Goal: Task Accomplishment & Management: Manage account settings

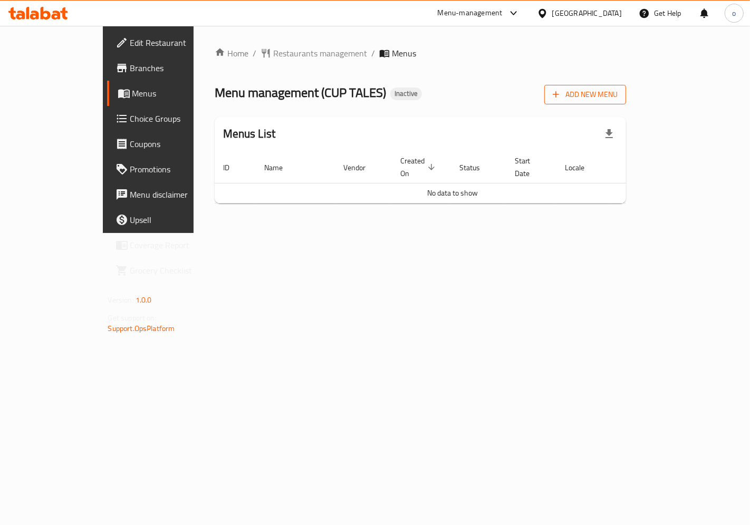
click at [618, 95] on span "Add New Menu" at bounding box center [585, 94] width 65 height 13
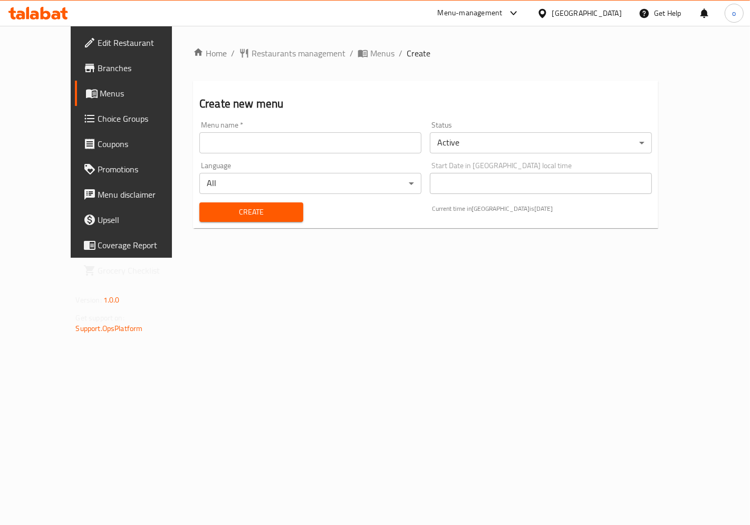
click at [328, 146] on input "text" at bounding box center [310, 142] width 222 height 21
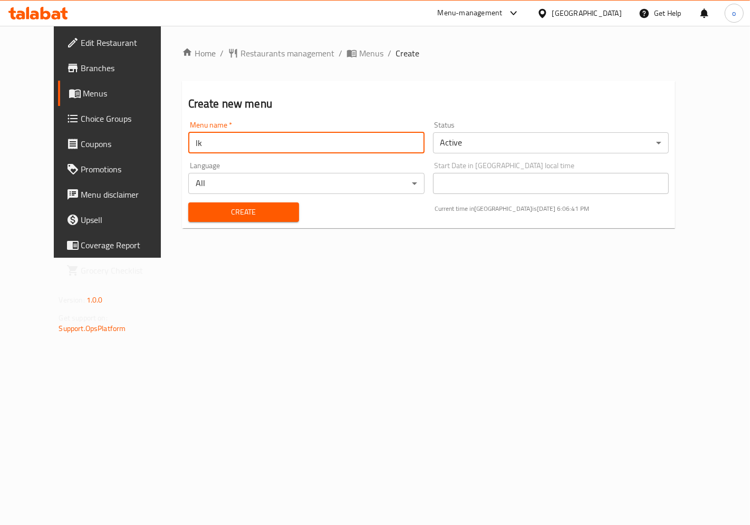
type input "l"
type input "مينو ماكولات محلة"
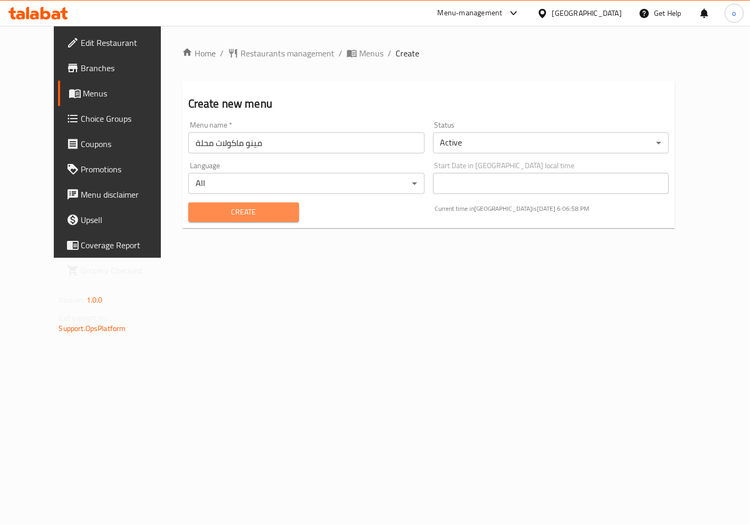
click at [269, 216] on span "Create" at bounding box center [244, 212] width 94 height 13
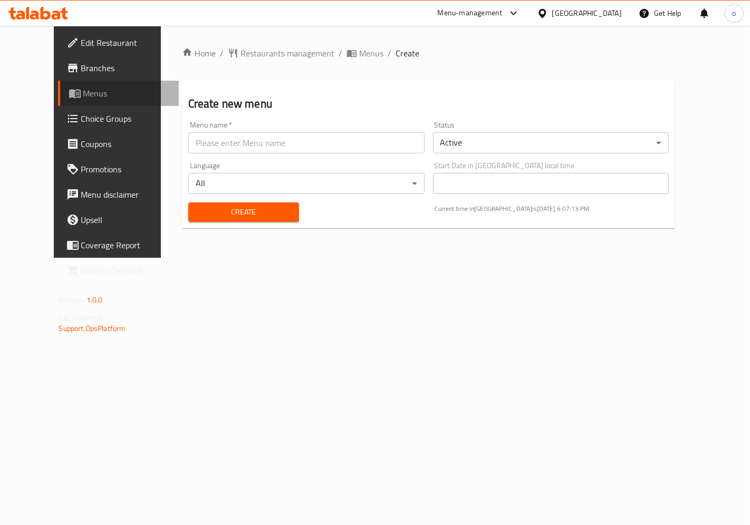
click at [83, 91] on span "Menus" at bounding box center [126, 93] width 87 height 13
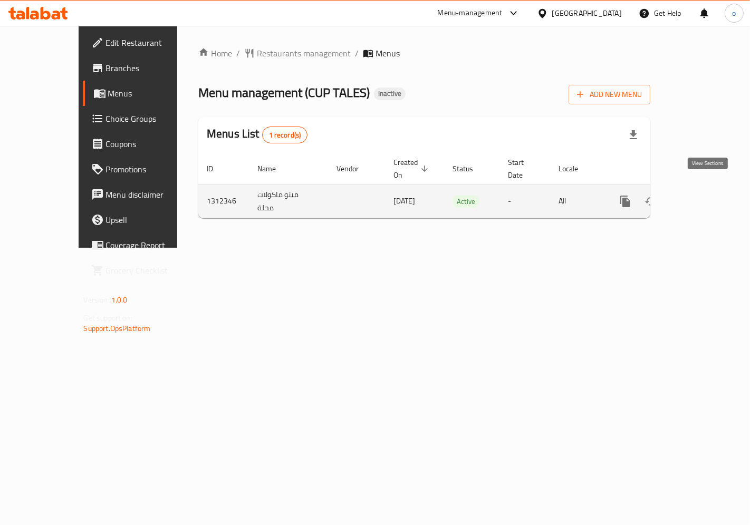
click at [703, 195] on icon "enhanced table" at bounding box center [701, 201] width 13 height 13
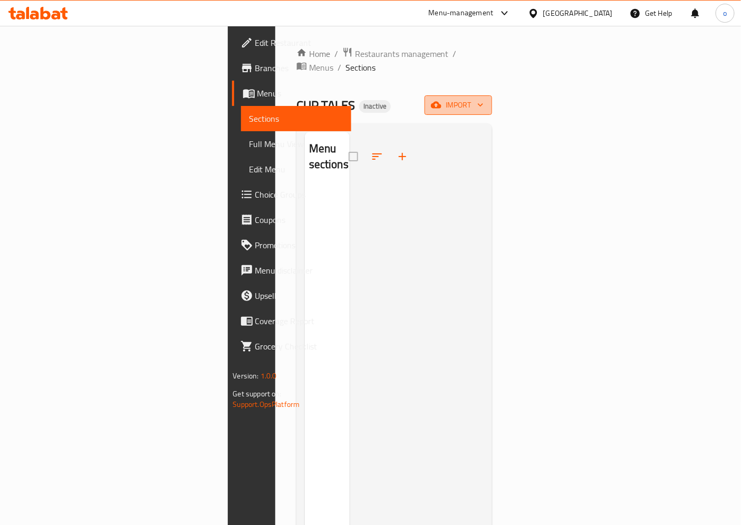
click at [484, 99] on span "import" at bounding box center [458, 105] width 51 height 13
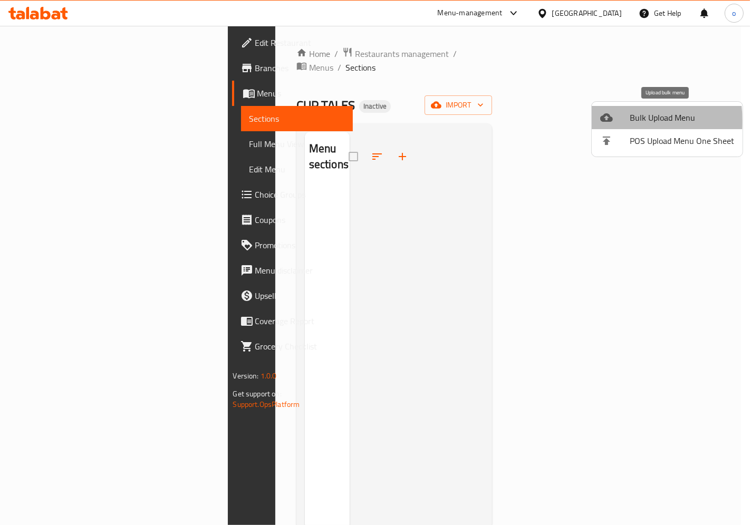
click at [614, 121] on div at bounding box center [615, 117] width 30 height 13
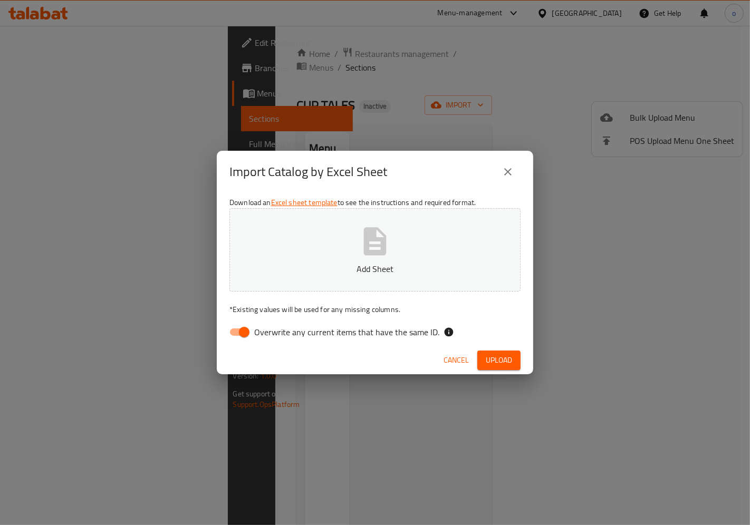
click at [246, 333] on input "Overwrite any current items that have the same ID." at bounding box center [244, 332] width 60 height 20
checkbox input "false"
click at [381, 254] on icon "button" at bounding box center [375, 241] width 23 height 28
click at [497, 368] on button "Upload" at bounding box center [498, 361] width 43 height 20
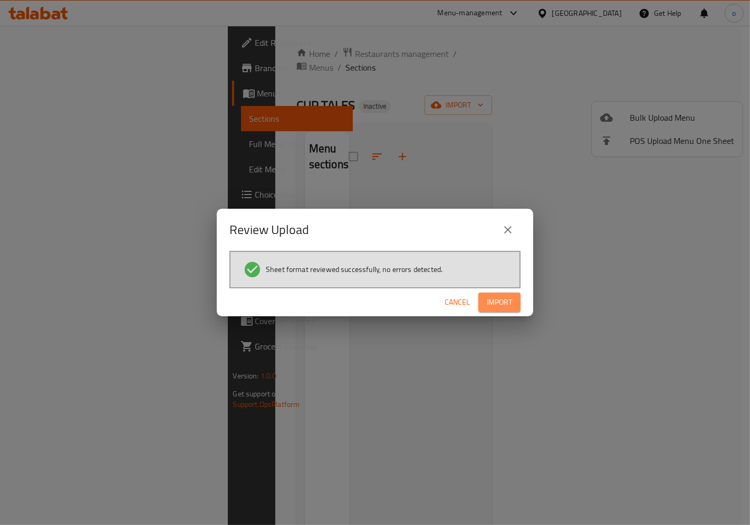
click at [498, 298] on span "Import" at bounding box center [499, 302] width 25 height 13
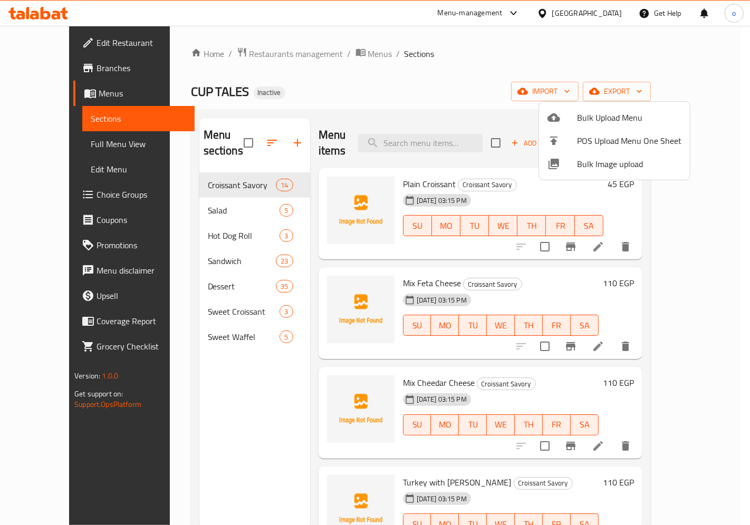
click at [565, 49] on div at bounding box center [375, 262] width 750 height 525
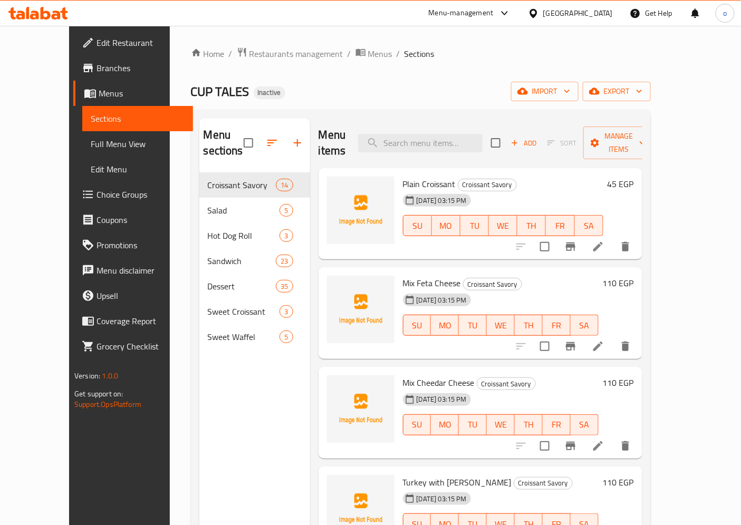
click at [605, 241] on icon at bounding box center [598, 247] width 13 height 13
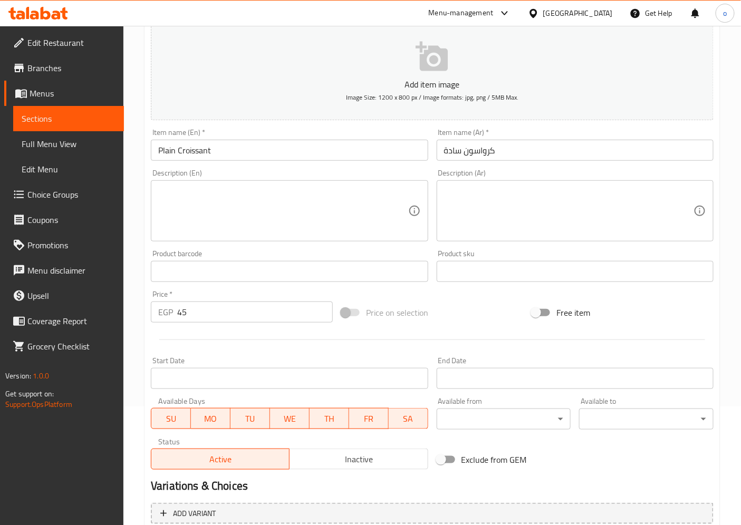
scroll to position [218, 0]
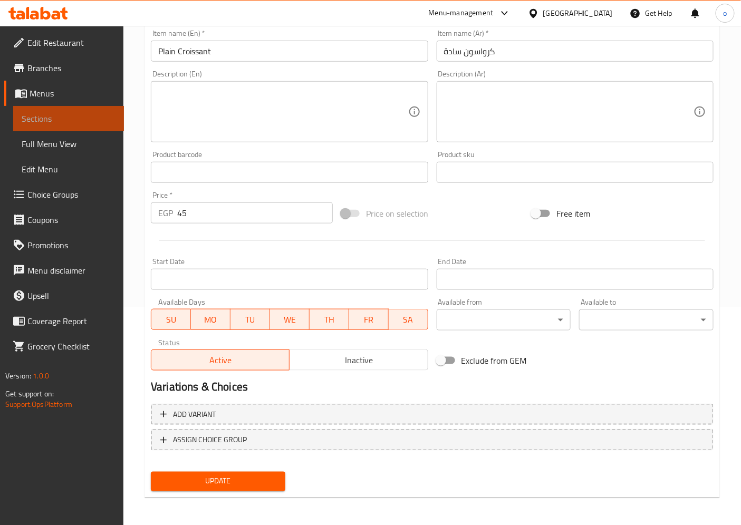
click at [35, 112] on span "Sections" at bounding box center [69, 118] width 94 height 13
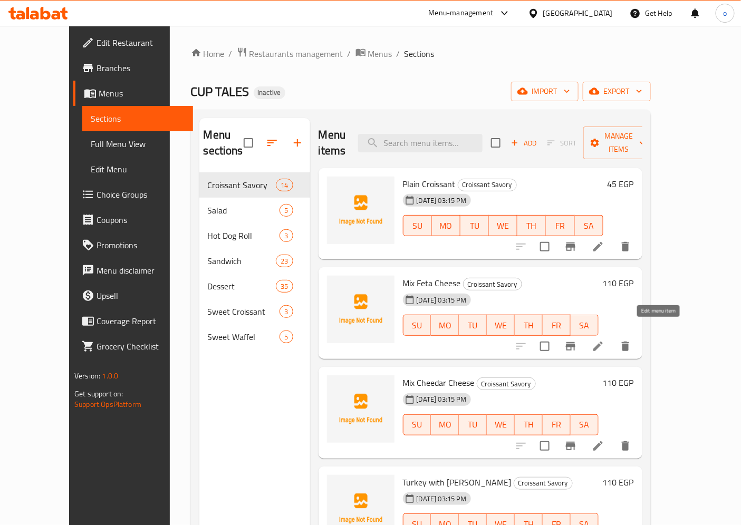
click at [603, 342] on icon at bounding box center [598, 346] width 9 height 9
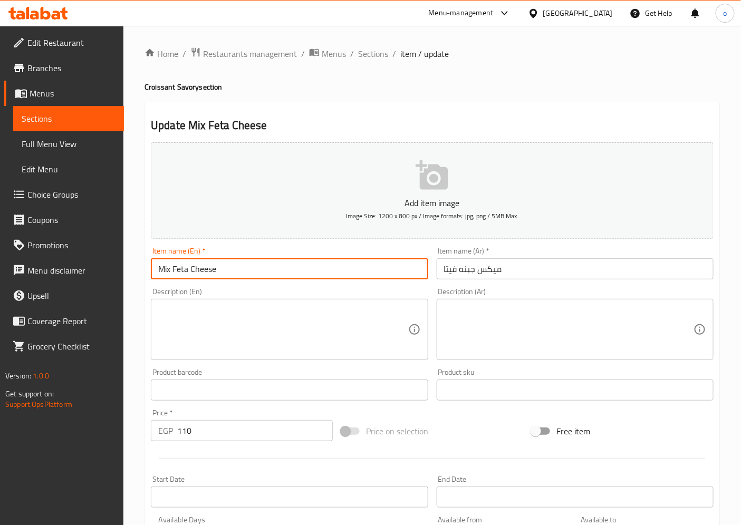
drag, startPoint x: 170, startPoint y: 271, endPoint x: 154, endPoint y: 269, distance: 16.5
click at [154, 269] on input "Mix Feta Cheese" at bounding box center [289, 269] width 277 height 21
click at [235, 275] on input "Mix Feta Cheese" at bounding box center [289, 269] width 277 height 21
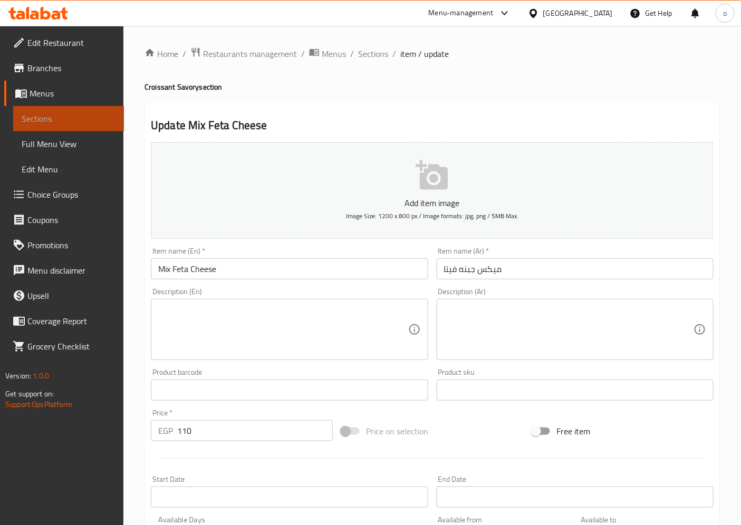
click at [74, 121] on span "Sections" at bounding box center [69, 118] width 94 height 13
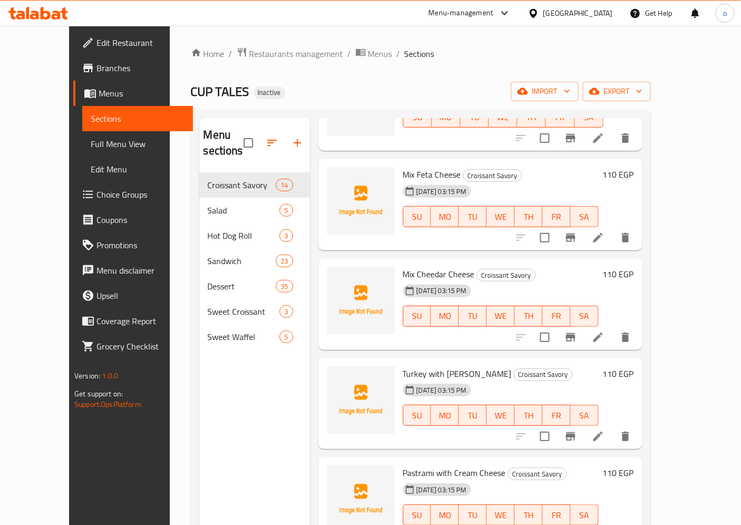
scroll to position [117, 0]
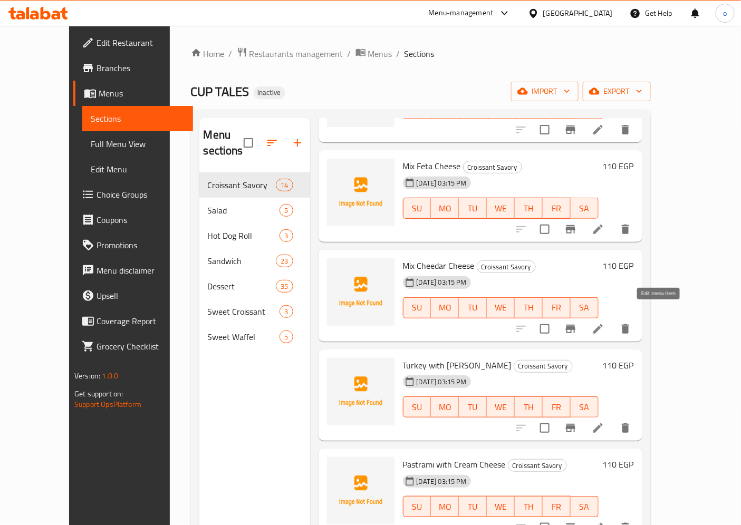
click at [605, 323] on icon at bounding box center [598, 329] width 13 height 13
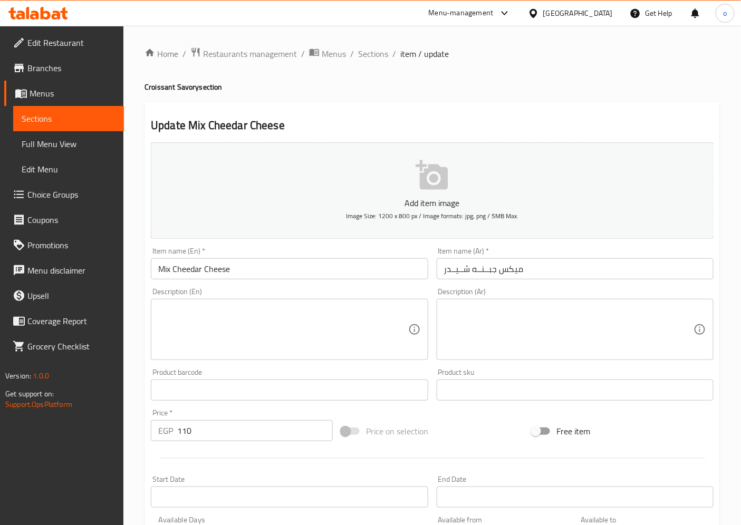
click at [64, 118] on span "Sections" at bounding box center [69, 118] width 94 height 13
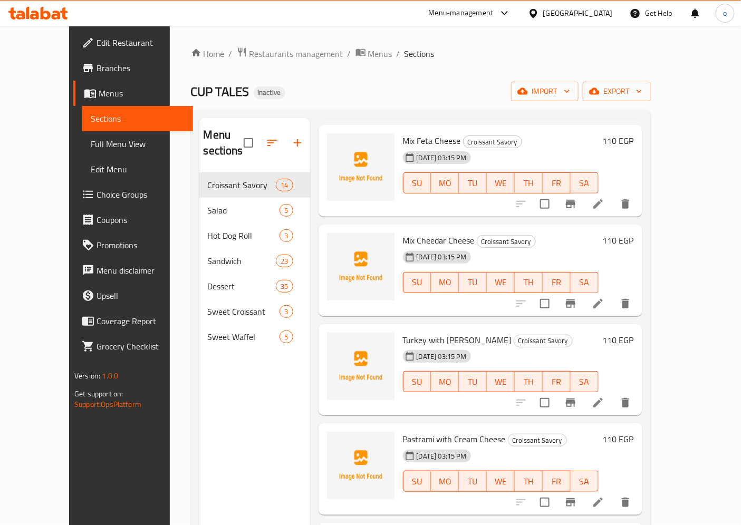
scroll to position [176, 0]
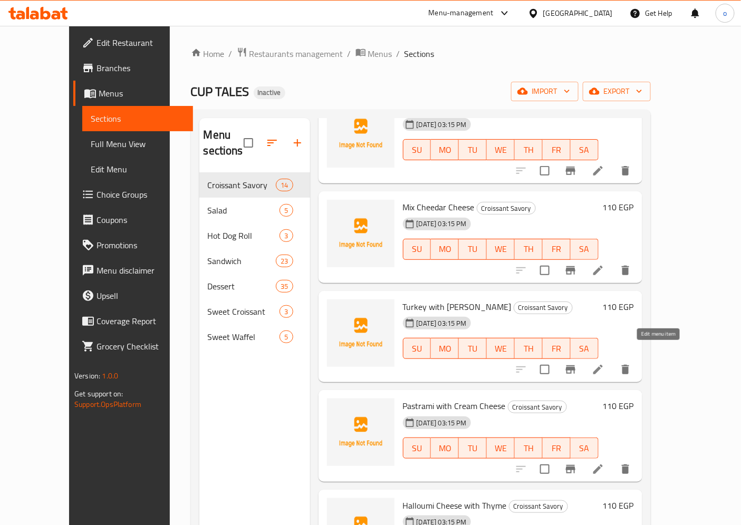
click at [605, 363] on icon at bounding box center [598, 369] width 13 height 13
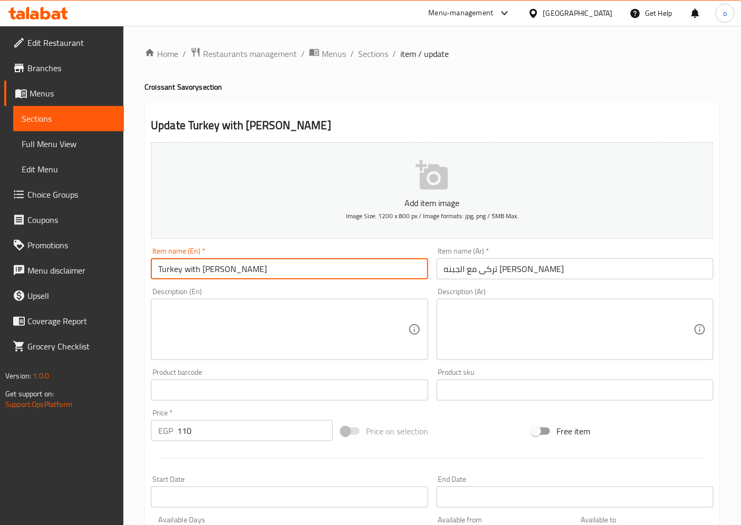
drag, startPoint x: 178, startPoint y: 273, endPoint x: 160, endPoint y: 271, distance: 18.0
click at [160, 271] on input "Turkey with [PERSON_NAME]" at bounding box center [289, 269] width 277 height 21
click at [283, 275] on input "Turkey with [PERSON_NAME]" at bounding box center [289, 269] width 277 height 21
drag, startPoint x: 180, startPoint y: 273, endPoint x: 144, endPoint y: 272, distance: 36.4
click at [145, 272] on div "Update Turkey with Cheedar Cheese Add item image Image Size: 1200 x 800 px / Im…" at bounding box center [433, 409] width 576 height 614
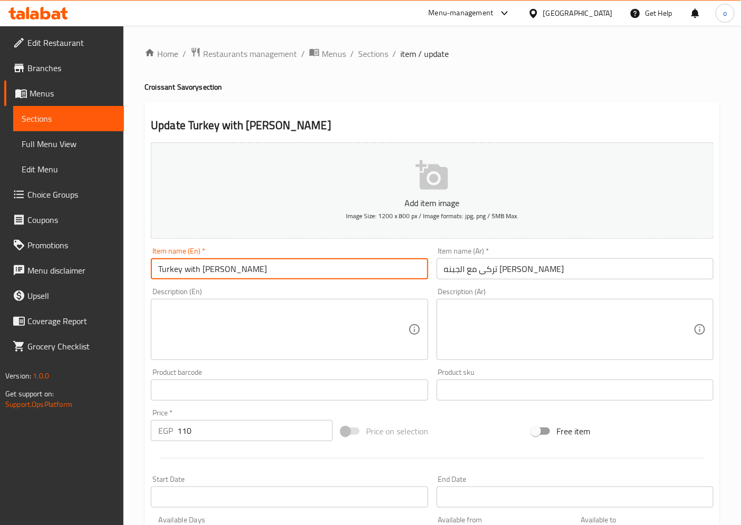
click at [298, 267] on input "Turkey with [PERSON_NAME]" at bounding box center [289, 269] width 277 height 21
click at [58, 122] on span "Sections" at bounding box center [69, 118] width 94 height 13
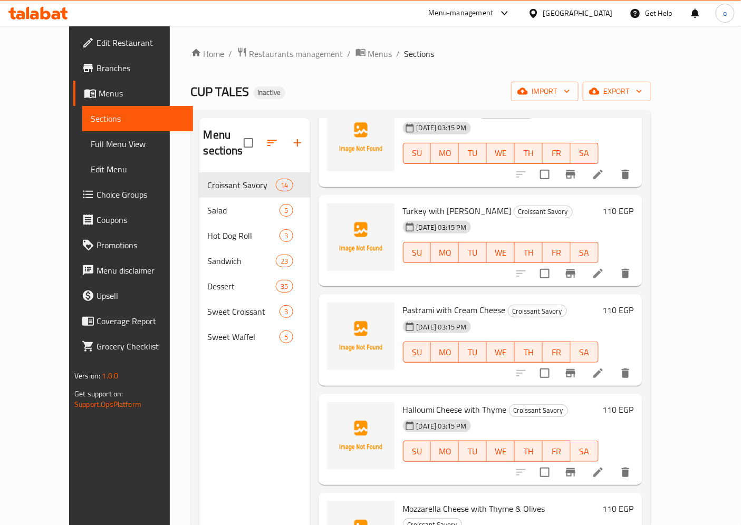
scroll to position [293, 0]
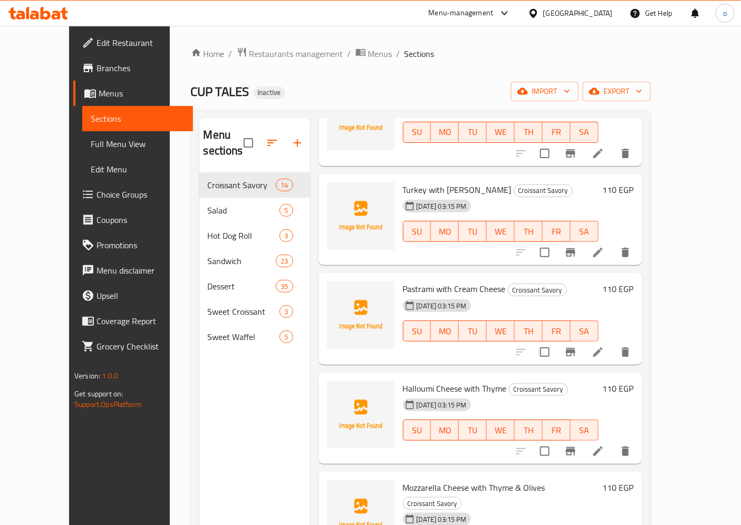
click at [613, 343] on li at bounding box center [598, 352] width 30 height 19
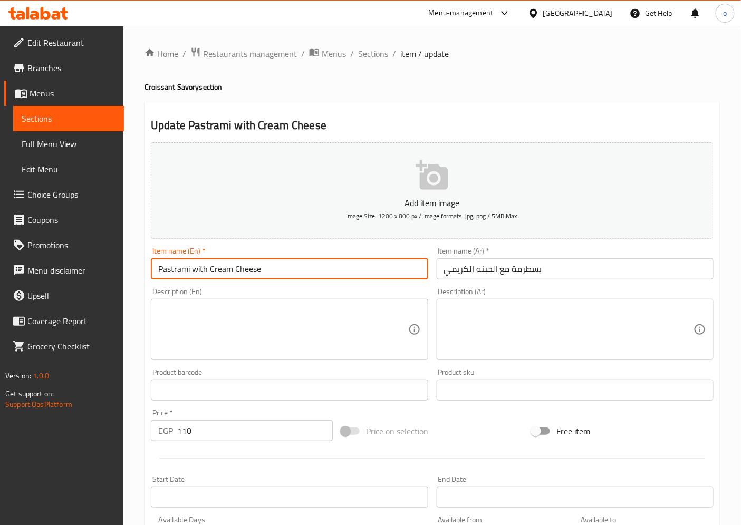
drag, startPoint x: 233, startPoint y: 271, endPoint x: 210, endPoint y: 270, distance: 22.7
click at [210, 270] on input "Pastrami with Cream Cheese" at bounding box center [289, 269] width 277 height 21
click at [79, 119] on span "Sections" at bounding box center [69, 118] width 94 height 13
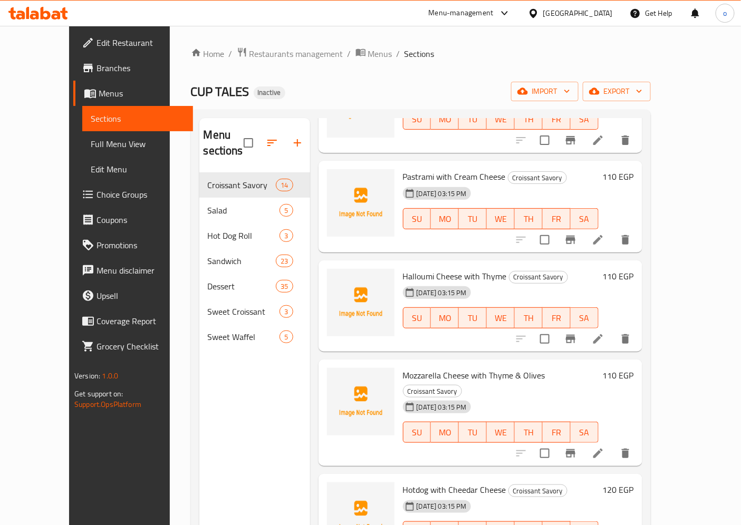
scroll to position [410, 0]
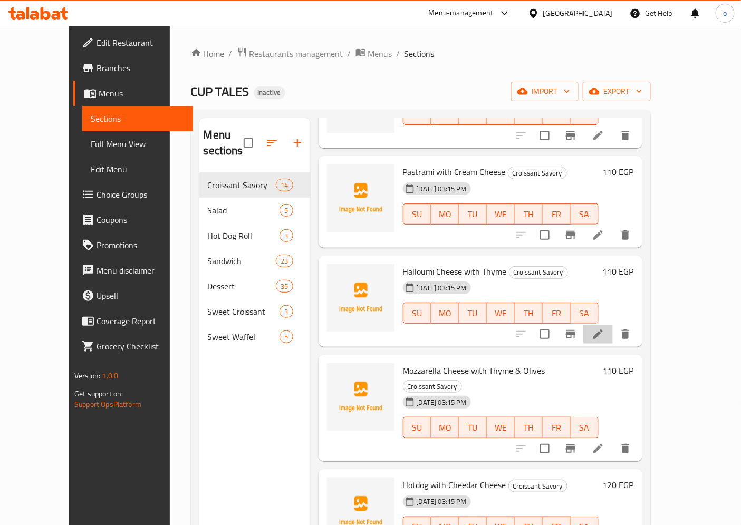
click at [613, 325] on li at bounding box center [598, 334] width 30 height 19
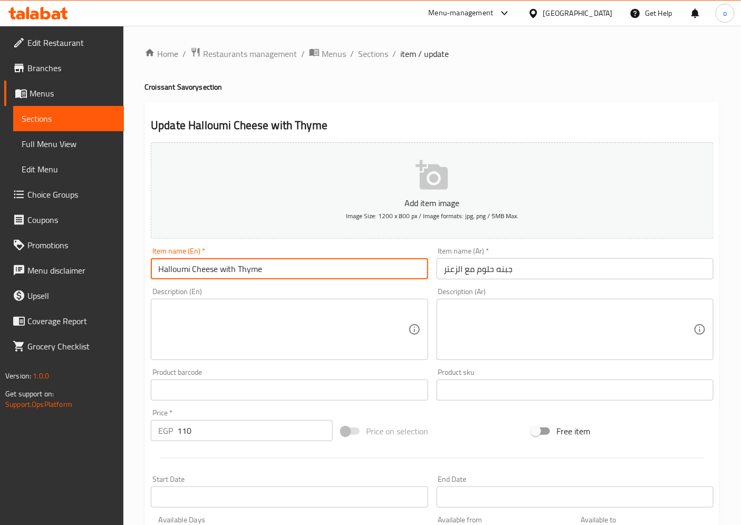
drag, startPoint x: 265, startPoint y: 271, endPoint x: 238, endPoint y: 271, distance: 26.9
click at [238, 271] on input "Halloumi Cheese with Thyme" at bounding box center [289, 269] width 277 height 21
drag, startPoint x: 190, startPoint y: 270, endPoint x: 156, endPoint y: 270, distance: 34.8
click at [156, 270] on input "Halloumi Cheese with Thyme" at bounding box center [289, 269] width 277 height 21
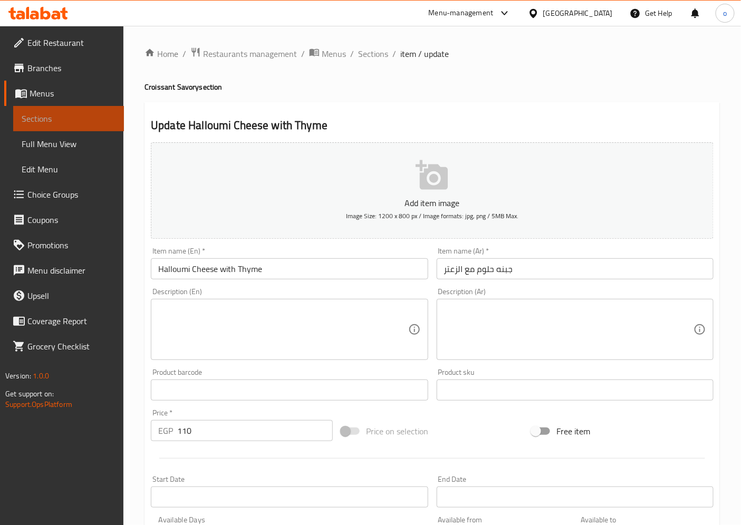
click at [87, 112] on span "Sections" at bounding box center [69, 118] width 94 height 13
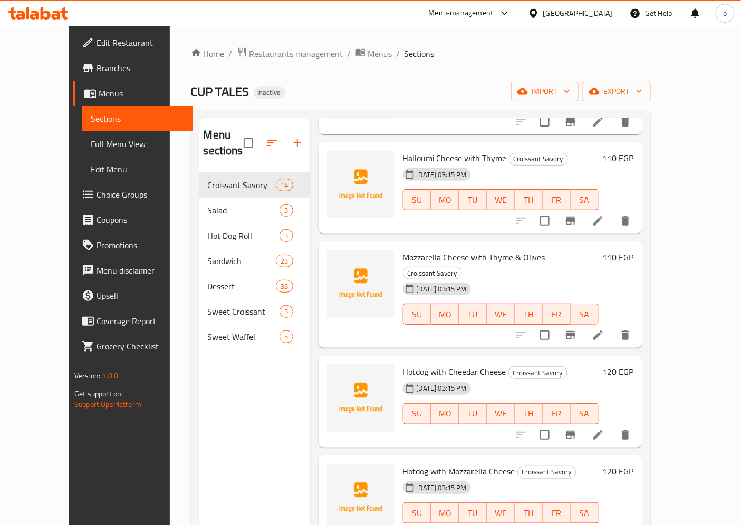
scroll to position [528, 0]
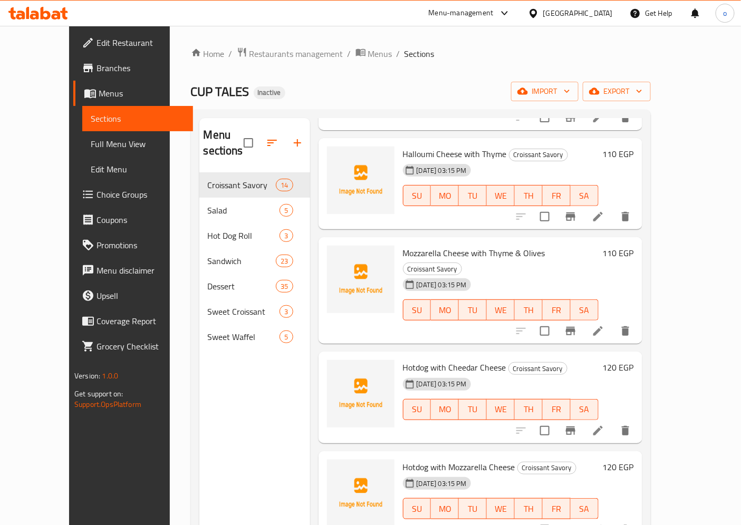
click at [605, 325] on icon at bounding box center [598, 331] width 13 height 13
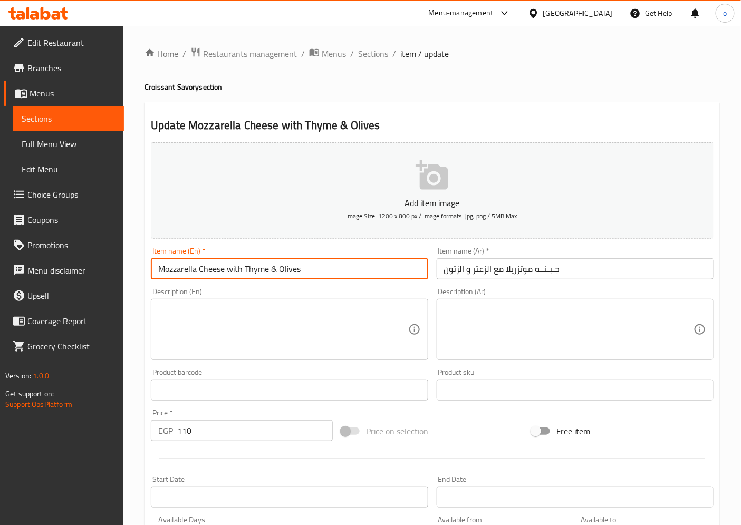
drag, startPoint x: 299, startPoint y: 272, endPoint x: 279, endPoint y: 272, distance: 20.6
click at [279, 272] on input "Mozzarella Cheese with Thyme & Olives" at bounding box center [289, 269] width 277 height 21
click at [340, 274] on input "Mozzarella Cheese with Thyme & Olives" at bounding box center [289, 269] width 277 height 21
drag, startPoint x: 198, startPoint y: 267, endPoint x: 153, endPoint y: 270, distance: 45.5
click at [153, 270] on input "Mozzarella Cheese with Thyme & Olives" at bounding box center [289, 269] width 277 height 21
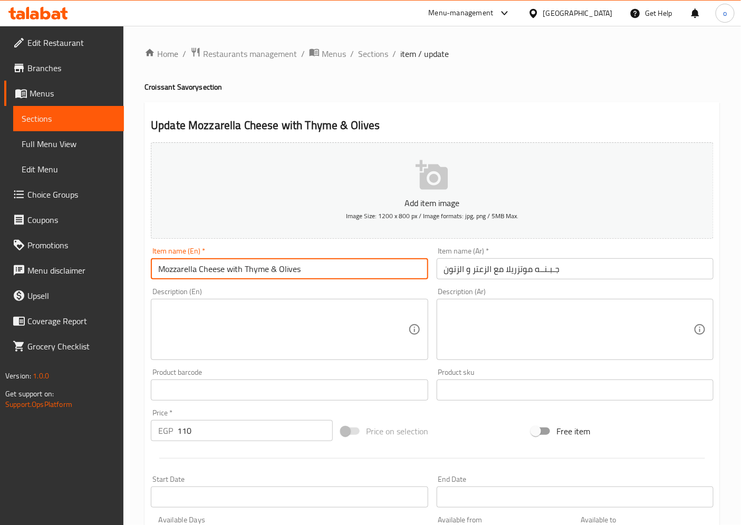
click at [332, 267] on input "Mozzarella Cheese with Thyme & Olives" at bounding box center [289, 269] width 277 height 21
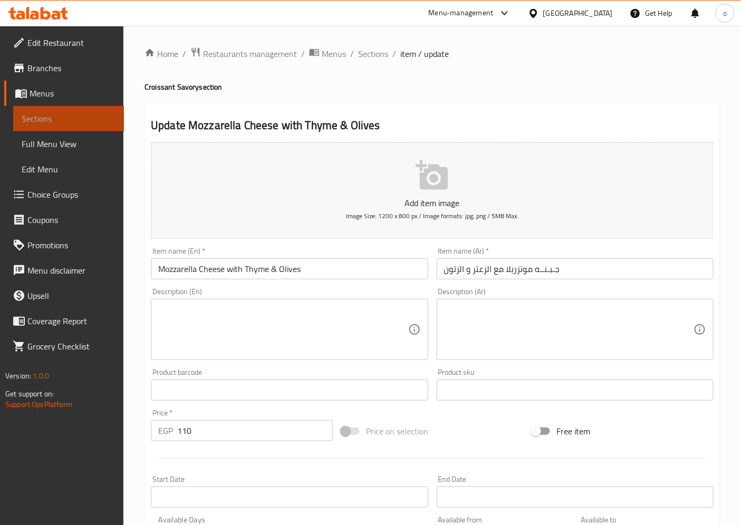
click at [85, 116] on span "Sections" at bounding box center [69, 118] width 94 height 13
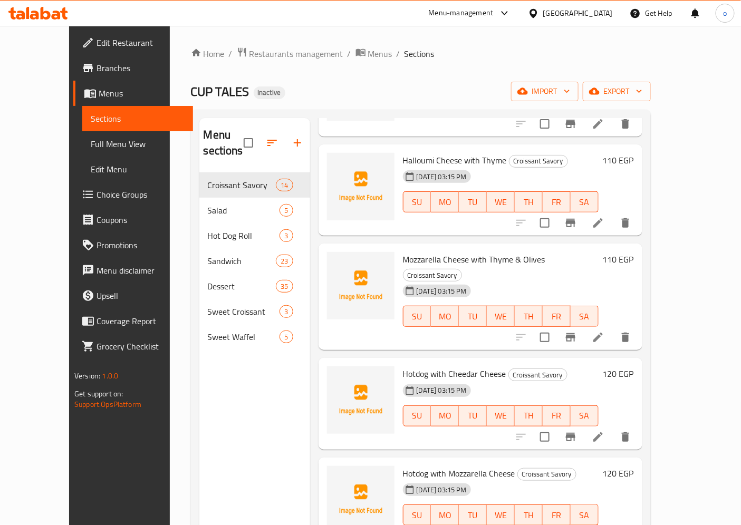
scroll to position [586, 0]
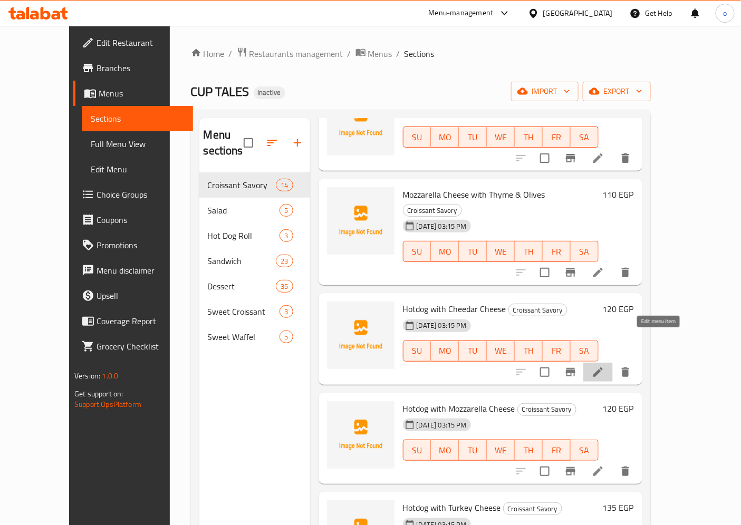
click at [603, 368] on icon at bounding box center [598, 372] width 9 height 9
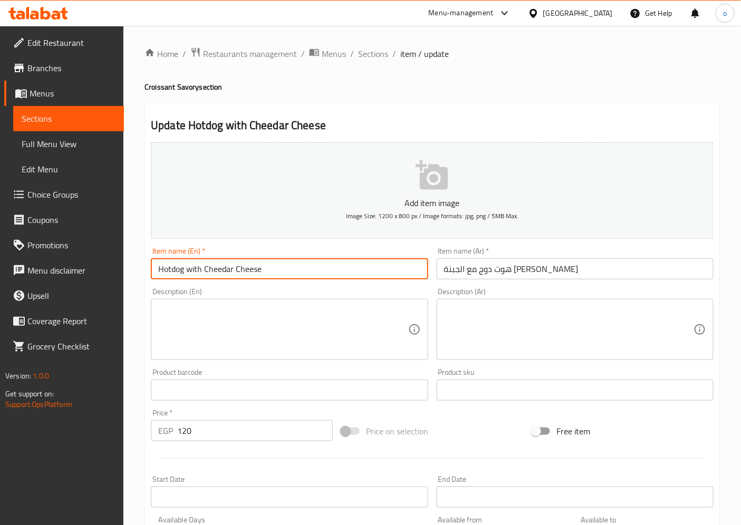
drag, startPoint x: 183, startPoint y: 274, endPoint x: 150, endPoint y: 272, distance: 32.8
click at [151, 272] on input "Hotdog with Cheedar Cheese" at bounding box center [289, 269] width 277 height 21
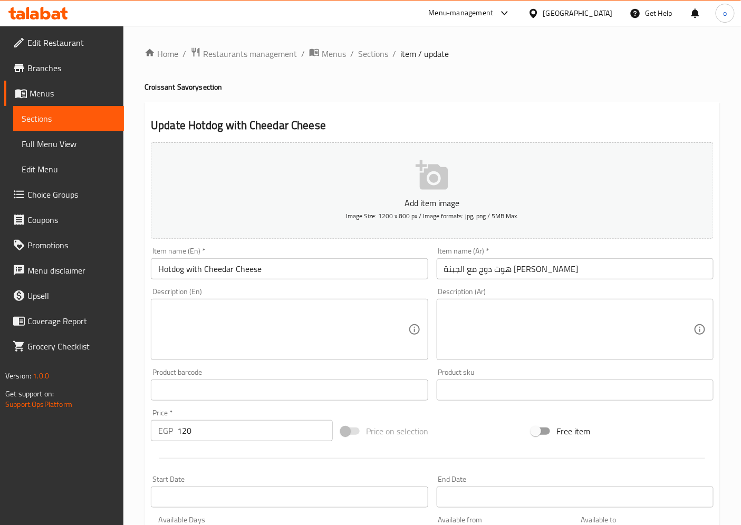
click at [266, 294] on div "Description (En) Description (En)" at bounding box center [289, 324] width 277 height 72
click at [48, 112] on span "Sections" at bounding box center [69, 118] width 94 height 13
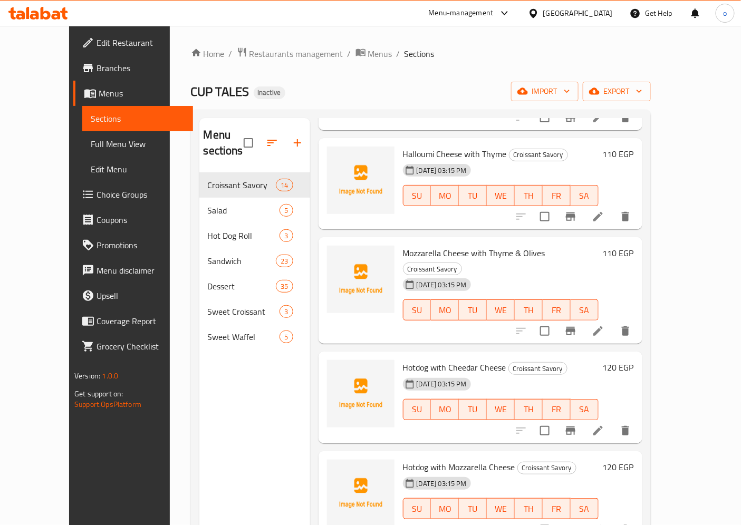
scroll to position [703, 0]
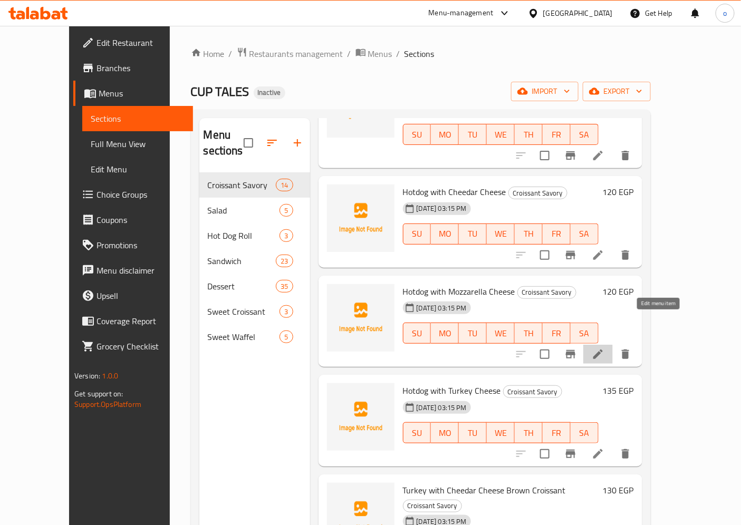
click at [605, 348] on icon at bounding box center [598, 354] width 13 height 13
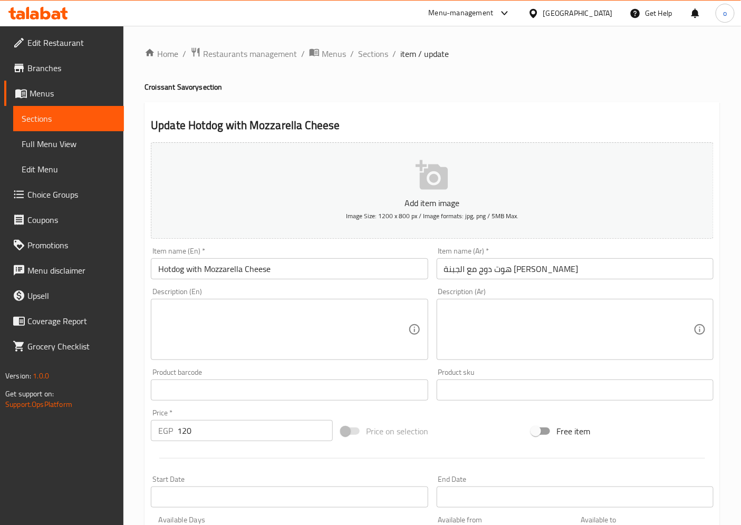
click at [87, 114] on span "Sections" at bounding box center [69, 118] width 94 height 13
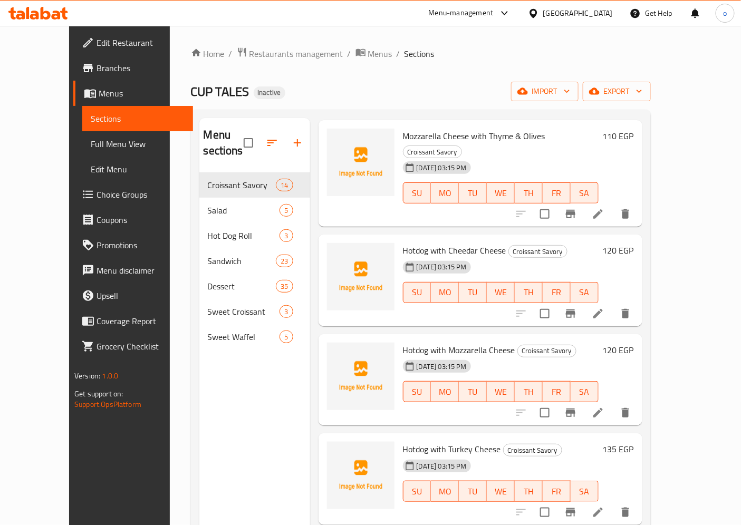
scroll to position [703, 0]
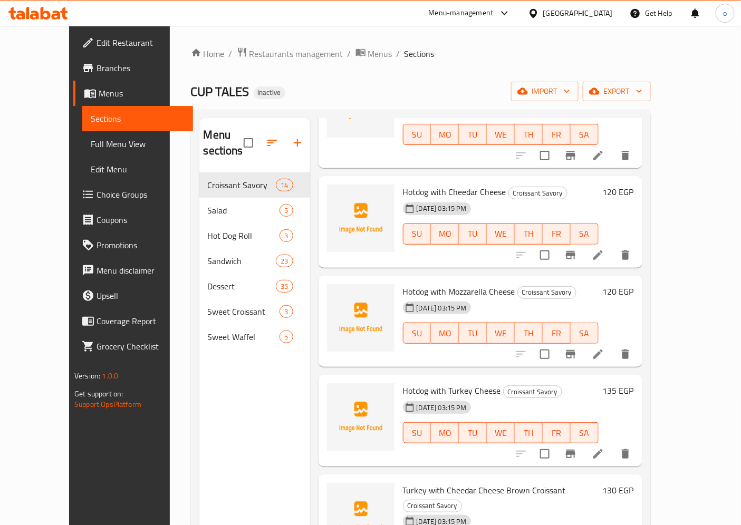
click at [613, 445] on li at bounding box center [598, 454] width 30 height 19
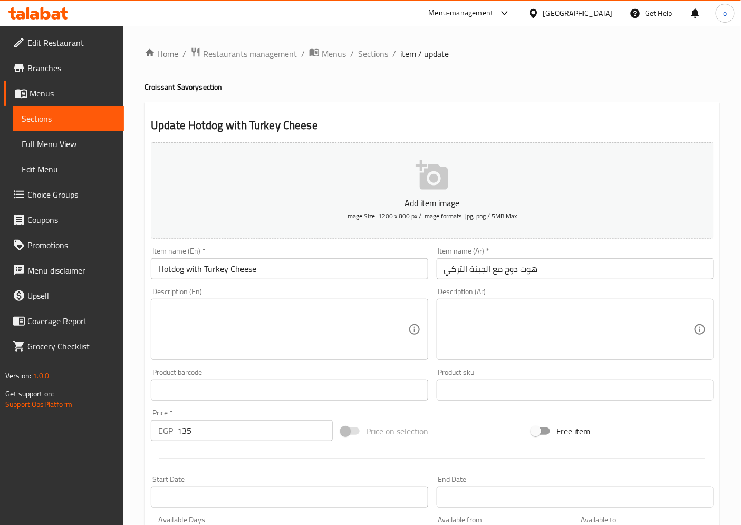
click at [59, 120] on span "Sections" at bounding box center [69, 118] width 94 height 13
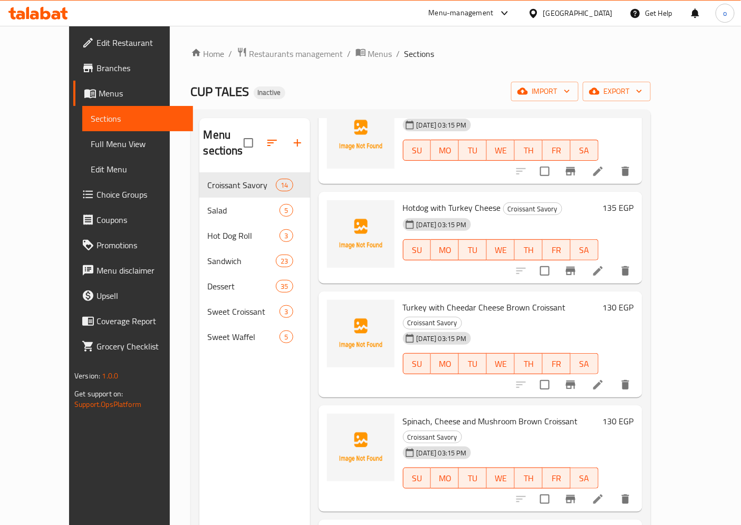
scroll to position [893, 0]
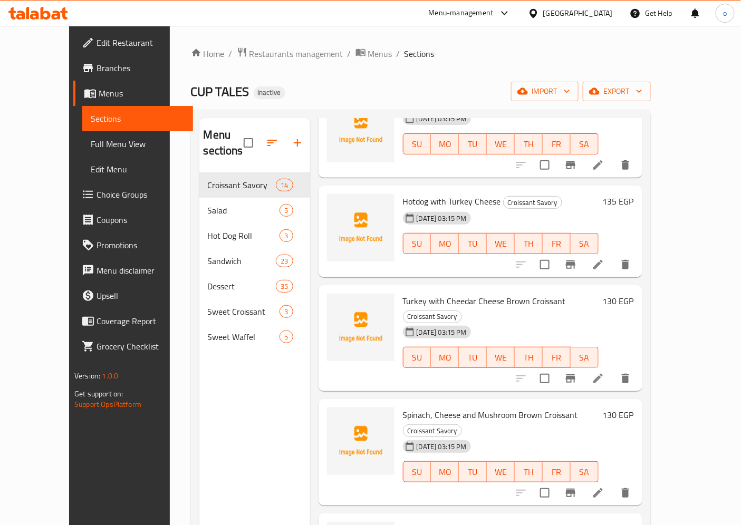
click at [613, 369] on li at bounding box center [598, 378] width 30 height 19
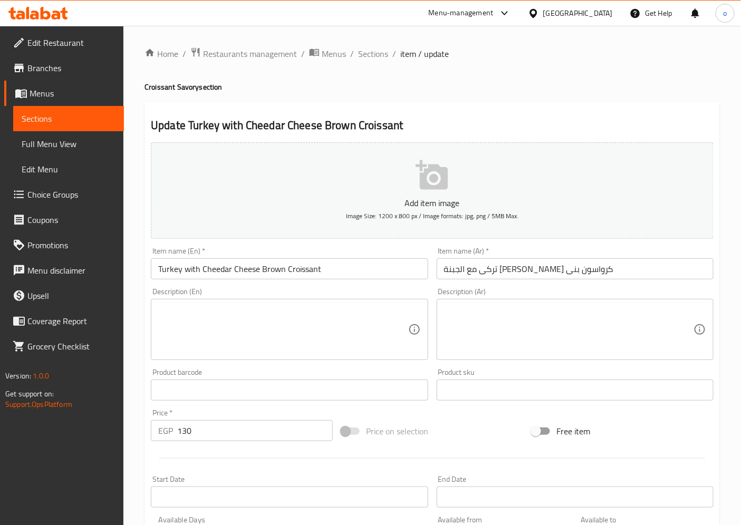
click at [71, 126] on link "Sections" at bounding box center [68, 118] width 111 height 25
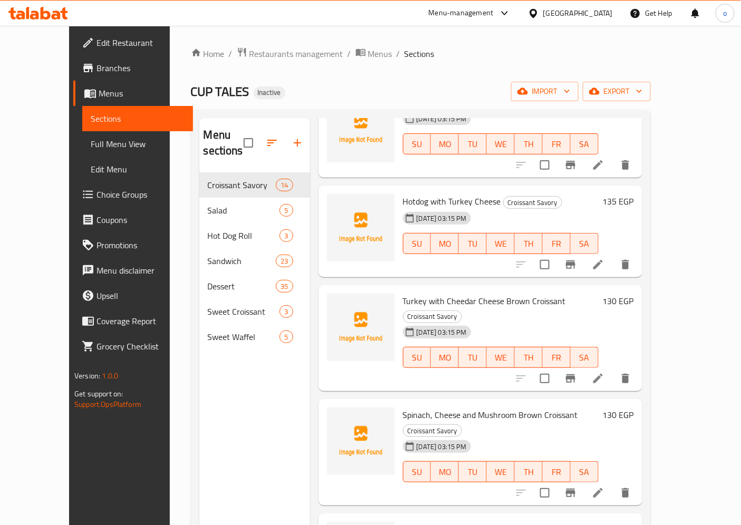
scroll to position [117, 0]
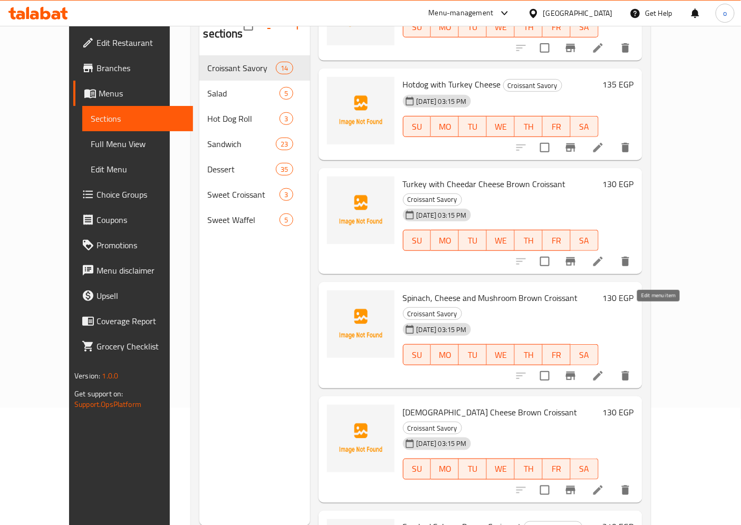
click at [605, 370] on icon at bounding box center [598, 376] width 13 height 13
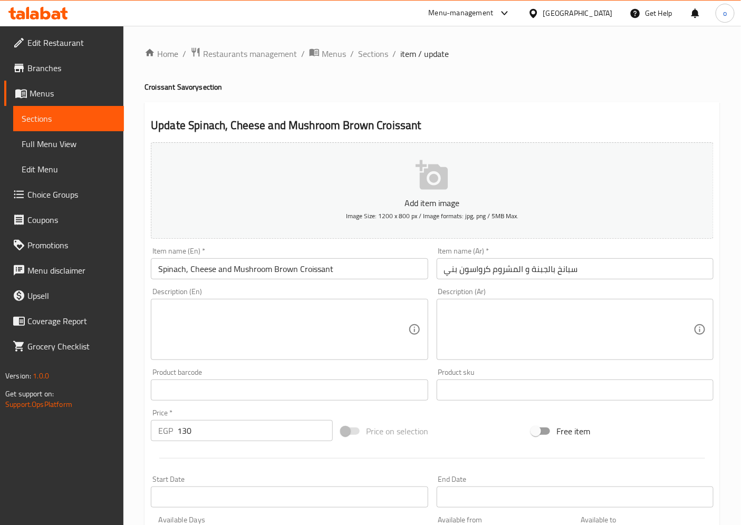
click at [82, 113] on span "Sections" at bounding box center [69, 118] width 94 height 13
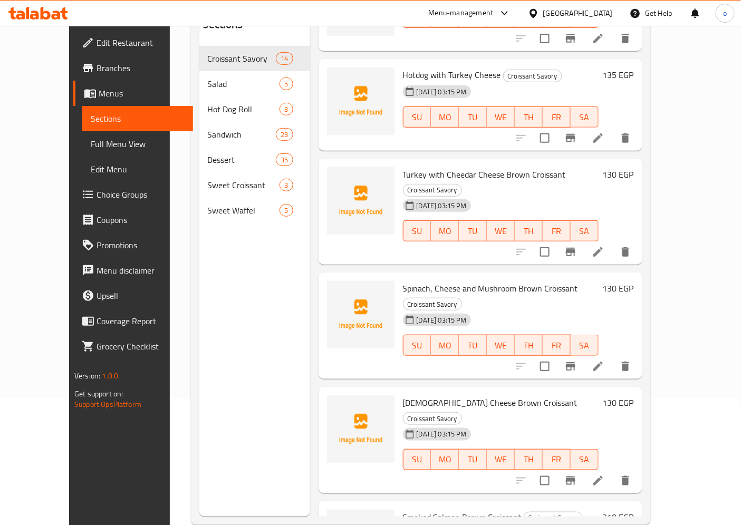
scroll to position [148, 0]
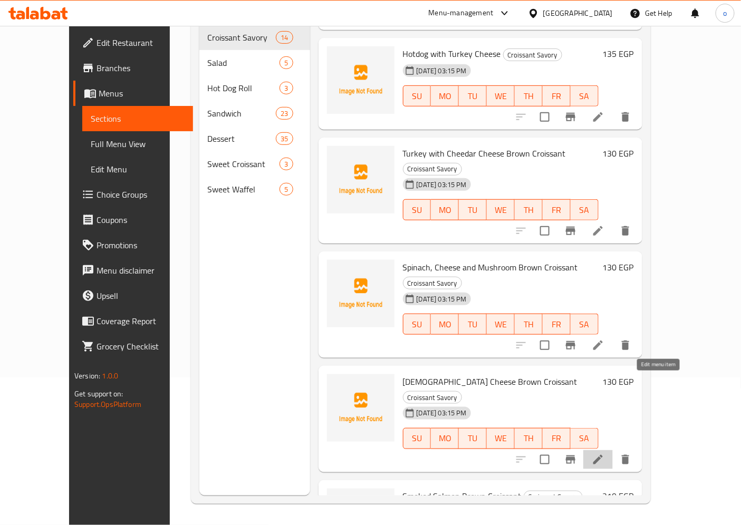
click at [605, 454] on icon at bounding box center [598, 460] width 13 height 13
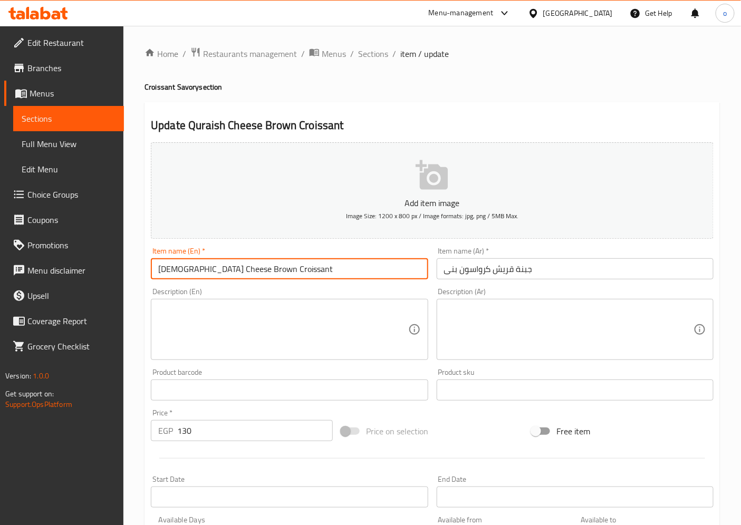
drag, startPoint x: 186, startPoint y: 271, endPoint x: 141, endPoint y: 271, distance: 44.8
click at [141, 271] on div "Home / Restaurants management / Menus / Sections / item / update Croissant Savo…" at bounding box center [432, 386] width 618 height 720
click at [285, 275] on input "[DEMOGRAPHIC_DATA] Cheese Brown Croissant" at bounding box center [289, 269] width 277 height 21
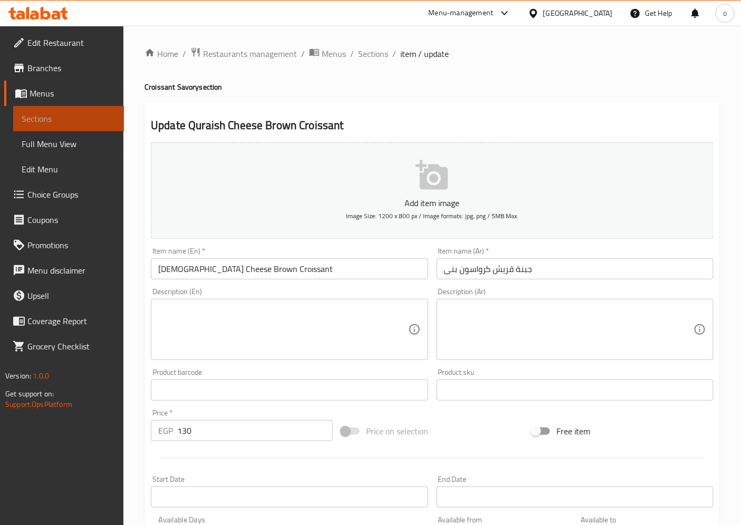
click at [59, 119] on span "Sections" at bounding box center [69, 118] width 94 height 13
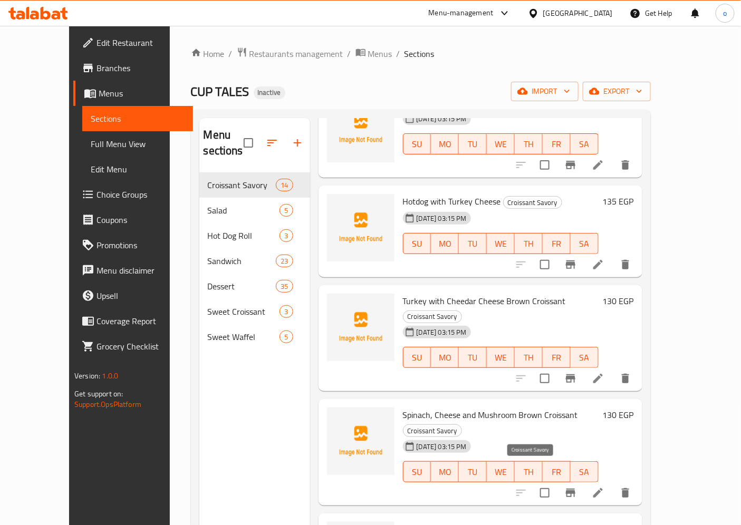
scroll to position [148, 0]
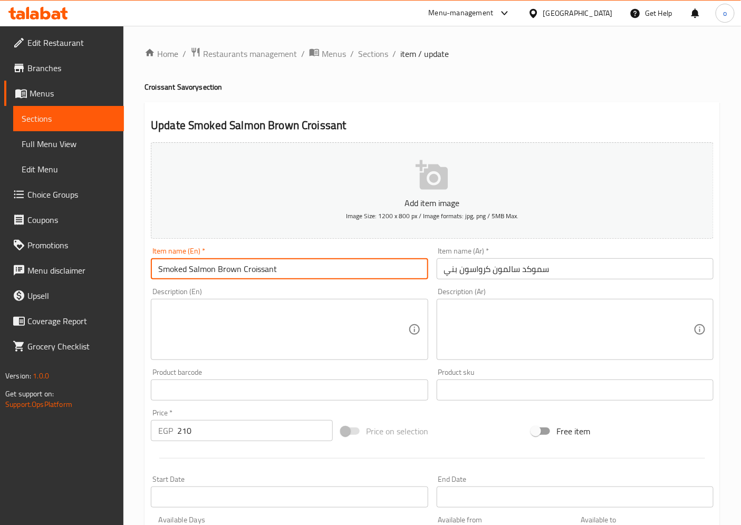
drag, startPoint x: 215, startPoint y: 271, endPoint x: 189, endPoint y: 271, distance: 25.9
click at [189, 271] on input "Smoked Salmon Brown Croissant" at bounding box center [289, 269] width 277 height 21
click at [495, 318] on textarea at bounding box center [569, 330] width 250 height 50
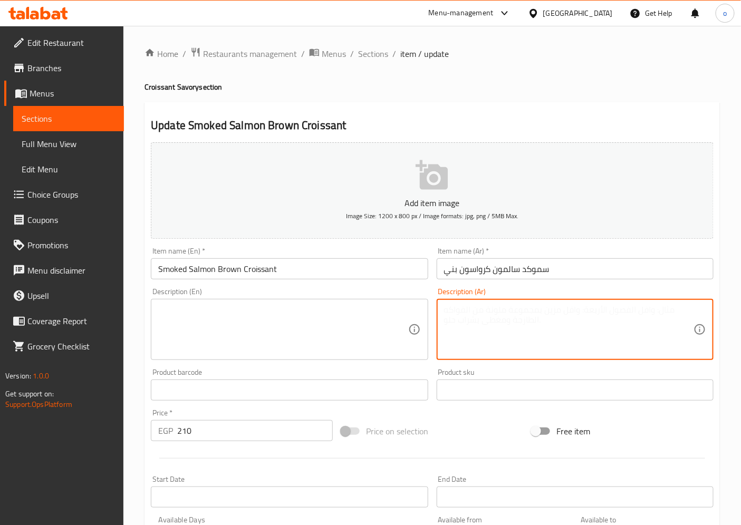
scroll to position [218, 0]
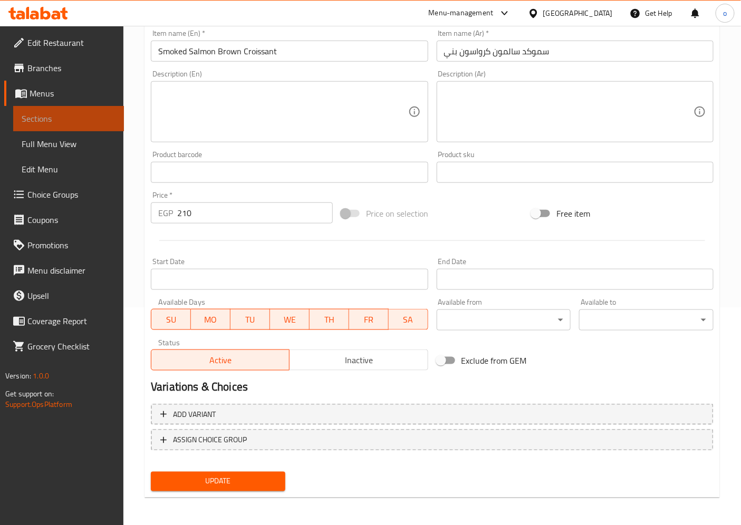
click at [23, 119] on span "Sections" at bounding box center [69, 118] width 94 height 13
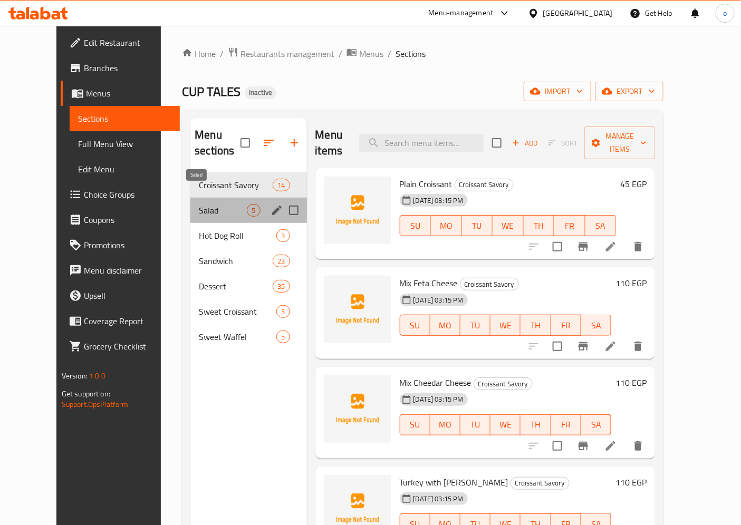
click at [205, 204] on span "Salad" at bounding box center [223, 210] width 48 height 13
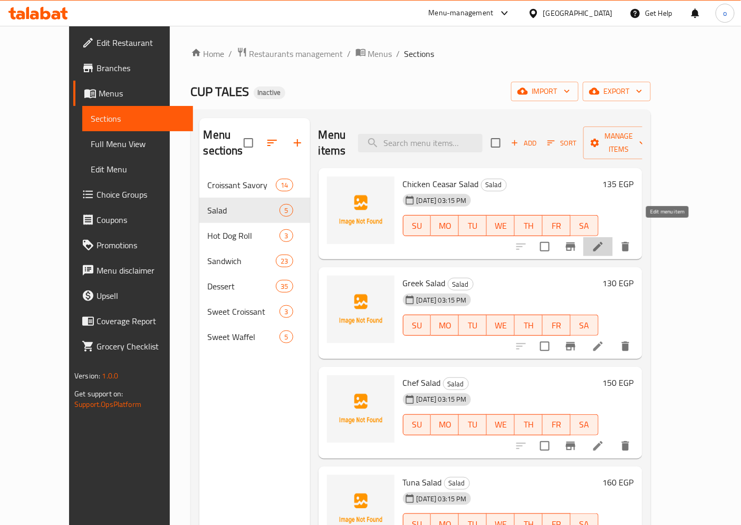
click at [603, 242] on icon at bounding box center [598, 246] width 9 height 9
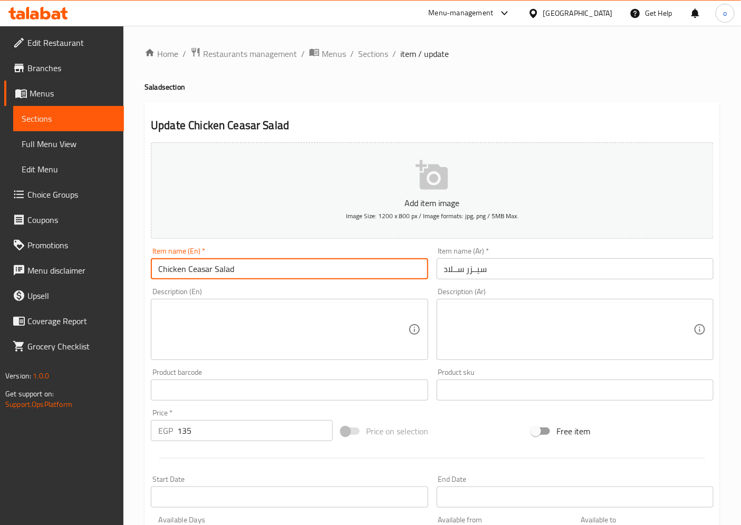
drag, startPoint x: 209, startPoint y: 272, endPoint x: 144, endPoint y: 275, distance: 65.5
click at [144, 275] on div "Home / Restaurants management / Menus / Sections / item / update Salad section …" at bounding box center [432, 386] width 618 height 720
click at [518, 271] on input "سيــزر ســلاد" at bounding box center [575, 269] width 277 height 21
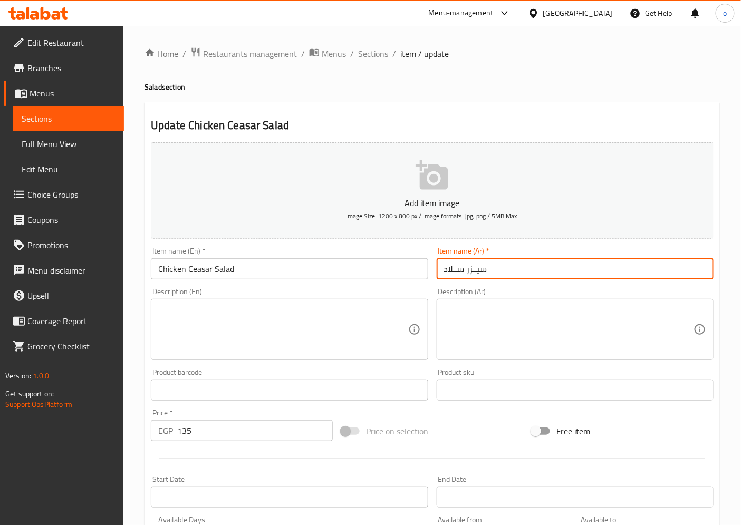
drag, startPoint x: 518, startPoint y: 271, endPoint x: 519, endPoint y: 265, distance: 6.5
click at [519, 265] on input "سيــزر ســلاد" at bounding box center [575, 269] width 277 height 21
drag, startPoint x: 496, startPoint y: 270, endPoint x: 377, endPoint y: 275, distance: 118.8
click at [377, 275] on div "Add item image Image Size: 1200 x 800 px / Image formats: jpg, png / 5MB Max. I…" at bounding box center [432, 365] width 571 height 455
type input "V"
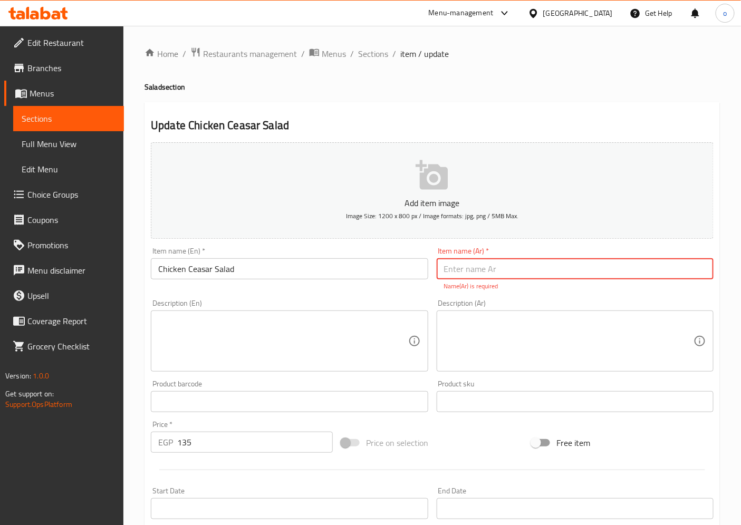
click at [522, 271] on input "text" at bounding box center [575, 269] width 277 height 21
paste input "سلطة سيزر بالدجاج"
click at [465, 266] on input "سلطة سيزر بالدجاج" at bounding box center [575, 269] width 277 height 21
click at [457, 273] on input "سلطة سيزر بالدجاج" at bounding box center [575, 269] width 277 height 21
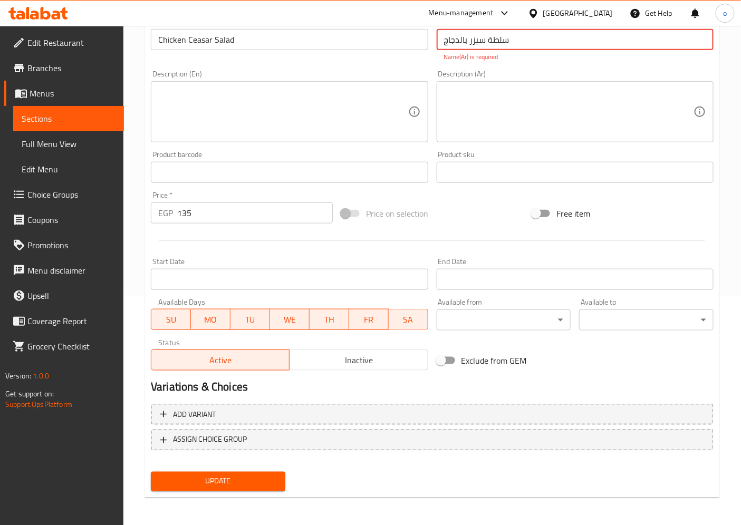
type input "سلطة سيزر بالدجاج"
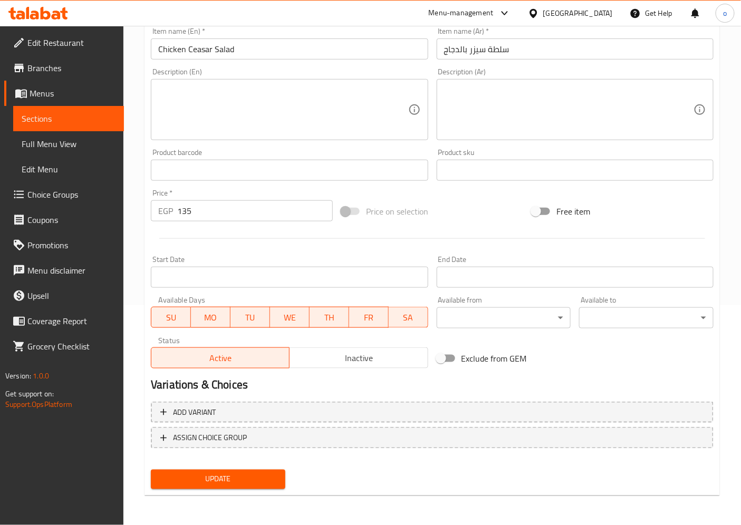
scroll to position [218, 0]
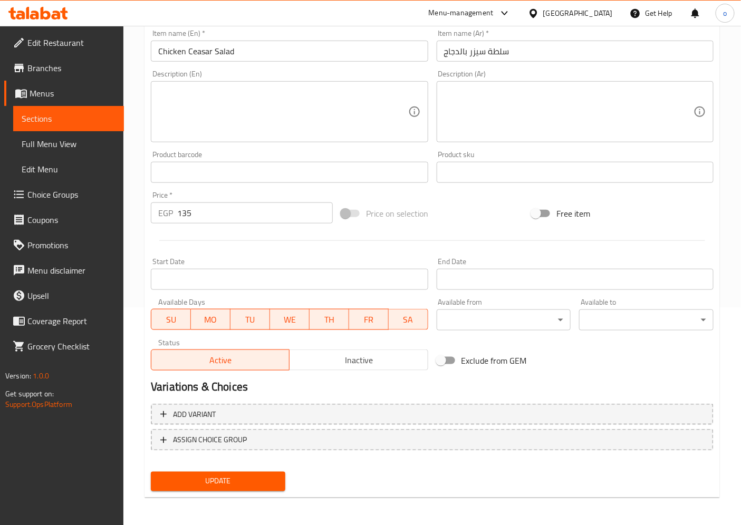
click at [203, 491] on div "Update" at bounding box center [218, 482] width 143 height 28
click at [203, 483] on span "Update" at bounding box center [218, 481] width 118 height 13
click at [36, 113] on span "Sections" at bounding box center [69, 118] width 94 height 13
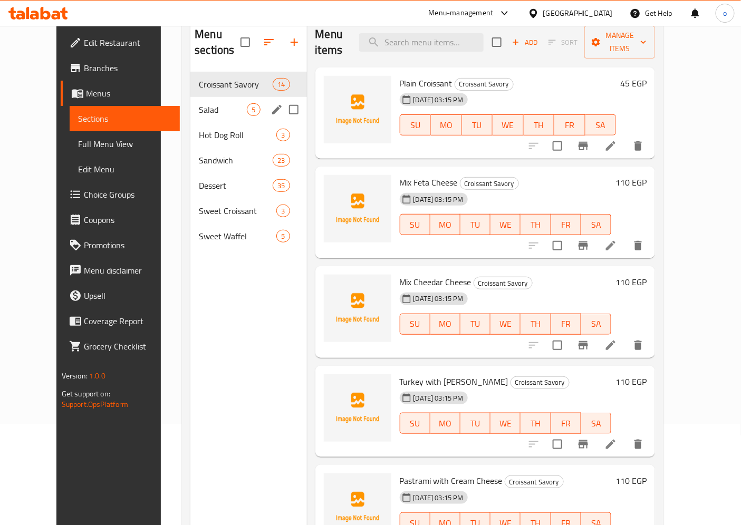
scroll to position [30, 0]
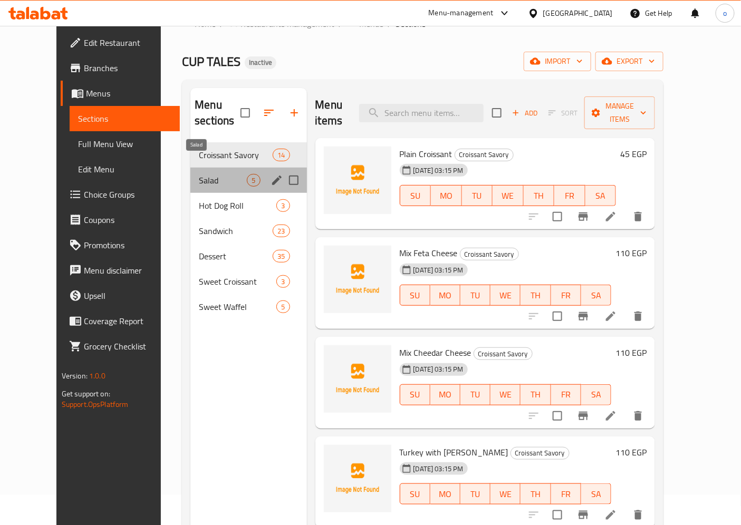
click at [199, 174] on span "Salad" at bounding box center [223, 180] width 48 height 13
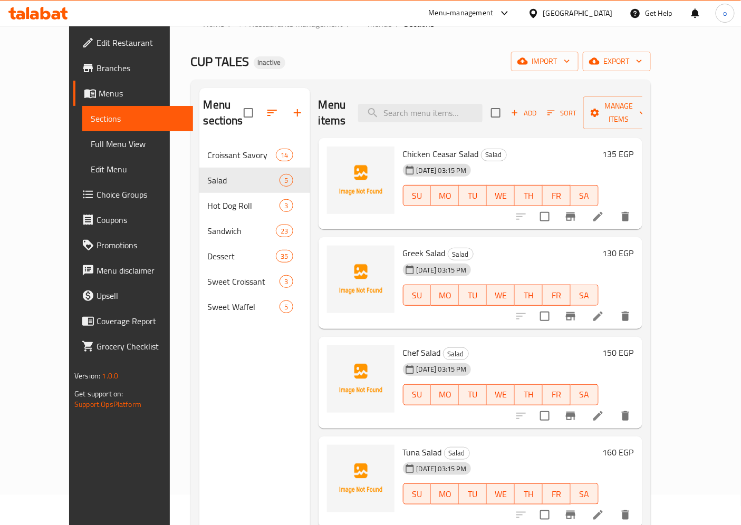
click at [603, 312] on icon at bounding box center [598, 316] width 9 height 9
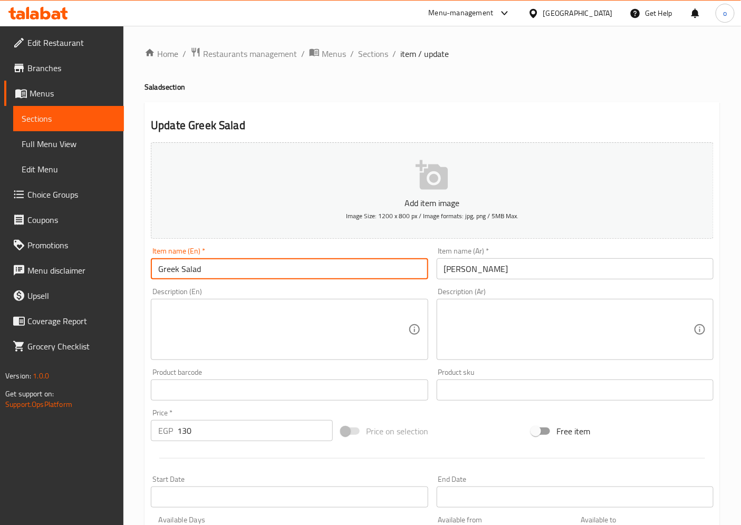
drag, startPoint x: 206, startPoint y: 272, endPoint x: 117, endPoint y: 272, distance: 89.2
click at [117, 272] on div "Edit Restaurant Branches Menus Sections Full Menu View Edit Menu Choice Groups …" at bounding box center [370, 386] width 741 height 720
click at [454, 274] on input "جريك سلاد" at bounding box center [575, 269] width 277 height 21
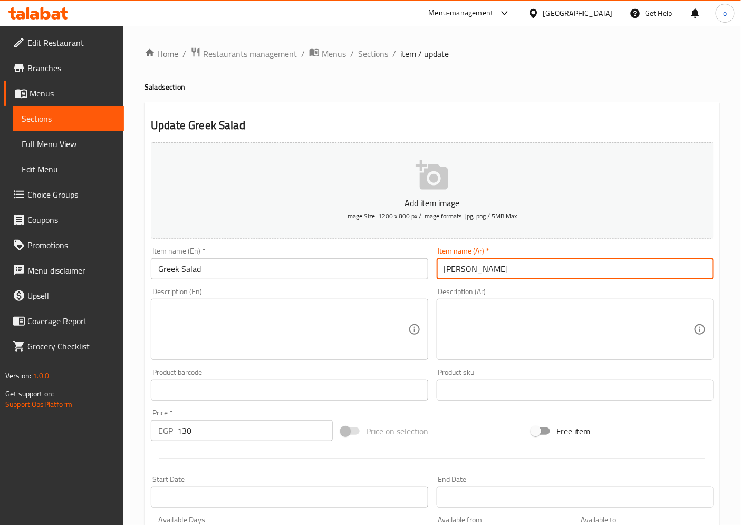
drag, startPoint x: 443, startPoint y: 271, endPoint x: 460, endPoint y: 270, distance: 16.4
click at [460, 270] on input "جريك سلاد" at bounding box center [575, 269] width 277 height 21
click at [493, 267] on input "جريك" at bounding box center [575, 269] width 277 height 21
click at [441, 274] on input "جريك" at bounding box center [575, 269] width 277 height 21
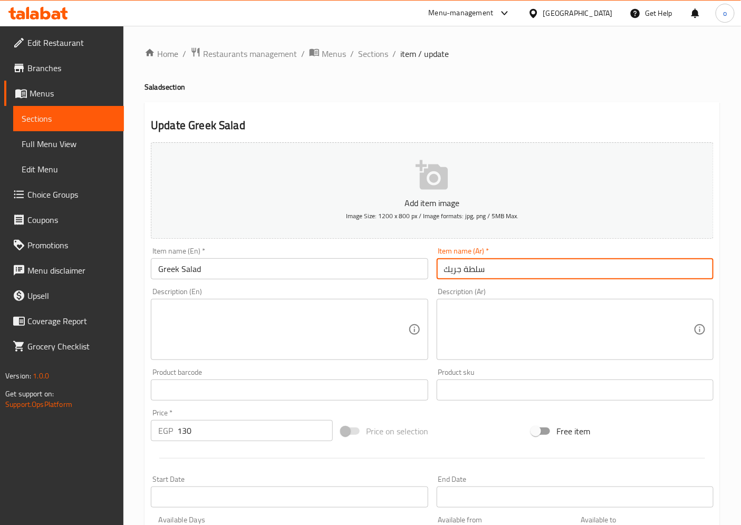
click at [449, 276] on input "سلطة جريك" at bounding box center [575, 269] width 277 height 21
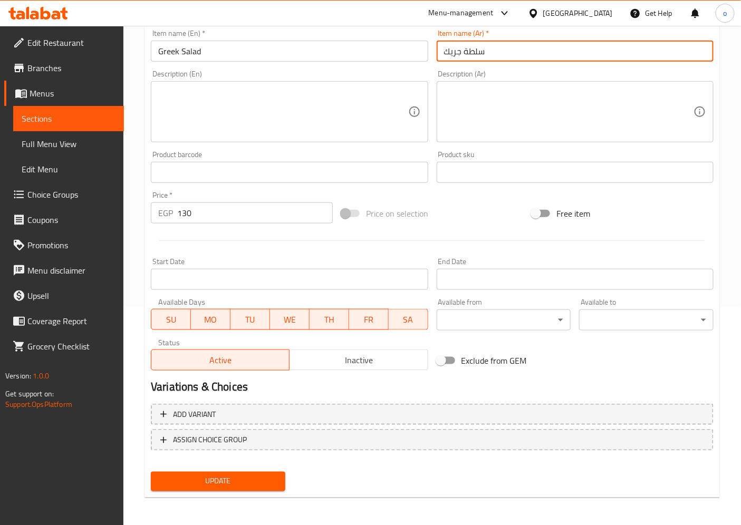
type input "سلطة جريك"
click at [261, 481] on span "Update" at bounding box center [218, 481] width 118 height 13
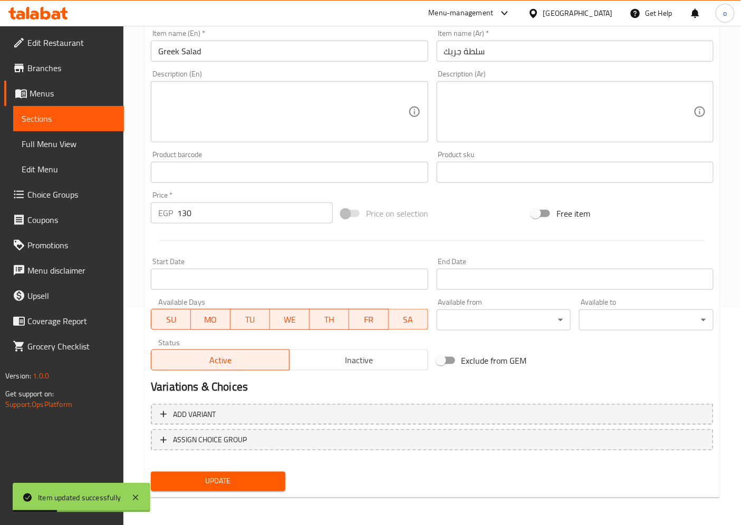
click at [72, 121] on span "Sections" at bounding box center [69, 118] width 94 height 13
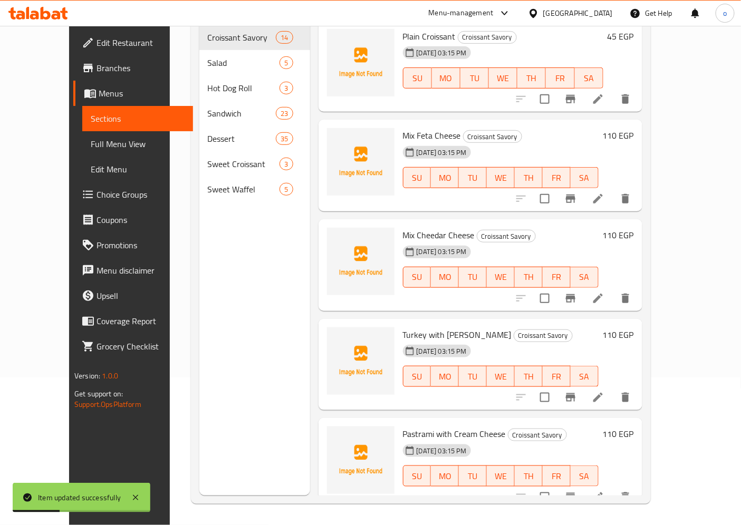
scroll to position [148, 0]
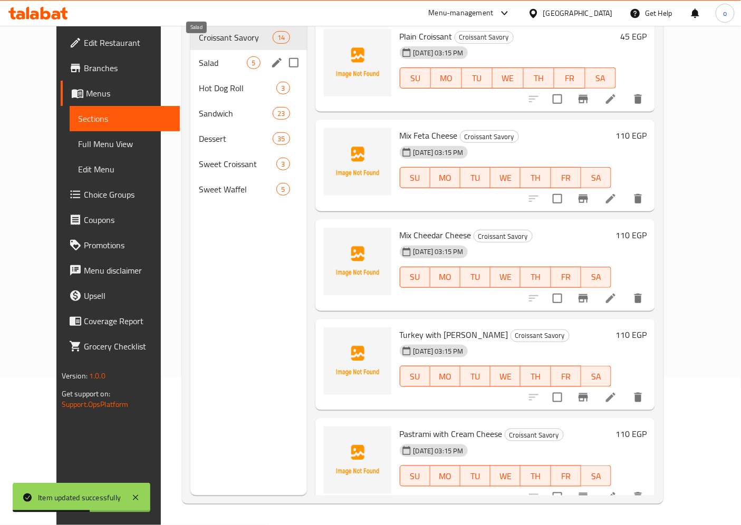
click at [199, 56] on span "Salad" at bounding box center [223, 62] width 48 height 13
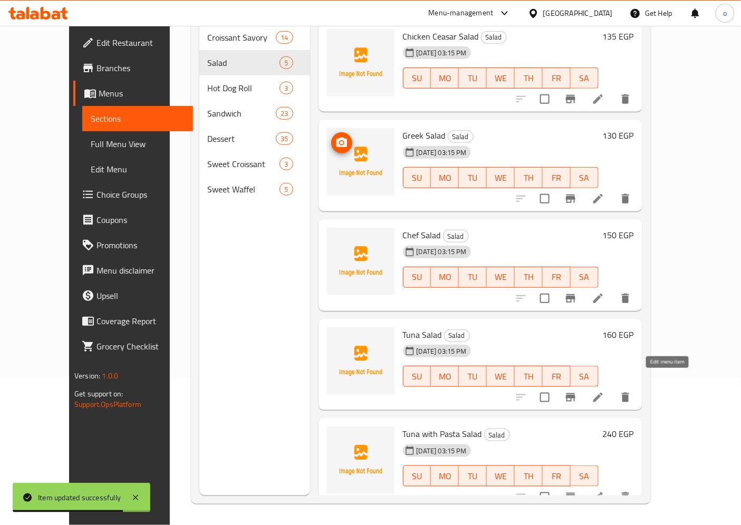
click at [605, 391] on icon at bounding box center [598, 397] width 13 height 13
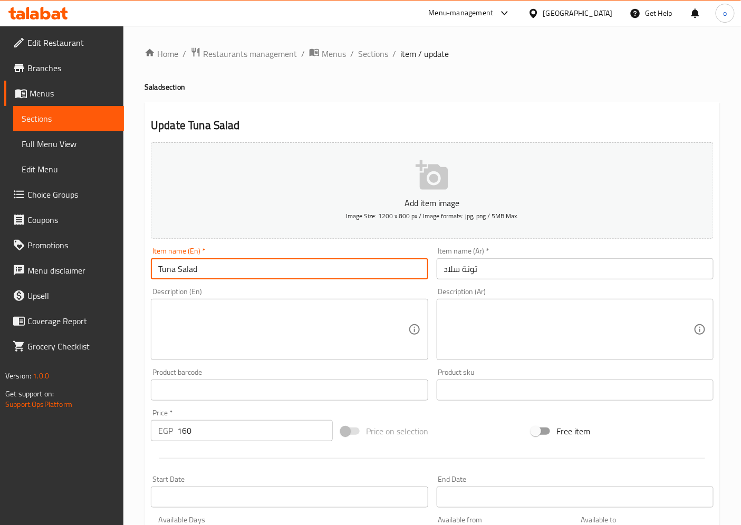
drag, startPoint x: 173, startPoint y: 271, endPoint x: 150, endPoint y: 271, distance: 22.7
click at [151, 271] on input "Tuna Salad" at bounding box center [289, 269] width 277 height 21
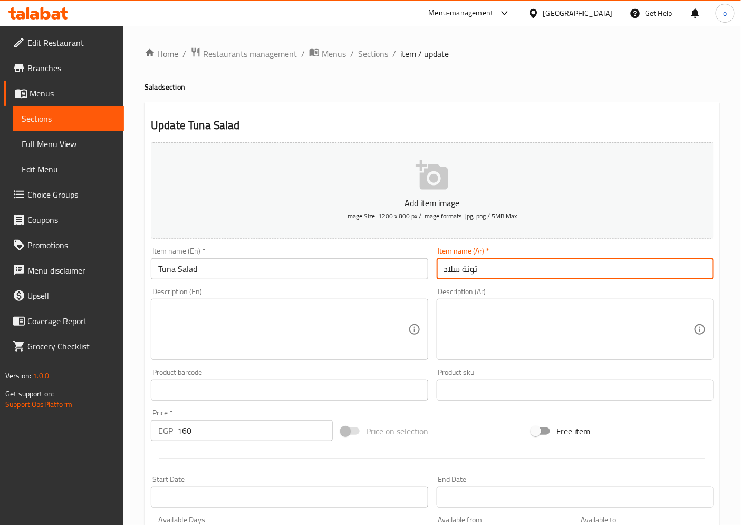
click at [490, 267] on input "تونة سلاد" at bounding box center [575, 269] width 277 height 21
drag, startPoint x: 461, startPoint y: 271, endPoint x: 433, endPoint y: 272, distance: 28.5
click at [433, 272] on div "Item name (Ar)   * تونة سلاد Item name (Ar) *" at bounding box center [575, 263] width 285 height 41
click at [500, 270] on input "تونة" at bounding box center [575, 269] width 277 height 21
click at [441, 272] on input "تونة" at bounding box center [575, 269] width 277 height 21
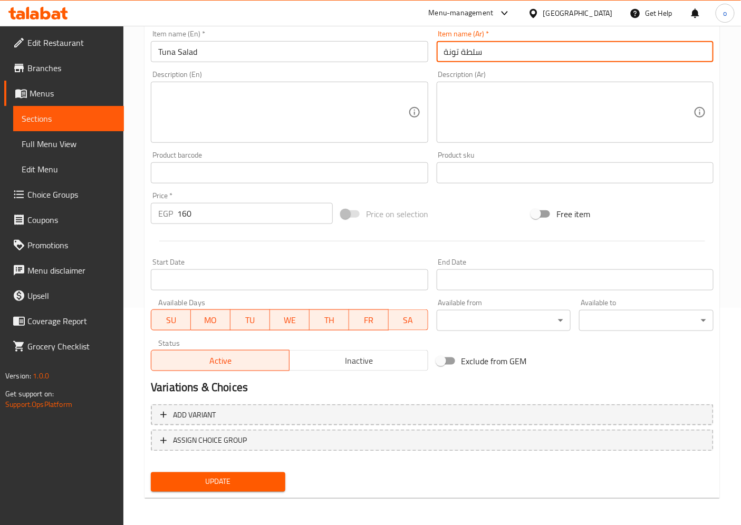
scroll to position [218, 0]
type input "سلطة تونة"
click at [238, 472] on button "Update" at bounding box center [218, 482] width 135 height 20
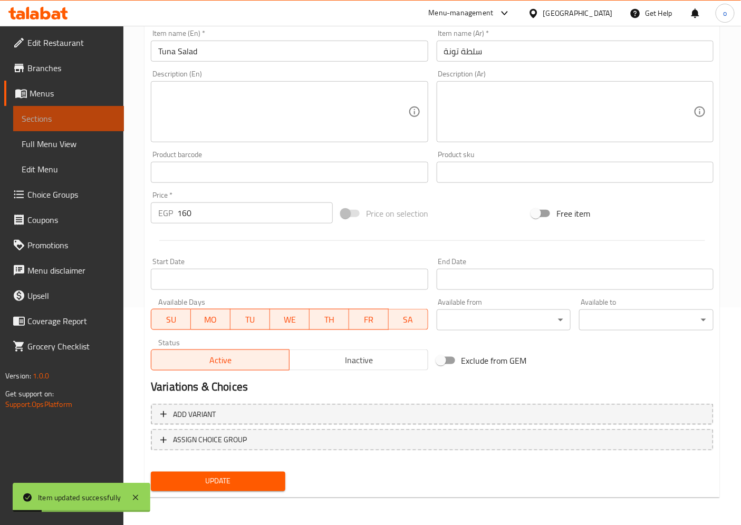
click at [77, 118] on span "Sections" at bounding box center [69, 118] width 94 height 13
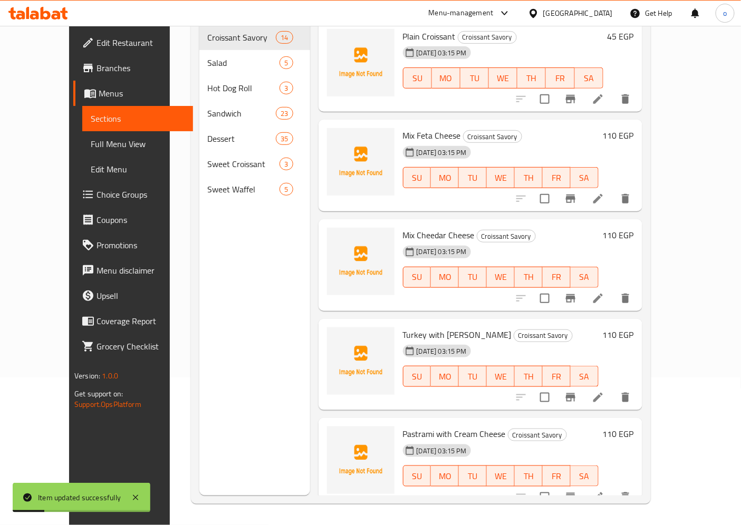
scroll to position [148, 0]
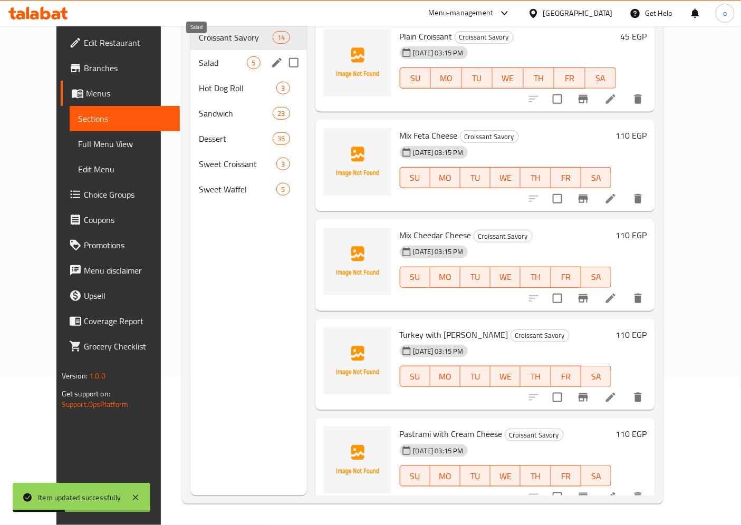
click at [199, 56] on span "Salad" at bounding box center [223, 62] width 48 height 13
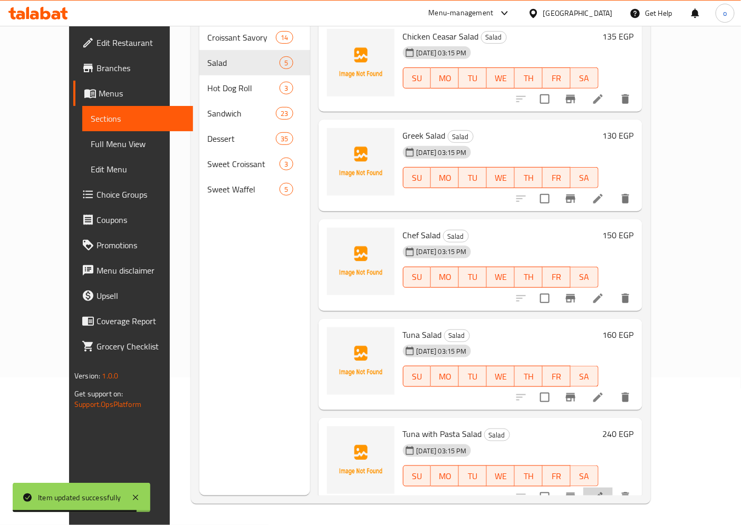
click at [613, 488] on li at bounding box center [598, 497] width 30 height 19
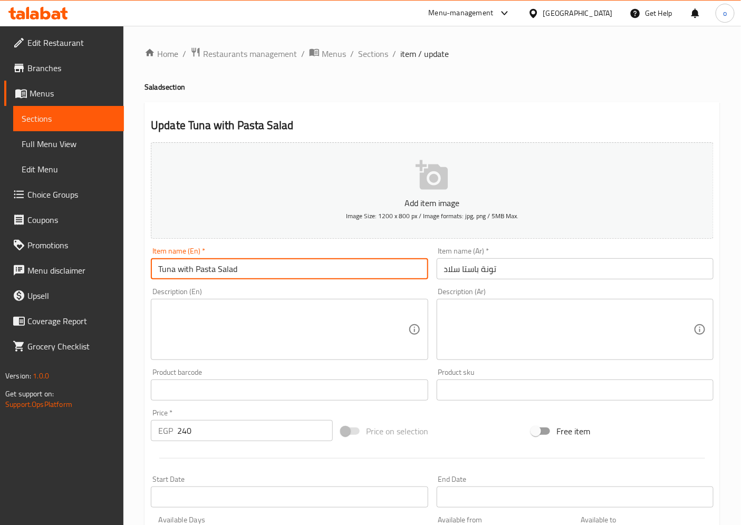
drag, startPoint x: 214, startPoint y: 271, endPoint x: 196, endPoint y: 273, distance: 18.1
click at [196, 273] on input "Tuna with Pasta Salad" at bounding box center [289, 269] width 277 height 21
click at [328, 267] on input "Tuna with Pasta Salad" at bounding box center [289, 269] width 277 height 21
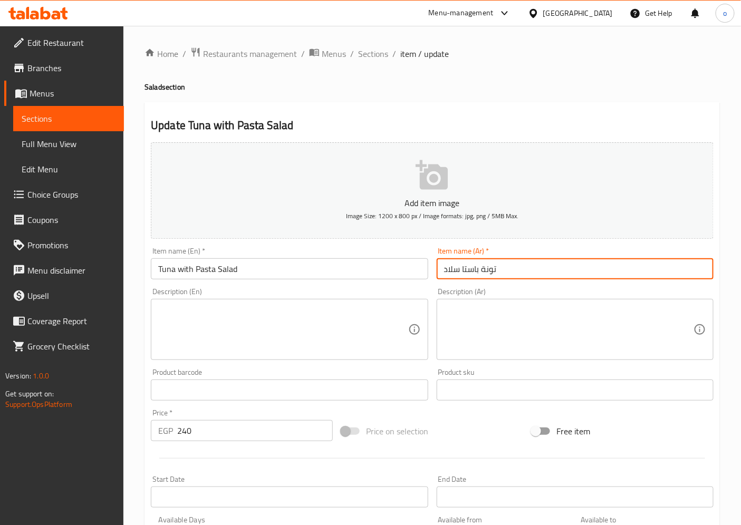
drag, startPoint x: 460, startPoint y: 271, endPoint x: 422, endPoint y: 278, distance: 38.5
click at [422, 278] on div "Add item image Image Size: 1200 x 800 px / Image formats: jpg, png / 5MB Max. I…" at bounding box center [432, 365] width 571 height 455
click at [508, 272] on input "تونة باستا" at bounding box center [575, 269] width 277 height 21
click at [446, 271] on input "تونة باستا" at bounding box center [575, 269] width 277 height 21
click at [439, 272] on input "تونة باستا" at bounding box center [575, 269] width 277 height 21
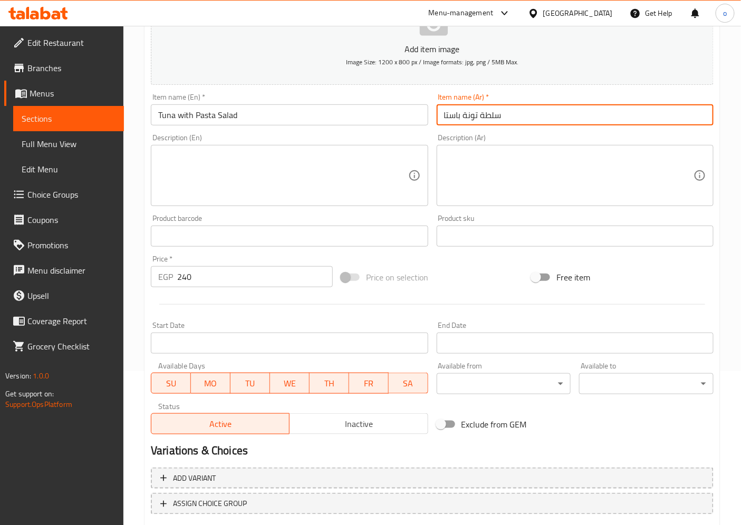
scroll to position [176, 0]
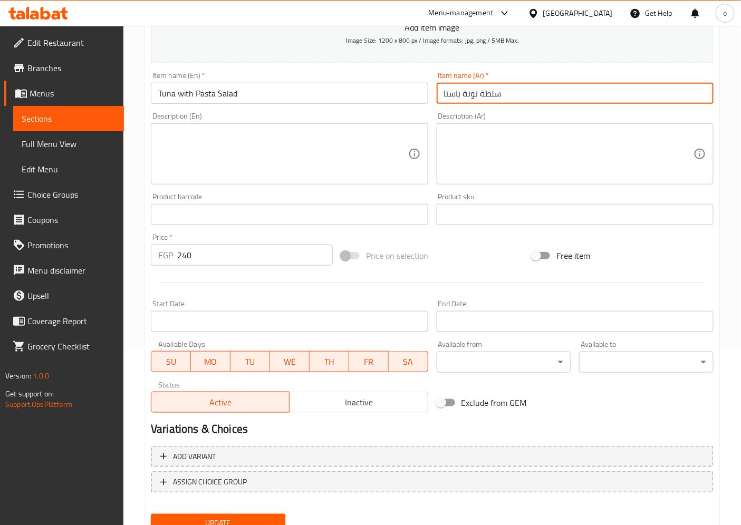
click at [463, 97] on input "سلطة تونة باستا" at bounding box center [575, 93] width 277 height 21
click at [462, 96] on input "سلطة تونة مع باستا" at bounding box center [575, 93] width 277 height 21
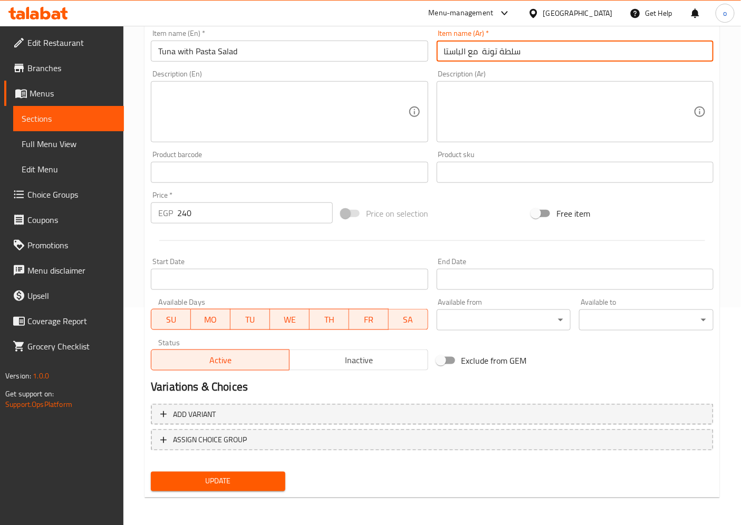
type input "سلطة تونة مع الباستا"
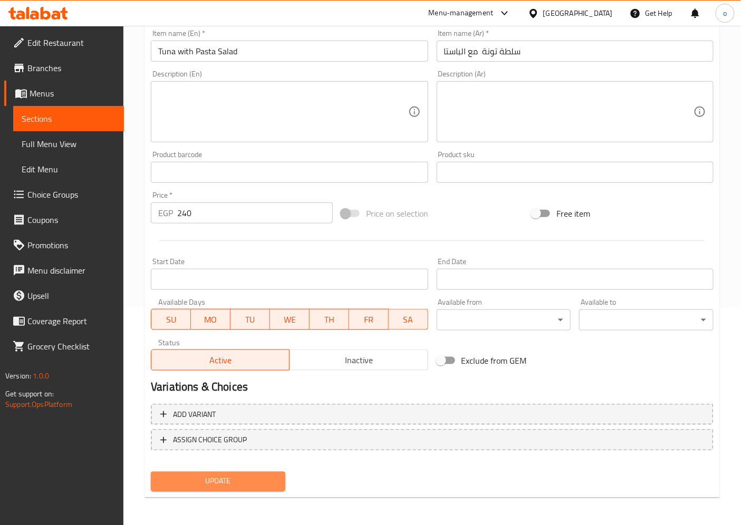
click at [234, 475] on span "Update" at bounding box center [218, 481] width 118 height 13
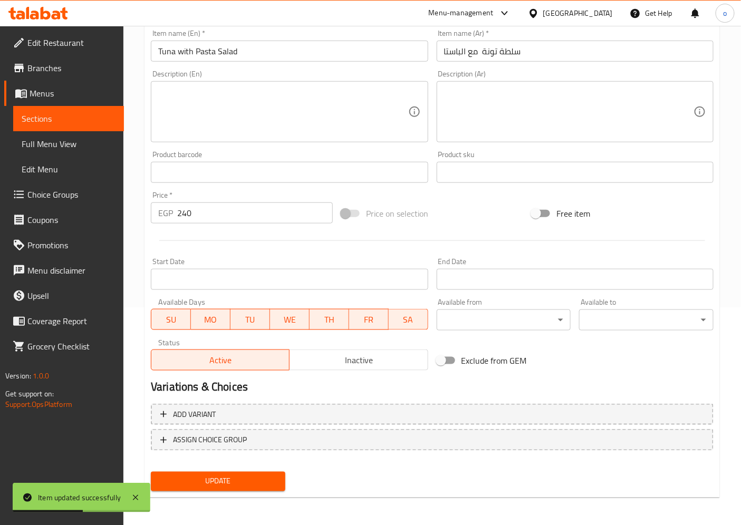
drag, startPoint x: 74, startPoint y: 120, endPoint x: 118, endPoint y: 132, distance: 45.4
click at [74, 120] on span "Sections" at bounding box center [69, 118] width 94 height 13
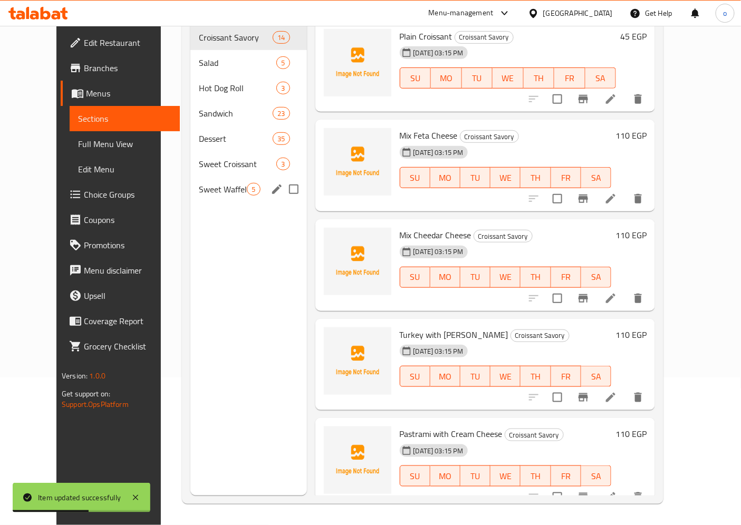
scroll to position [148, 0]
click at [199, 56] on span "Salad" at bounding box center [223, 62] width 48 height 13
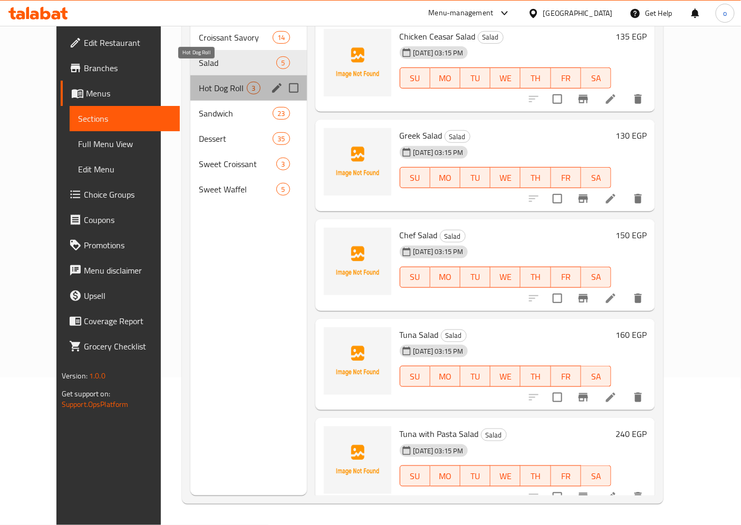
click at [199, 82] on span "Hot Dog Roll" at bounding box center [223, 88] width 48 height 13
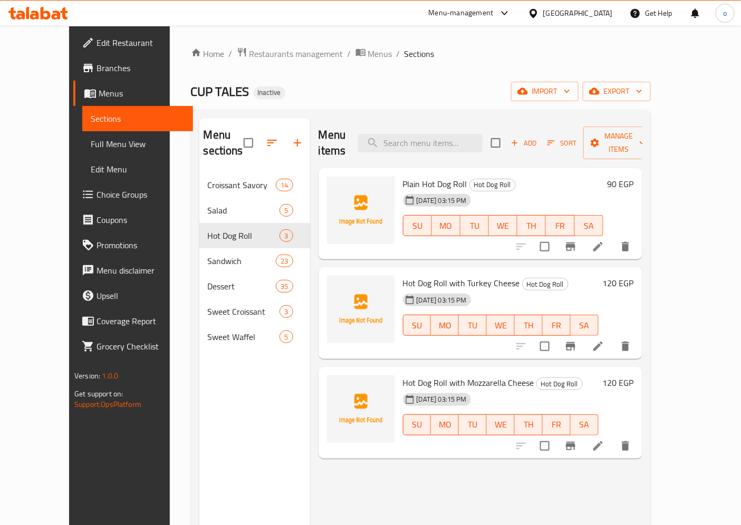
click at [605, 241] on icon at bounding box center [598, 247] width 13 height 13
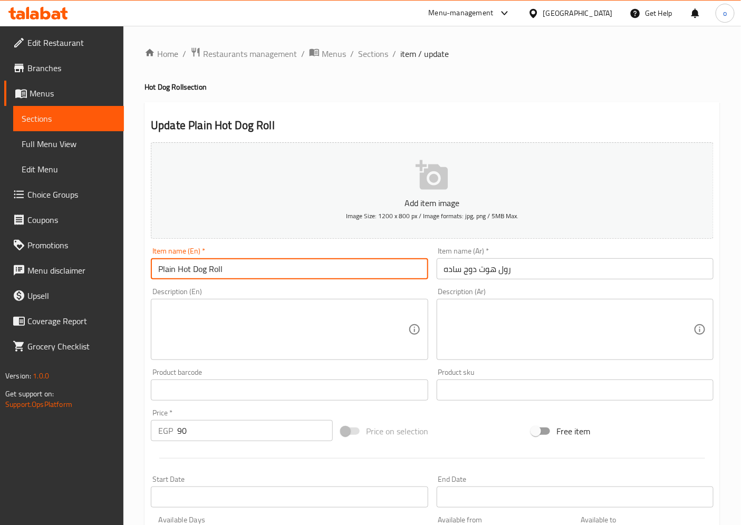
drag, startPoint x: 177, startPoint y: 267, endPoint x: 160, endPoint y: 273, distance: 18.0
click at [149, 268] on div "Item name (En)   * Plain Hot Dog Roll Item name (En) *" at bounding box center [289, 263] width 285 height 41
click at [266, 266] on input "Plain Hot Dog Roll" at bounding box center [289, 269] width 277 height 21
drag, startPoint x: 224, startPoint y: 273, endPoint x: 209, endPoint y: 272, distance: 14.3
click at [209, 272] on input "Plain Hot Dog Roll" at bounding box center [289, 269] width 277 height 21
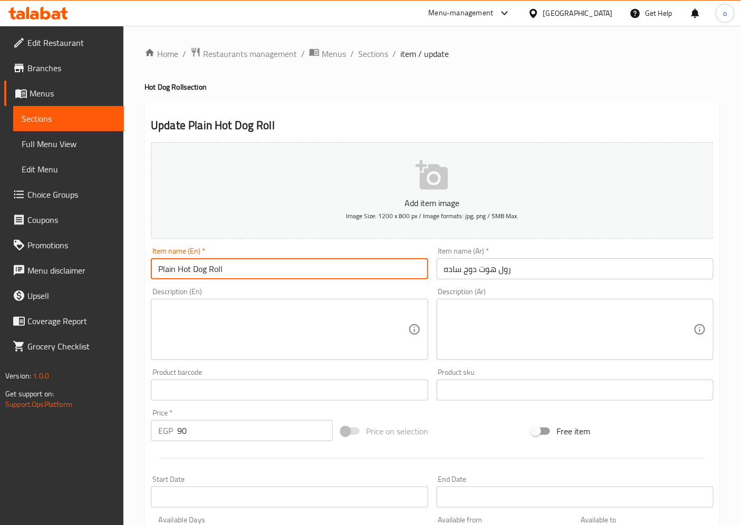
click at [72, 119] on span "Sections" at bounding box center [69, 118] width 94 height 13
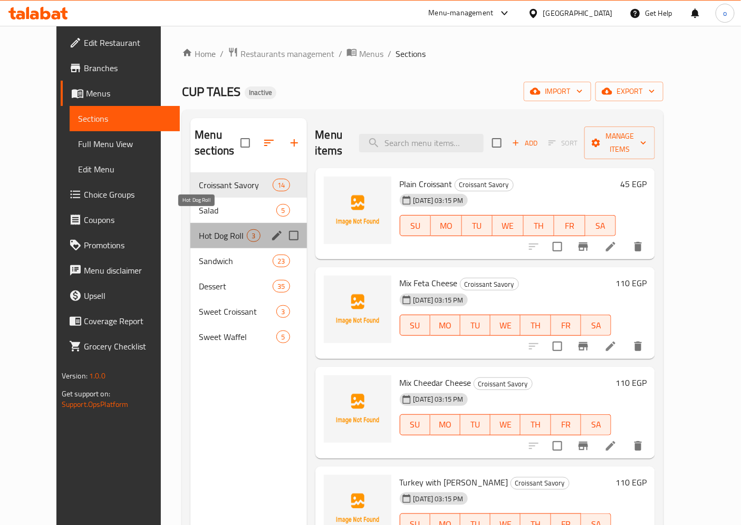
click at [199, 229] on span "Hot Dog Roll" at bounding box center [223, 235] width 48 height 13
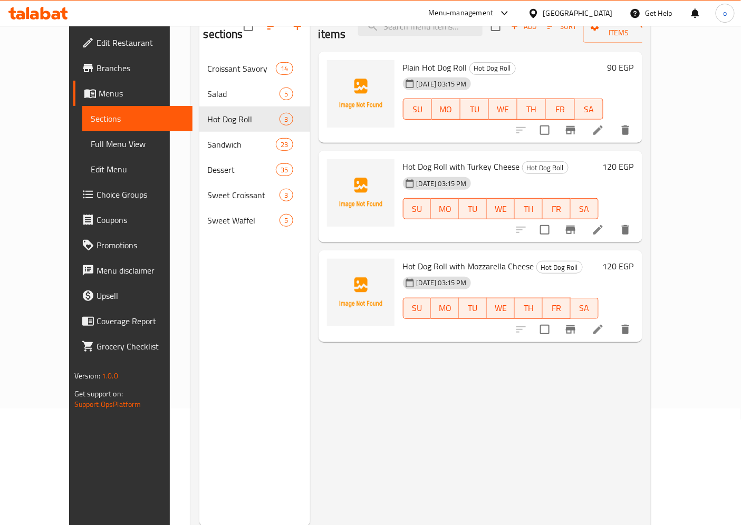
scroll to position [117, 0]
click at [605, 223] on icon at bounding box center [598, 229] width 13 height 13
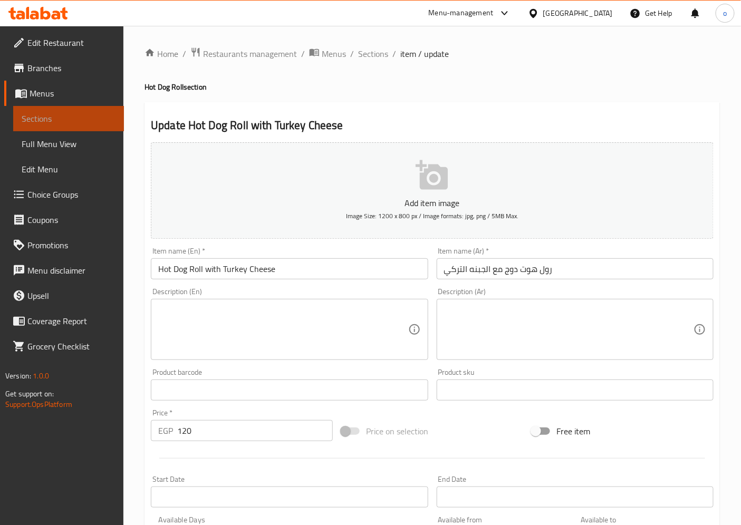
click at [70, 118] on span "Sections" at bounding box center [69, 118] width 94 height 13
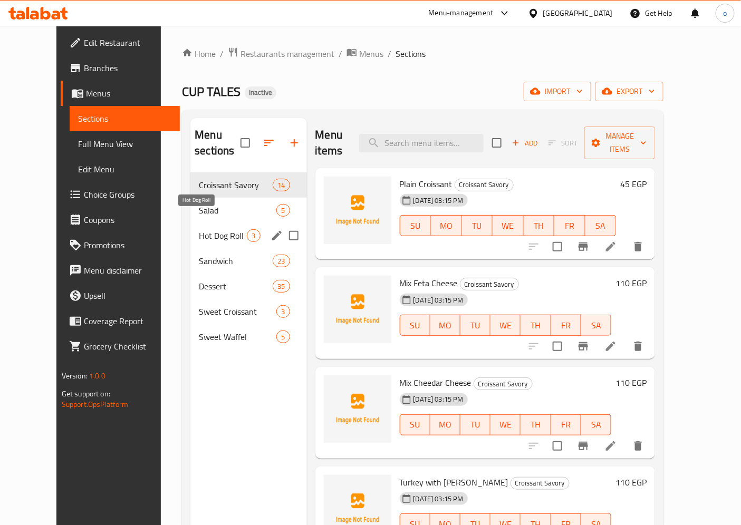
click at [203, 229] on span "Hot Dog Roll" at bounding box center [223, 235] width 48 height 13
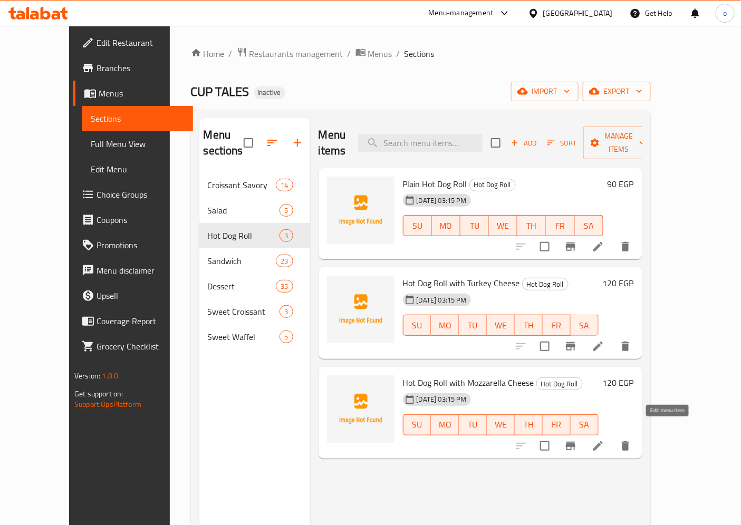
click at [605, 440] on icon at bounding box center [598, 446] width 13 height 13
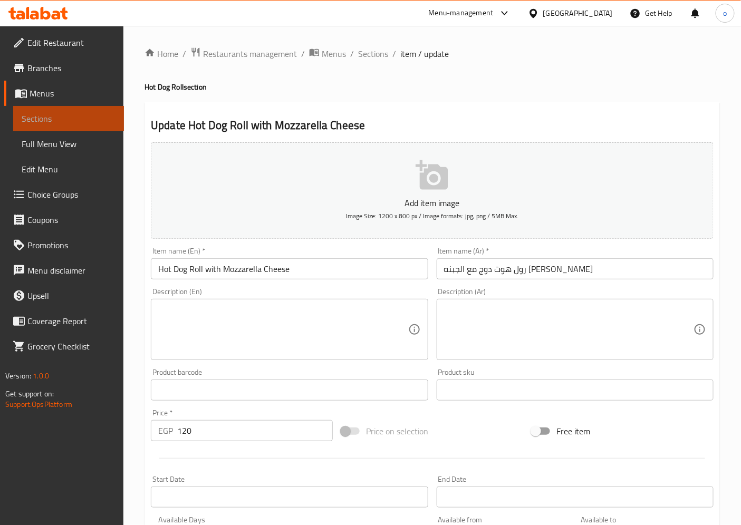
click at [70, 113] on span "Sections" at bounding box center [69, 118] width 94 height 13
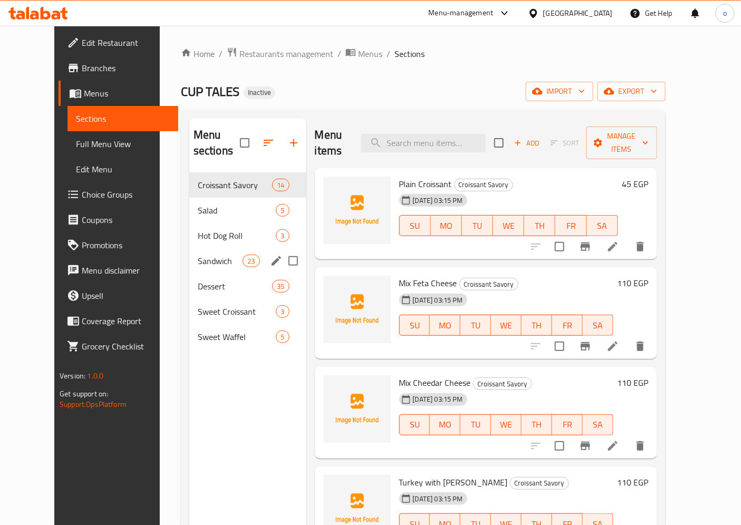
click at [189, 255] on div "Sandwich 23" at bounding box center [247, 260] width 117 height 25
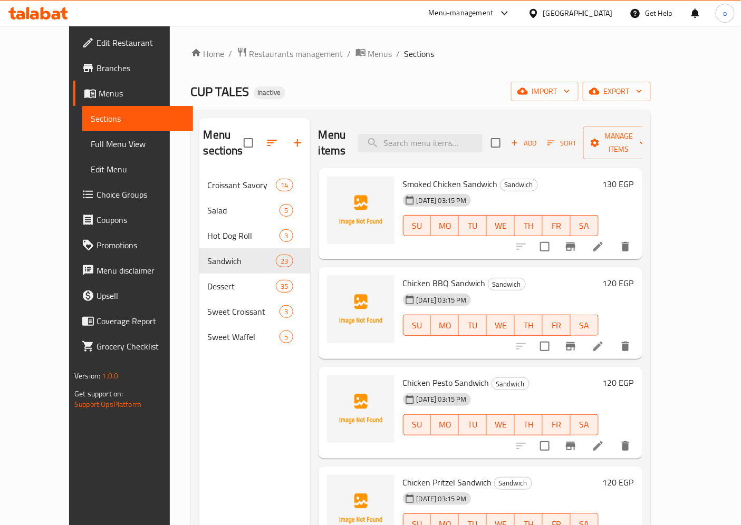
click at [613, 237] on li at bounding box center [598, 246] width 30 height 19
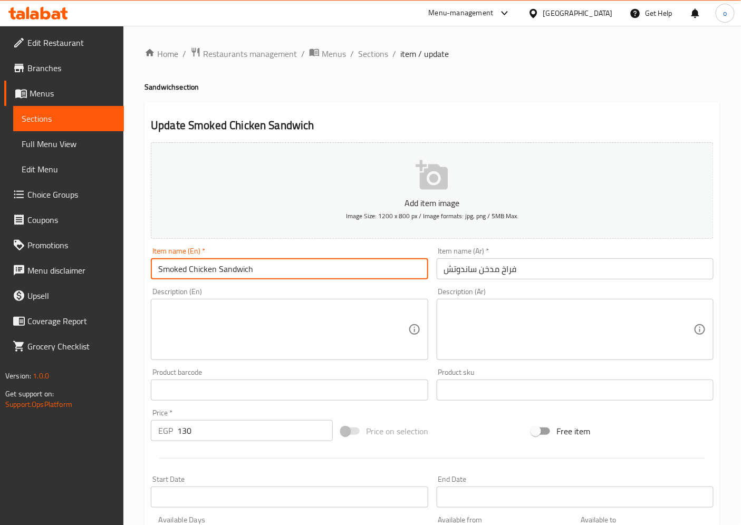
drag, startPoint x: 186, startPoint y: 271, endPoint x: 127, endPoint y: 270, distance: 59.6
click at [127, 270] on div "Home / Restaurants management / Menus / Sections / item / update Sandwich secti…" at bounding box center [432, 386] width 618 height 720
click at [373, 275] on input "Smoked Chicken Sandwich" at bounding box center [289, 269] width 277 height 21
click at [66, 121] on span "Sections" at bounding box center [69, 118] width 94 height 13
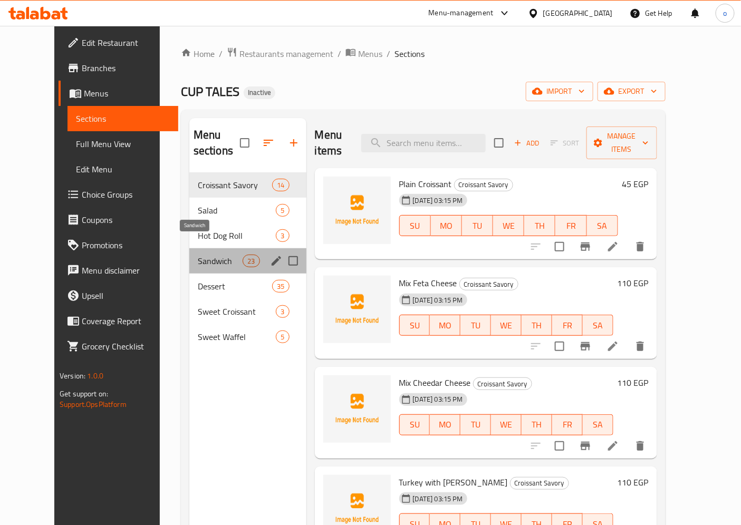
click at [198, 255] on span "Sandwich" at bounding box center [220, 261] width 45 height 13
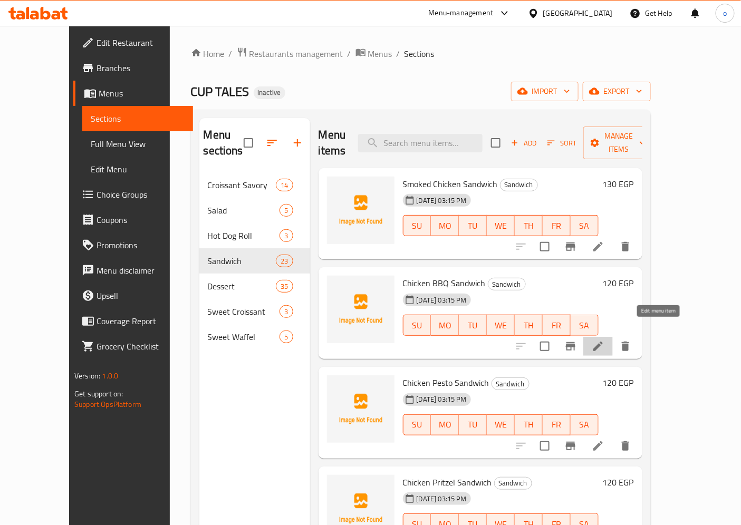
click at [605, 340] on icon at bounding box center [598, 346] width 13 height 13
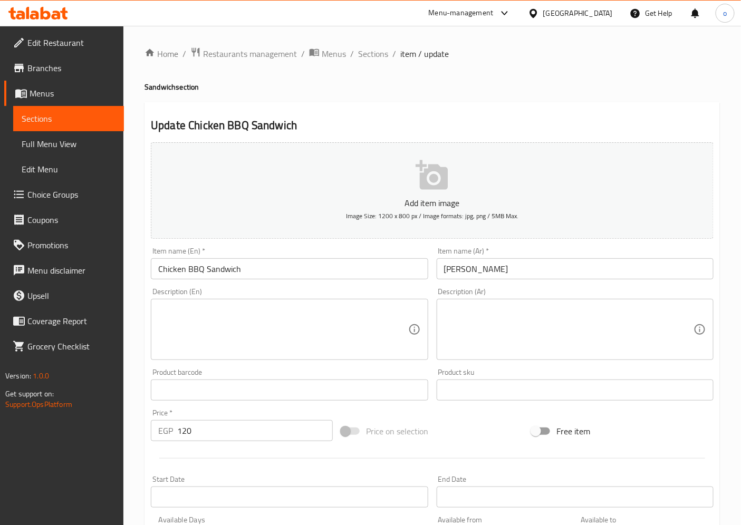
click at [53, 117] on span "Sections" at bounding box center [69, 118] width 94 height 13
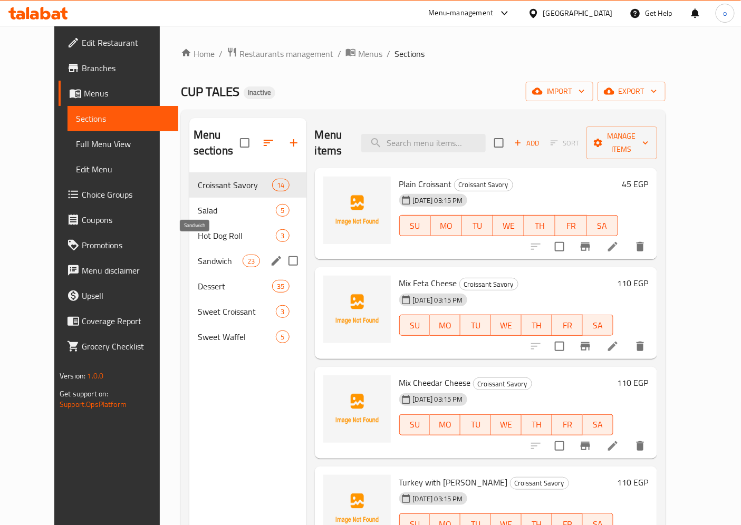
click at [198, 255] on span "Sandwich" at bounding box center [220, 261] width 45 height 13
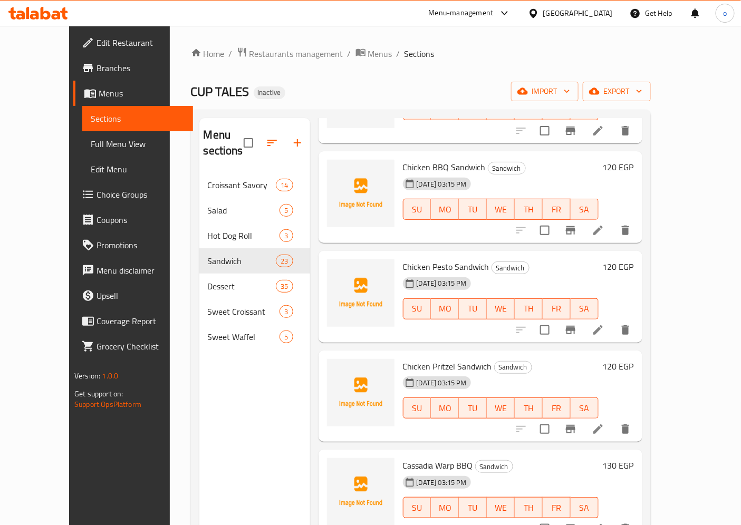
scroll to position [117, 0]
click at [605, 323] on icon at bounding box center [598, 329] width 13 height 13
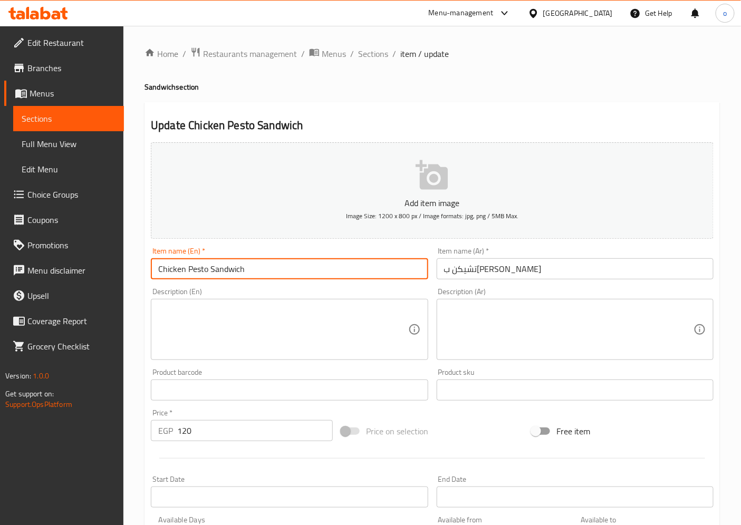
drag, startPoint x: 208, startPoint y: 268, endPoint x: 190, endPoint y: 270, distance: 18.0
click at [190, 270] on input "Chicken Pesto Sandwich" at bounding box center [289, 269] width 277 height 21
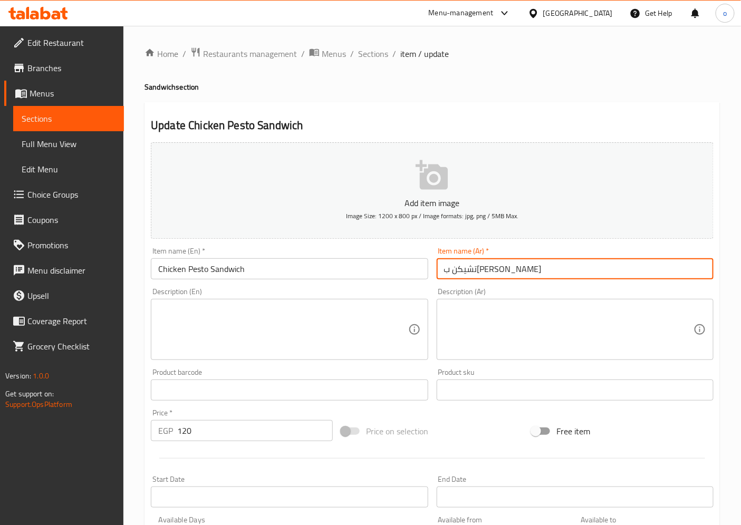
drag, startPoint x: 480, startPoint y: 270, endPoint x: 497, endPoint y: 270, distance: 16.9
click at [497, 270] on input "تشيكن باستو ساندوتش" at bounding box center [575, 269] width 277 height 21
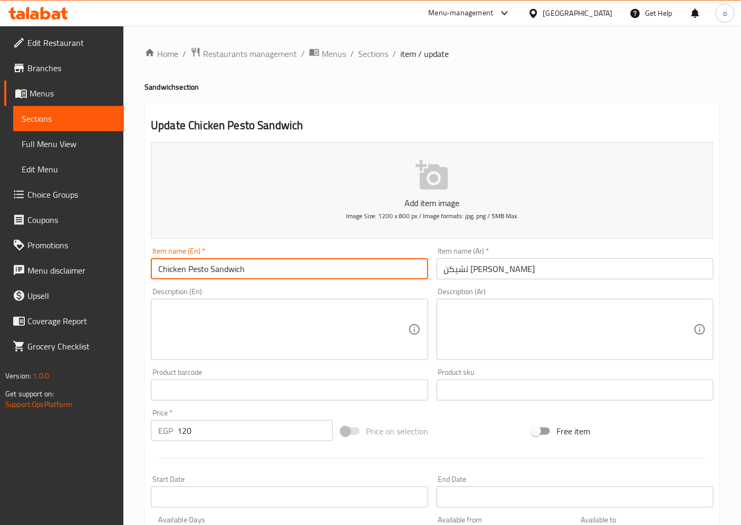
drag, startPoint x: 186, startPoint y: 270, endPoint x: 154, endPoint y: 266, distance: 31.9
click at [154, 266] on input "Chicken Pesto Sandwich" at bounding box center [289, 269] width 277 height 21
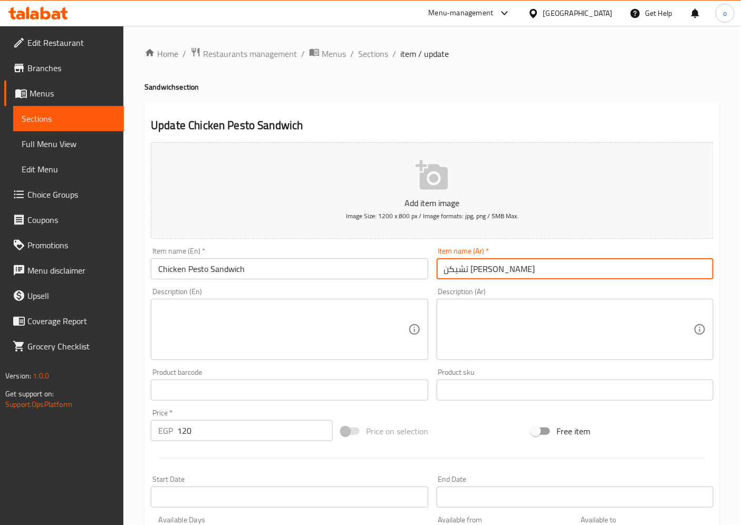
drag, startPoint x: 504, startPoint y: 271, endPoint x: 554, endPoint y: 268, distance: 50.2
click at [554, 268] on input "تشيكن بيستو ساندوتش" at bounding box center [575, 269] width 277 height 21
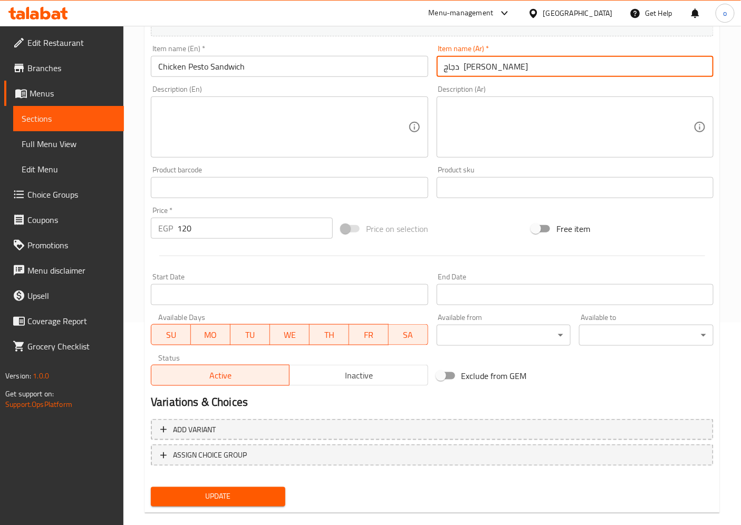
scroll to position [218, 0]
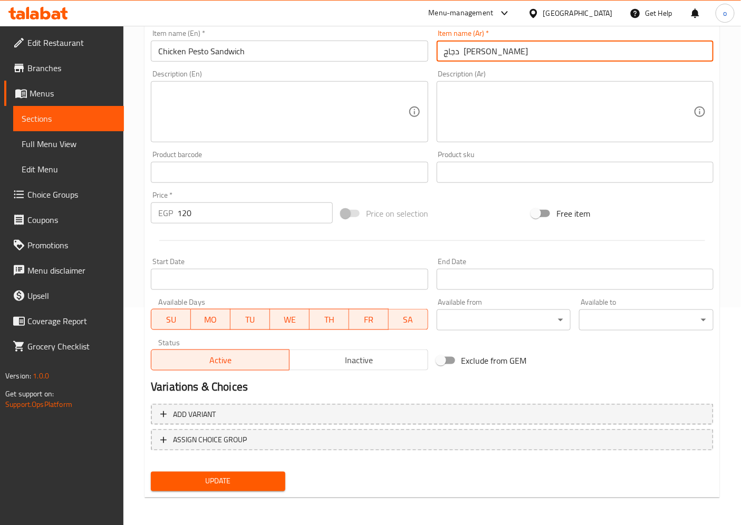
type input "دجاج بيستو ساندوتش"
click at [225, 487] on button "Update" at bounding box center [218, 482] width 135 height 20
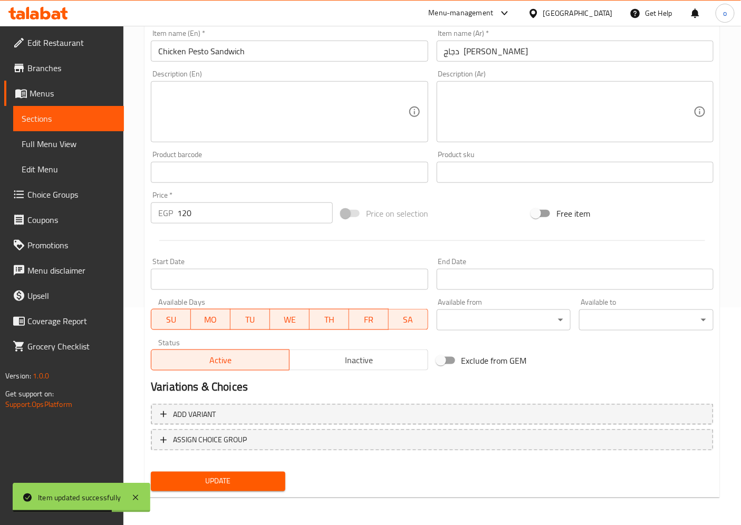
click at [55, 112] on span "Sections" at bounding box center [69, 118] width 94 height 13
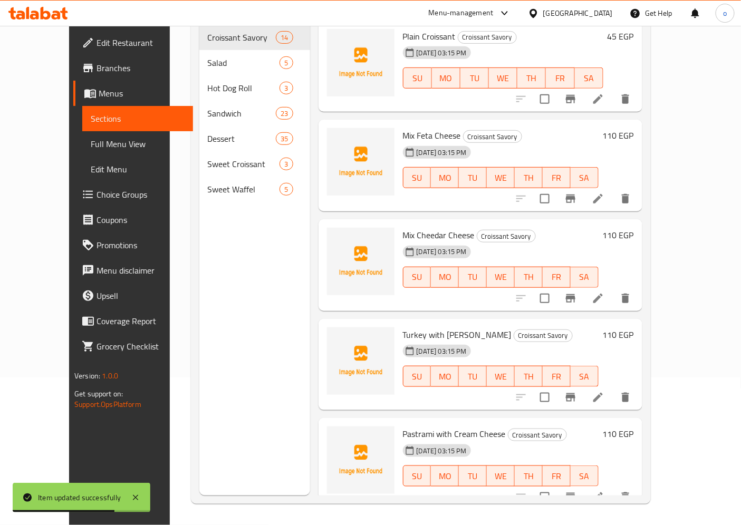
scroll to position [148, 0]
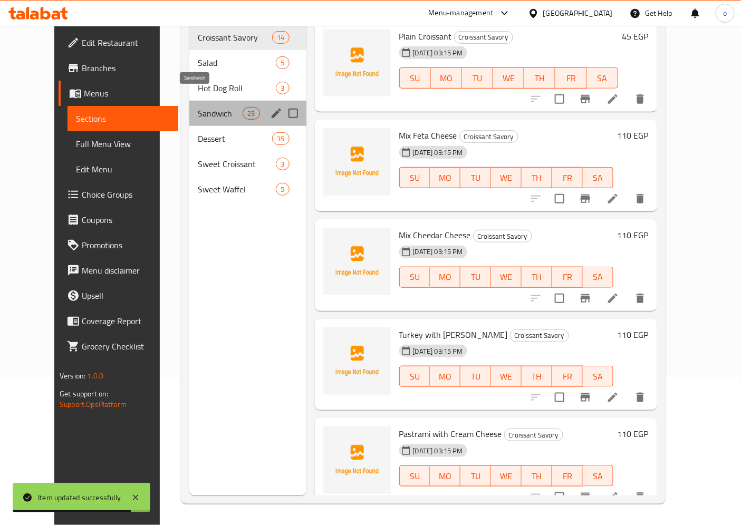
click at [198, 107] on span "Sandwich" at bounding box center [220, 113] width 45 height 13
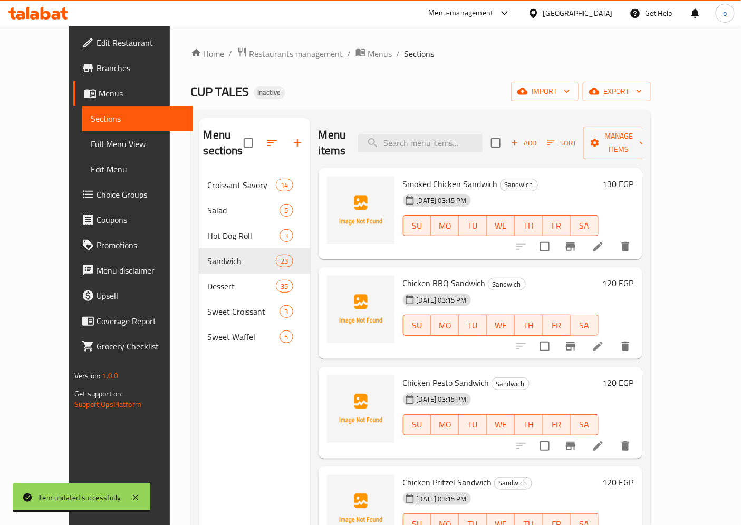
click at [605, 340] on icon at bounding box center [598, 346] width 13 height 13
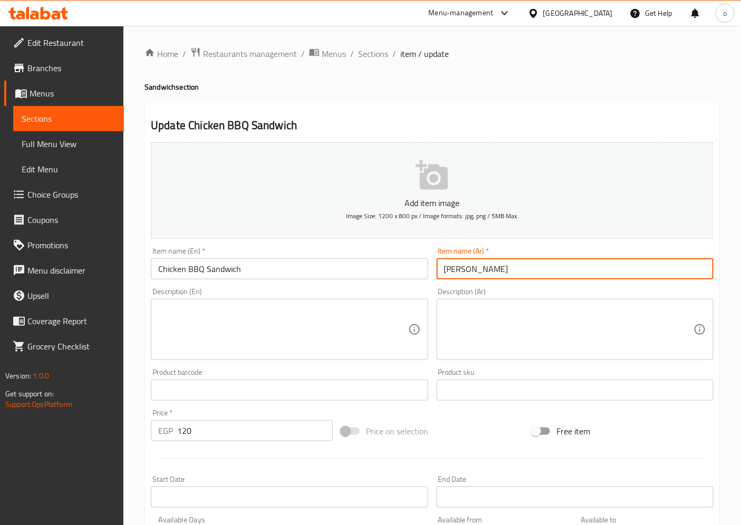
drag, startPoint x: 507, startPoint y: 272, endPoint x: 540, endPoint y: 268, distance: 33.4
click at [540, 268] on input "فراخ باربيكيو ساندوتش" at bounding box center [575, 269] width 277 height 21
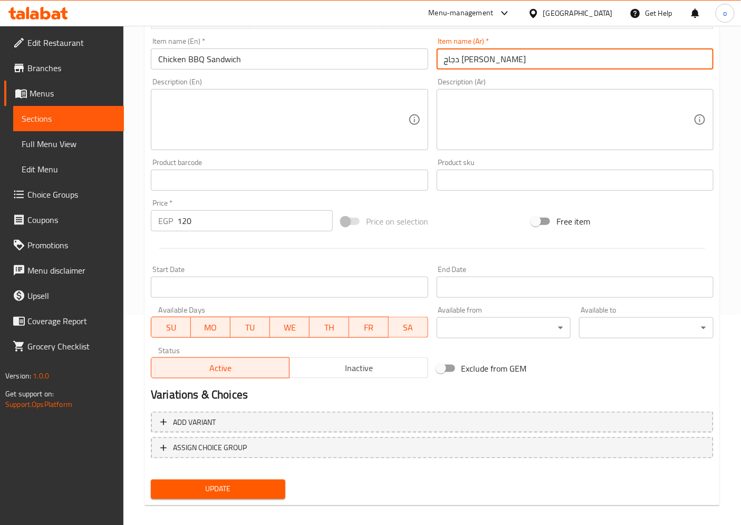
scroll to position [218, 0]
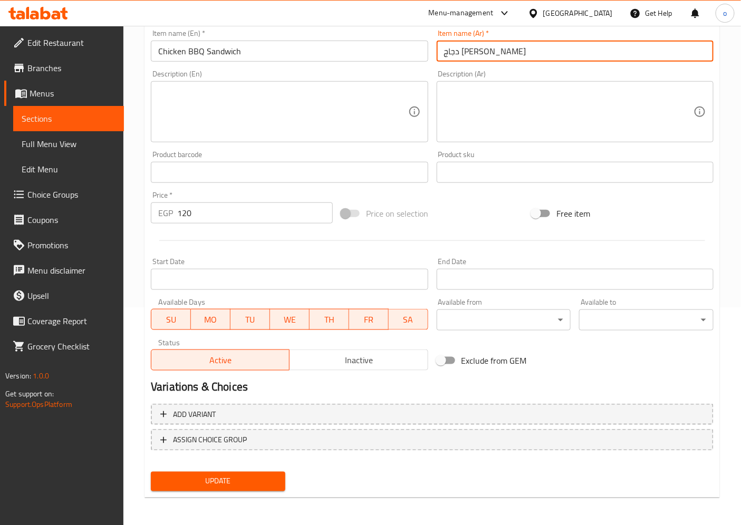
type input "دجاج باربيكيو ساندوتش"
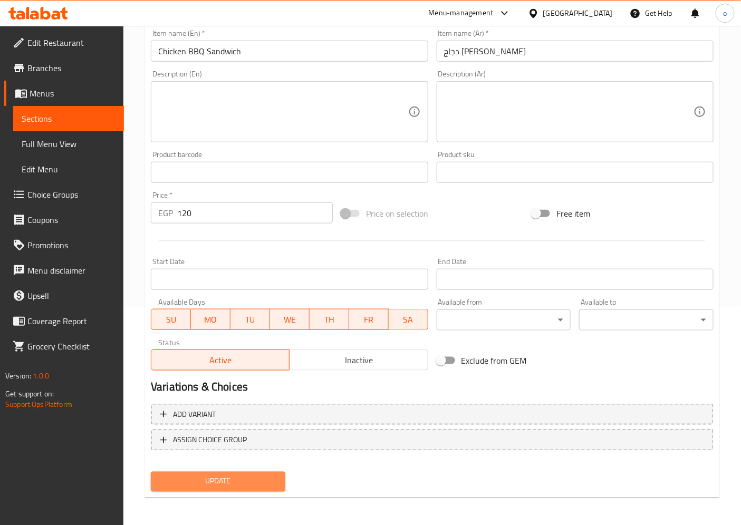
click at [235, 477] on span "Update" at bounding box center [218, 481] width 118 height 13
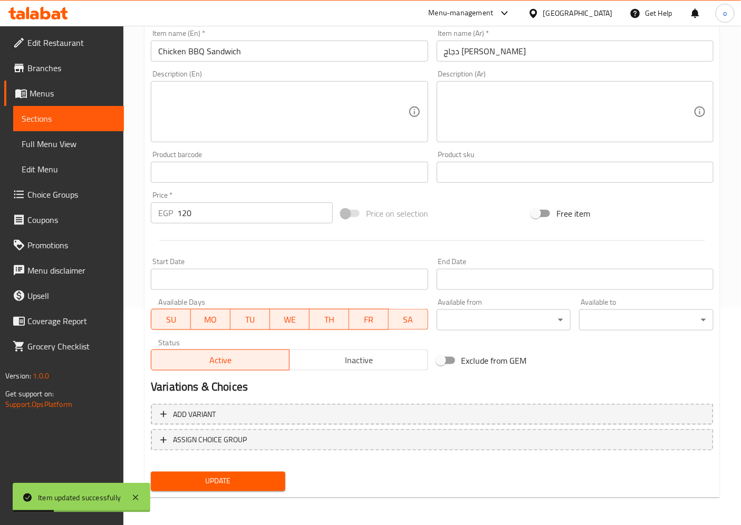
click at [70, 118] on span "Sections" at bounding box center [69, 118] width 94 height 13
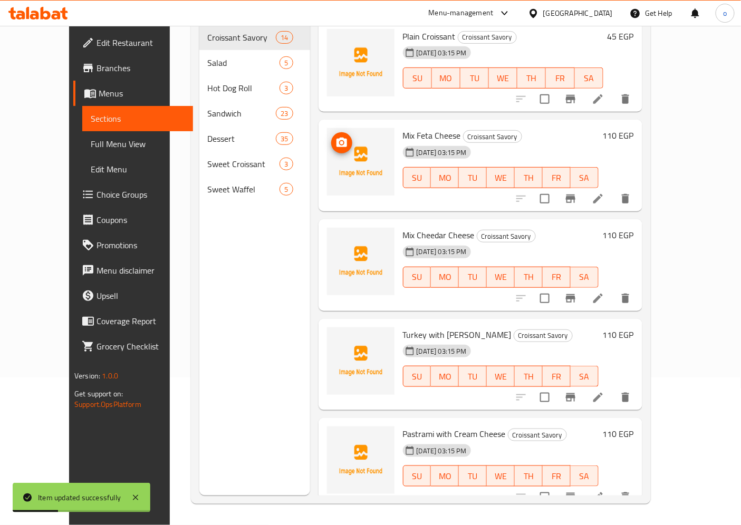
scroll to position [148, 0]
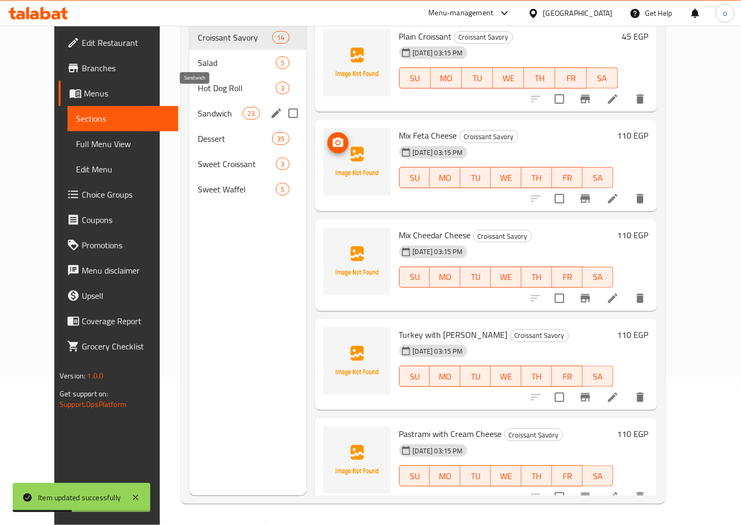
click at [198, 107] on span "Sandwich" at bounding box center [220, 113] width 45 height 13
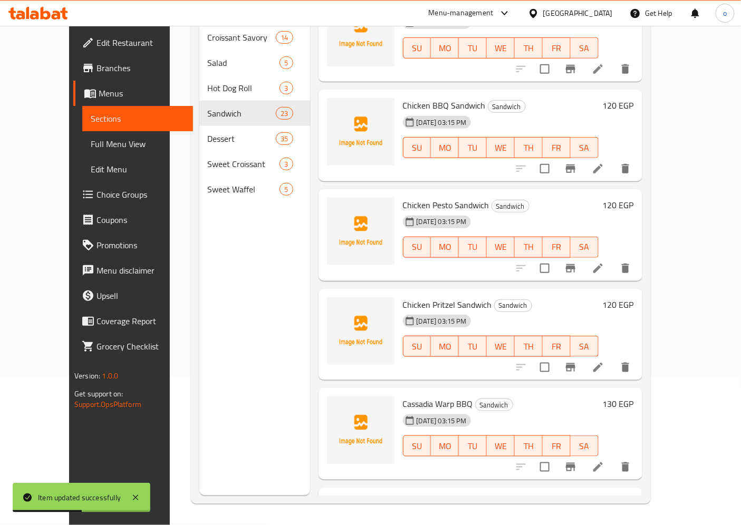
scroll to position [59, 0]
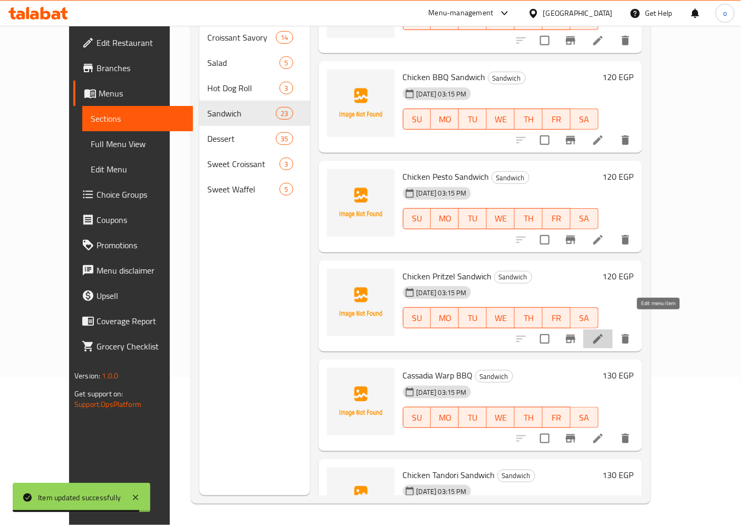
click at [605, 333] on icon at bounding box center [598, 339] width 13 height 13
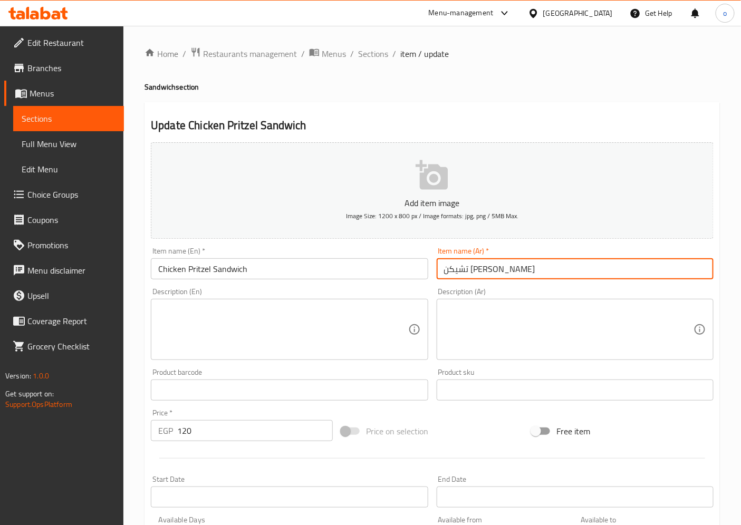
drag, startPoint x: 503, startPoint y: 271, endPoint x: 591, endPoint y: 259, distance: 88.9
click at [591, 259] on input "تشيكن بريدزل ساندوتش" at bounding box center [575, 269] width 277 height 21
type input "دجاج بريدزل ساندوتش"
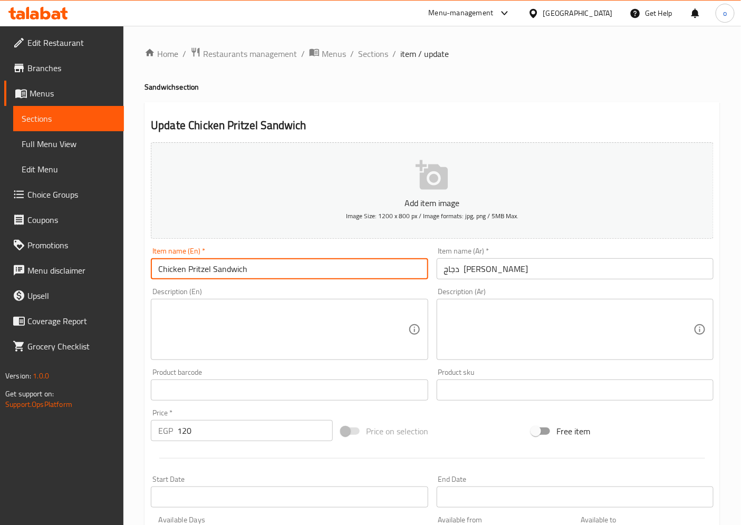
drag, startPoint x: 209, startPoint y: 272, endPoint x: 187, endPoint y: 267, distance: 22.8
click at [187, 267] on input "Chicken Pritzel Sandwich" at bounding box center [289, 269] width 277 height 21
click at [304, 320] on textarea at bounding box center [283, 330] width 250 height 50
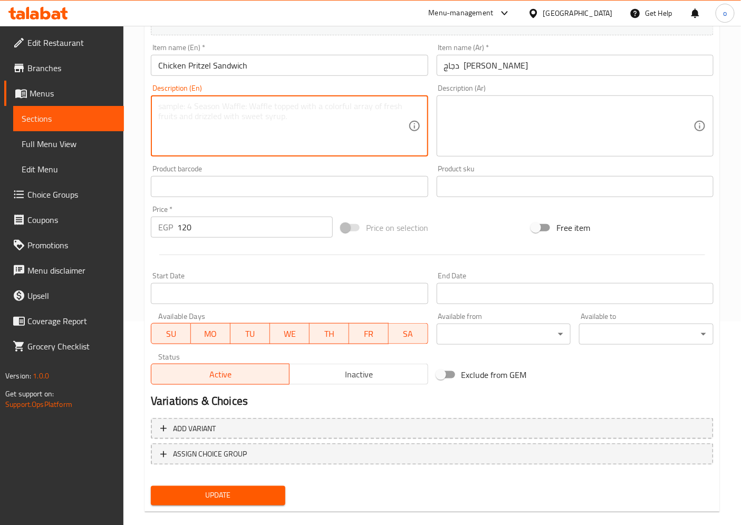
scroll to position [218, 0]
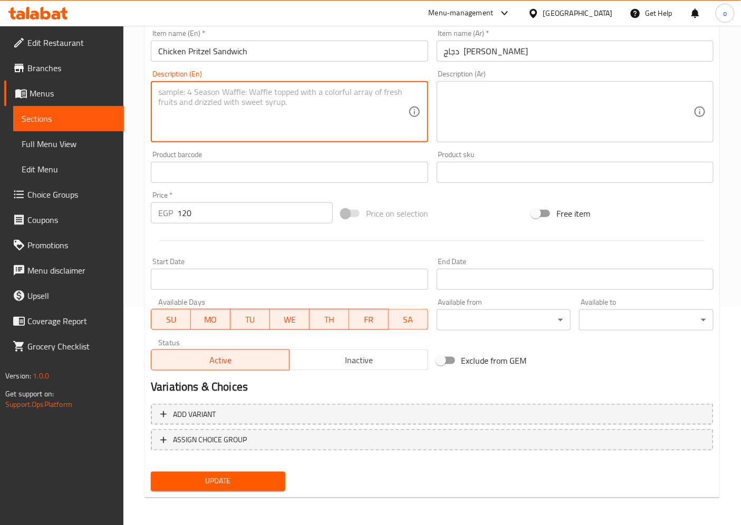
click at [247, 472] on button "Update" at bounding box center [218, 482] width 135 height 20
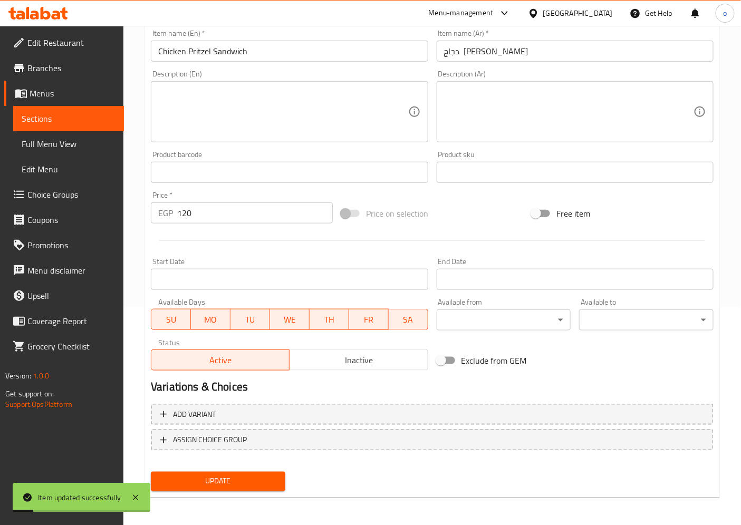
click at [51, 110] on link "Sections" at bounding box center [68, 118] width 111 height 25
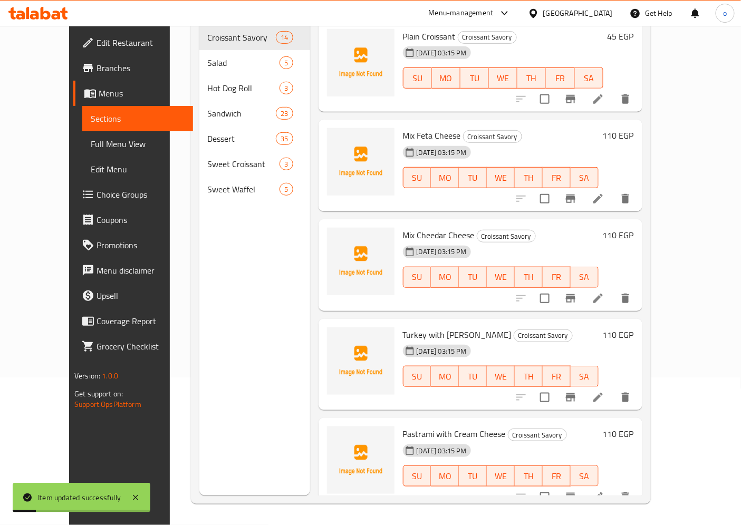
scroll to position [148, 0]
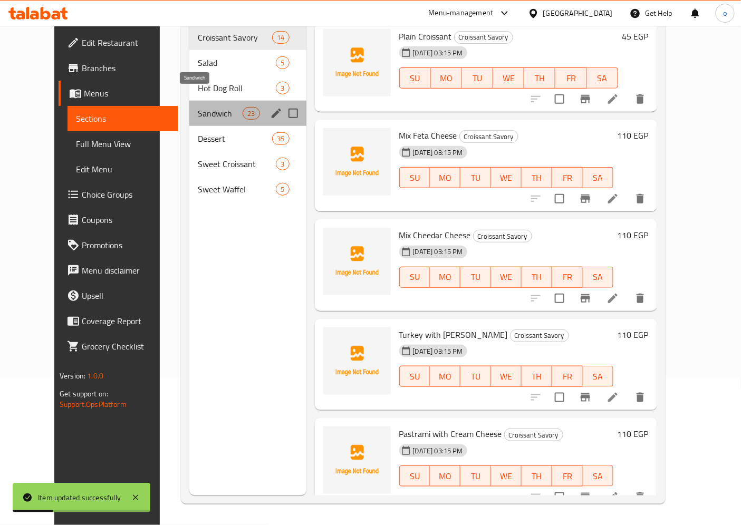
click at [203, 107] on span "Sandwich" at bounding box center [220, 113] width 45 height 13
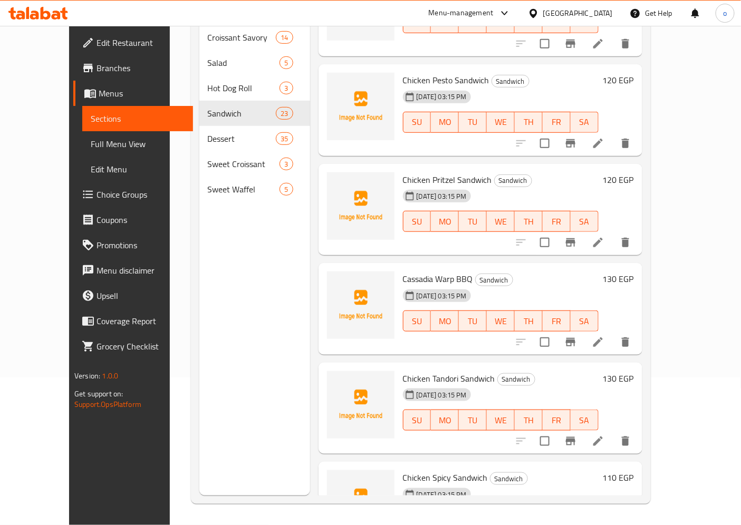
scroll to position [176, 0]
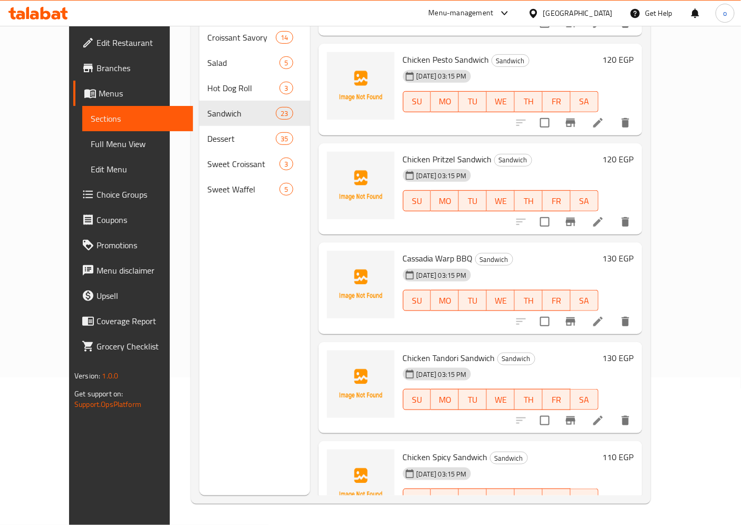
click at [605, 315] on icon at bounding box center [598, 321] width 13 height 13
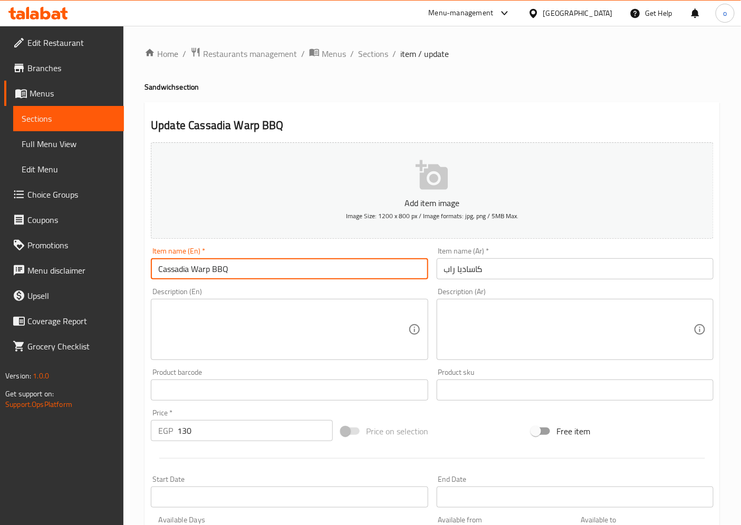
drag, startPoint x: 228, startPoint y: 272, endPoint x: 213, endPoint y: 271, distance: 15.3
click at [213, 271] on input "Cassadia Warp BBQ" at bounding box center [289, 269] width 277 height 21
drag, startPoint x: 194, startPoint y: 268, endPoint x: 210, endPoint y: 268, distance: 16.4
click at [210, 268] on input "Cassadia Warp BBQ" at bounding box center [289, 269] width 277 height 21
drag, startPoint x: 189, startPoint y: 272, endPoint x: 165, endPoint y: 272, distance: 24.3
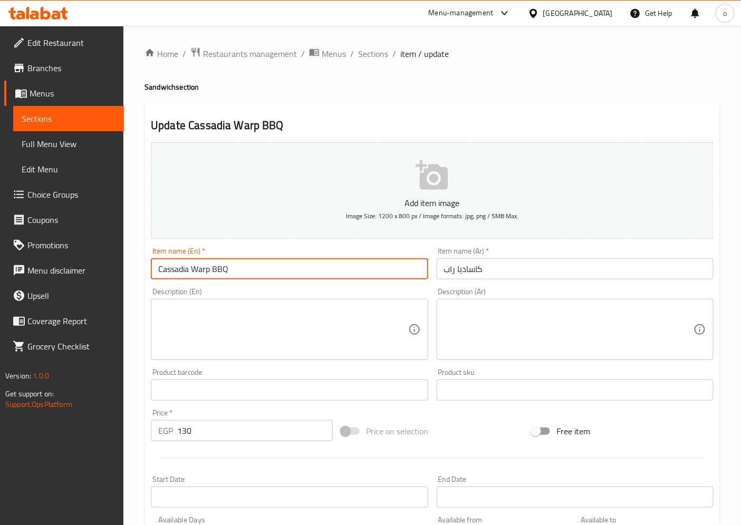
click at [157, 270] on input "Cassadia Warp BBQ" at bounding box center [289, 269] width 277 height 21
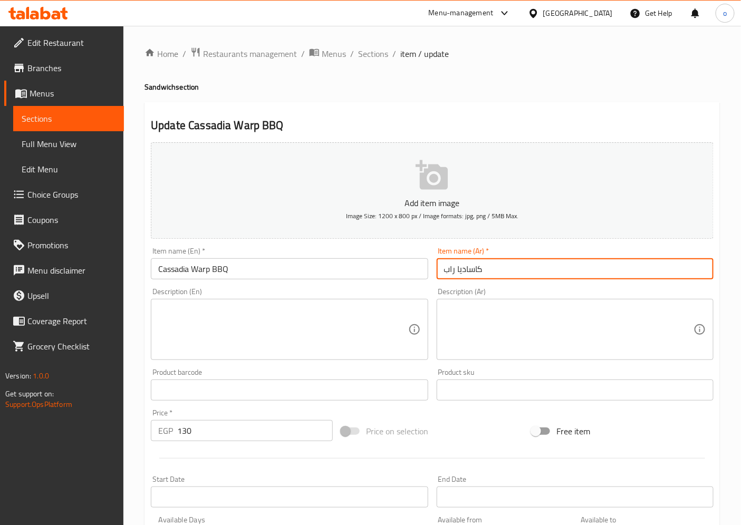
click at [445, 272] on input "كاساديا راب" at bounding box center [575, 269] width 277 height 21
click at [492, 266] on input "كاساديا راب" at bounding box center [575, 269] width 277 height 21
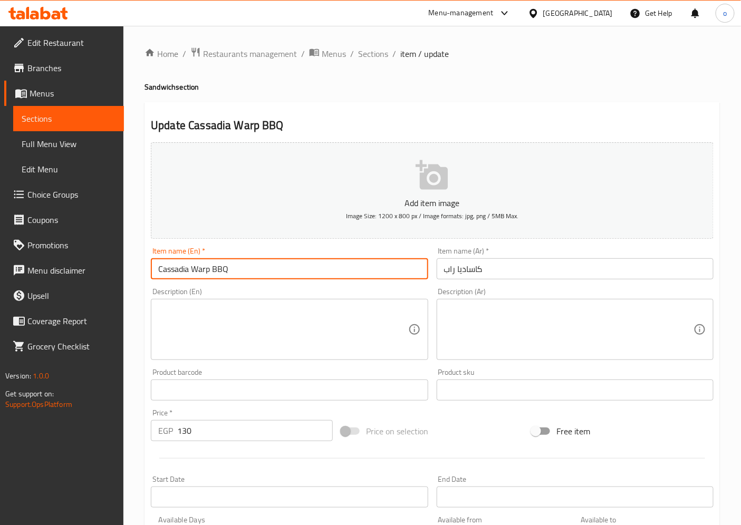
drag, startPoint x: 235, startPoint y: 270, endPoint x: 213, endPoint y: 269, distance: 22.7
click at [213, 269] on input "Cassadia Warp BBQ" at bounding box center [289, 269] width 277 height 21
click at [437, 273] on input "كاساديا راب" at bounding box center [575, 269] width 277 height 21
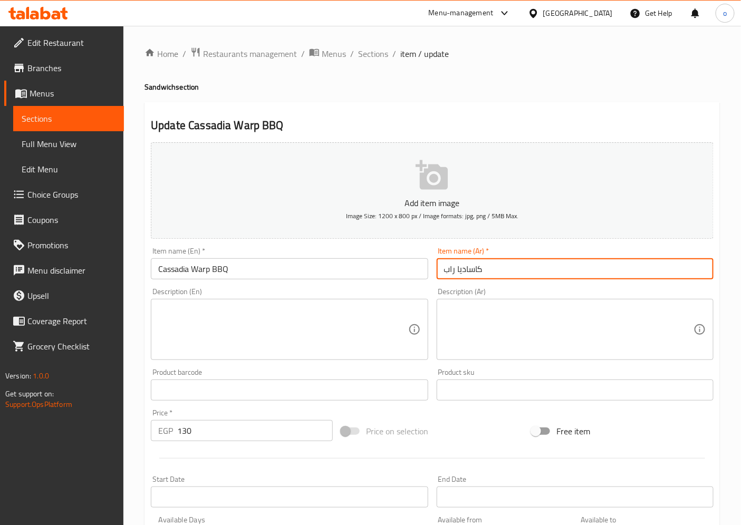
paste input "باربيكيو"
drag, startPoint x: 521, startPoint y: 271, endPoint x: 513, endPoint y: 275, distance: 9.4
click at [513, 275] on input "باربيكيو كاساديا راب" at bounding box center [575, 269] width 277 height 21
click at [515, 273] on input "باربيكيو كاساديا راب" at bounding box center [575, 269] width 277 height 21
drag, startPoint x: 485, startPoint y: 273, endPoint x: 510, endPoint y: 273, distance: 24.3
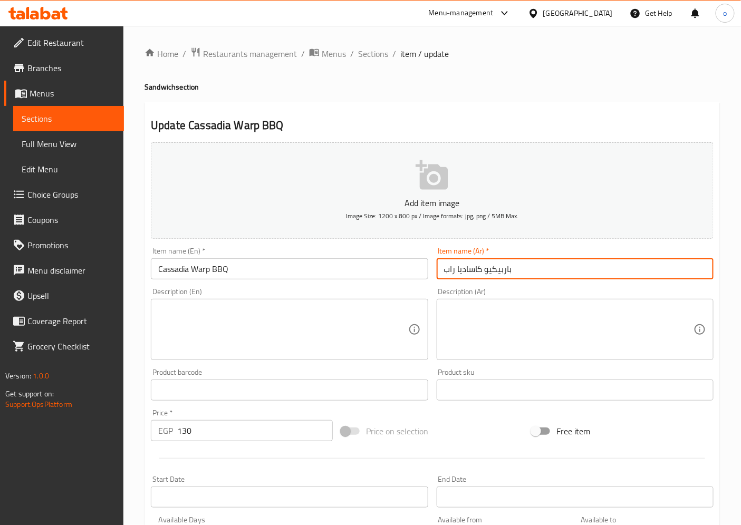
click at [510, 273] on input "باربيكيو كاساديا راب" at bounding box center [575, 269] width 277 height 21
click at [486, 268] on input "ب كاساديا راب" at bounding box center [575, 269] width 277 height 21
click at [496, 271] on input "كاساديا راب" at bounding box center [575, 269] width 277 height 21
paste input "باربيكيو"
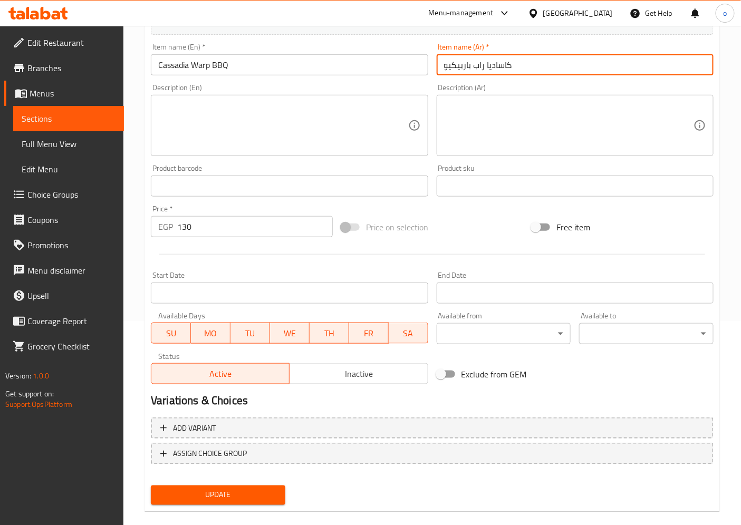
scroll to position [218, 0]
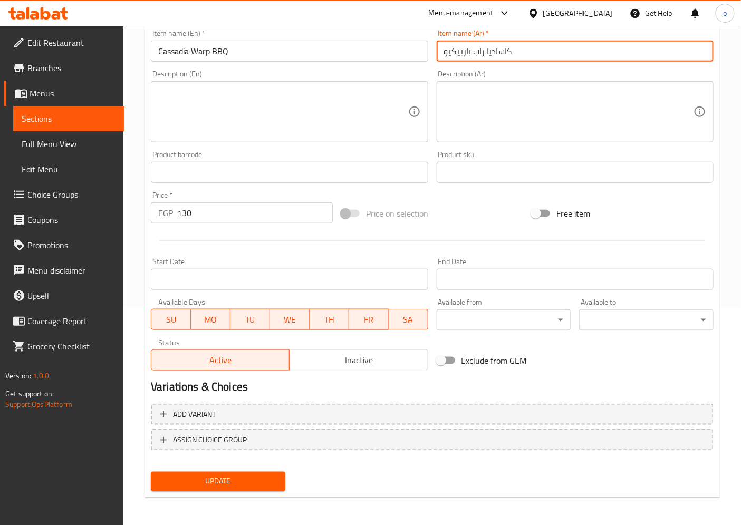
type input "كاساديا راب باربيكيو"
click at [236, 490] on div "Update" at bounding box center [218, 482] width 143 height 28
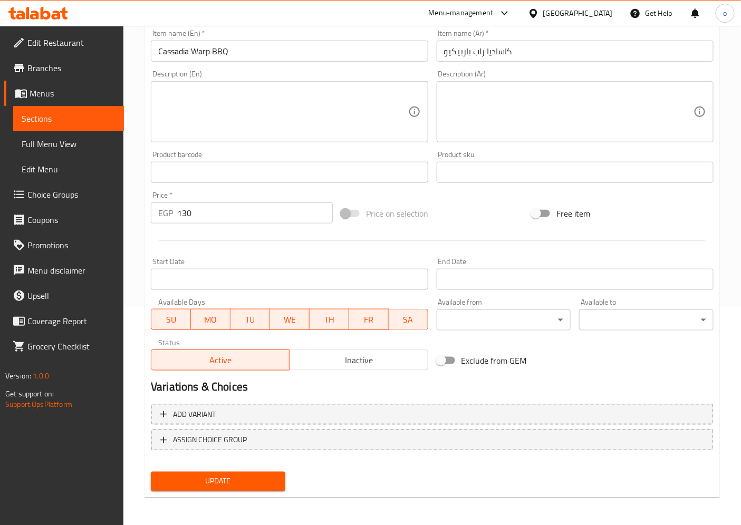
click at [240, 482] on span "Update" at bounding box center [218, 481] width 118 height 13
click at [91, 124] on span "Sections" at bounding box center [69, 118] width 94 height 13
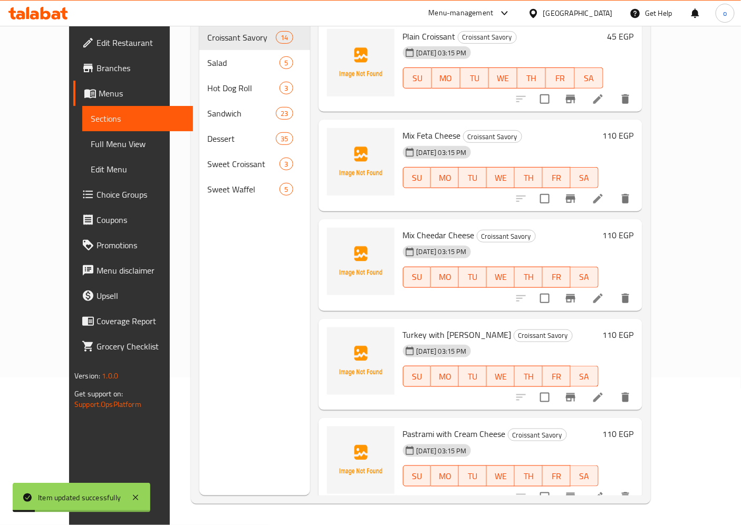
scroll to position [148, 0]
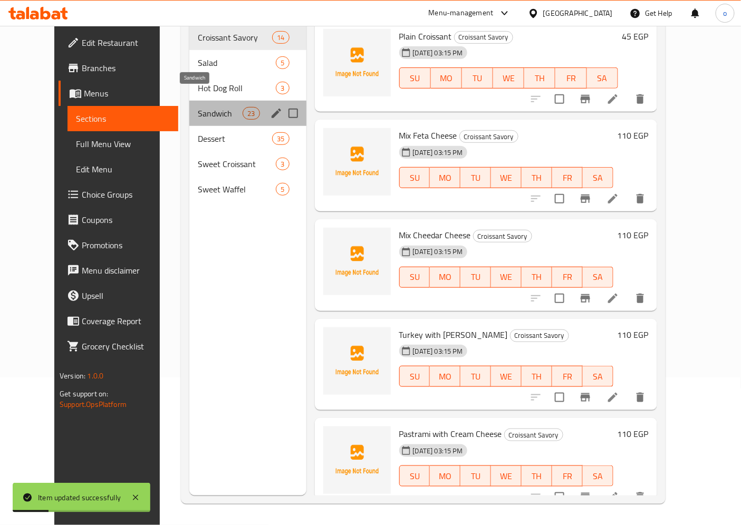
click at [198, 107] on span "Sandwich" at bounding box center [220, 113] width 45 height 13
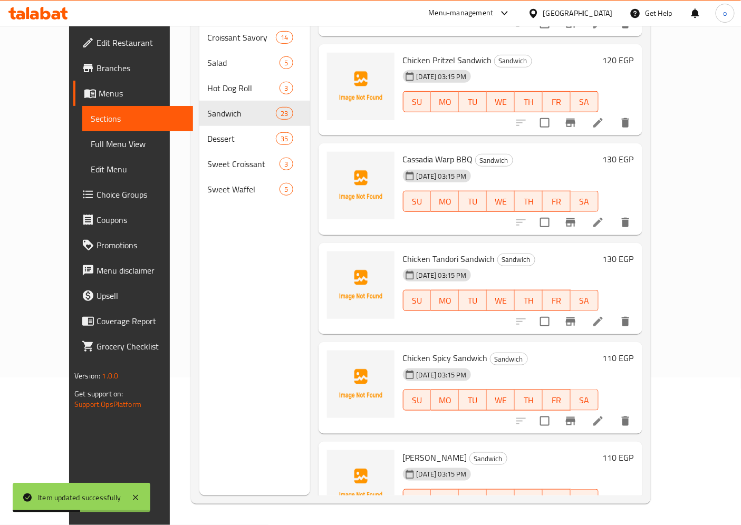
scroll to position [293, 0]
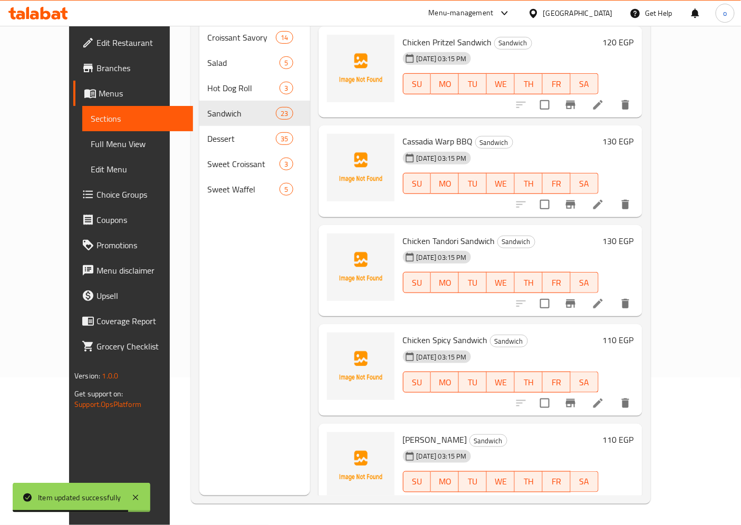
click at [613, 294] on li at bounding box center [598, 303] width 30 height 19
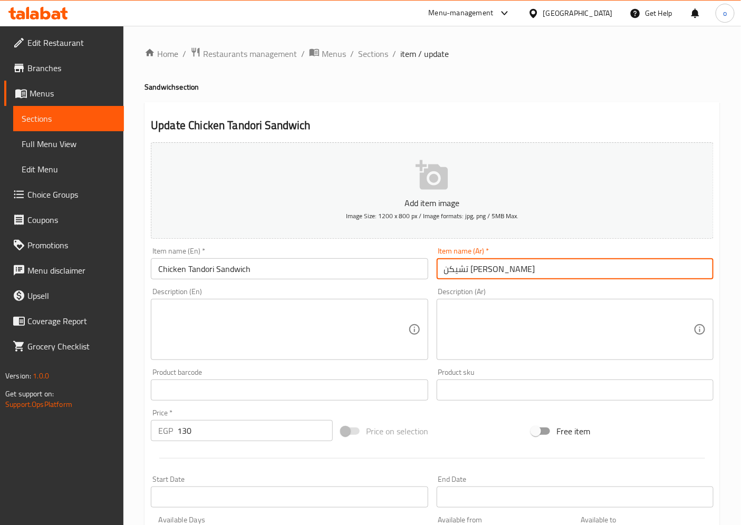
drag, startPoint x: 509, startPoint y: 271, endPoint x: 579, endPoint y: 271, distance: 69.6
click at [579, 271] on input "تشيكن تاندوری ساندوتش" at bounding box center [575, 269] width 277 height 21
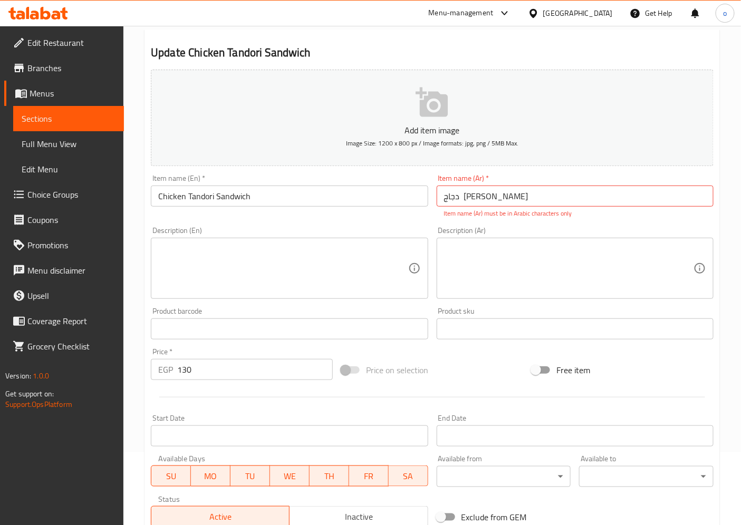
scroll to position [229, 0]
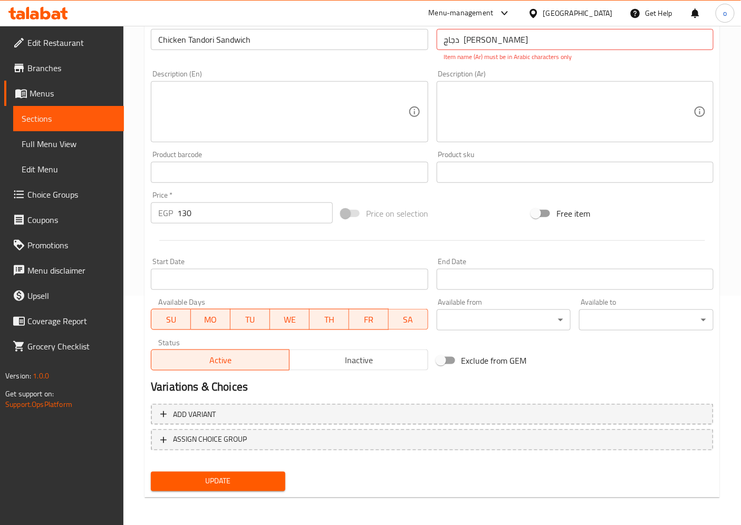
click at [217, 478] on span "Update" at bounding box center [218, 481] width 118 height 13
click at [533, 43] on input "دجاج تاندوری ساندوتش" at bounding box center [575, 39] width 277 height 21
click at [475, 44] on input "دجاج تاندوری ساندوتش" at bounding box center [575, 39] width 277 height 21
type input "دجاج تاندوری ساندوتش"
drag, startPoint x: 531, startPoint y: 43, endPoint x: 416, endPoint y: 54, distance: 115.5
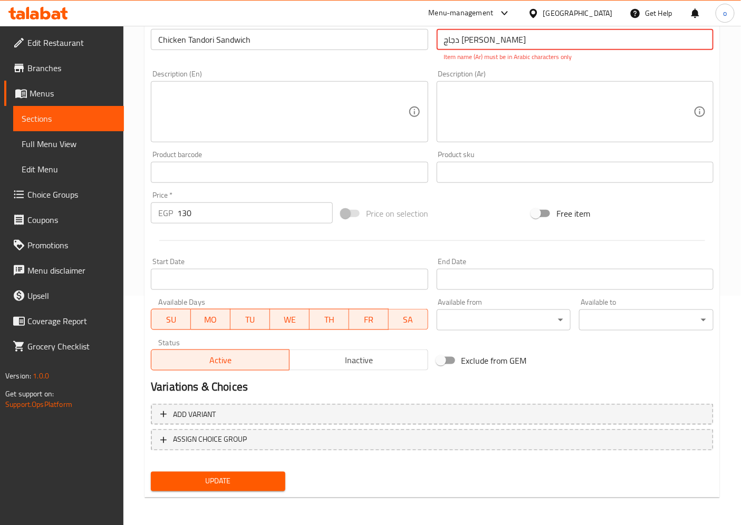
click at [416, 54] on div "Add item image Image Size: 1200 x 800 px / Image formats: jpg, png / 5MB Max. I…" at bounding box center [432, 142] width 571 height 466
click at [496, 41] on input "text" at bounding box center [575, 39] width 277 height 21
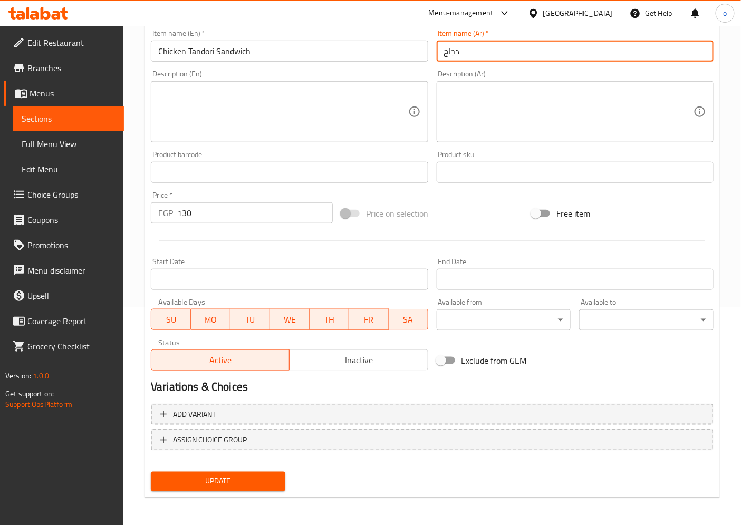
click at [442, 51] on input "دجاج" at bounding box center [575, 51] width 277 height 21
click at [445, 50] on input "دجاج" at bounding box center [575, 51] width 277 height 21
paste input "تاندوری ساندوتش"
type input "تاندوری ساندوتشدجاج"
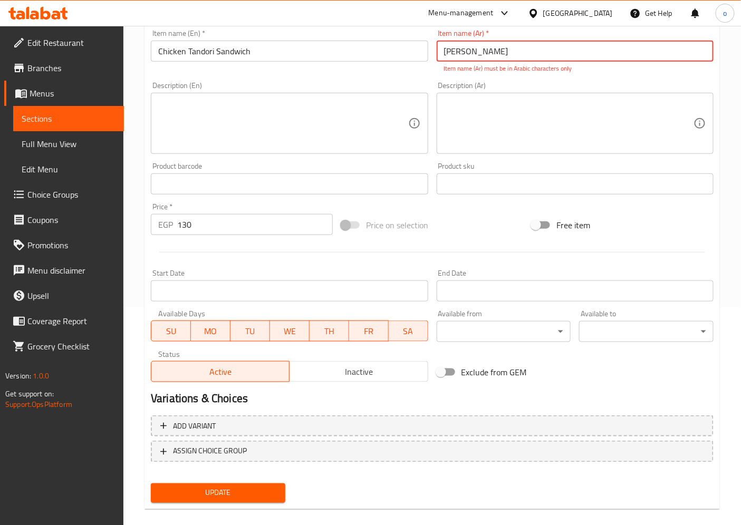
scroll to position [229, 0]
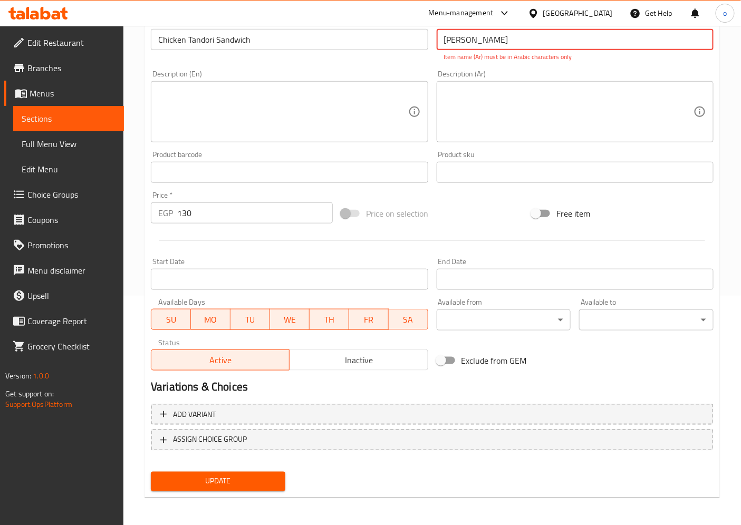
drag, startPoint x: 524, startPoint y: 43, endPoint x: 422, endPoint y: 44, distance: 102.4
click at [422, 44] on div "Add item image Image Size: 1200 x 800 px / Image formats: jpg, png / 5MB Max. I…" at bounding box center [432, 142] width 571 height 466
click at [484, 41] on input "text" at bounding box center [575, 39] width 277 height 21
paste input "تاندوری ساندوتش"
click at [438, 42] on input "تاندوری ساندوتش" at bounding box center [575, 39] width 277 height 21
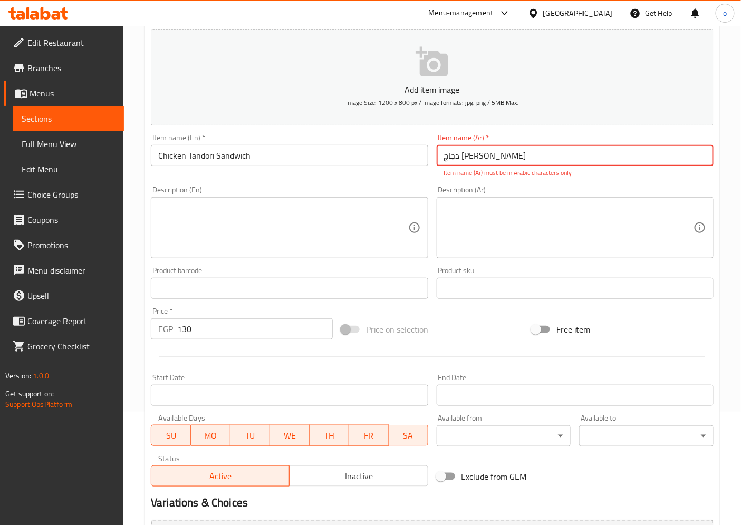
scroll to position [112, 0]
click at [442, 160] on input "دجاج تاندوری ساندوتش" at bounding box center [575, 156] width 277 height 21
click at [542, 164] on input "دجاج تاندوری ساندوتش" at bounding box center [575, 156] width 277 height 21
type input "دجاج تاندوری ساندوتش"
drag, startPoint x: 539, startPoint y: 155, endPoint x: 413, endPoint y: 164, distance: 125.9
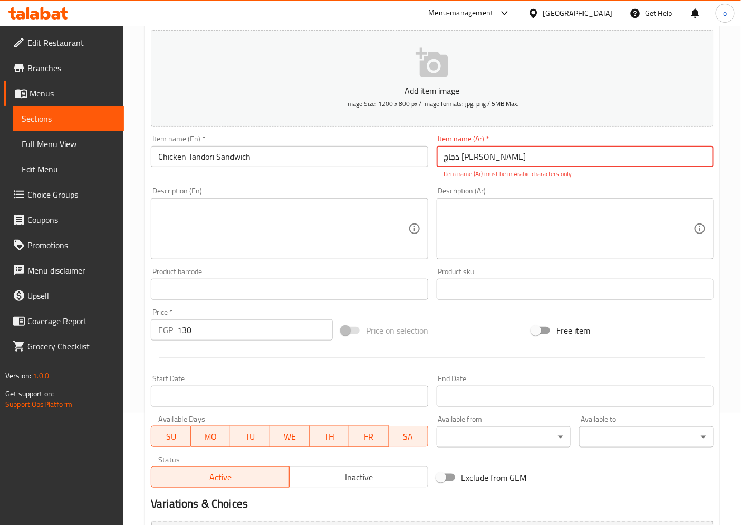
click at [413, 164] on div "Add item image Image Size: 1200 x 800 px / Image formats: jpg, png / 5MB Max. I…" at bounding box center [432, 259] width 571 height 466
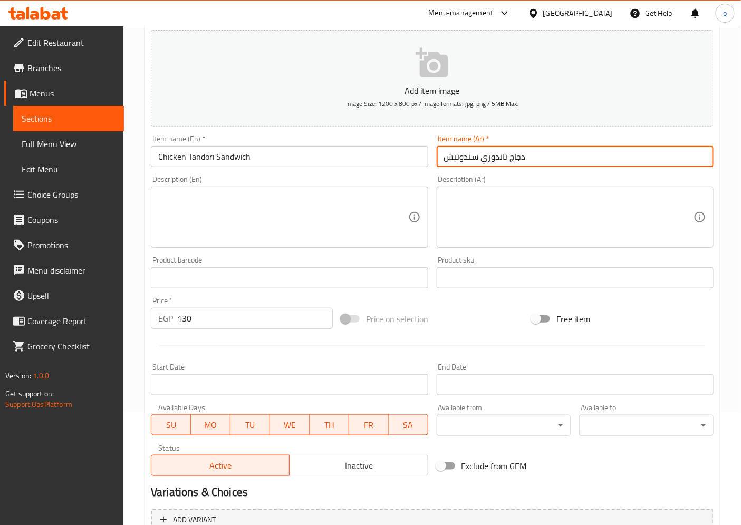
type input "دجاج تاندوري سندوتيش"
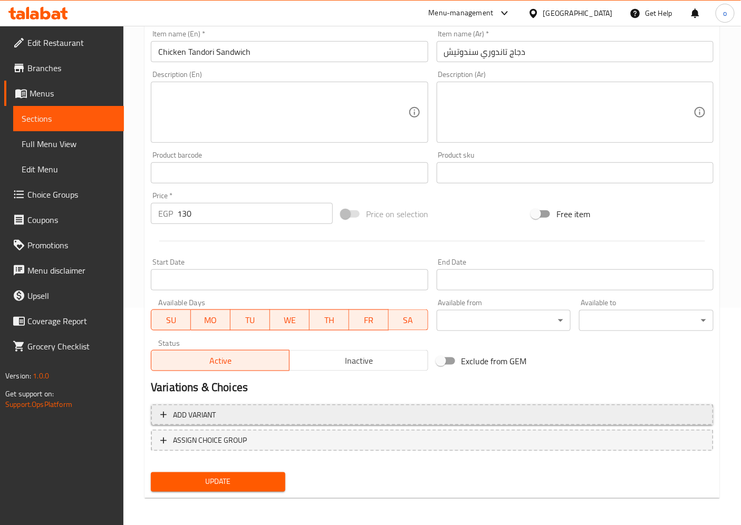
scroll to position [218, 0]
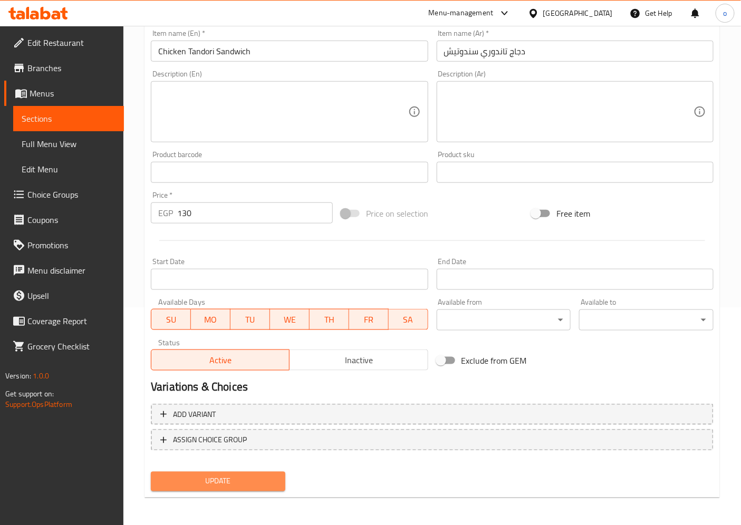
click at [215, 472] on button "Update" at bounding box center [218, 482] width 135 height 20
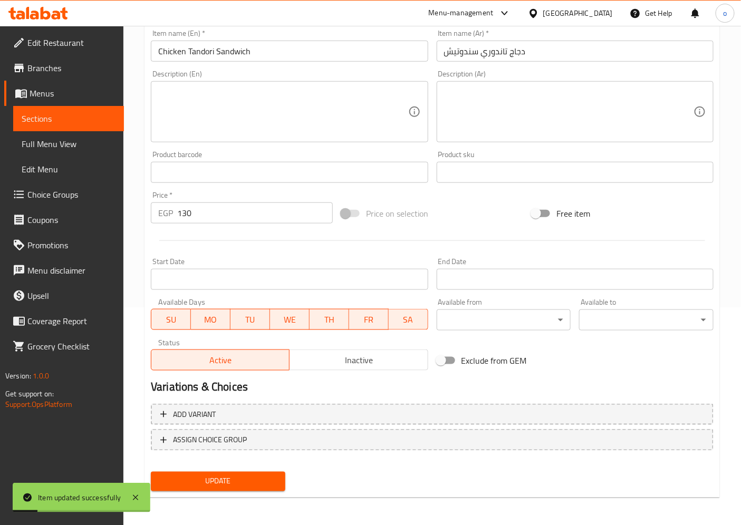
click at [98, 121] on span "Sections" at bounding box center [69, 118] width 94 height 13
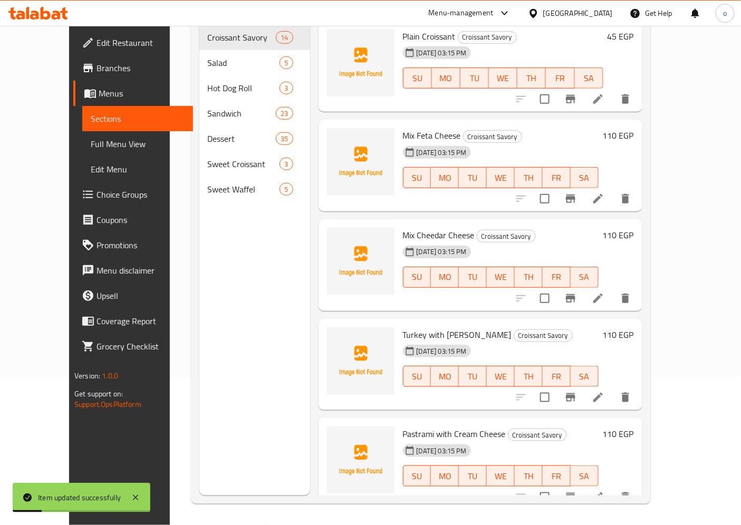
scroll to position [148, 0]
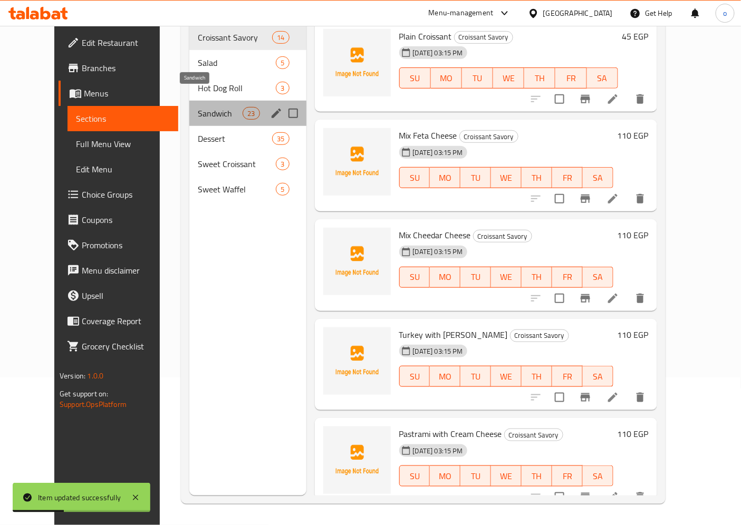
click at [198, 107] on span "Sandwich" at bounding box center [220, 113] width 45 height 13
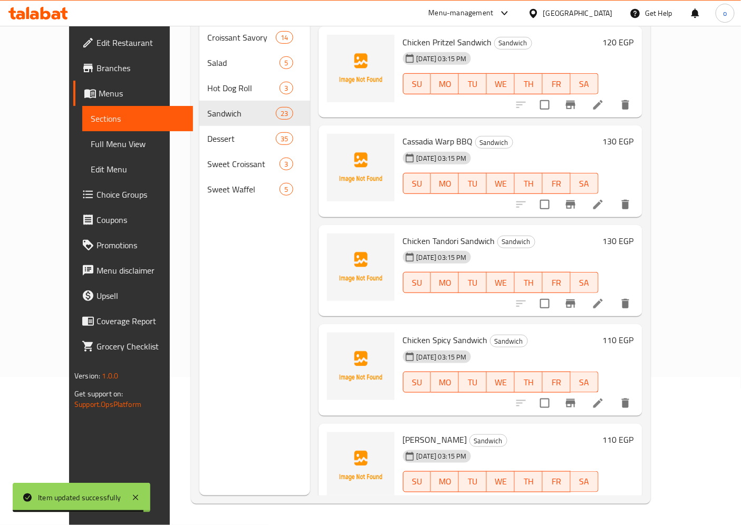
scroll to position [351, 0]
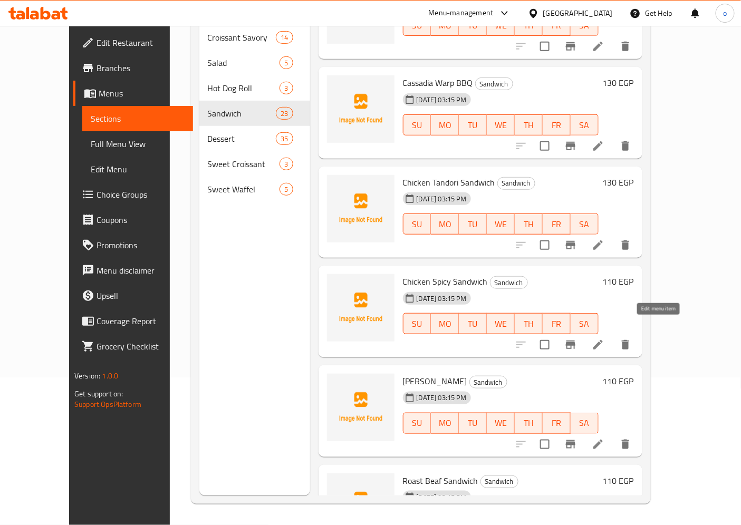
click at [605, 339] on icon at bounding box center [598, 345] width 13 height 13
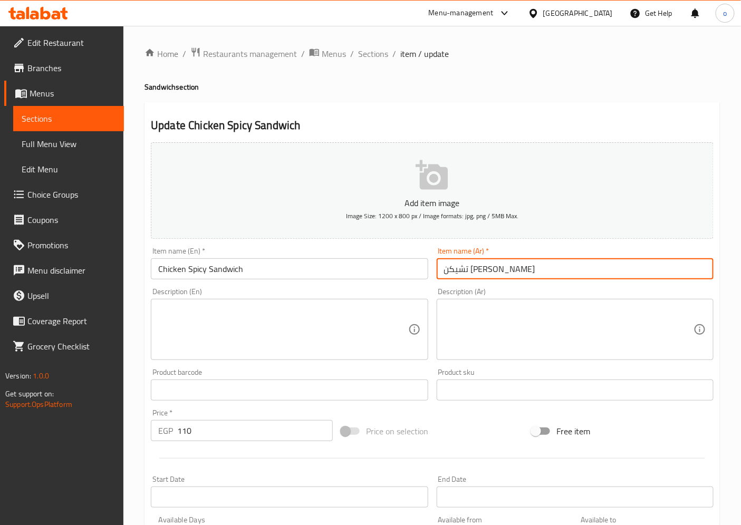
drag, startPoint x: 510, startPoint y: 272, endPoint x: 582, endPoint y: 263, distance: 72.8
click at [582, 263] on input "تشيكن سبايسي ساندوتش" at bounding box center [575, 269] width 277 height 21
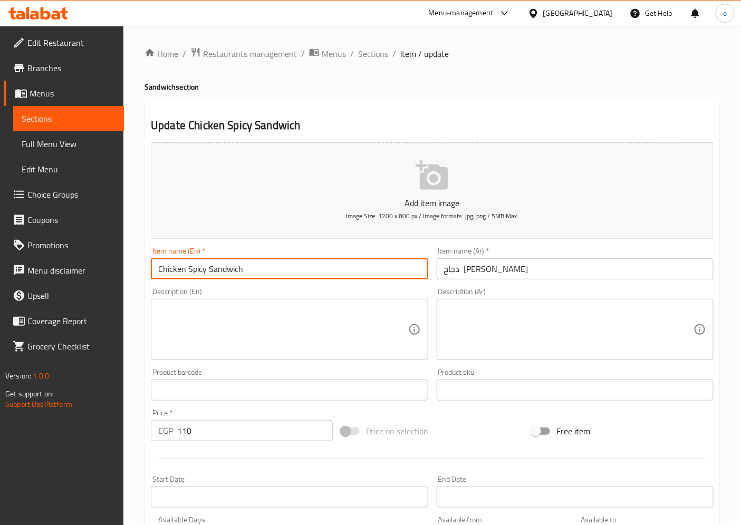
drag, startPoint x: 205, startPoint y: 267, endPoint x: 189, endPoint y: 267, distance: 15.8
click at [189, 267] on input "Chicken Spicy Sandwich" at bounding box center [289, 269] width 277 height 21
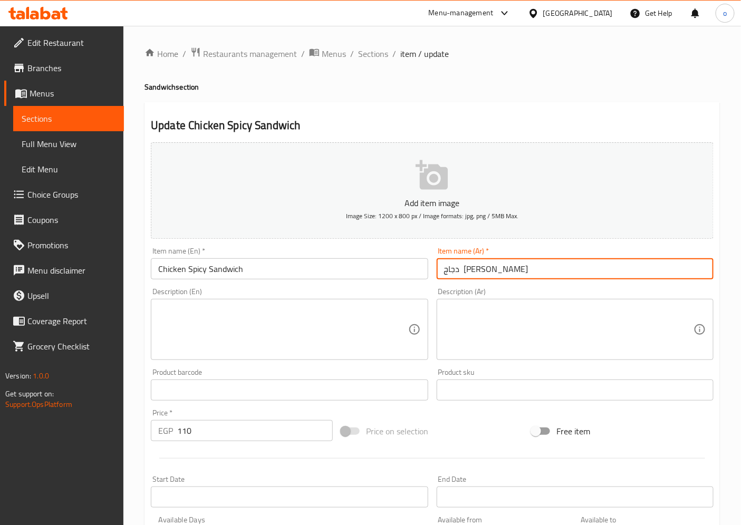
drag, startPoint x: 480, startPoint y: 272, endPoint x: 509, endPoint y: 273, distance: 29.0
click at [509, 273] on input "دجاج سبايسي ساندوتش" at bounding box center [575, 269] width 277 height 21
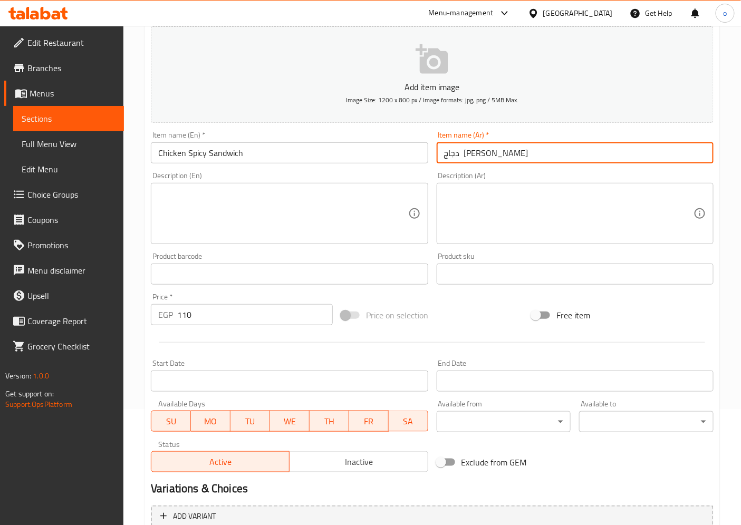
scroll to position [218, 0]
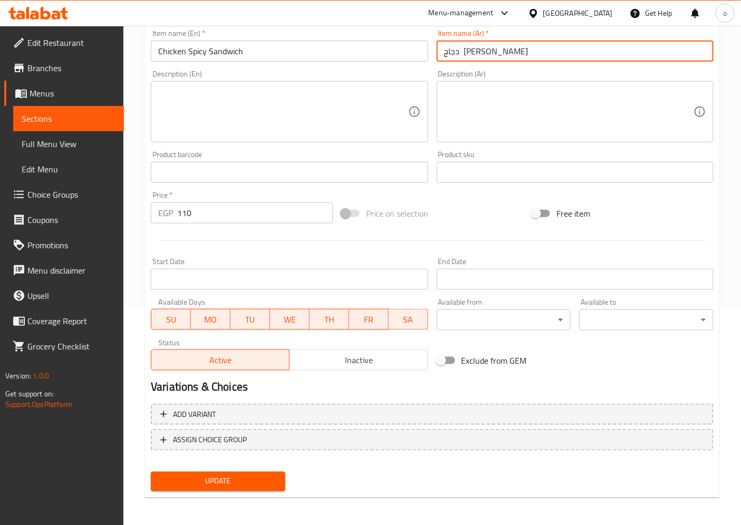
type input "دجاج حار ساندوتش"
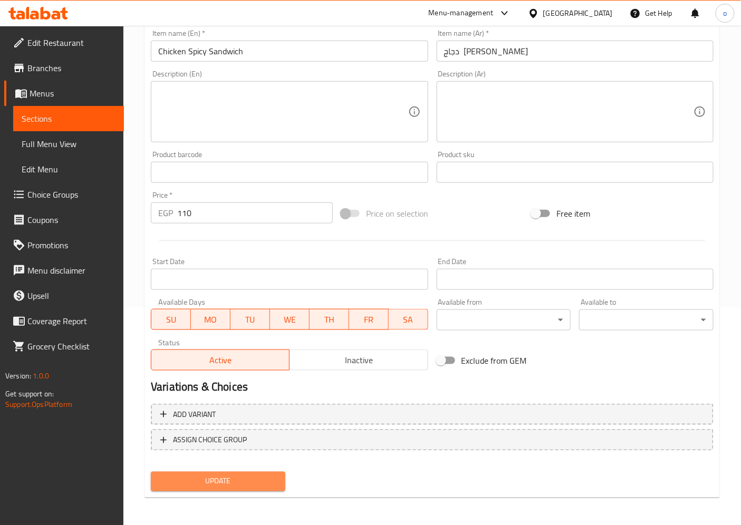
click at [273, 477] on span "Update" at bounding box center [218, 481] width 118 height 13
click at [69, 113] on span "Sections" at bounding box center [69, 118] width 94 height 13
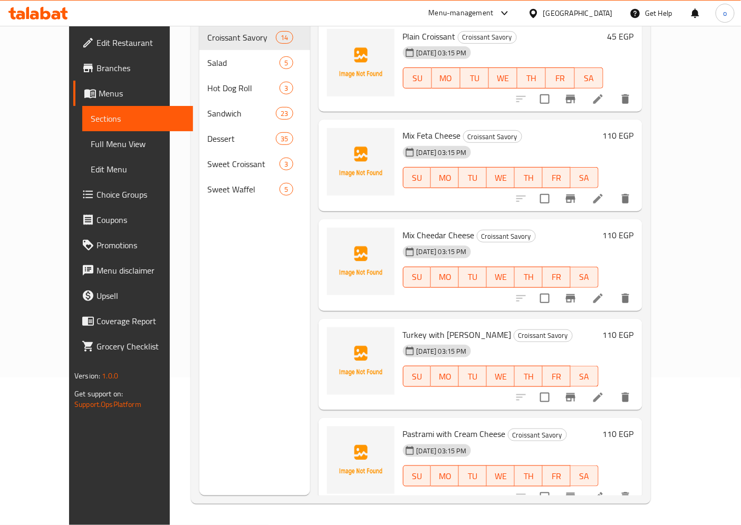
scroll to position [148, 0]
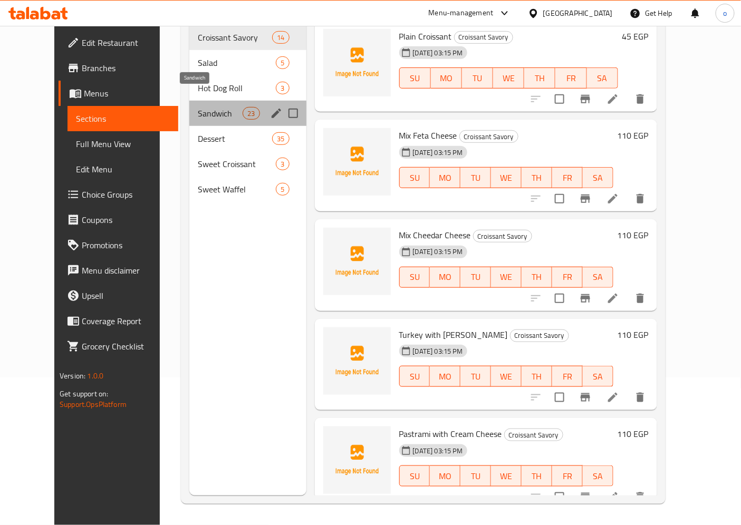
click at [198, 107] on span "Sandwich" at bounding box center [220, 113] width 45 height 13
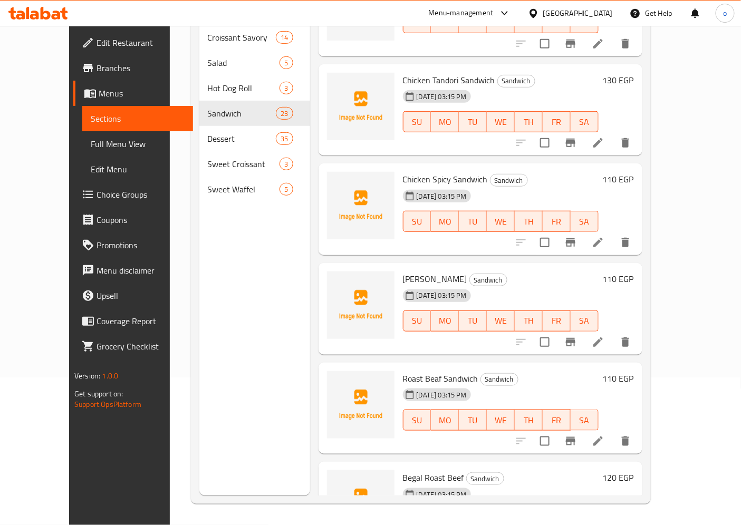
scroll to position [468, 0]
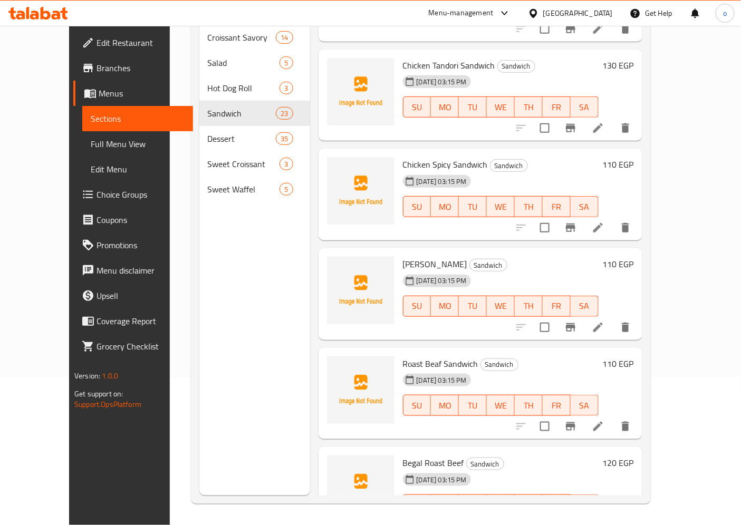
click at [613, 320] on li at bounding box center [598, 327] width 30 height 19
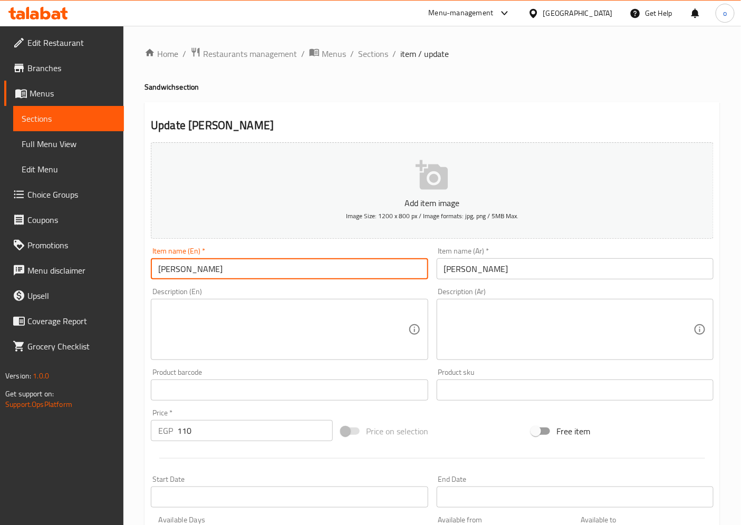
drag, startPoint x: 176, startPoint y: 272, endPoint x: 150, endPoint y: 272, distance: 25.9
click at [150, 272] on div "Item name (En)   * Shish Sandwich Item name (En) *" at bounding box center [289, 263] width 285 height 41
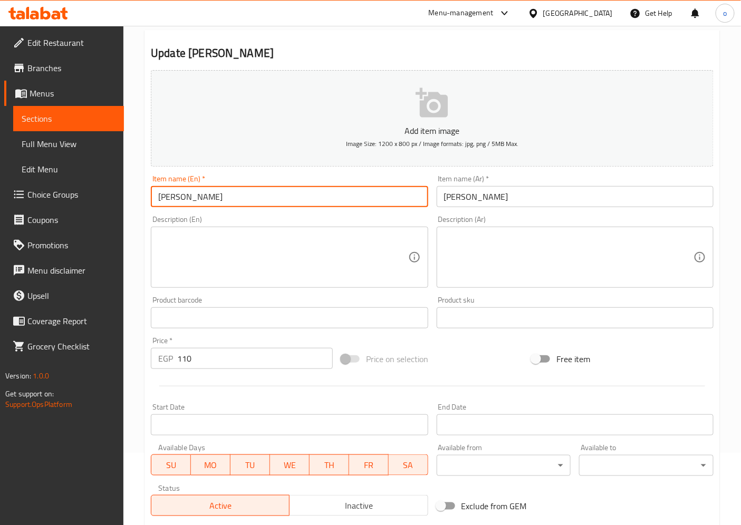
scroll to position [176, 0]
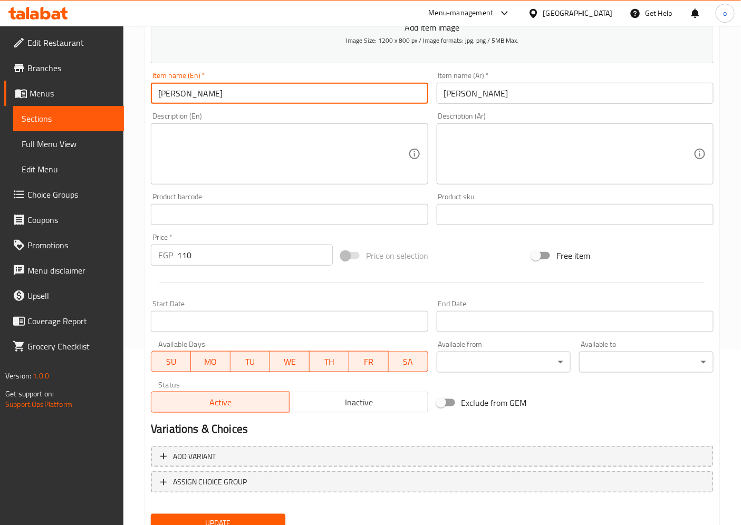
click at [56, 117] on span "Sections" at bounding box center [69, 118] width 94 height 13
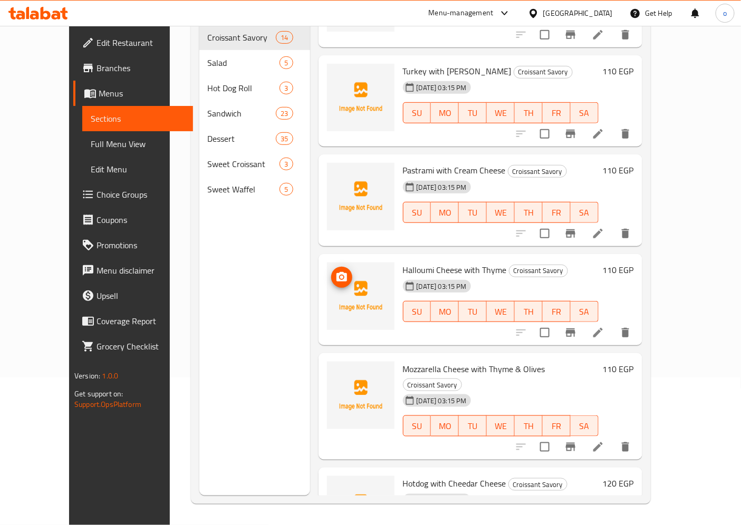
scroll to position [410, 0]
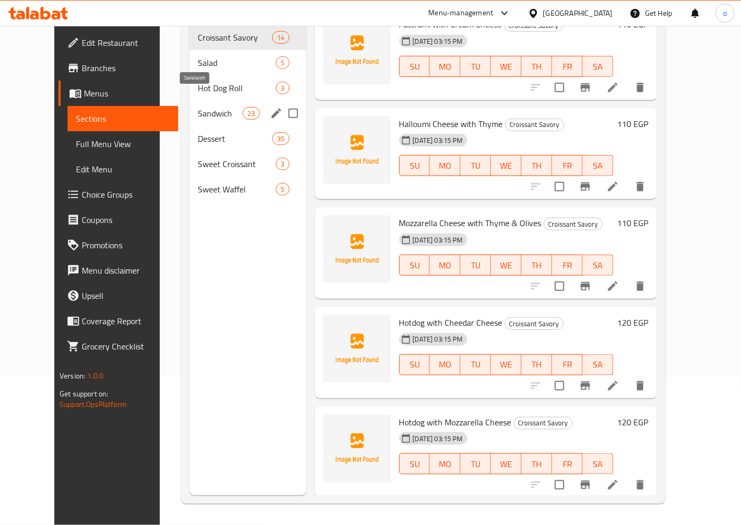
click at [198, 107] on span "Sandwich" at bounding box center [220, 113] width 45 height 13
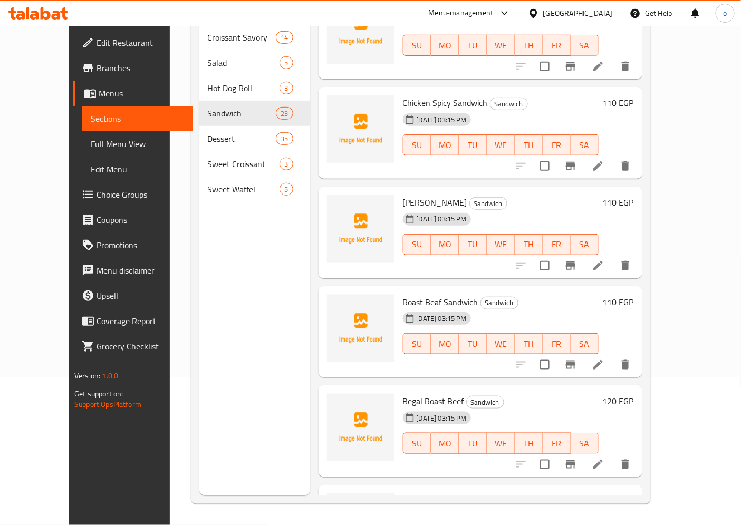
scroll to position [528, 0]
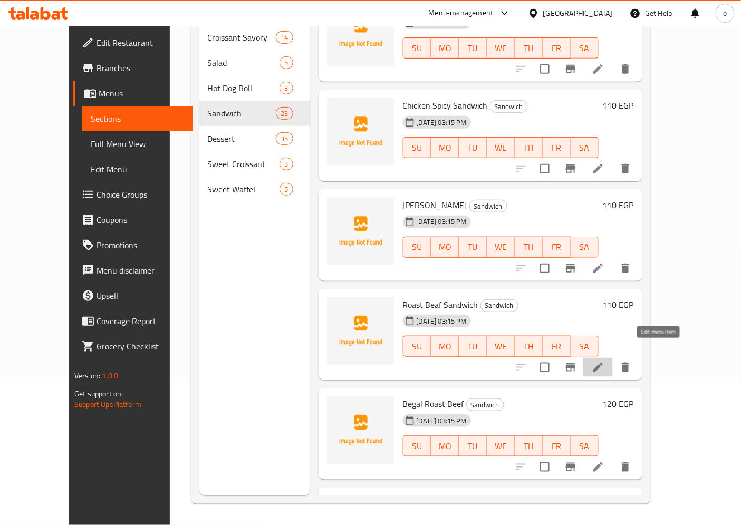
click at [605, 361] on icon at bounding box center [598, 367] width 13 height 13
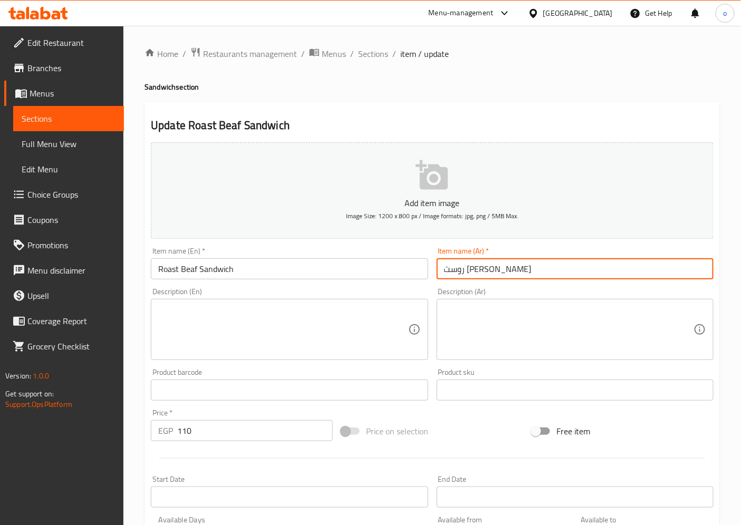
drag, startPoint x: 479, startPoint y: 273, endPoint x: 494, endPoint y: 275, distance: 15.5
click at [494, 275] on input "روست بيف ساندوتش" at bounding box center [575, 269] width 277 height 21
drag, startPoint x: 515, startPoint y: 270, endPoint x: 513, endPoint y: 281, distance: 11.4
click at [515, 270] on input "روستلحم بقري ساندوتش" at bounding box center [575, 269] width 277 height 21
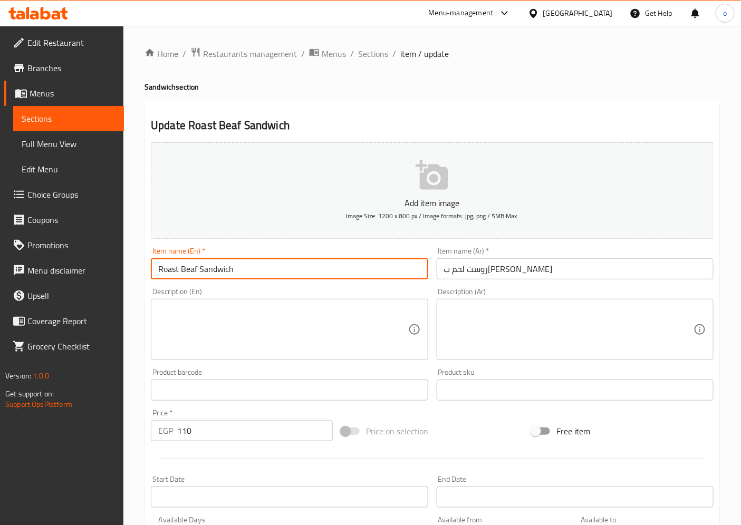
drag, startPoint x: 177, startPoint y: 271, endPoint x: 160, endPoint y: 271, distance: 16.4
click at [160, 271] on input "Roast Beaf Sandwich" at bounding box center [289, 269] width 277 height 21
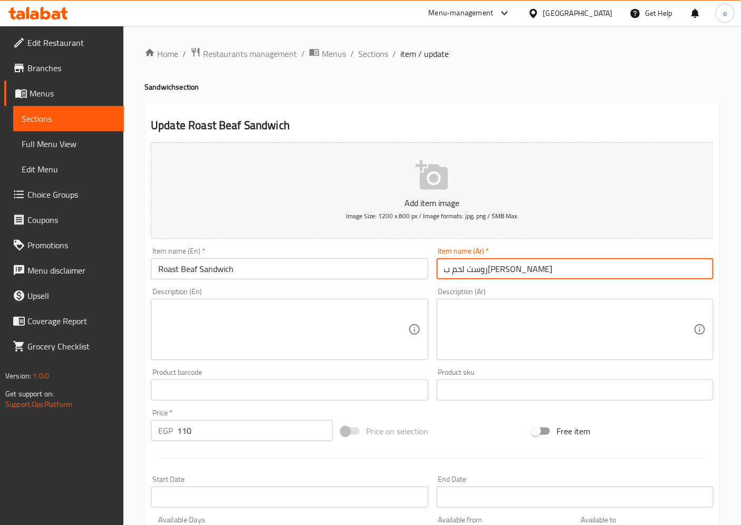
drag, startPoint x: 543, startPoint y: 274, endPoint x: 519, endPoint y: 269, distance: 25.4
click at [519, 269] on input "روست لحم بقري ساندوتش" at bounding box center [575, 269] width 277 height 21
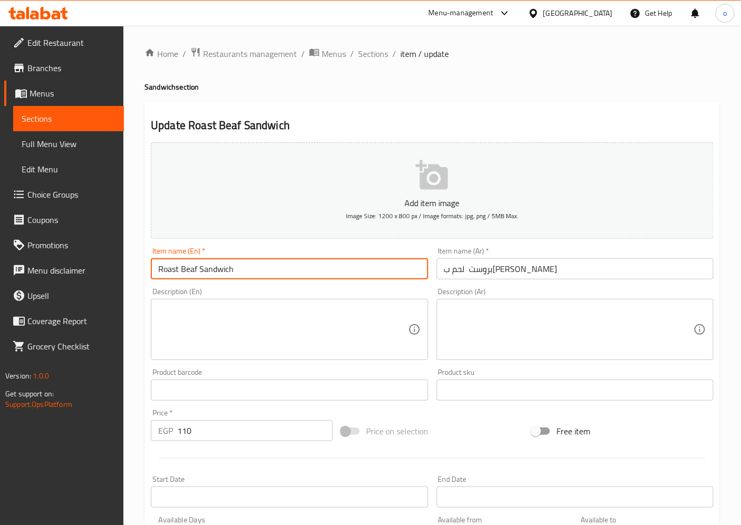
drag, startPoint x: 198, startPoint y: 269, endPoint x: 180, endPoint y: 271, distance: 17.5
click at [180, 271] on input "Roast Beaf Sandwich" at bounding box center [289, 269] width 277 height 21
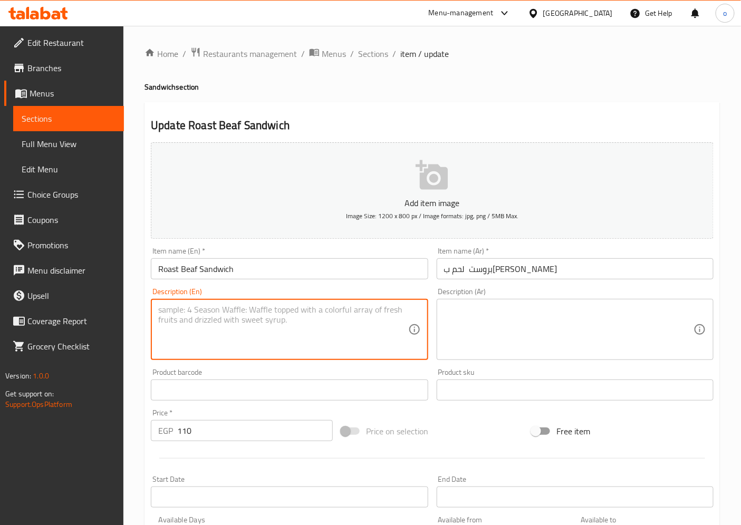
click at [254, 320] on textarea at bounding box center [283, 330] width 250 height 50
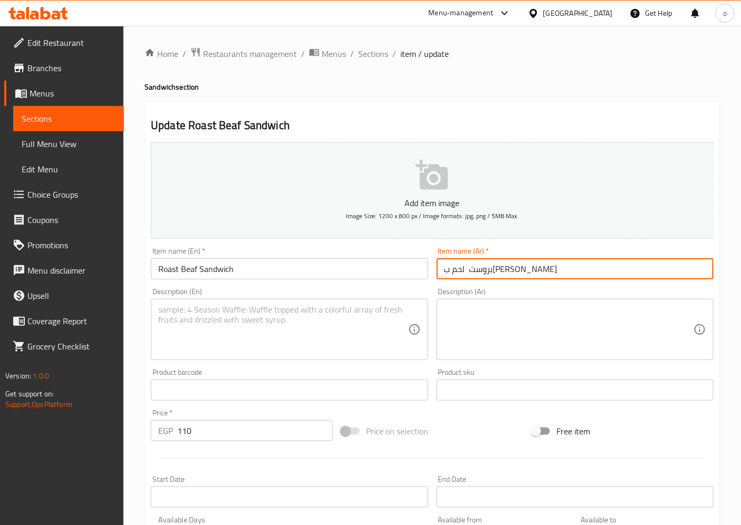
drag, startPoint x: 482, startPoint y: 272, endPoint x: 512, endPoint y: 271, distance: 30.1
click at [512, 271] on input "بروست لحم بقري ساندوتش" at bounding box center [575, 269] width 277 height 21
click at [486, 270] on input "بروست ل ساندوتش" at bounding box center [575, 269] width 277 height 21
click at [483, 272] on input "بروست بيف ساندوتش" at bounding box center [575, 269] width 277 height 21
click at [478, 270] on input "بروست بيف ساندوتش" at bounding box center [575, 269] width 277 height 21
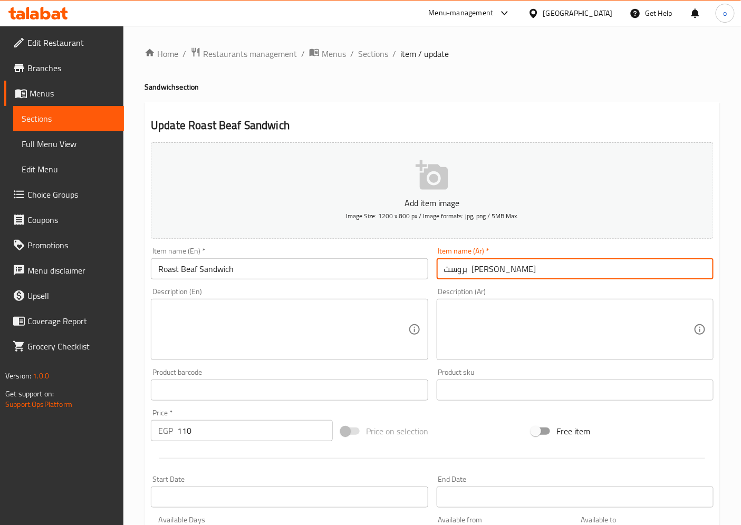
click at [496, 271] on input "بروست بيف ساندوتش" at bounding box center [575, 269] width 277 height 21
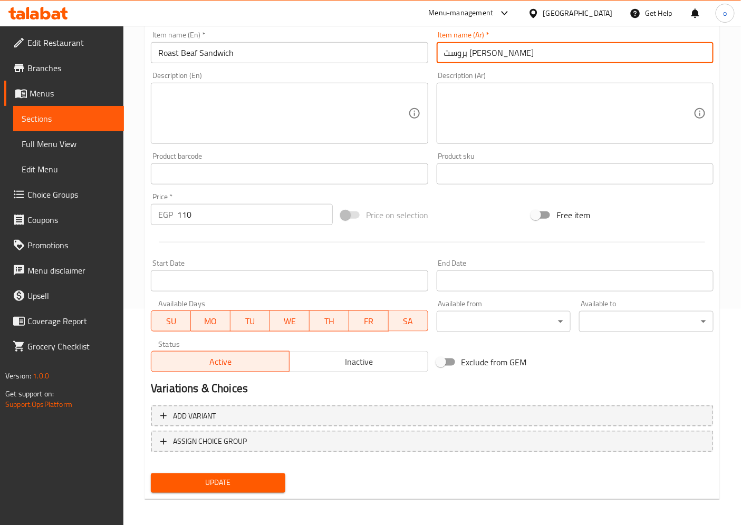
scroll to position [218, 0]
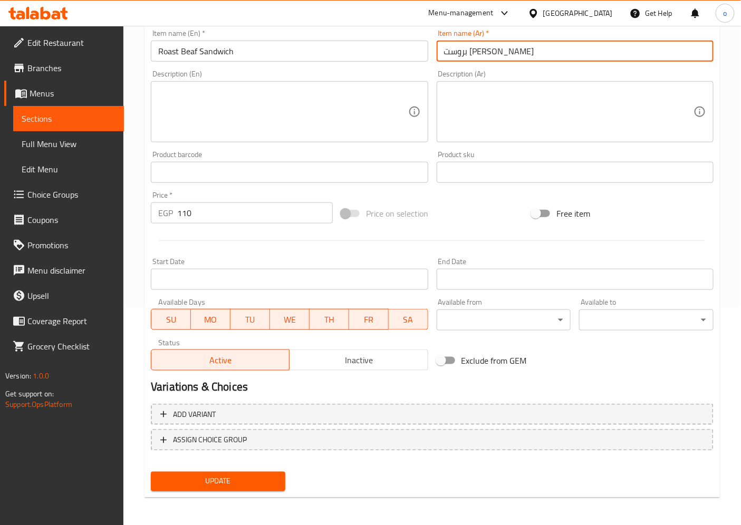
type input "بروست بيف ساندوتش"
click at [257, 475] on span "Update" at bounding box center [218, 481] width 118 height 13
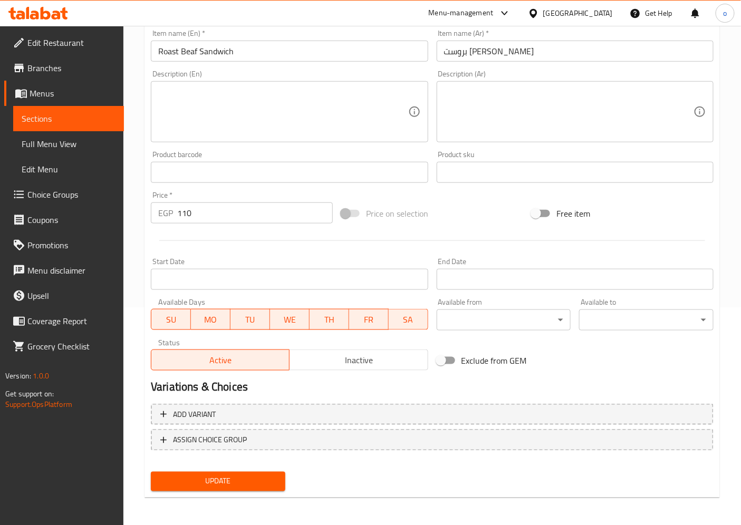
click at [85, 119] on span "Sections" at bounding box center [69, 118] width 94 height 13
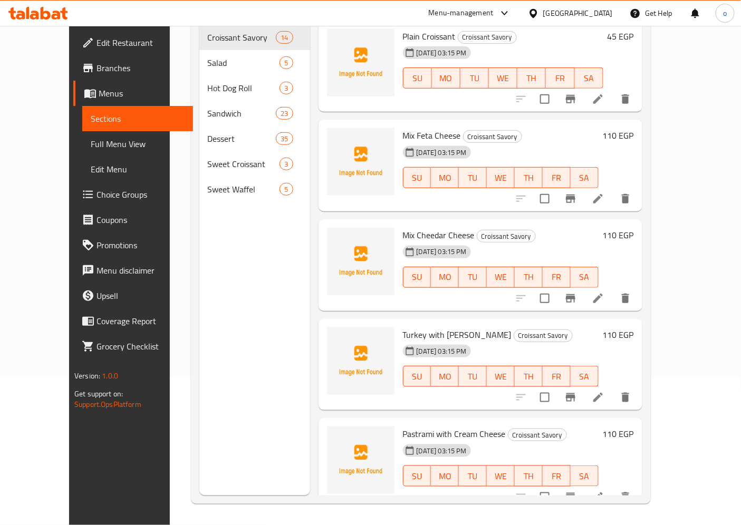
scroll to position [148, 0]
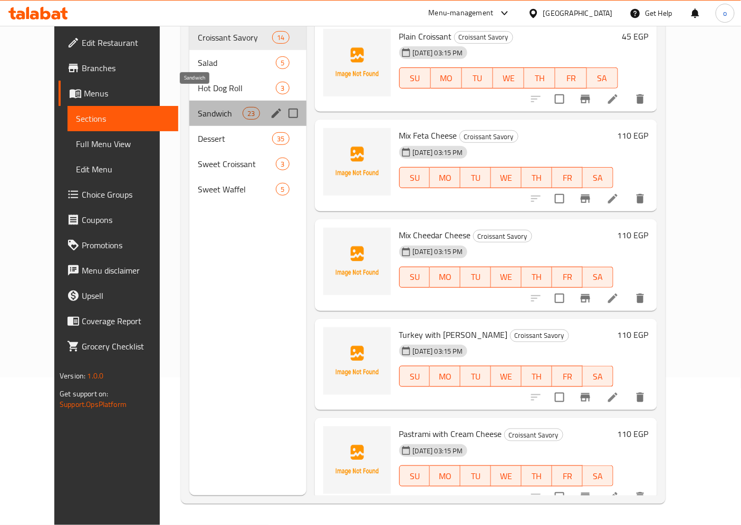
click at [218, 107] on span "Sandwich" at bounding box center [220, 113] width 45 height 13
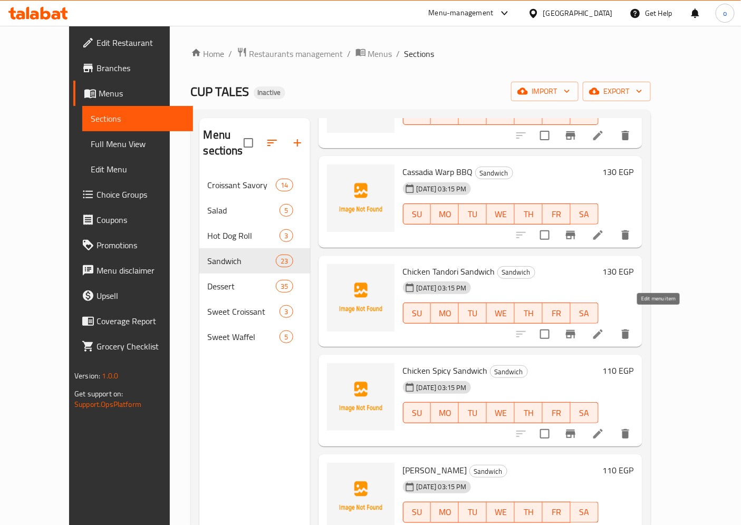
click at [605, 328] on icon at bounding box center [598, 334] width 13 height 13
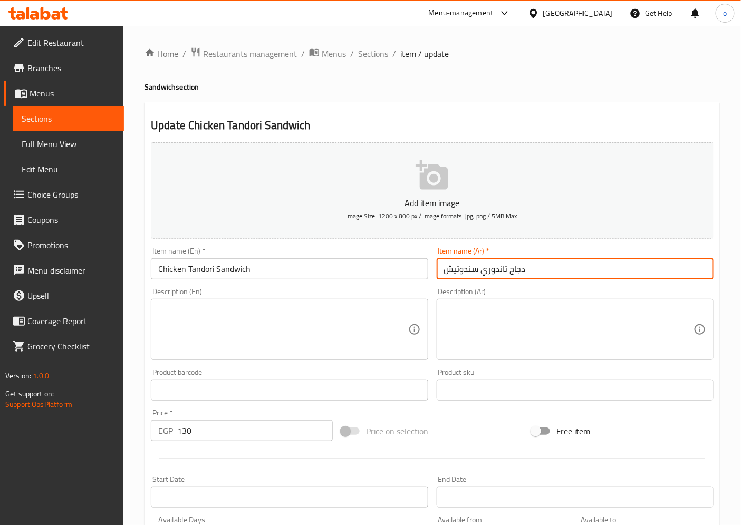
drag, startPoint x: 510, startPoint y: 270, endPoint x: 535, endPoint y: 266, distance: 25.6
click at [535, 266] on input "دجاج تاندوري سندوتيش" at bounding box center [575, 269] width 277 height 21
click at [526, 271] on input "دجاج تاندوري سندوتيش" at bounding box center [575, 269] width 277 height 21
drag, startPoint x: 524, startPoint y: 271, endPoint x: 510, endPoint y: 272, distance: 14.3
click at [510, 272] on input "دجاج تاندوري سندوتيش" at bounding box center [575, 269] width 277 height 21
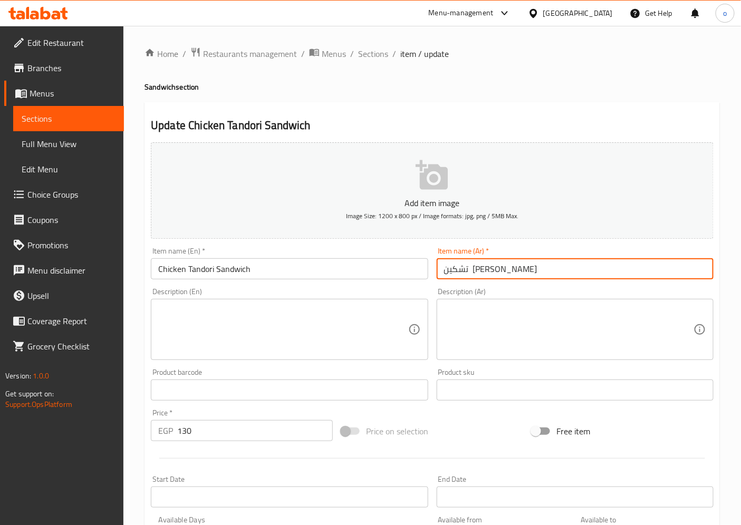
scroll to position [218, 0]
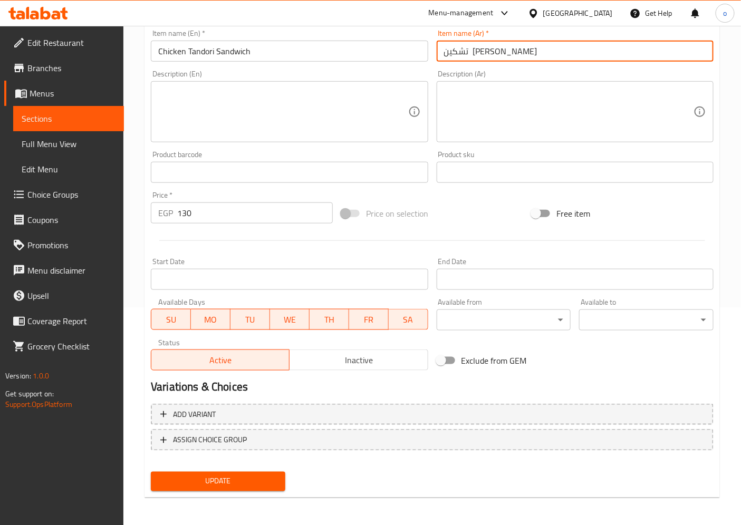
type input "تشكين تاندوري سندوتيش"
click at [264, 479] on span "Update" at bounding box center [218, 481] width 118 height 13
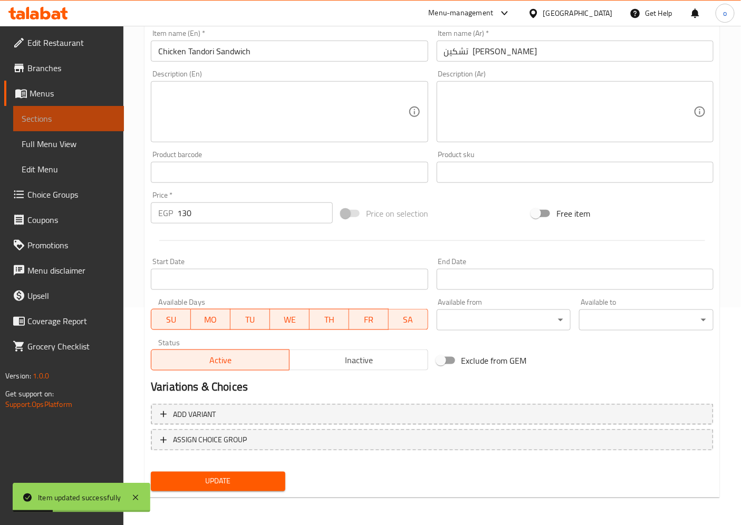
click at [88, 116] on span "Sections" at bounding box center [69, 118] width 94 height 13
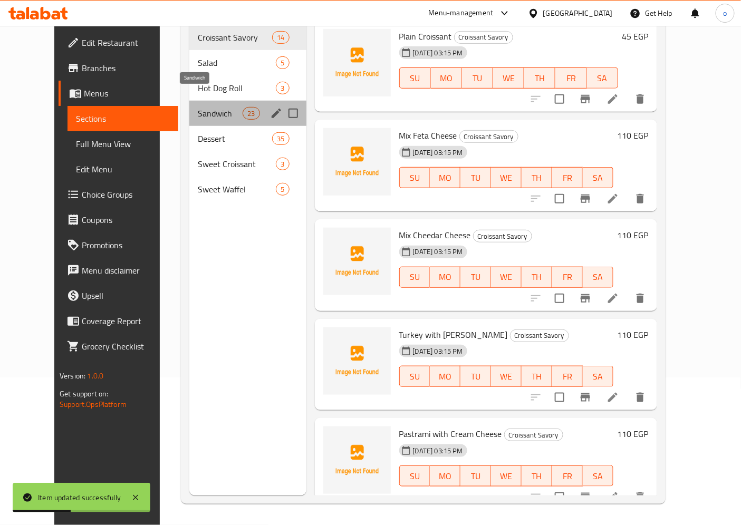
click at [198, 107] on span "Sandwich" at bounding box center [220, 113] width 45 height 13
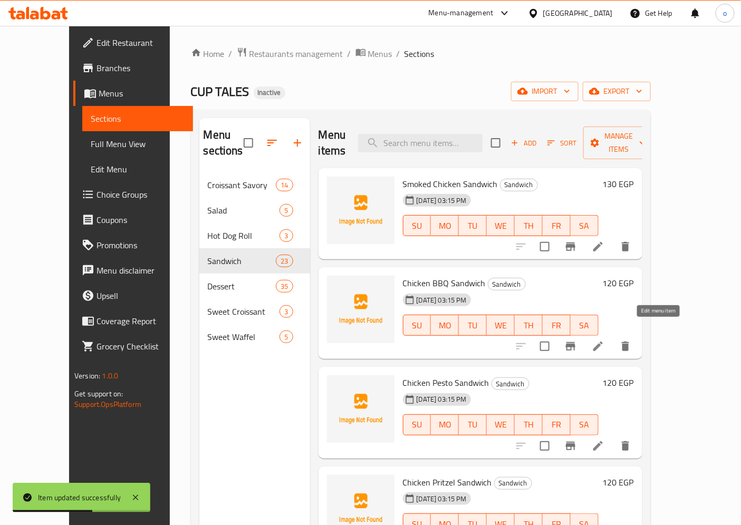
click at [605, 340] on icon at bounding box center [598, 346] width 13 height 13
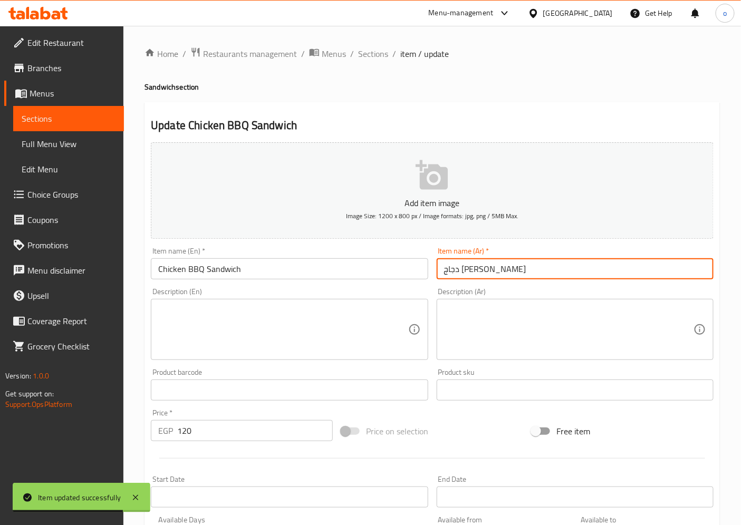
drag, startPoint x: 509, startPoint y: 272, endPoint x: 546, endPoint y: 270, distance: 37.0
click at [546, 270] on input "دجاج باربيكيو ساندوتش" at bounding box center [575, 269] width 277 height 21
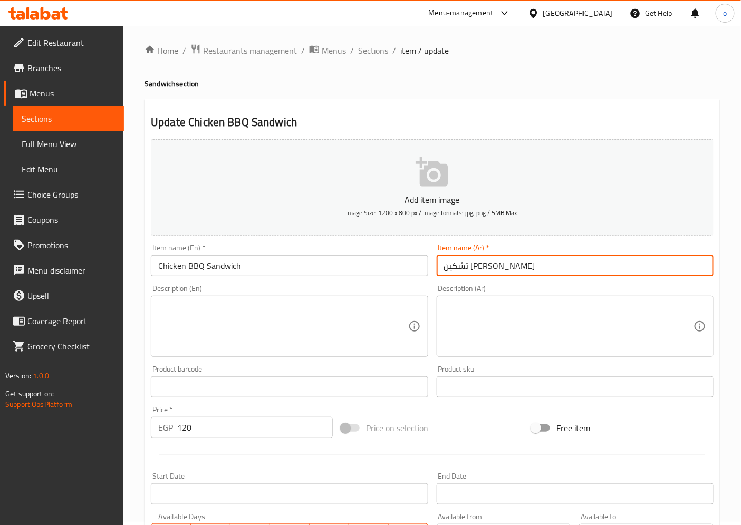
scroll to position [218, 0]
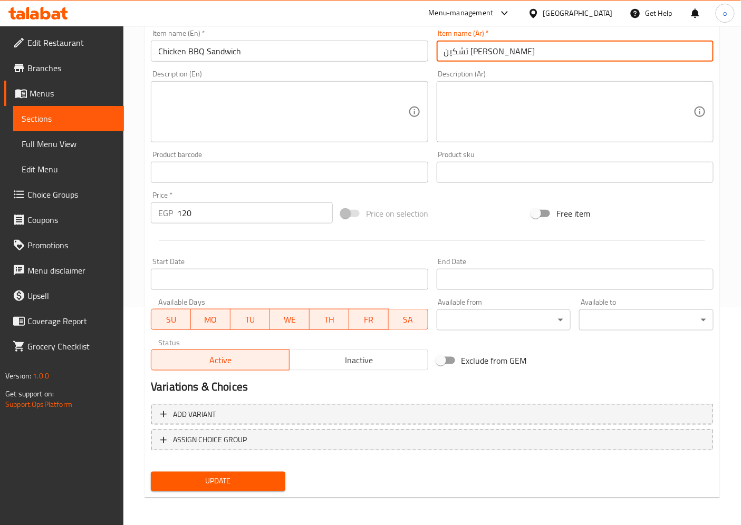
type input "تشكين باربيكيو ساندوتش"
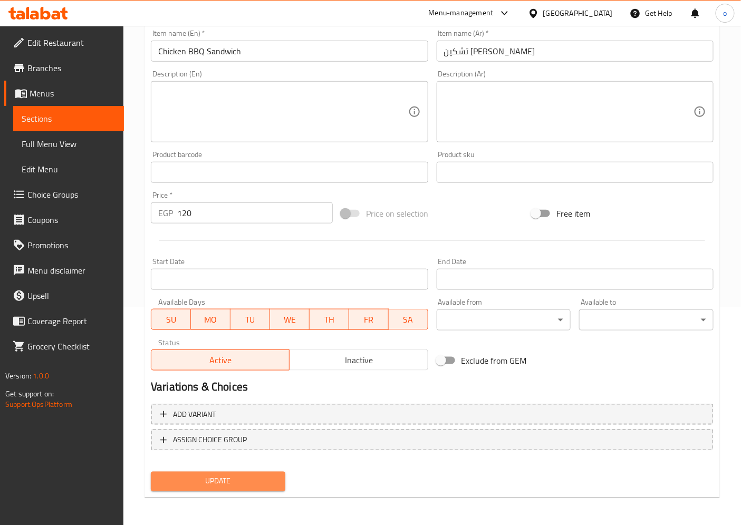
click at [260, 472] on button "Update" at bounding box center [218, 482] width 135 height 20
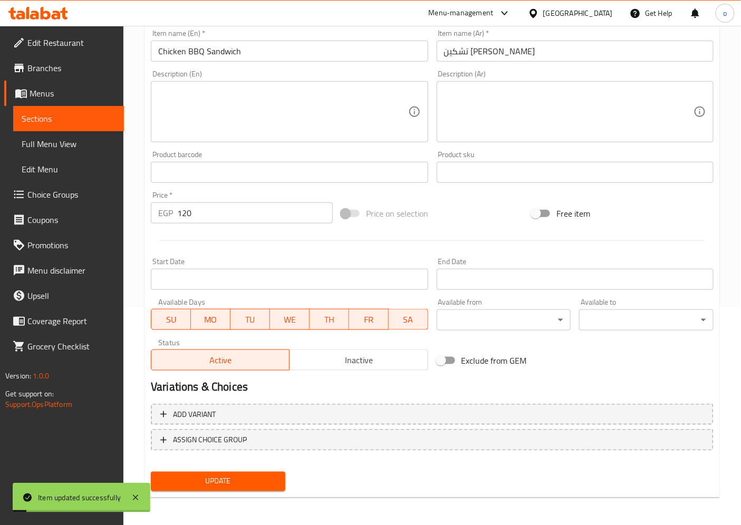
click at [81, 117] on span "Sections" at bounding box center [69, 118] width 94 height 13
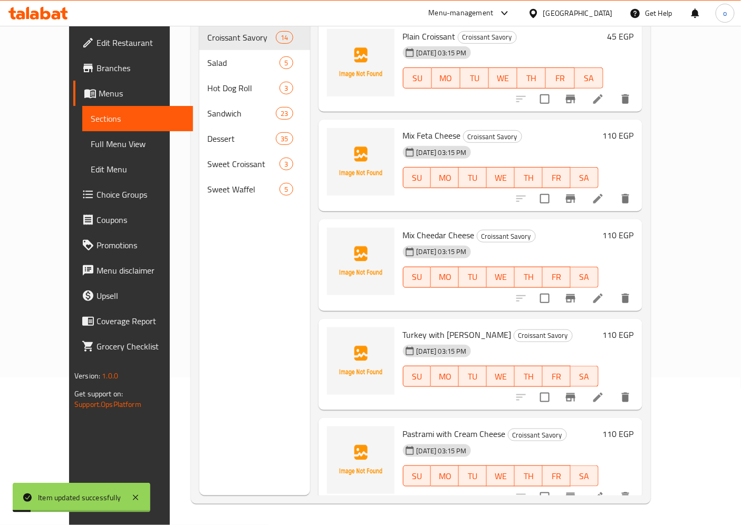
scroll to position [148, 0]
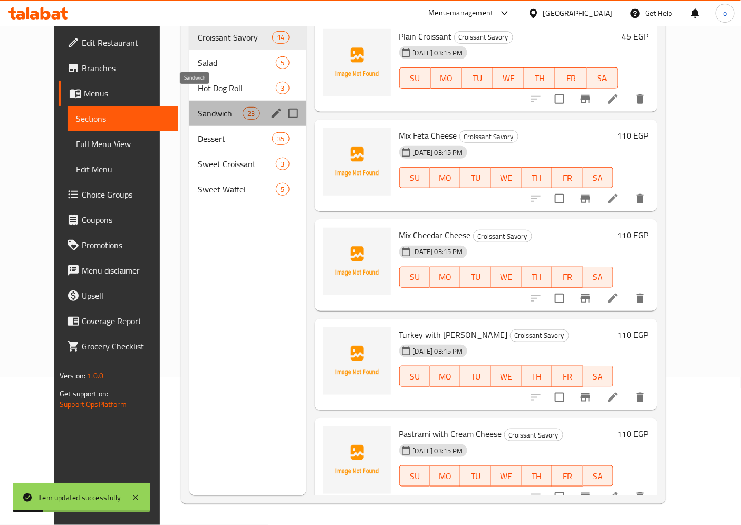
click at [198, 107] on span "Sandwich" at bounding box center [220, 113] width 45 height 13
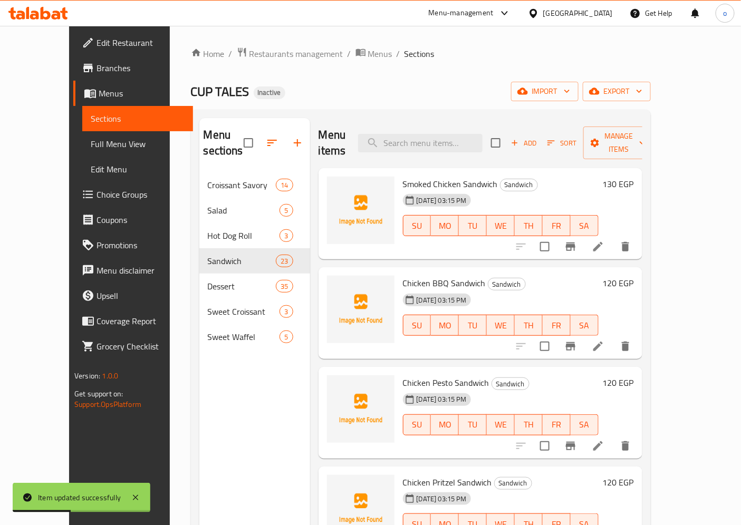
scroll to position [59, 0]
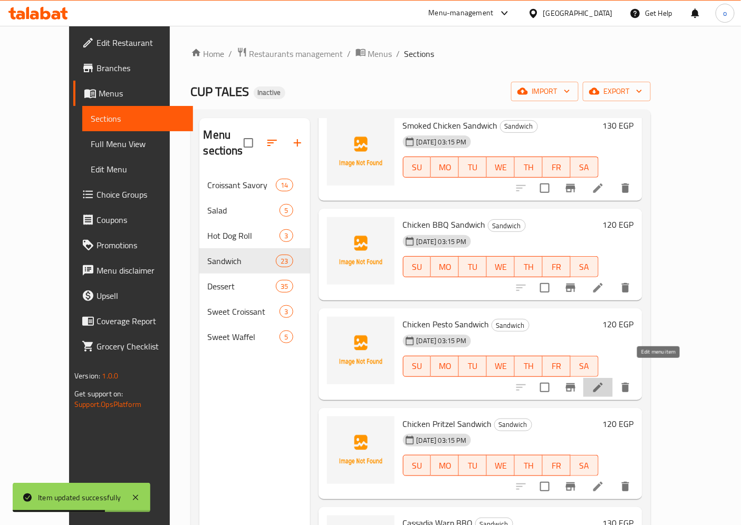
click at [605, 381] on icon at bounding box center [598, 387] width 13 height 13
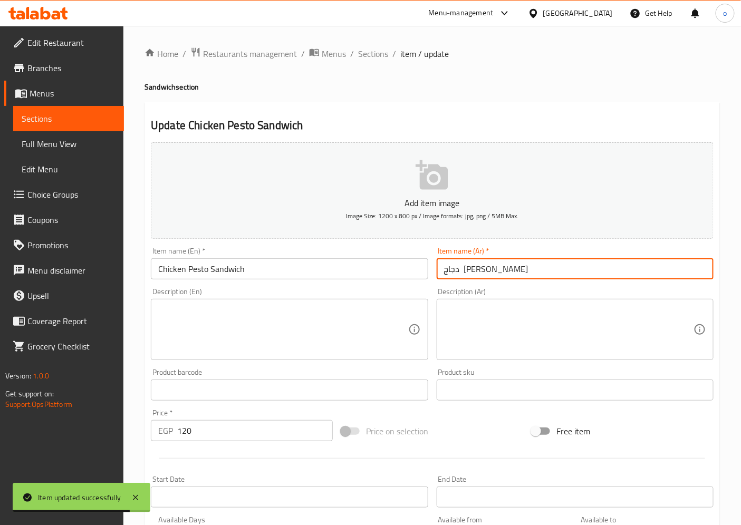
drag, startPoint x: 504, startPoint y: 273, endPoint x: 578, endPoint y: 264, distance: 73.8
click at [578, 264] on input "دجاج بيستو ساندوتش" at bounding box center [575, 269] width 277 height 21
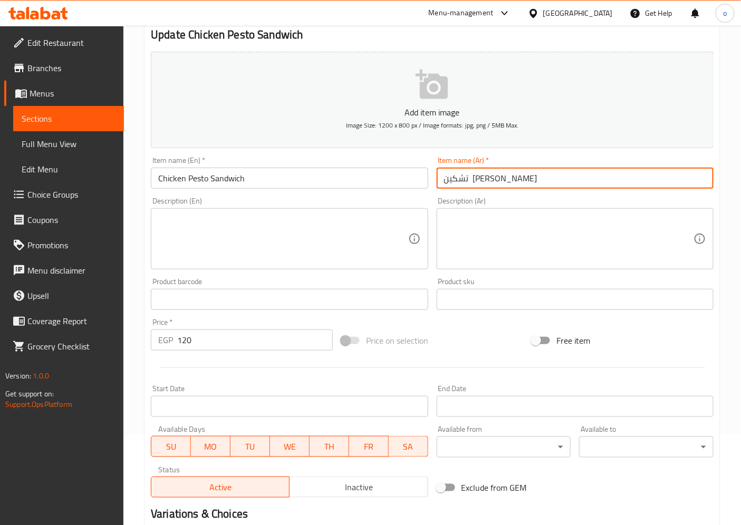
scroll to position [218, 0]
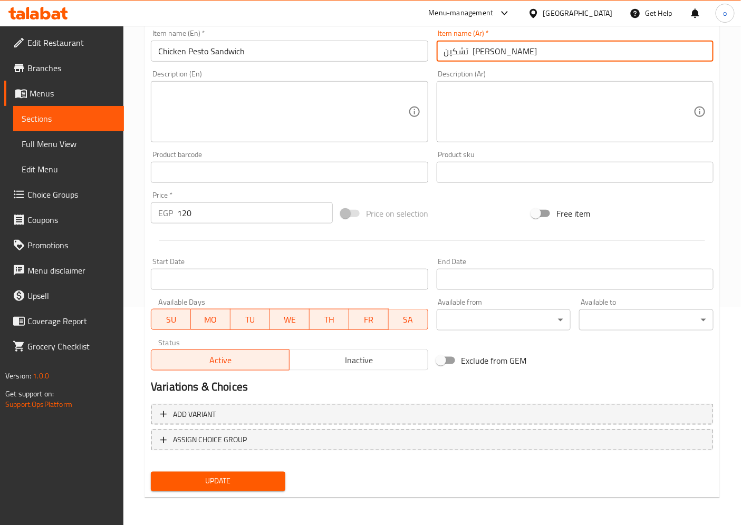
type input "تشكين [PERSON_NAME]"
click at [209, 483] on span "Update" at bounding box center [218, 481] width 118 height 13
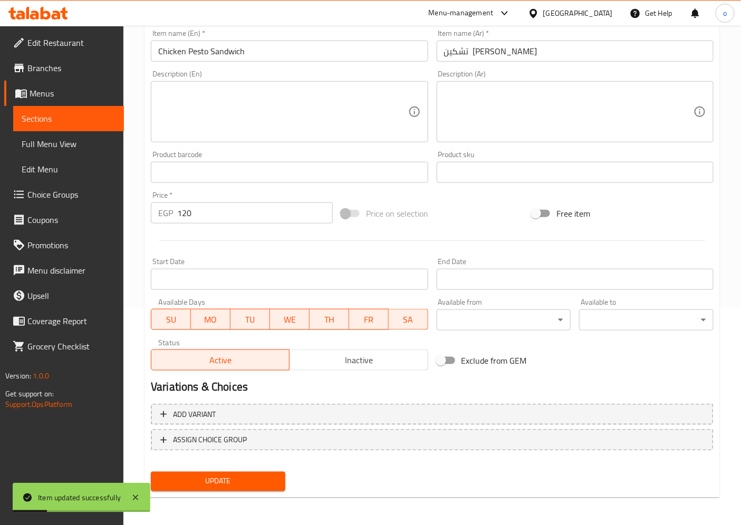
click at [59, 112] on span "Sections" at bounding box center [69, 118] width 94 height 13
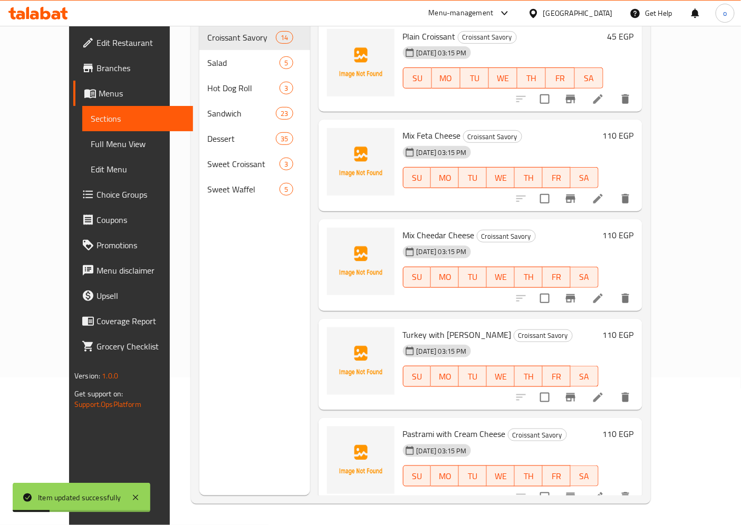
scroll to position [148, 0]
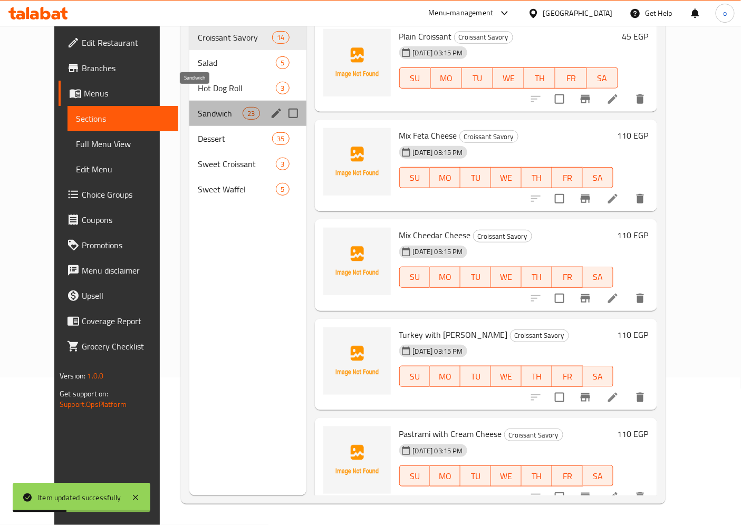
click at [204, 107] on span "Sandwich" at bounding box center [220, 113] width 45 height 13
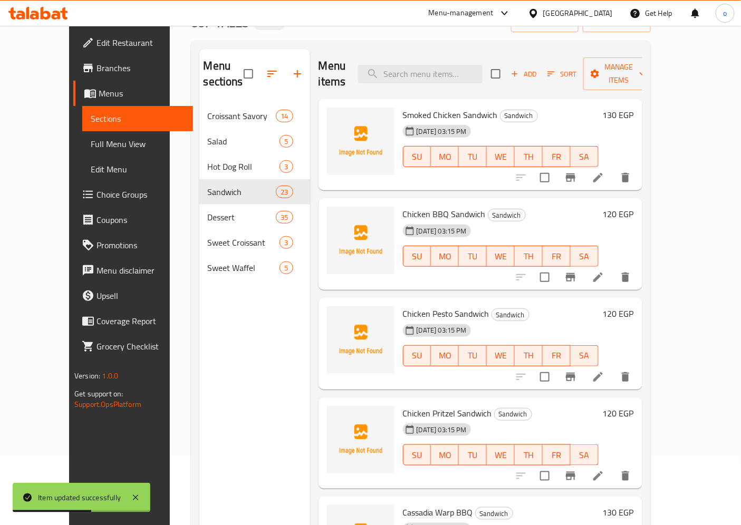
scroll to position [148, 0]
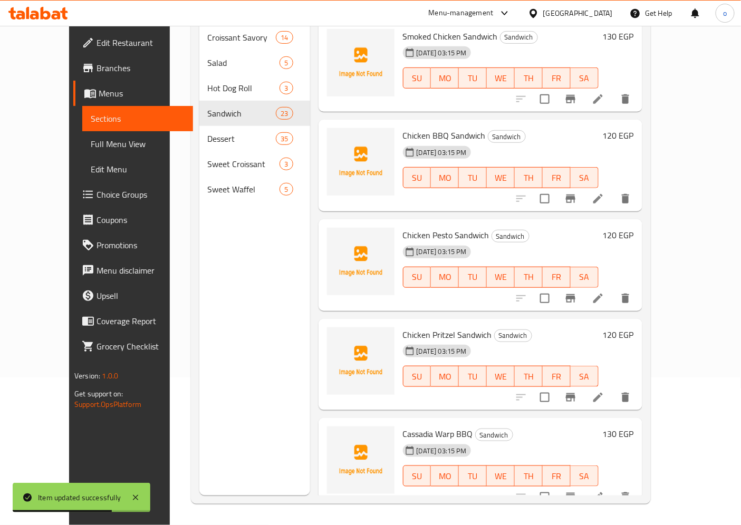
click at [605, 391] on icon at bounding box center [598, 397] width 13 height 13
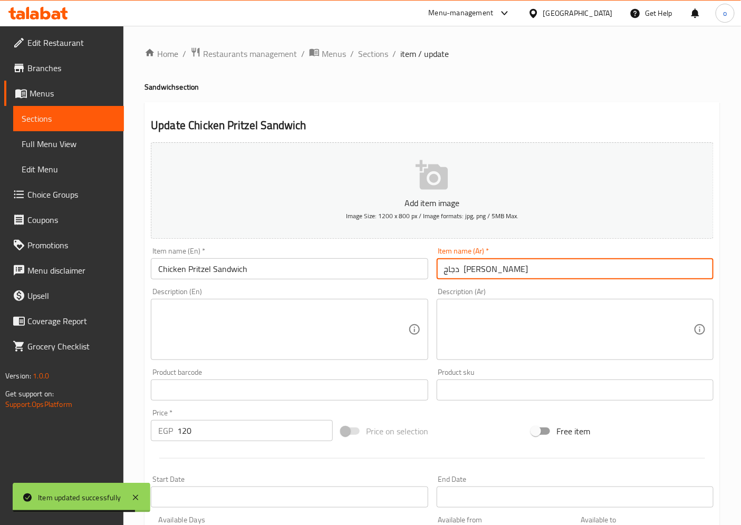
drag, startPoint x: 501, startPoint y: 273, endPoint x: 587, endPoint y: 265, distance: 86.4
click at [587, 265] on input "دجاج بريدزل ساندوتش" at bounding box center [575, 269] width 277 height 21
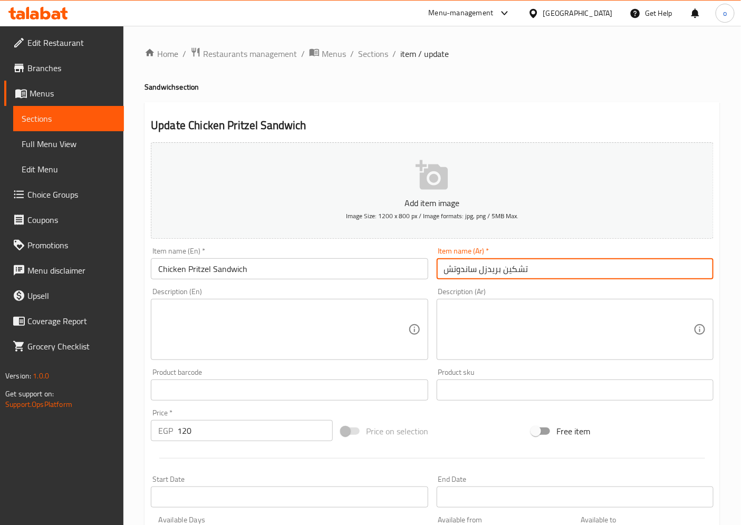
scroll to position [218, 0]
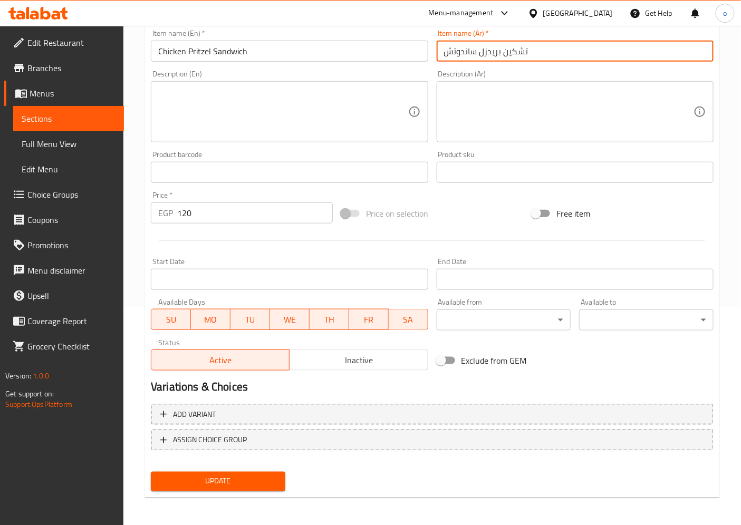
type input "تشكين بريدزل ساندوتش"
click at [257, 480] on span "Update" at bounding box center [218, 481] width 118 height 13
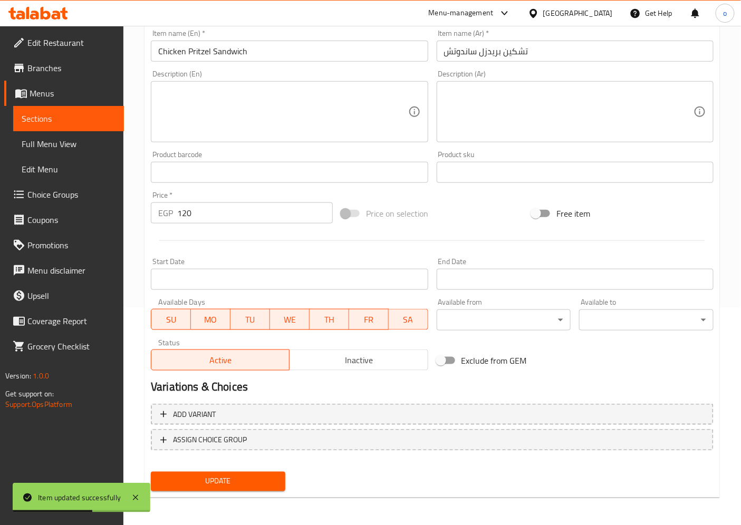
click at [69, 124] on span "Sections" at bounding box center [69, 118] width 94 height 13
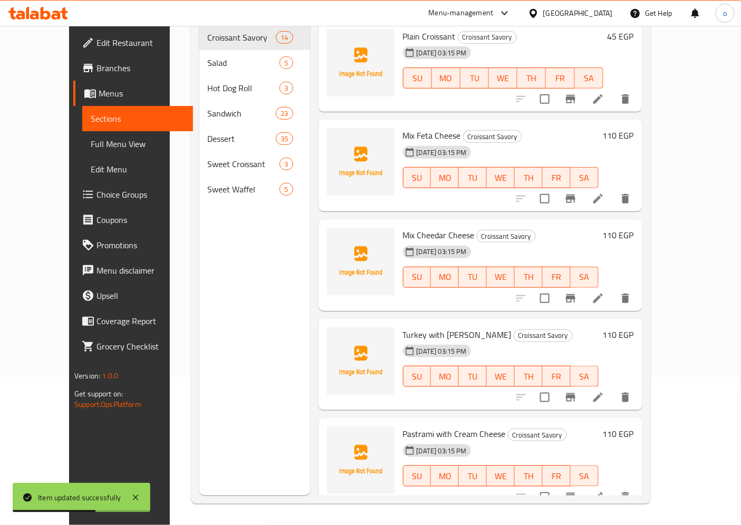
scroll to position [148, 0]
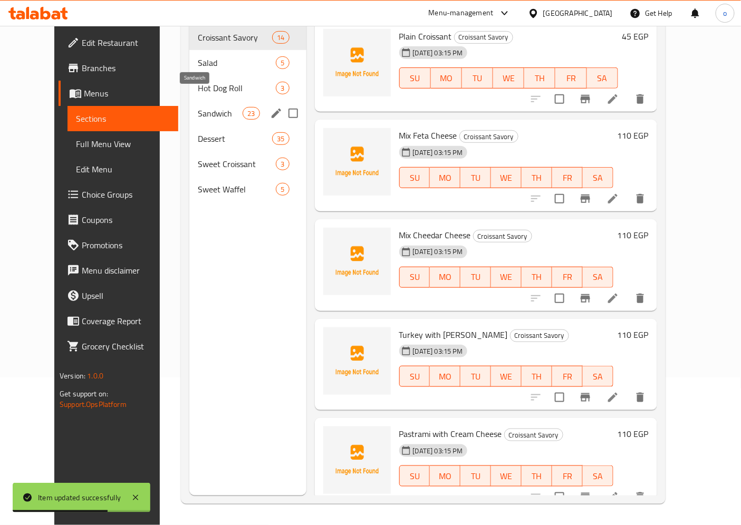
click at [198, 107] on span "Sandwich" at bounding box center [220, 113] width 45 height 13
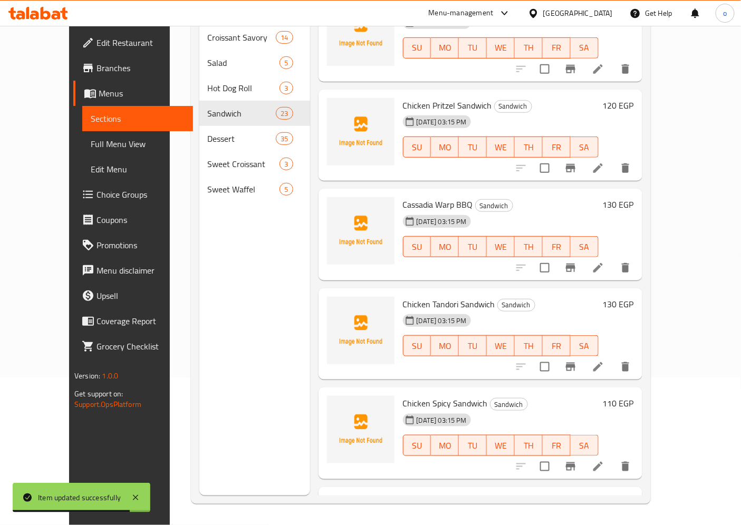
scroll to position [234, 0]
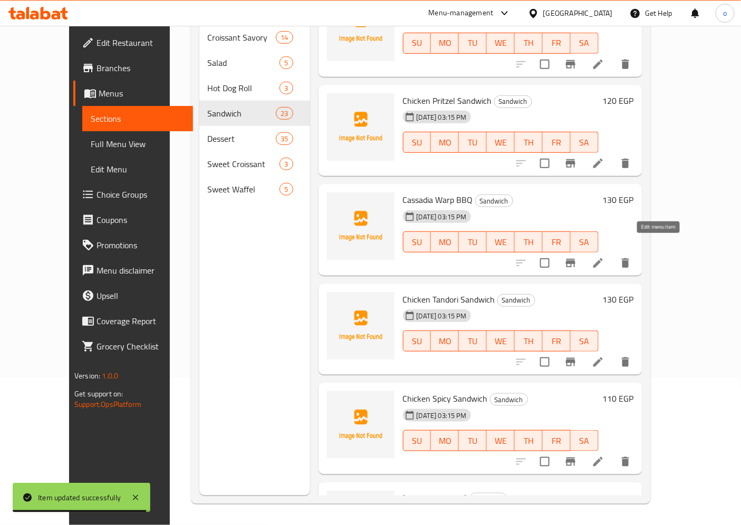
click at [605, 257] on icon at bounding box center [598, 263] width 13 height 13
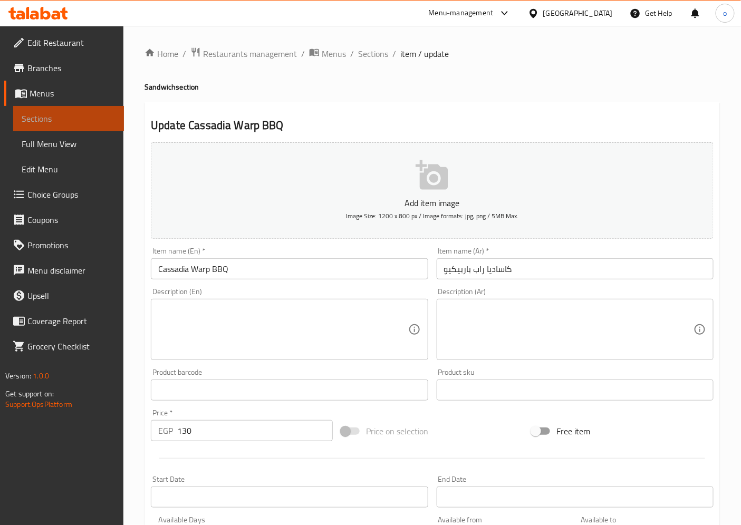
click at [77, 111] on link "Sections" at bounding box center [68, 118] width 111 height 25
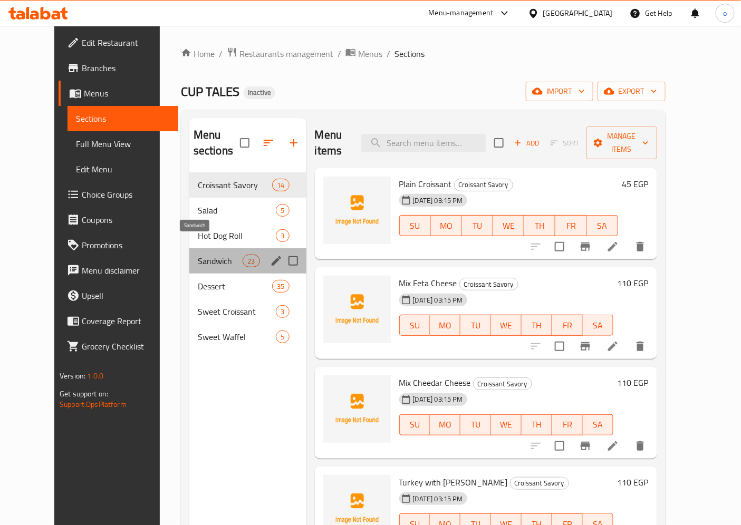
click at [200, 255] on span "Sandwich" at bounding box center [220, 261] width 45 height 13
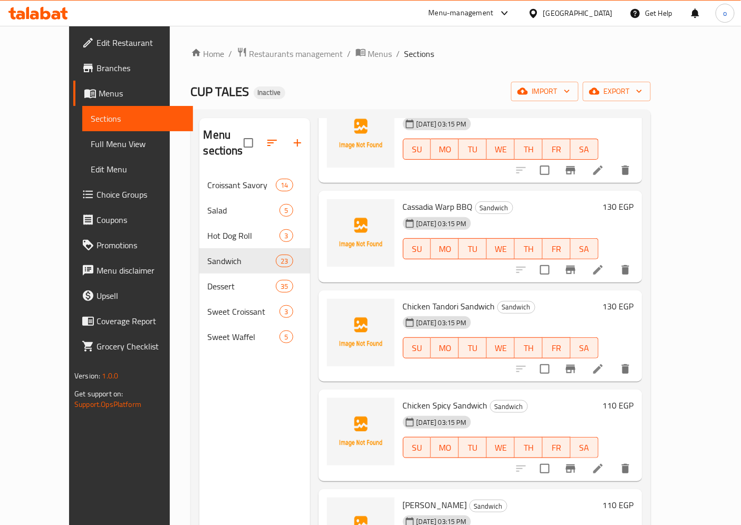
scroll to position [410, 0]
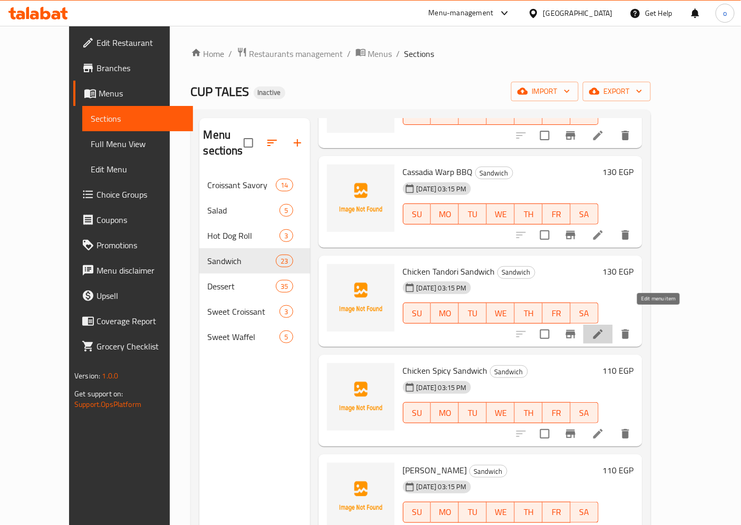
click at [605, 328] on icon at bounding box center [598, 334] width 13 height 13
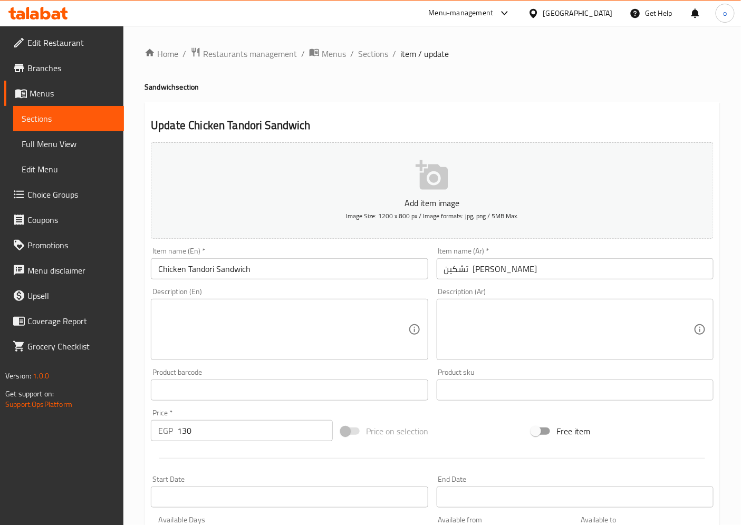
click at [81, 110] on link "Sections" at bounding box center [68, 118] width 111 height 25
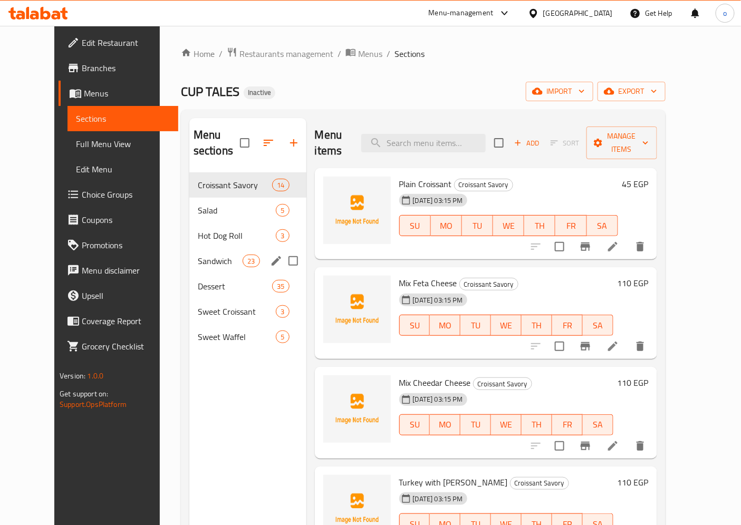
click at [197, 253] on div "Sandwich 23" at bounding box center [247, 260] width 117 height 25
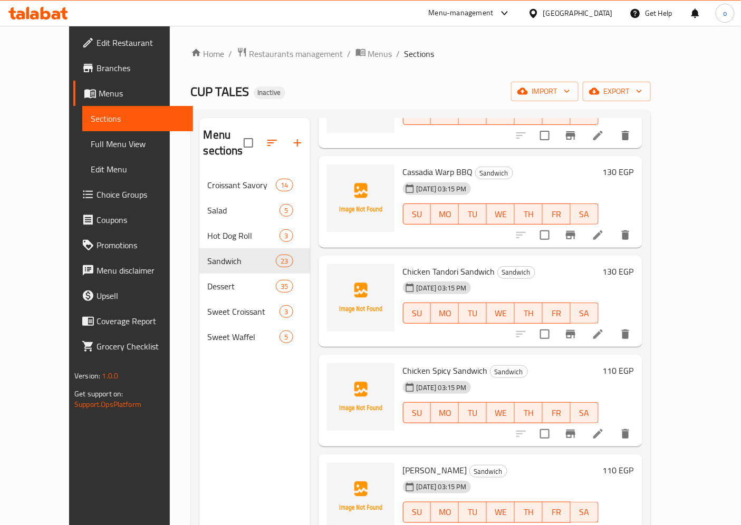
scroll to position [645, 0]
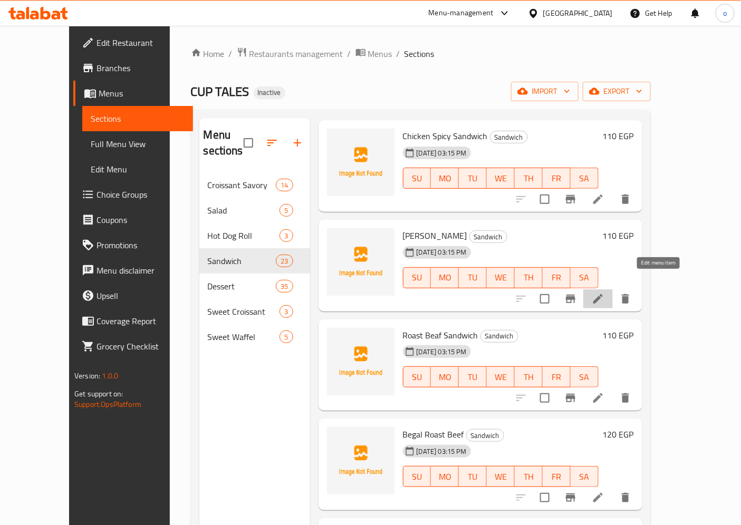
click at [605, 293] on icon at bounding box center [598, 299] width 13 height 13
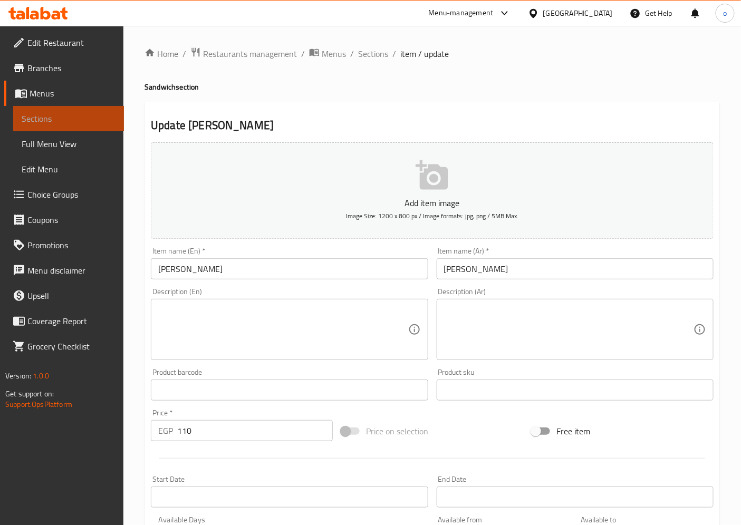
click at [58, 123] on span "Sections" at bounding box center [69, 118] width 94 height 13
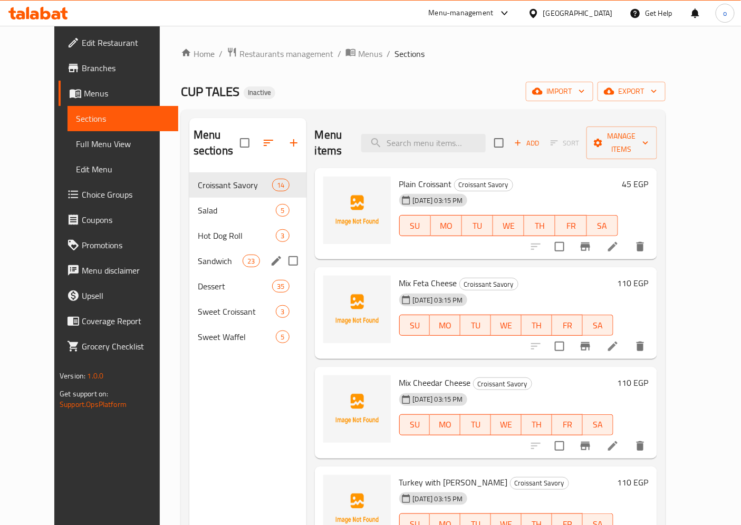
click at [199, 253] on div "Sandwich 23" at bounding box center [247, 260] width 117 height 25
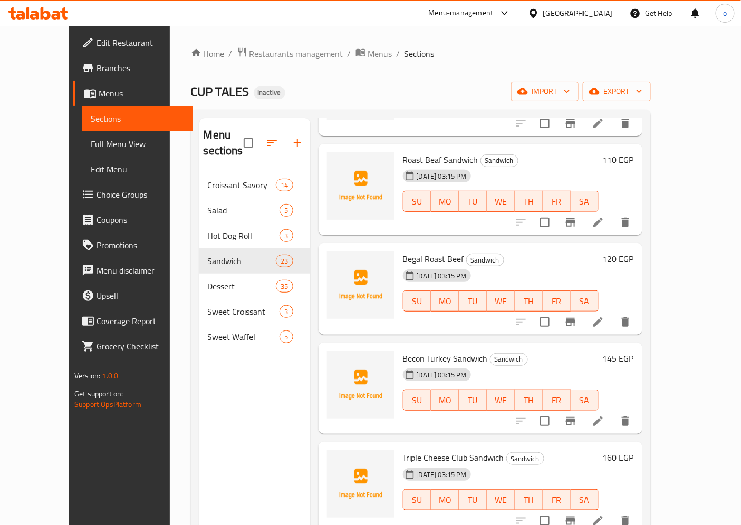
scroll to position [879, 0]
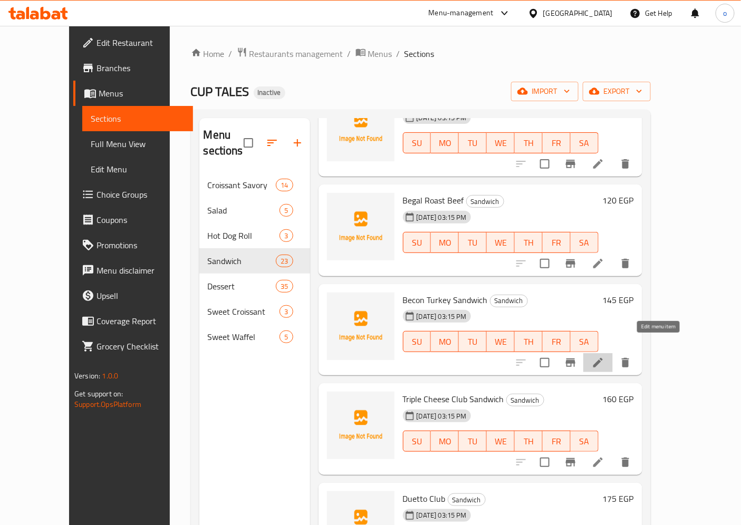
click at [605, 357] on icon at bounding box center [598, 363] width 13 height 13
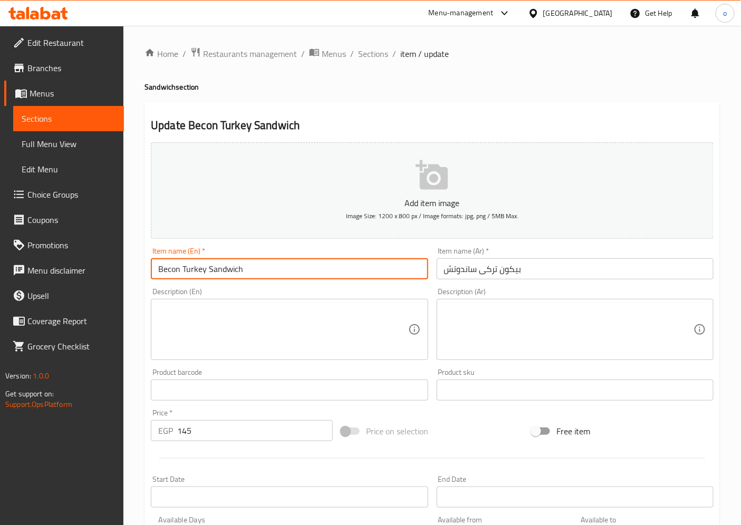
drag, startPoint x: 177, startPoint y: 272, endPoint x: 131, endPoint y: 273, distance: 45.9
click at [131, 273] on div "Home / Restaurants management / Menus / Sections / item / update Sandwich secti…" at bounding box center [432, 386] width 618 height 720
click at [174, 271] on input "Becon Turkey Sandwich" at bounding box center [289, 269] width 277 height 21
drag, startPoint x: 178, startPoint y: 271, endPoint x: 141, endPoint y: 272, distance: 36.4
click at [141, 272] on div "Home / Restaurants management / Menus / Sections / item / update Sandwich secti…" at bounding box center [432, 386] width 618 height 720
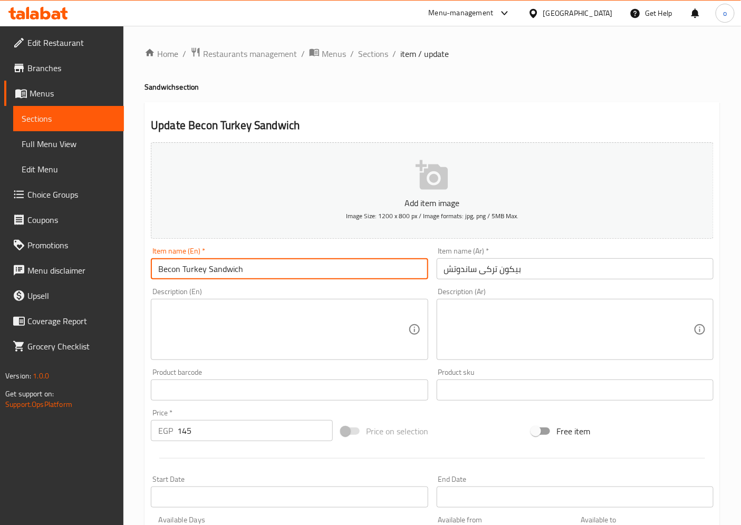
click at [97, 114] on span "Sections" at bounding box center [69, 118] width 94 height 13
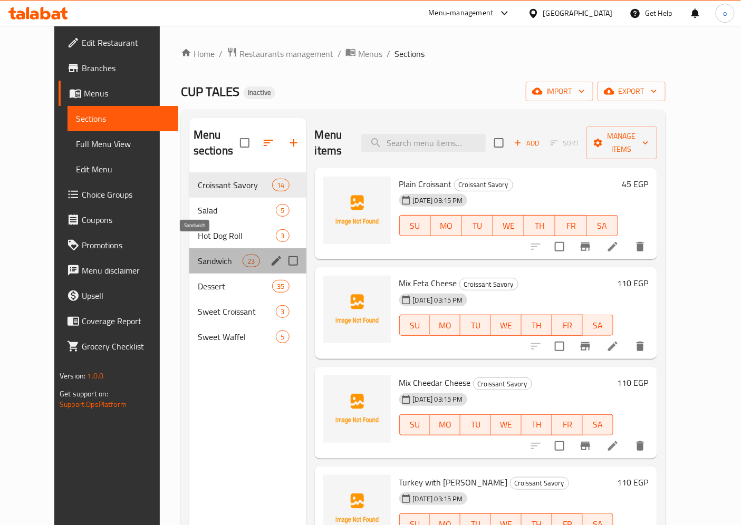
click at [198, 255] on span "Sandwich" at bounding box center [220, 261] width 45 height 13
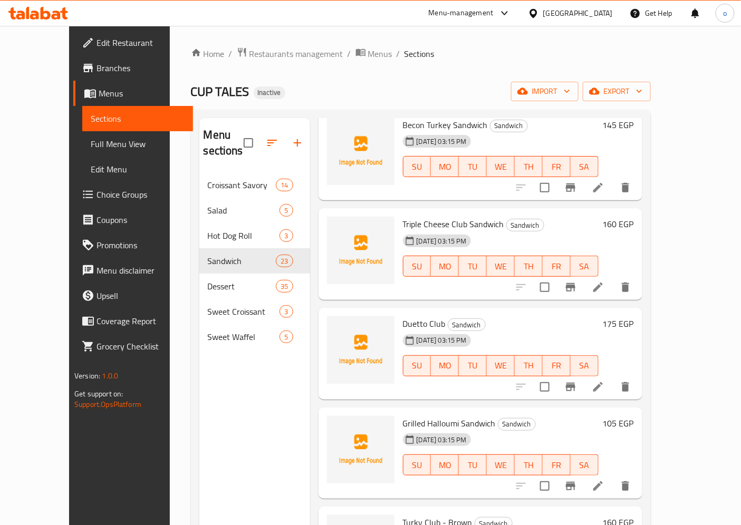
scroll to position [1055, 0]
click at [605, 380] on icon at bounding box center [598, 386] width 13 height 13
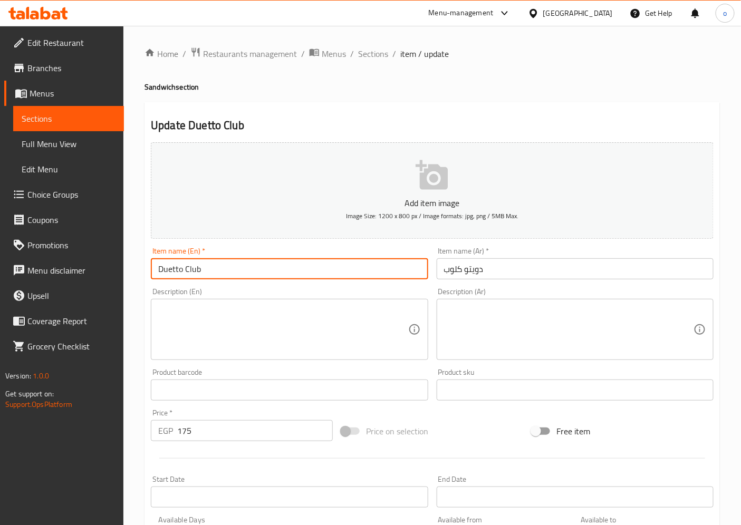
drag, startPoint x: 180, startPoint y: 272, endPoint x: 135, endPoint y: 271, distance: 45.4
click at [135, 271] on div "Home / Restaurants management / Menus / Sections / item / update Sandwich secti…" at bounding box center [432, 386] width 618 height 720
click at [234, 264] on input "Duetto Club" at bounding box center [289, 269] width 277 height 21
drag, startPoint x: 181, startPoint y: 272, endPoint x: 132, endPoint y: 271, distance: 49.1
click at [132, 271] on div "Home / Restaurants management / Menus / Sections / item / update Sandwich secti…" at bounding box center [432, 386] width 618 height 720
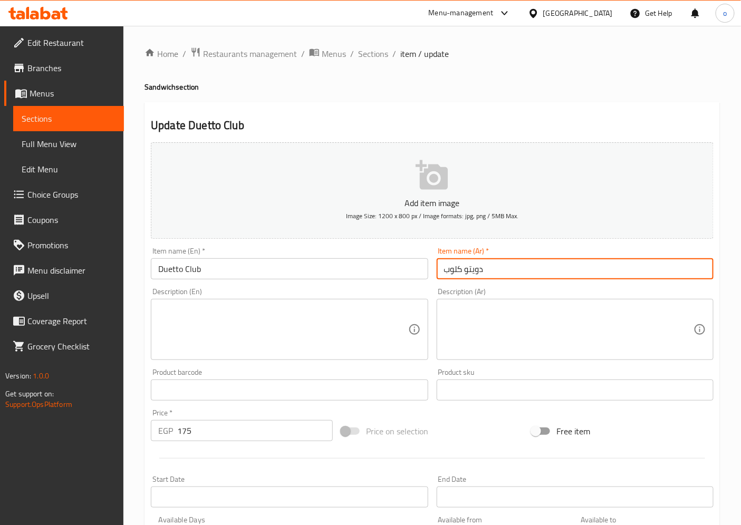
click at [508, 261] on input "دويتو كلوب" at bounding box center [575, 269] width 277 height 21
click at [90, 114] on span "Sections" at bounding box center [69, 118] width 94 height 13
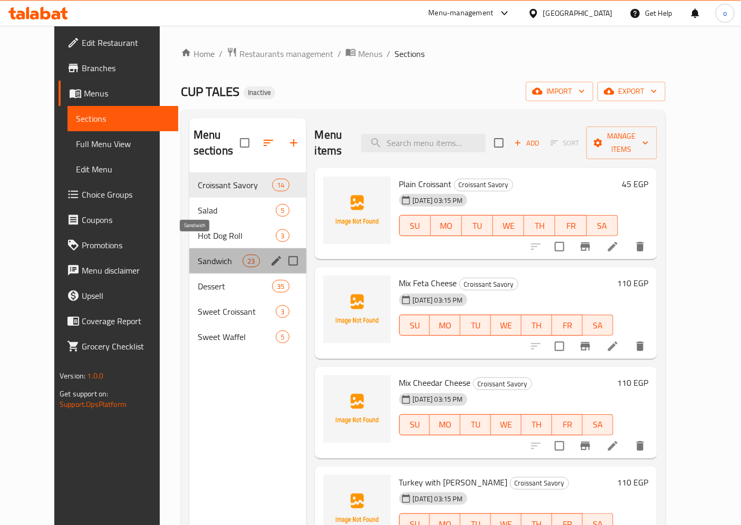
click at [198, 255] on span "Sandwich" at bounding box center [220, 261] width 45 height 13
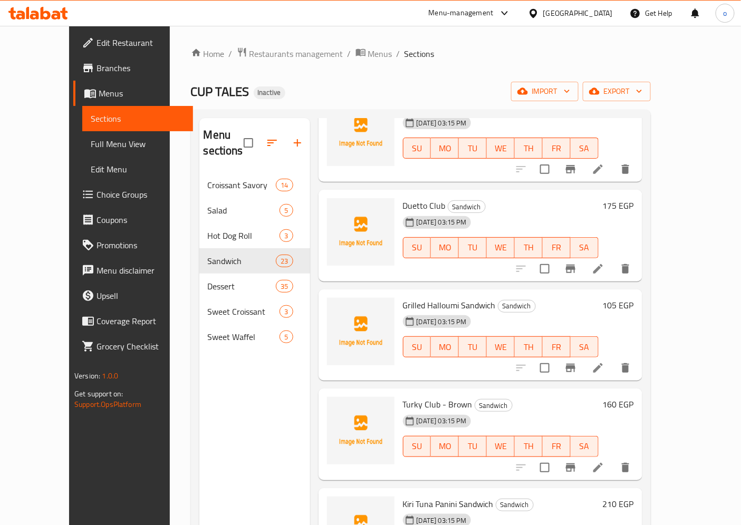
scroll to position [1231, 0]
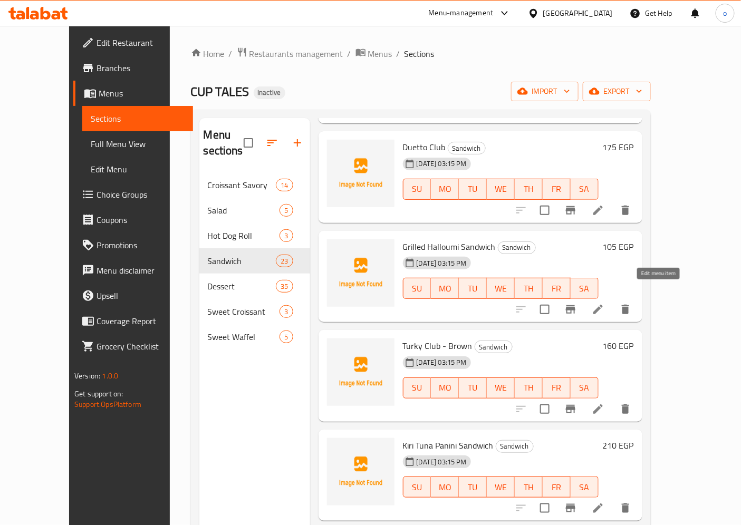
click at [605, 303] on icon at bounding box center [598, 309] width 13 height 13
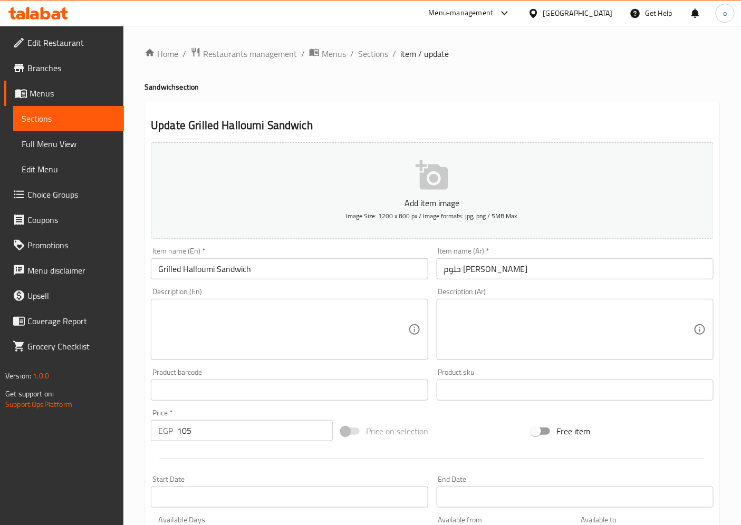
click at [74, 121] on span "Sections" at bounding box center [69, 118] width 94 height 13
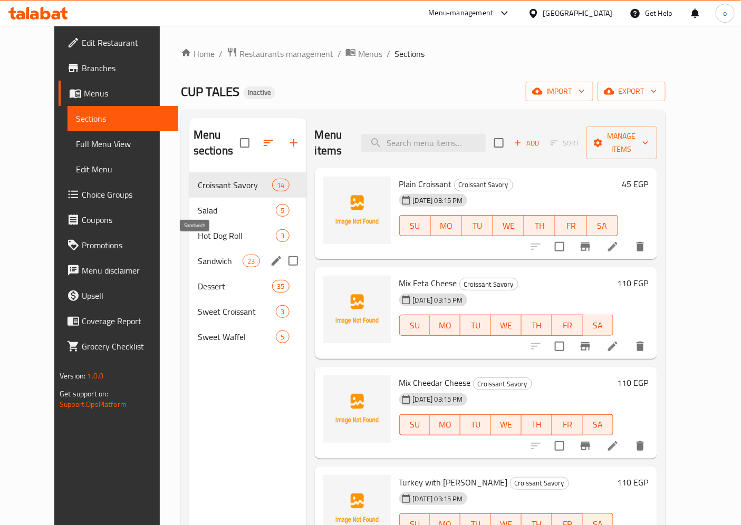
click at [198, 255] on span "Sandwich" at bounding box center [220, 261] width 45 height 13
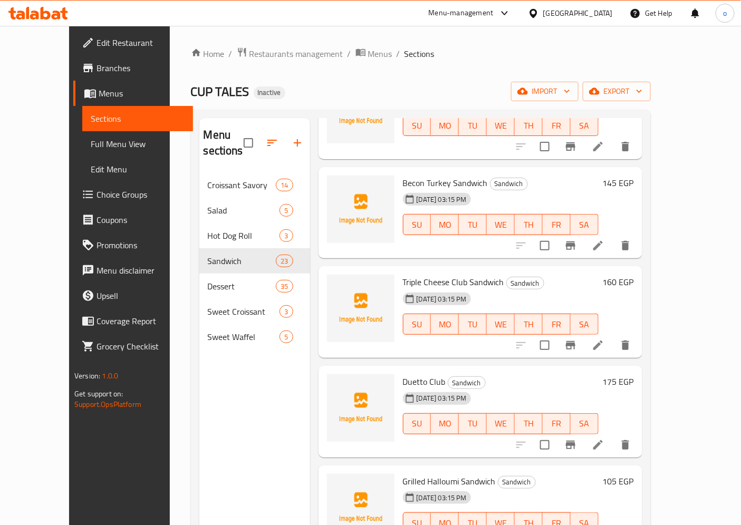
scroll to position [1055, 0]
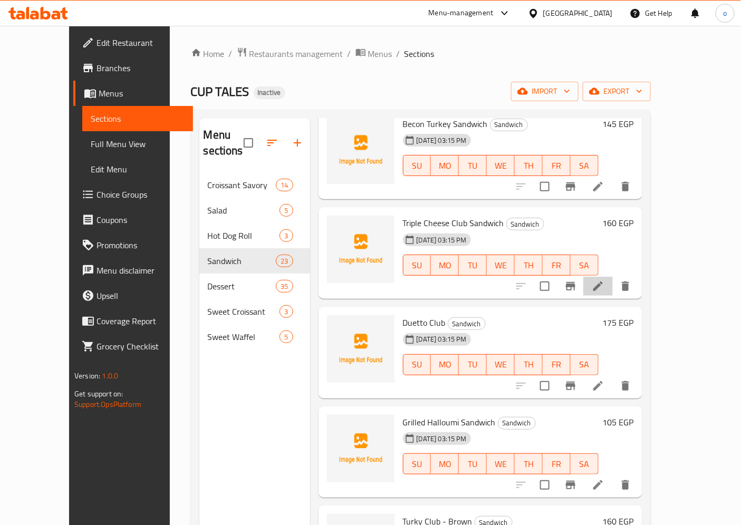
click at [613, 277] on li at bounding box center [598, 286] width 30 height 19
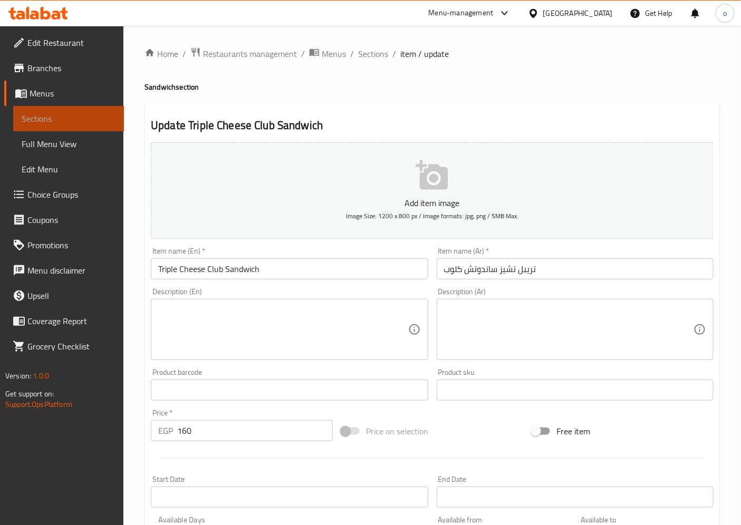
click at [84, 120] on span "Sections" at bounding box center [69, 118] width 94 height 13
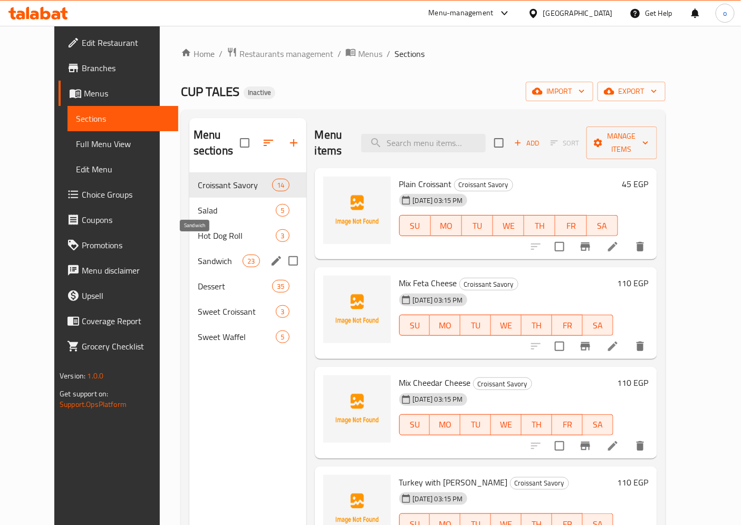
click at [208, 255] on span "Sandwich" at bounding box center [220, 261] width 45 height 13
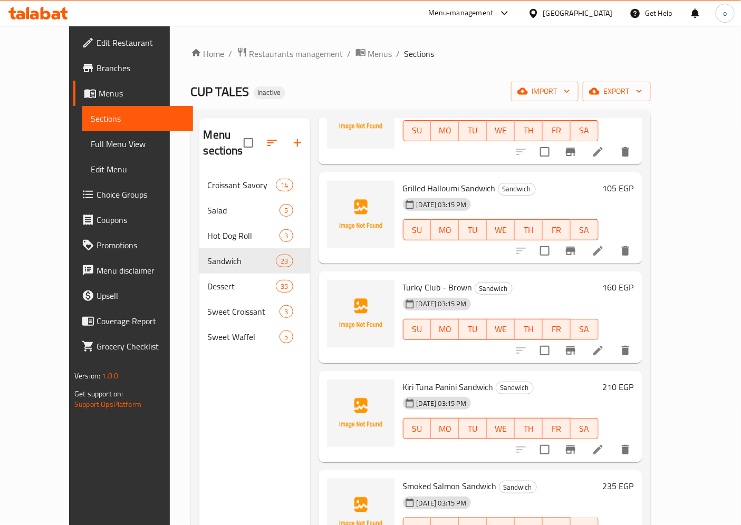
scroll to position [1348, 0]
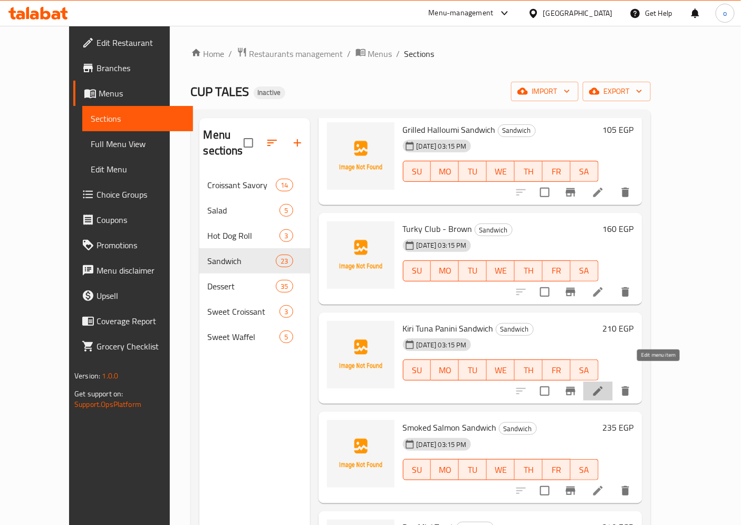
click at [605, 385] on icon at bounding box center [598, 391] width 13 height 13
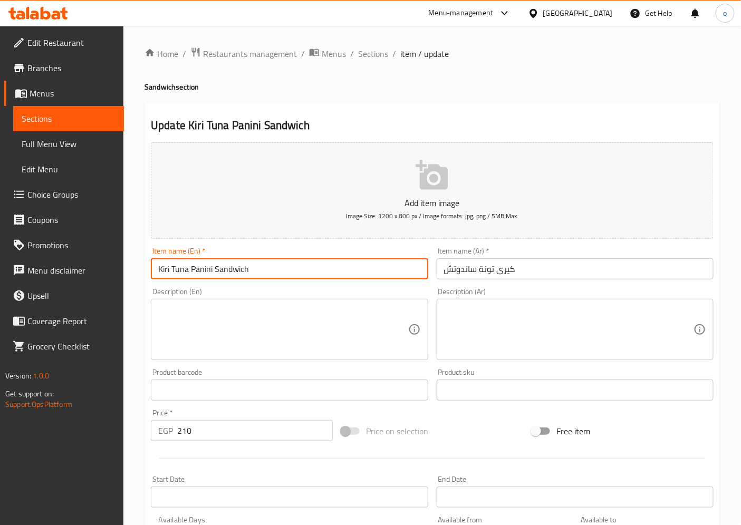
drag, startPoint x: 190, startPoint y: 271, endPoint x: 212, endPoint y: 271, distance: 22.2
click at [212, 271] on input "Kiri Tuna Panini Sandwich" at bounding box center [289, 269] width 277 height 21
click at [476, 271] on input "كيرى تونة ساندوتش" at bounding box center [575, 269] width 277 height 21
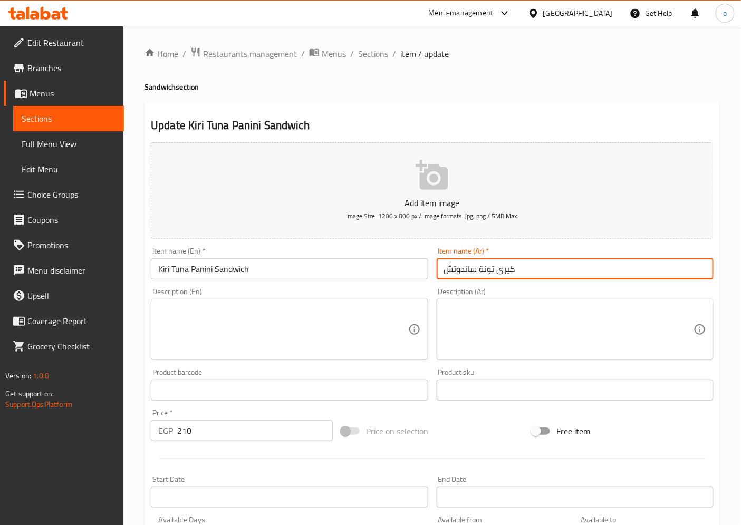
paste input "Panini"
drag, startPoint x: 502, startPoint y: 269, endPoint x: 481, endPoint y: 268, distance: 21.7
click at [481, 268] on input "كيرى تونةPanini ساندوتش" at bounding box center [575, 269] width 277 height 21
paste input "بانينى"
click at [500, 269] on input "كيرى تونةبانينى ساندوتش" at bounding box center [575, 269] width 277 height 21
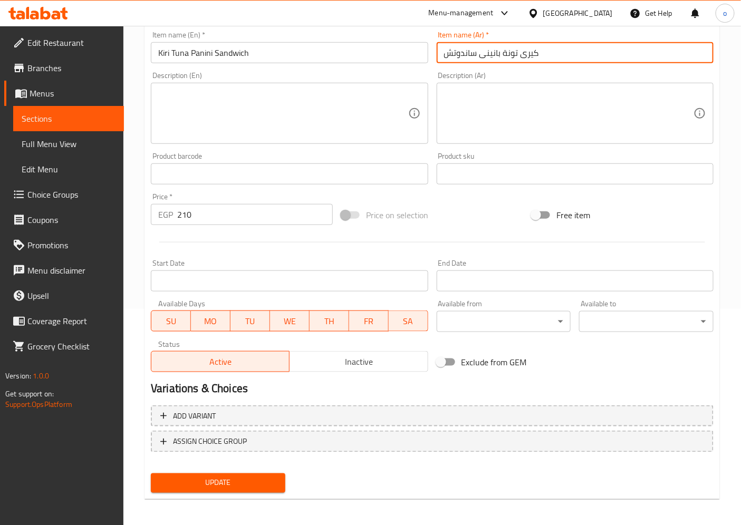
scroll to position [218, 0]
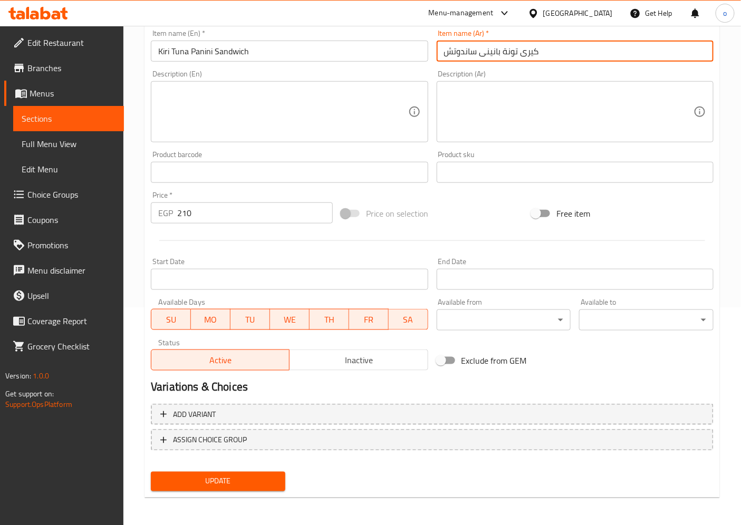
type input "كيرى تونة بانينى ساندوتش"
click at [254, 493] on div "Update" at bounding box center [218, 482] width 143 height 28
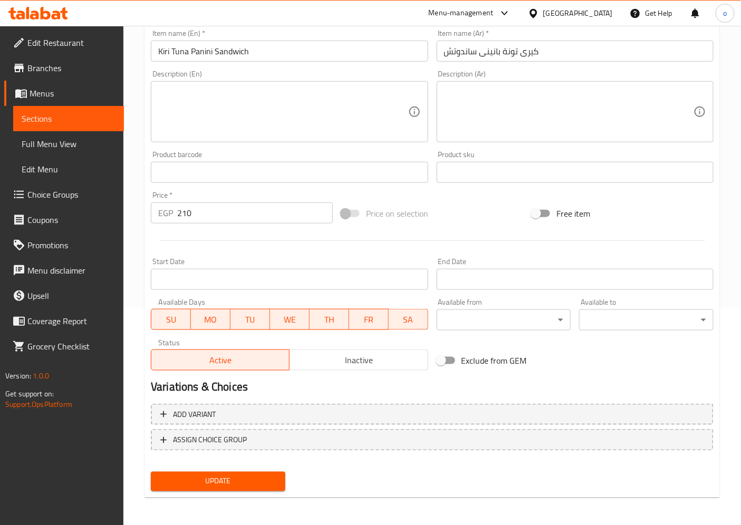
click at [253, 492] on div "Update" at bounding box center [218, 482] width 143 height 28
click at [252, 486] on span "Update" at bounding box center [218, 481] width 118 height 13
click at [97, 119] on span "Sections" at bounding box center [69, 118] width 94 height 13
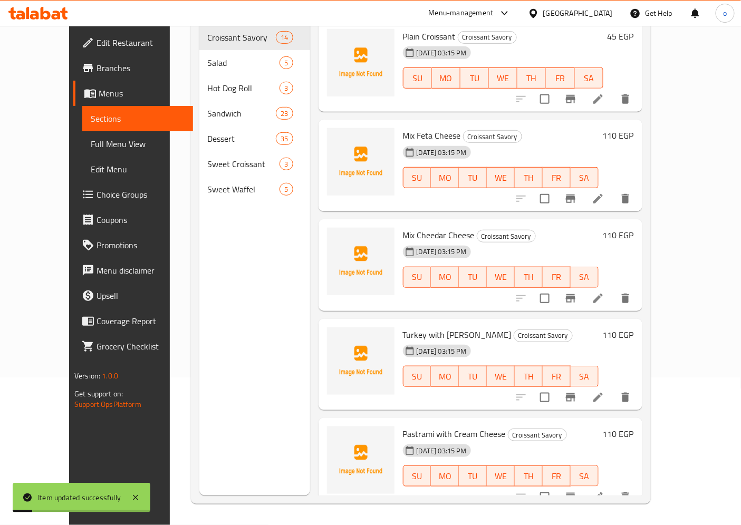
scroll to position [148, 0]
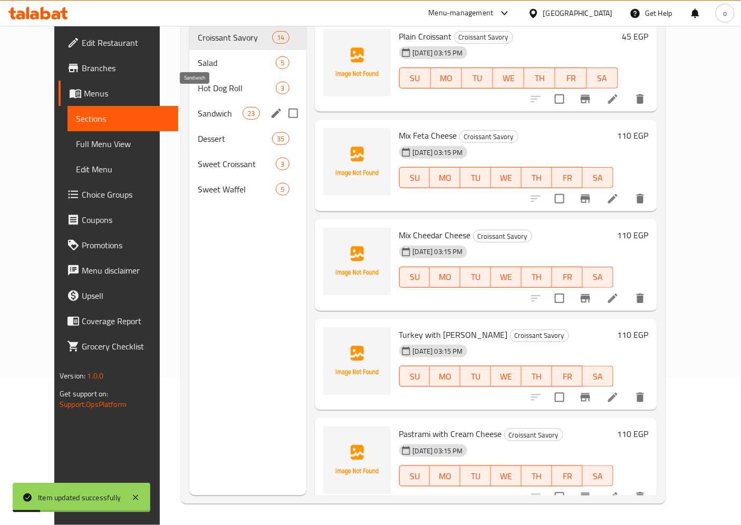
click at [198, 107] on span "Sandwich" at bounding box center [220, 113] width 45 height 13
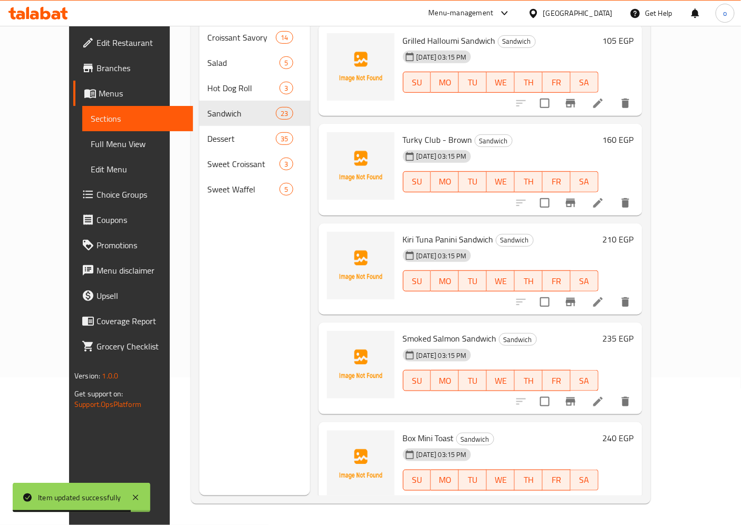
scroll to position [1348, 0]
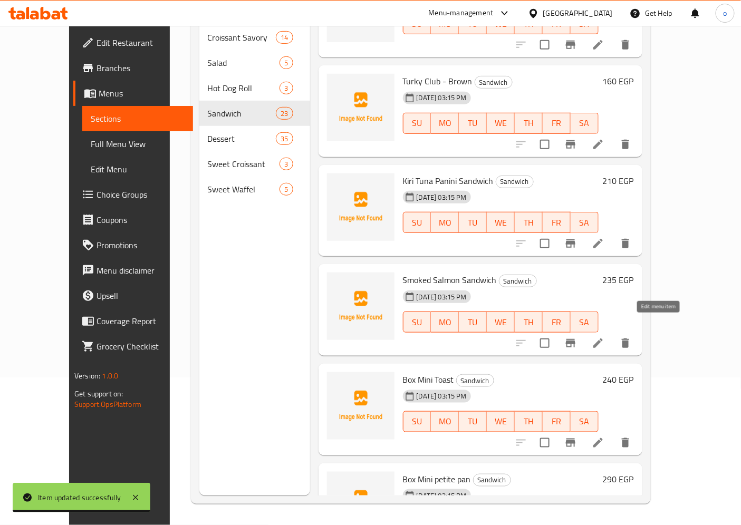
click at [605, 337] on icon at bounding box center [598, 343] width 13 height 13
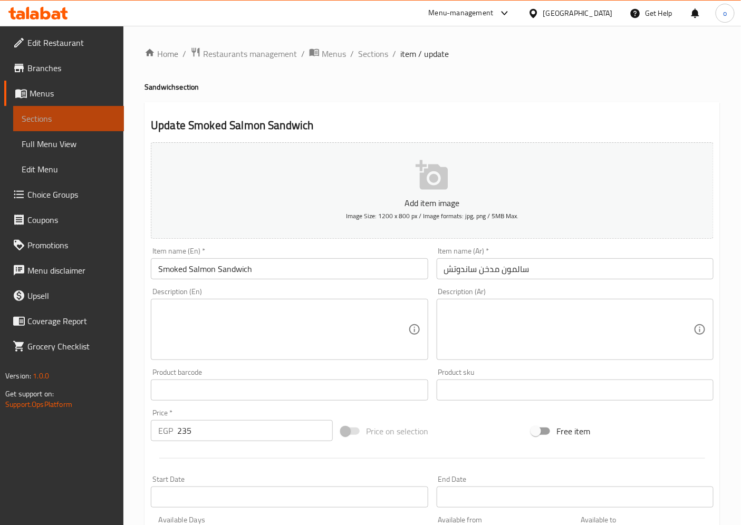
click at [61, 123] on span "Sections" at bounding box center [69, 118] width 94 height 13
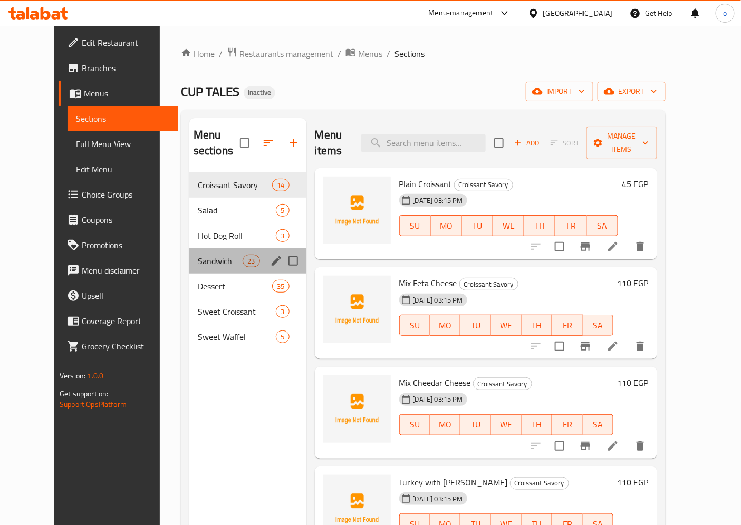
click at [189, 248] on div "Sandwich 23" at bounding box center [247, 260] width 117 height 25
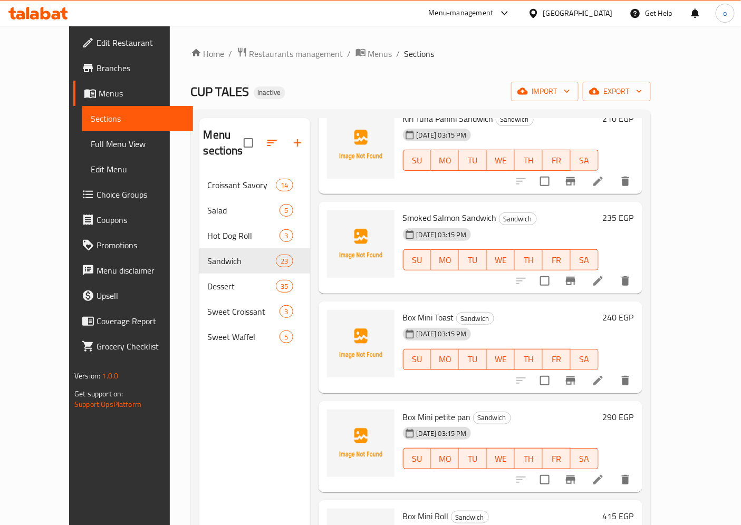
scroll to position [1583, 0]
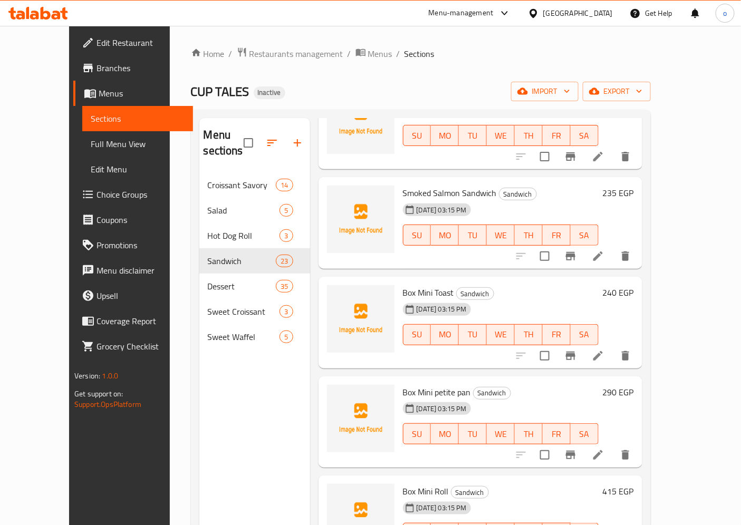
click at [603, 351] on icon at bounding box center [598, 355] width 9 height 9
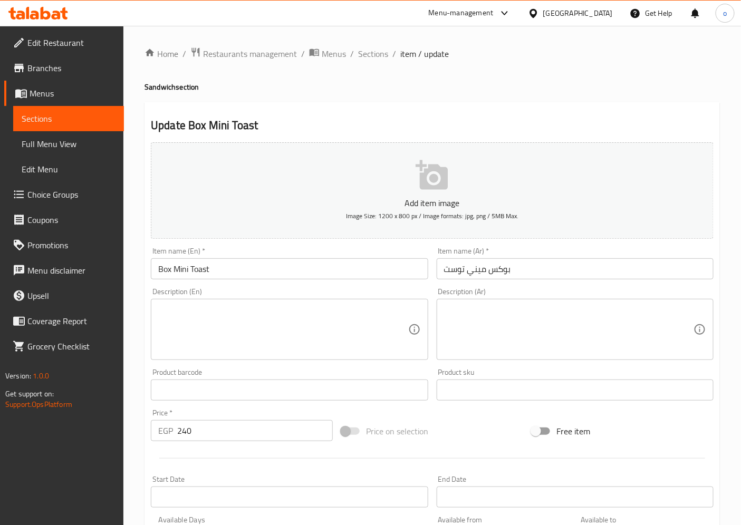
click at [69, 115] on span "Sections" at bounding box center [69, 118] width 94 height 13
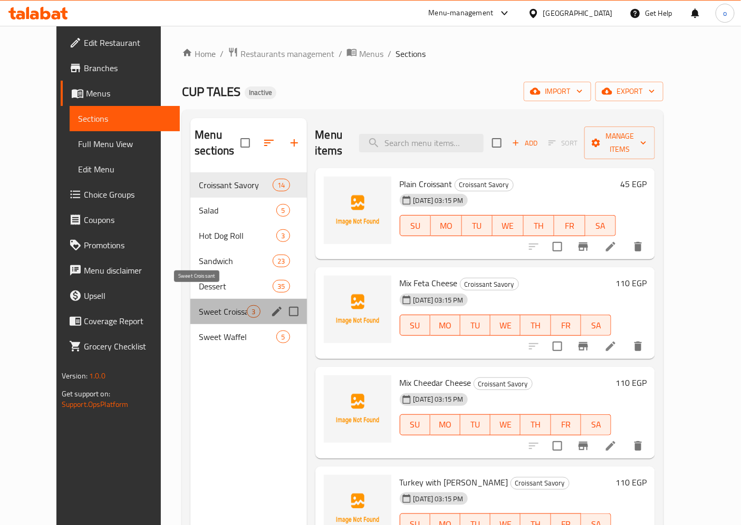
click at [199, 305] on span "Sweet Croissant" at bounding box center [223, 311] width 48 height 13
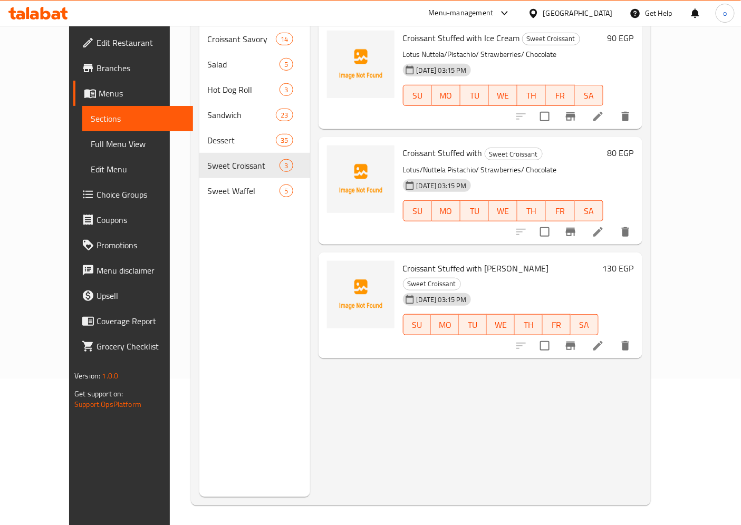
scroll to position [148, 0]
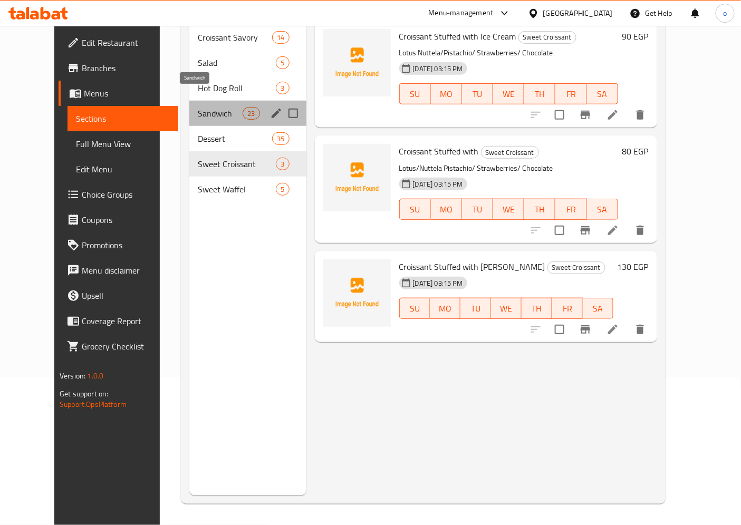
click at [198, 107] on span "Sandwich" at bounding box center [220, 113] width 45 height 13
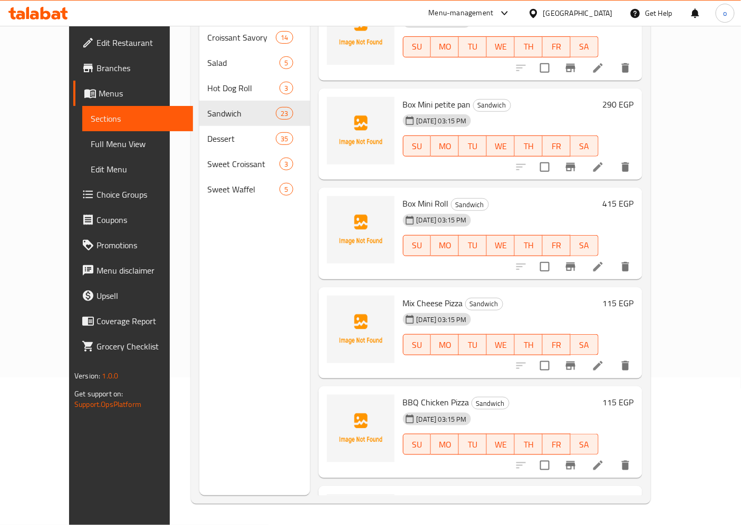
scroll to position [1758, 0]
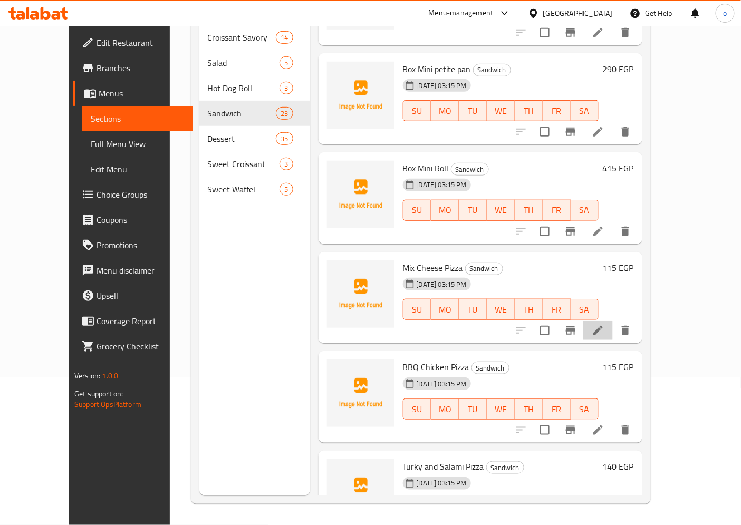
click at [613, 321] on li at bounding box center [598, 330] width 30 height 19
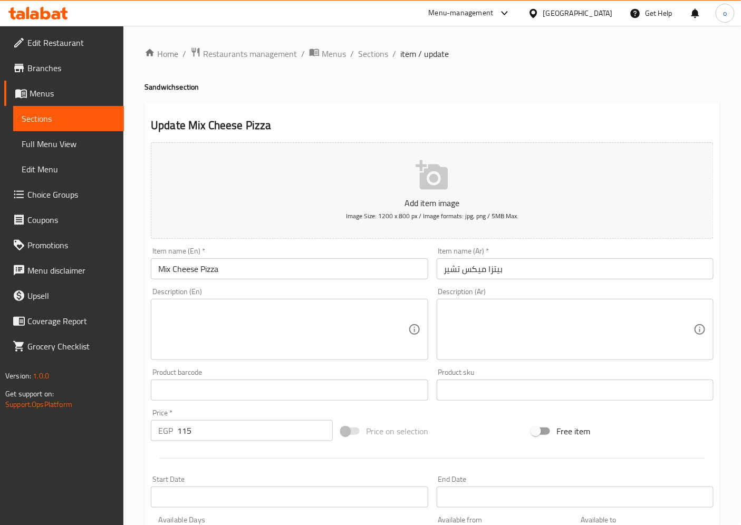
click at [62, 118] on span "Sections" at bounding box center [69, 118] width 94 height 13
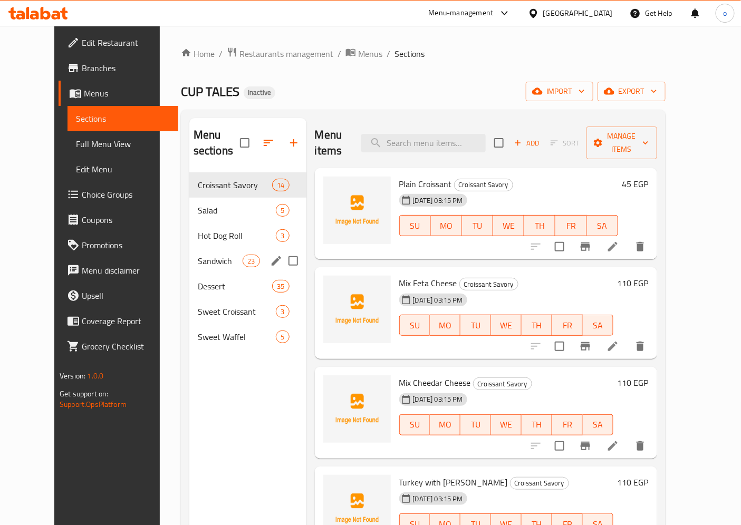
click at [198, 255] on span "Sandwich" at bounding box center [220, 261] width 45 height 13
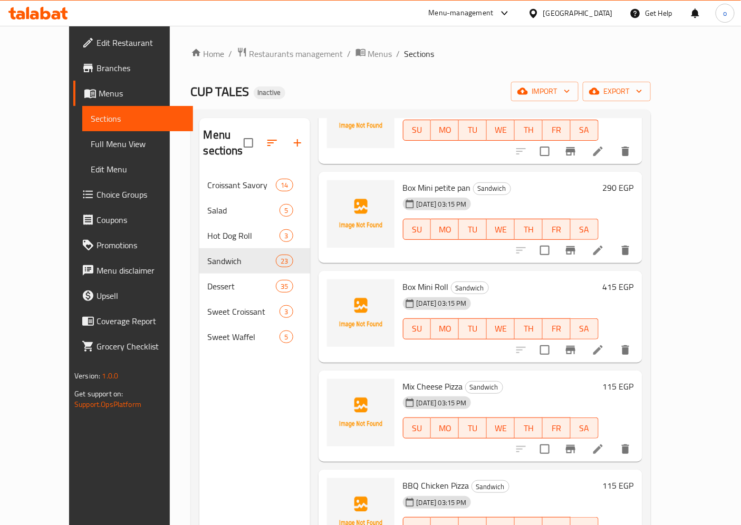
scroll to position [148, 0]
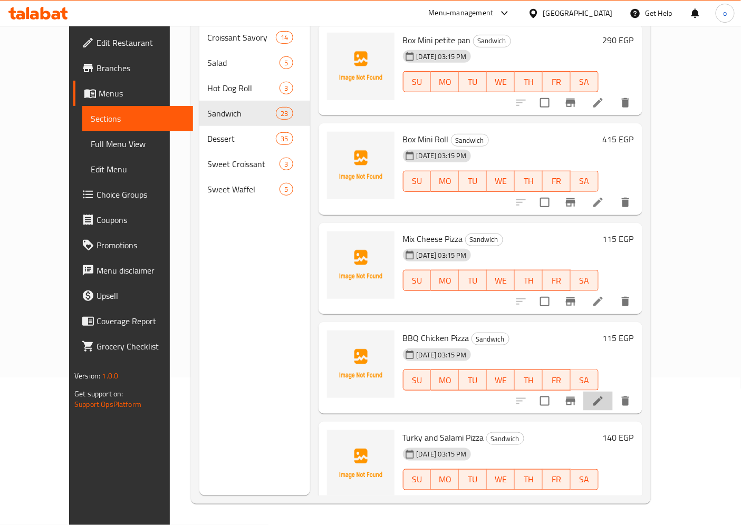
click at [613, 392] on li at bounding box center [598, 401] width 30 height 19
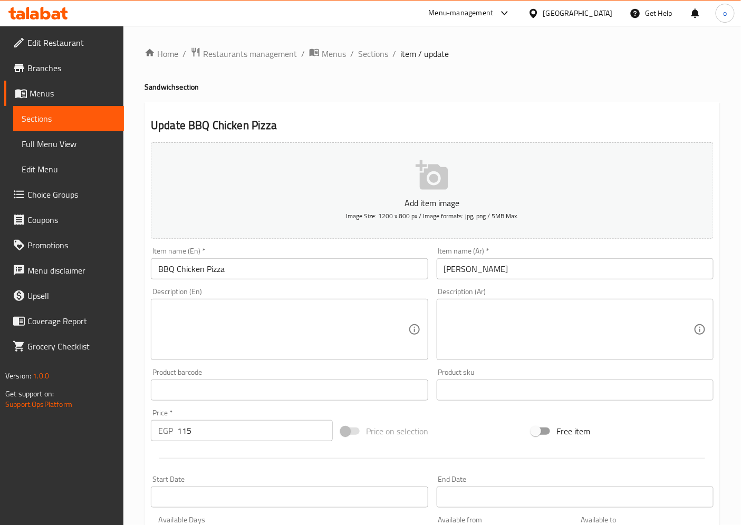
click at [100, 123] on span "Sections" at bounding box center [69, 118] width 94 height 13
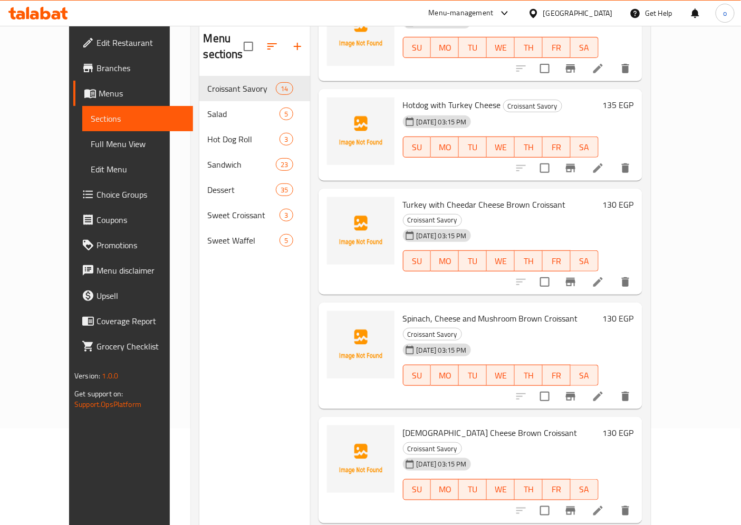
scroll to position [148, 0]
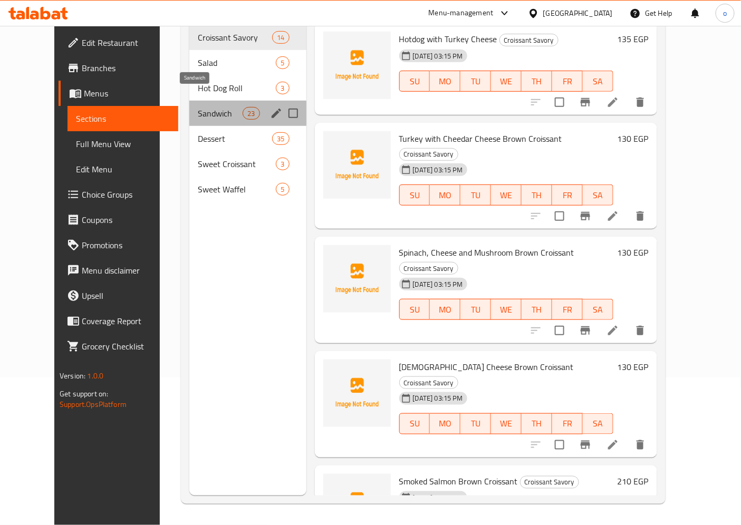
click at [201, 107] on span "Sandwich" at bounding box center [220, 113] width 45 height 13
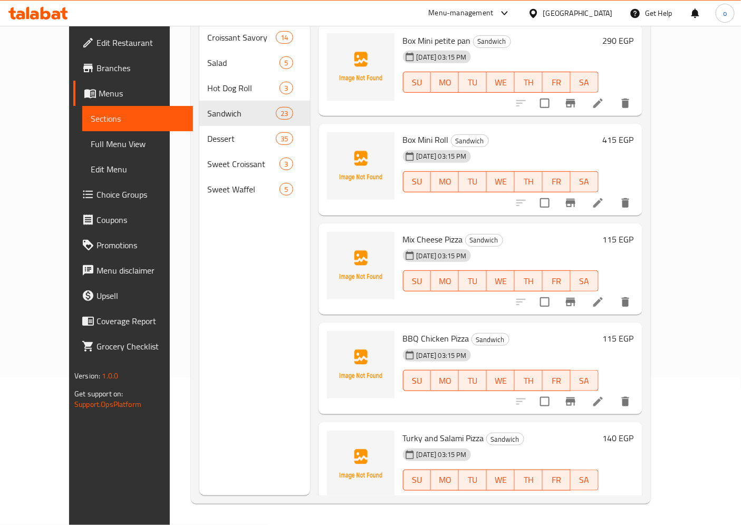
scroll to position [1787, 0]
click at [605, 495] on icon at bounding box center [598, 501] width 13 height 13
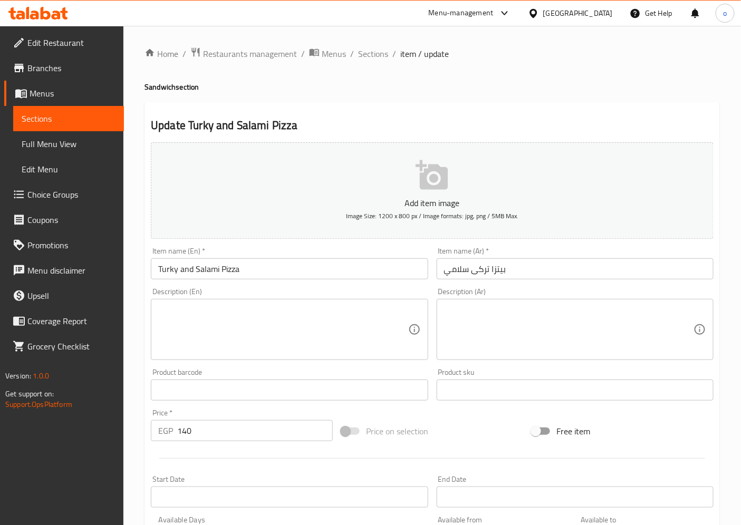
click at [472, 273] on input "بيتزا تركى سلامي" at bounding box center [575, 269] width 277 height 21
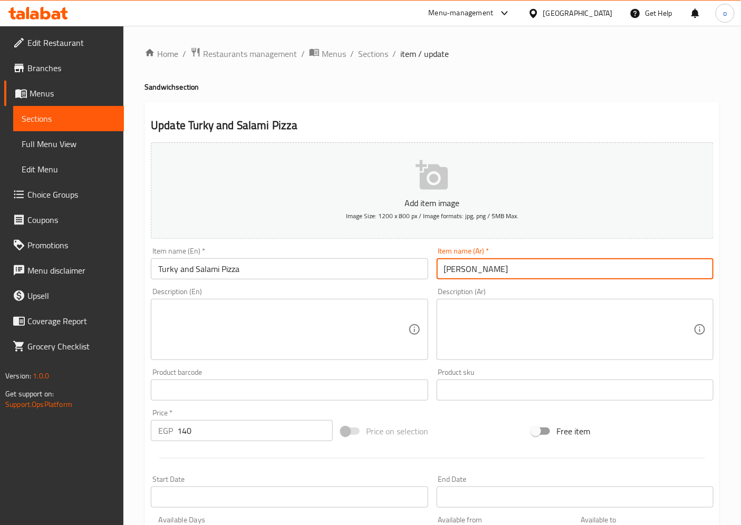
click at [476, 271] on input "بيتزا تركىو سلامي" at bounding box center [575, 269] width 277 height 21
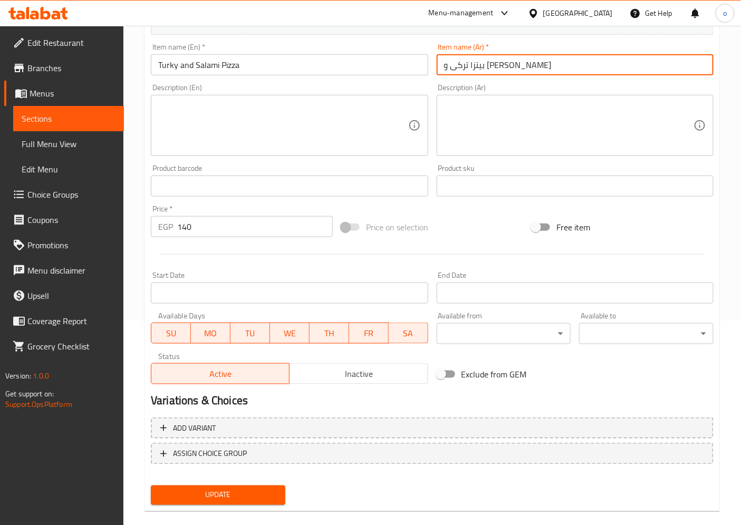
scroll to position [218, 0]
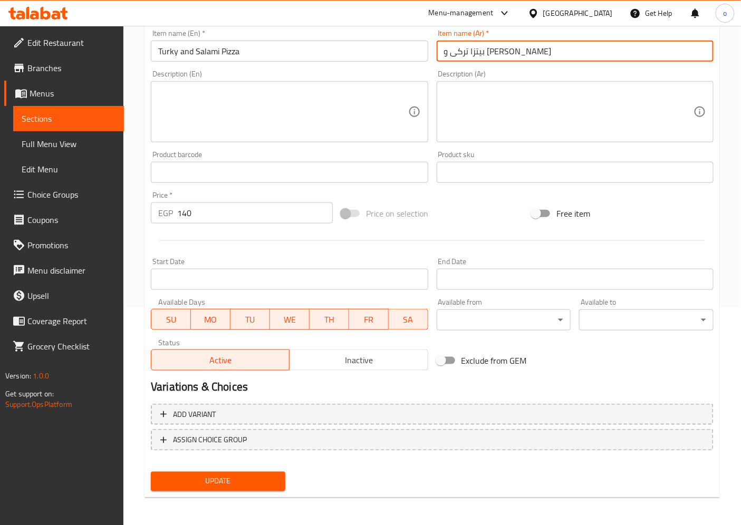
type input "بيتزا تركى و سلامي"
click at [250, 475] on span "Update" at bounding box center [218, 481] width 118 height 13
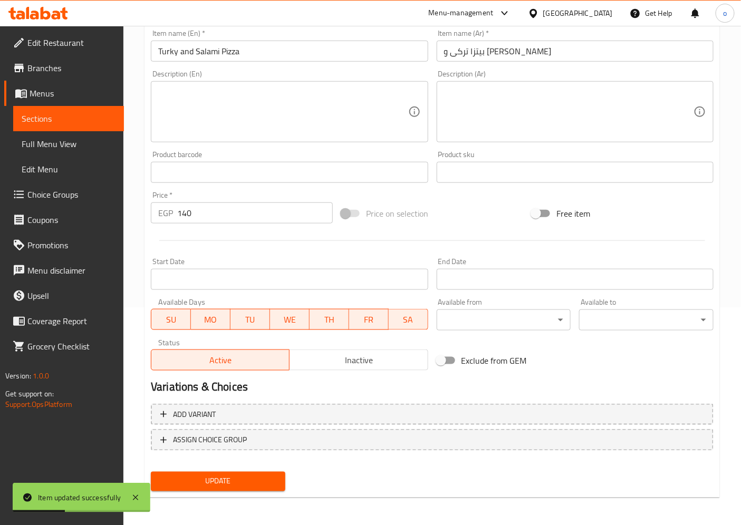
click at [78, 120] on span "Sections" at bounding box center [69, 118] width 94 height 13
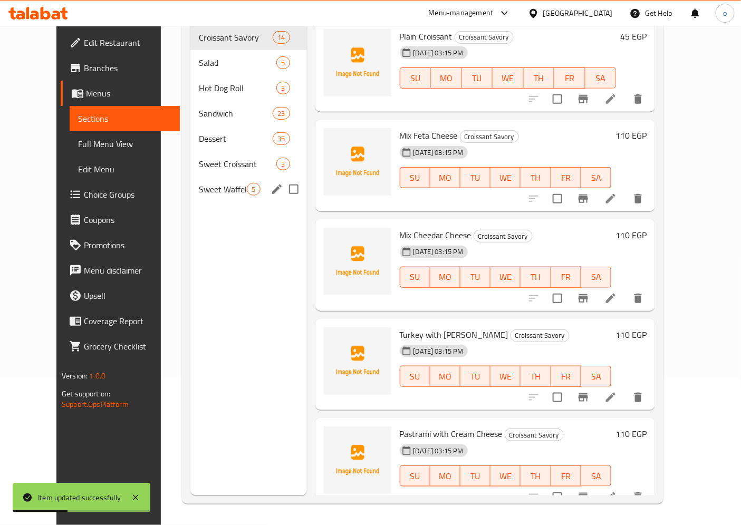
scroll to position [148, 0]
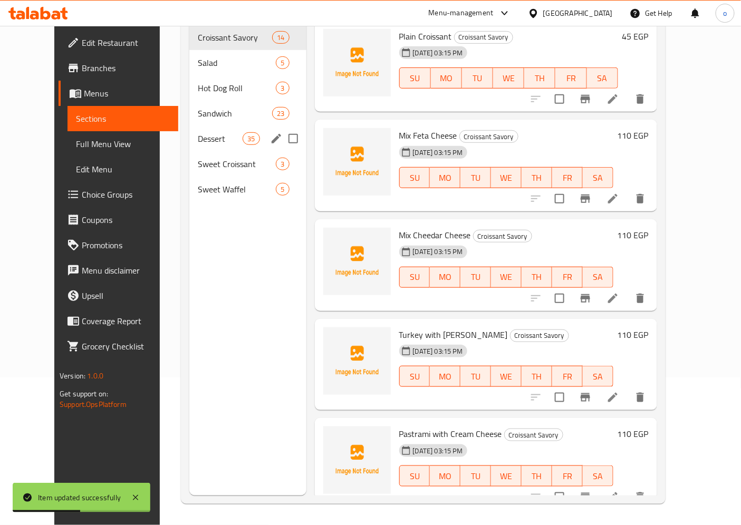
click at [198, 132] on span "Dessert" at bounding box center [220, 138] width 45 height 13
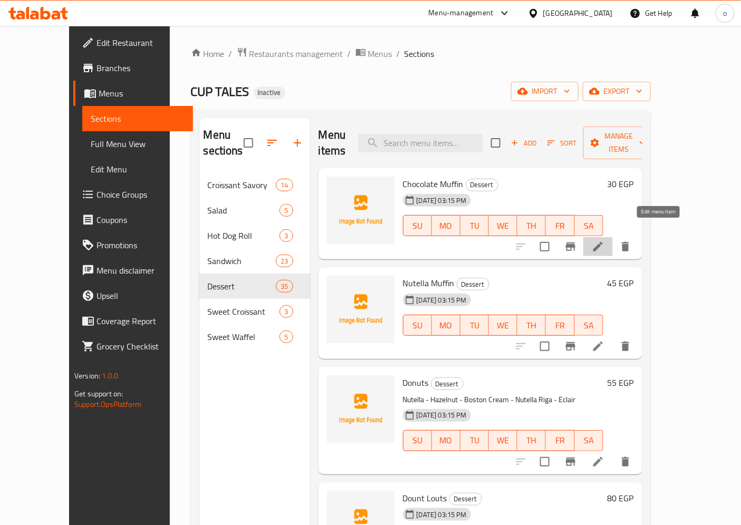
click at [605, 241] on icon at bounding box center [598, 247] width 13 height 13
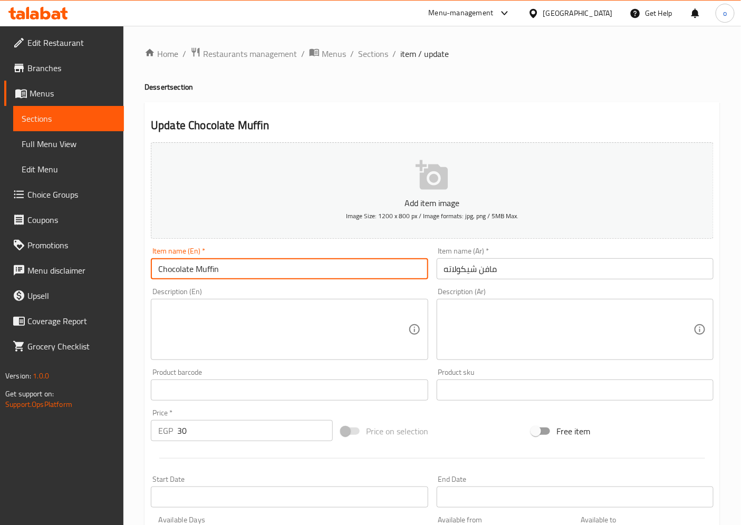
drag, startPoint x: 221, startPoint y: 272, endPoint x: 196, endPoint y: 272, distance: 24.3
click at [196, 272] on input "Chocolate Muffin" at bounding box center [289, 269] width 277 height 21
click at [101, 117] on span "Sections" at bounding box center [69, 118] width 94 height 13
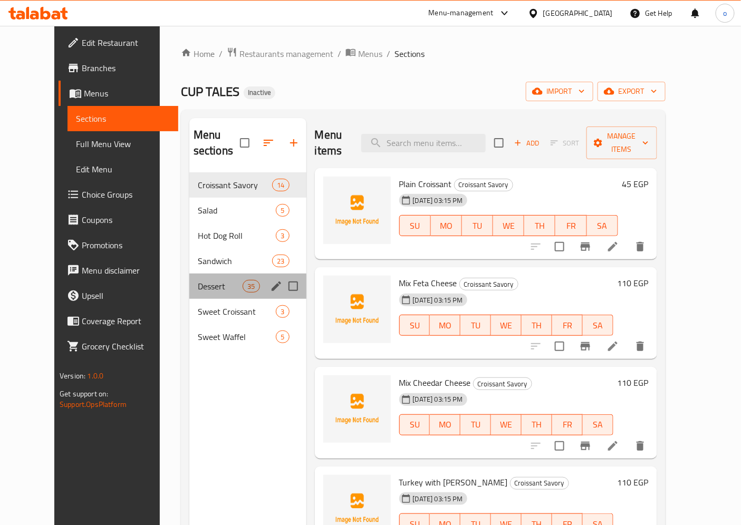
click at [194, 279] on div "Dessert 35" at bounding box center [247, 286] width 117 height 25
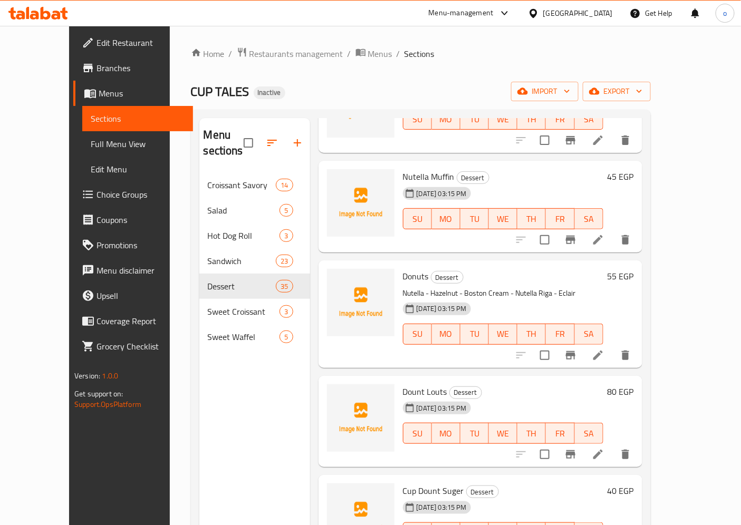
scroll to position [117, 0]
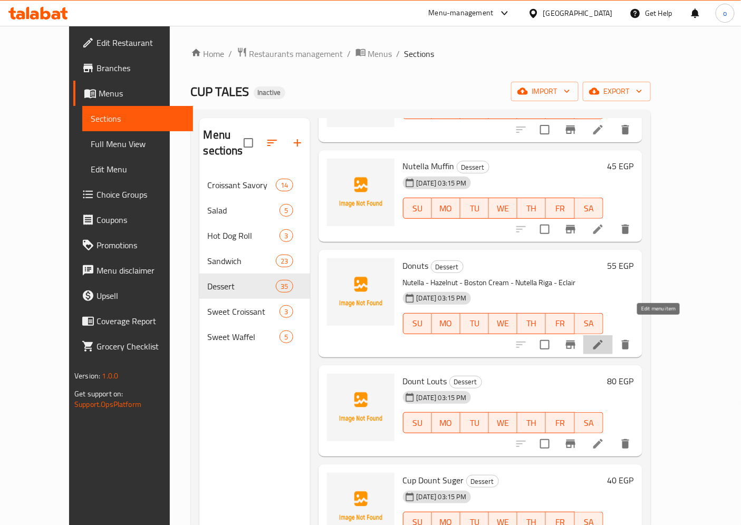
click at [605, 339] on icon at bounding box center [598, 345] width 13 height 13
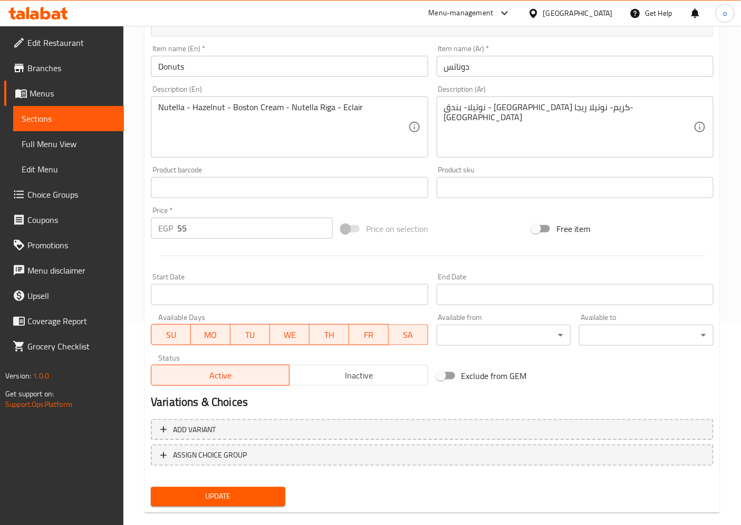
scroll to position [218, 0]
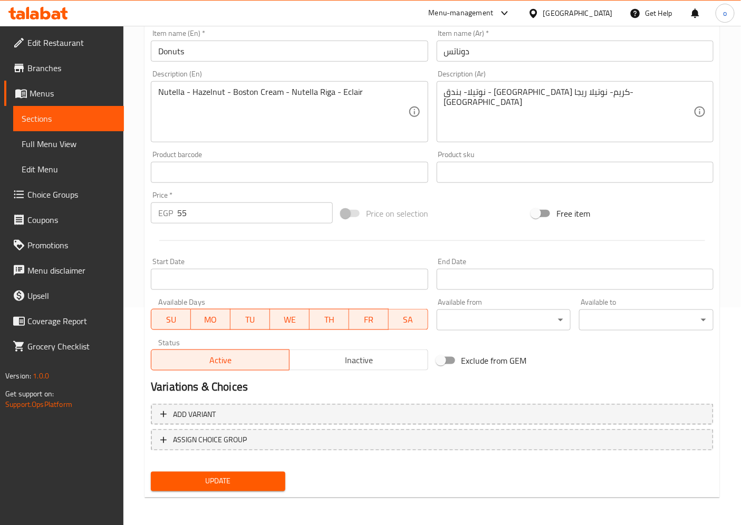
click at [82, 122] on span "Sections" at bounding box center [69, 118] width 94 height 13
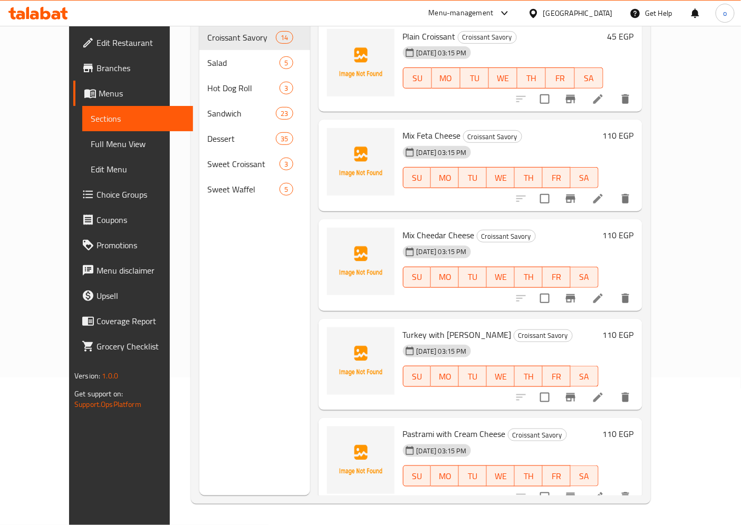
scroll to position [148, 0]
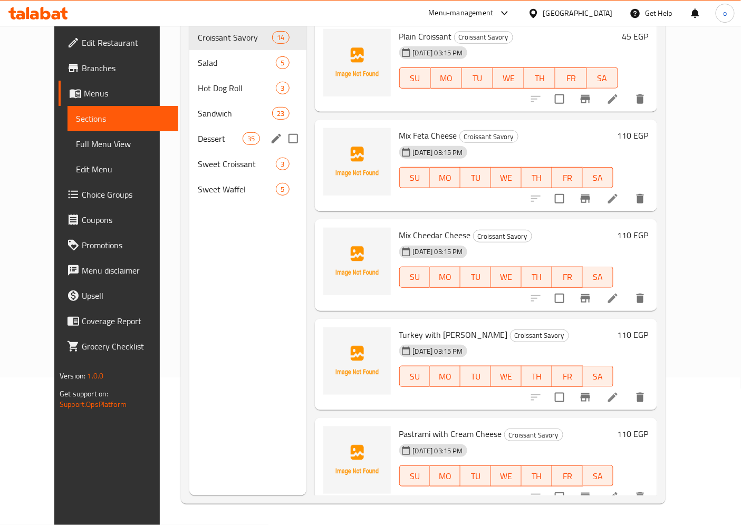
click at [199, 132] on span "Dessert" at bounding box center [220, 138] width 45 height 13
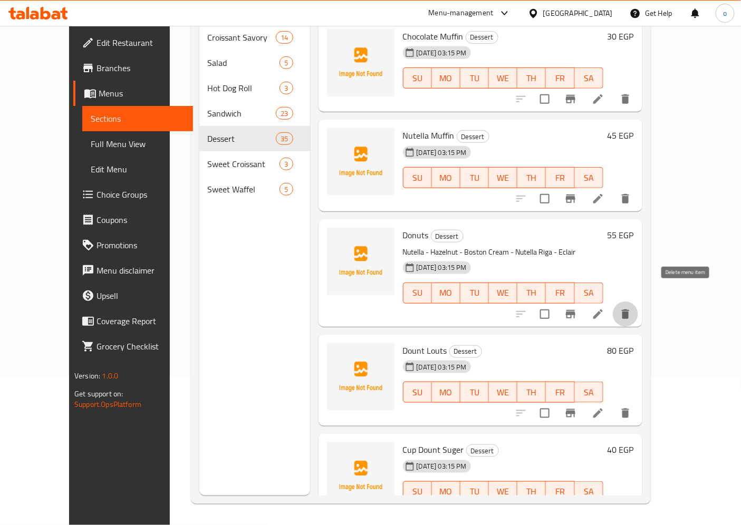
click at [632, 308] on icon "delete" at bounding box center [625, 314] width 13 height 13
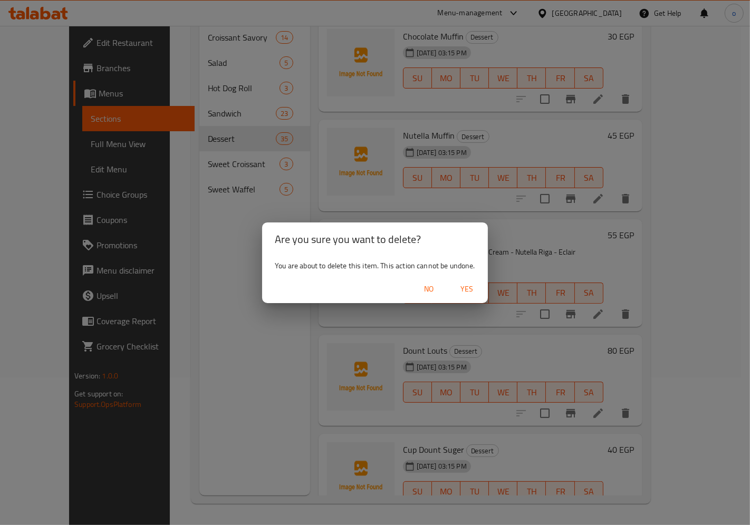
click at [468, 289] on span "Yes" at bounding box center [466, 289] width 25 height 13
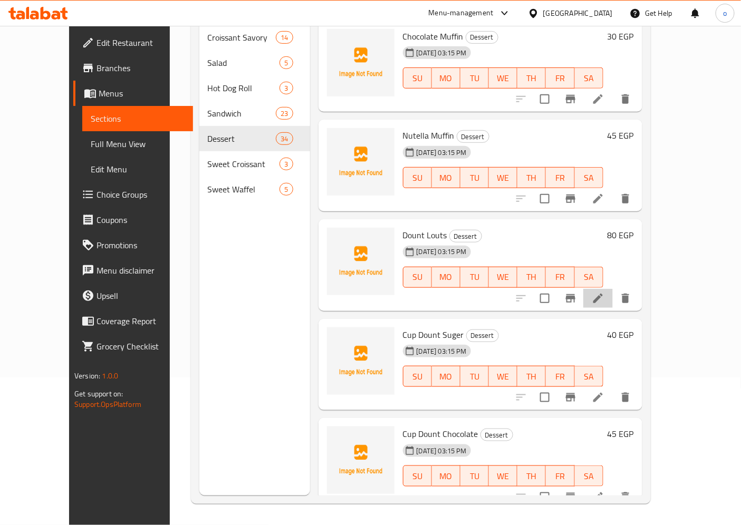
click at [613, 289] on li at bounding box center [598, 298] width 30 height 19
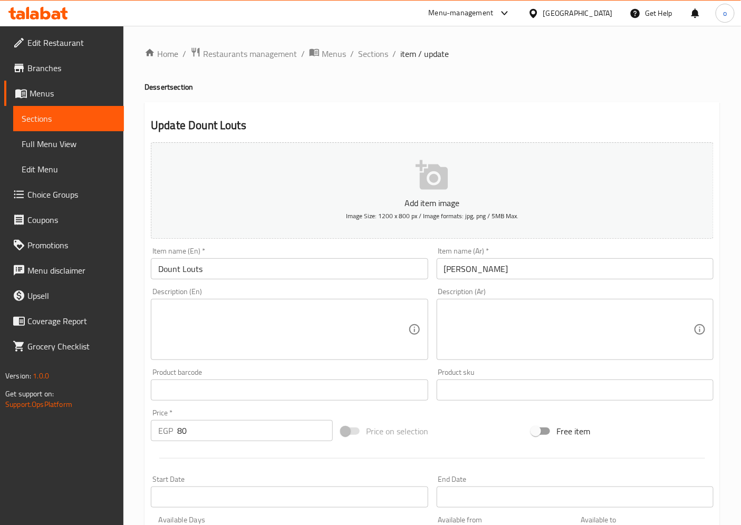
click at [74, 119] on span "Sections" at bounding box center [69, 118] width 94 height 13
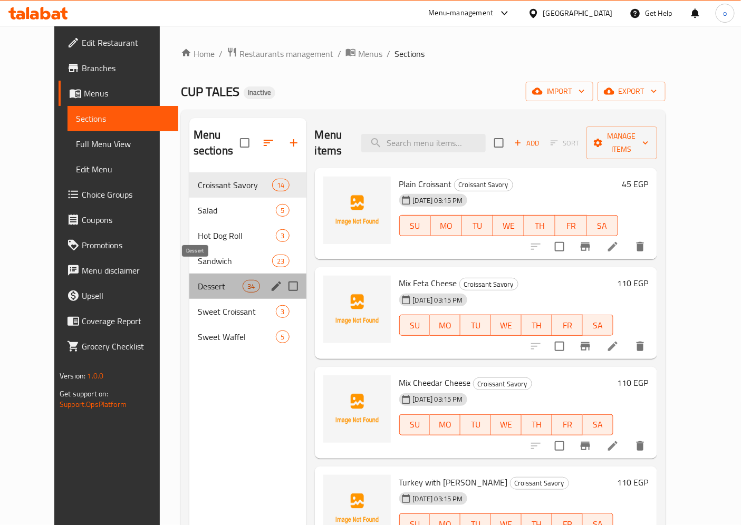
click at [198, 280] on span "Dessert" at bounding box center [220, 286] width 45 height 13
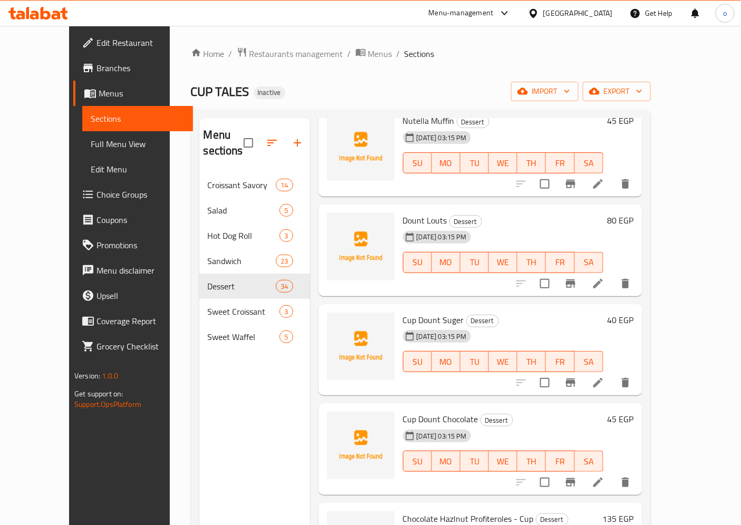
scroll to position [120, 0]
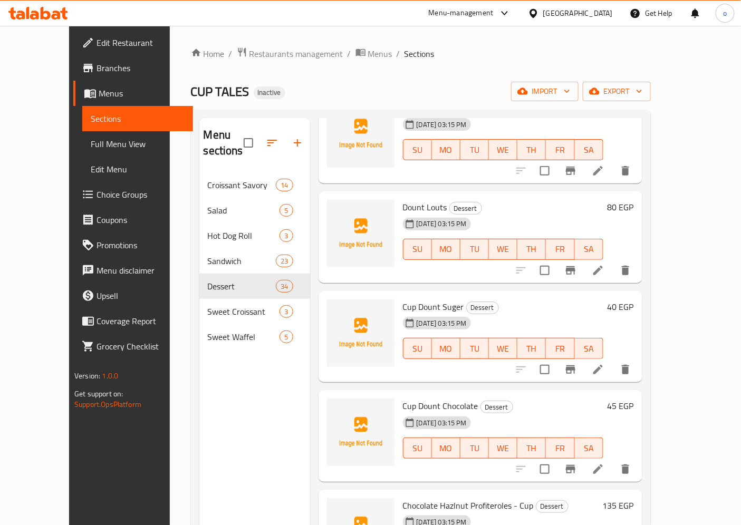
scroll to position [234, 0]
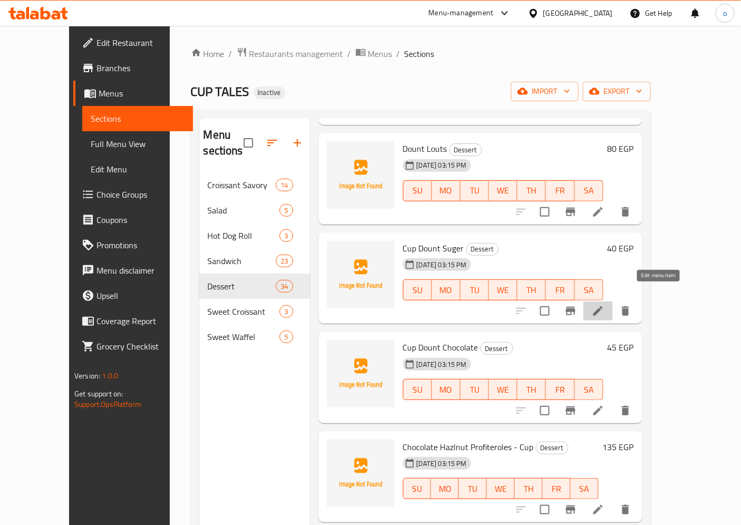
click at [603, 307] on icon at bounding box center [598, 311] width 9 height 9
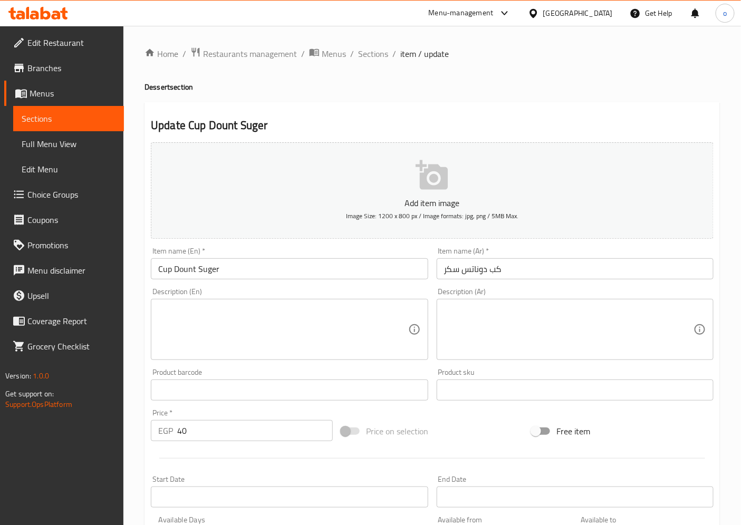
click at [56, 112] on span "Sections" at bounding box center [69, 118] width 94 height 13
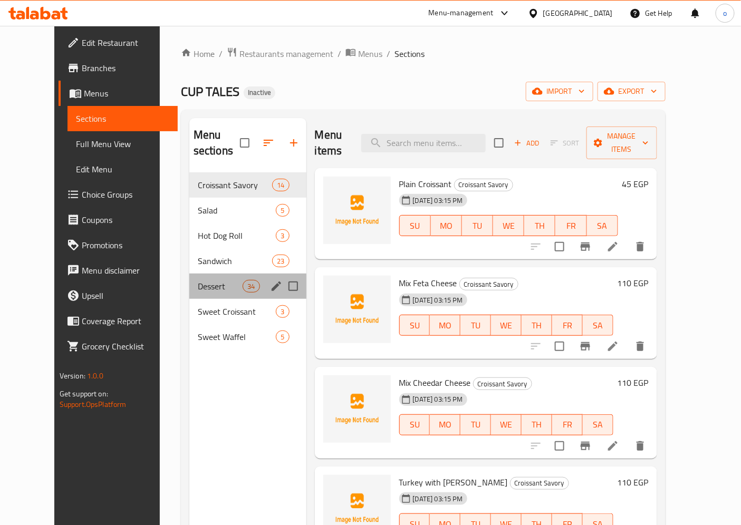
click at [191, 282] on div "Dessert 34" at bounding box center [247, 286] width 117 height 25
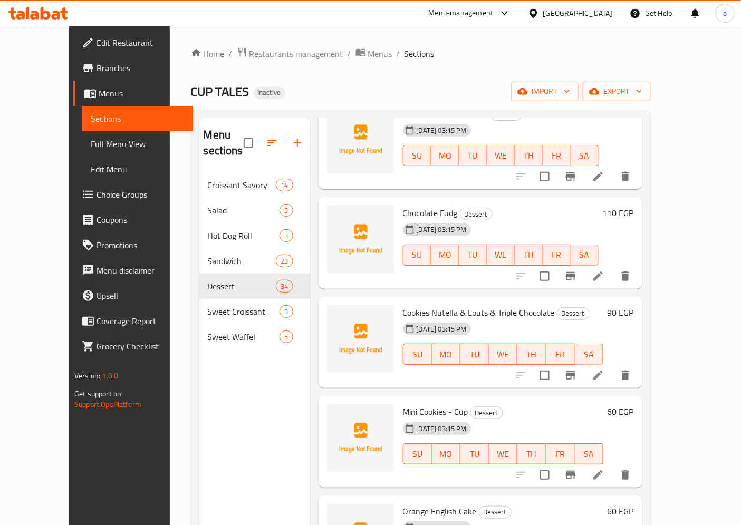
scroll to position [703, 0]
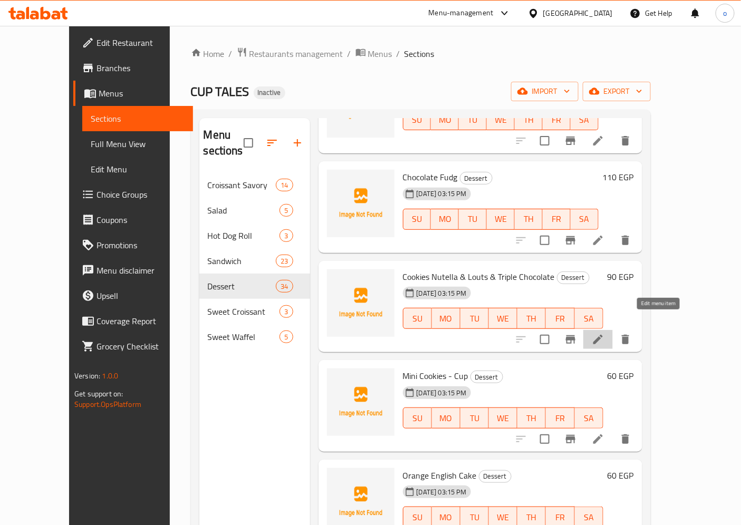
click at [603, 335] on icon at bounding box center [598, 339] width 9 height 9
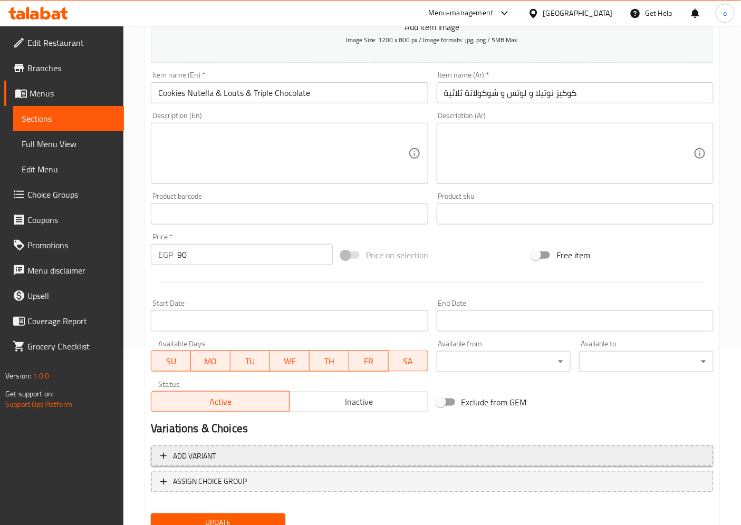
scroll to position [218, 0]
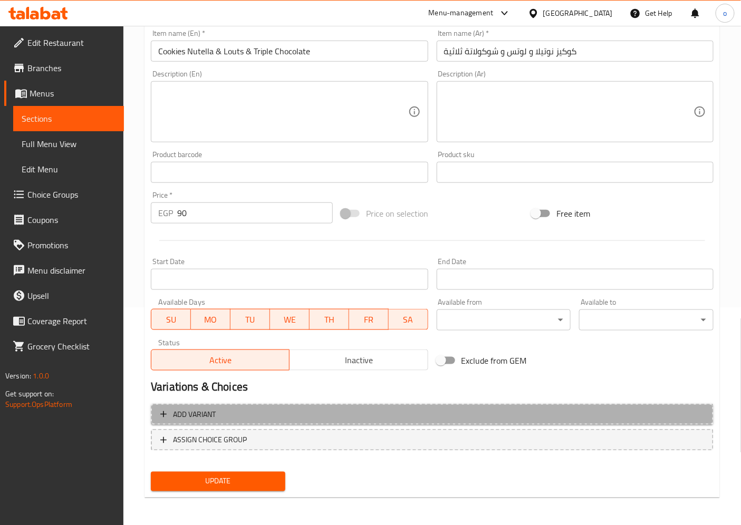
click at [199, 419] on span "Add variant" at bounding box center [194, 414] width 43 height 13
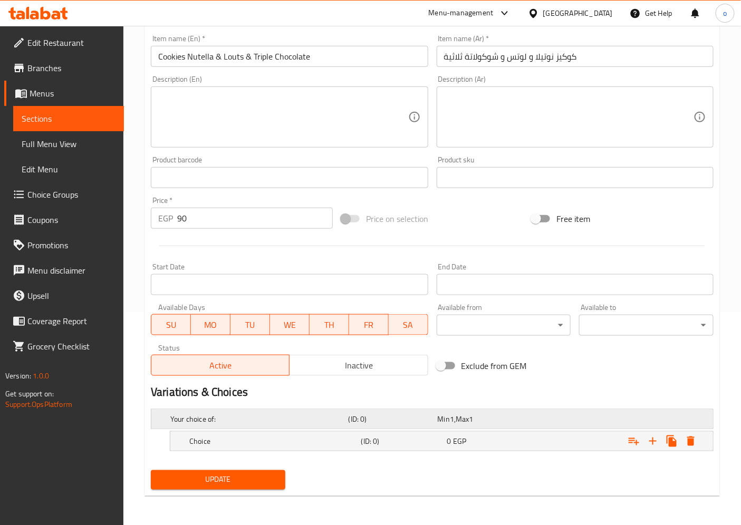
click at [388, 415] on h5 "(ID: 0)" at bounding box center [391, 419] width 85 height 11
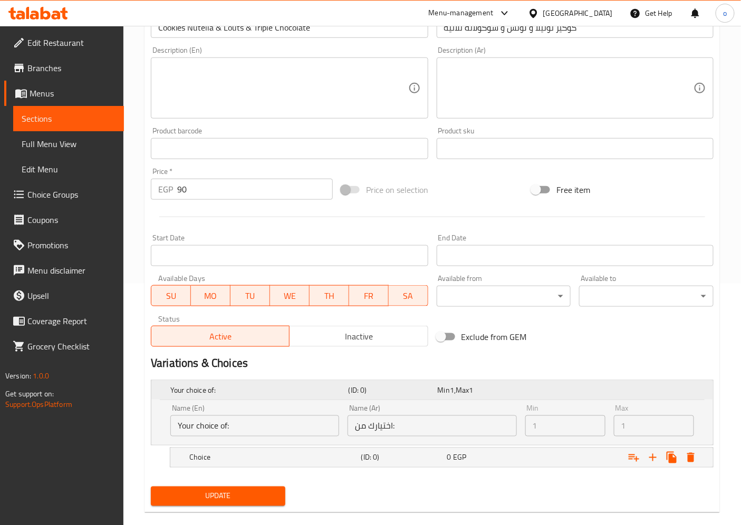
scroll to position [257, 0]
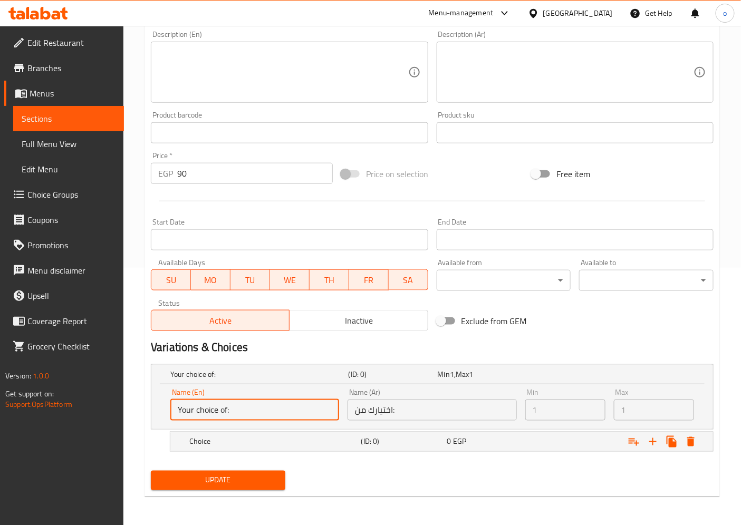
click at [276, 404] on input "Your choice of:" at bounding box center [254, 410] width 169 height 21
click at [397, 409] on input "اختيارك من:" at bounding box center [432, 410] width 169 height 21
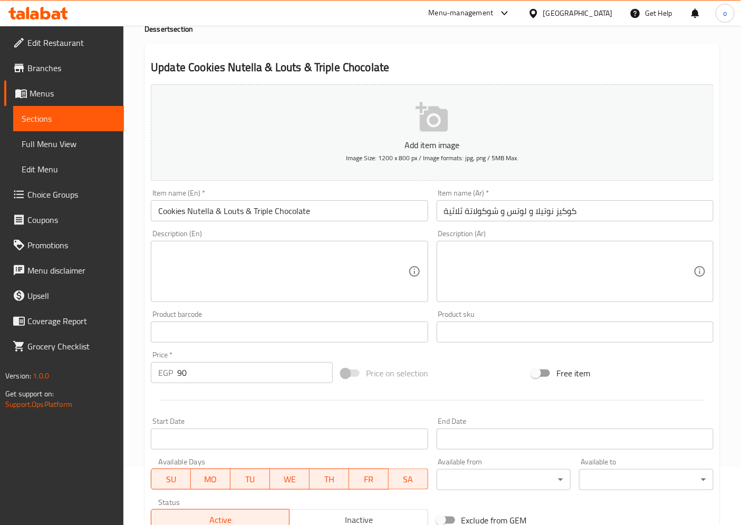
scroll to position [59, 0]
click at [92, 109] on link "Sections" at bounding box center [68, 118] width 111 height 25
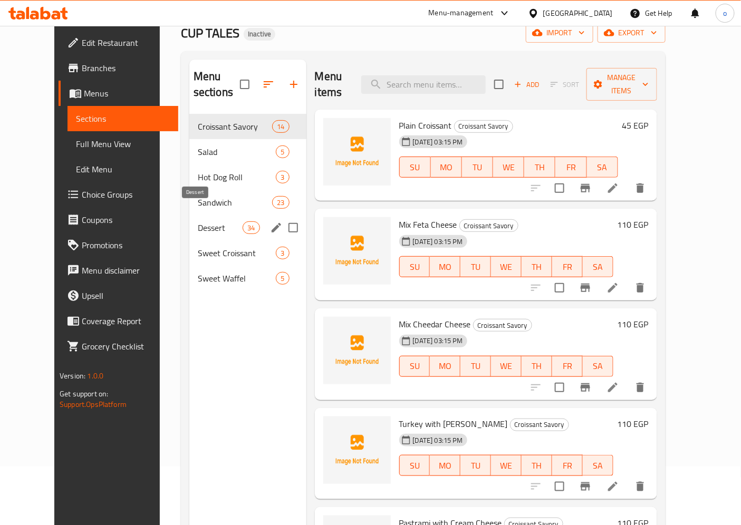
click at [198, 222] on span "Dessert" at bounding box center [220, 228] width 45 height 13
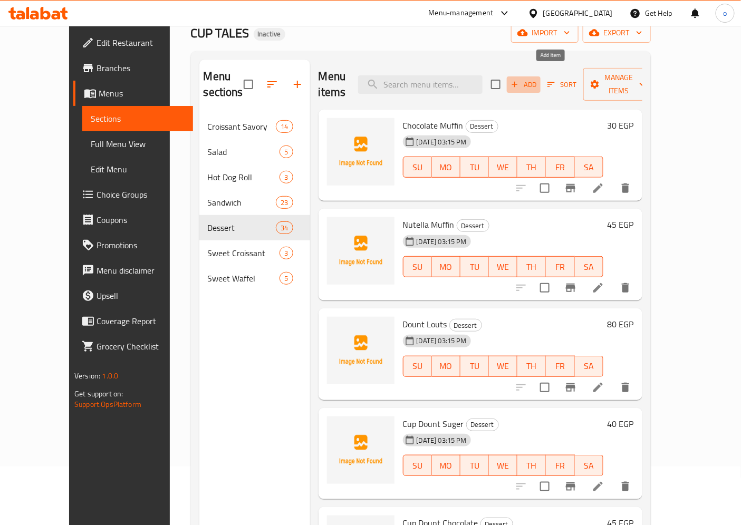
click at [538, 79] on span "Add" at bounding box center [524, 85] width 28 height 12
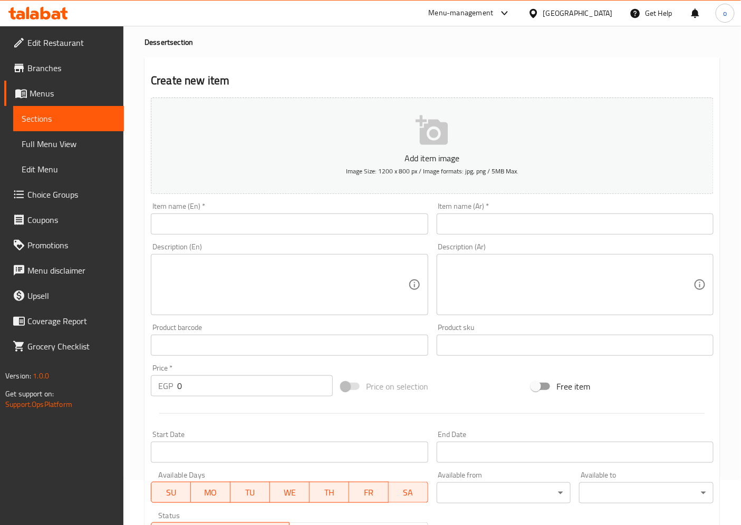
scroll to position [117, 0]
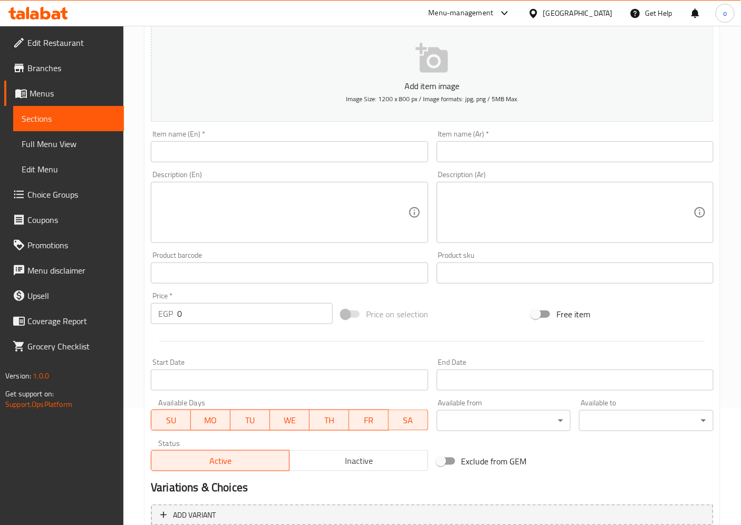
click at [264, 148] on input "text" at bounding box center [289, 151] width 277 height 21
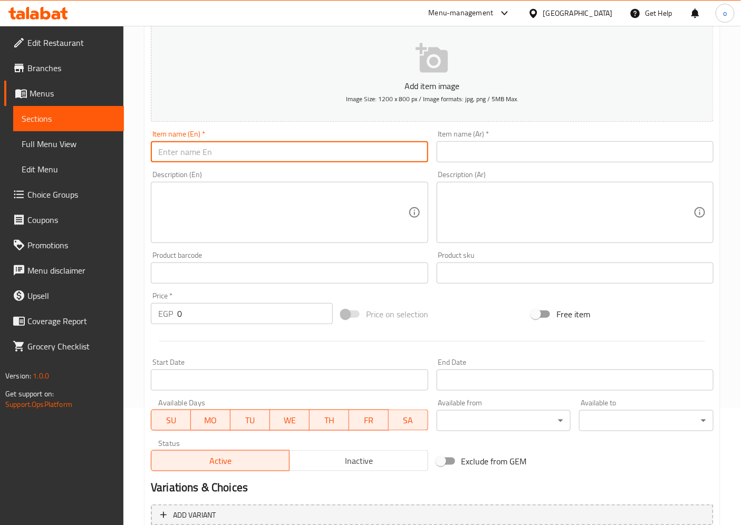
paste input "Donuts"
click at [251, 155] on input "Donuts" at bounding box center [289, 151] width 277 height 21
type input "Donuts"
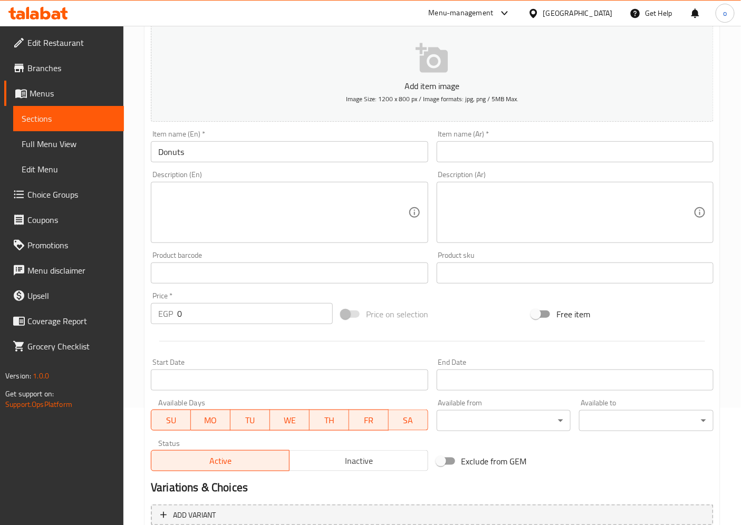
click at [460, 152] on input "text" at bounding box center [575, 151] width 277 height 21
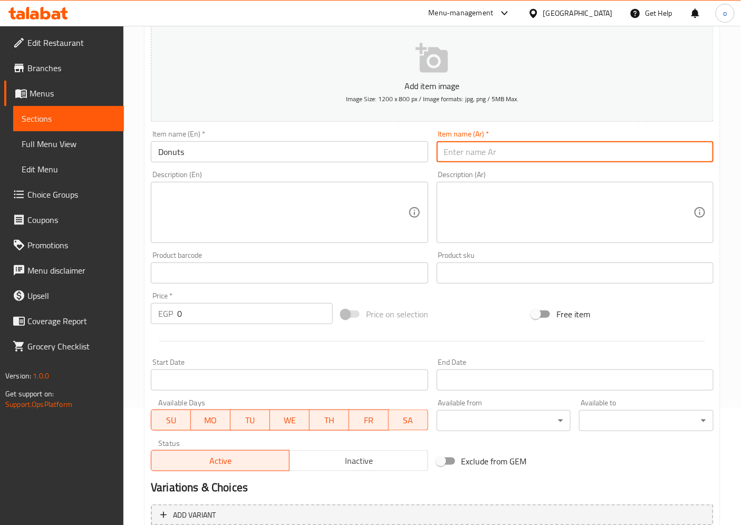
paste input "دونـــــاتس"
type input "دونـــــاتس"
click at [237, 223] on textarea at bounding box center [283, 213] width 250 height 50
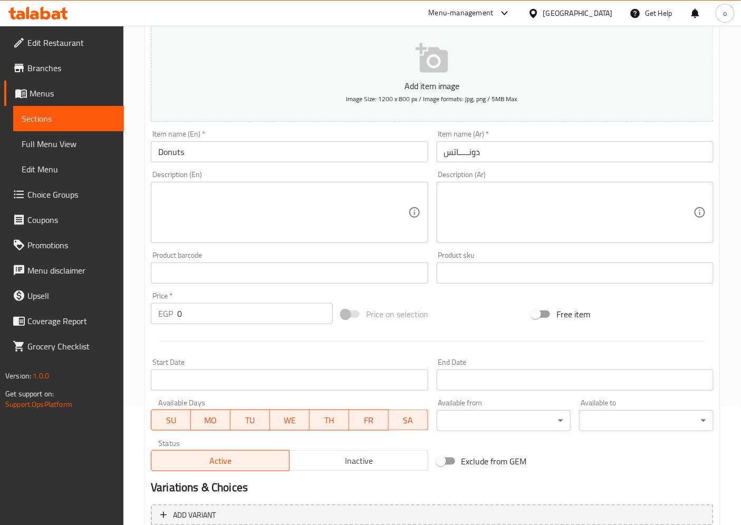
click at [249, 231] on textarea at bounding box center [283, 213] width 250 height 50
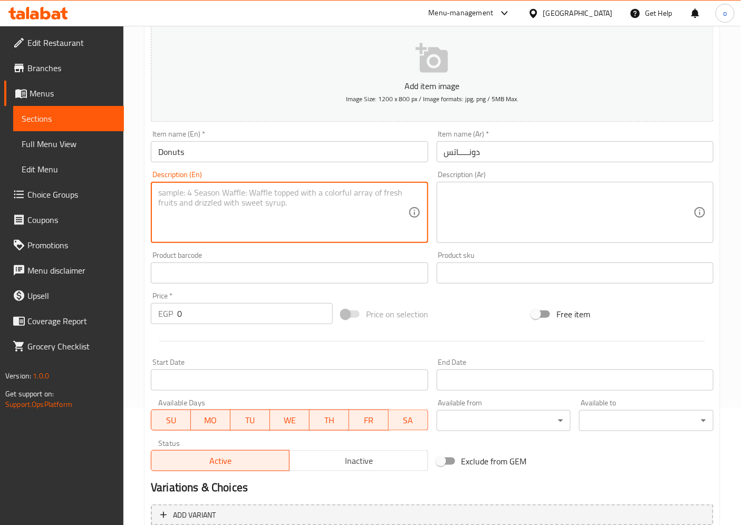
paste textarea "(Nuttela Huzlenut-Boston Cream-Nuttela Rega-Éclair"
type textarea "(Nuttela Huzlenut-Boston Cream-Nuttela Rega-Éclair"
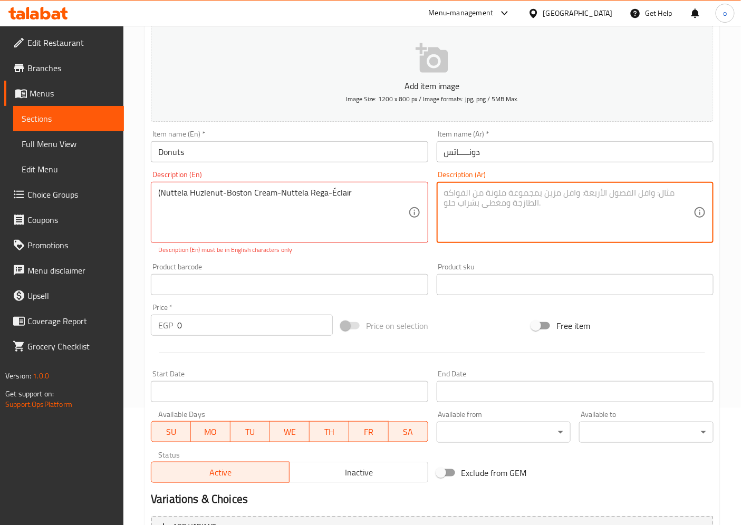
click at [504, 204] on textarea at bounding box center [569, 213] width 250 height 50
paste textarea "نوتيلا-بندق-[GEOGRAPHIC_DATA] كريم-نوتيلا ريجا-[GEOGRAPHIC_DATA])"
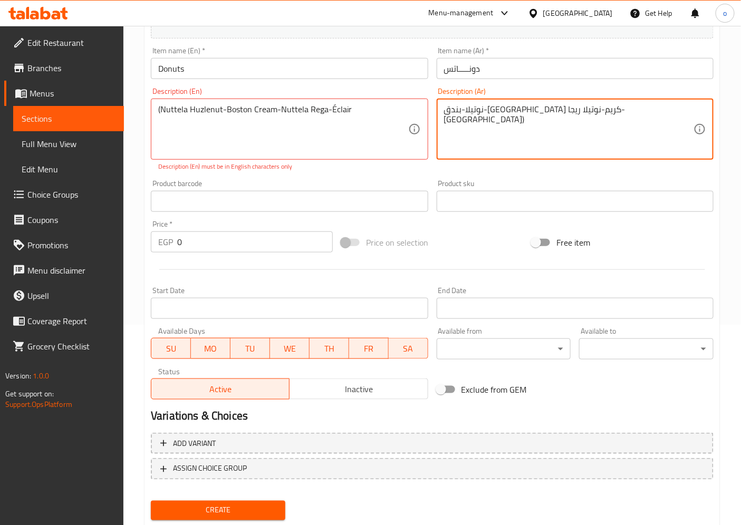
scroll to position [229, 0]
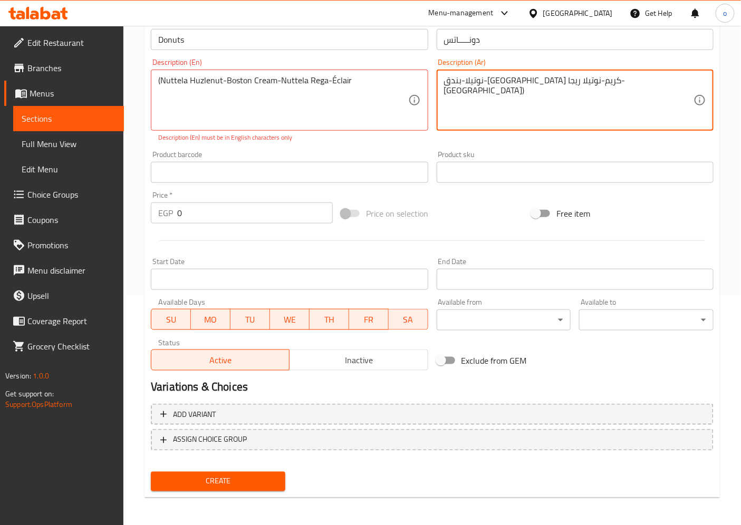
type textarea "نوتيلا-بندق-[GEOGRAPHIC_DATA] كريم-نوتيلا ريجا-[GEOGRAPHIC_DATA])"
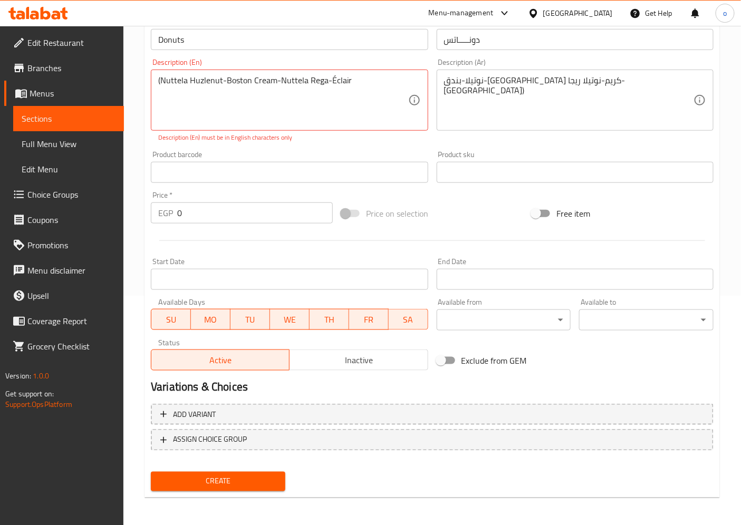
click at [229, 216] on input "0" at bounding box center [255, 213] width 156 height 21
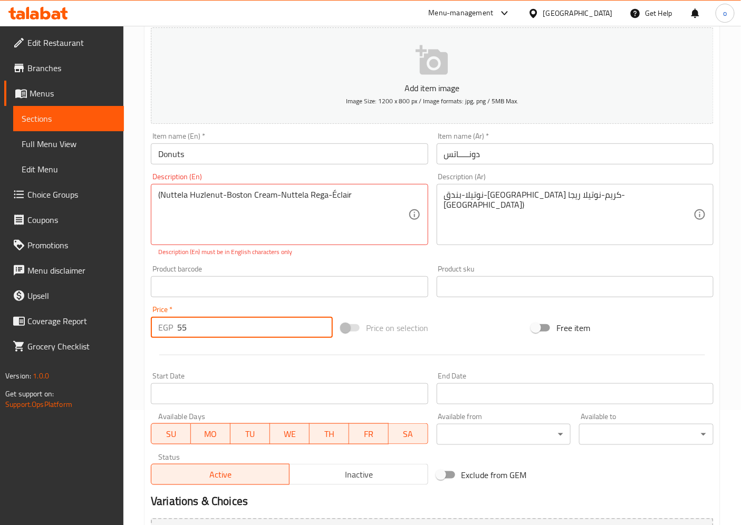
scroll to position [112, 0]
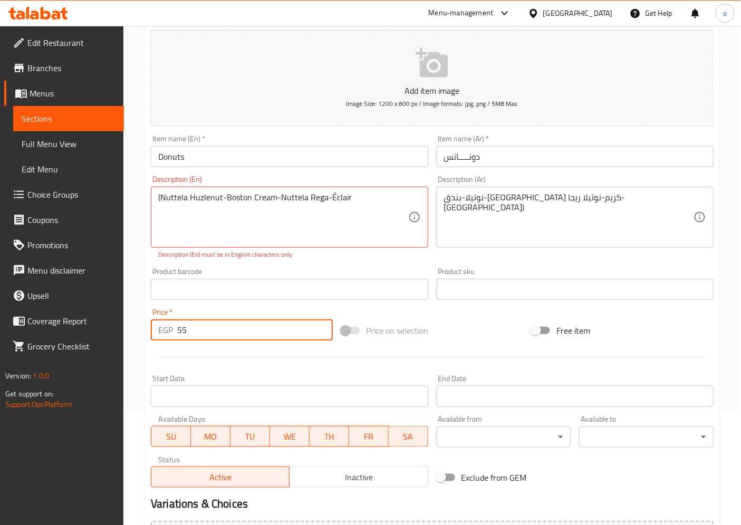
type input "55"
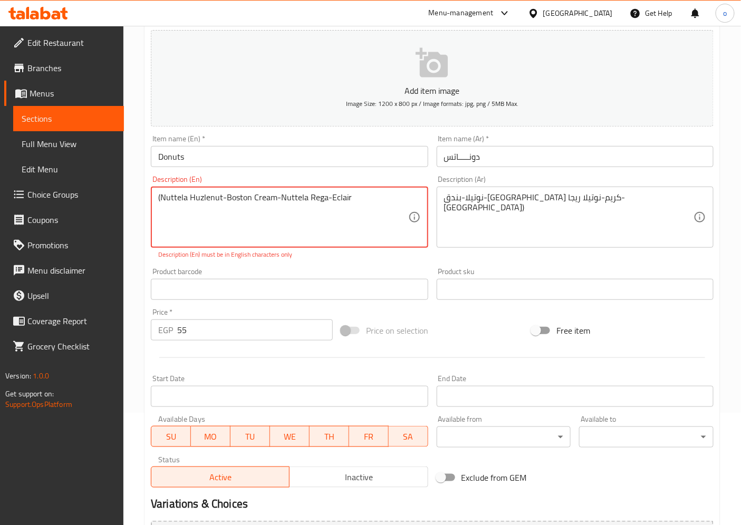
type textarea "(Nuttela Huzlenut-Boston Cream-Nuttela Rega-Eclair"
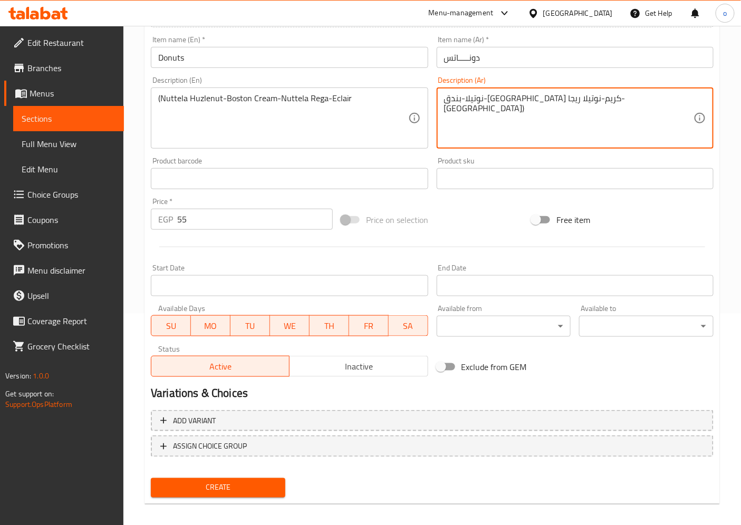
scroll to position [218, 0]
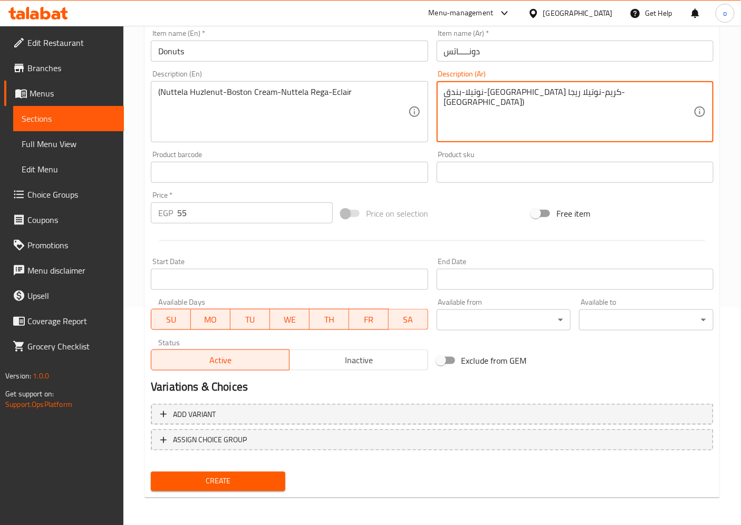
click at [232, 477] on span "Create" at bounding box center [218, 481] width 118 height 13
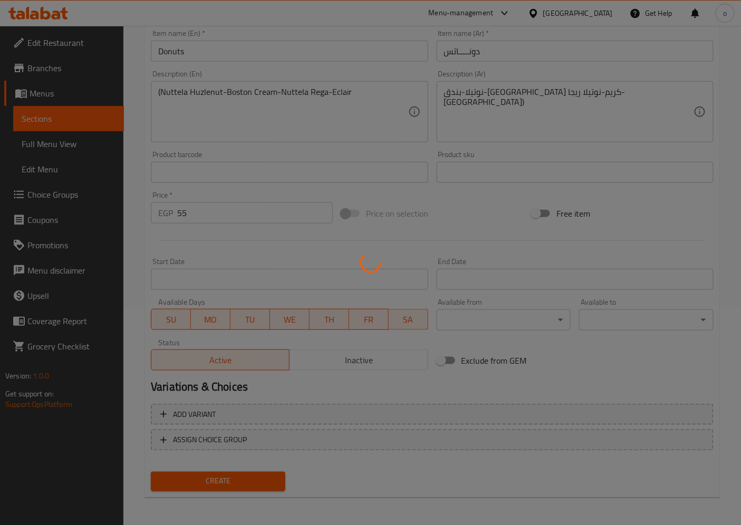
type input "0"
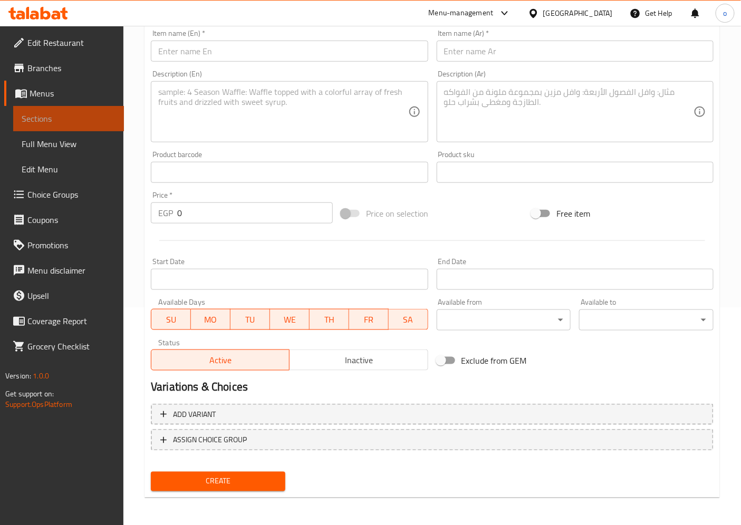
click at [77, 113] on span "Sections" at bounding box center [69, 118] width 94 height 13
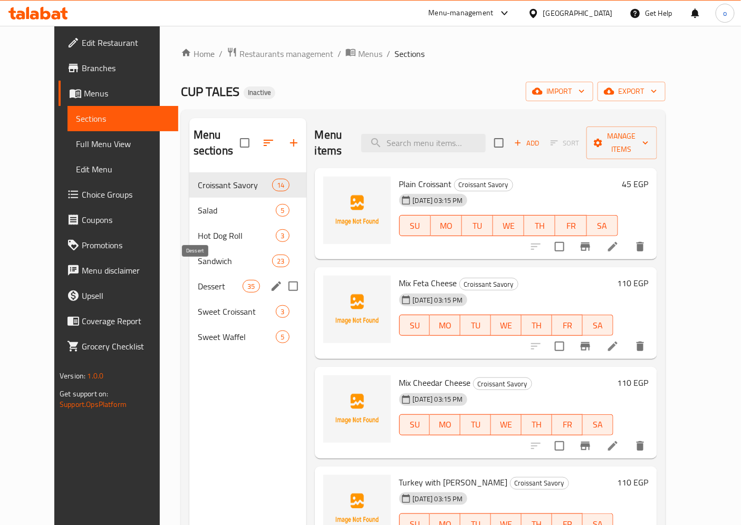
click at [198, 280] on span "Dessert" at bounding box center [220, 286] width 45 height 13
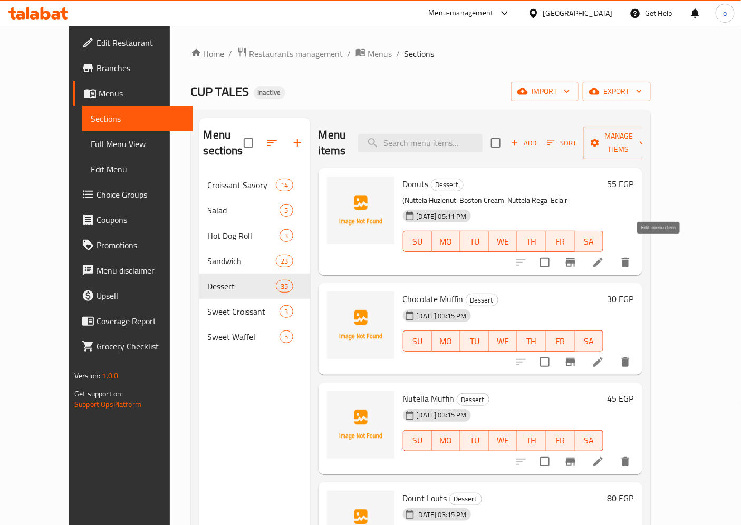
click at [605, 256] on icon at bounding box center [598, 262] width 13 height 13
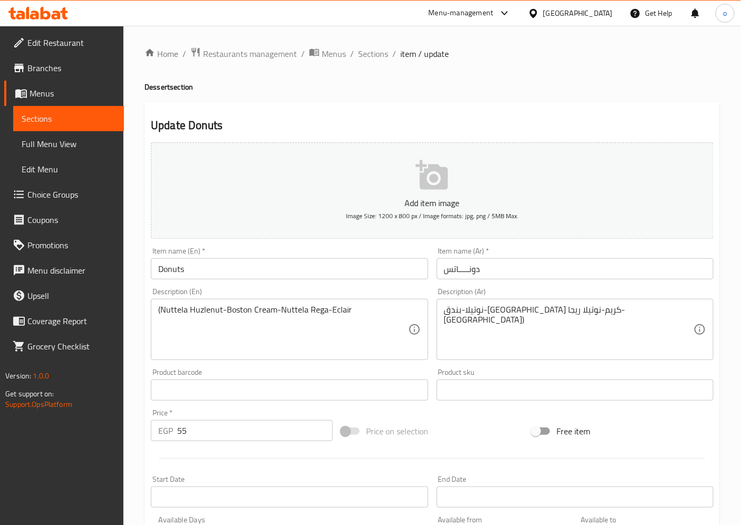
type input "اختياراك من الدونتس"
type input "1"
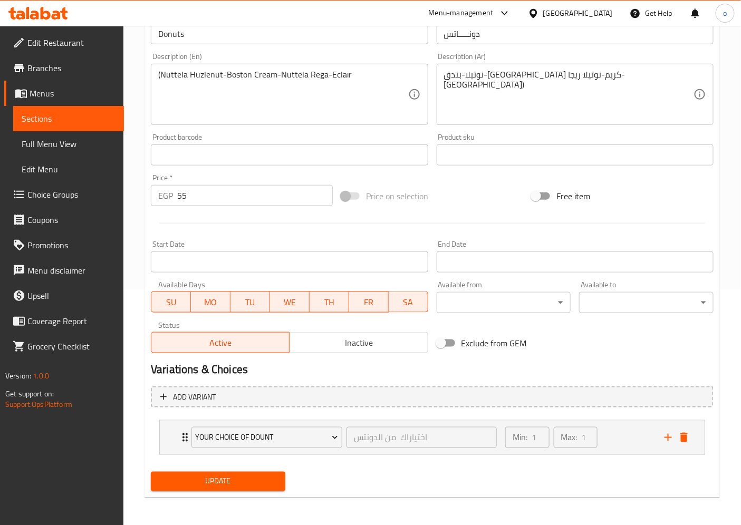
scroll to position [236, 0]
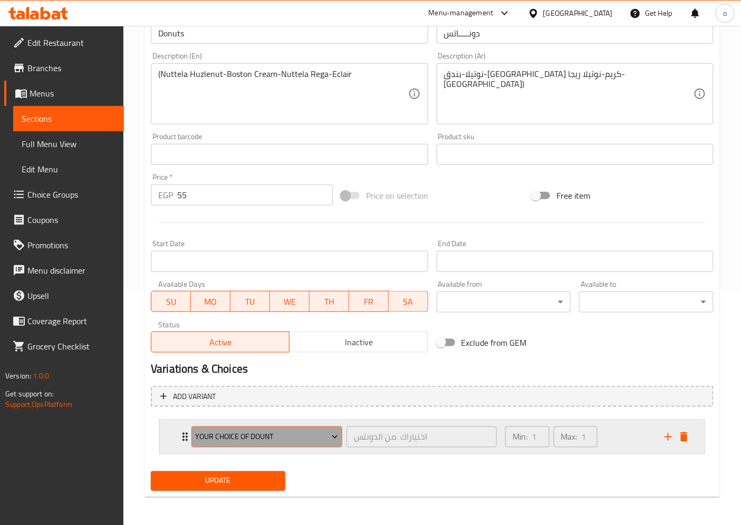
click at [292, 436] on span "your choice of Dount" at bounding box center [267, 437] width 143 height 13
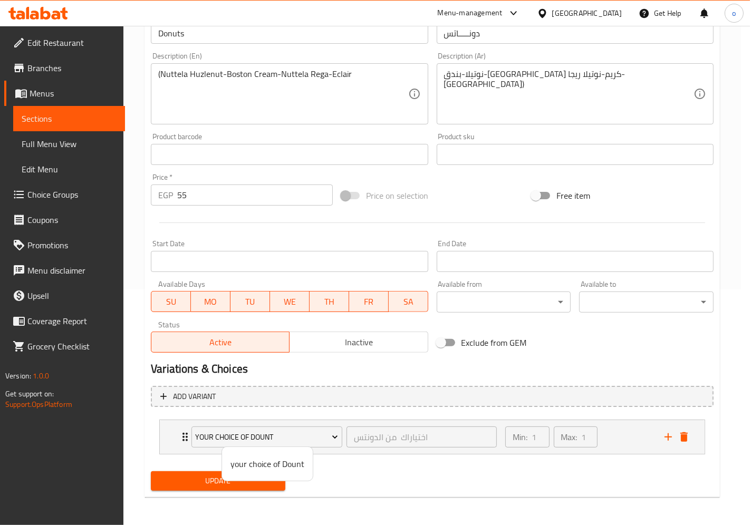
click at [357, 404] on div at bounding box center [375, 262] width 750 height 525
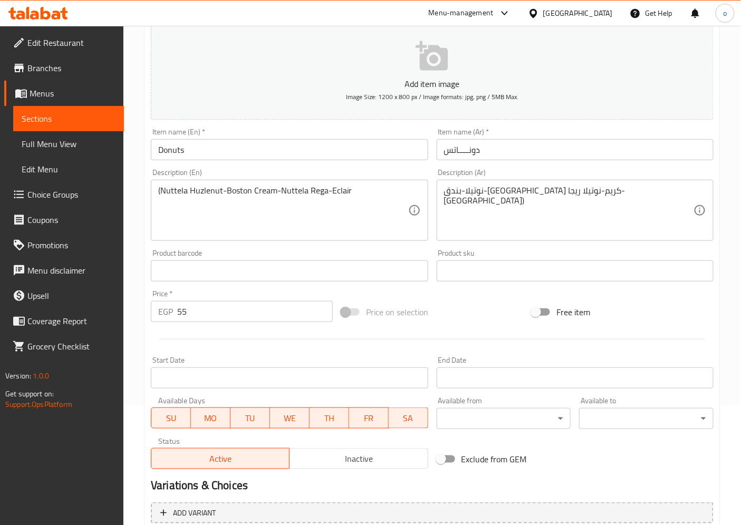
scroll to position [119, 0]
click at [98, 110] on link "Sections" at bounding box center [68, 118] width 111 height 25
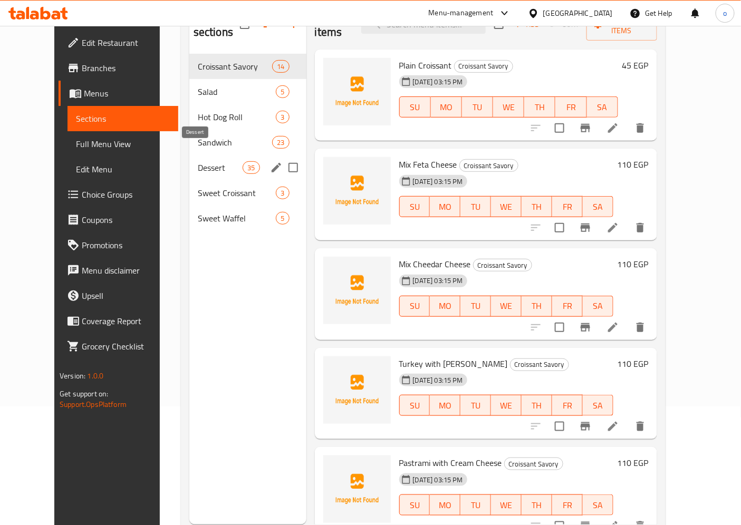
click at [205, 161] on span "Dessert" at bounding box center [220, 167] width 45 height 13
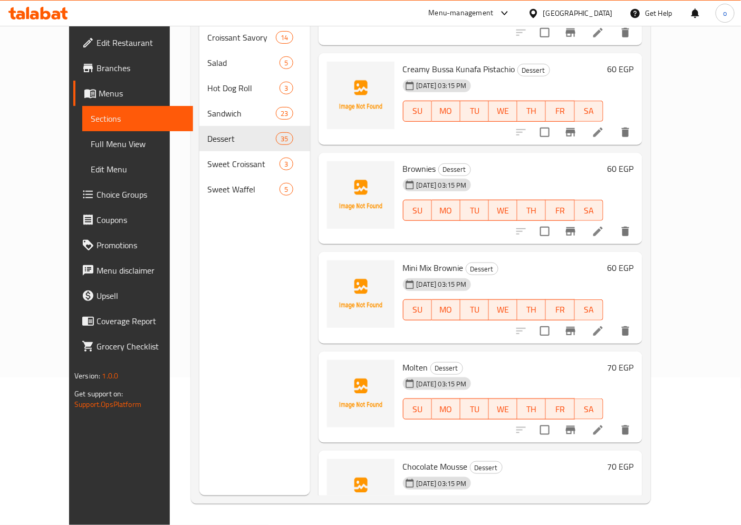
scroll to position [1372, 0]
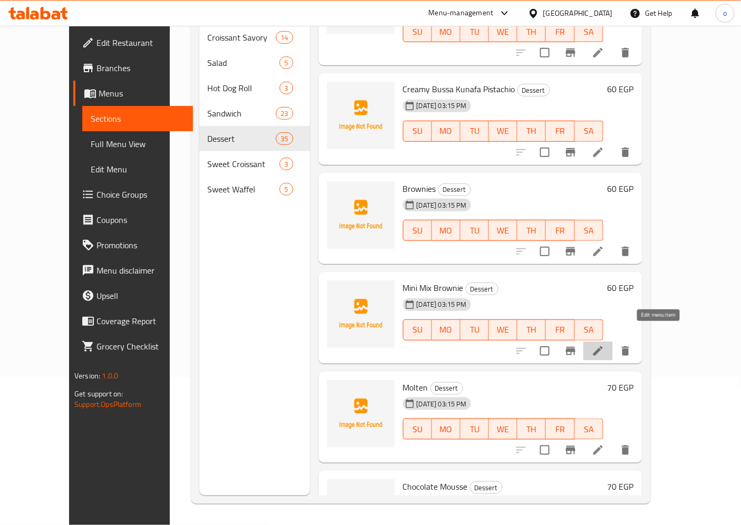
click at [605, 345] on icon at bounding box center [598, 351] width 13 height 13
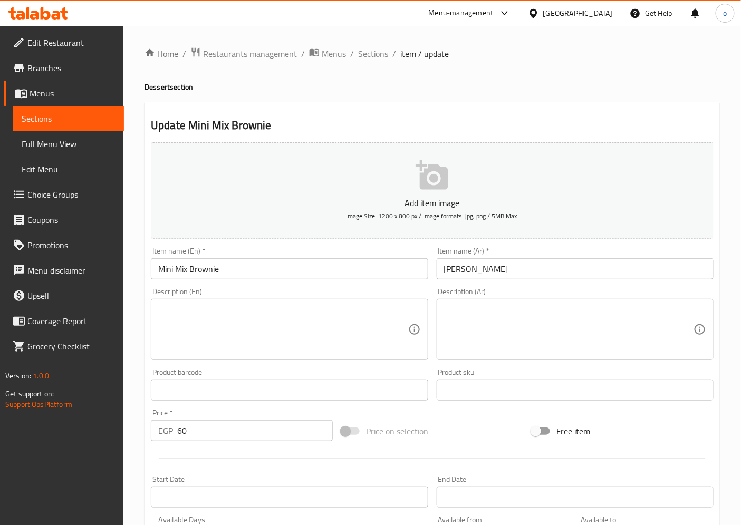
click at [64, 125] on span "Sections" at bounding box center [69, 118] width 94 height 13
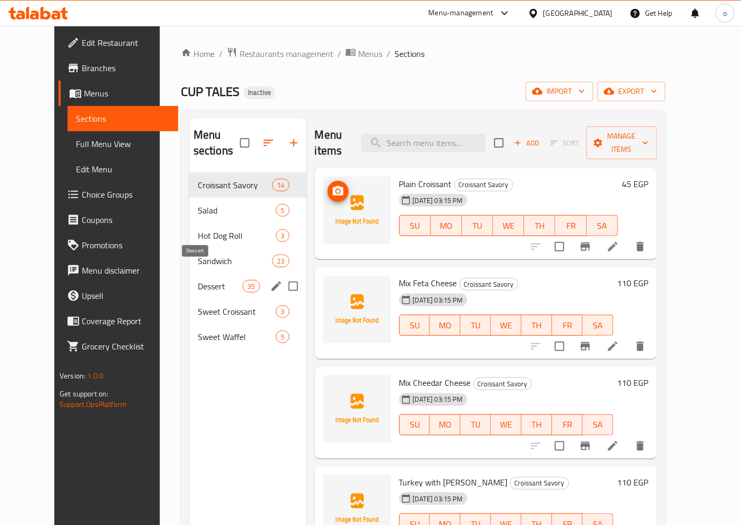
click at [198, 280] on span "Dessert" at bounding box center [220, 286] width 45 height 13
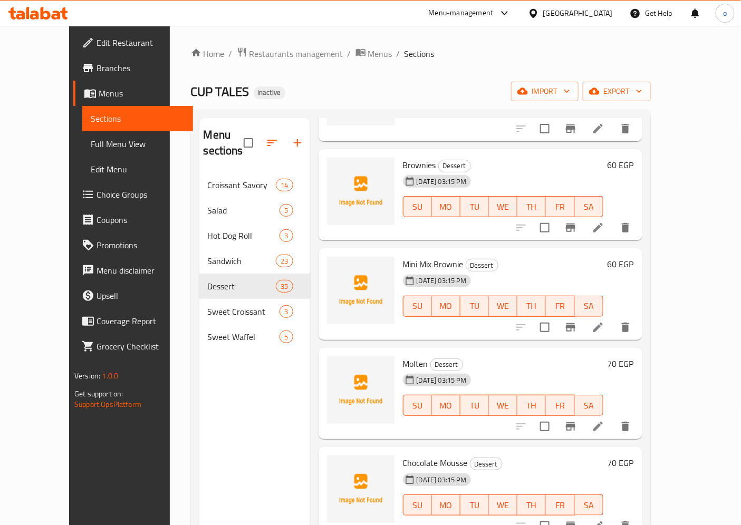
scroll to position [1465, 0]
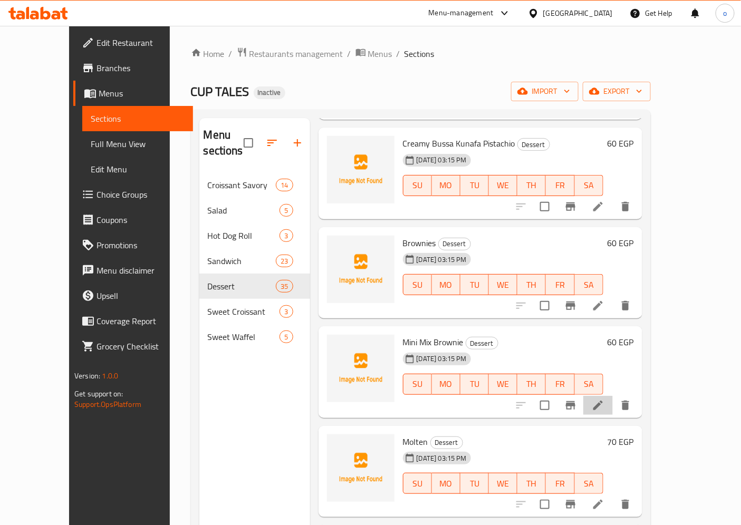
click at [613, 396] on li at bounding box center [598, 405] width 30 height 19
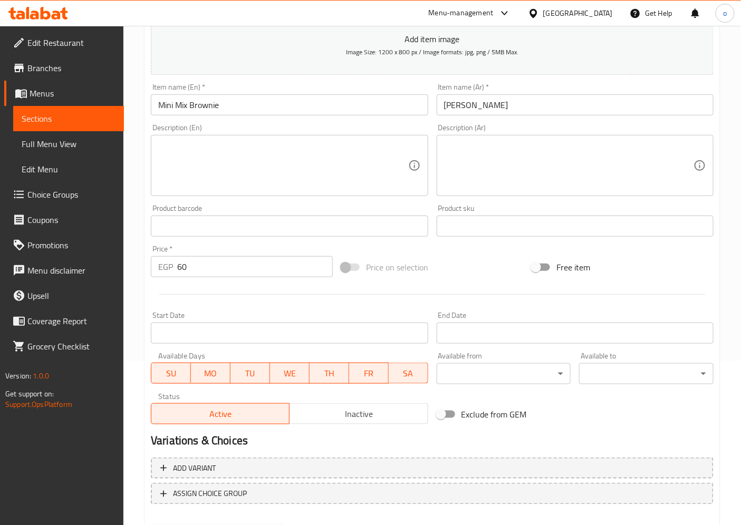
scroll to position [176, 0]
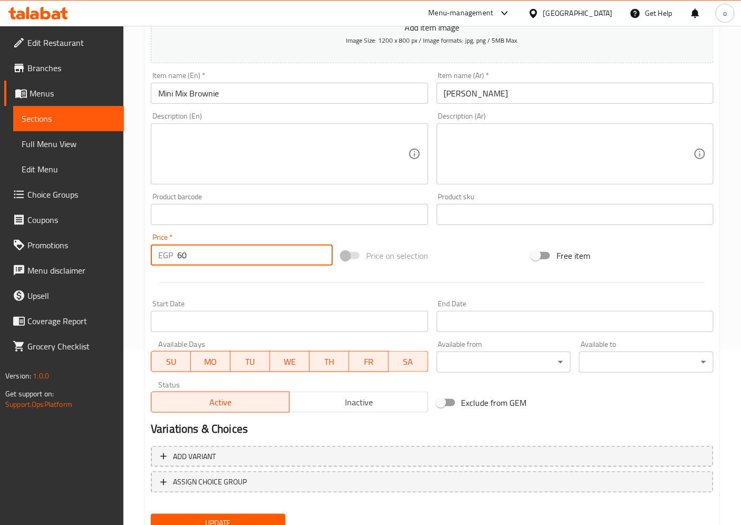
drag, startPoint x: 197, startPoint y: 253, endPoint x: 177, endPoint y: 255, distance: 19.6
click at [177, 255] on input "60" at bounding box center [255, 255] width 156 height 21
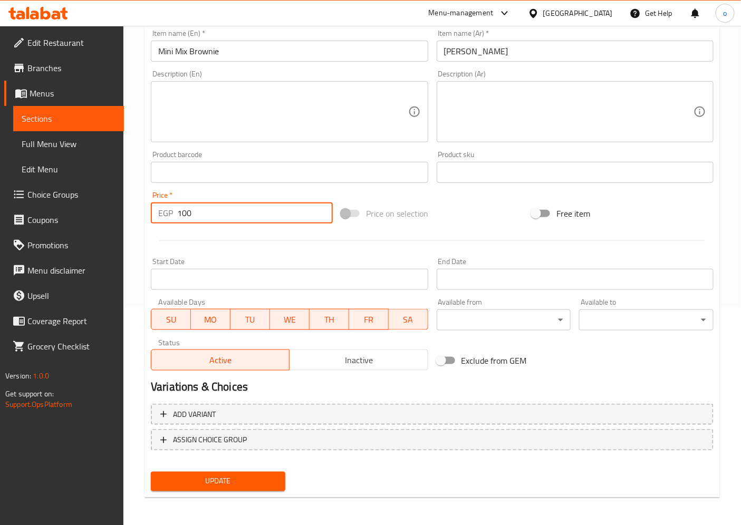
type input "100"
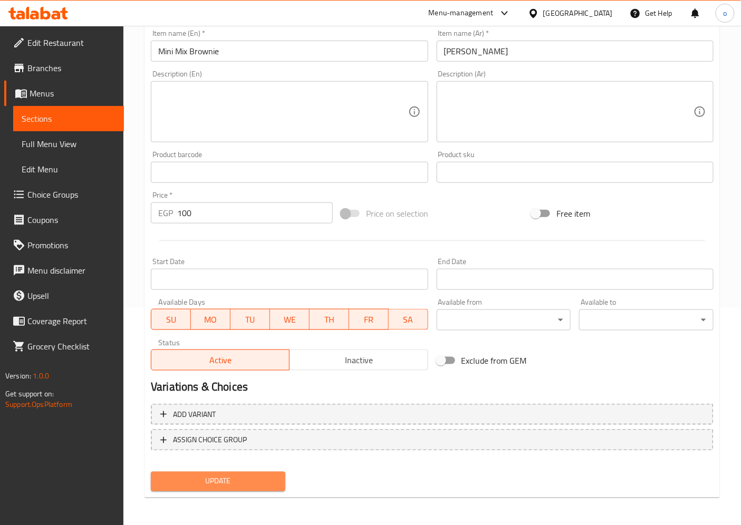
click at [250, 483] on span "Update" at bounding box center [218, 481] width 118 height 13
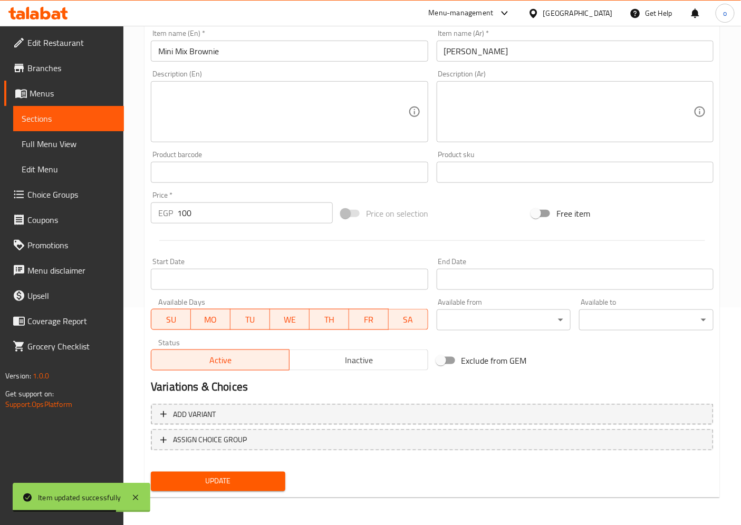
click at [92, 124] on span "Sections" at bounding box center [69, 118] width 94 height 13
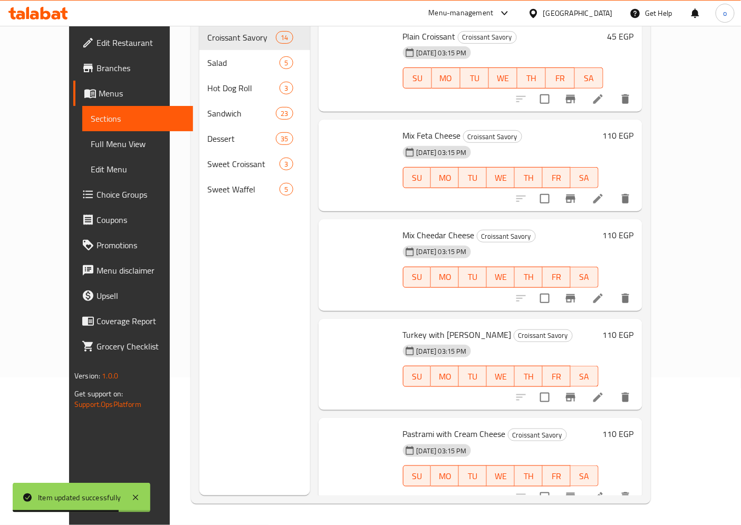
scroll to position [148, 0]
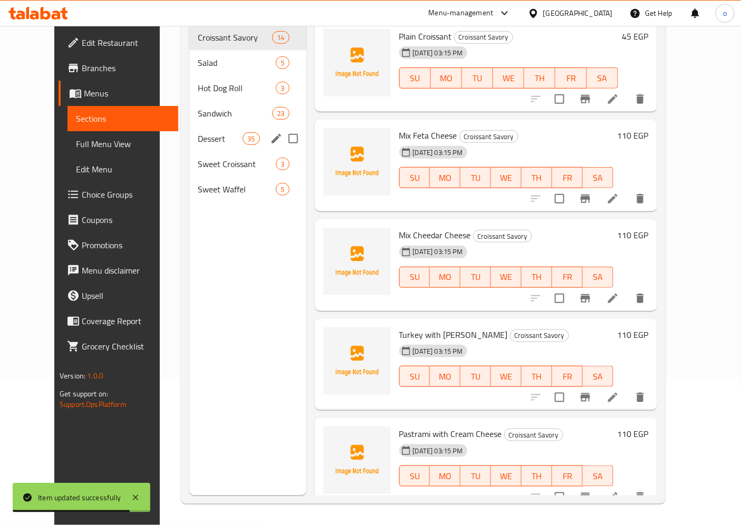
click at [198, 132] on span "Dessert" at bounding box center [220, 138] width 45 height 13
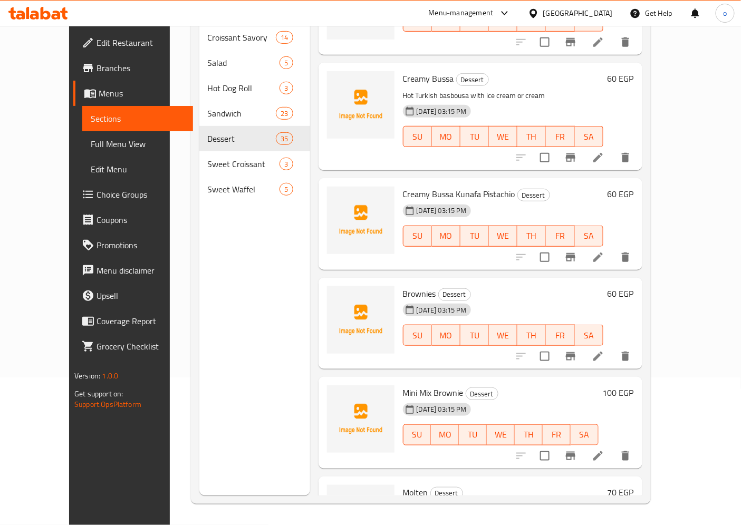
scroll to position [1254, 0]
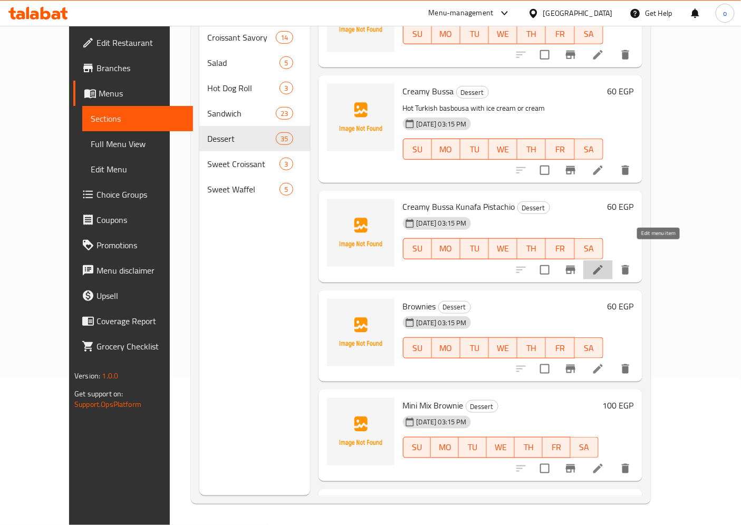
click at [605, 264] on icon at bounding box center [598, 270] width 13 height 13
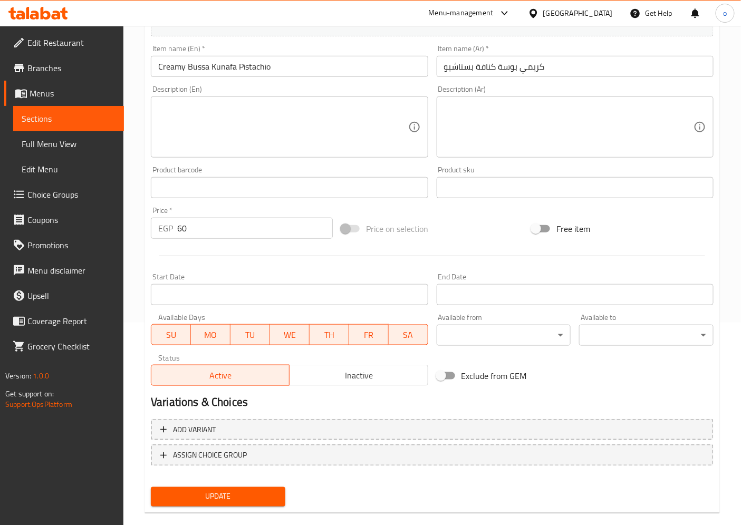
scroll to position [218, 0]
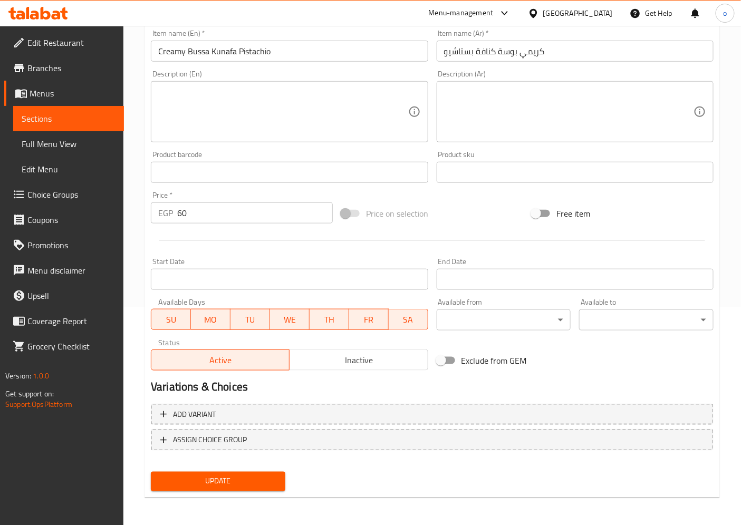
click at [77, 111] on link "Sections" at bounding box center [68, 118] width 111 height 25
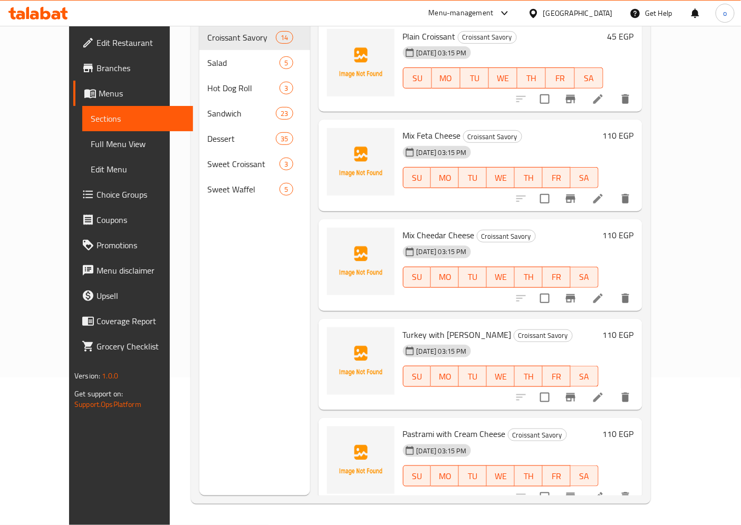
scroll to position [148, 0]
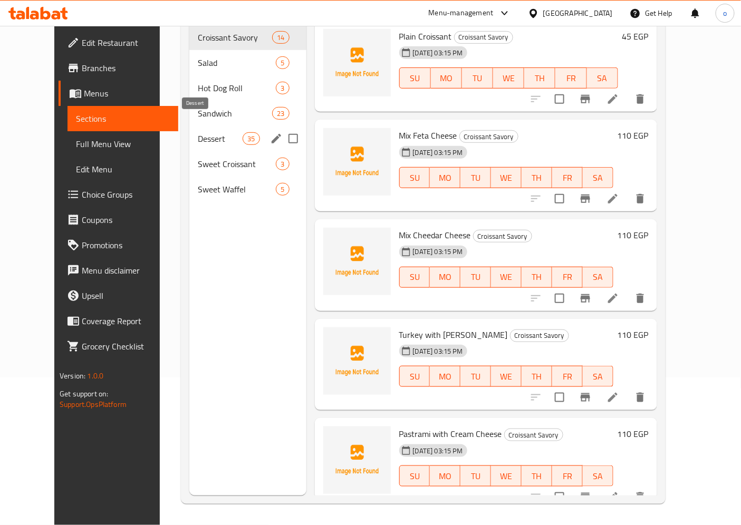
click at [198, 132] on span "Dessert" at bounding box center [220, 138] width 45 height 13
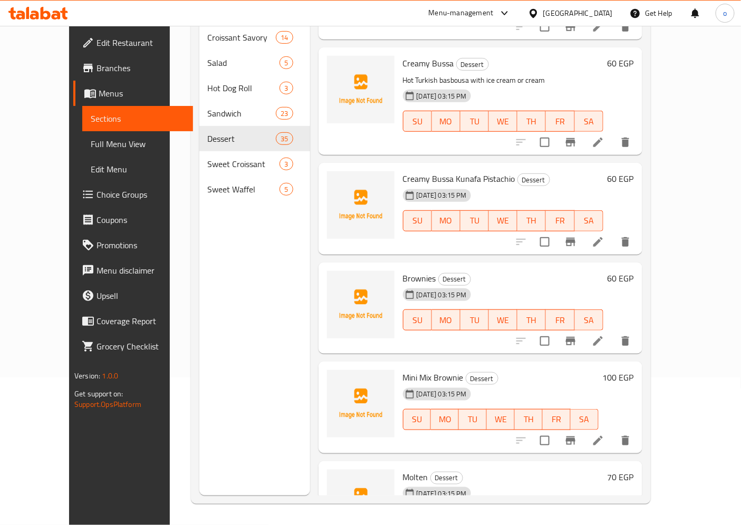
scroll to position [1254, 0]
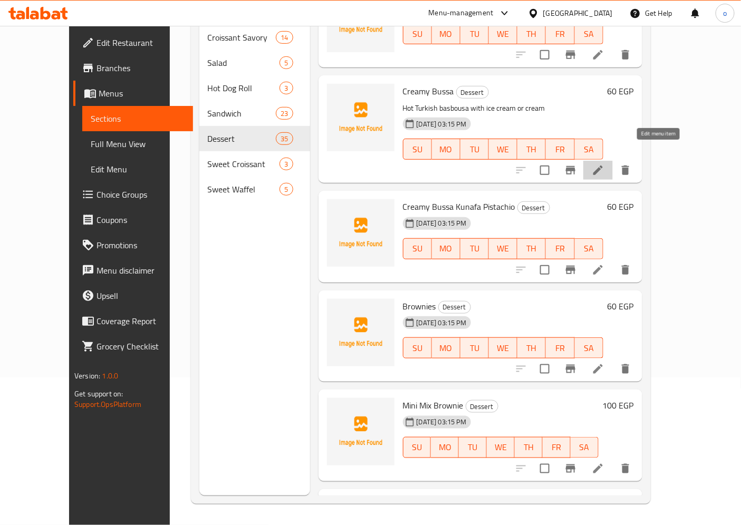
click at [603, 166] on icon at bounding box center [598, 170] width 9 height 9
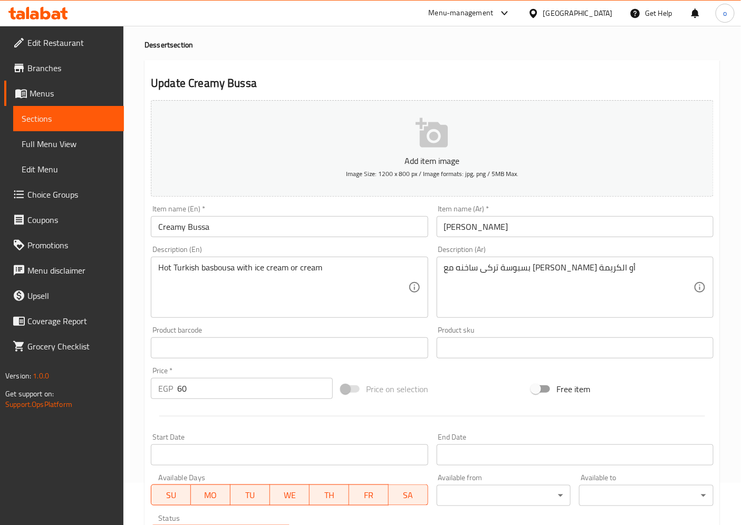
scroll to position [218, 0]
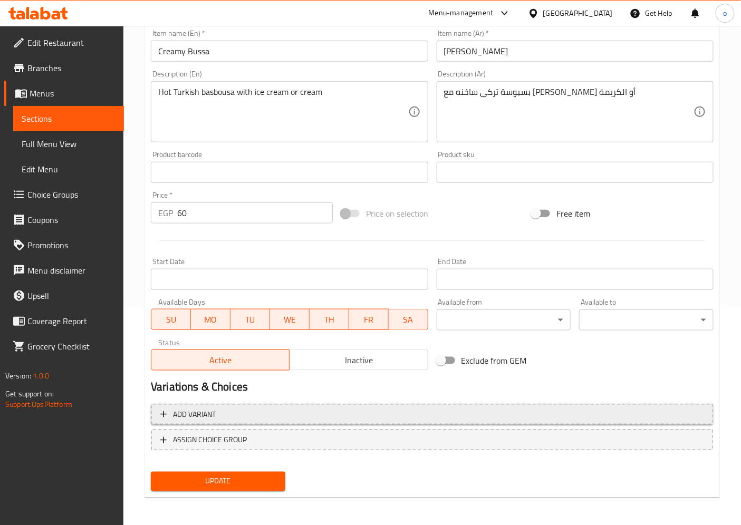
click at [247, 410] on span "Add variant" at bounding box center [432, 414] width 544 height 13
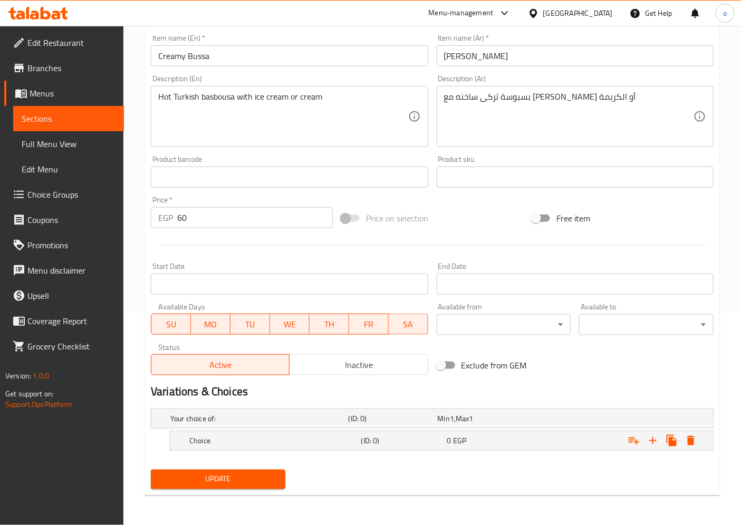
scroll to position [213, 0]
click at [233, 419] on h5 "Your choice of:" at bounding box center [257, 419] width 174 height 11
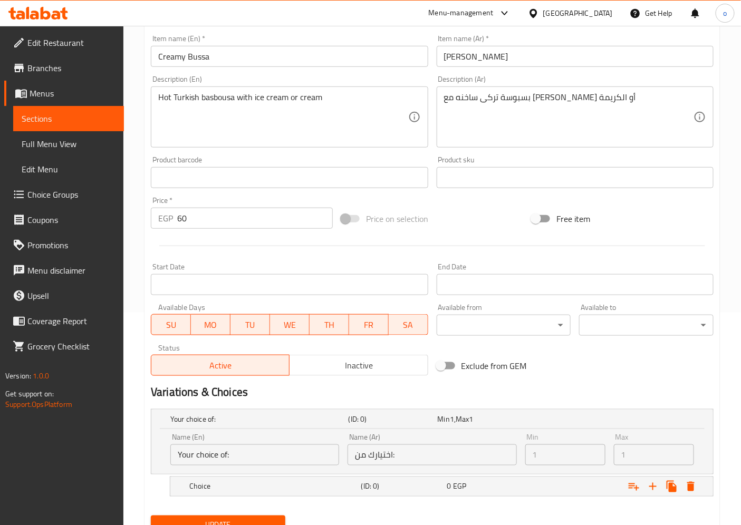
click at [253, 454] on input "Your choice of:" at bounding box center [254, 455] width 169 height 21
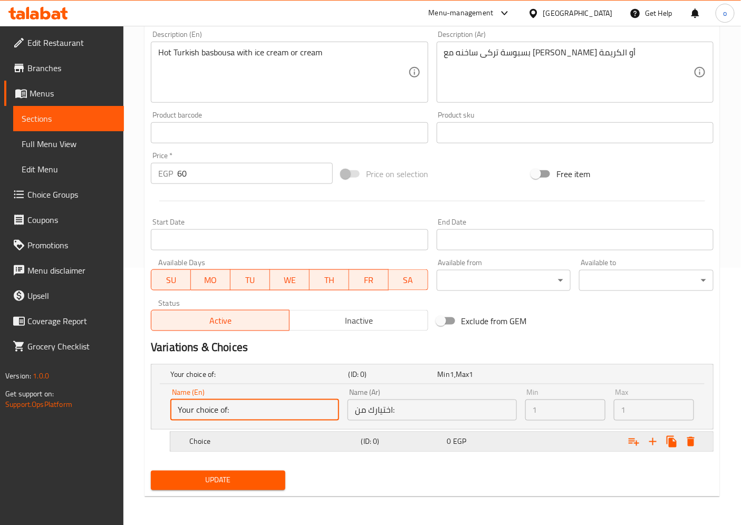
click at [653, 441] on icon "Expand" at bounding box center [652, 441] width 7 height 7
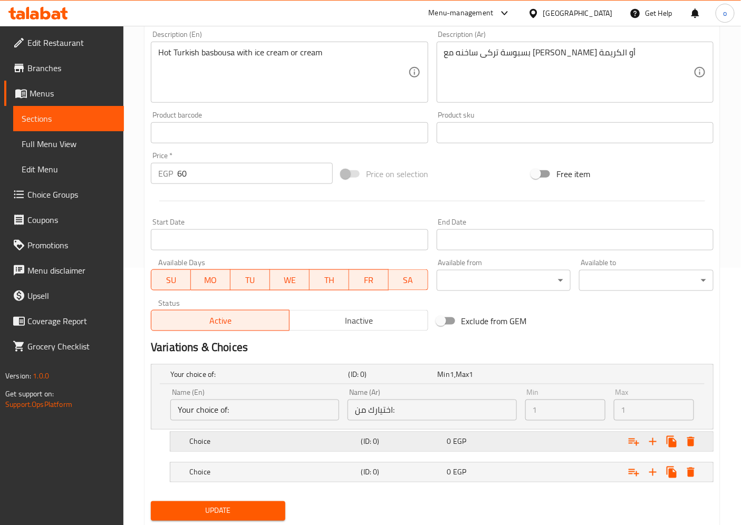
click at [341, 444] on h5 "Choice" at bounding box center [273, 442] width 168 height 11
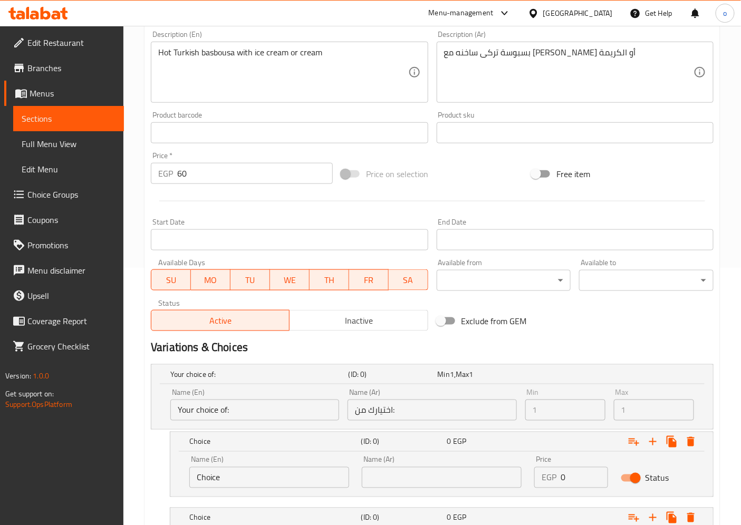
click at [250, 480] on input "Choice" at bounding box center [269, 477] width 160 height 21
type input "C"
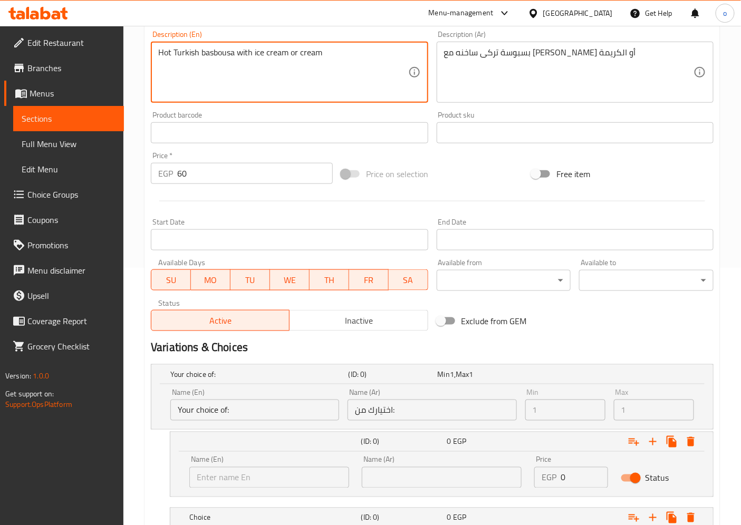
drag, startPoint x: 254, startPoint y: 52, endPoint x: 290, endPoint y: 54, distance: 35.9
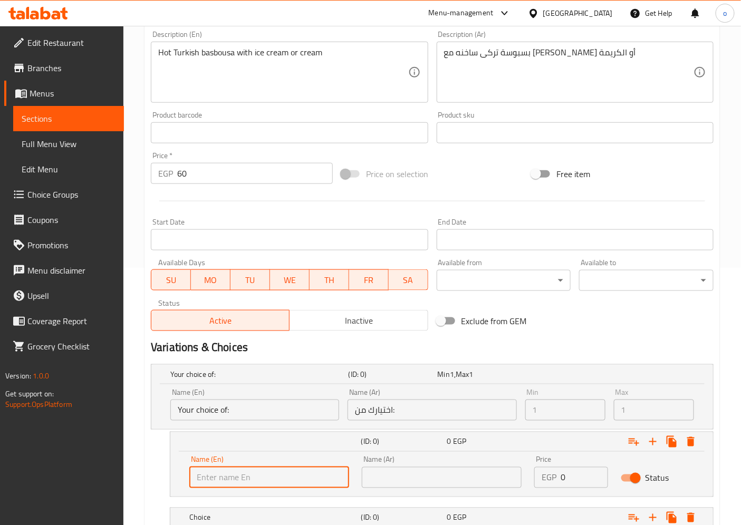
click at [257, 476] on input "text" at bounding box center [269, 477] width 160 height 21
paste input "ice cream"
type input "ice cream"
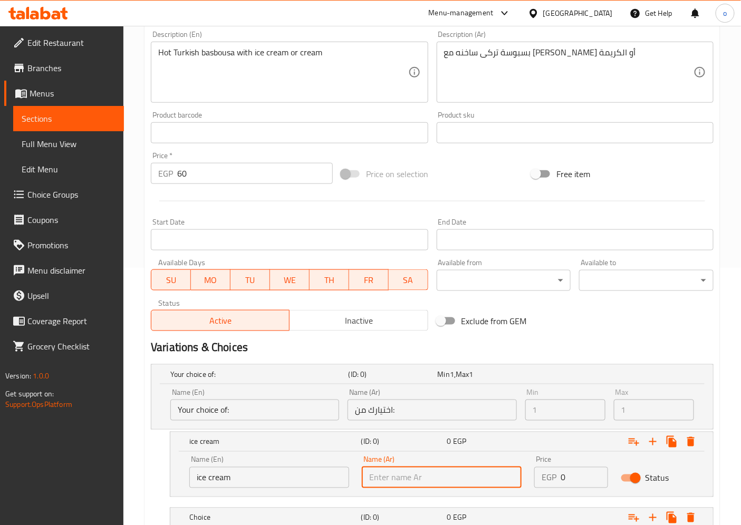
click at [416, 479] on input "text" at bounding box center [442, 477] width 160 height 21
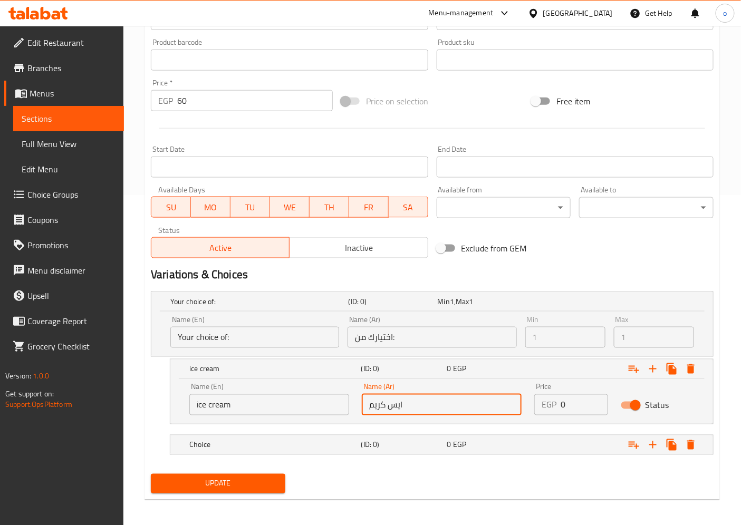
scroll to position [334, 0]
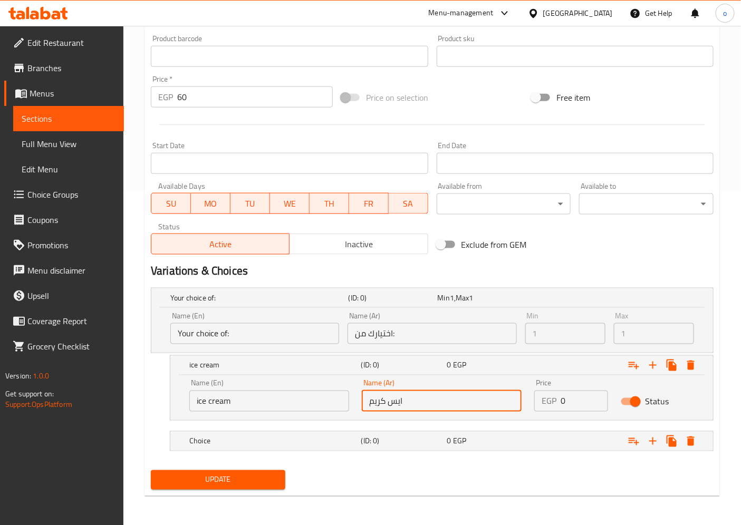
type input "ايس كريم"
click at [570, 392] on input "0" at bounding box center [584, 401] width 47 height 21
click at [562, 401] on input "0" at bounding box center [584, 401] width 47 height 21
type input "60"
click at [308, 442] on h5 "Choice" at bounding box center [273, 441] width 168 height 11
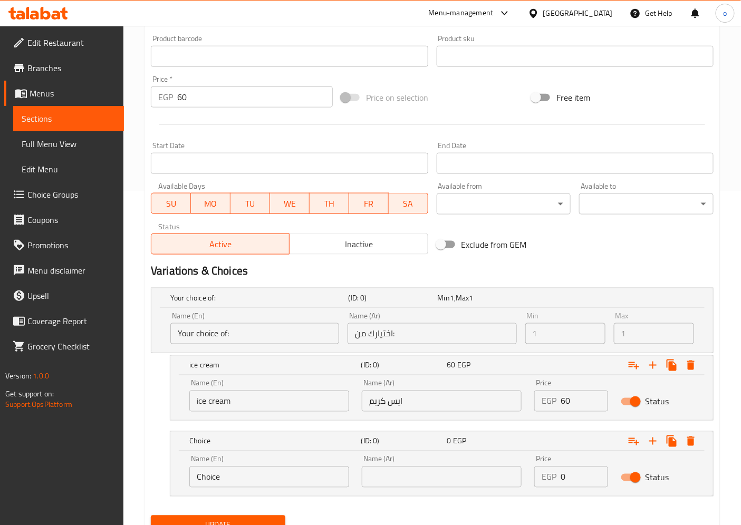
click at [282, 478] on input "Choice" at bounding box center [269, 477] width 160 height 21
type input "C"
type input "ؤ"
type input "cream"
click at [401, 481] on input "text" at bounding box center [442, 477] width 160 height 21
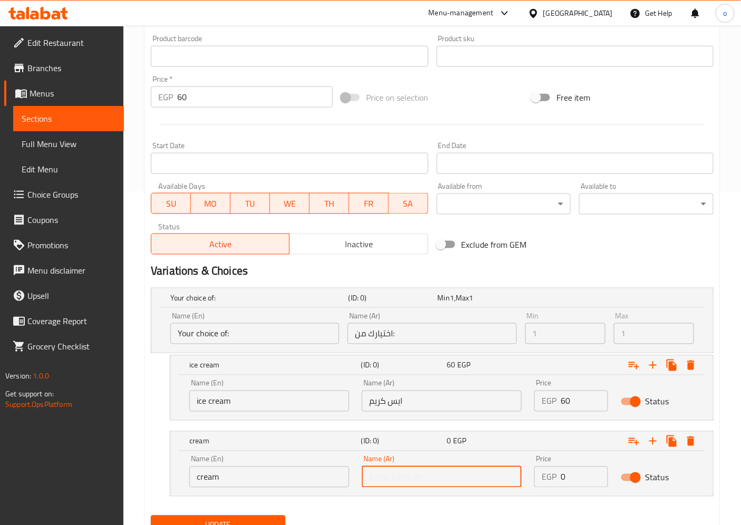
type input ";"
type input "كريم"
drag, startPoint x: 572, startPoint y: 472, endPoint x: 557, endPoint y: 476, distance: 16.0
click at [557, 476] on div "EGP 0 Price" at bounding box center [570, 477] width 73 height 21
type input "60"
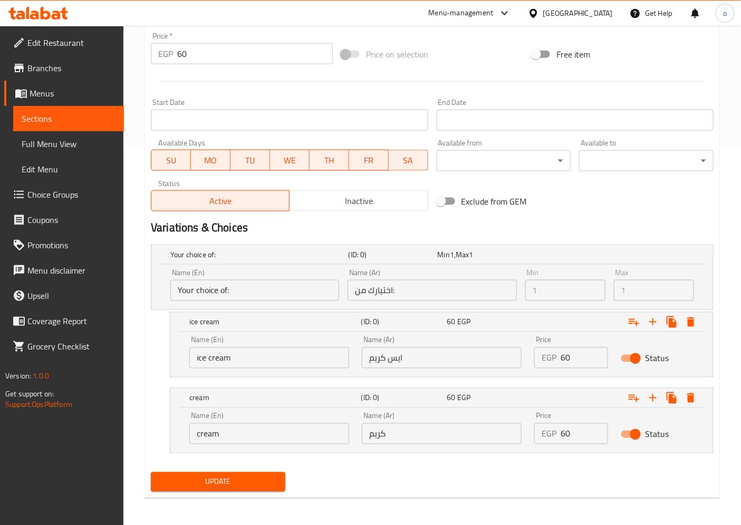
scroll to position [379, 0]
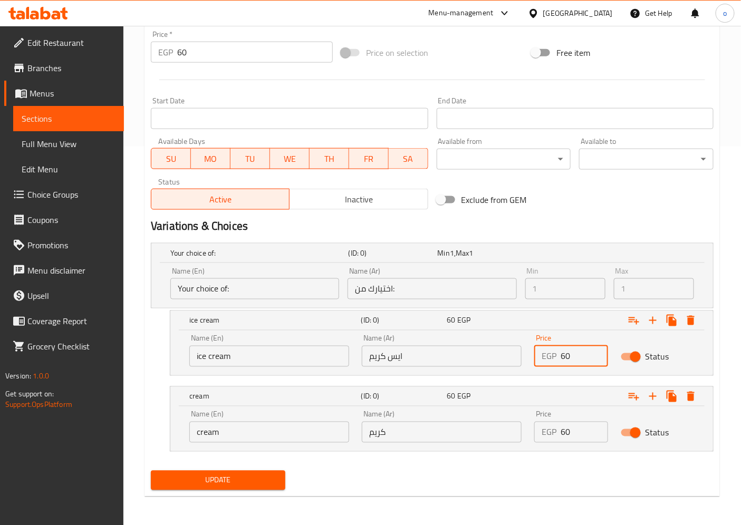
drag, startPoint x: 583, startPoint y: 356, endPoint x: 546, endPoint y: 356, distance: 37.5
click at [546, 356] on div "EGP 60 Price" at bounding box center [570, 356] width 73 height 21
type input "0"
drag, startPoint x: 576, startPoint y: 433, endPoint x: 544, endPoint y: 431, distance: 32.3
click at [544, 431] on div "EGP 60 Price" at bounding box center [570, 432] width 73 height 21
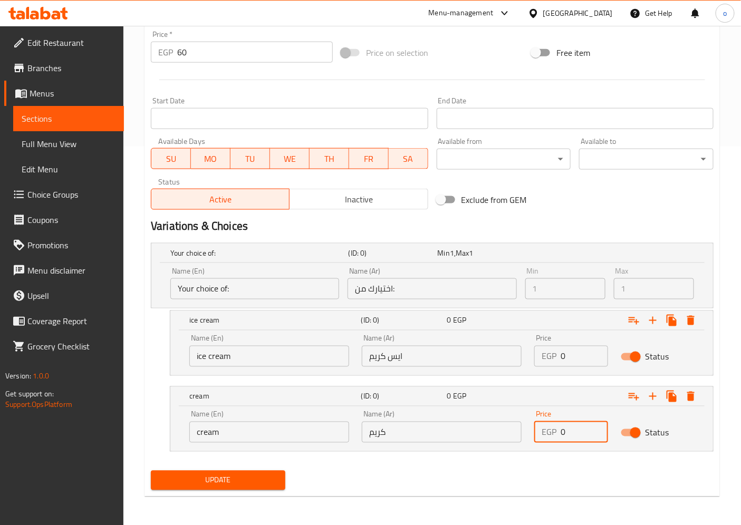
type input "0"
click at [216, 472] on button "Update" at bounding box center [218, 481] width 135 height 20
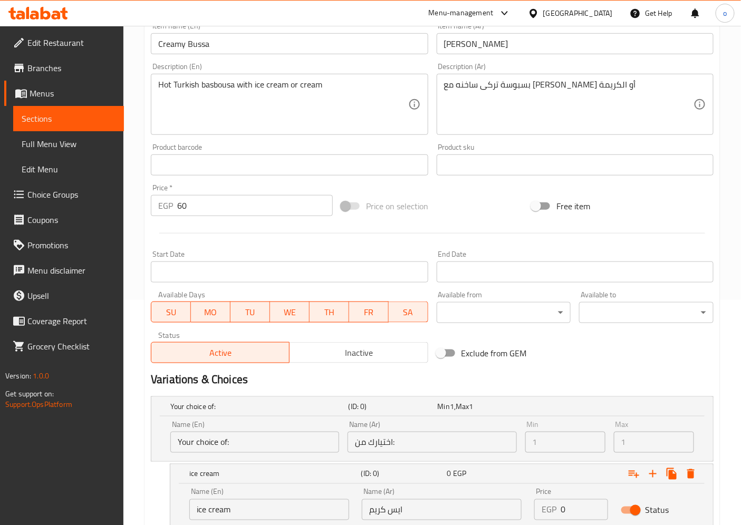
scroll to position [234, 0]
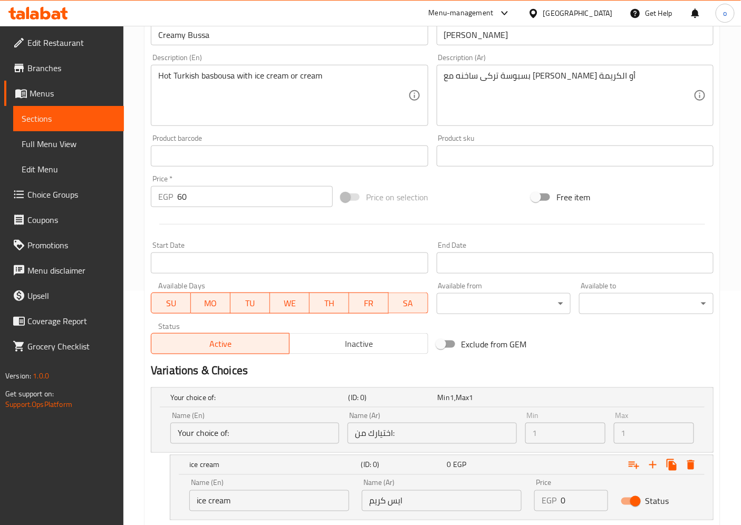
click at [93, 125] on span "Sections" at bounding box center [69, 118] width 94 height 13
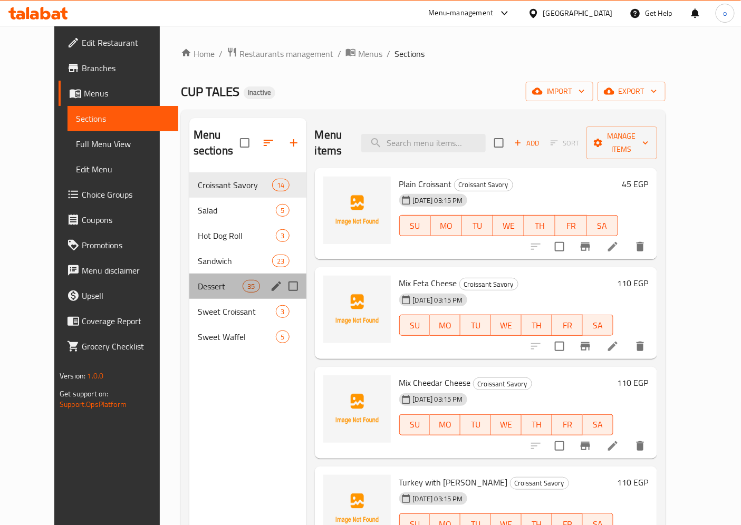
click at [206, 277] on div "Dessert 35" at bounding box center [247, 286] width 117 height 25
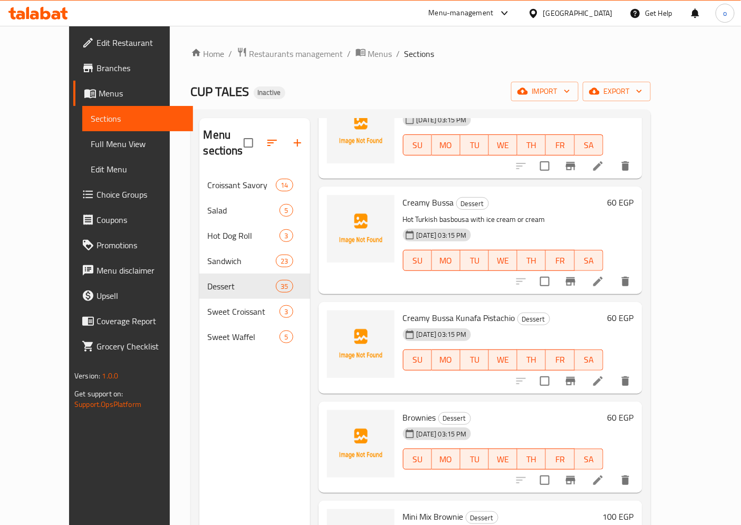
scroll to position [1289, 0]
click at [605, 276] on icon at bounding box center [598, 282] width 13 height 13
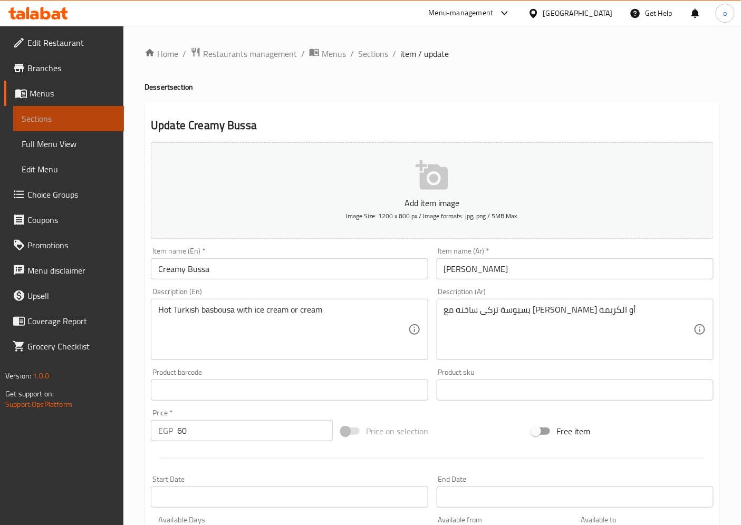
click at [56, 116] on span "Sections" at bounding box center [69, 118] width 94 height 13
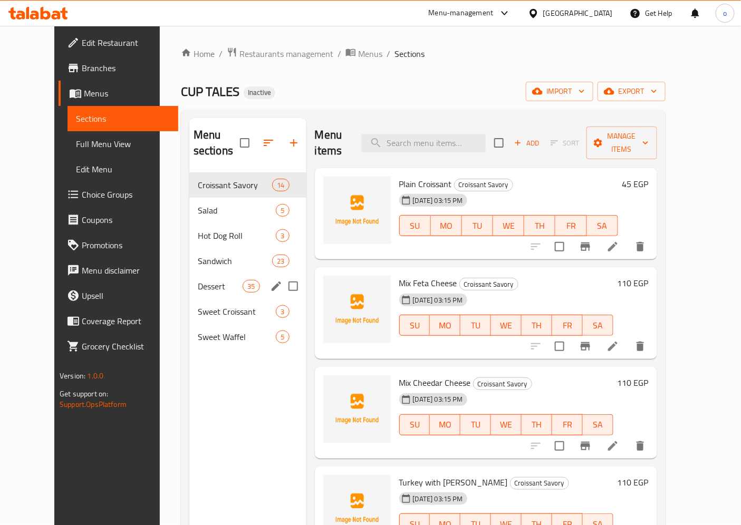
click at [189, 280] on div "Dessert 35" at bounding box center [247, 286] width 117 height 25
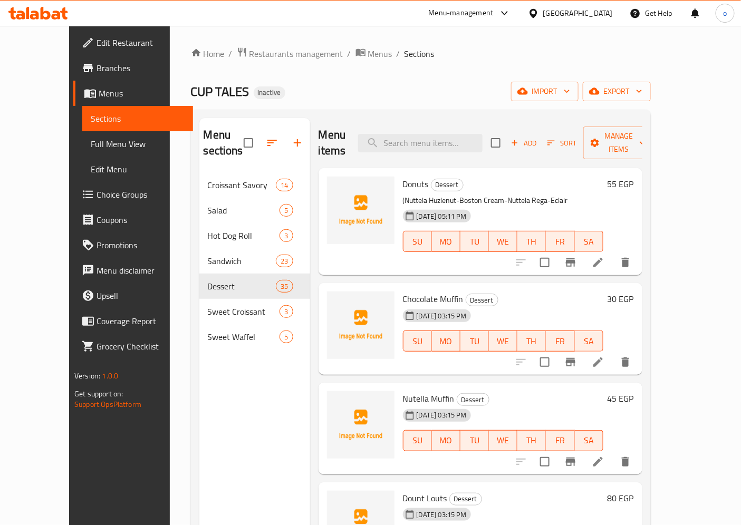
click at [613, 253] on li at bounding box center [598, 262] width 30 height 19
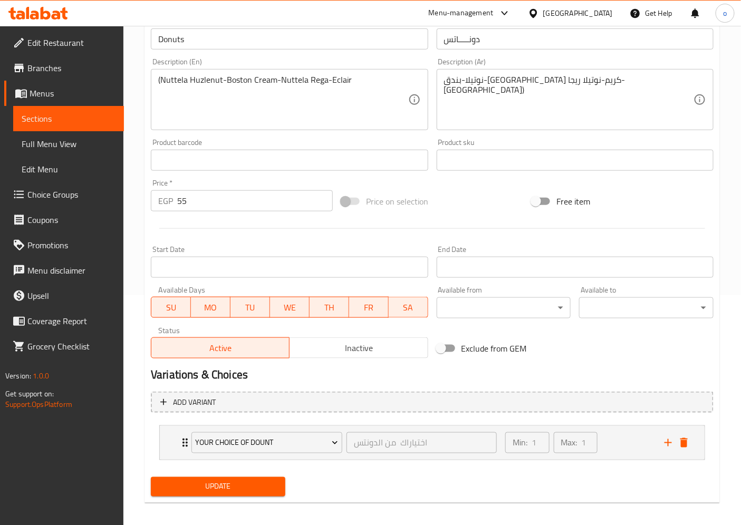
scroll to position [236, 0]
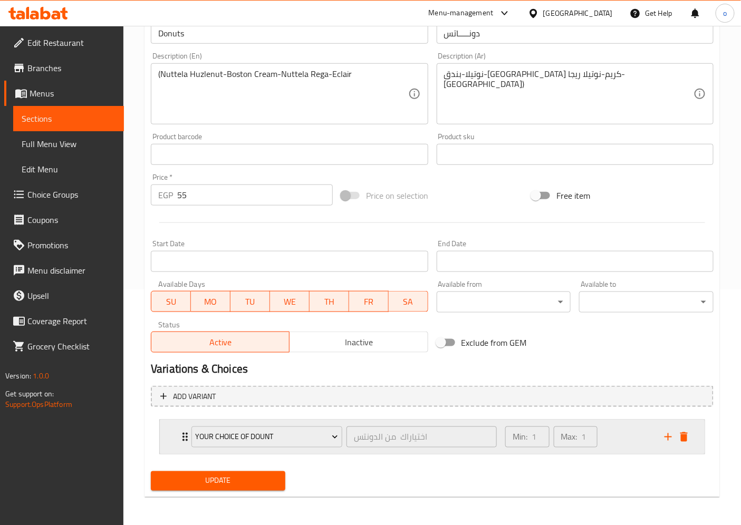
click at [617, 439] on div "Min: 1 ​ Max: 1 ​" at bounding box center [578, 437] width 159 height 34
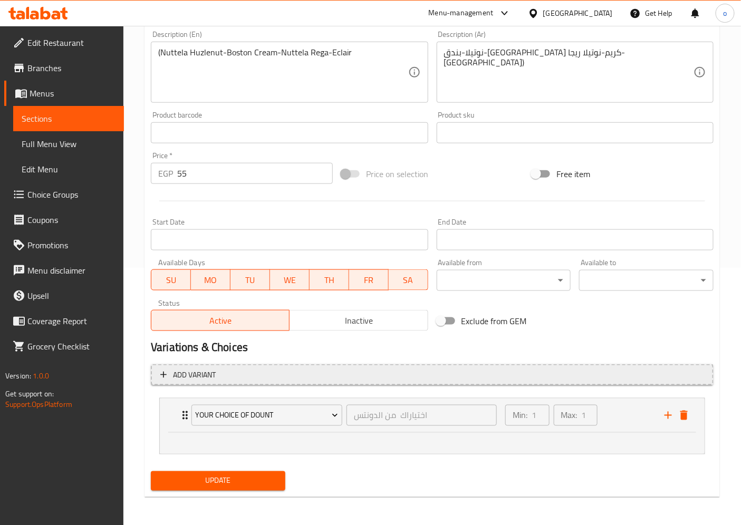
click at [614, 425] on div "Min: 1 ​ Max: 1 ​" at bounding box center [578, 416] width 159 height 34
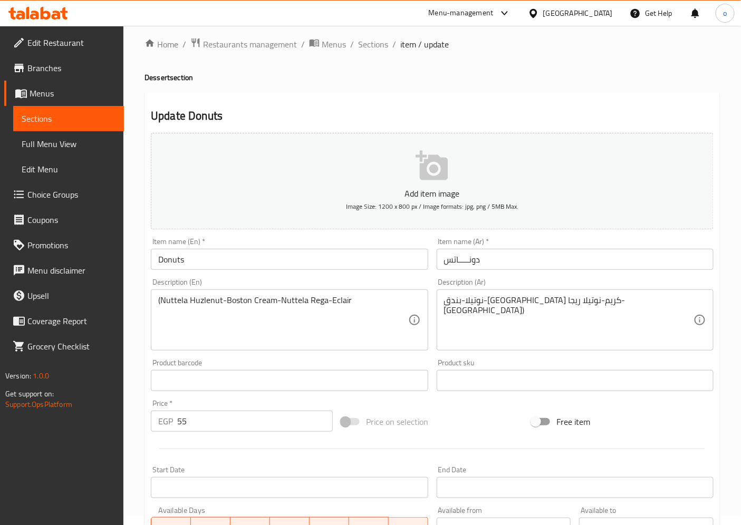
scroll to position [0, 0]
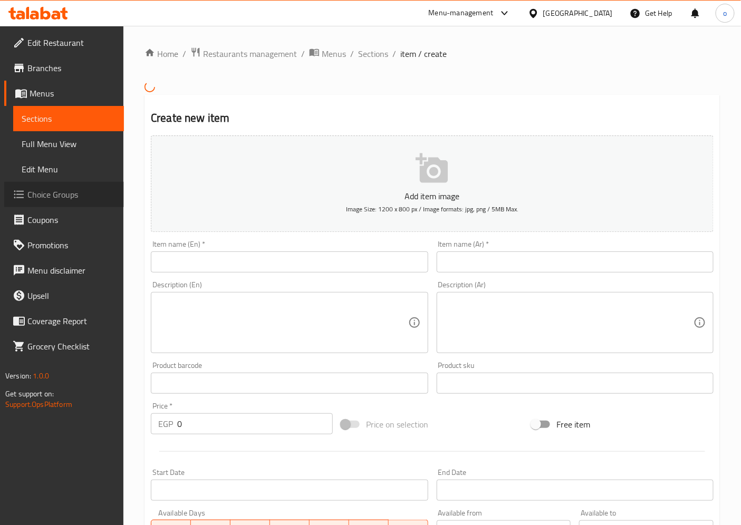
click at [34, 198] on span "Choice Groups" at bounding box center [71, 194] width 88 height 13
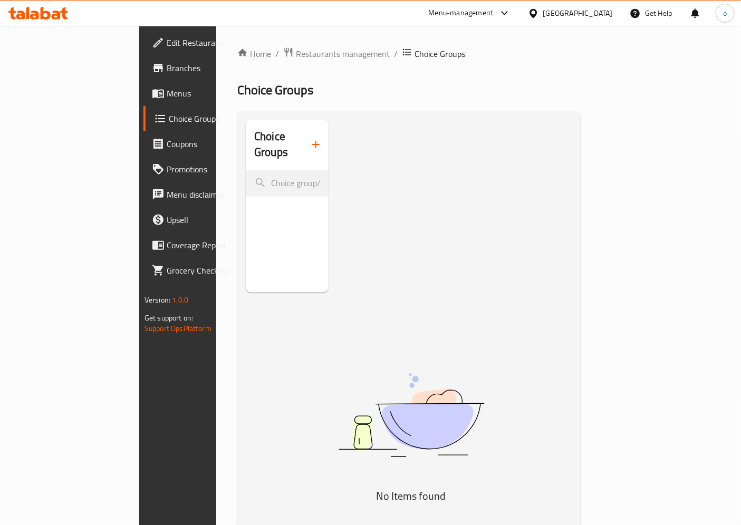
click at [310, 140] on icon "button" at bounding box center [316, 144] width 13 height 13
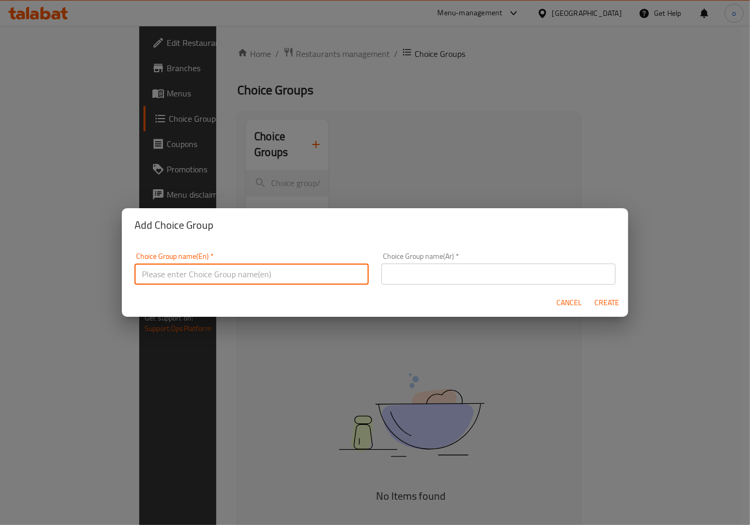
click at [214, 276] on input "text" at bounding box center [252, 274] width 234 height 21
type input "d"
drag, startPoint x: 224, startPoint y: 272, endPoint x: 148, endPoint y: 278, distance: 76.2
click at [148, 278] on input "Dounts" at bounding box center [252, 274] width 234 height 21
type input "D"
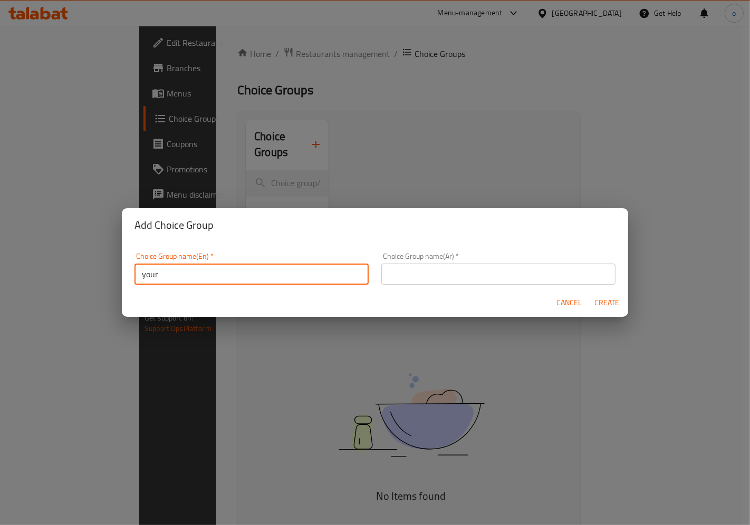
click at [138, 275] on input "your" at bounding box center [252, 274] width 234 height 21
click at [227, 271] on input "your" at bounding box center [252, 274] width 234 height 21
click at [181, 279] on input "your choises of Dountes" at bounding box center [252, 274] width 234 height 21
drag, startPoint x: 224, startPoint y: 276, endPoint x: 298, endPoint y: 329, distance: 91.1
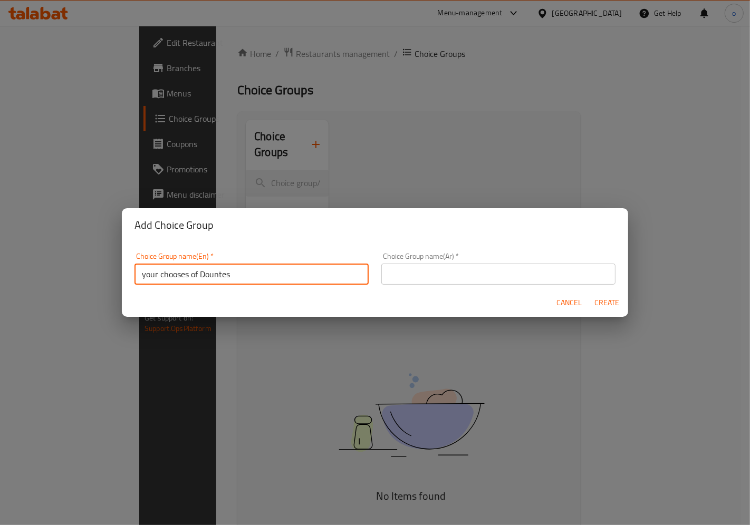
click at [307, 343] on div "Add Choice Group Choice Group name(En)   * your chooses of Dountes Choice Group…" at bounding box center [375, 262] width 750 height 525
click at [254, 267] on input "your chooses of Dountes" at bounding box center [252, 274] width 234 height 21
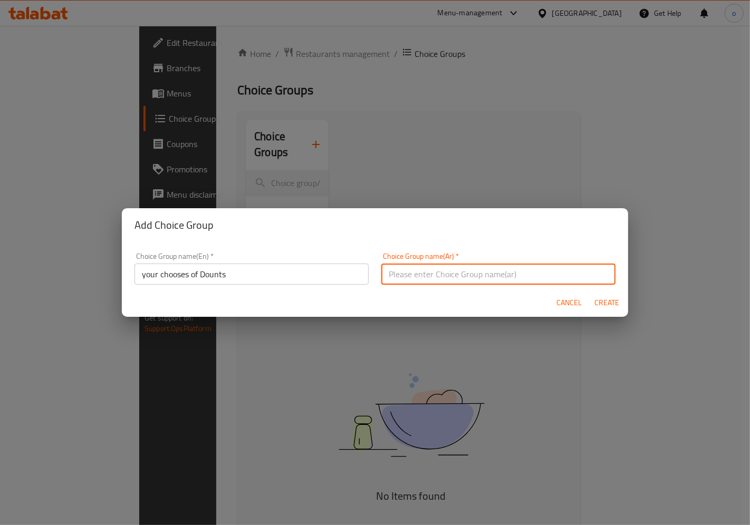
click at [398, 273] on input "text" at bounding box center [498, 274] width 234 height 21
drag, startPoint x: 248, startPoint y: 272, endPoint x: 273, endPoint y: 275, distance: 24.9
click at [251, 272] on input "your chooses of Dounts" at bounding box center [252, 274] width 234 height 21
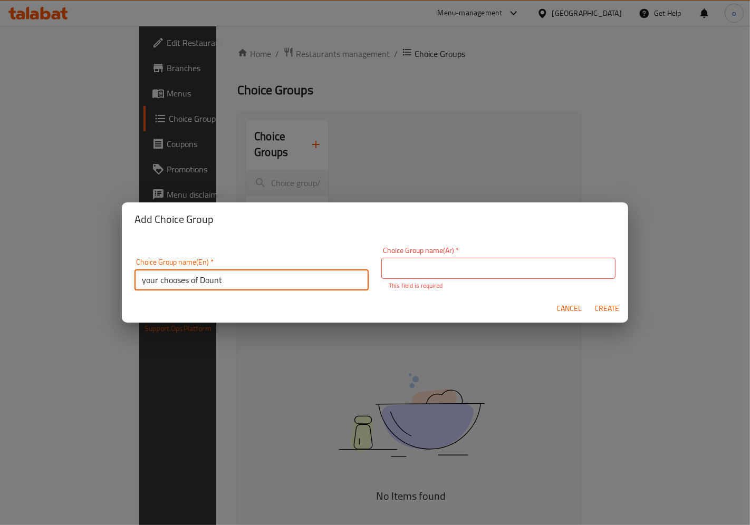
click at [182, 282] on input "your chooses of Dount" at bounding box center [252, 280] width 234 height 21
click at [189, 281] on input "your chooses of Dount" at bounding box center [252, 280] width 234 height 21
type input "your choice of Dount"
click at [447, 268] on input "text" at bounding box center [498, 268] width 234 height 21
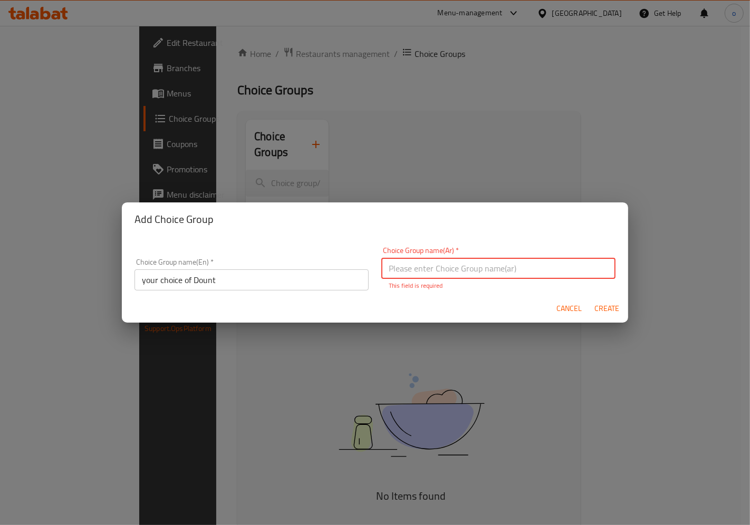
click at [501, 274] on input "text" at bounding box center [498, 268] width 234 height 21
drag, startPoint x: 397, startPoint y: 270, endPoint x: 377, endPoint y: 271, distance: 20.1
click at [381, 271] on input "اختياراك الدونتس من" at bounding box center [498, 268] width 234 height 21
click at [413, 272] on input "اختياراك الدونتس" at bounding box center [498, 268] width 234 height 21
type input "اختياراك من الدونتس"
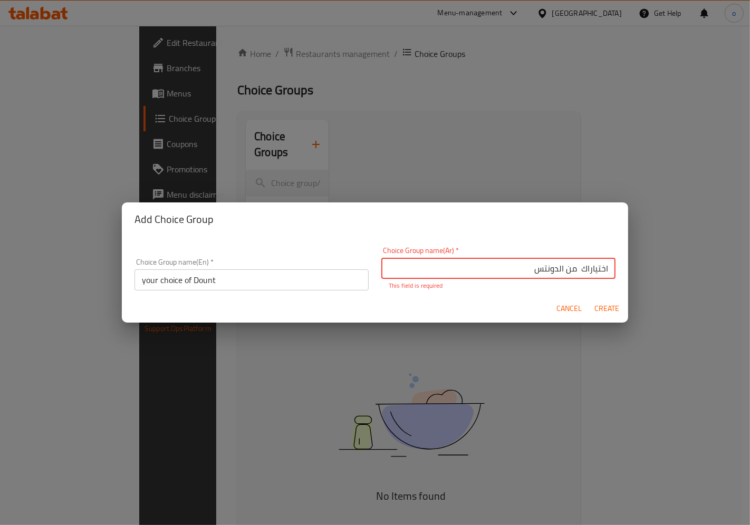
click at [613, 306] on span "Create" at bounding box center [607, 308] width 25 height 13
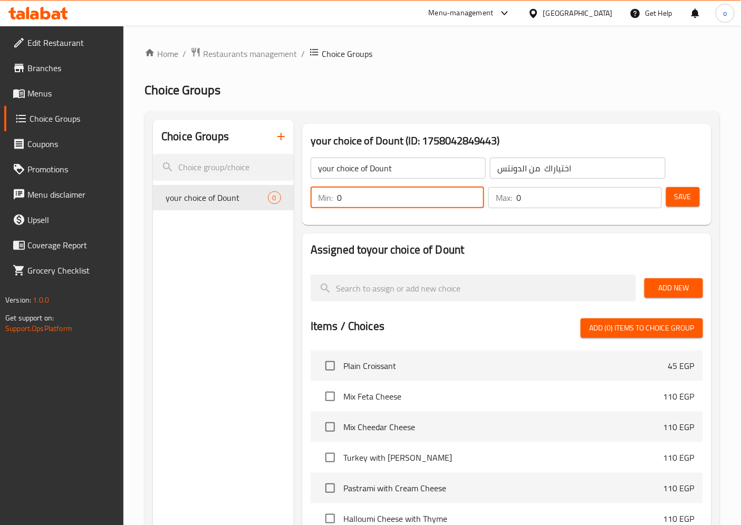
drag, startPoint x: 354, startPoint y: 206, endPoint x: 319, endPoint y: 206, distance: 35.3
click at [319, 206] on div "Min: 0 ​" at bounding box center [398, 197] width 174 height 21
type input "1"
drag, startPoint x: 531, startPoint y: 198, endPoint x: 503, endPoint y: 199, distance: 28.0
click at [502, 198] on div "Max: 0 ​" at bounding box center [576, 197] width 174 height 21
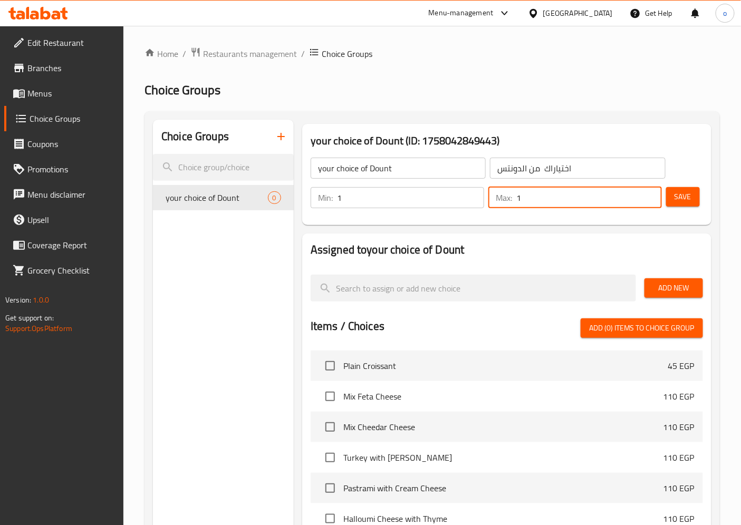
type input "1"
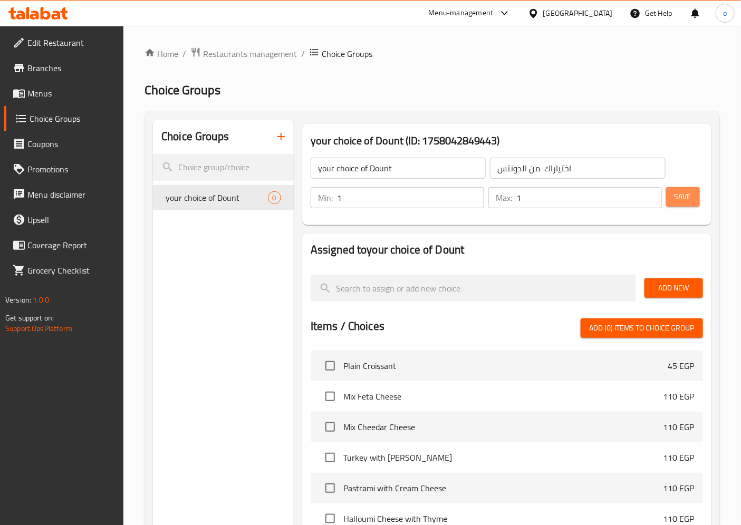
click at [690, 199] on span "Save" at bounding box center [683, 196] width 17 height 13
click at [681, 294] on span "Add New" at bounding box center [674, 288] width 42 height 13
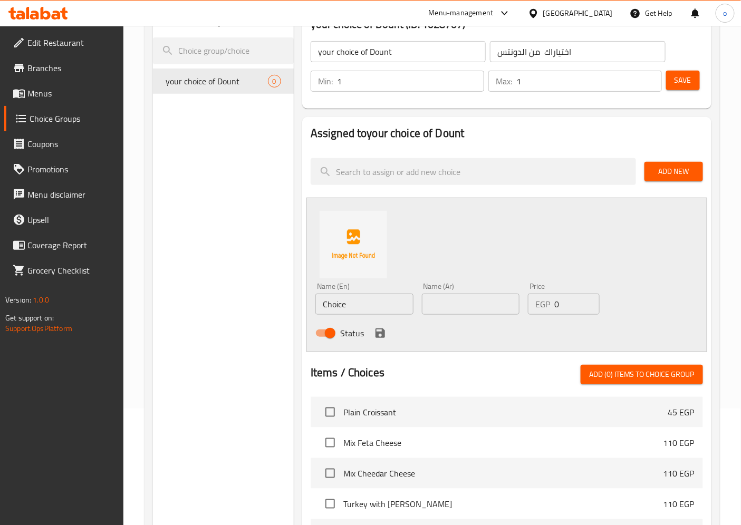
scroll to position [117, 0]
click at [384, 308] on input "Choice" at bounding box center [364, 303] width 98 height 21
type input "C"
type input "ي"
click at [361, 301] on input "text" at bounding box center [364, 303] width 98 height 21
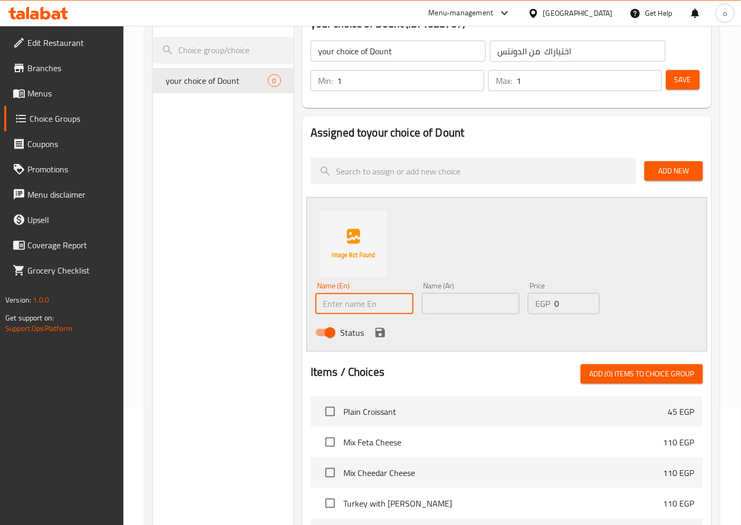
paste input "(Nuttela"
type input "(Nuttela"
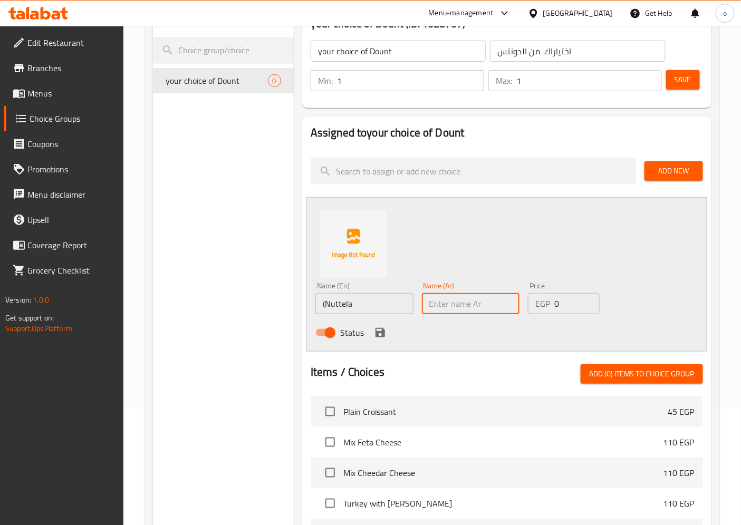
click at [467, 303] on input "text" at bounding box center [471, 303] width 98 height 21
type input "نوتيلا"
drag, startPoint x: 560, startPoint y: 303, endPoint x: 554, endPoint y: 306, distance: 5.9
click at [554, 306] on input "0" at bounding box center [576, 303] width 45 height 21
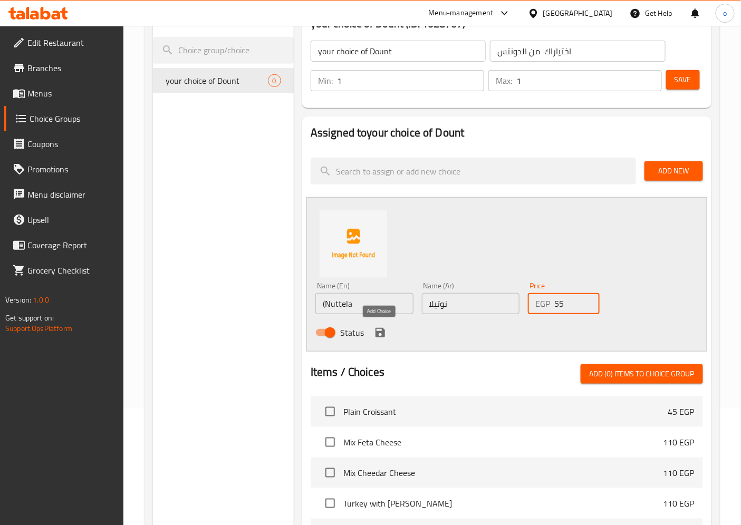
type input "55"
click at [379, 330] on icon "save" at bounding box center [380, 333] width 13 height 13
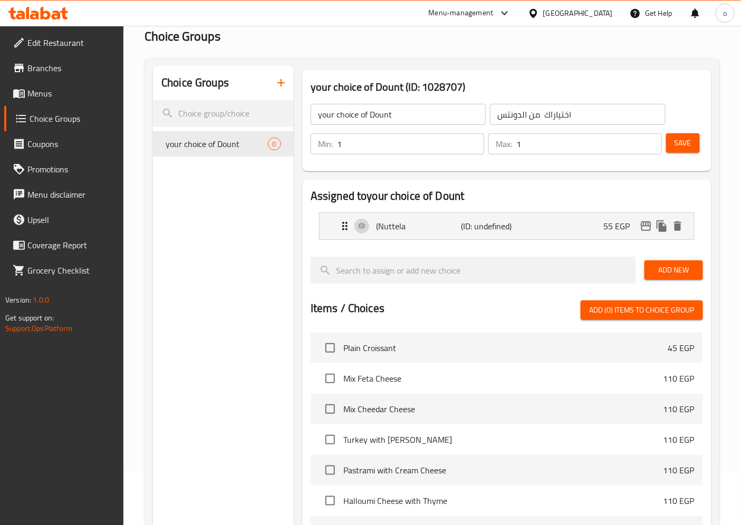
scroll to position [0, 0]
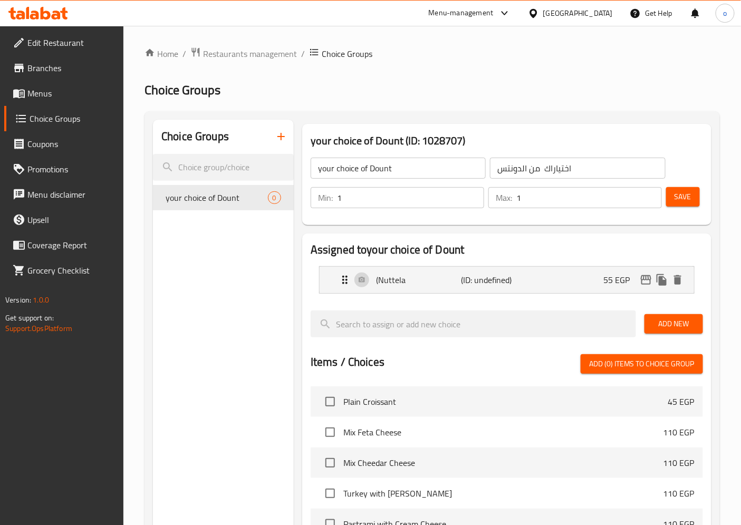
click at [668, 321] on span "Add New" at bounding box center [674, 324] width 42 height 13
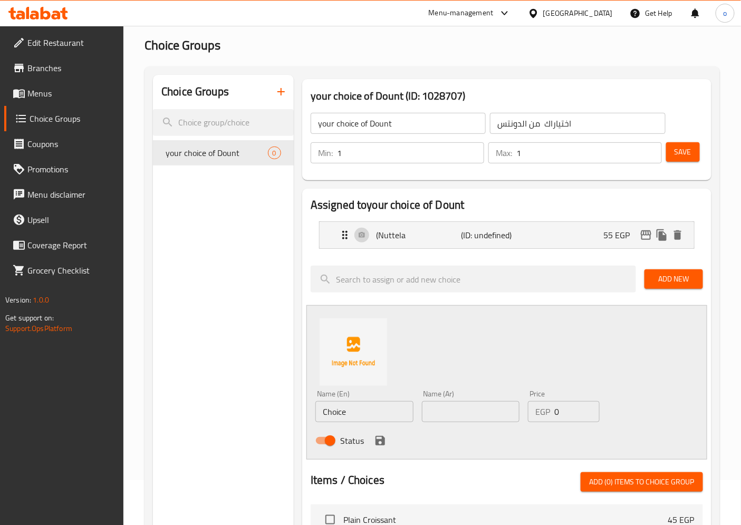
scroll to position [117, 0]
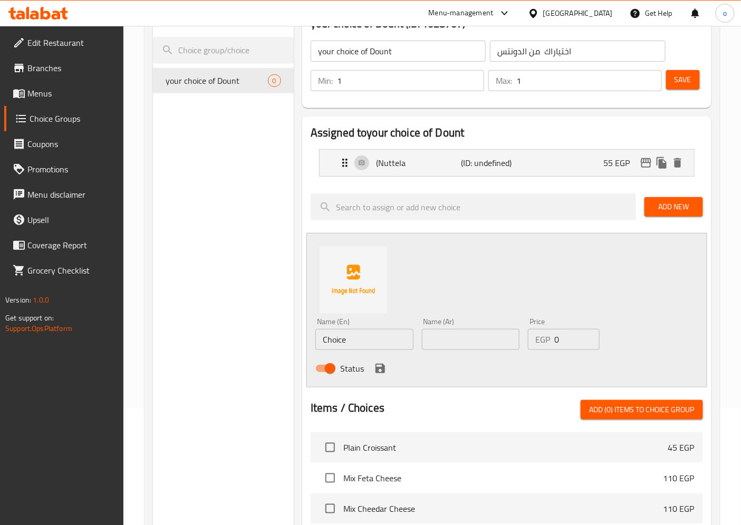
click at [396, 345] on input "Choice" at bounding box center [364, 339] width 98 height 21
drag, startPoint x: 396, startPoint y: 345, endPoint x: 339, endPoint y: 336, distance: 57.8
click at [339, 336] on input "Choice" at bounding box center [364, 339] width 98 height 21
click at [356, 334] on input "text" at bounding box center [364, 339] width 98 height 21
paste input "Huzlenut"
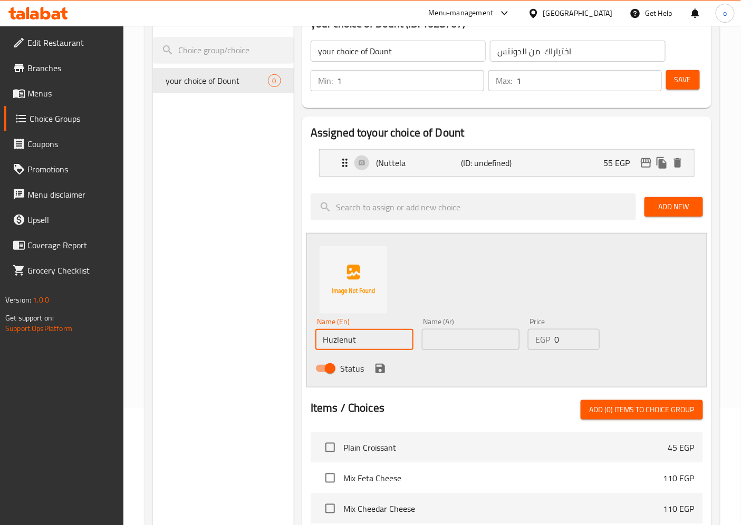
type input "Huzlenut"
click at [464, 343] on input "text" at bounding box center [471, 339] width 98 height 21
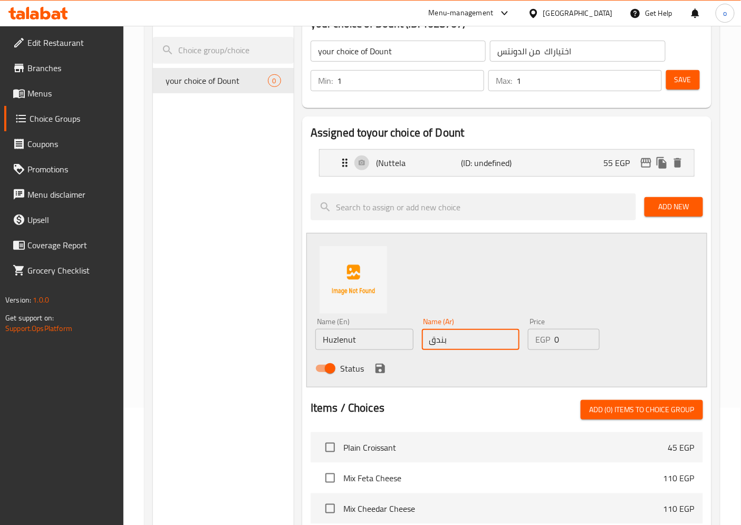
type input "بندق"
drag, startPoint x: 565, startPoint y: 339, endPoint x: 554, endPoint y: 339, distance: 10.6
click at [554, 339] on input "0" at bounding box center [576, 339] width 45 height 21
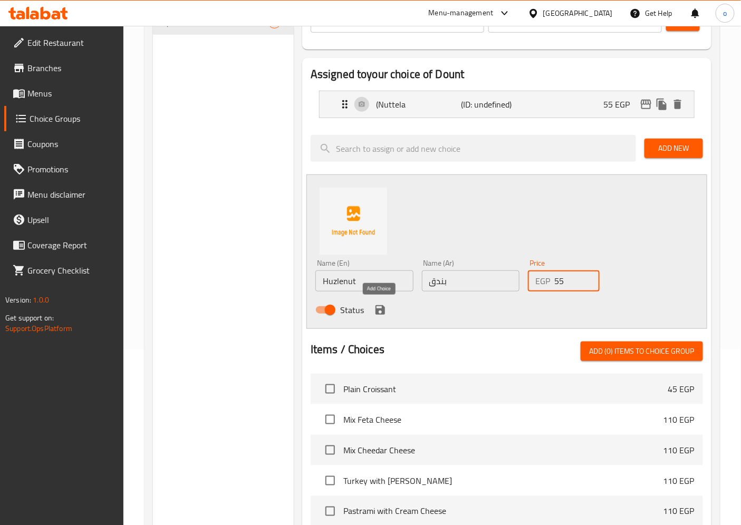
type input "55"
click at [374, 313] on icon "save" at bounding box center [380, 310] width 13 height 13
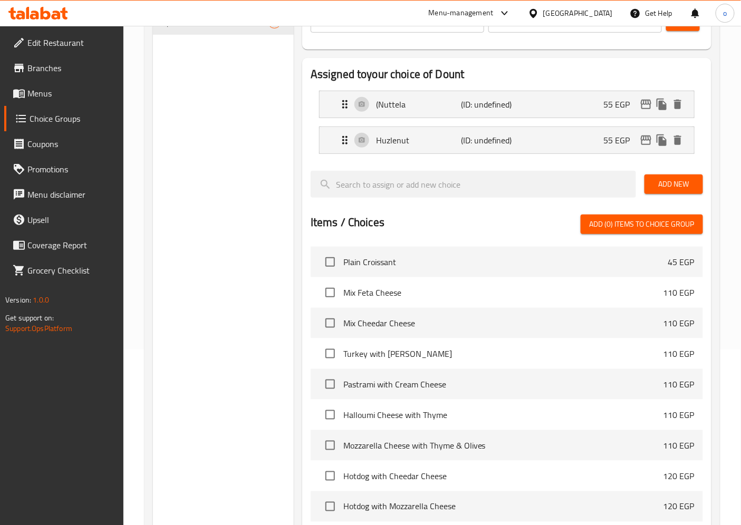
click at [667, 176] on button "Add New" at bounding box center [674, 185] width 59 height 20
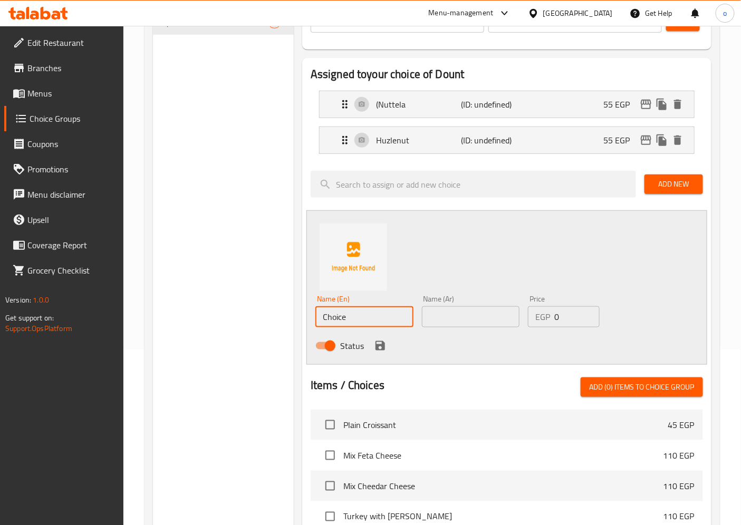
drag, startPoint x: 359, startPoint y: 309, endPoint x: 308, endPoint y: 317, distance: 51.8
click at [298, 322] on div "Assigned to your choice of Dount (Nuttela (ID: undefined) 55 EGP Name (En) (Nut…" at bounding box center [507, 394] width 418 height 680
click at [374, 310] on input "text" at bounding box center [364, 317] width 98 height 21
paste input "t-Boston"
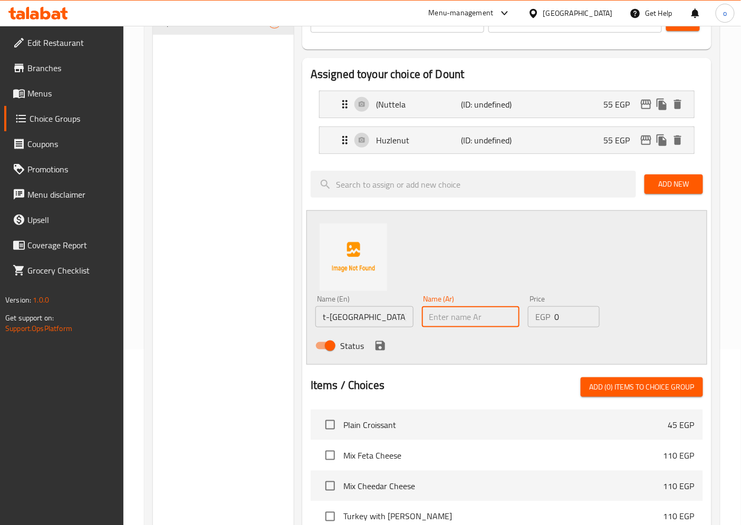
click at [461, 326] on input "text" at bounding box center [471, 317] width 98 height 21
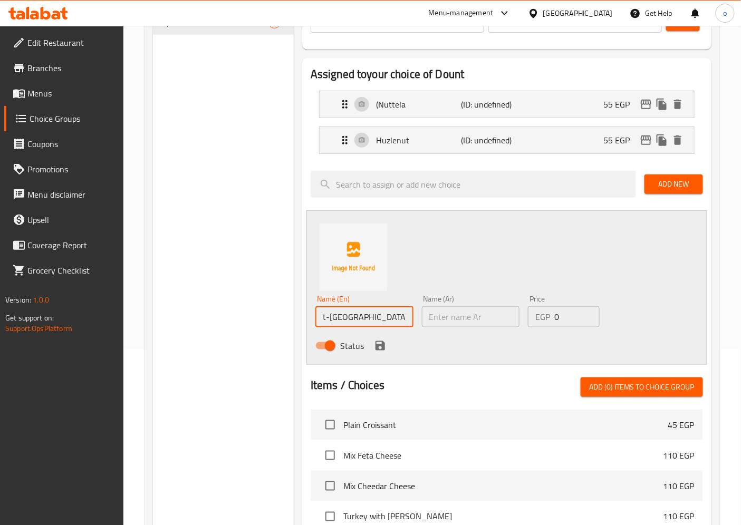
drag, startPoint x: 329, startPoint y: 317, endPoint x: 314, endPoint y: 318, distance: 15.3
click at [314, 318] on div "Name (En) t-Boston Name (En)" at bounding box center [364, 311] width 107 height 41
type input "Boston"
click at [446, 320] on input "text" at bounding box center [471, 317] width 98 height 21
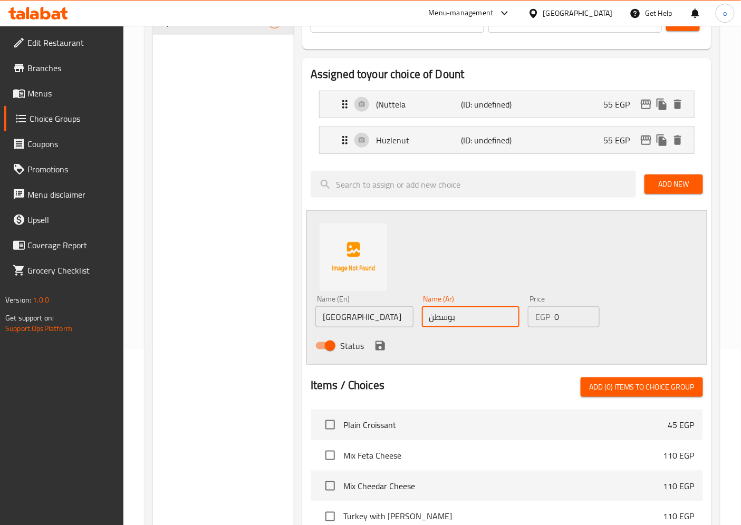
type input "بوسطن"
drag, startPoint x: 552, startPoint y: 319, endPoint x: 566, endPoint y: 319, distance: 13.2
click at [566, 319] on div "EGP 0 Price" at bounding box center [563, 317] width 71 height 21
type input "55"
click at [378, 356] on div "Status" at bounding box center [470, 346] width 319 height 28
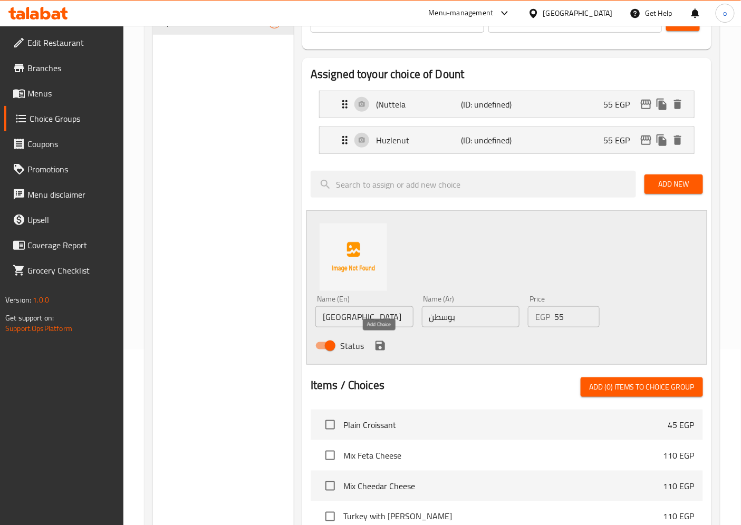
click at [378, 346] on icon "save" at bounding box center [380, 345] width 9 height 9
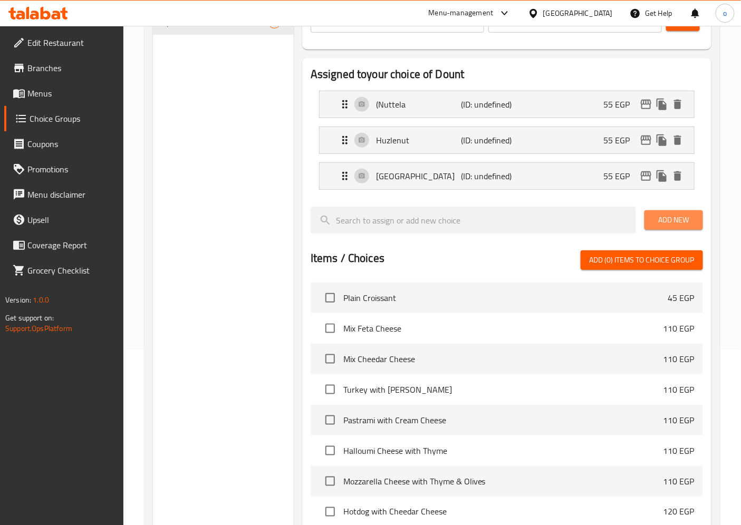
click at [680, 223] on span "Add New" at bounding box center [674, 220] width 42 height 13
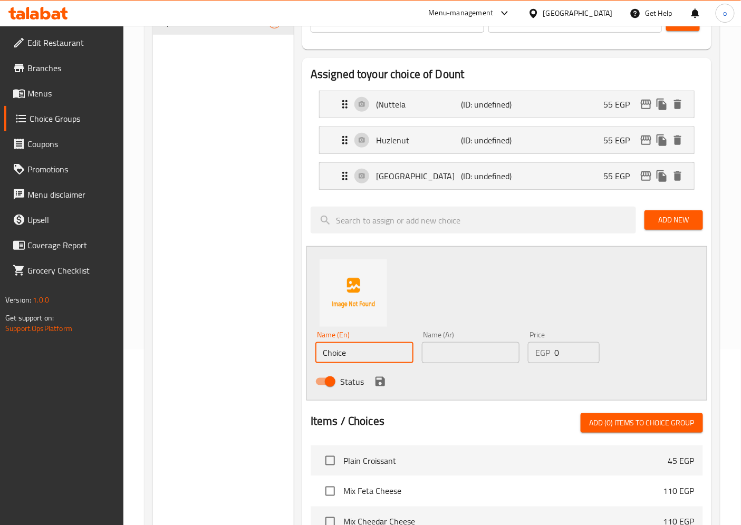
drag, startPoint x: 378, startPoint y: 350, endPoint x: 292, endPoint y: 349, distance: 85.5
click at [292, 349] on div "Choice Groups your choice of Dount 0 your choice of Dount (ID: 1028707) your ch…" at bounding box center [434, 394] width 563 height 900
click at [372, 355] on input "text" at bounding box center [364, 352] width 98 height 21
paste input "Cream"
type input "Cream"
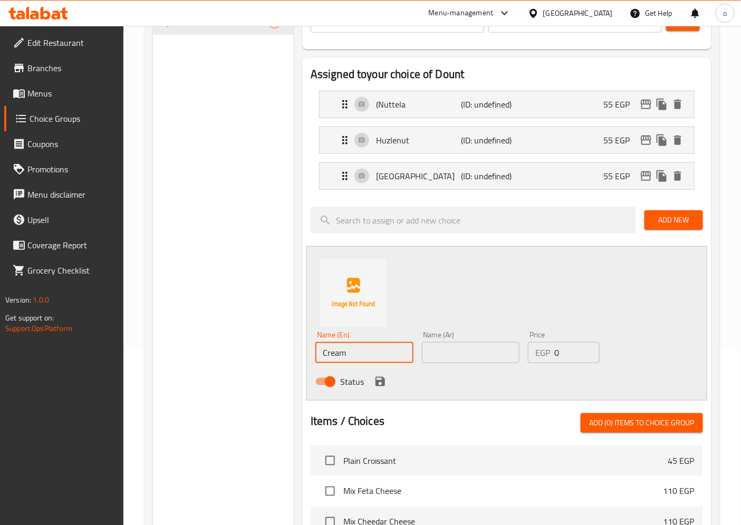
click at [479, 355] on input "text" at bounding box center [471, 352] width 98 height 21
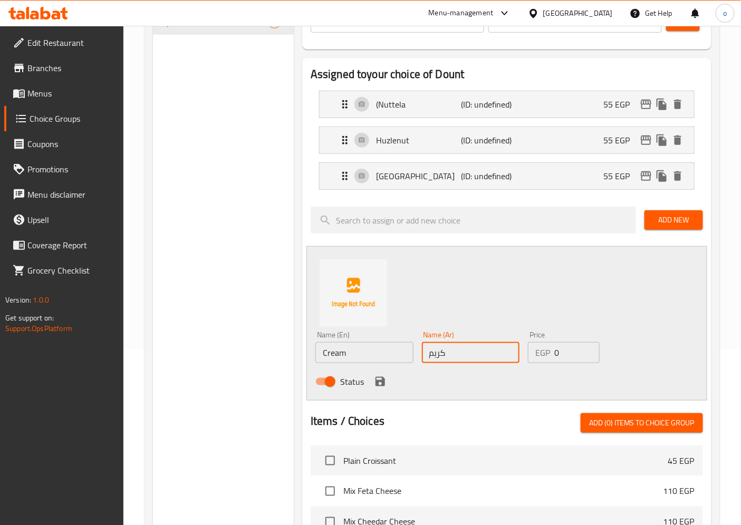
type input "كريم"
drag, startPoint x: 552, startPoint y: 355, endPoint x: 570, endPoint y: 355, distance: 17.4
click at [570, 355] on div "EGP 0 Price" at bounding box center [563, 352] width 71 height 21
type input "55"
click at [374, 377] on icon "save" at bounding box center [380, 382] width 13 height 13
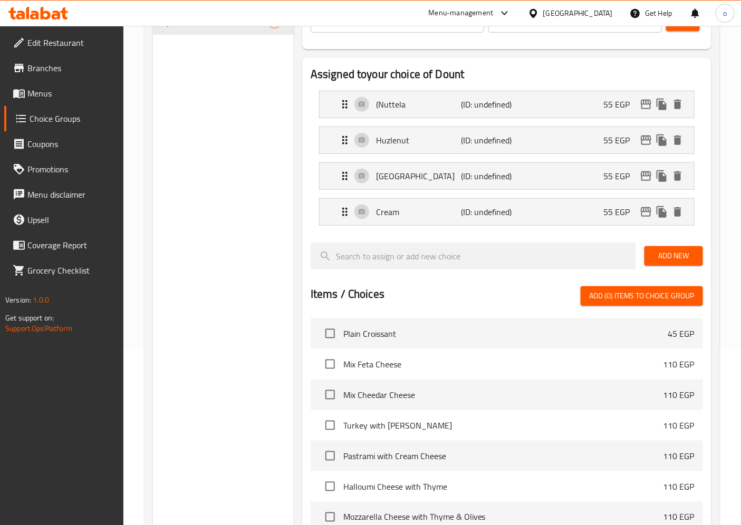
click at [666, 256] on span "Add New" at bounding box center [674, 256] width 42 height 13
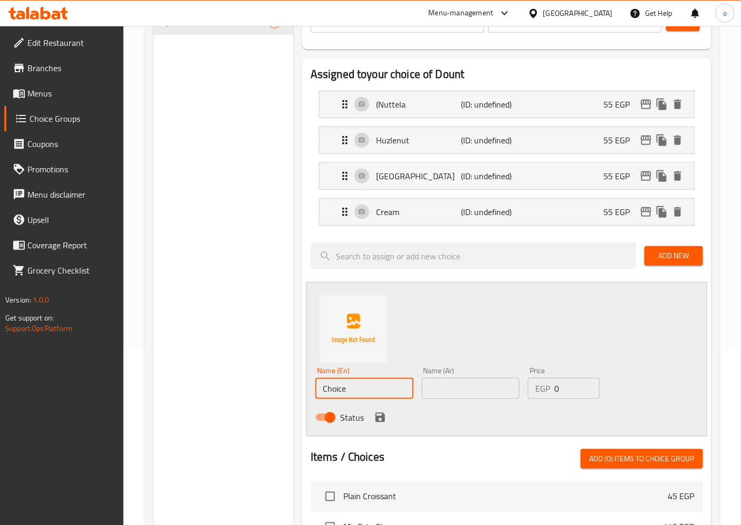
drag, startPoint x: 387, startPoint y: 389, endPoint x: 291, endPoint y: 382, distance: 96.3
click at [291, 382] on div "Choice Groups your choice of Dount 0 your choice of Dount (ID: 1028707) your ch…" at bounding box center [434, 411] width 563 height 935
click at [377, 397] on input "text" at bounding box center [364, 388] width 98 height 21
paste input "Nuttela Rega"
type input "Nuttela Rega"
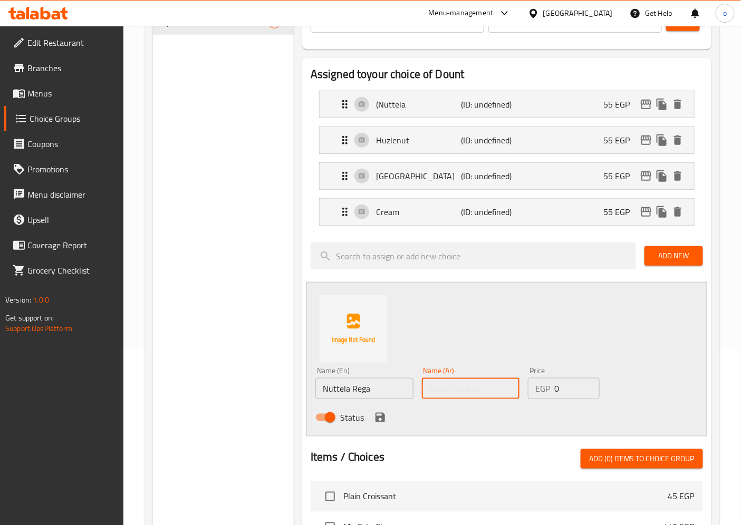
click at [452, 386] on input "text" at bounding box center [471, 388] width 98 height 21
click at [483, 388] on input "text" at bounding box center [471, 388] width 98 height 21
paste input "وتيلا ريجا"
type input "وتيلا ريجا"
drag, startPoint x: 561, startPoint y: 387, endPoint x: 556, endPoint y: 388, distance: 6.0
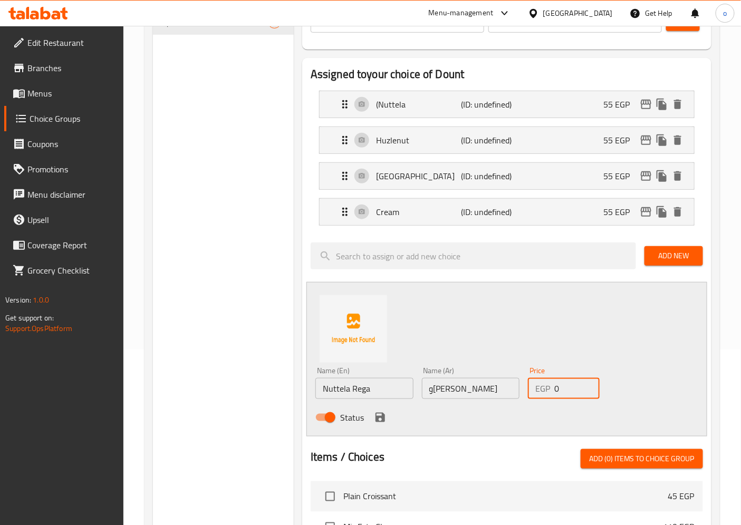
click at [556, 388] on input "0" at bounding box center [576, 388] width 45 height 21
type input "55"
click at [379, 418] on icon "save" at bounding box center [380, 417] width 9 height 9
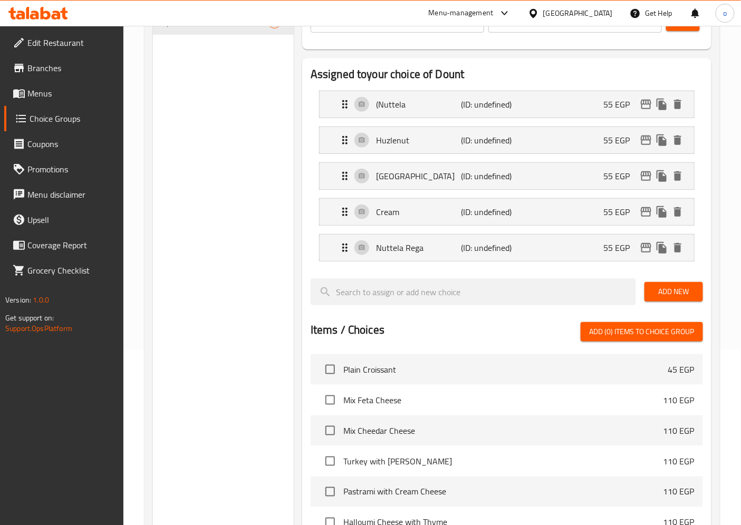
click at [680, 282] on button "Add New" at bounding box center [674, 292] width 59 height 20
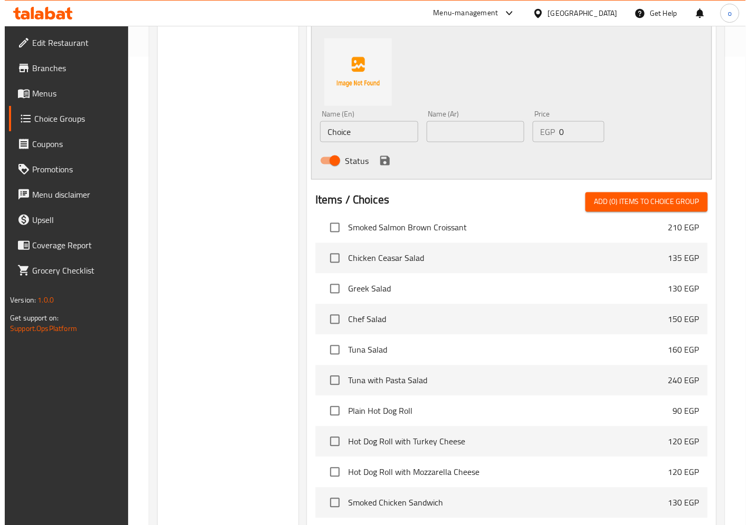
scroll to position [595, 0]
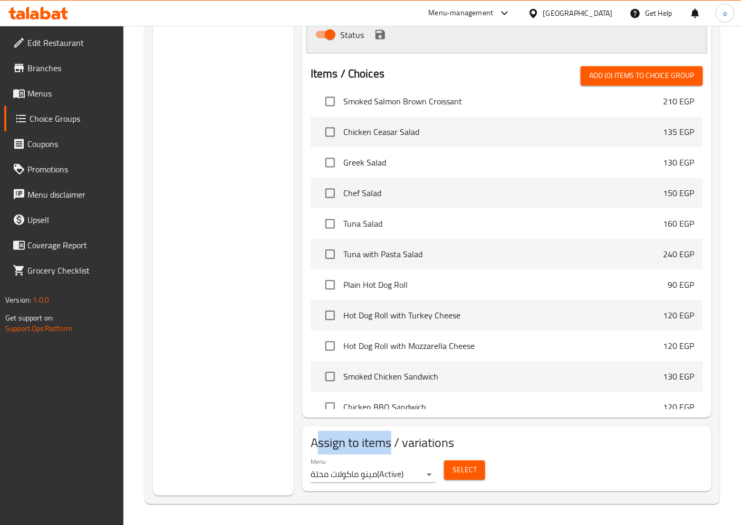
drag, startPoint x: 314, startPoint y: 444, endPoint x: 391, endPoint y: 438, distance: 77.2
click at [391, 438] on h2 "Assign to items / variations" at bounding box center [507, 443] width 393 height 17
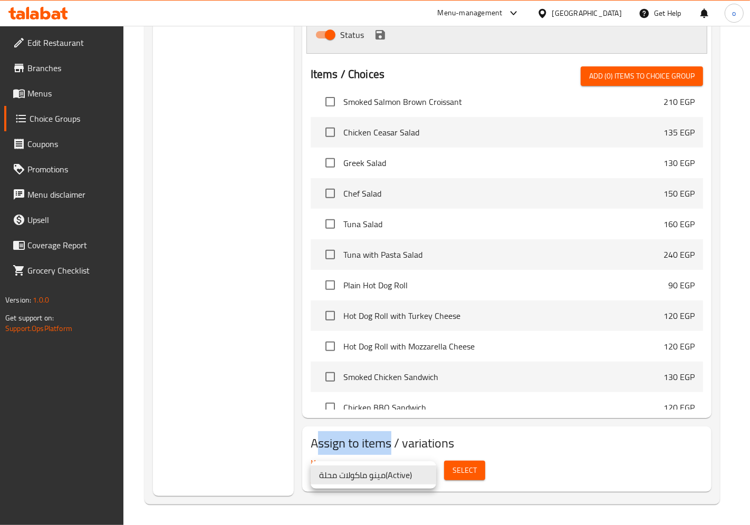
click at [379, 475] on li "مينو ماكولات محلة ( Active )" at bounding box center [374, 475] width 126 height 19
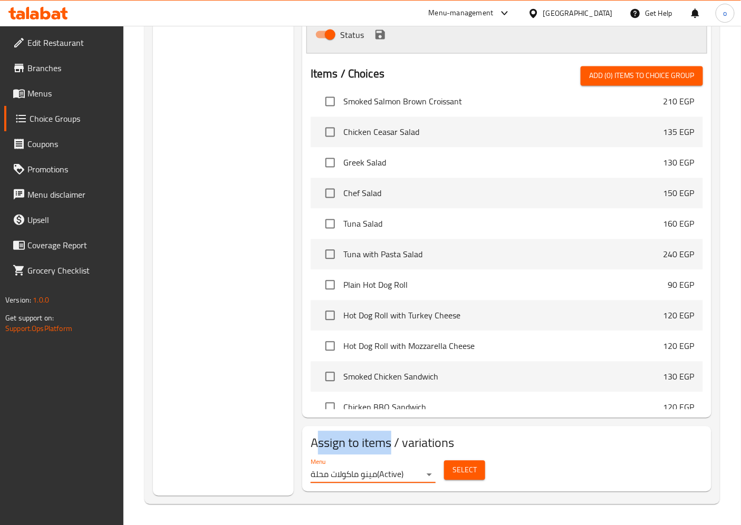
click at [455, 474] on span "Select" at bounding box center [465, 470] width 24 height 13
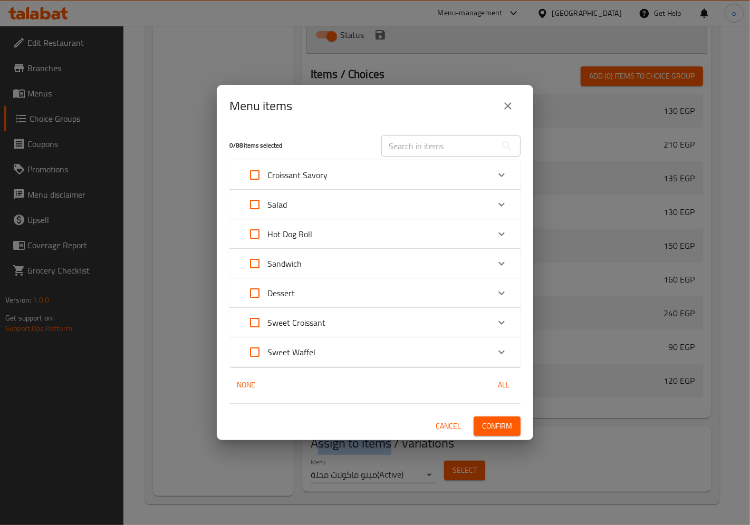
click at [343, 291] on div "Dessert" at bounding box center [365, 293] width 247 height 25
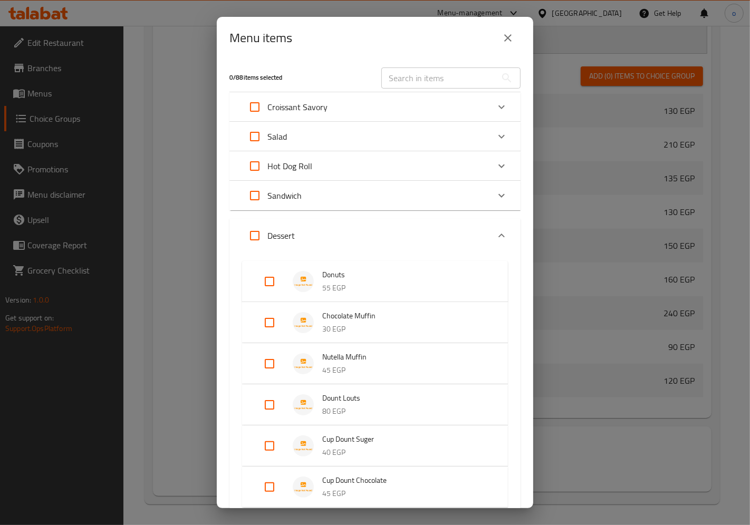
click at [362, 225] on div "Dessert" at bounding box center [365, 235] width 247 height 25
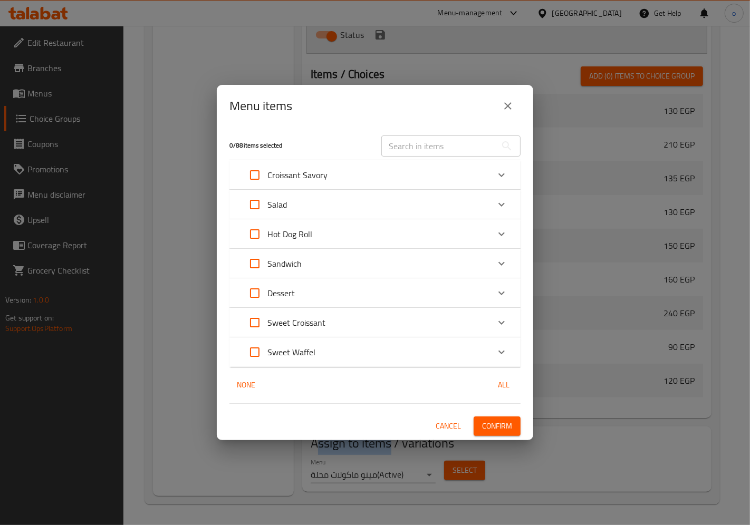
click at [256, 289] on input "Expand" at bounding box center [254, 293] width 25 height 25
checkbox input "true"
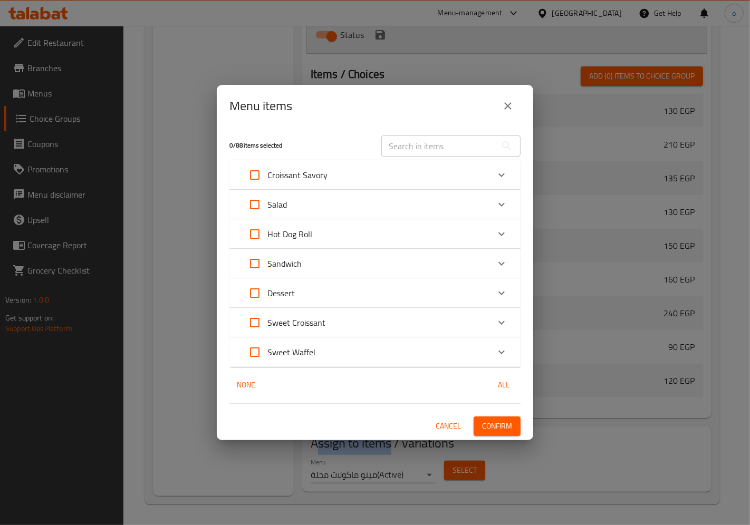
checkbox input "true"
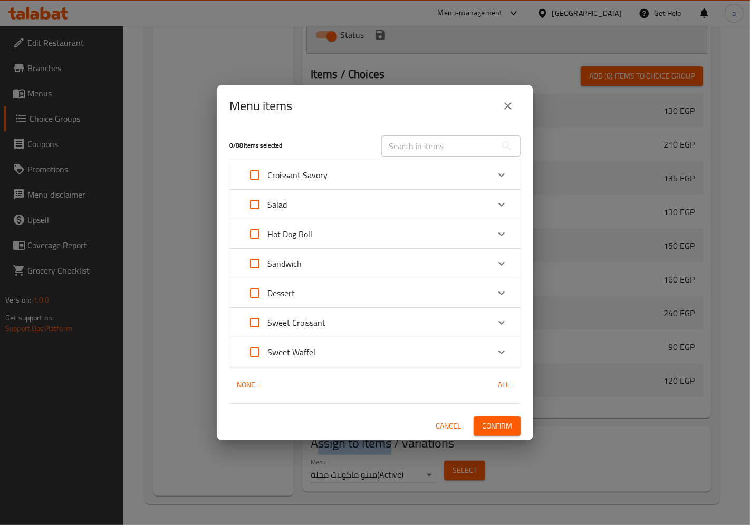
checkbox input "true"
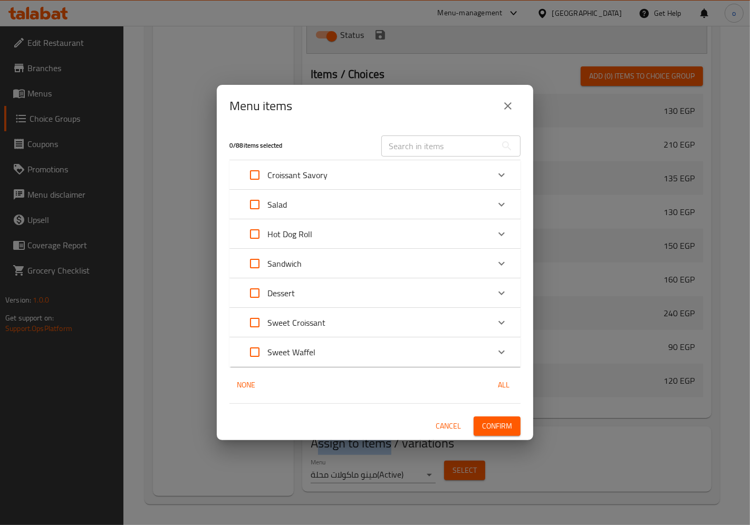
checkbox input "true"
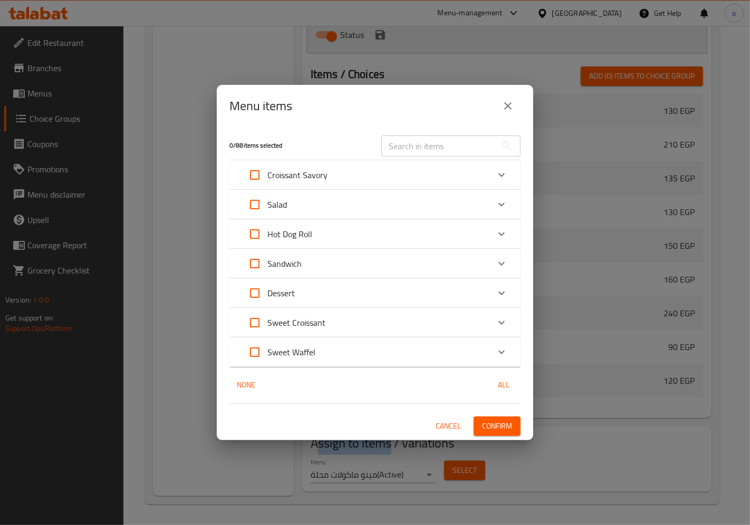
checkbox input "true"
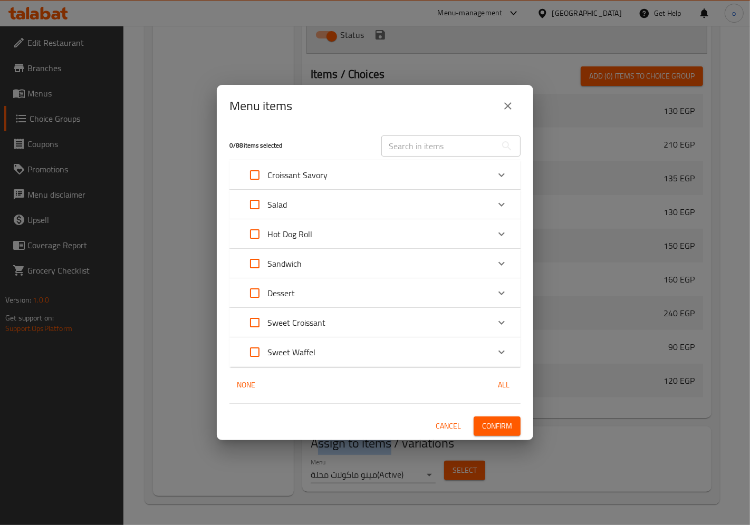
checkbox input "true"
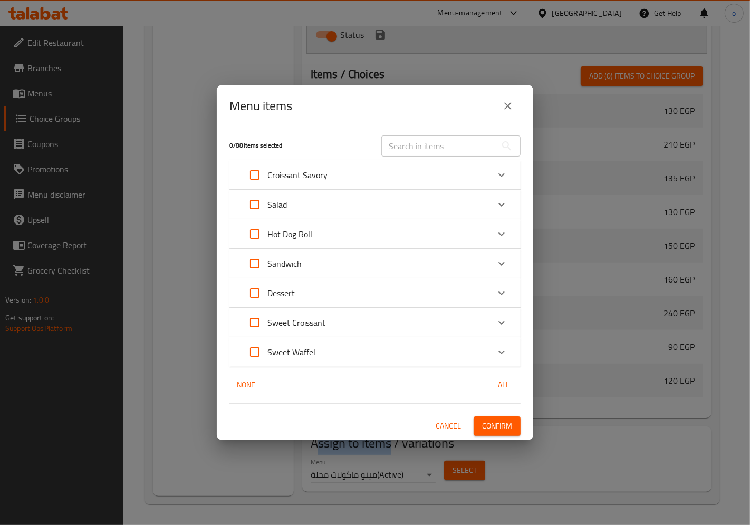
checkbox input "true"
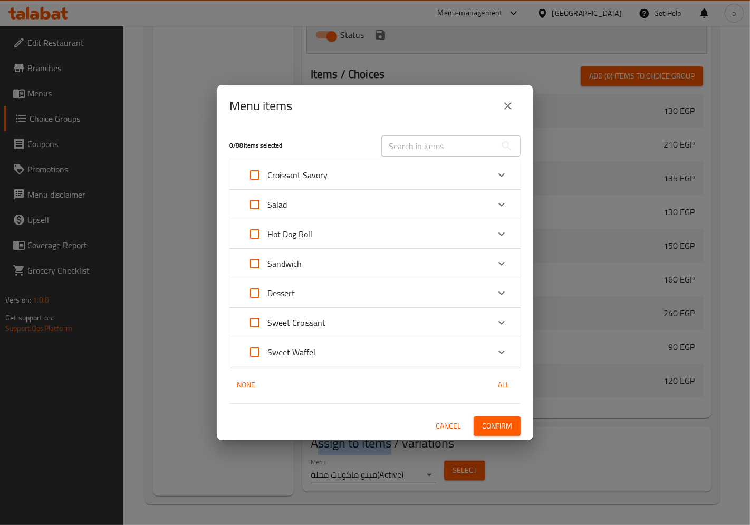
checkbox input "true"
drag, startPoint x: 229, startPoint y: 147, endPoint x: 235, endPoint y: 146, distance: 5.9
click at [235, 146] on h5 "35 / 88 items selected" at bounding box center [298, 145] width 139 height 9
click at [253, 291] on input "Expand" at bounding box center [254, 293] width 25 height 25
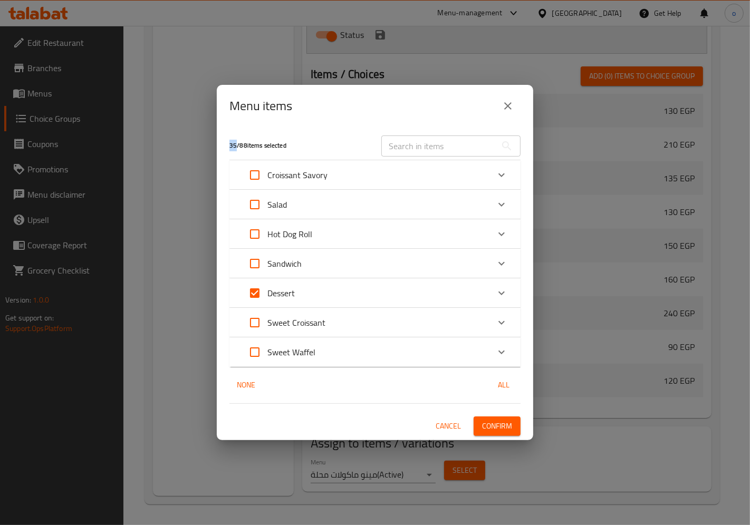
checkbox input "false"
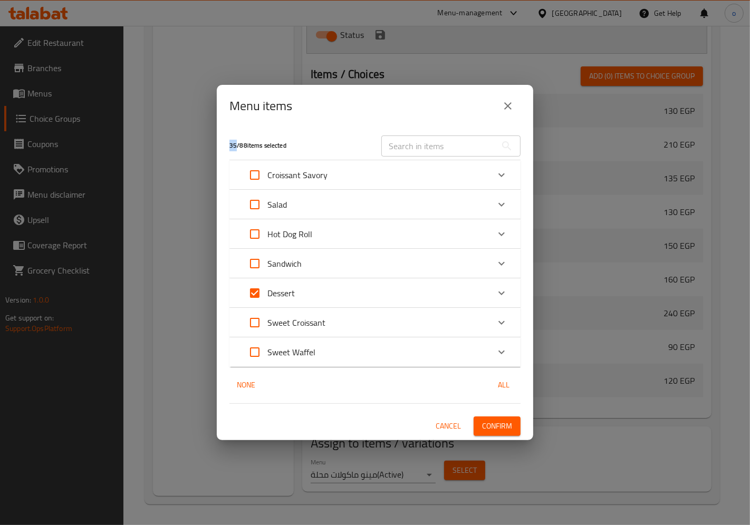
checkbox input "false"
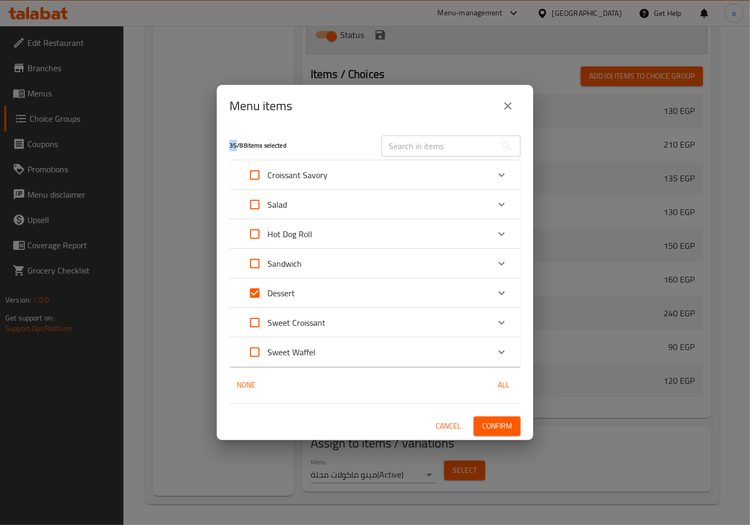
checkbox input "false"
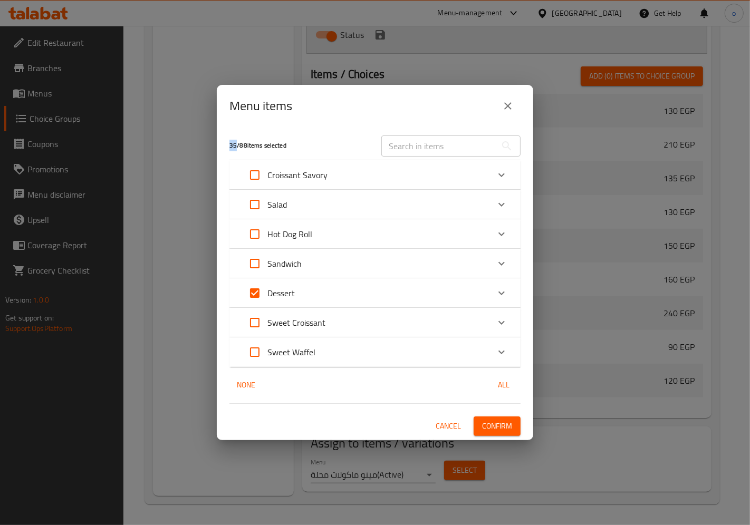
checkbox input "false"
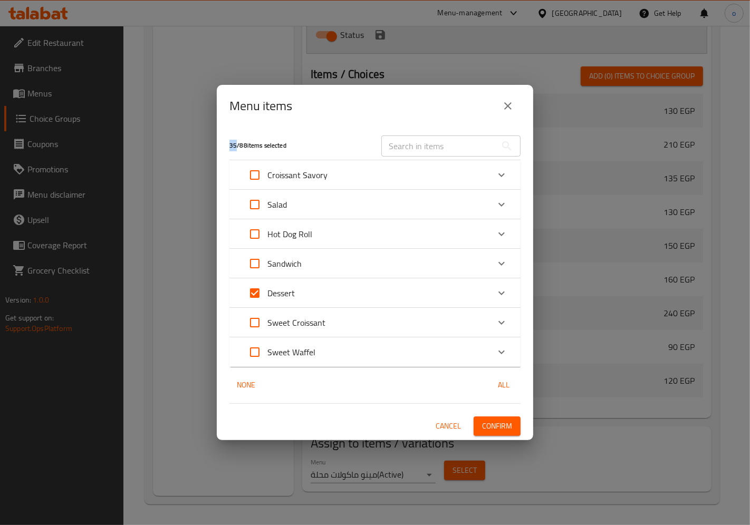
checkbox input "false"
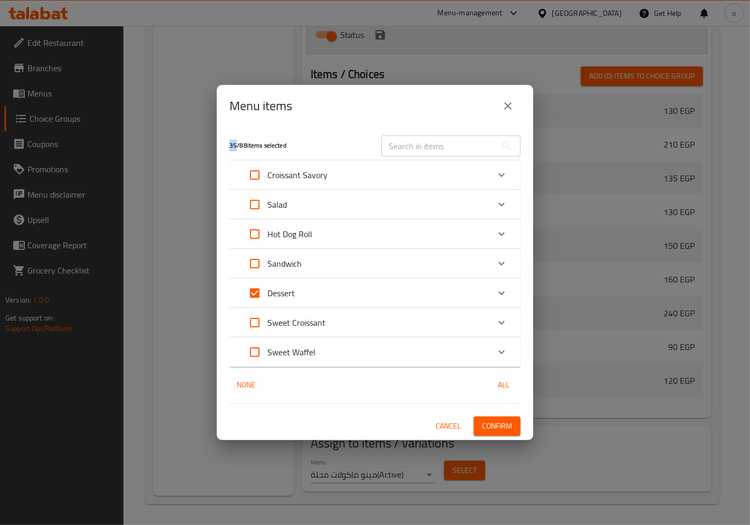
checkbox input "false"
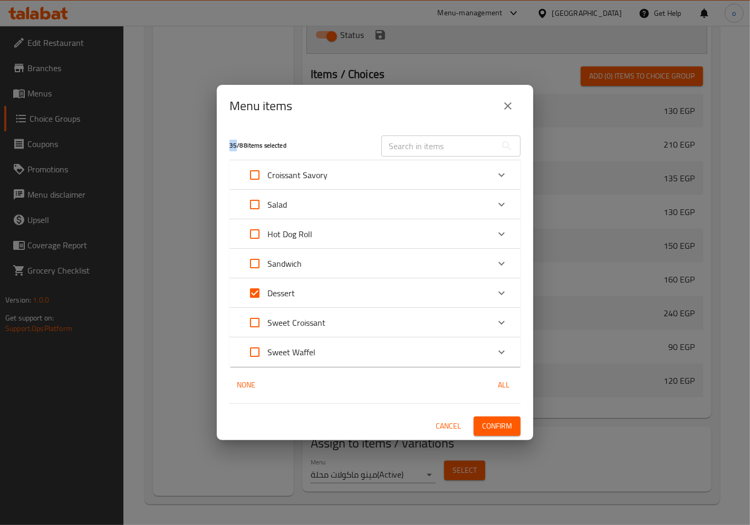
checkbox input "false"
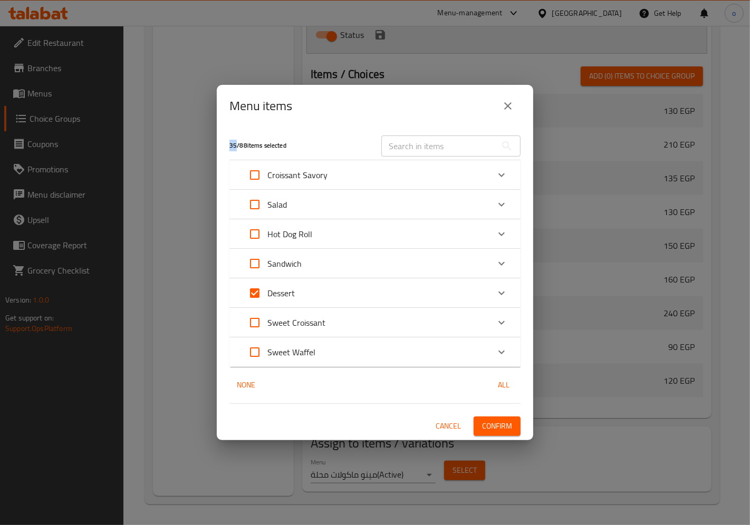
checkbox input "false"
click at [337, 292] on div "Dessert" at bounding box center [365, 293] width 247 height 25
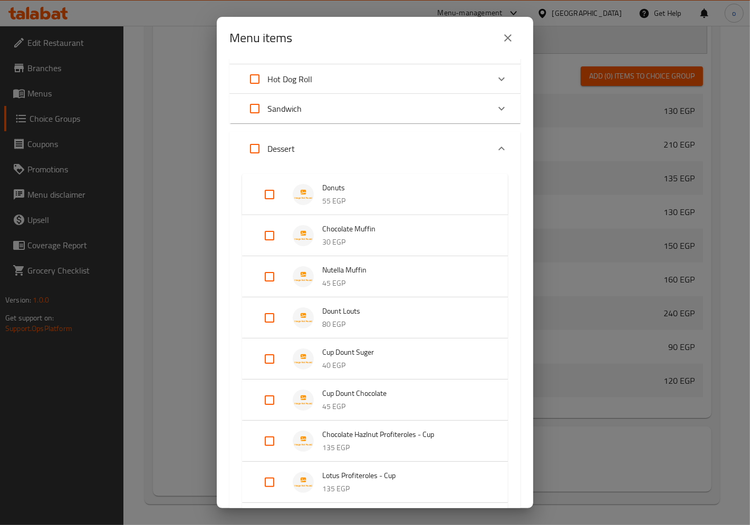
scroll to position [176, 0]
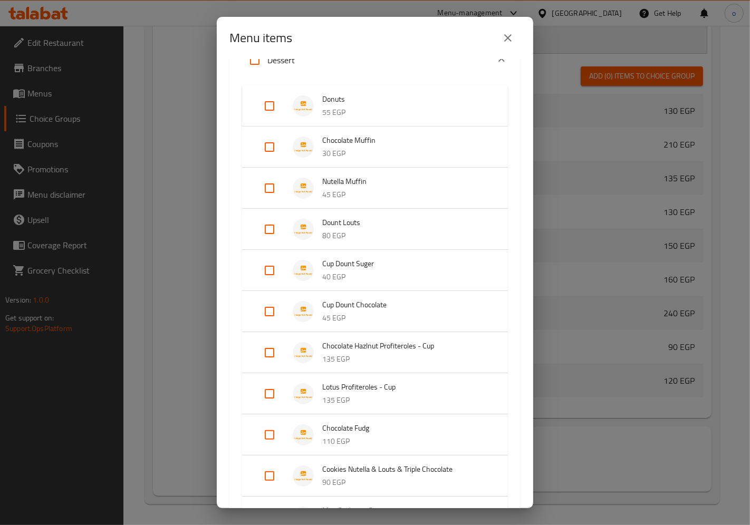
click at [345, 111] on p "55 EGP" at bounding box center [404, 112] width 165 height 13
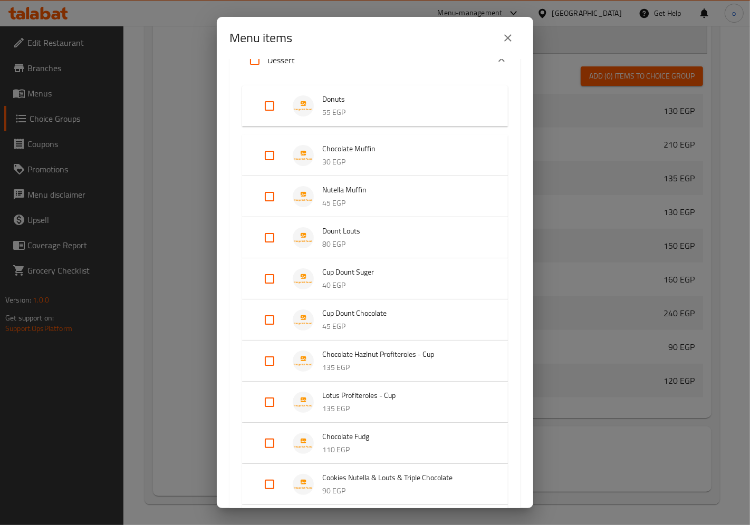
click at [269, 102] on input "Expand" at bounding box center [269, 105] width 25 height 25
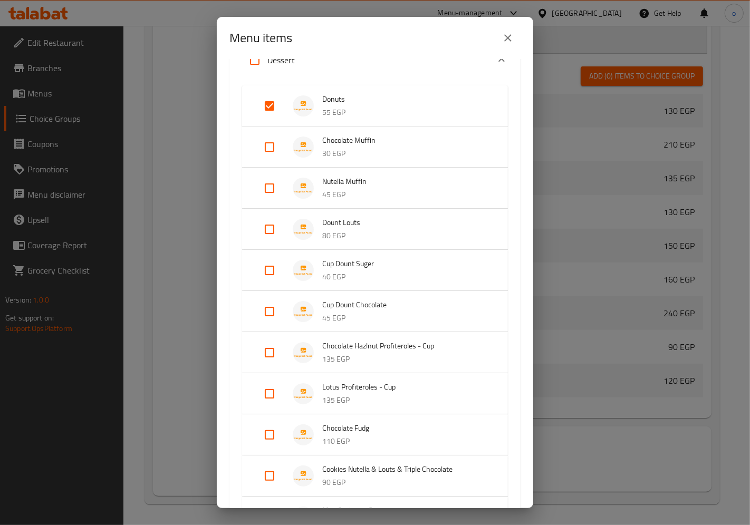
click at [266, 106] on input "Expand" at bounding box center [269, 105] width 25 height 25
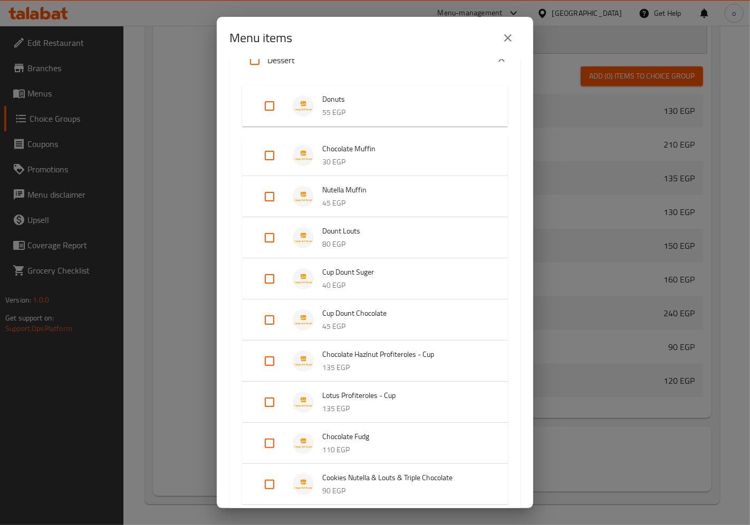
click at [271, 103] on input "Expand" at bounding box center [269, 105] width 25 height 25
checkbox input "true"
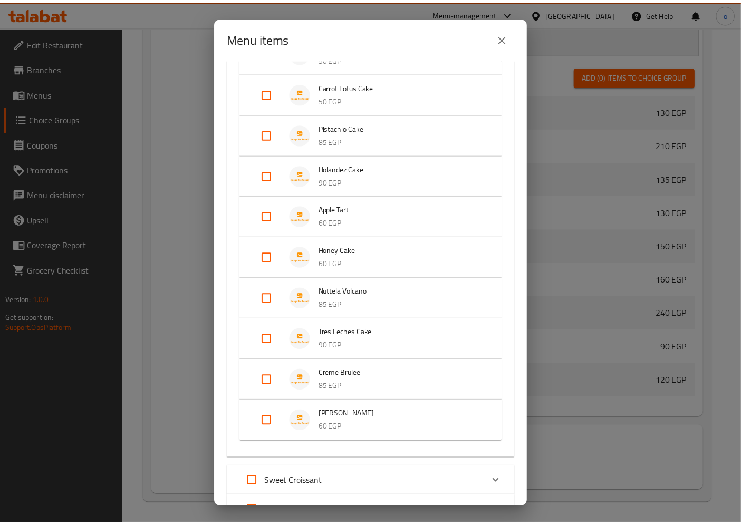
scroll to position [1348, 0]
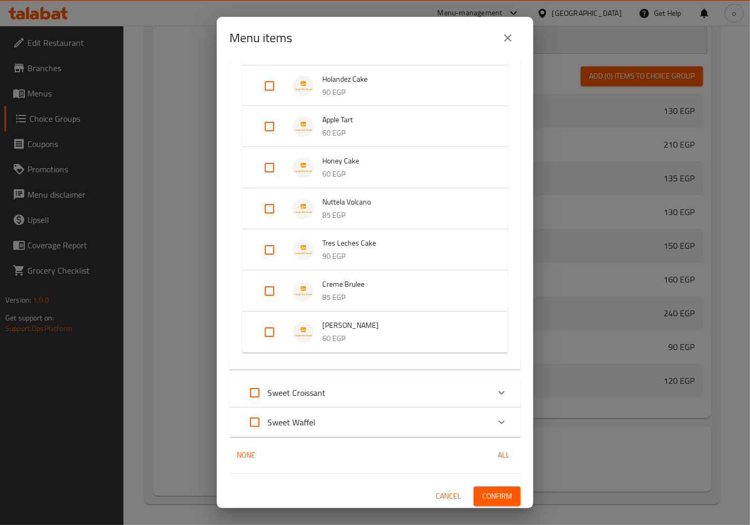
click at [504, 40] on icon "close" at bounding box center [508, 38] width 13 height 13
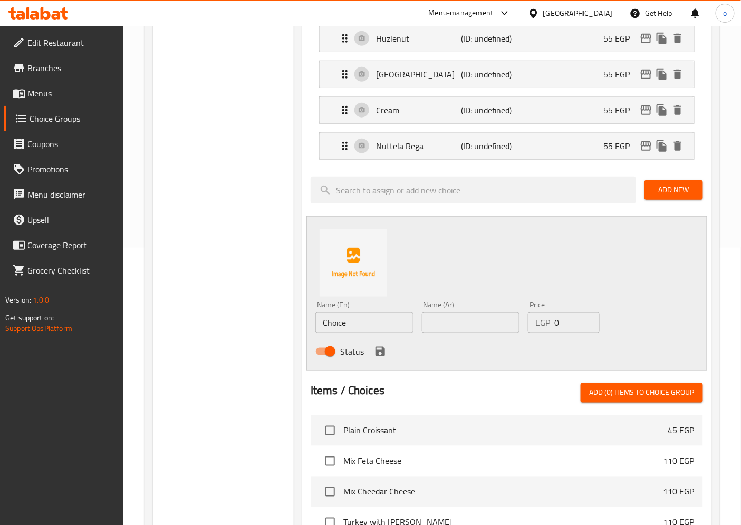
scroll to position [243, 0]
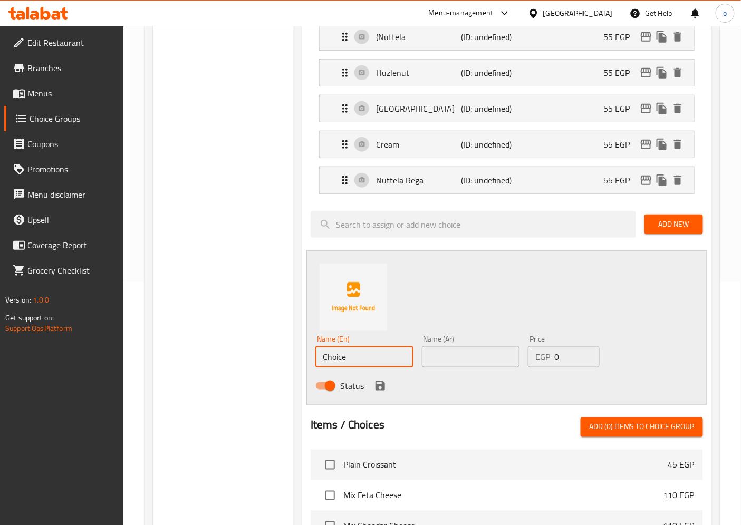
drag, startPoint x: 356, startPoint y: 361, endPoint x: 304, endPoint y: 359, distance: 51.7
click at [304, 359] on div "Assigned to your choice of Dount (Nuttela (ID: undefined) 55 EGP Name (En) (Nut…" at bounding box center [506, 380] width 409 height 779
click at [360, 368] on input "text" at bounding box center [364, 357] width 98 height 21
paste input "Éclair)"
type input "Éclair)"
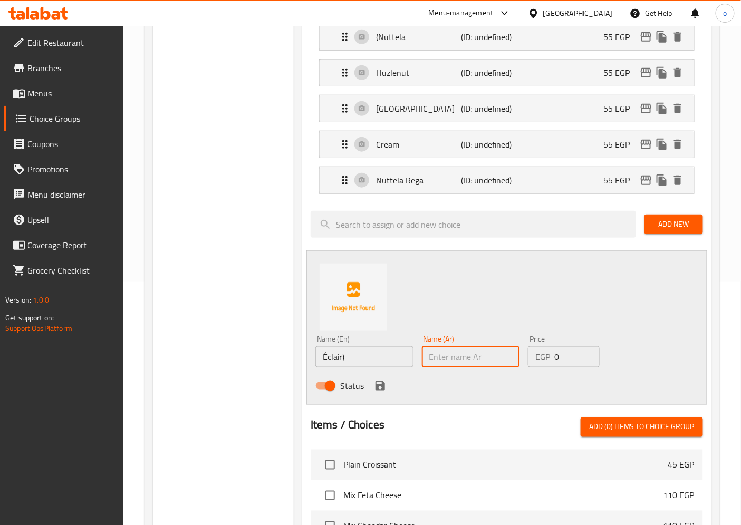
click at [454, 349] on input "text" at bounding box center [471, 357] width 98 height 21
paste input "اكلير)"
type input "اكلير)"
click at [562, 358] on input "0" at bounding box center [576, 357] width 45 height 21
type input "55"
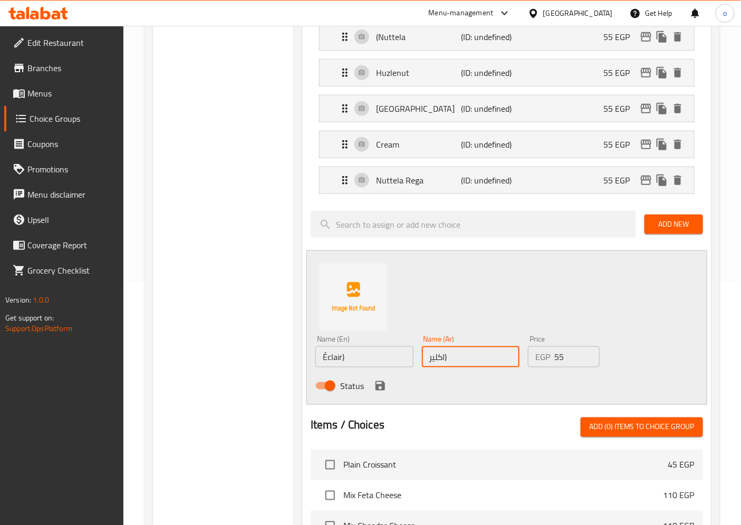
click at [449, 360] on input "اكلير)" at bounding box center [471, 357] width 98 height 21
type input "اكلير"
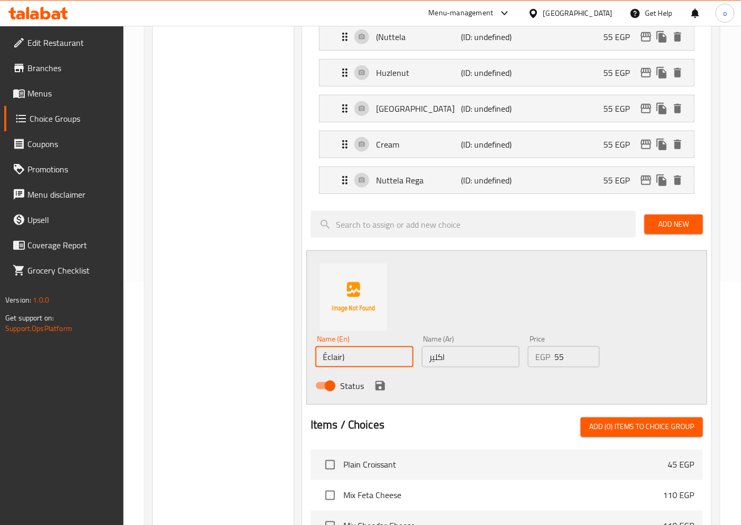
click at [346, 360] on input "Éclair)" at bounding box center [364, 357] width 98 height 21
type input "Éclair"
click at [379, 386] on icon "save" at bounding box center [380, 385] width 9 height 9
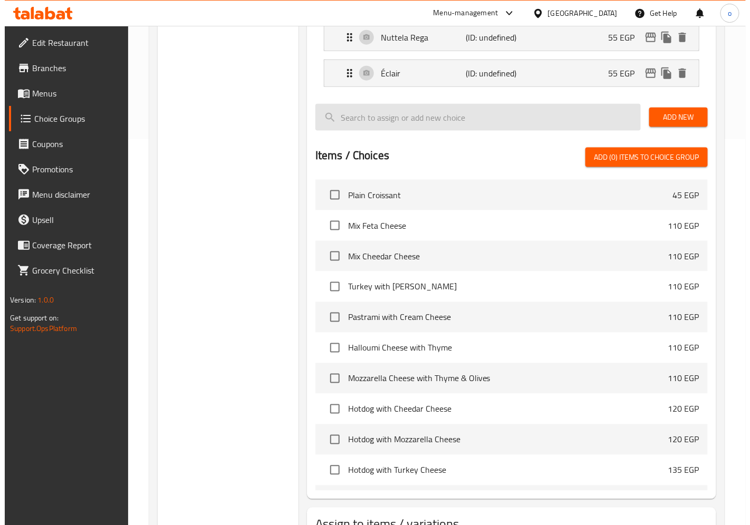
scroll to position [468, 0]
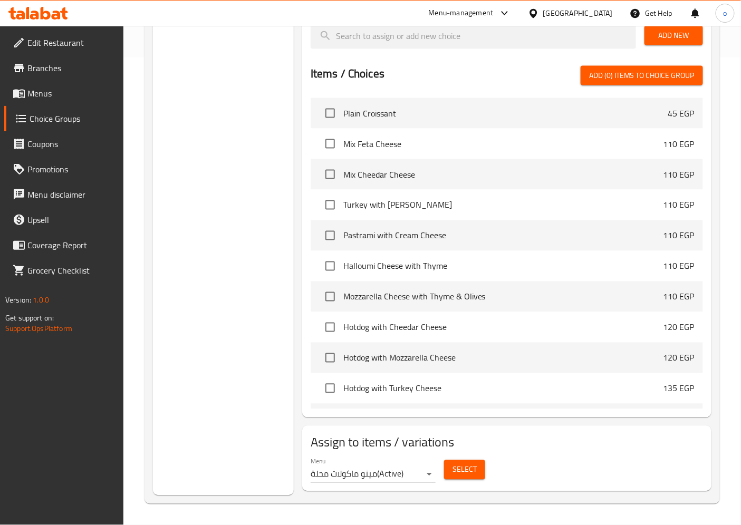
click at [450, 470] on button "Select" at bounding box center [464, 471] width 41 height 20
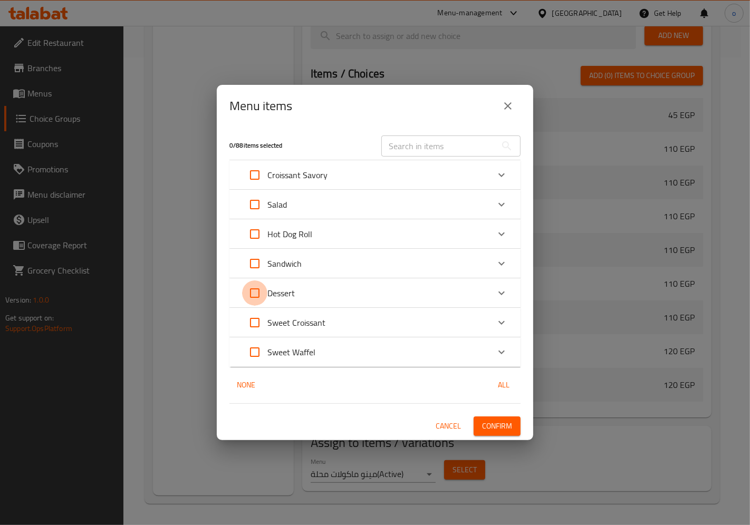
click at [262, 293] on input "Expand" at bounding box center [254, 293] width 25 height 25
checkbox input "true"
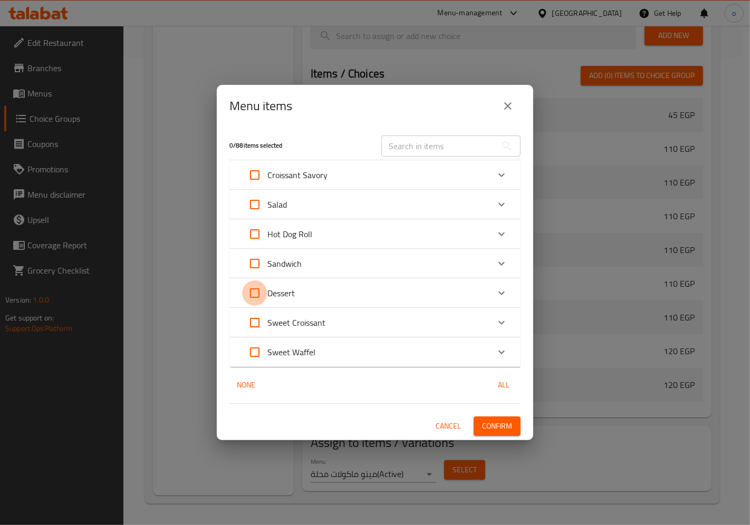
checkbox input "true"
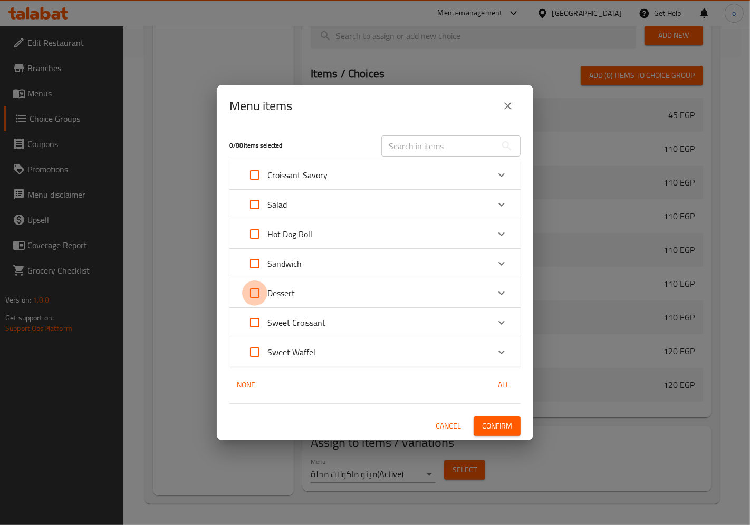
checkbox input "true"
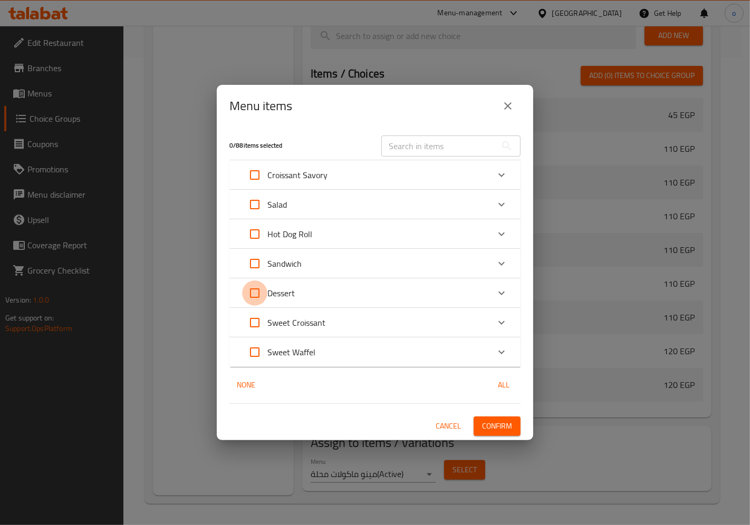
checkbox input "true"
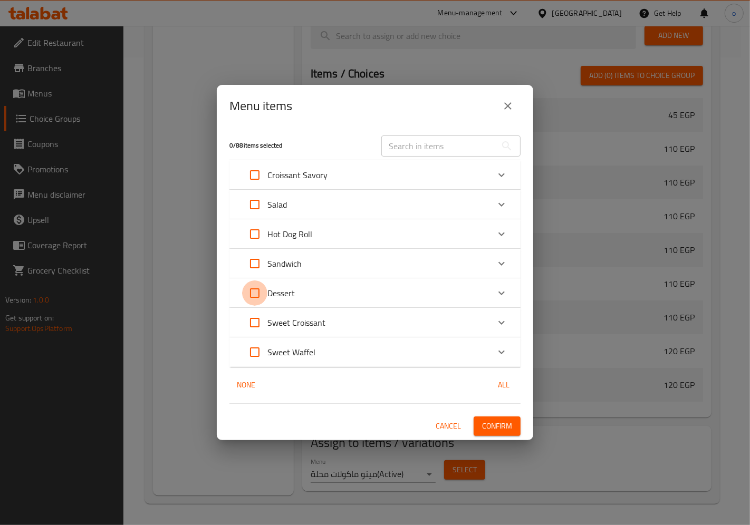
checkbox input "true"
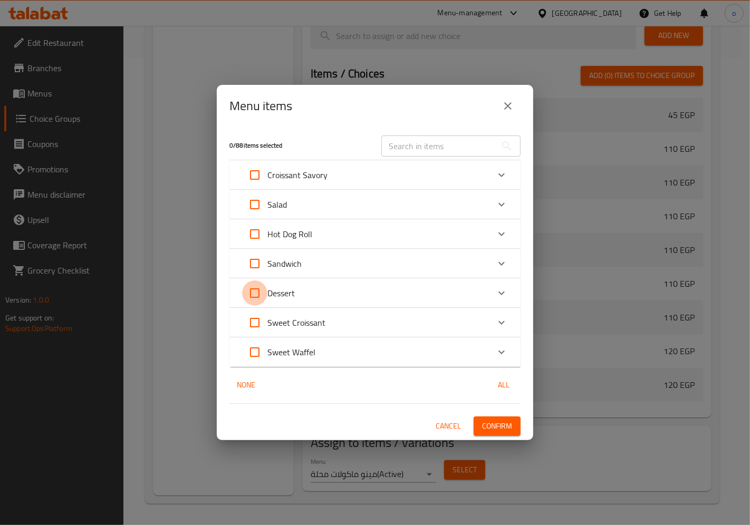
checkbox input "true"
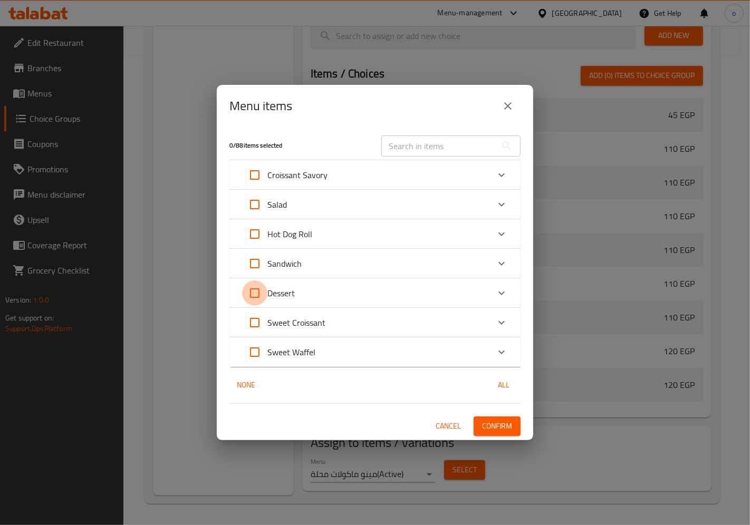
checkbox input "true"
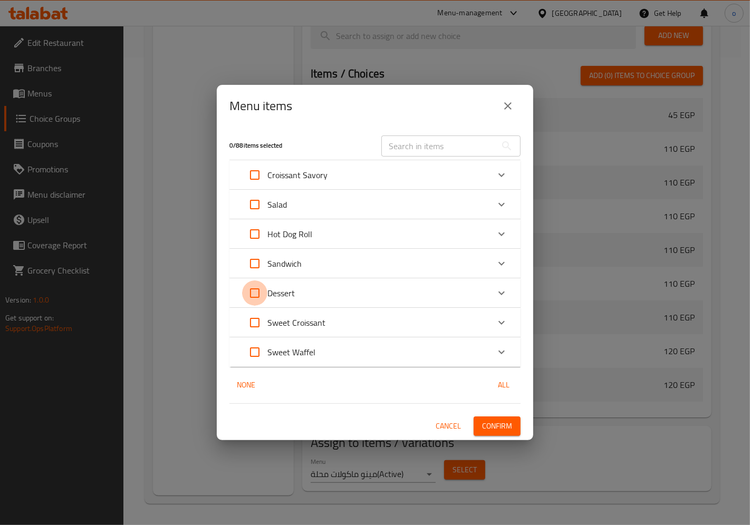
checkbox input "true"
click at [262, 293] on input "Expand" at bounding box center [254, 293] width 25 height 25
checkbox input "false"
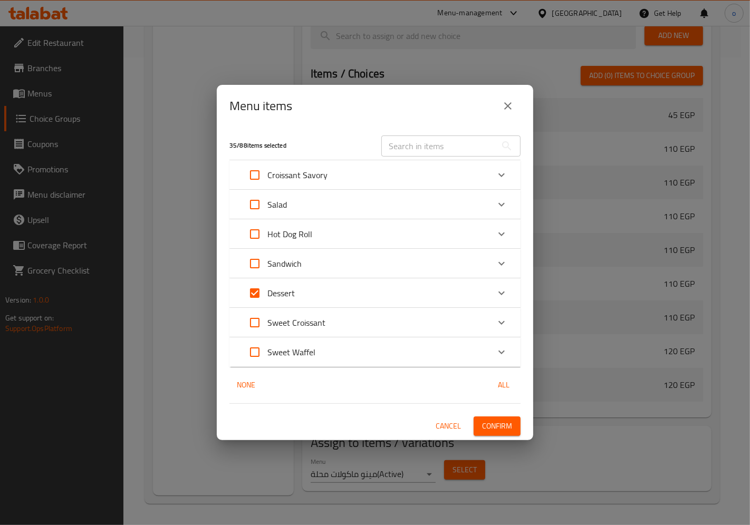
checkbox input "false"
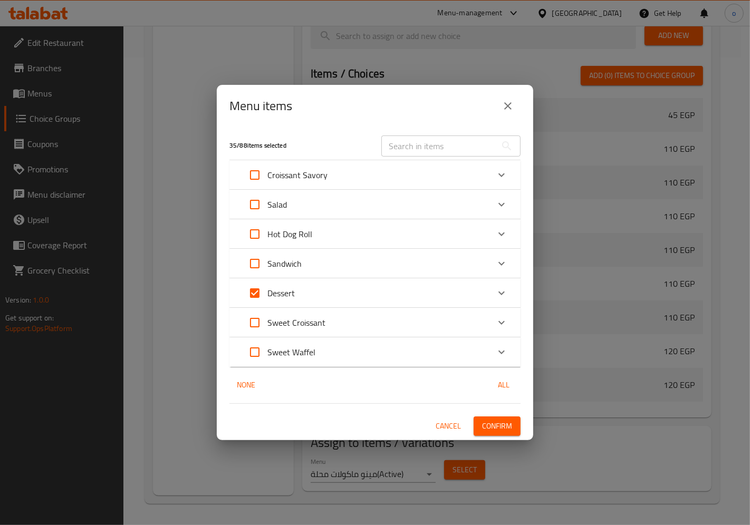
checkbox input "false"
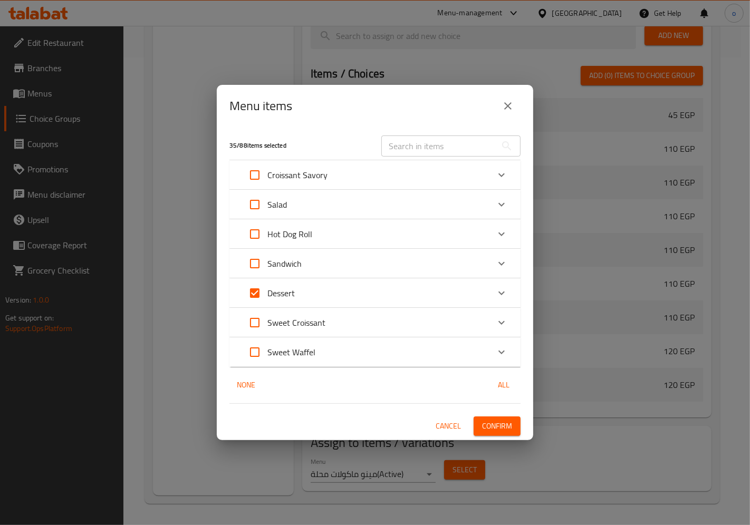
checkbox input "false"
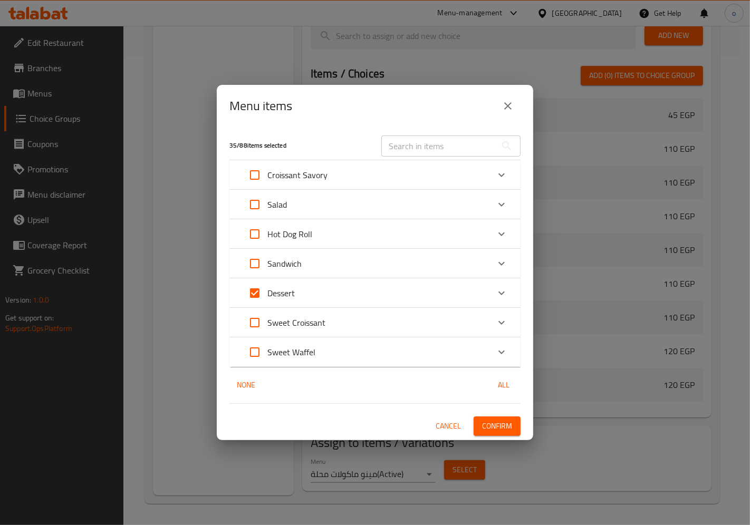
checkbox input "false"
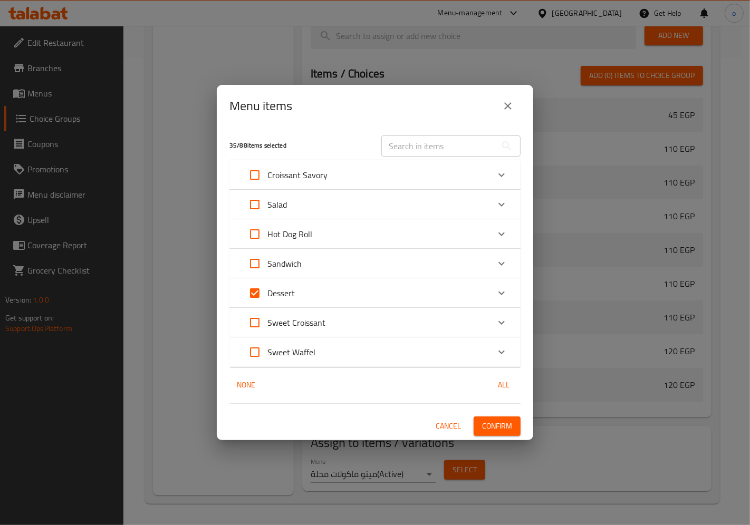
checkbox input "false"
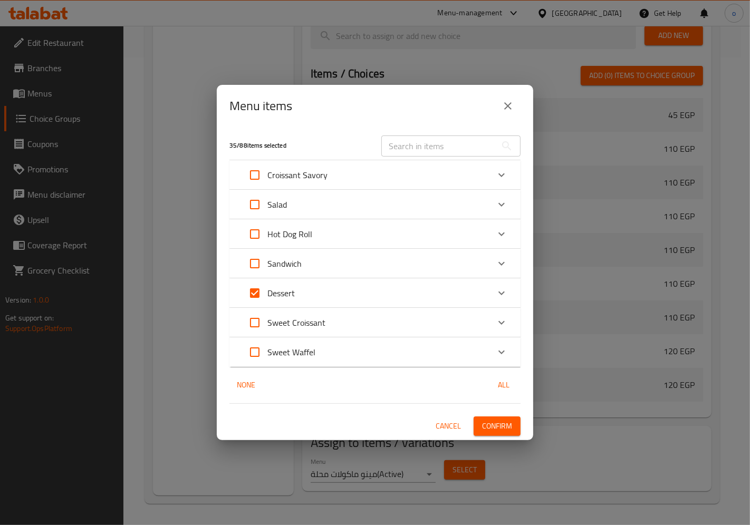
checkbox input "false"
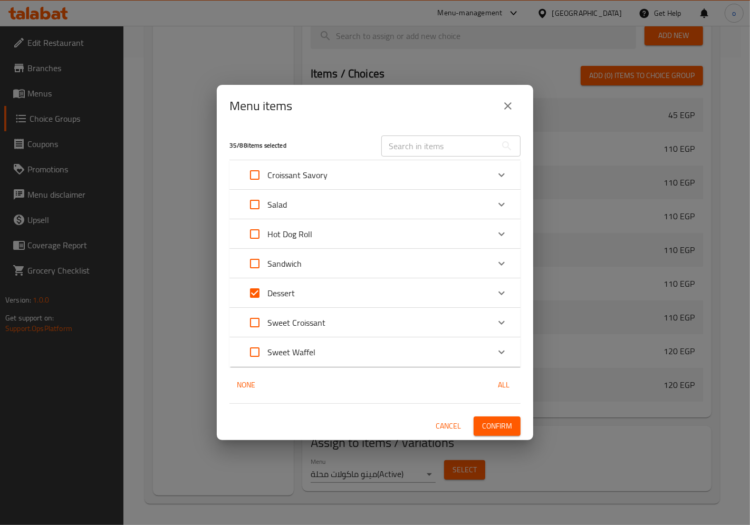
checkbox input "false"
click at [500, 292] on icon "Expand" at bounding box center [501, 293] width 13 height 13
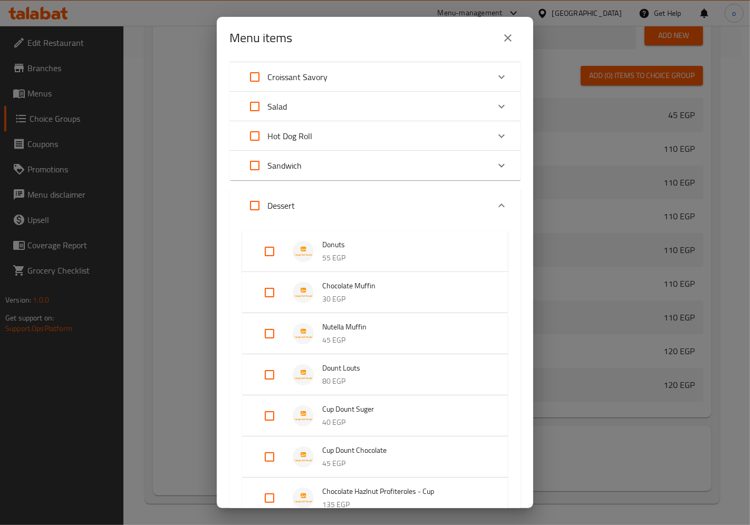
scroll to position [117, 0]
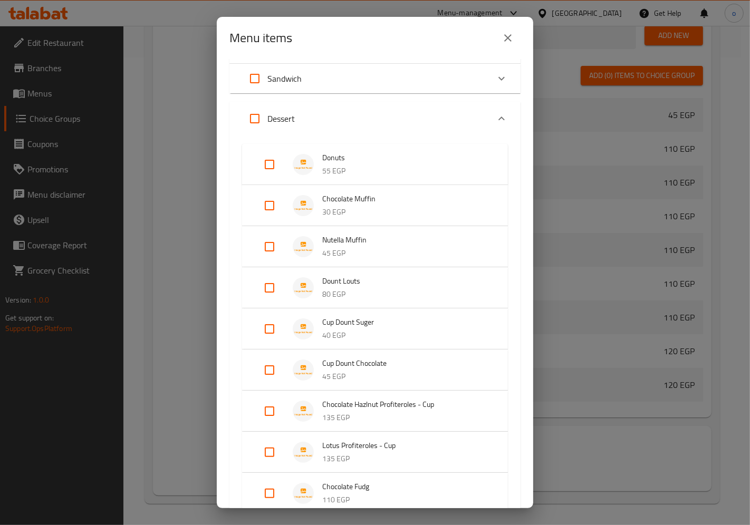
click at [273, 156] on input "Expand" at bounding box center [269, 164] width 25 height 25
checkbox input "true"
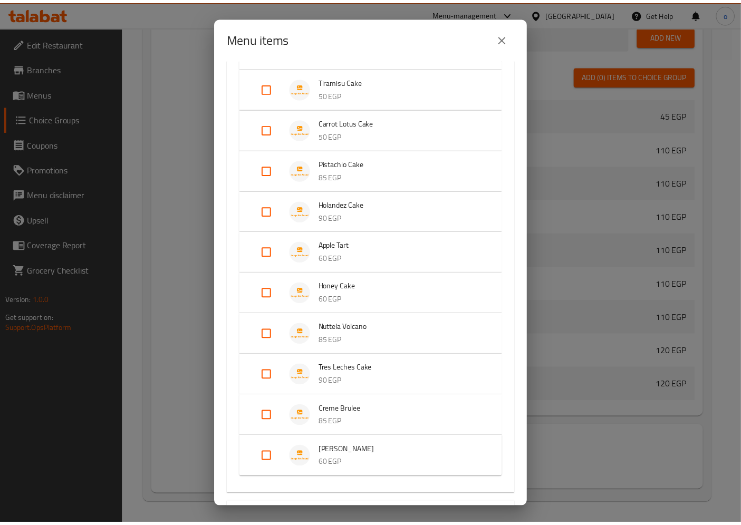
scroll to position [1356, 0]
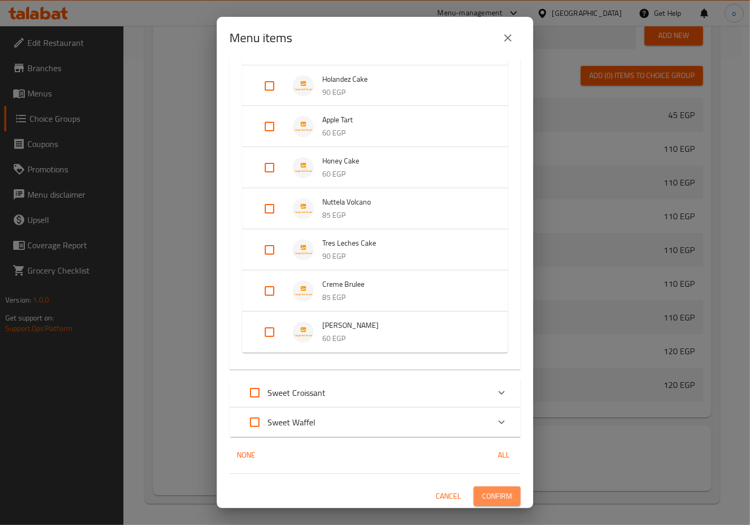
click at [488, 487] on button "Confirm" at bounding box center [497, 497] width 47 height 20
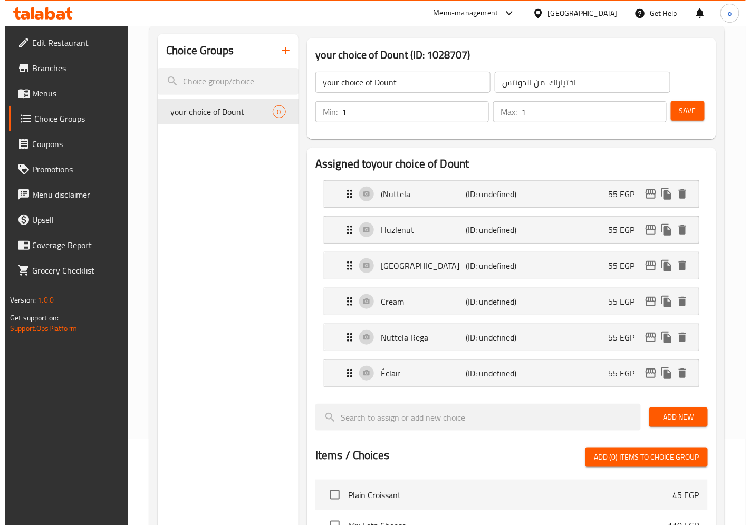
scroll to position [0, 0]
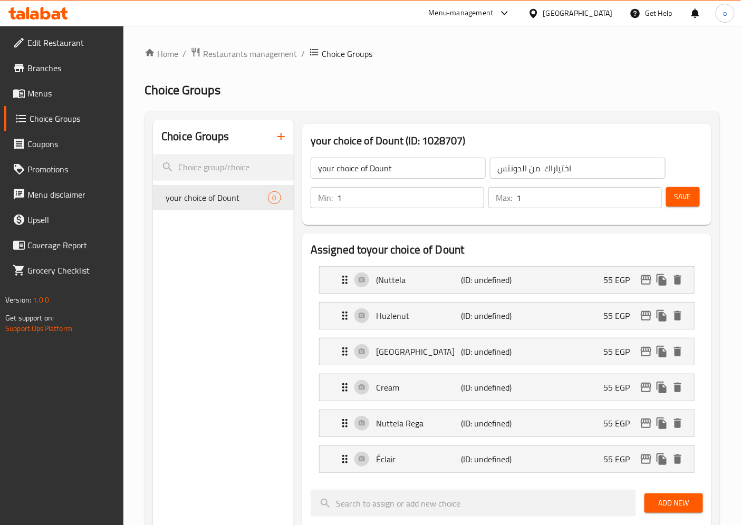
drag, startPoint x: 298, startPoint y: 138, endPoint x: 285, endPoint y: 138, distance: 12.7
click at [285, 138] on icon "button" at bounding box center [281, 136] width 13 height 13
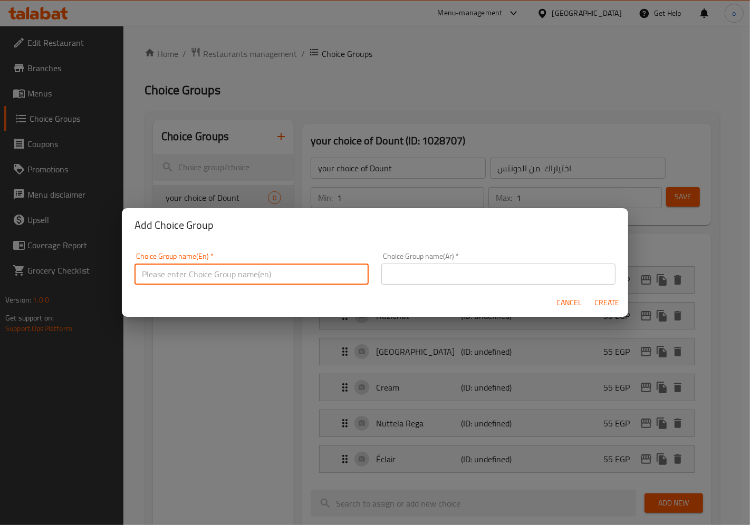
click at [255, 277] on input "text" at bounding box center [252, 274] width 234 height 21
drag, startPoint x: 228, startPoint y: 276, endPoint x: 192, endPoint y: 272, distance: 36.7
click at [192, 272] on input "your choice of Dount" at bounding box center [252, 274] width 234 height 21
click at [245, 276] on input "your choice of" at bounding box center [252, 274] width 234 height 21
paste input "Creamy Bussa"
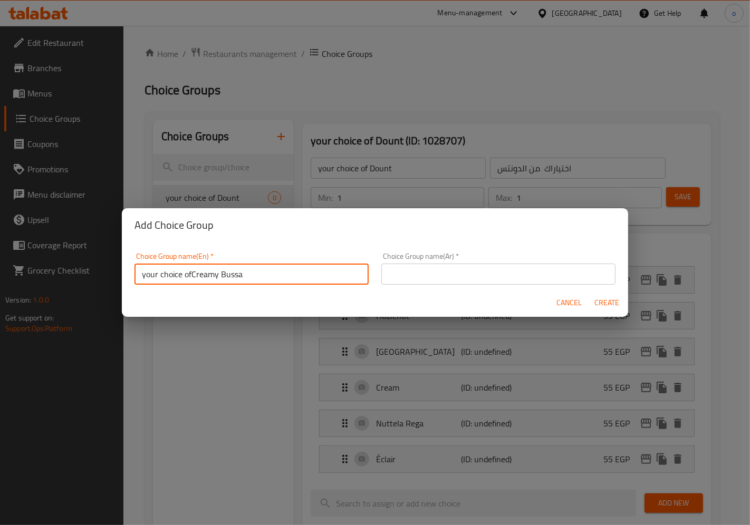
click at [191, 276] on input "your choice ofCreamy Bussa" at bounding box center [252, 274] width 234 height 21
type input "your choice of Creamy Bussa"
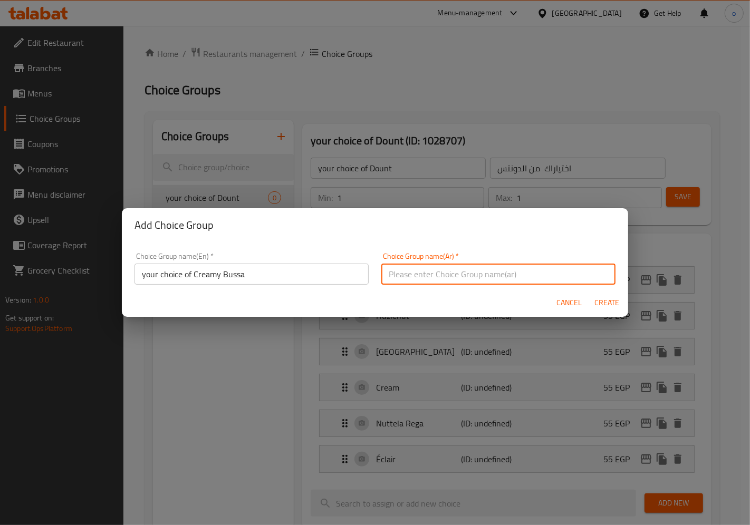
click at [399, 278] on input "text" at bounding box center [498, 274] width 234 height 21
drag, startPoint x: 384, startPoint y: 278, endPoint x: 410, endPoint y: 274, distance: 27.2
click at [410, 274] on input "اختياراك من الدونتس" at bounding box center [498, 274] width 234 height 21
click at [384, 275] on input "اختياراك من ا" at bounding box center [498, 274] width 234 height 21
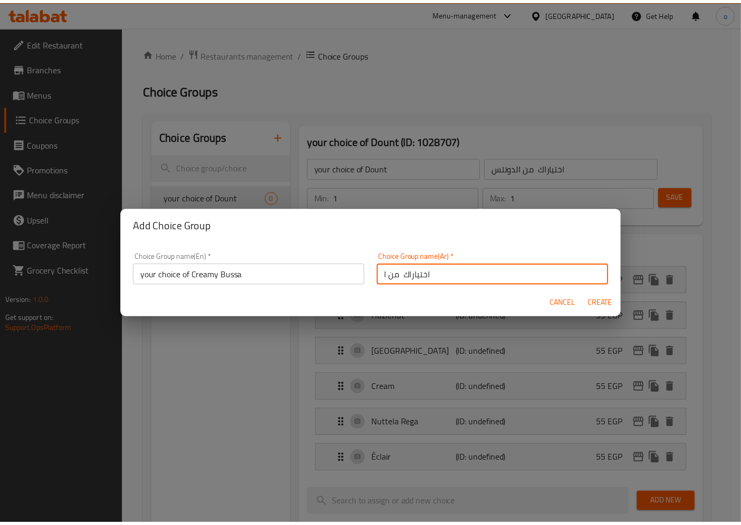
scroll to position [3, 0]
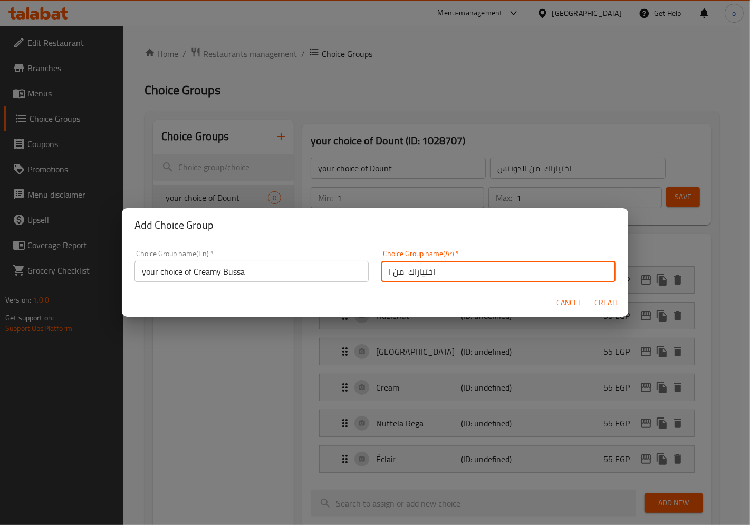
click at [388, 278] on input "اختياراك من ا" at bounding box center [498, 271] width 234 height 21
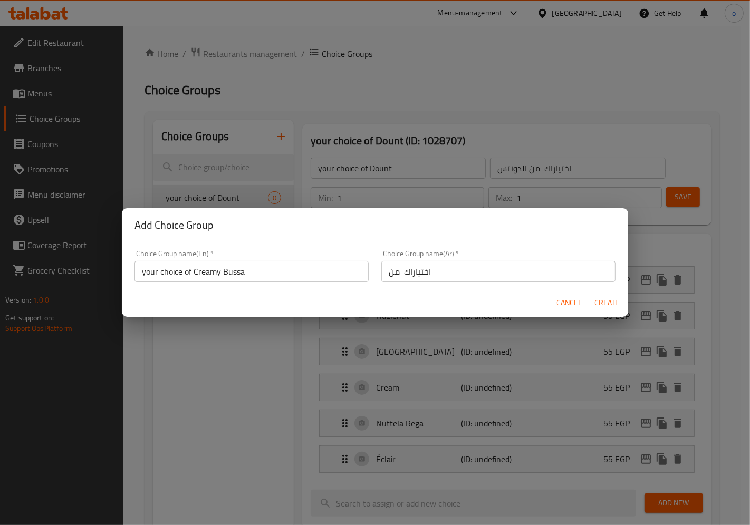
click at [382, 271] on input "اختياراك من" at bounding box center [498, 271] width 234 height 21
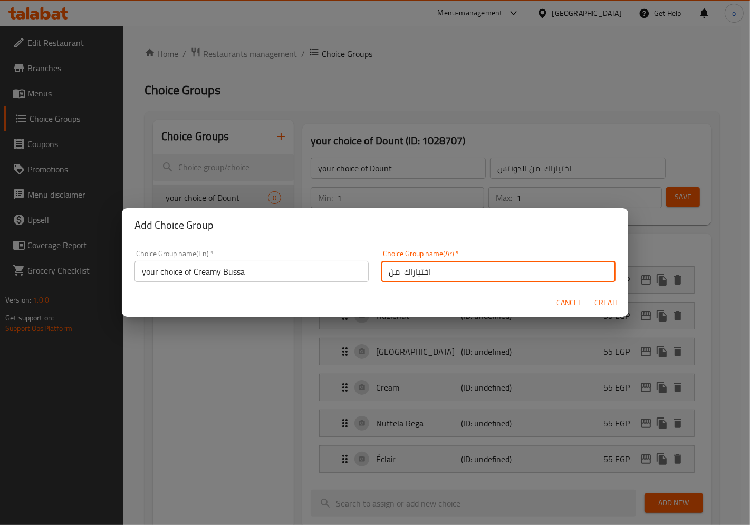
paste input "كـريـمـي بــوســة"
drag, startPoint x: 498, startPoint y: 271, endPoint x: 428, endPoint y: 269, distance: 69.1
click at [428, 269] on input "كـريـمـي بــوســة اختياراك من" at bounding box center [498, 271] width 234 height 21
click at [428, 269] on input "اختياراك من" at bounding box center [498, 271] width 234 height 21
paste input "كـريـمـي بــوســة"
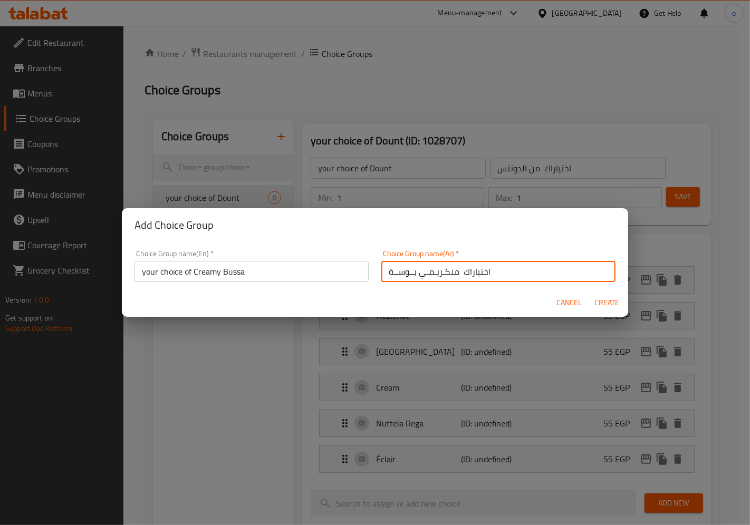
click at [446, 272] on input "اختياراك منكـريـمـي بــوســة" at bounding box center [498, 271] width 234 height 21
type input "اختياراك من كـريـمـي بــوســة"
click at [606, 304] on span "Create" at bounding box center [607, 302] width 25 height 13
type input "your choice of Creamy Bussa"
type input "اختياراك من كـريـمـي بــوســة"
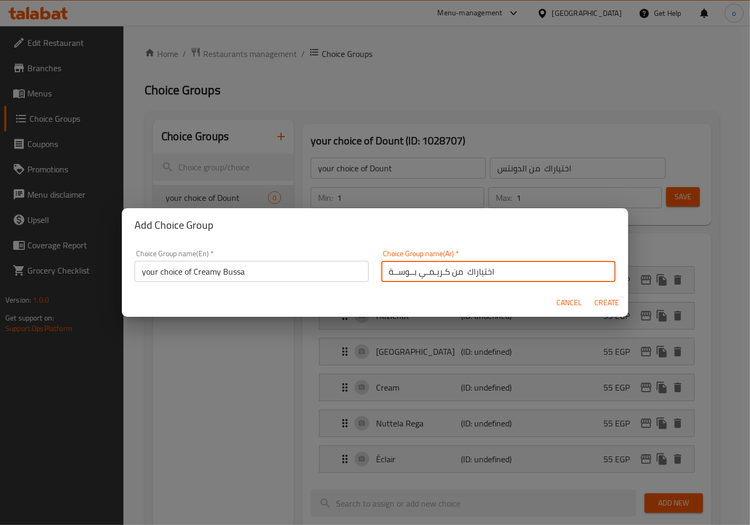
type input "0"
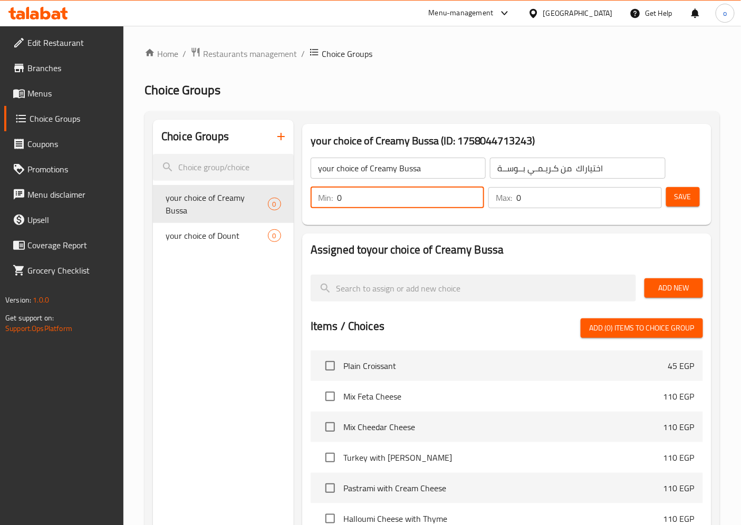
drag, startPoint x: 350, startPoint y: 201, endPoint x: 336, endPoint y: 201, distance: 13.7
click at [336, 201] on div "Min: 0 ​" at bounding box center [398, 197] width 174 height 21
type input "1"
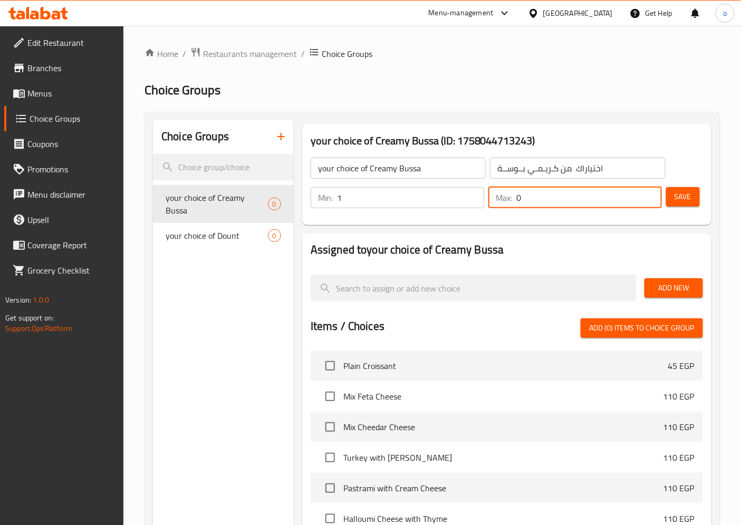
click at [519, 199] on input "0" at bounding box center [589, 197] width 146 height 21
type input "1"
click at [682, 206] on button "Save" at bounding box center [683, 197] width 34 height 20
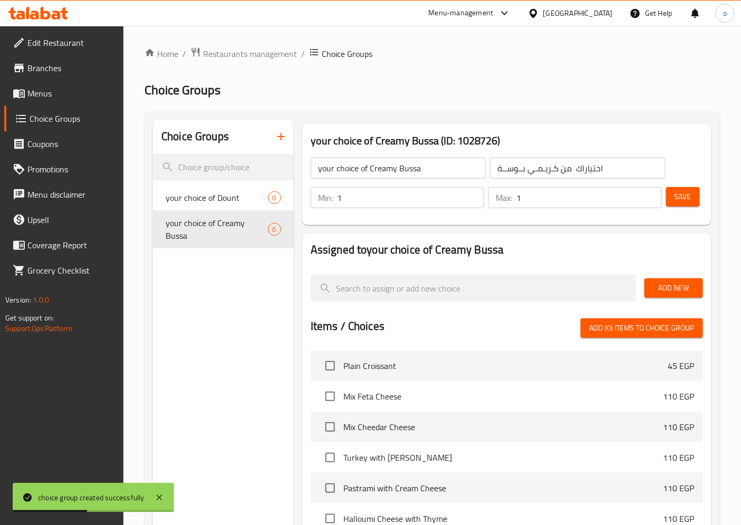
click at [656, 284] on span "Add New" at bounding box center [674, 288] width 42 height 13
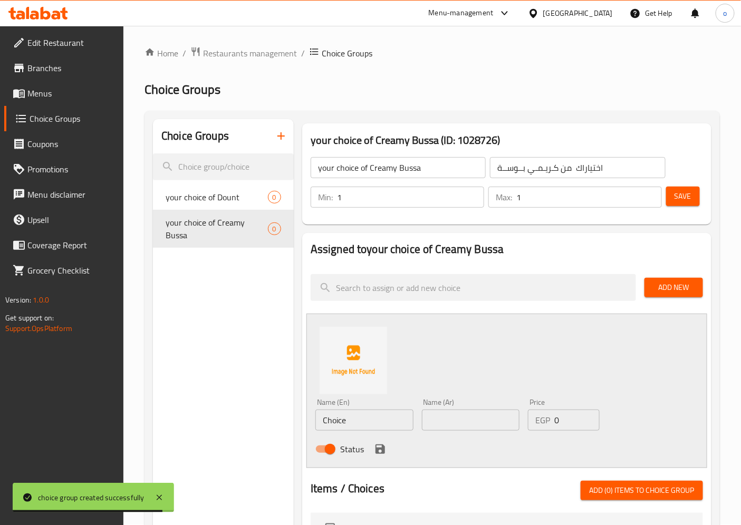
scroll to position [0, 0]
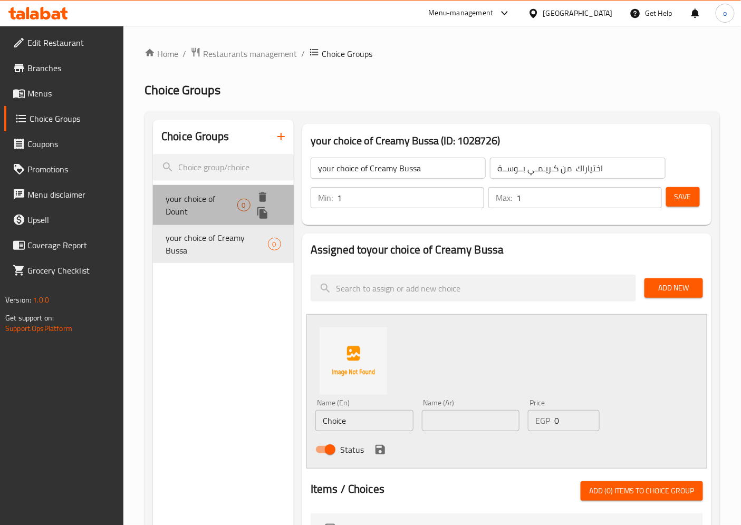
click at [224, 195] on span "your choice of Dount" at bounding box center [201, 205] width 71 height 25
type input "your choice of Dount"
type input "اختياراك من الدونتس"
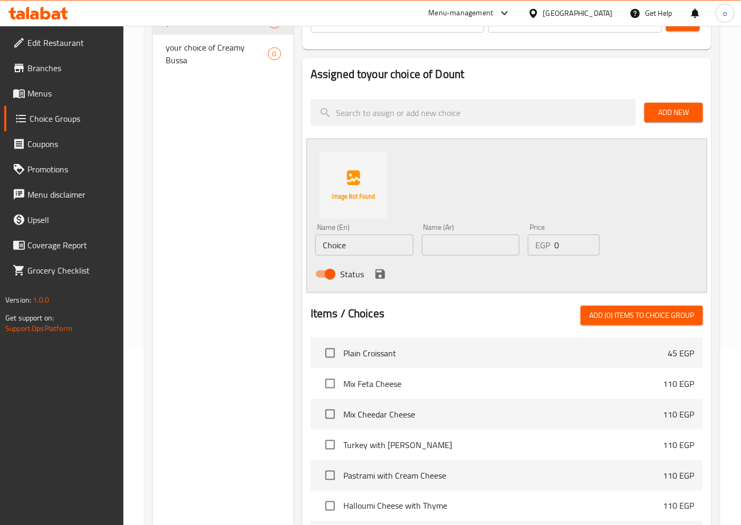
scroll to position [59, 0]
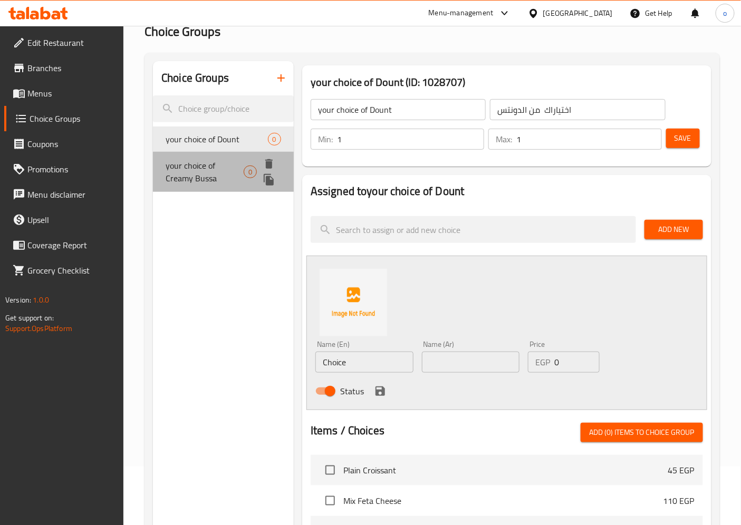
click at [213, 171] on span "your choice of Creamy Bussa" at bounding box center [205, 171] width 78 height 25
type input "your choice of Creamy Bussa"
type input "اختياراك من كـريـمـي بــوســة"
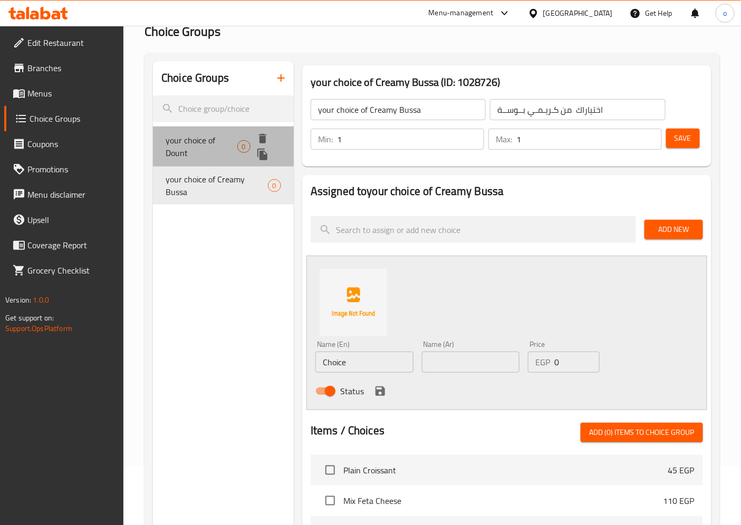
click at [178, 134] on span "your choice of Dount" at bounding box center [201, 146] width 71 height 25
type input "your choice of Dount"
type input "اختياراك من الدونتس"
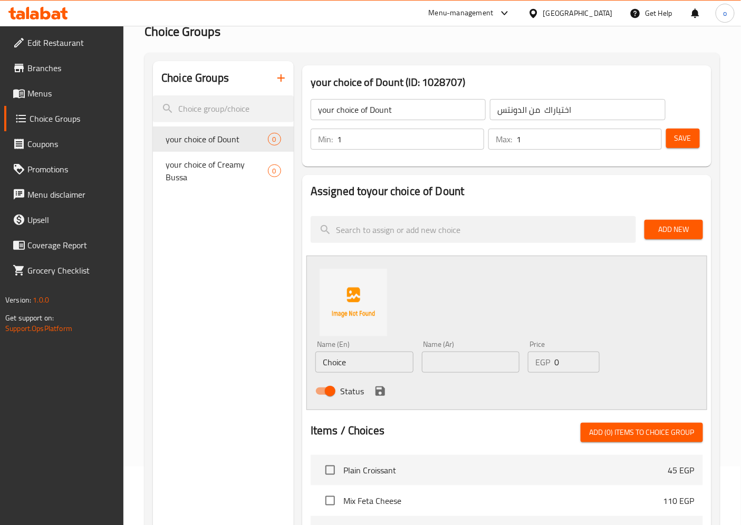
click at [364, 361] on input "Choice" at bounding box center [364, 362] width 98 height 21
paste input "Nuttela Huzlenut"
type input "Nuttela Huzlenut"
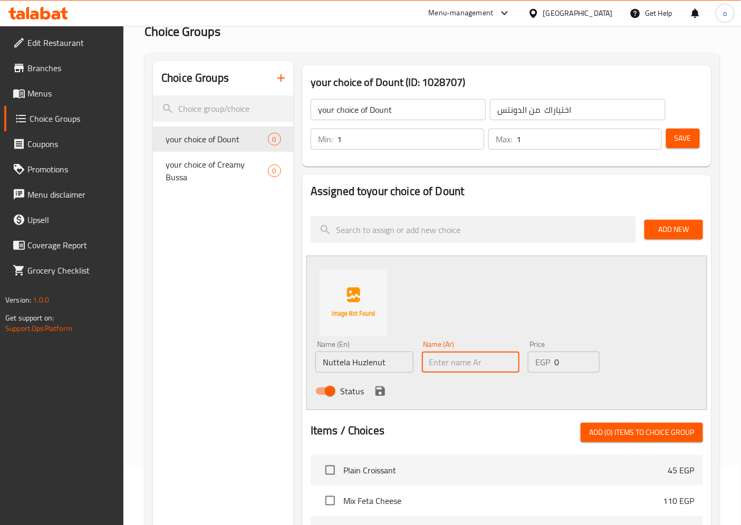
click at [452, 359] on input "text" at bounding box center [471, 362] width 98 height 21
click at [485, 361] on input "text" at bounding box center [471, 362] width 98 height 21
paste input "وتيلا-بندق"
type input "نوتيلا-بندق"
click at [376, 388] on icon "save" at bounding box center [380, 391] width 13 height 13
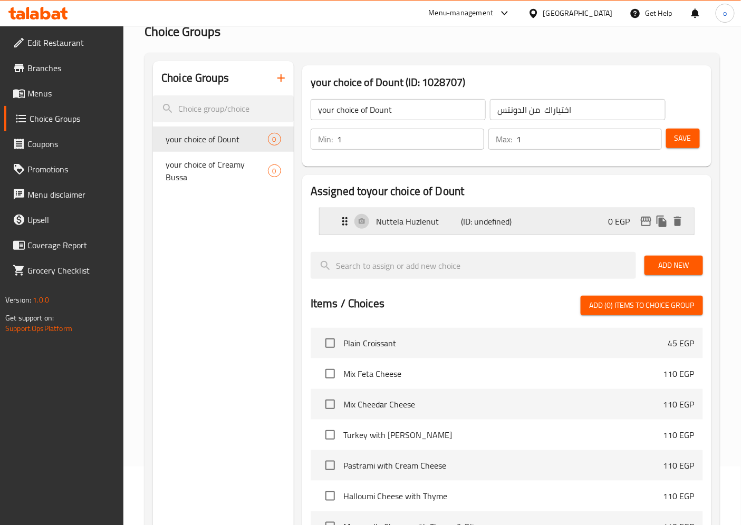
click at [512, 211] on div "Nuttela Huzlenut (ID: undefined) 0 EGP" at bounding box center [510, 221] width 343 height 26
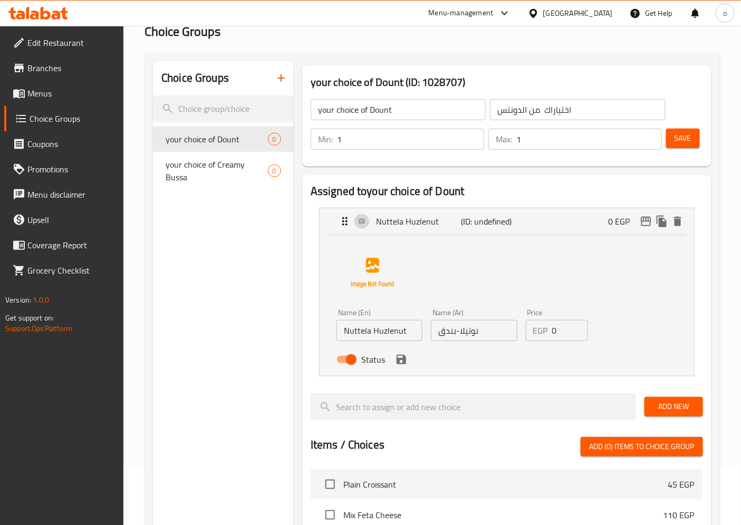
click at [456, 329] on input "نوتيلا-بندق" at bounding box center [474, 330] width 86 height 21
click at [402, 366] on icon "save" at bounding box center [401, 359] width 13 height 13
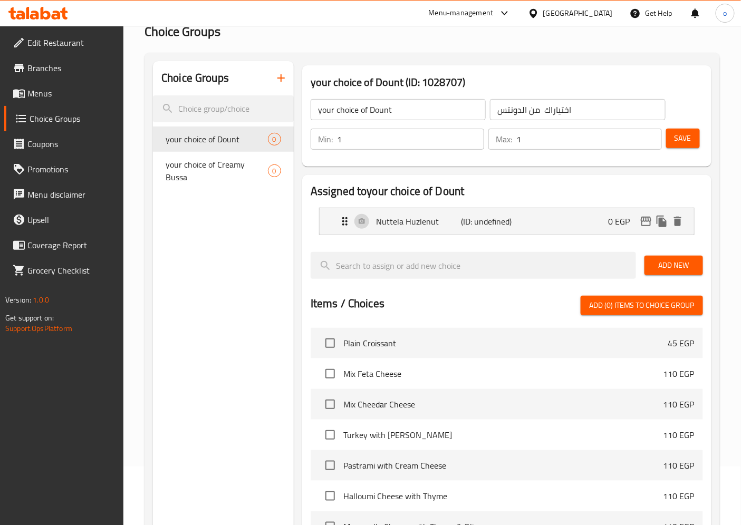
type input "نوتيلا بندق"
click at [671, 271] on span "Add New" at bounding box center [674, 265] width 42 height 13
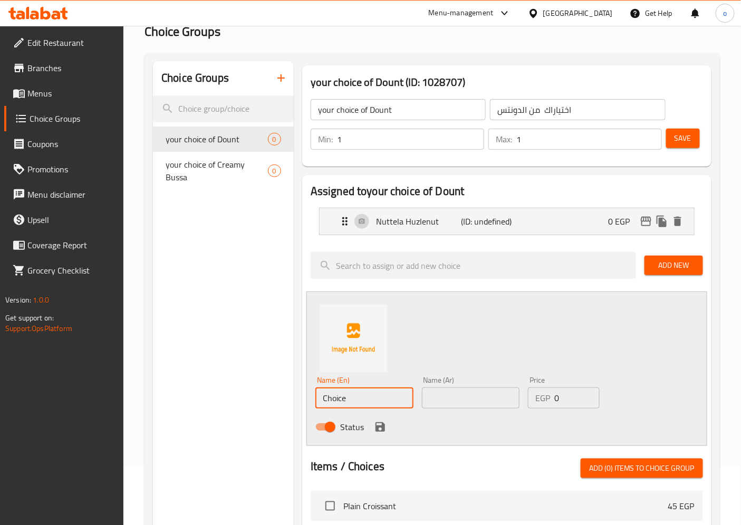
click at [376, 401] on input "Choice" at bounding box center [364, 398] width 98 height 21
paste input "Boston Cream"
type input "Boston Cream"
click at [424, 401] on input "text" at bounding box center [471, 398] width 98 height 21
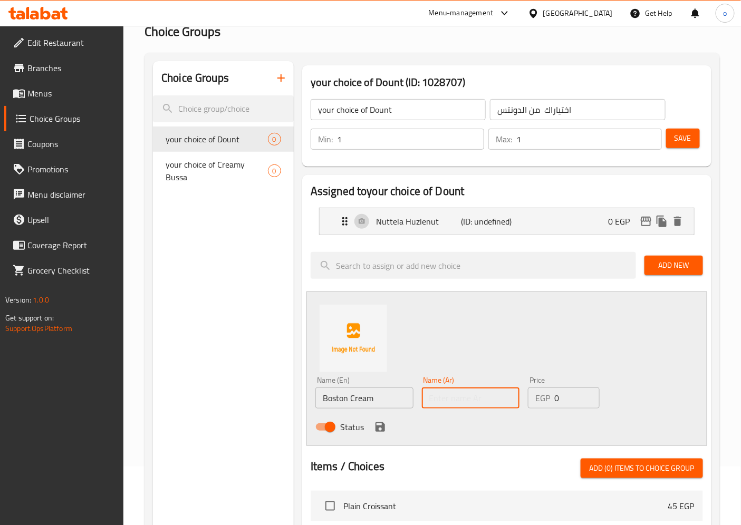
paste input "وسطن كريم"
type input "بوسطن كريم"
click at [376, 423] on icon "save" at bounding box center [380, 427] width 9 height 9
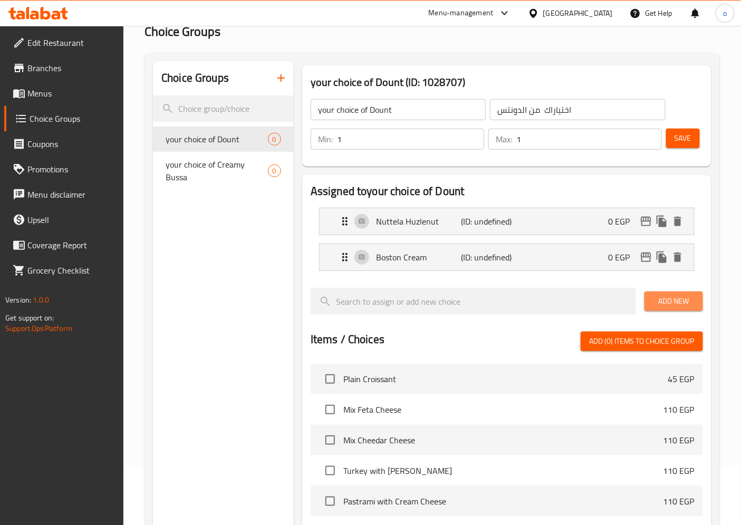
click at [671, 299] on span "Add New" at bounding box center [674, 301] width 42 height 13
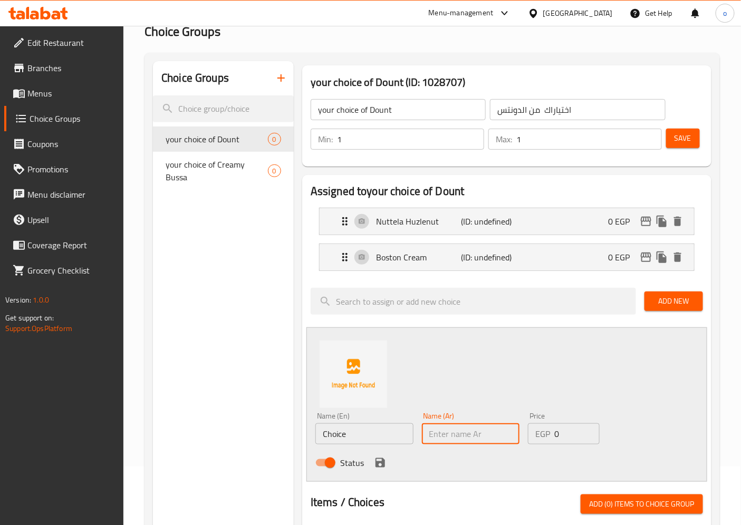
click at [433, 428] on input "text" at bounding box center [471, 434] width 98 height 21
paste input "نوتيلا ريجا"
type input "نوتيلا ريجا"
click at [397, 429] on input "Choice" at bounding box center [364, 434] width 98 height 21
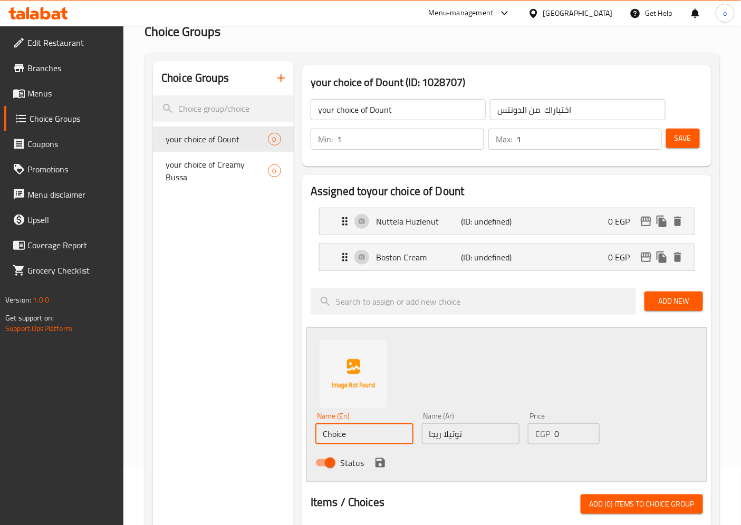
paste input "Nuttela Rega"
type input "Nuttela Rega"
click at [380, 464] on icon "save" at bounding box center [380, 463] width 13 height 13
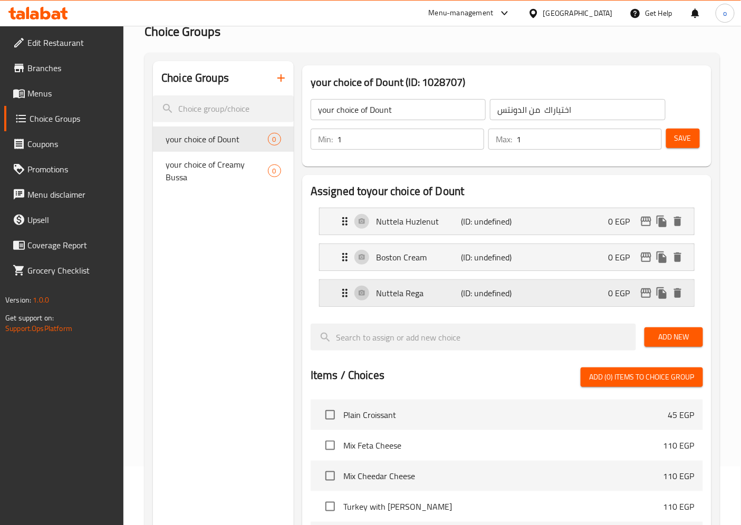
drag, startPoint x: 533, startPoint y: 291, endPoint x: 534, endPoint y: 285, distance: 5.9
click at [533, 290] on div "Nuttela Rega (ID: undefined) 0 EGP" at bounding box center [510, 293] width 343 height 26
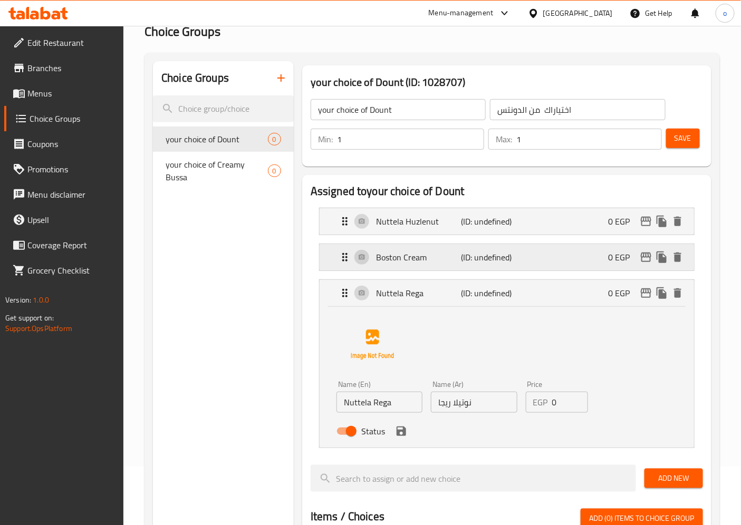
click at [540, 255] on div "Boston Cream (ID: undefined) 0 EGP" at bounding box center [510, 257] width 343 height 26
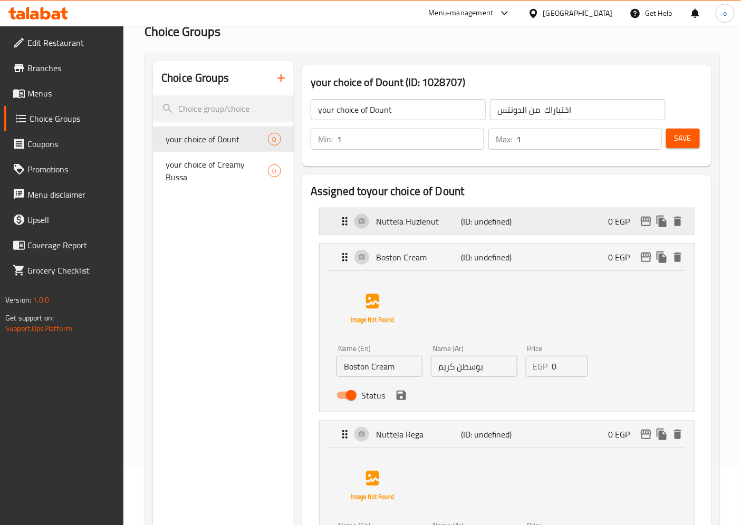
click at [548, 224] on div "Nuttela Huzlenut (ID: undefined) 0 EGP" at bounding box center [510, 221] width 343 height 26
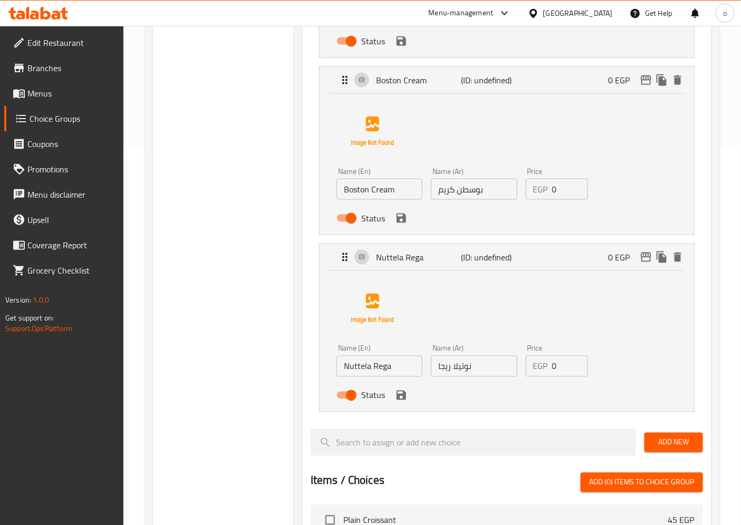
scroll to position [528, 0]
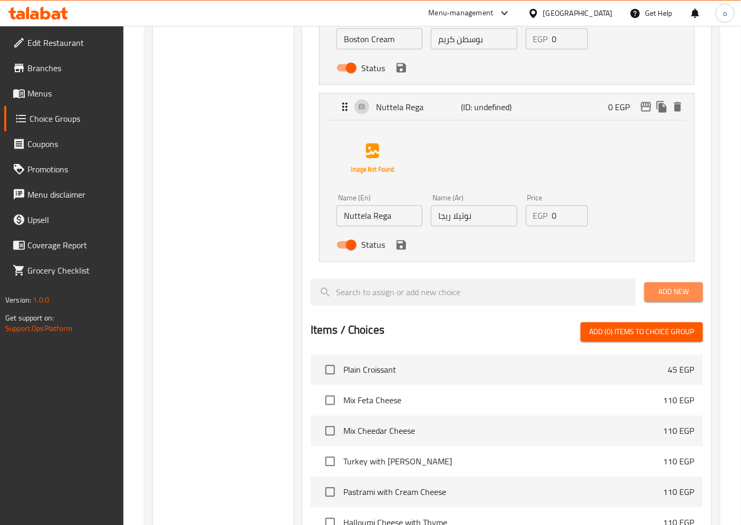
click at [676, 292] on span "Add New" at bounding box center [674, 292] width 42 height 13
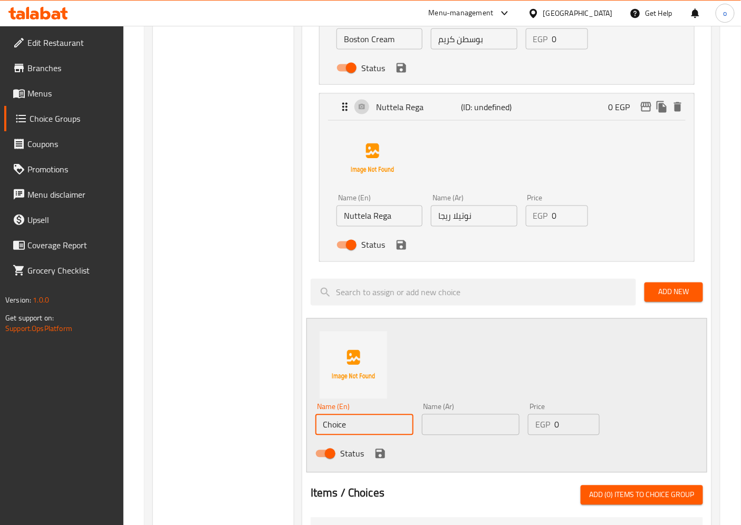
click at [351, 423] on input "Choice" at bounding box center [364, 425] width 98 height 21
paste input "Éclair"
type input "Éclair"
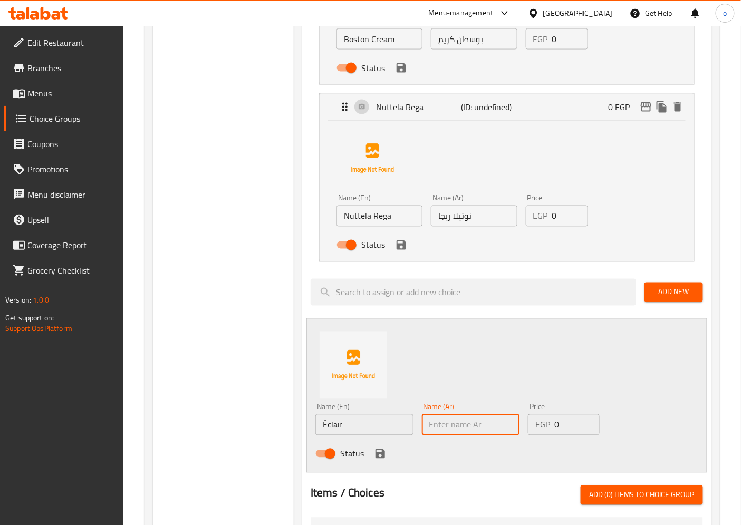
click at [463, 426] on input "text" at bounding box center [471, 425] width 98 height 21
paste input "كلير"
type input "اكلير"
click at [382, 457] on icon "save" at bounding box center [380, 453] width 9 height 9
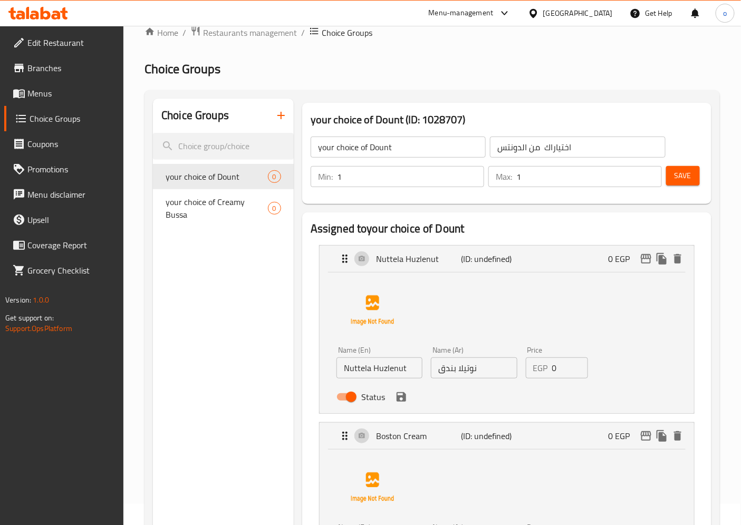
scroll to position [0, 0]
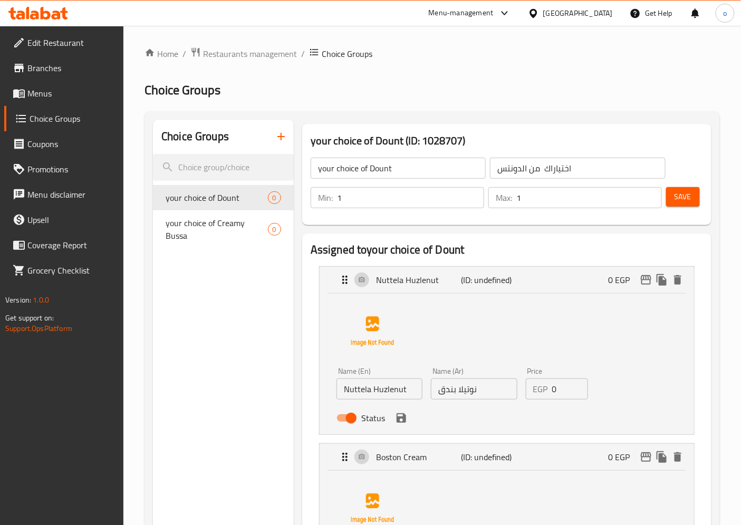
click at [678, 192] on span "Save" at bounding box center [683, 196] width 17 height 13
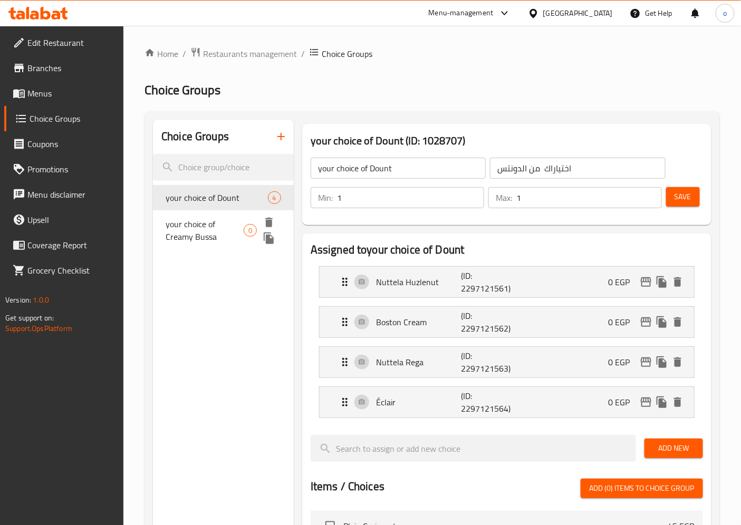
click at [206, 229] on span "your choice of Creamy Bussa" at bounding box center [205, 230] width 78 height 25
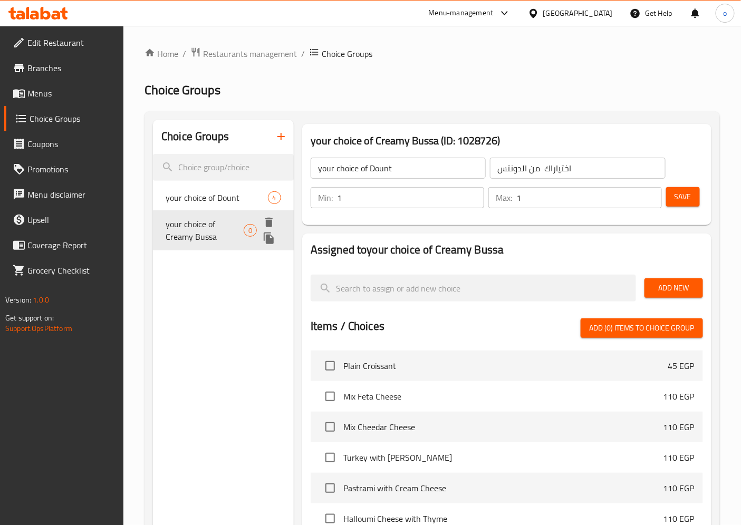
type input "your choice of Creamy Bussa"
type input "اختياراك من كـريـمـي بــوســة"
click at [658, 292] on span "Add New" at bounding box center [674, 288] width 42 height 13
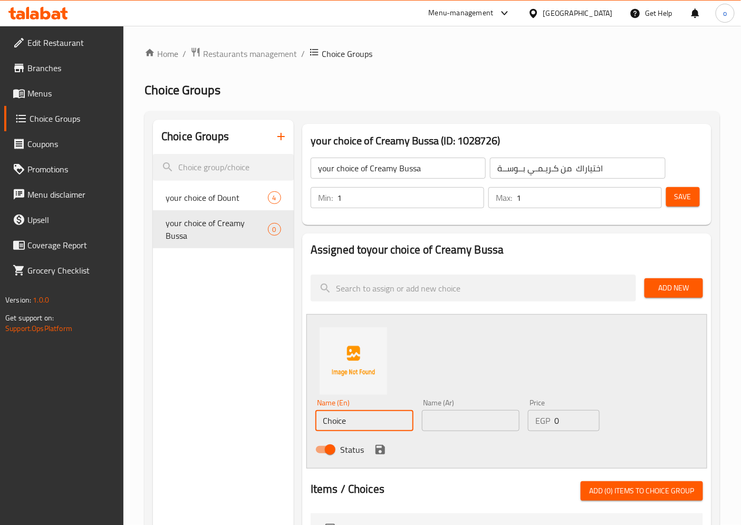
drag, startPoint x: 356, startPoint y: 421, endPoint x: 303, endPoint y: 415, distance: 53.1
click at [303, 415] on div "Assigned to your choice of Creamy Bussa Add New Name (En) Choice Name (En) Name…" at bounding box center [506, 534] width 409 height 600
click at [352, 424] on input "text" at bounding box center [364, 420] width 98 height 21
paste input "h ice cream"
drag, startPoint x: 328, startPoint y: 420, endPoint x: 301, endPoint y: 414, distance: 28.0
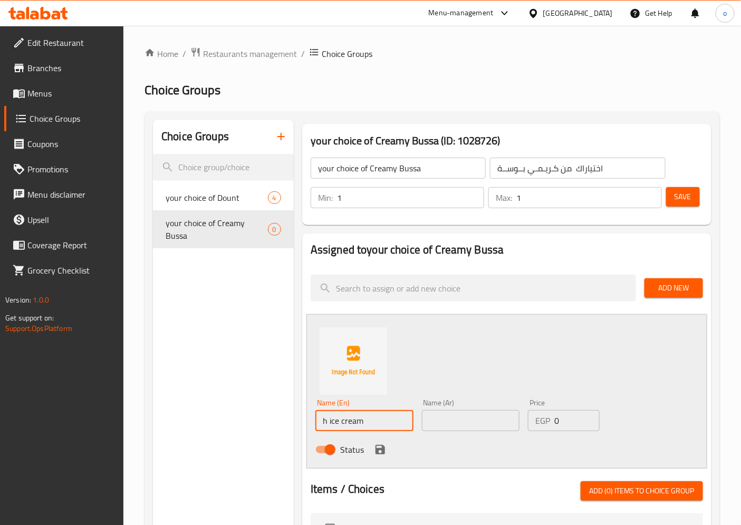
click at [301, 414] on div "Assigned to your choice of Creamy Bussa Add New Name (En) h ice cream Name (En)…" at bounding box center [507, 533] width 418 height 608
type input "ice cream"
click at [435, 427] on input "text" at bounding box center [471, 420] width 98 height 21
click at [385, 446] on icon "save" at bounding box center [380, 450] width 13 height 13
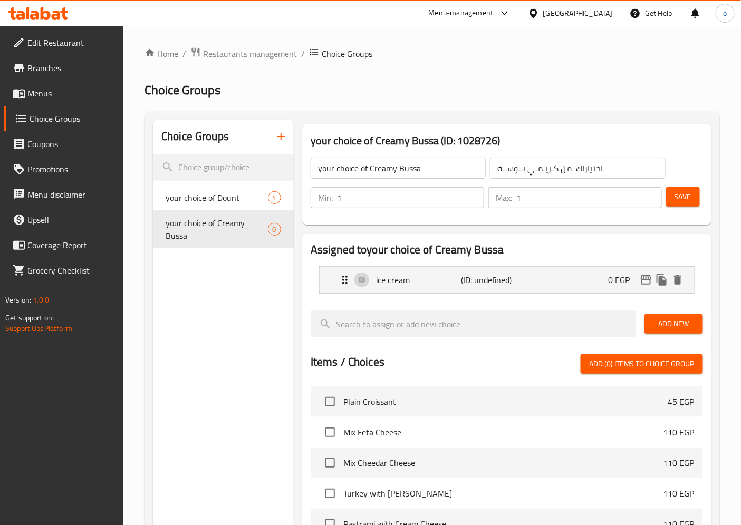
click at [658, 322] on span "Add New" at bounding box center [674, 324] width 42 height 13
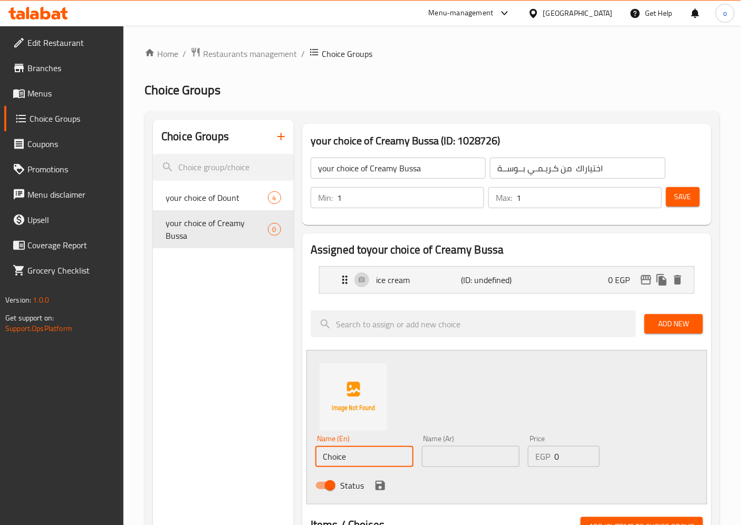
click at [377, 463] on input "Choice" at bounding box center [364, 456] width 98 height 21
paste input "cream"
click at [454, 457] on input "text" at bounding box center [471, 456] width 98 height 21
click at [375, 491] on icon "save" at bounding box center [380, 486] width 13 height 13
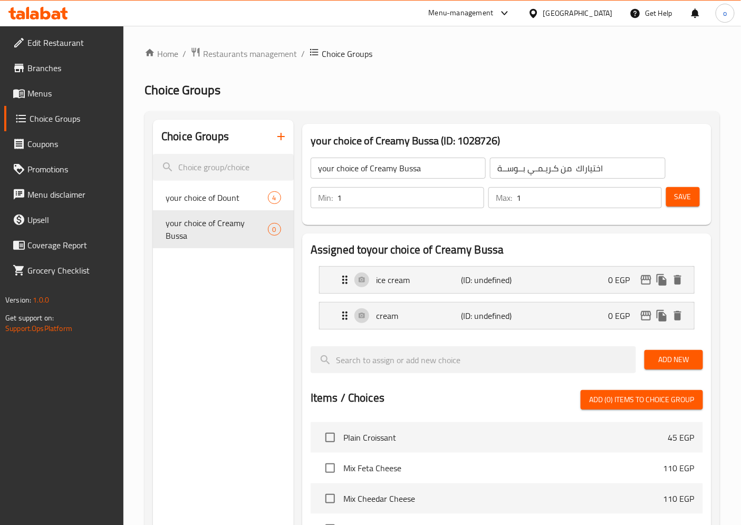
click at [689, 199] on span "Save" at bounding box center [683, 196] width 17 height 13
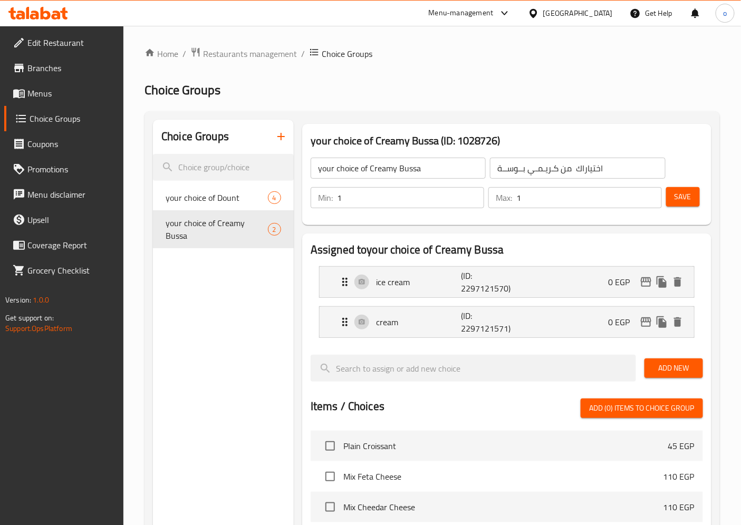
click at [284, 138] on icon "button" at bounding box center [281, 136] width 13 height 13
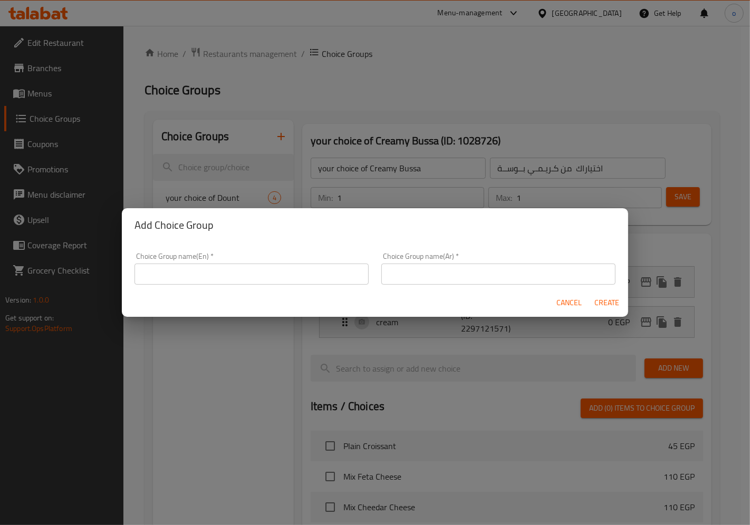
click at [160, 272] on input "text" at bounding box center [252, 274] width 234 height 21
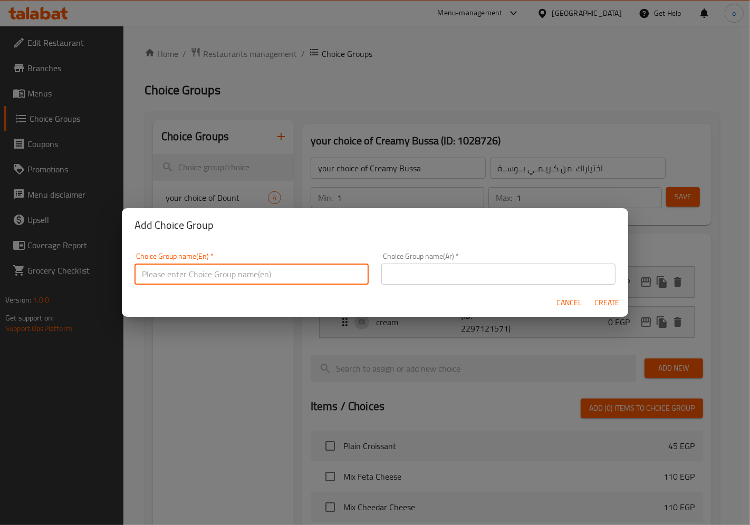
paste input "CROISSANT STUFFED WITH ICE CREAM"
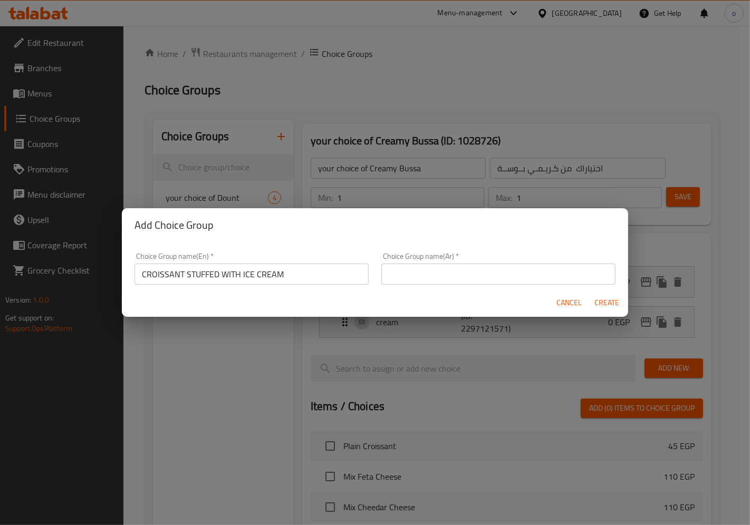
click at [393, 275] on input "text" at bounding box center [498, 274] width 234 height 21
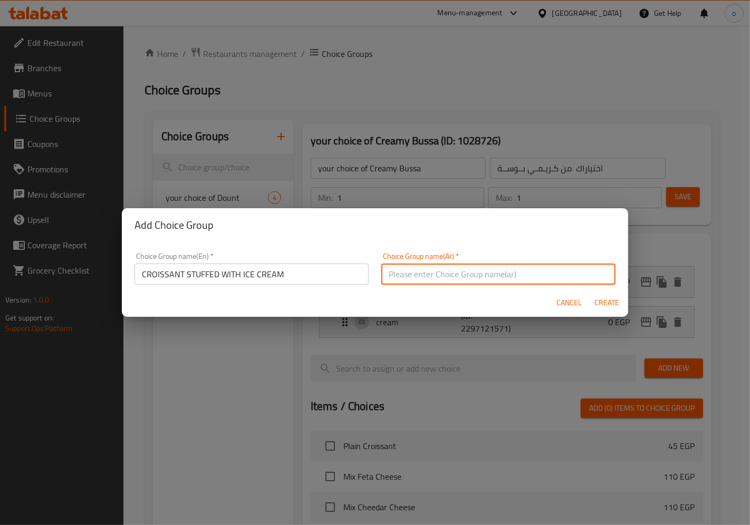
paste input "كـــرواســـــون بـحـشــــو الايــــس كـــريــــم"
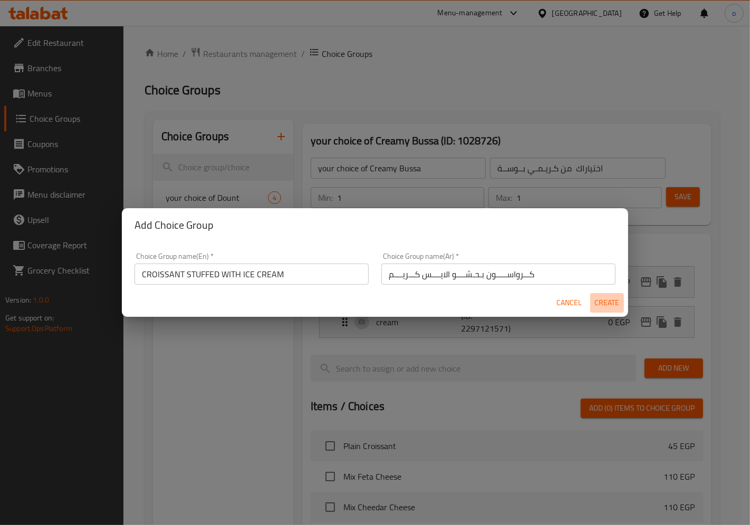
click at [616, 304] on span "Create" at bounding box center [607, 302] width 25 height 13
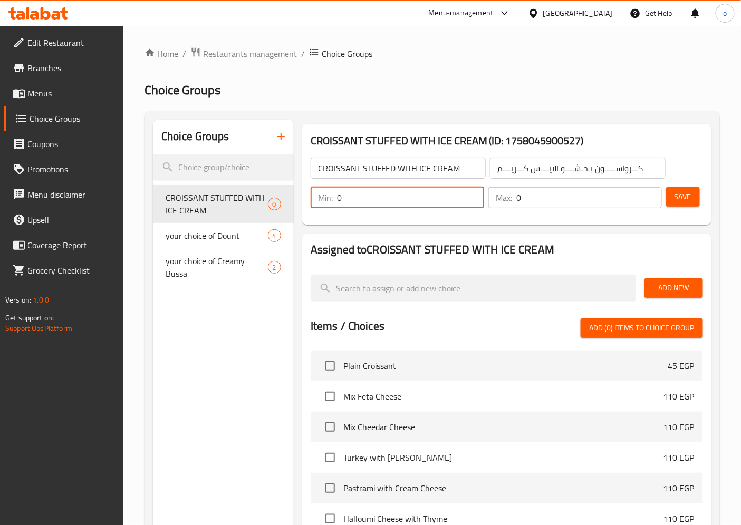
drag, startPoint x: 349, startPoint y: 197, endPoint x: 334, endPoint y: 199, distance: 15.0
click at [334, 199] on div "Min: 0 ​" at bounding box center [398, 197] width 174 height 21
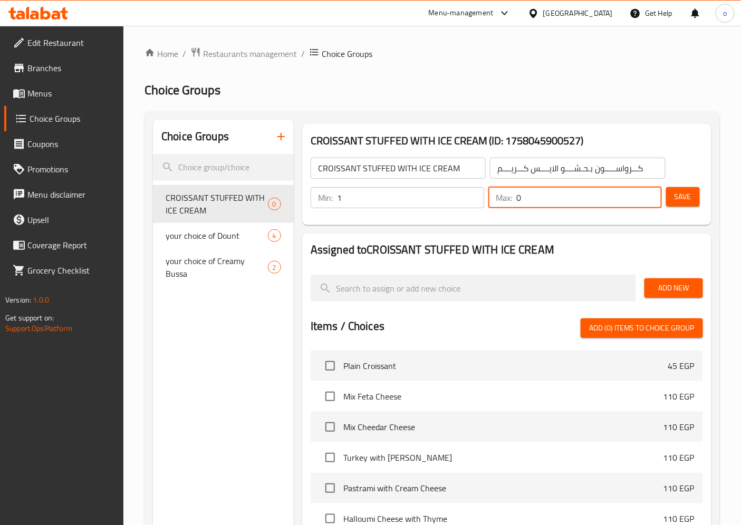
drag, startPoint x: 523, startPoint y: 198, endPoint x: 518, endPoint y: 201, distance: 6.2
click at [518, 201] on input "0" at bounding box center [589, 197] width 146 height 21
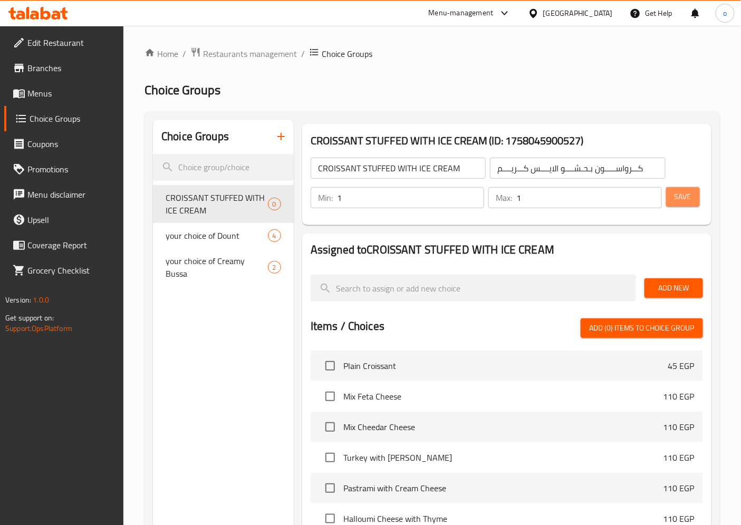
click at [687, 195] on span "Save" at bounding box center [683, 196] width 17 height 13
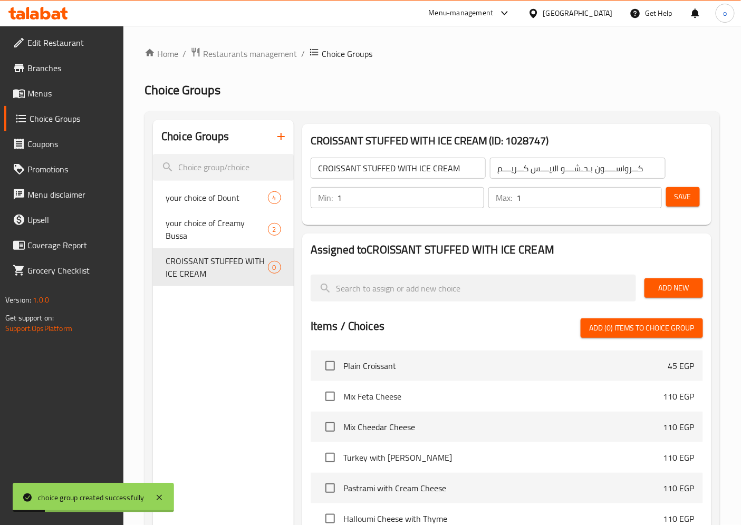
click at [681, 290] on span "Add New" at bounding box center [674, 288] width 42 height 13
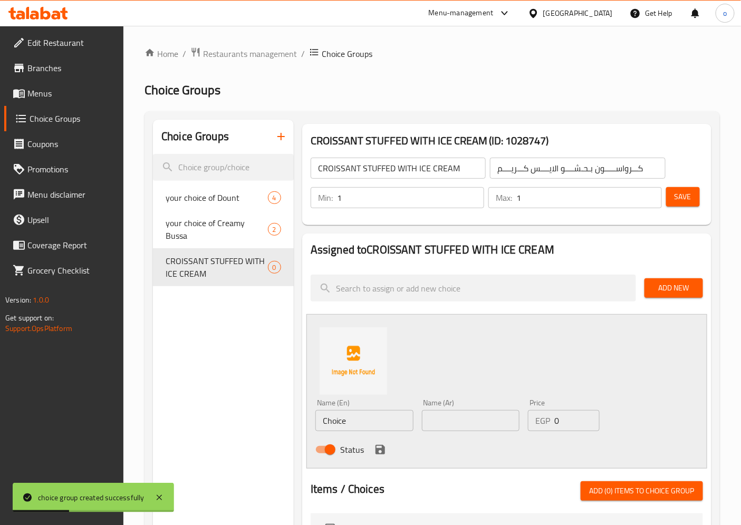
click at [357, 417] on input "Choice" at bounding box center [364, 420] width 98 height 21
drag, startPoint x: 357, startPoint y: 417, endPoint x: 318, endPoint y: 421, distance: 39.7
click at [318, 421] on input "Choice" at bounding box center [364, 420] width 98 height 21
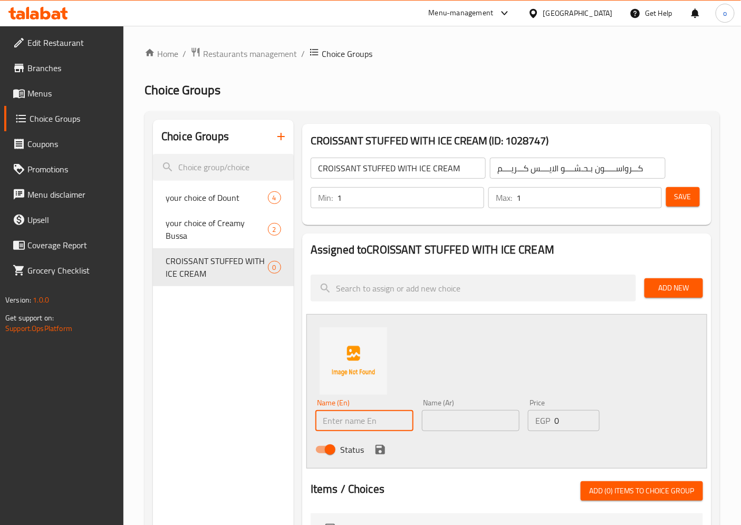
click at [346, 424] on input "text" at bounding box center [364, 420] width 98 height 21
paste input "( LOTUS"
click at [442, 423] on input "text" at bounding box center [471, 420] width 98 height 21
drag, startPoint x: 326, startPoint y: 422, endPoint x: 317, endPoint y: 422, distance: 9.0
click at [317, 422] on input "( LOTUS" at bounding box center [364, 420] width 98 height 21
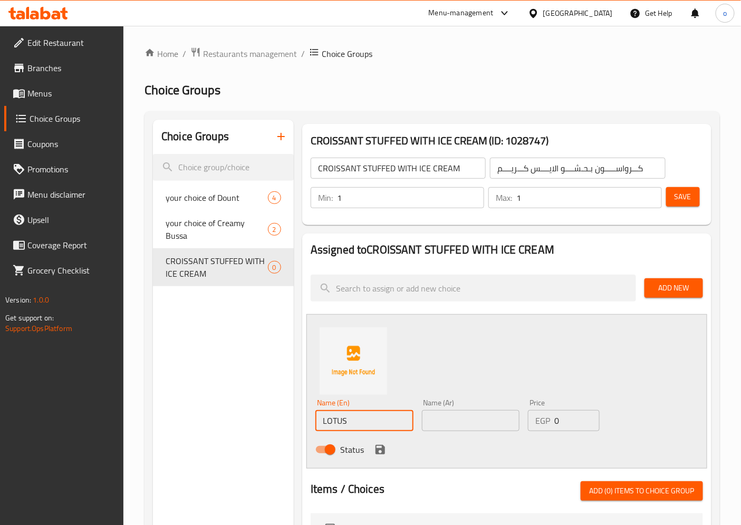
click at [431, 428] on input "text" at bounding box center [471, 420] width 98 height 21
click at [378, 448] on icon "save" at bounding box center [380, 449] width 9 height 9
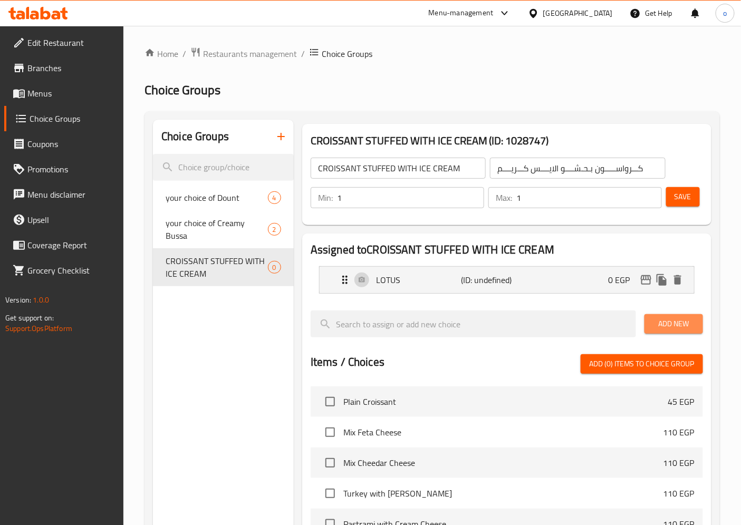
click at [692, 324] on span "Add New" at bounding box center [674, 324] width 42 height 13
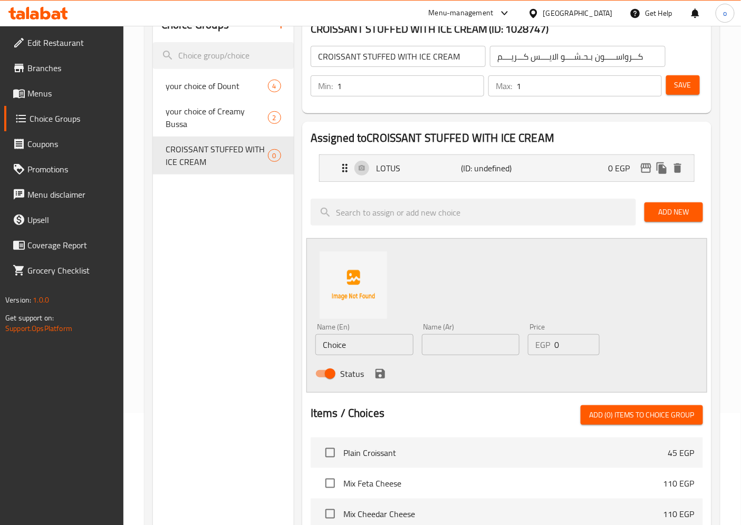
scroll to position [117, 0]
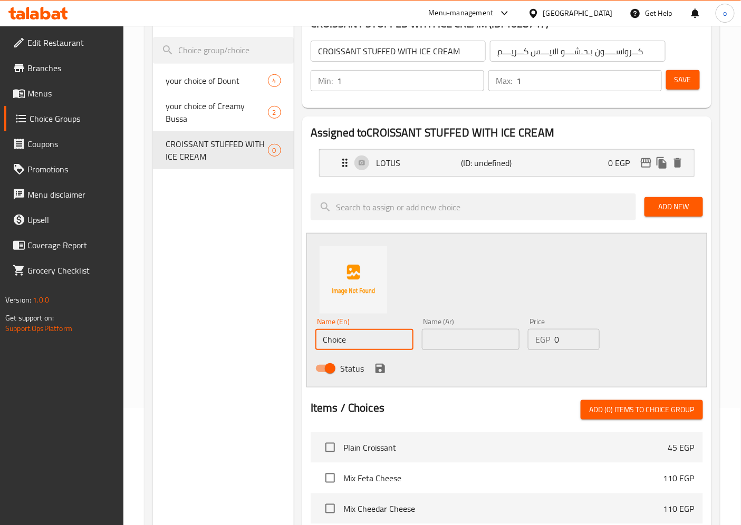
drag, startPoint x: 365, startPoint y: 342, endPoint x: 302, endPoint y: 343, distance: 62.3
click at [302, 343] on div "Assigned to CROISSANT STUFFED WITH ICE CREAM LOTUS (ID: undefined) 0 EGP Name (…" at bounding box center [506, 435] width 409 height 636
click at [355, 334] on input "text" at bounding box center [364, 339] width 98 height 21
paste input "NUTTELA"
click at [447, 340] on input "text" at bounding box center [471, 339] width 98 height 21
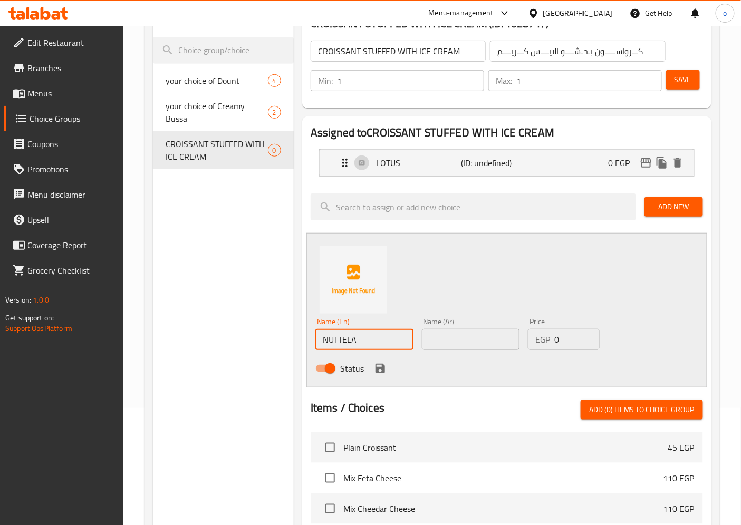
click at [324, 339] on input "NUTTELA" at bounding box center [364, 339] width 98 height 21
click at [437, 342] on input "text" at bounding box center [471, 339] width 98 height 21
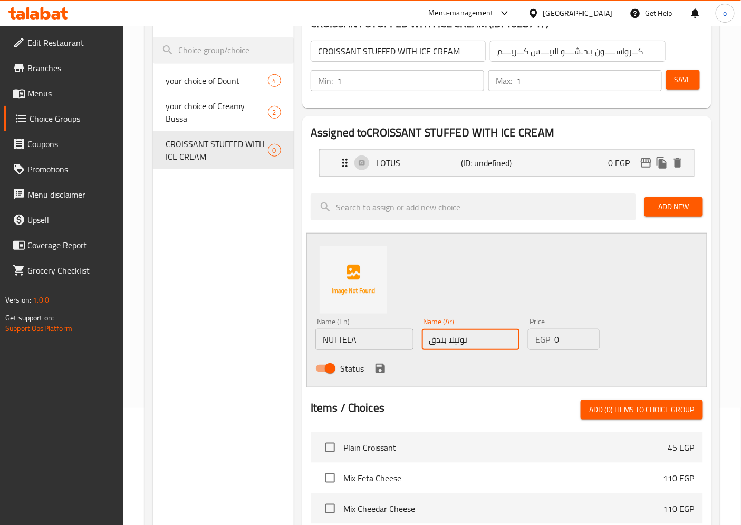
drag, startPoint x: 426, startPoint y: 343, endPoint x: 447, endPoint y: 343, distance: 21.1
click at [447, 343] on input "نوتيلا بندق" at bounding box center [471, 339] width 98 height 21
click at [382, 370] on icon "save" at bounding box center [380, 368] width 9 height 9
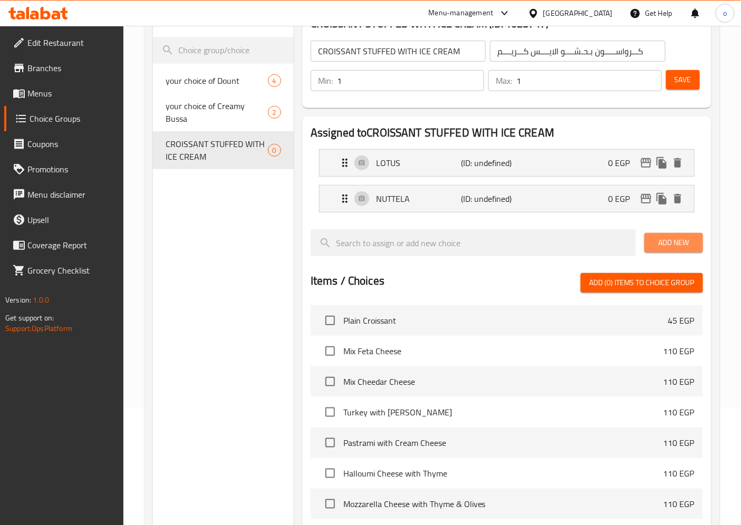
click at [667, 238] on span "Add New" at bounding box center [674, 242] width 42 height 13
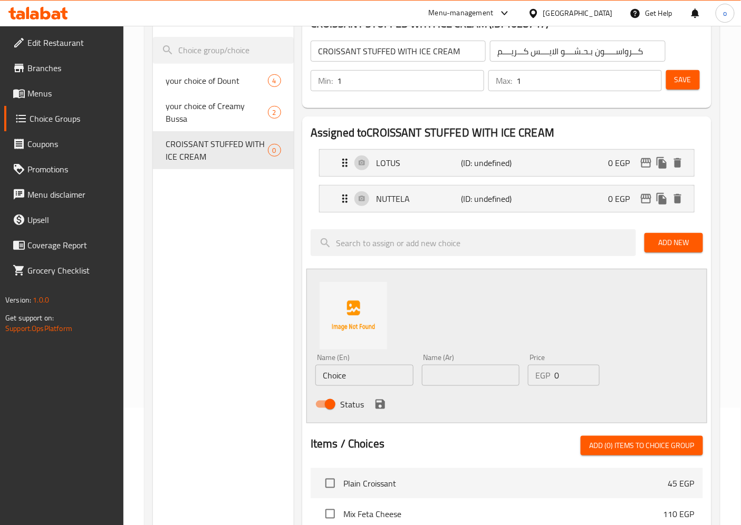
click at [668, 239] on span "Add New" at bounding box center [674, 242] width 42 height 13
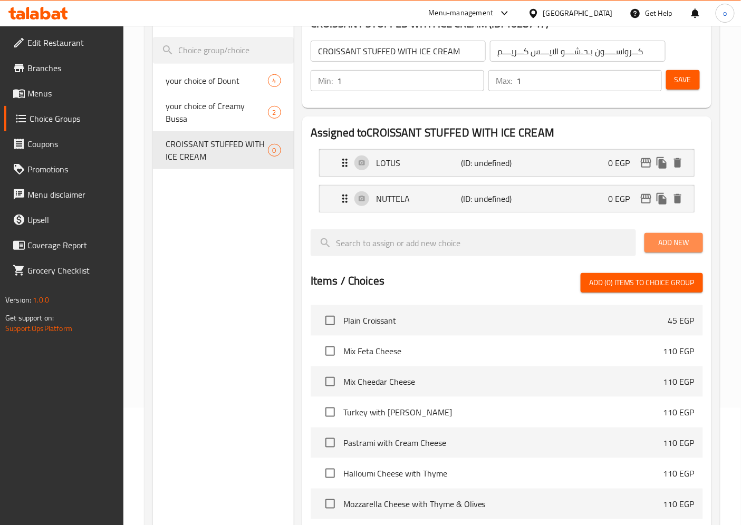
click at [677, 236] on span "Add New" at bounding box center [674, 242] width 42 height 13
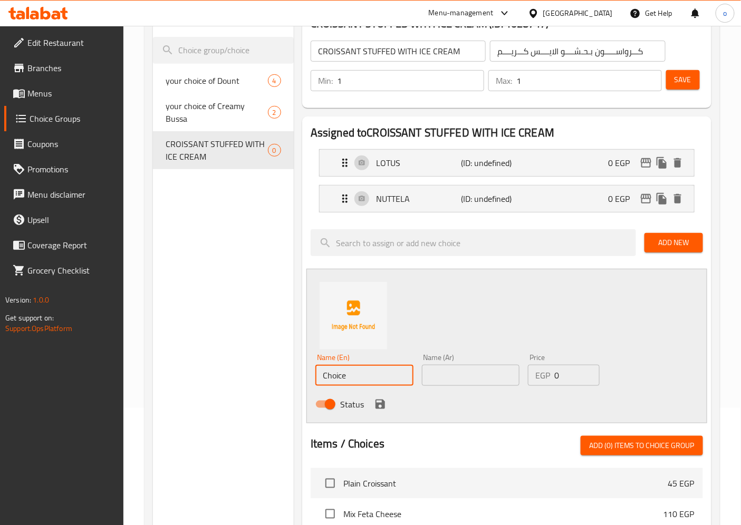
drag, startPoint x: 360, startPoint y: 377, endPoint x: 308, endPoint y: 372, distance: 51.9
click at [308, 372] on div "Name (En) Choice Name (En) Name (Ar) Name (Ar) Price EGP 0 Price Status" at bounding box center [507, 346] width 401 height 155
click at [362, 368] on input "text" at bounding box center [364, 375] width 98 height 21
paste input "/PISTACHIO"
click at [325, 374] on input "/PISTACHIO" at bounding box center [364, 375] width 98 height 21
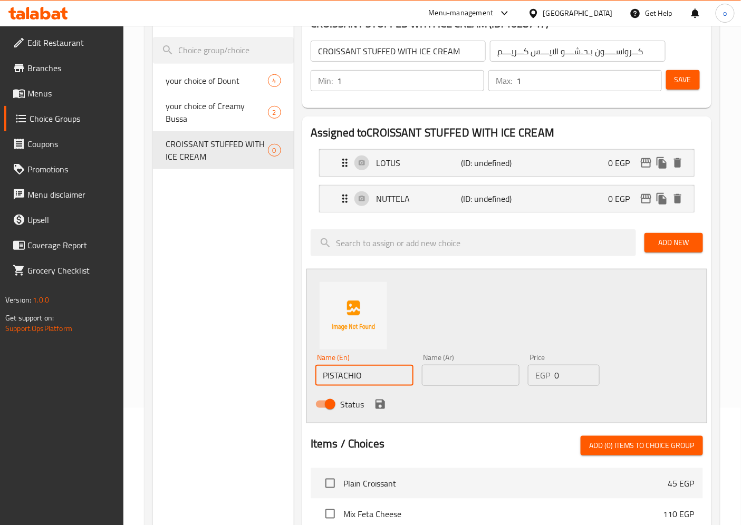
click at [436, 378] on input "text" at bounding box center [471, 375] width 98 height 21
click at [441, 376] on input "text" at bounding box center [471, 375] width 98 height 21
paste input "بستـــــاشيــو"
click at [388, 407] on div "Status" at bounding box center [470, 404] width 319 height 28
click at [386, 407] on icon "save" at bounding box center [380, 404] width 13 height 13
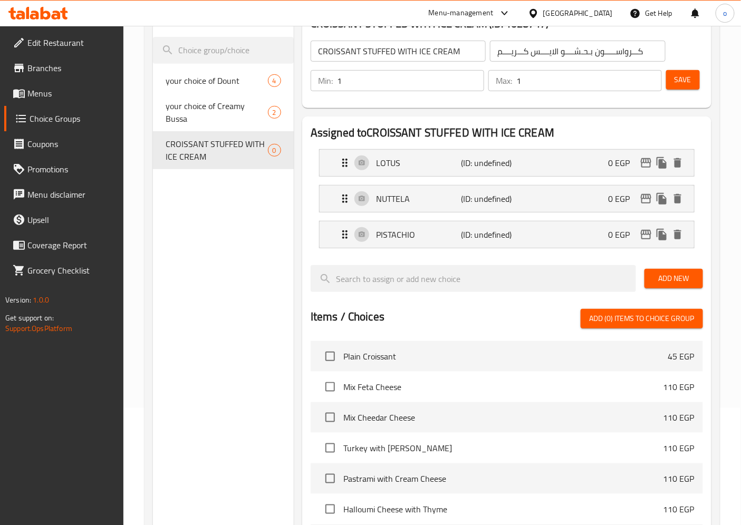
click at [692, 271] on button "Add New" at bounding box center [674, 279] width 59 height 20
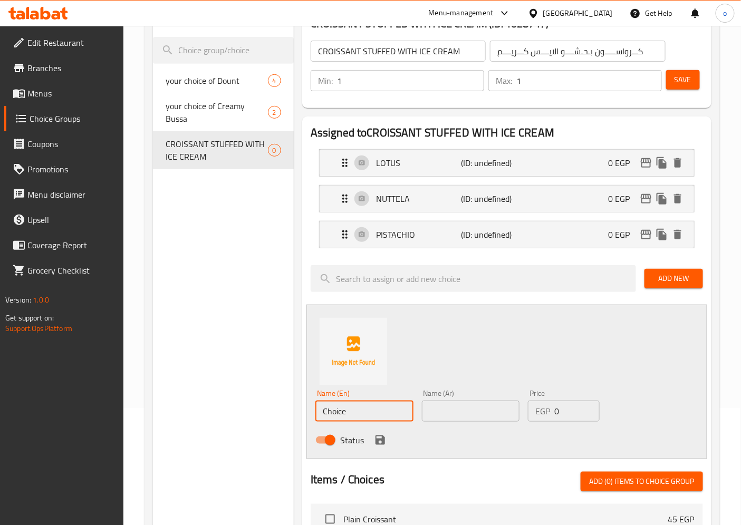
drag, startPoint x: 357, startPoint y: 407, endPoint x: 295, endPoint y: 407, distance: 61.2
click at [295, 407] on div "CROISSANT STUFFED WITH ICE CREAM (ID: 1028747) CROISSANT STUFFED WITH ICE CREAM…" at bounding box center [505, 453] width 422 height 900
paste input "فــراولـــة"
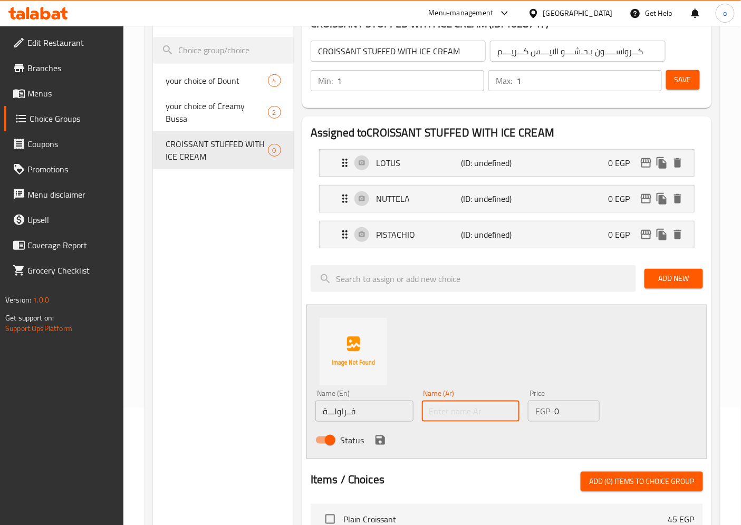
click at [449, 409] on input "text" at bounding box center [471, 411] width 98 height 21
click at [442, 414] on input "فرولة" at bounding box center [471, 411] width 98 height 21
click at [393, 441] on div "Status" at bounding box center [470, 440] width 319 height 28
click at [386, 441] on icon "save" at bounding box center [380, 440] width 13 height 13
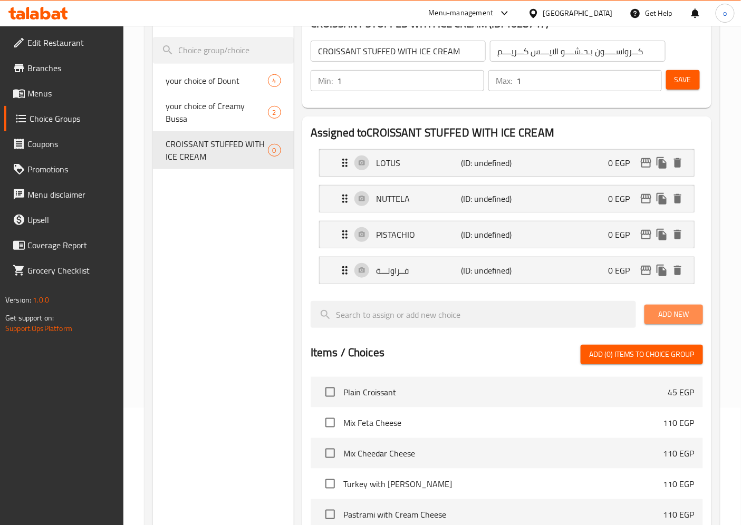
click at [665, 309] on span "Add New" at bounding box center [674, 314] width 42 height 13
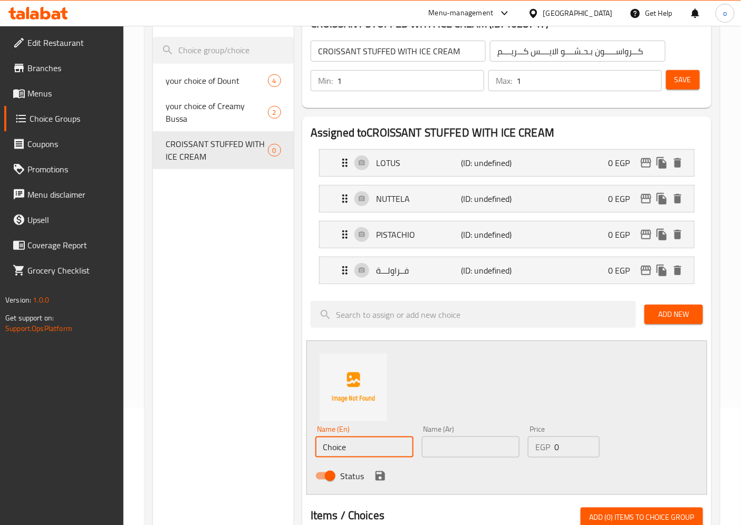
drag, startPoint x: 359, startPoint y: 444, endPoint x: 281, endPoint y: 439, distance: 77.7
click at [282, 441] on div "Choice Groups your choice of Dount 4 your choice of Creamy Bussa 2 CROISSANT ST…" at bounding box center [434, 470] width 563 height 935
click at [323, 444] on input "text" at bounding box center [364, 447] width 98 height 21
paste input "شـيـكـولاتـــــه"
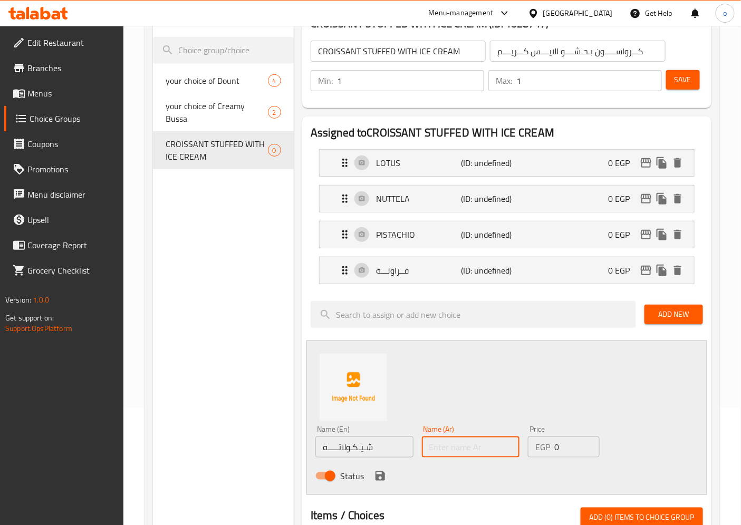
click at [449, 451] on input "text" at bounding box center [471, 447] width 98 height 21
drag, startPoint x: 382, startPoint y: 448, endPoint x: 307, endPoint y: 448, distance: 76.0
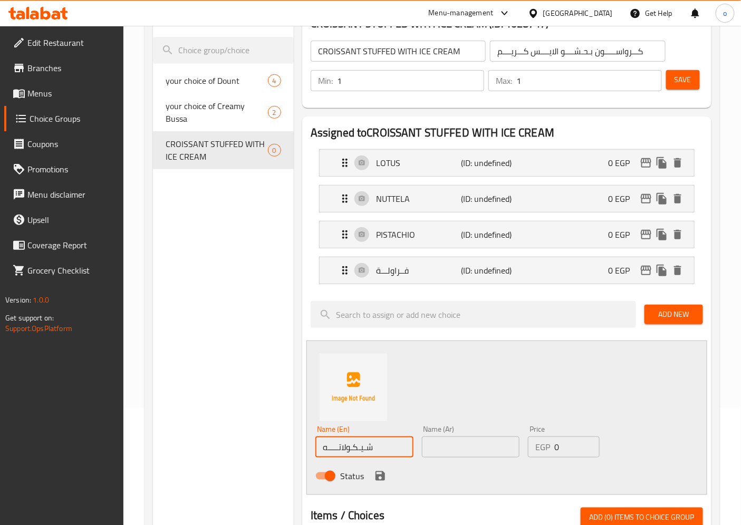
click at [307, 448] on div "Name (En) شـيـكـولاتـــــه Name (En) Name (Ar) Name (Ar) Price EGP 0 Price Stat…" at bounding box center [507, 418] width 401 height 155
click at [681, 275] on icon "delete" at bounding box center [677, 270] width 7 height 9
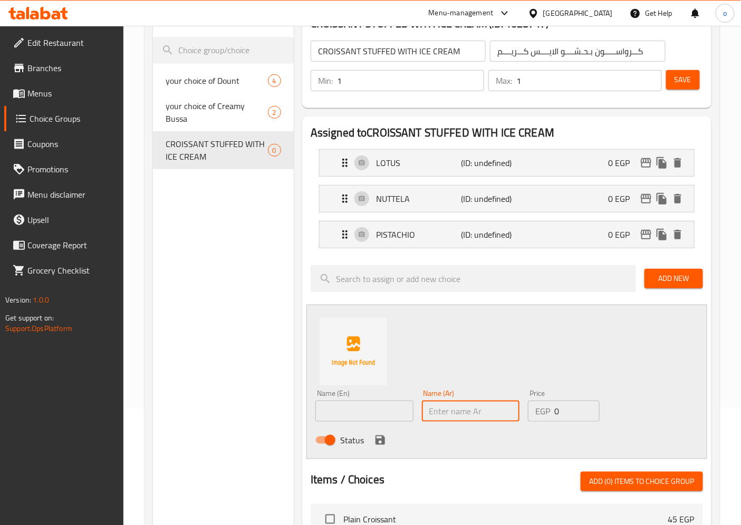
click at [426, 409] on input "text" at bounding box center [471, 411] width 98 height 21
paste input "شـيـكـولاتـــــه"
drag, startPoint x: 370, startPoint y: 413, endPoint x: 111, endPoint y: 413, distance: 259.6
click at [370, 413] on input "text" at bounding box center [364, 411] width 98 height 21
click at [326, 412] on input "text" at bounding box center [364, 411] width 98 height 21
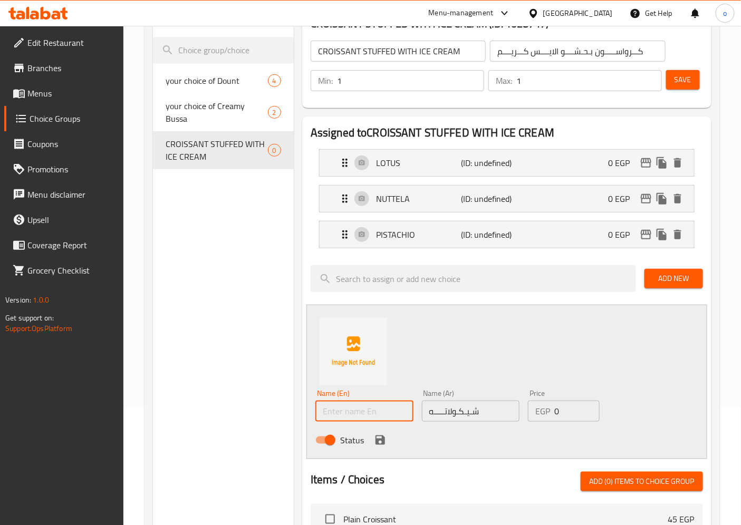
paste input "/ CHOCOLATE"
click at [382, 444] on icon "save" at bounding box center [380, 440] width 9 height 9
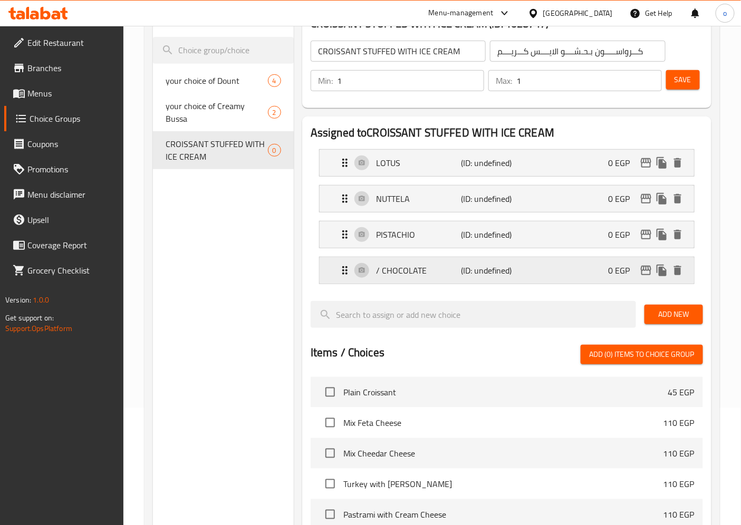
click at [342, 281] on div "/ CHOCOLATE (ID: undefined) 0 EGP" at bounding box center [510, 270] width 343 height 26
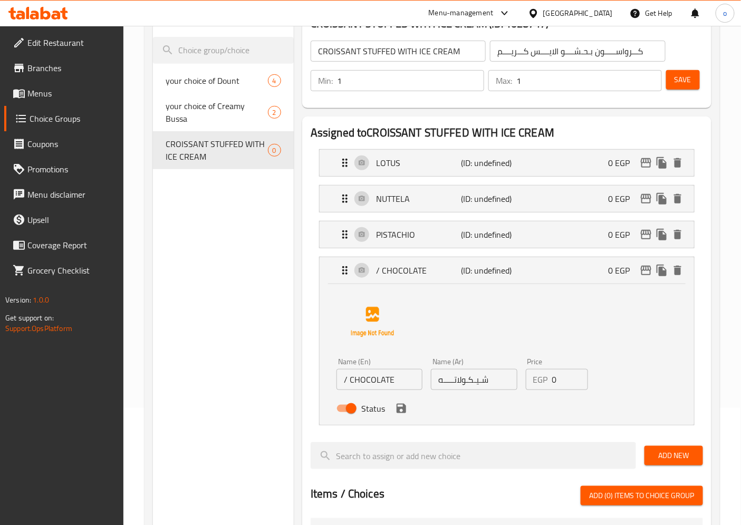
click at [345, 376] on input "/ CHOCOLATE" at bounding box center [380, 379] width 86 height 21
click at [346, 378] on input "/ CHOCOLATE" at bounding box center [380, 379] width 86 height 21
click at [350, 379] on input "/ CHOCOLATE" at bounding box center [380, 379] width 86 height 21
click at [401, 407] on icon "save" at bounding box center [401, 409] width 13 height 13
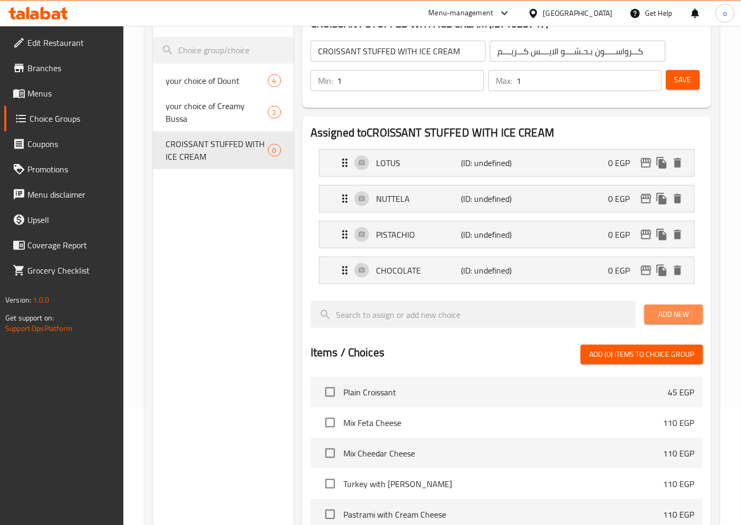
click at [665, 315] on span "Add New" at bounding box center [674, 314] width 42 height 13
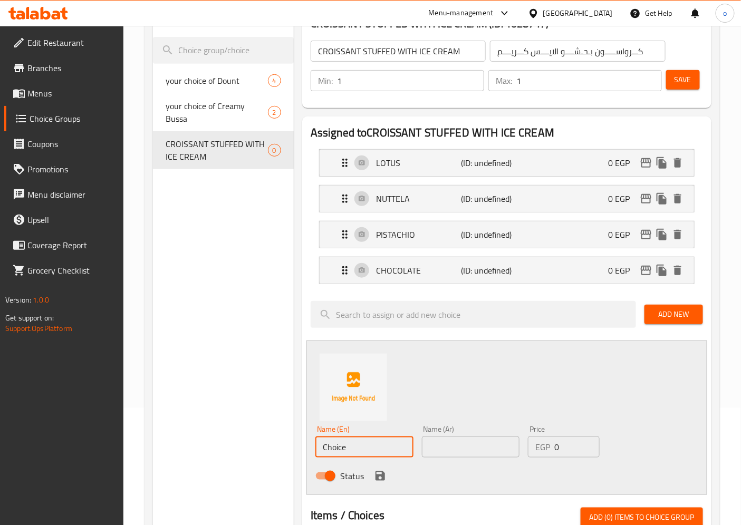
drag, startPoint x: 372, startPoint y: 453, endPoint x: 313, endPoint y: 449, distance: 58.7
click at [313, 449] on div "Name (En) Choice Name (En)" at bounding box center [364, 442] width 107 height 41
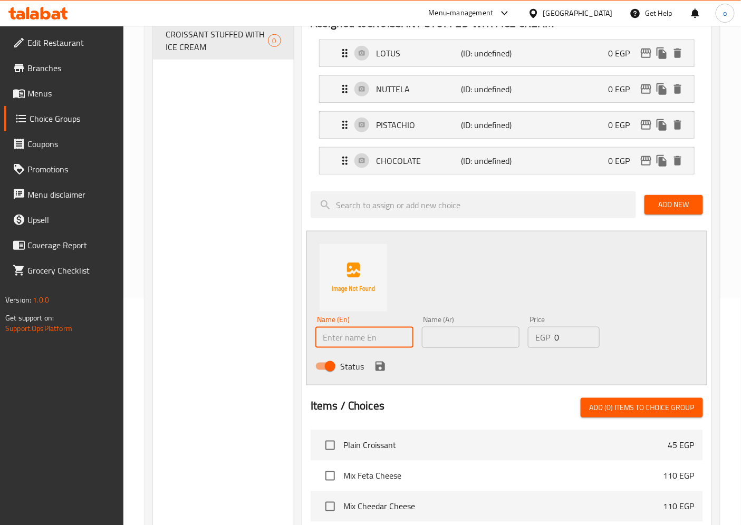
scroll to position [234, 0]
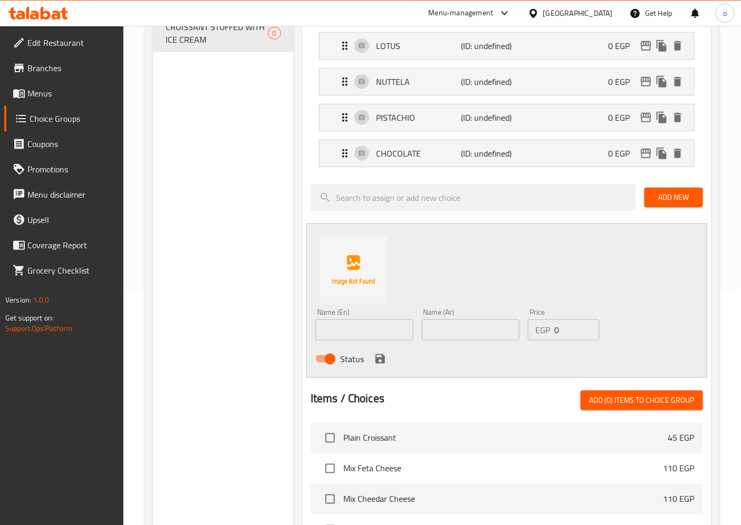
click at [367, 333] on input "text" at bounding box center [364, 330] width 98 height 21
drag, startPoint x: 367, startPoint y: 333, endPoint x: 342, endPoint y: 330, distance: 25.1
paste input "/ STRAWBERRIES"
click at [308, 333] on div "Name (En) / STRAWBERRIES Name (En) Name (Ar) Name (Ar) Price EGP 0 Price Status" at bounding box center [507, 301] width 401 height 155
click at [472, 326] on input "text" at bounding box center [471, 330] width 98 height 21
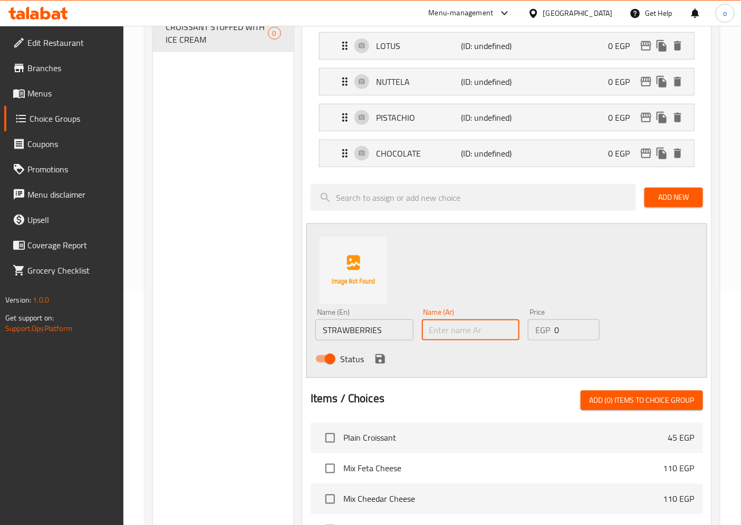
paste input "فــراولـــة"
click at [377, 359] on icon "save" at bounding box center [380, 359] width 9 height 9
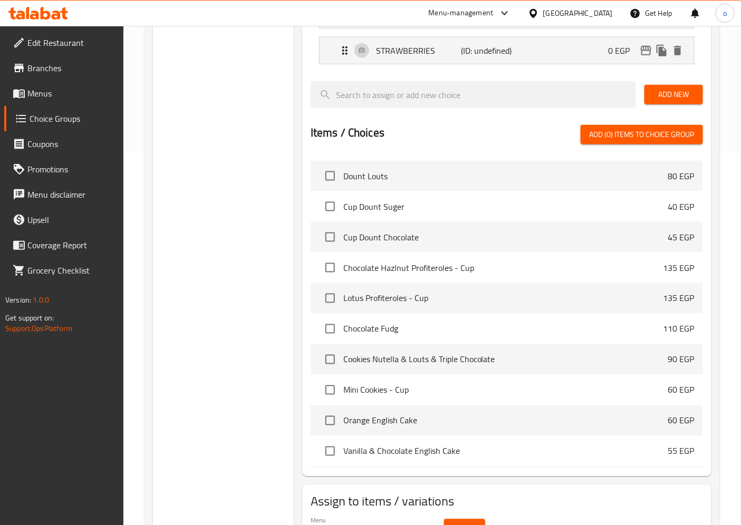
scroll to position [432, 0]
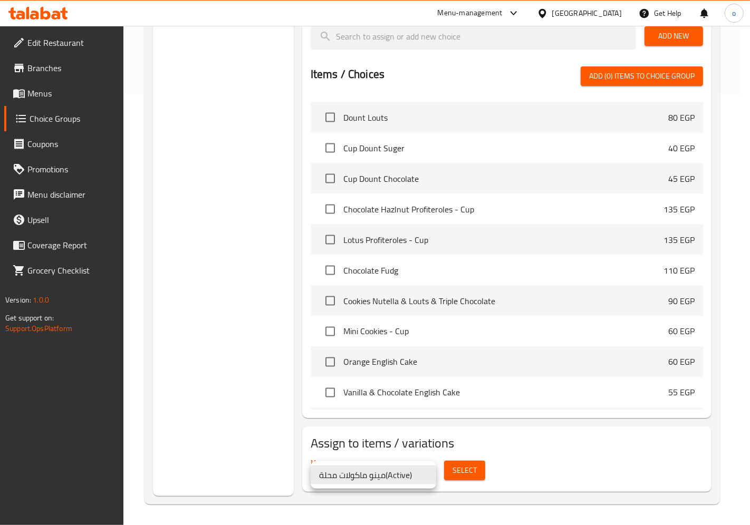
click at [399, 479] on li "مينو ماكولات محلة ( Active )" at bounding box center [374, 475] width 126 height 19
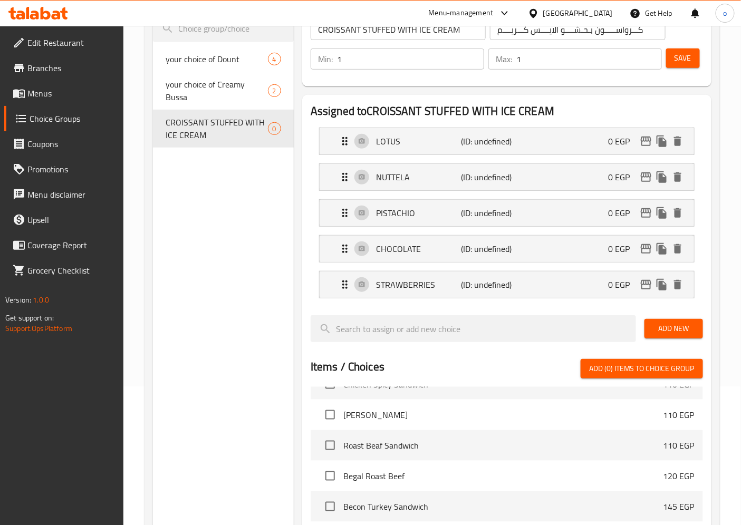
scroll to position [0, 0]
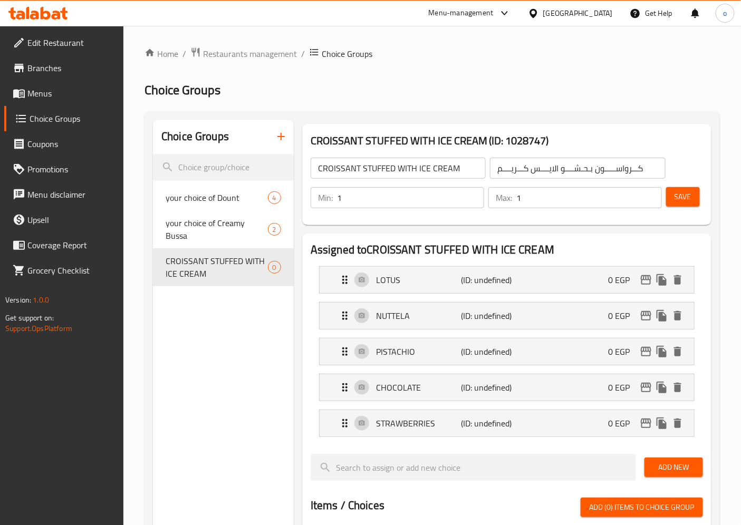
click at [686, 200] on span "Save" at bounding box center [683, 196] width 17 height 13
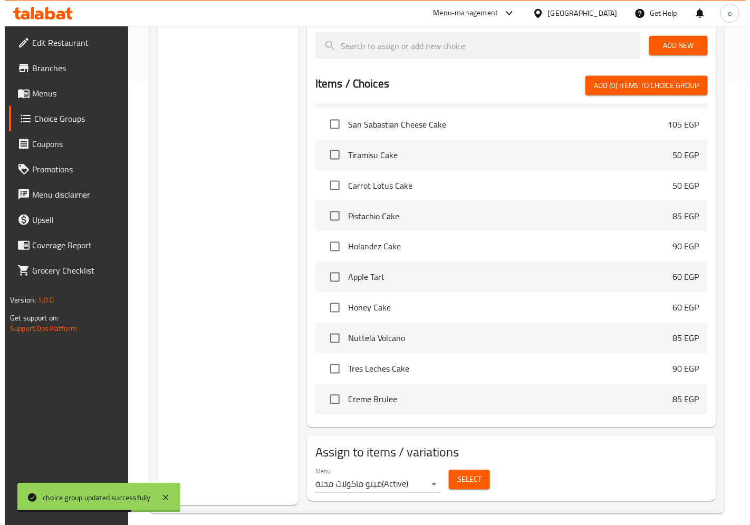
scroll to position [453, 0]
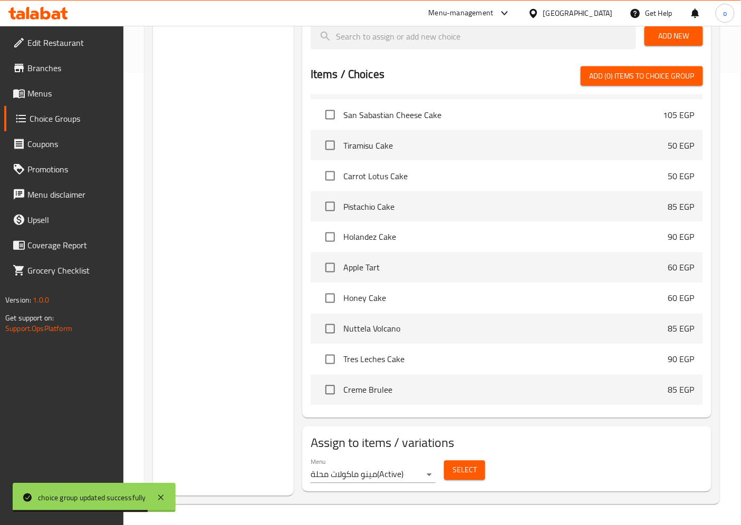
click at [457, 479] on button "Select" at bounding box center [464, 471] width 41 height 20
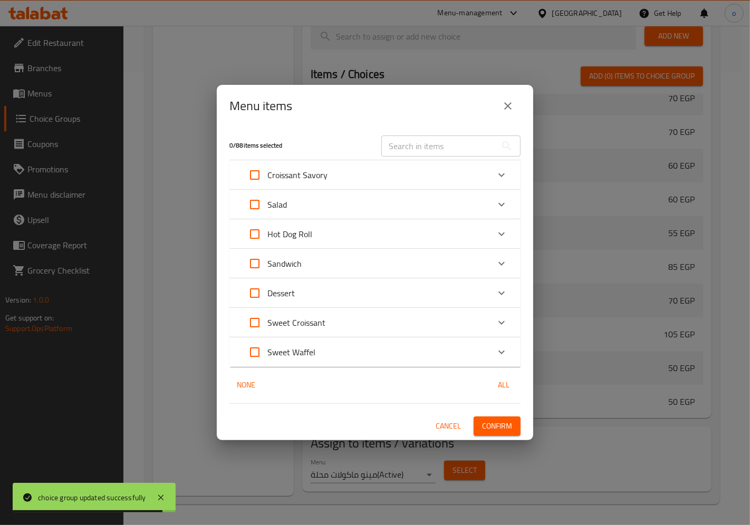
scroll to position [2325, 0]
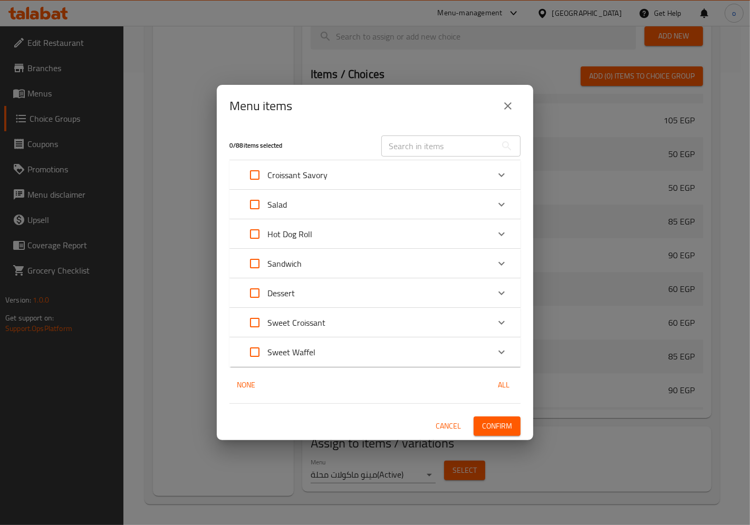
click at [379, 282] on div "Dessert" at bounding box center [365, 293] width 247 height 25
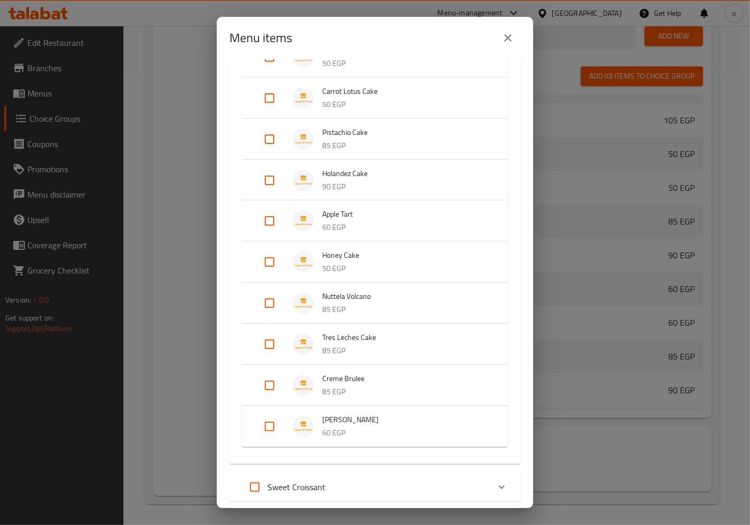
scroll to position [1348, 0]
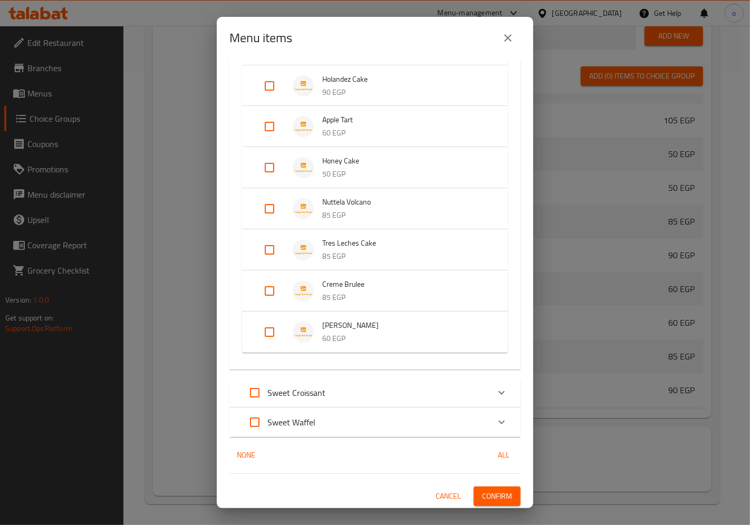
click at [370, 395] on div "Sweet Croissant" at bounding box center [365, 392] width 247 height 25
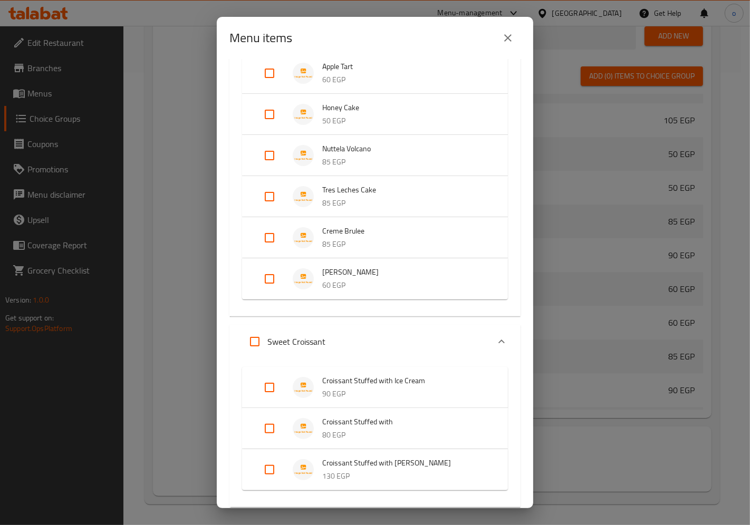
scroll to position [1465, 0]
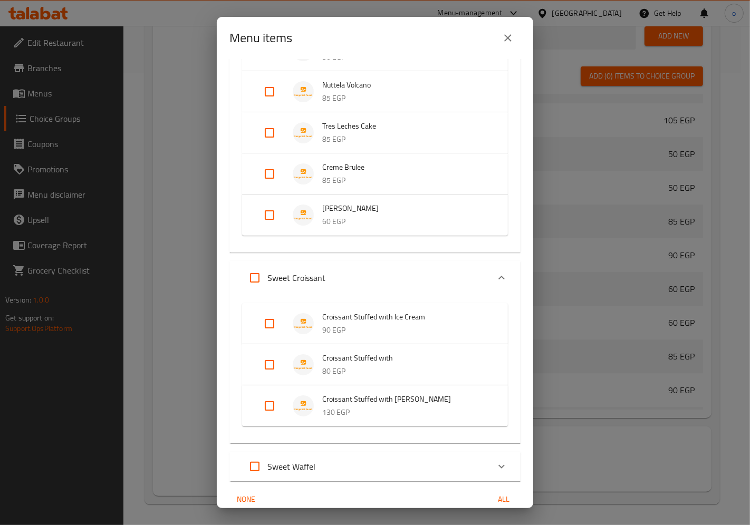
click at [270, 321] on input "Expand" at bounding box center [269, 323] width 25 height 25
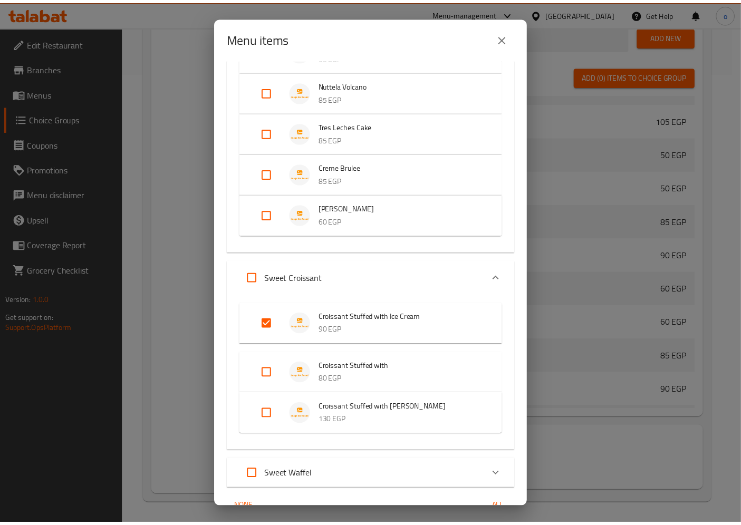
scroll to position [1517, 0]
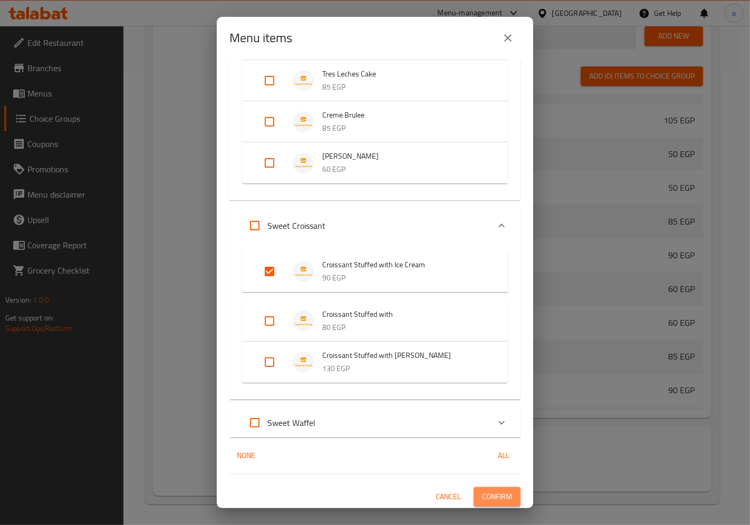
click at [499, 491] on span "Confirm" at bounding box center [497, 497] width 30 height 13
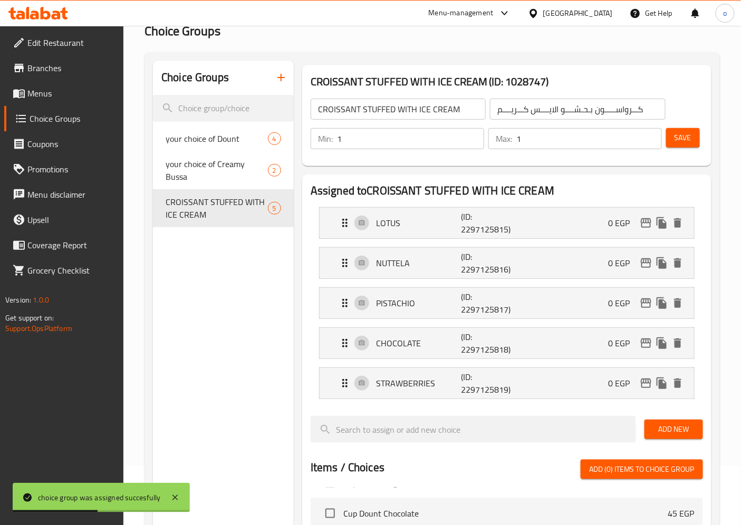
scroll to position [0, 0]
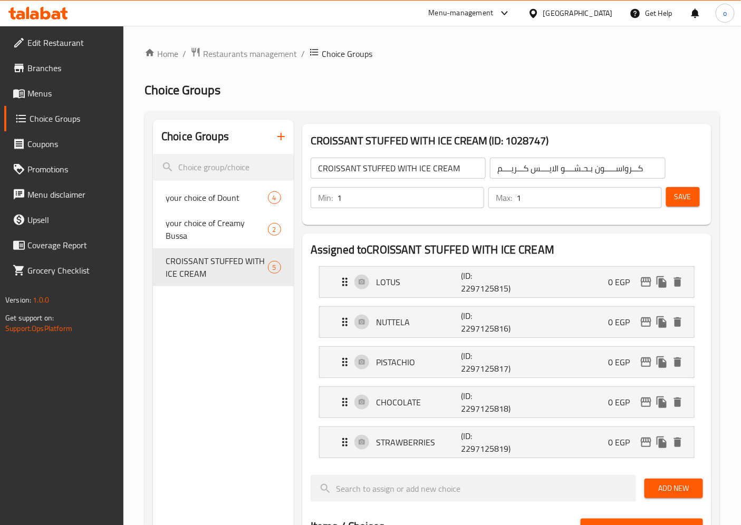
click at [285, 135] on icon "button" at bounding box center [281, 136] width 13 height 13
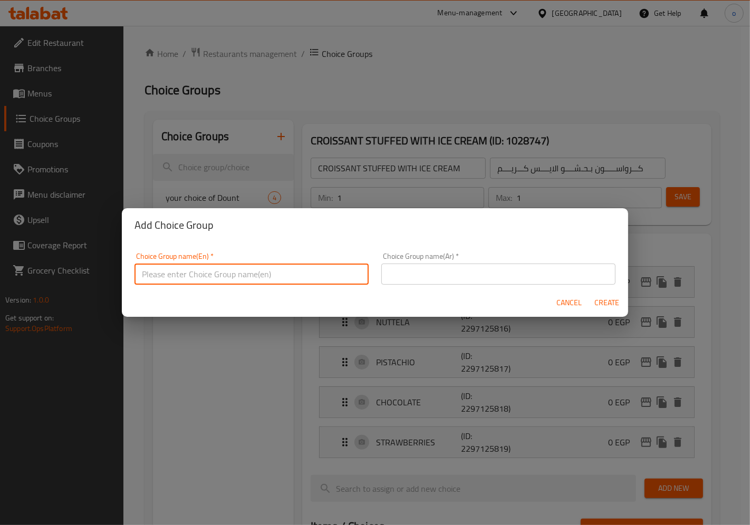
click at [252, 278] on input "text" at bounding box center [252, 274] width 234 height 21
paste input "CROISSANT STUFFED WITH"
click at [140, 275] on input "CROISSANT STUFFED WITH" at bounding box center [252, 274] width 234 height 21
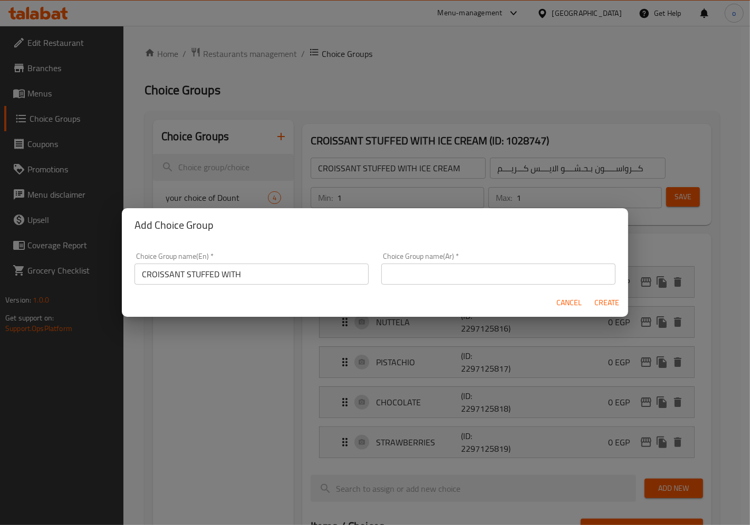
click at [278, 256] on div "Choice Group name(En)   * CROISSANT STUFFED WITH Choice Group name(En) *" at bounding box center [252, 269] width 234 height 32
click at [430, 281] on input "text" at bounding box center [498, 274] width 234 height 21
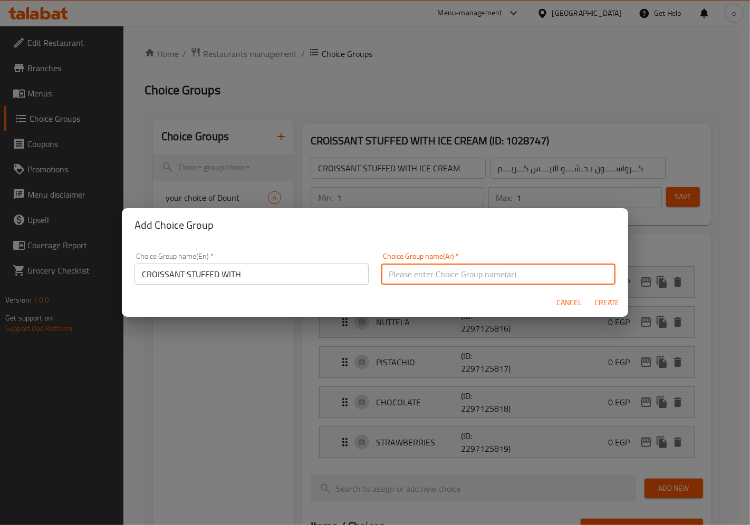
paste input "كــرواســــــون بـحـشــــــو"
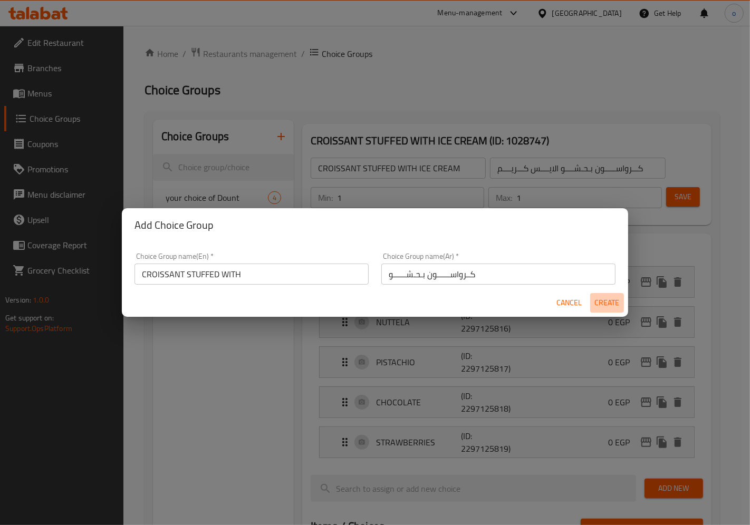
click at [606, 300] on span "Create" at bounding box center [607, 302] width 25 height 13
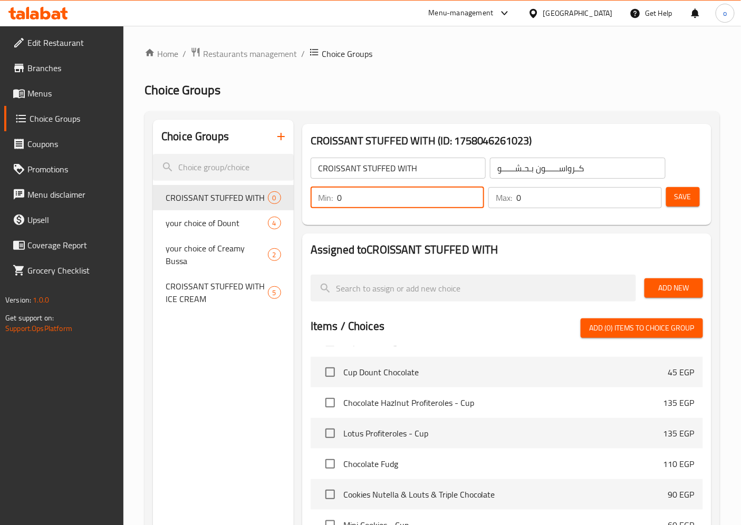
drag, startPoint x: 355, startPoint y: 203, endPoint x: 333, endPoint y: 201, distance: 21.7
click at [333, 201] on div "Min: 0 ​" at bounding box center [398, 197] width 174 height 21
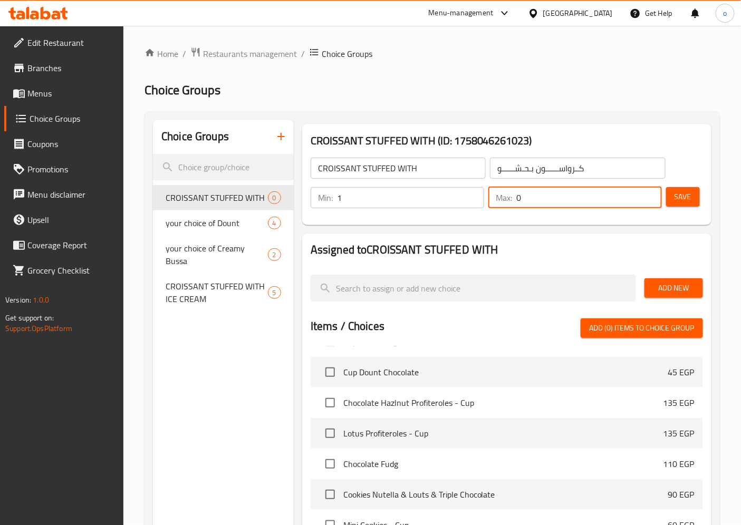
drag, startPoint x: 524, startPoint y: 198, endPoint x: 514, endPoint y: 201, distance: 9.9
click at [514, 201] on div "Max: 0 ​" at bounding box center [576, 197] width 174 height 21
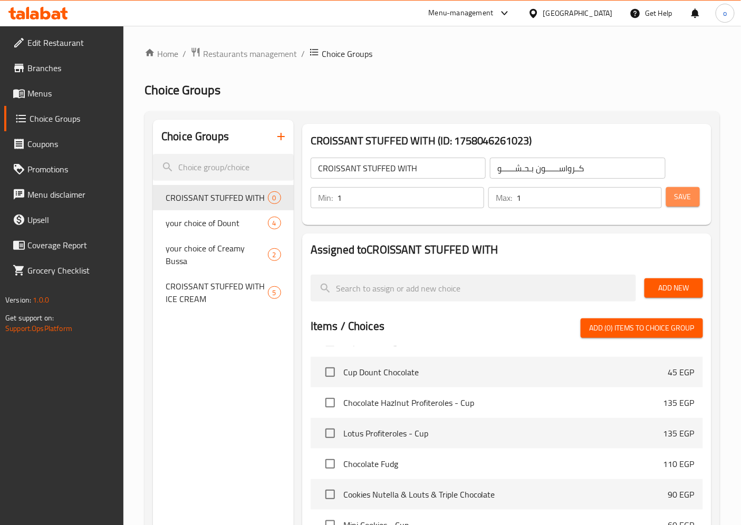
click at [674, 203] on button "Save" at bounding box center [683, 197] width 34 height 20
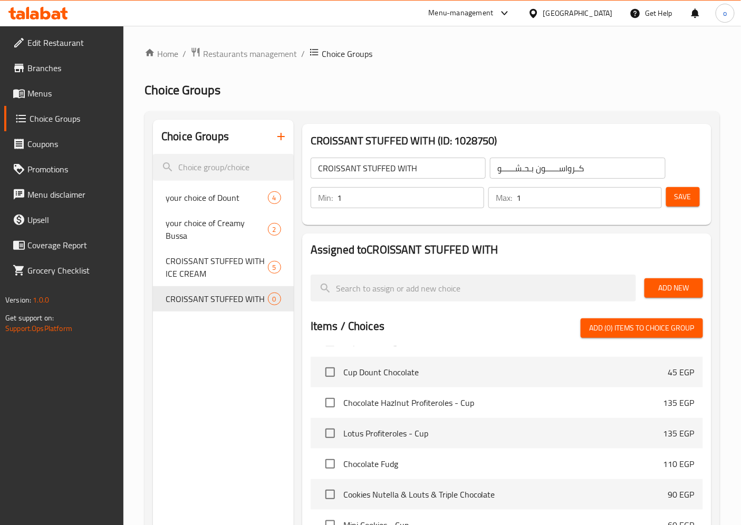
click at [664, 287] on span "Add New" at bounding box center [674, 288] width 42 height 13
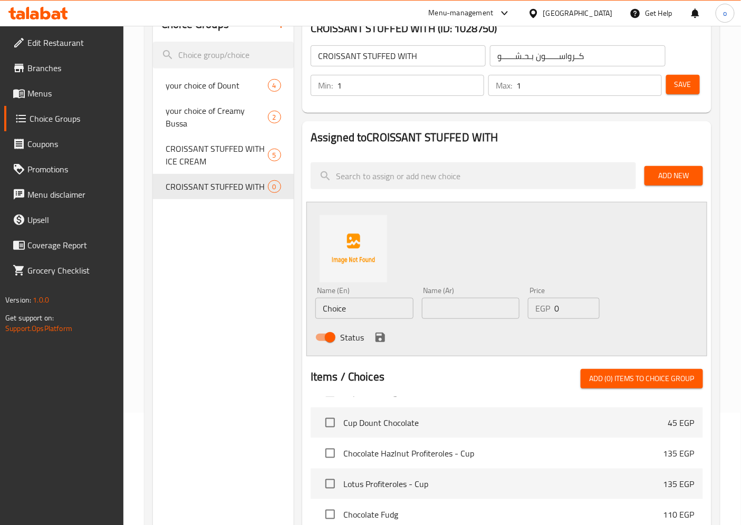
scroll to position [117, 0]
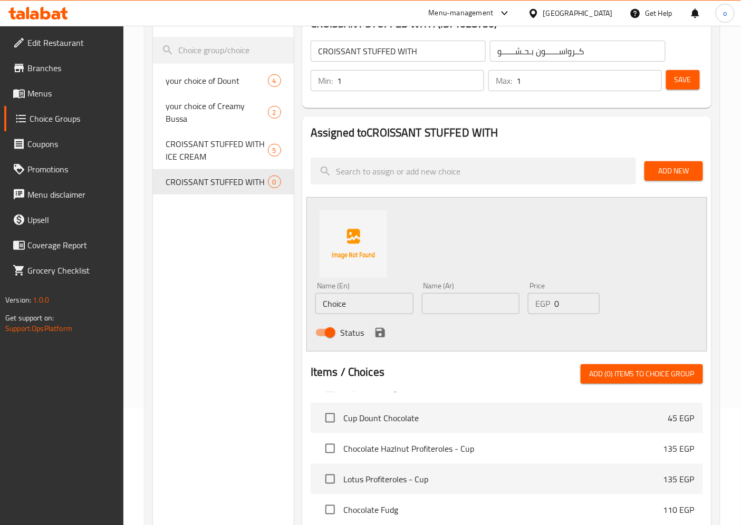
drag, startPoint x: 365, startPoint y: 291, endPoint x: 349, endPoint y: 293, distance: 15.4
click at [349, 293] on div "Name (En) Choice Name (En)" at bounding box center [364, 298] width 98 height 32
drag, startPoint x: 357, startPoint y: 296, endPoint x: 304, endPoint y: 302, distance: 53.6
click at [304, 302] on div "Assigned to CROISSANT STUFFED WITH Add New Name (En) Choice Name (En) Name (Ar)…" at bounding box center [506, 417] width 409 height 600
click at [330, 299] on input "text" at bounding box center [364, 303] width 98 height 21
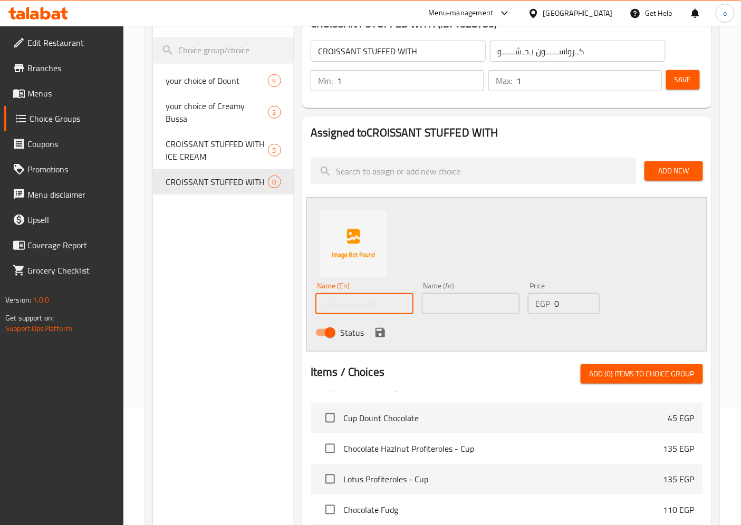
paste input "لـــوتـــــس"
click at [444, 305] on input "text" at bounding box center [471, 303] width 98 height 21
drag, startPoint x: 384, startPoint y: 313, endPoint x: 314, endPoint y: 310, distance: 69.2
click at [314, 310] on div "Name (En) لـــوتـــــس Name (En)" at bounding box center [364, 298] width 107 height 41
click at [383, 298] on input "text" at bounding box center [364, 303] width 98 height 21
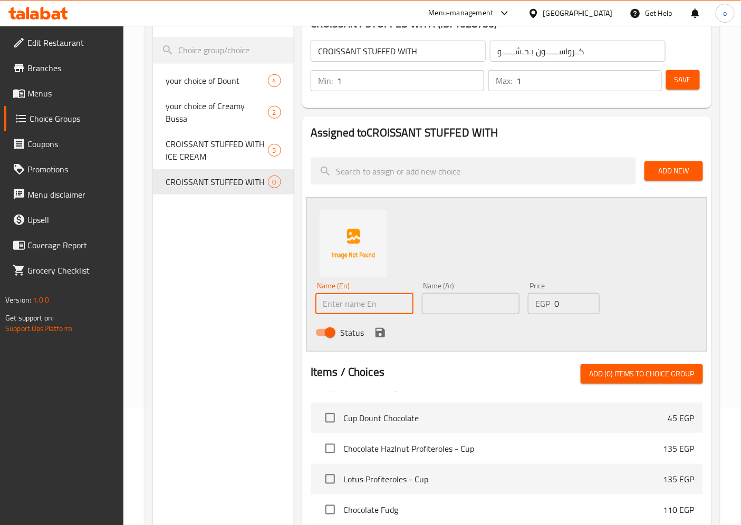
paste input "( LOTUS"
drag, startPoint x: 327, startPoint y: 306, endPoint x: 302, endPoint y: 309, distance: 24.9
click at [302, 309] on div "Assigned to CROISSANT STUFFED WITH Add New Name (En) ( LOTUS Name (En) Name (Ar…" at bounding box center [506, 417] width 409 height 600
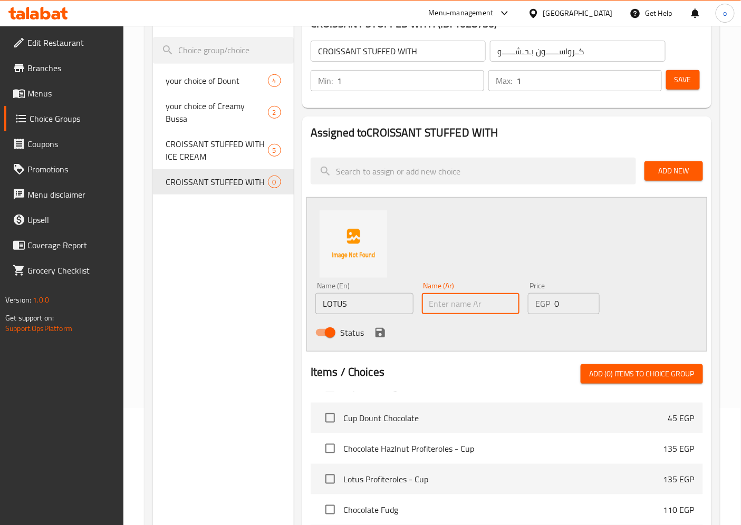
click at [428, 299] on input "text" at bounding box center [471, 303] width 98 height 21
paste input "لـــوتــــس"
click at [384, 335] on icon "save" at bounding box center [380, 333] width 13 height 13
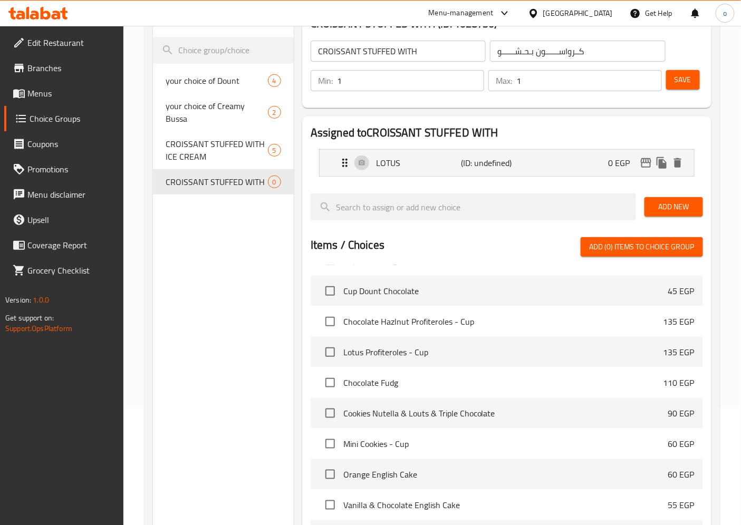
click at [659, 213] on span "Add New" at bounding box center [674, 206] width 42 height 13
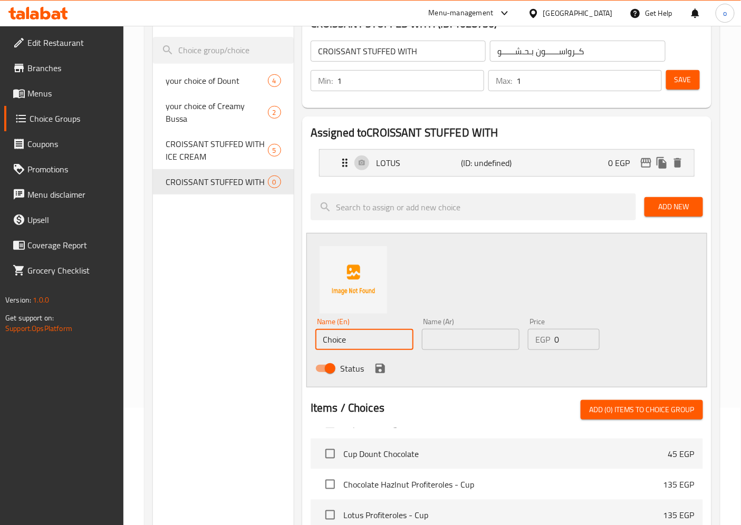
drag, startPoint x: 370, startPoint y: 340, endPoint x: 304, endPoint y: 339, distance: 66.5
click at [304, 339] on div "Assigned to CROISSANT STUFFED WITH LOTUS (ID: undefined) 0 EGP Name (En) LOTUS …" at bounding box center [506, 435] width 409 height 636
click at [350, 339] on input "text" at bounding box center [364, 339] width 98 height 21
paste input "NUTTELA"
click at [322, 341] on input "NUTTELA" at bounding box center [364, 339] width 98 height 21
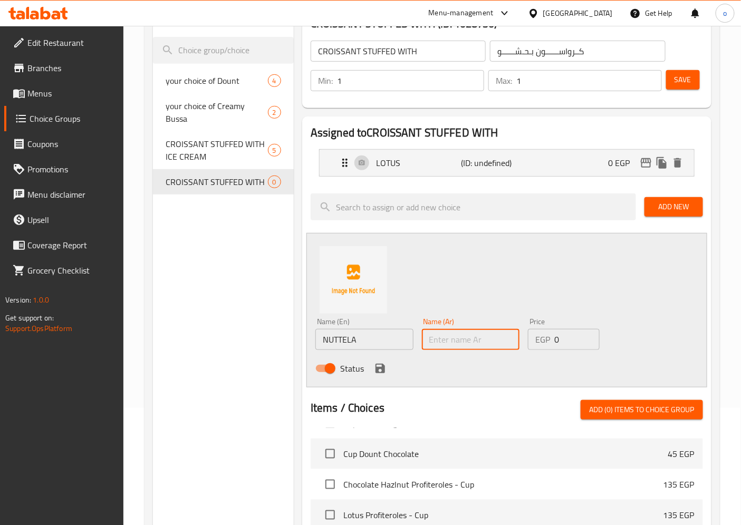
click at [439, 333] on input "text" at bounding box center [471, 339] width 98 height 21
paste input "نـــوتيـــــلا"
click at [382, 371] on icon "save" at bounding box center [380, 368] width 9 height 9
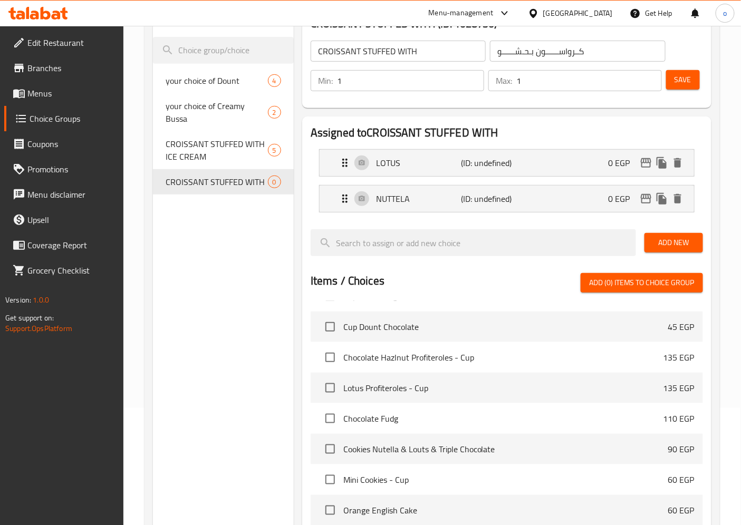
click at [666, 244] on span "Add New" at bounding box center [674, 242] width 42 height 13
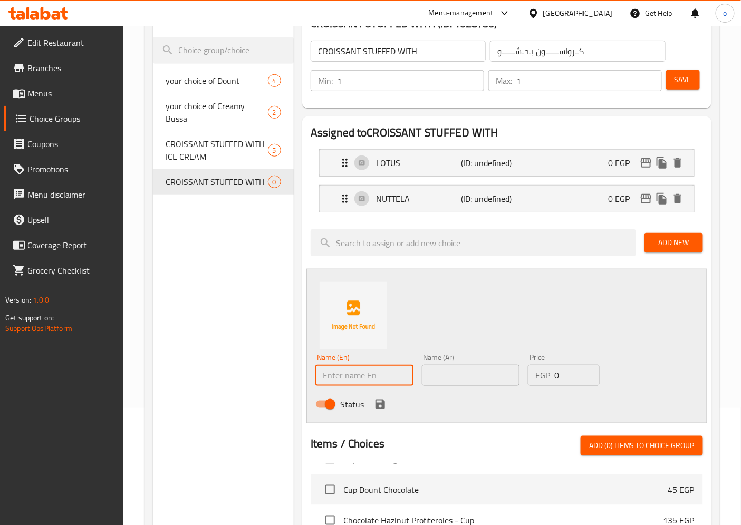
drag, startPoint x: 366, startPoint y: 372, endPoint x: 315, endPoint y: 372, distance: 50.7
click at [313, 373] on div "Name (En) Name (En)" at bounding box center [364, 370] width 107 height 41
click at [370, 370] on input "text" at bounding box center [364, 375] width 98 height 21
paste input "/PISTACHIO"
drag, startPoint x: 328, startPoint y: 377, endPoint x: 314, endPoint y: 377, distance: 14.2
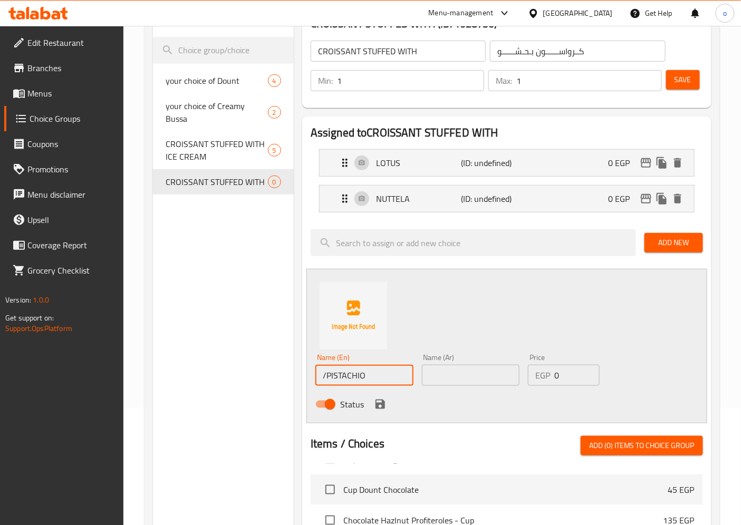
click at [314, 377] on div "Name (En) /PISTACHIO Name (En)" at bounding box center [364, 370] width 107 height 41
click at [460, 378] on input "text" at bounding box center [471, 375] width 98 height 21
paste input "بستـــــاشيــو"
click at [384, 403] on icon "save" at bounding box center [380, 404] width 9 height 9
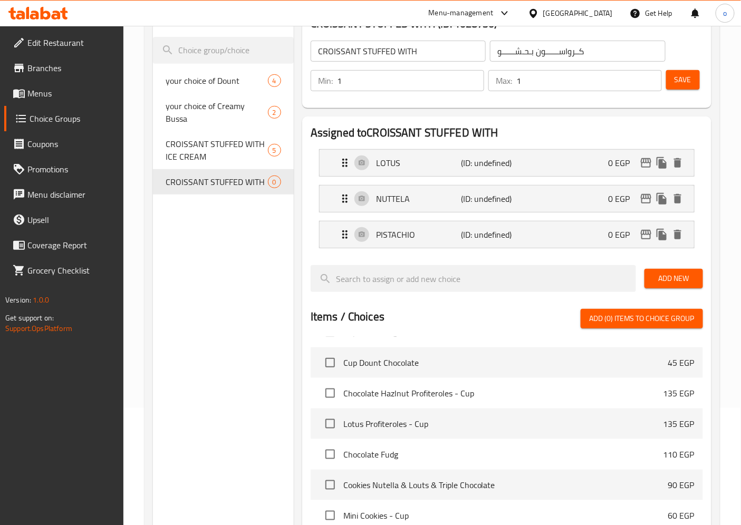
click at [657, 276] on span "Add New" at bounding box center [674, 278] width 42 height 13
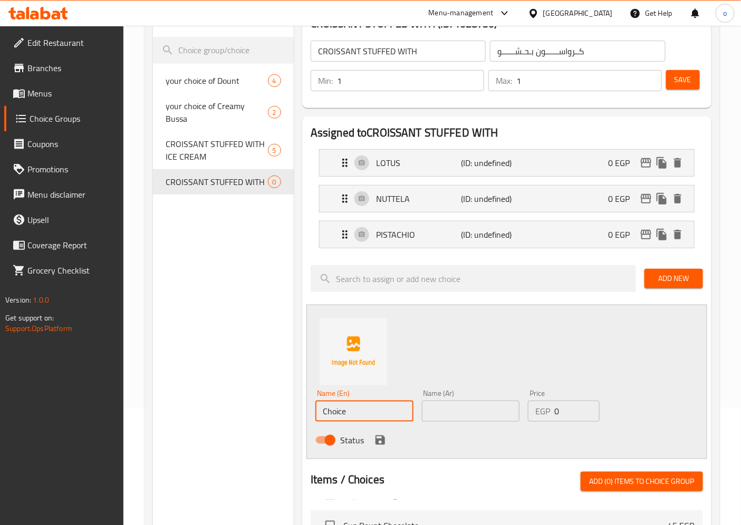
drag, startPoint x: 370, startPoint y: 410, endPoint x: 297, endPoint y: 412, distance: 72.8
click at [297, 412] on div "CROISSANT STUFFED WITH (ID: 1028750) CROISSANT STUFFED WITH ​ كــرواســــــون ب…" at bounding box center [505, 453] width 422 height 900
click at [322, 414] on input "text" at bounding box center [364, 411] width 98 height 21
paste input "STRAWBERRIES"
click at [447, 418] on input "text" at bounding box center [471, 411] width 98 height 21
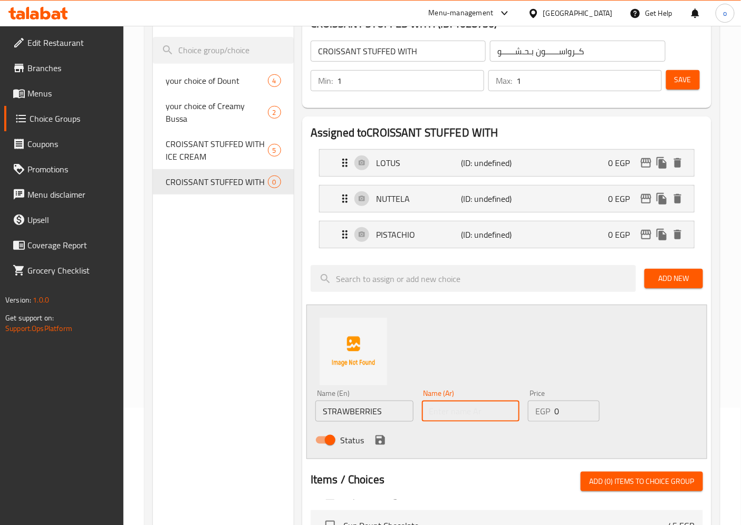
click at [493, 413] on input "text" at bounding box center [471, 411] width 98 height 21
paste input "فــــراولــــــة"
click at [381, 445] on icon "save" at bounding box center [380, 440] width 9 height 9
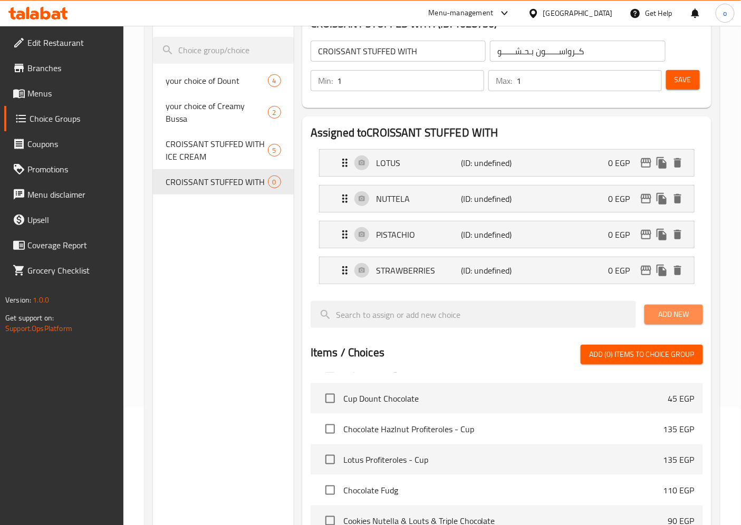
click at [689, 323] on button "Add New" at bounding box center [674, 315] width 59 height 20
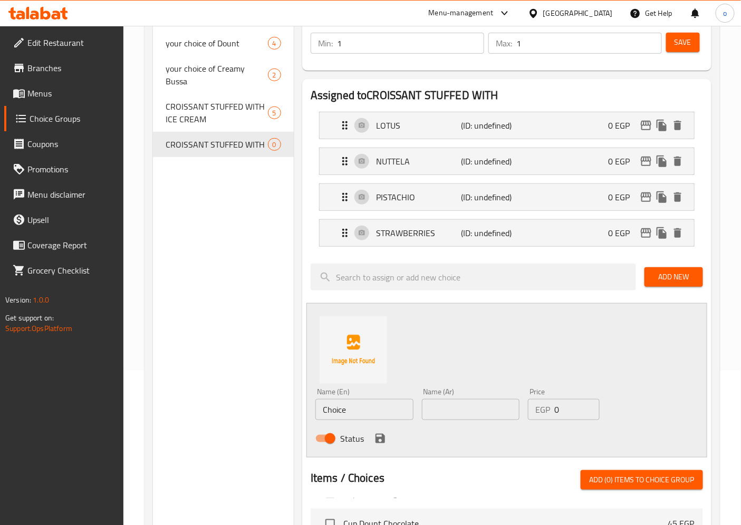
scroll to position [176, 0]
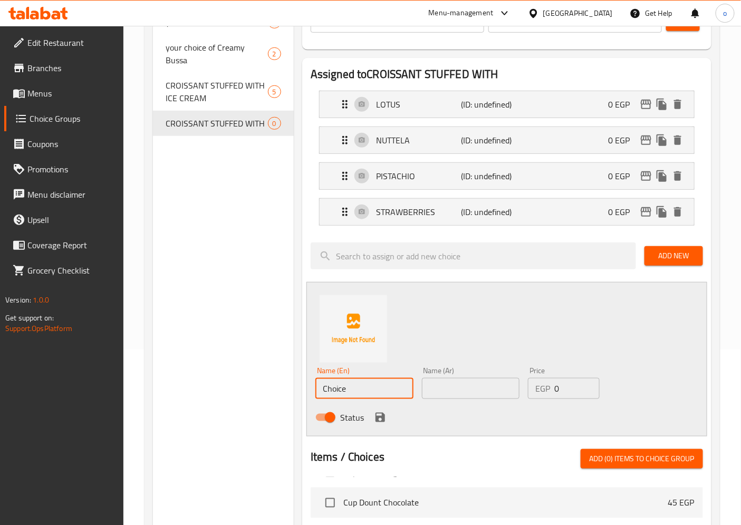
drag, startPoint x: 355, startPoint y: 388, endPoint x: 259, endPoint y: 388, distance: 96.0
click at [259, 388] on div "Choice Groups your choice of Dount 4 your choice of Creamy Bussa 2 CROISSANT ST…" at bounding box center [434, 411] width 563 height 935
click at [362, 391] on input "text" at bounding box center [364, 388] width 98 height 21
paste input "CHOCOLATE"
click at [324, 388] on input "CHOCOLATE" at bounding box center [364, 388] width 98 height 21
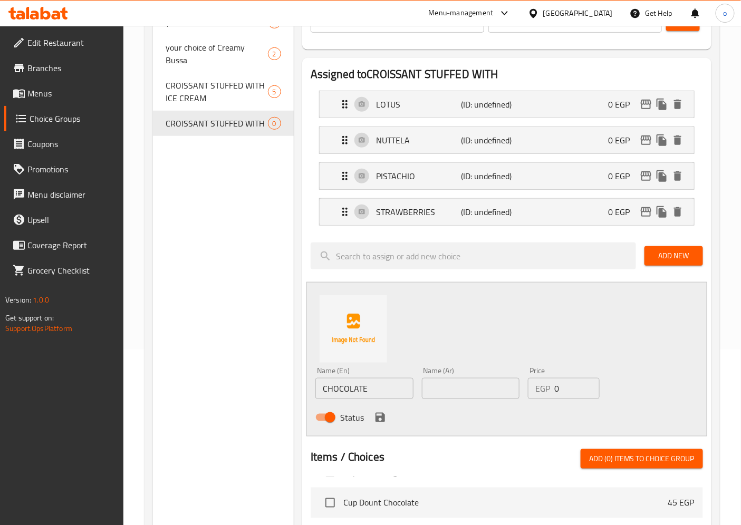
click at [458, 391] on input "text" at bounding box center [471, 388] width 98 height 21
paste input "شــيــكـــولاتـــــه"
click at [380, 417] on icon "save" at bounding box center [380, 417] width 9 height 9
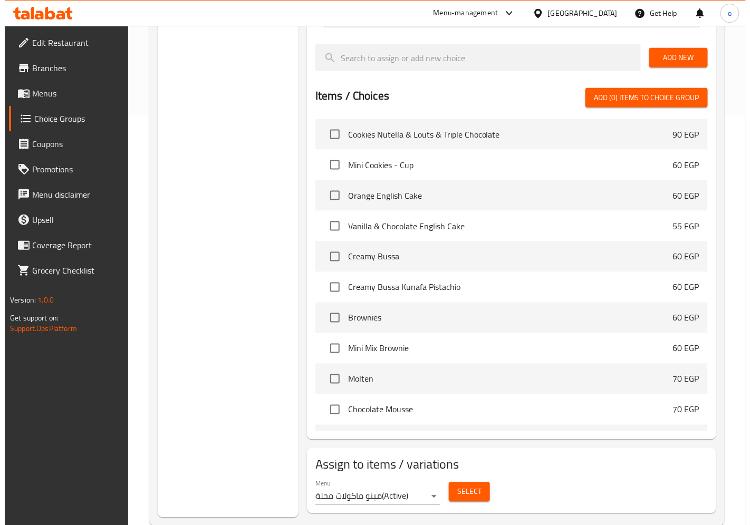
scroll to position [1758, 0]
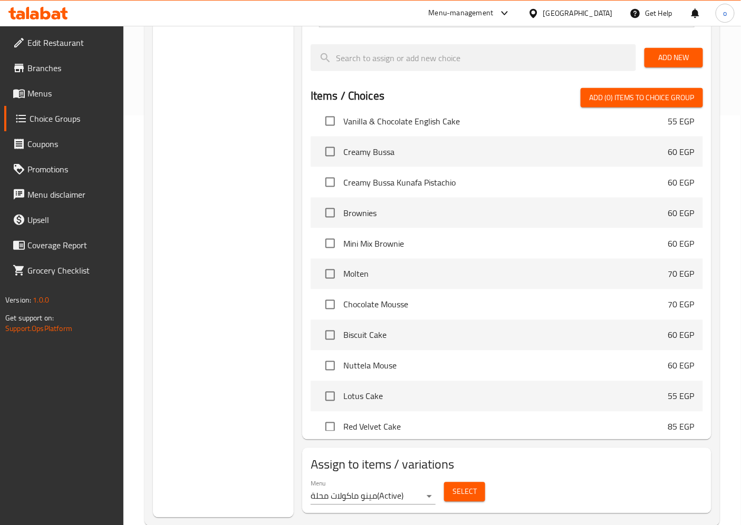
click at [451, 492] on button "Select" at bounding box center [464, 493] width 41 height 20
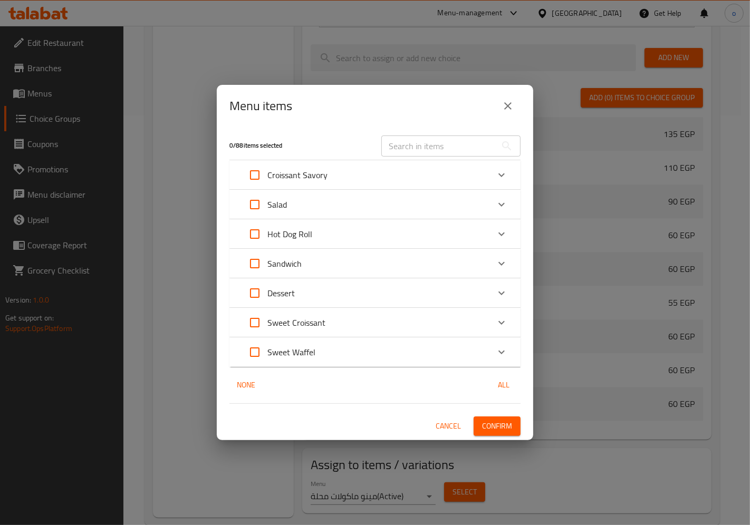
click at [399, 320] on div "Sweet Croissant" at bounding box center [365, 322] width 247 height 25
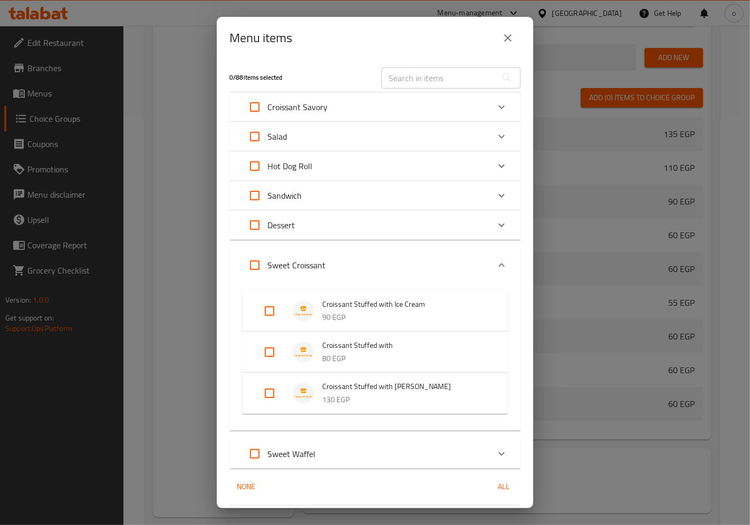
click at [276, 353] on input "Expand" at bounding box center [269, 352] width 25 height 25
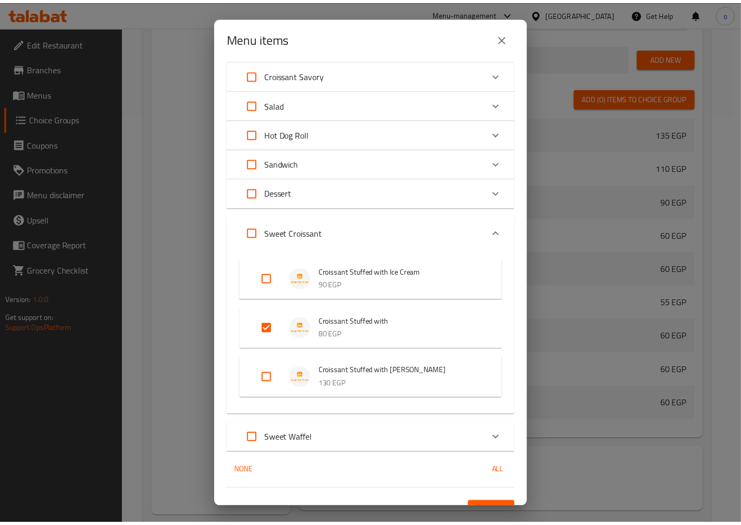
scroll to position [50, 0]
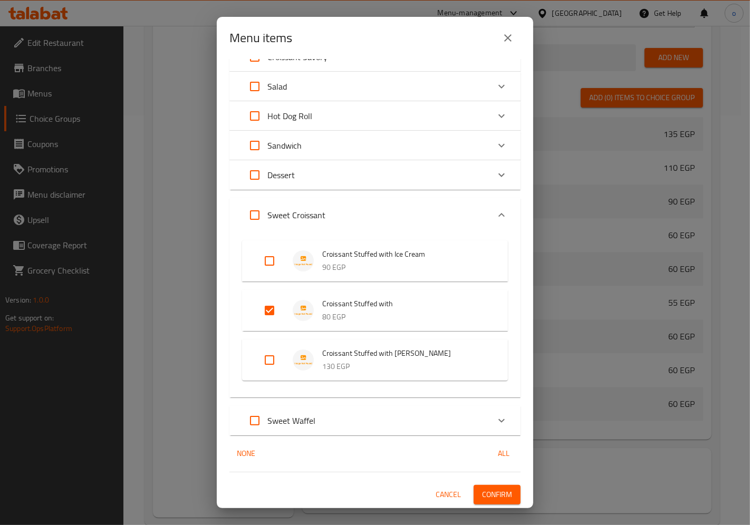
click at [486, 496] on span "Confirm" at bounding box center [497, 495] width 30 height 13
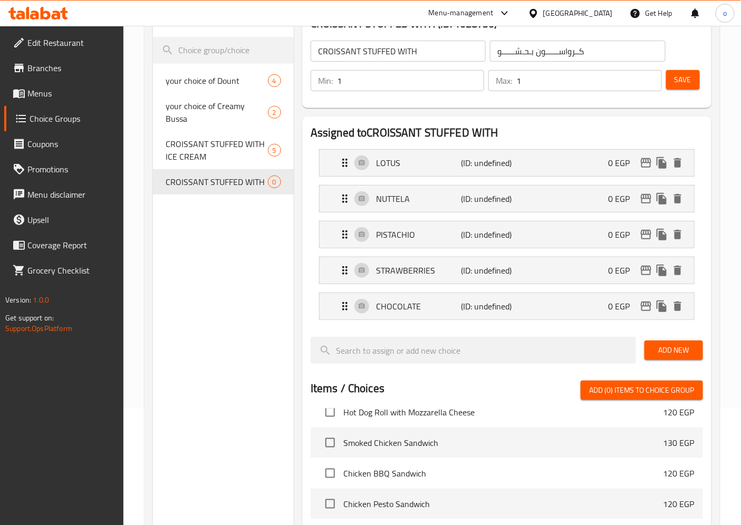
scroll to position [0, 0]
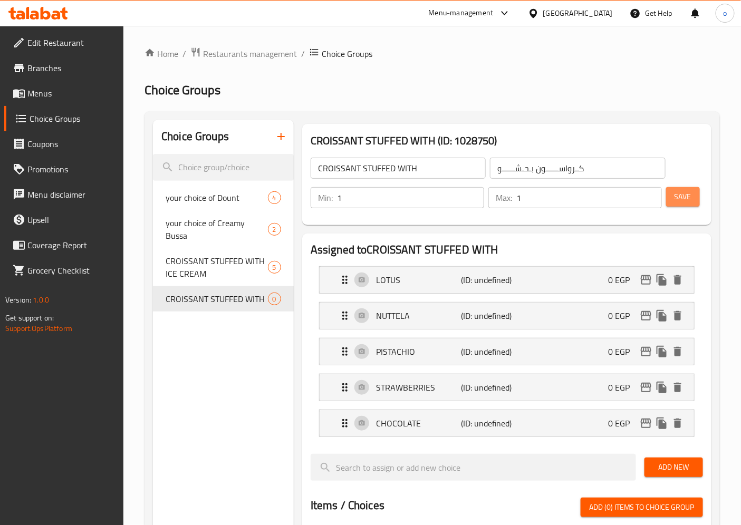
click at [681, 192] on span "Save" at bounding box center [683, 196] width 17 height 13
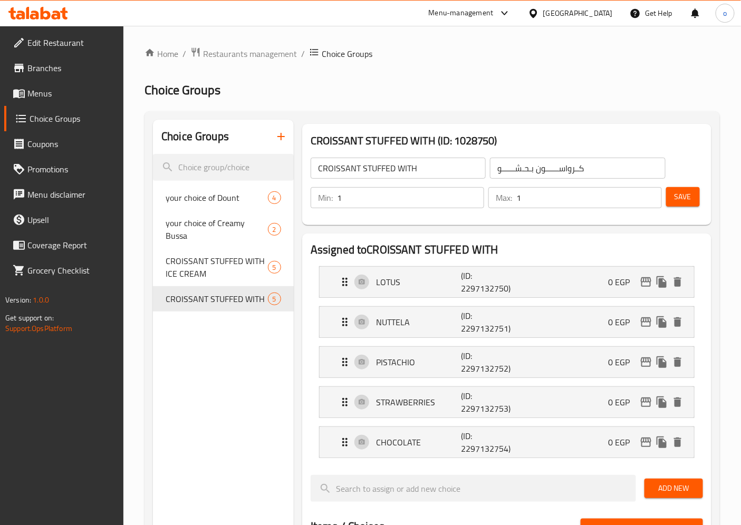
click at [43, 93] on span "Menus" at bounding box center [71, 93] width 88 height 13
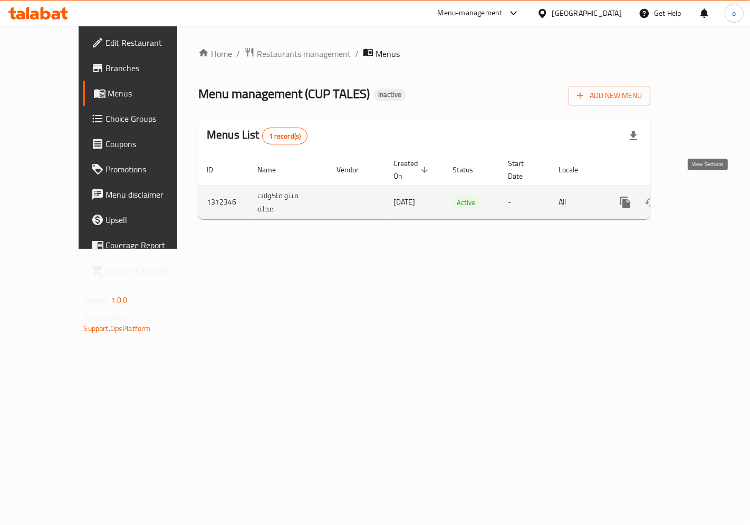
click at [706, 198] on icon "enhanced table" at bounding box center [701, 202] width 9 height 9
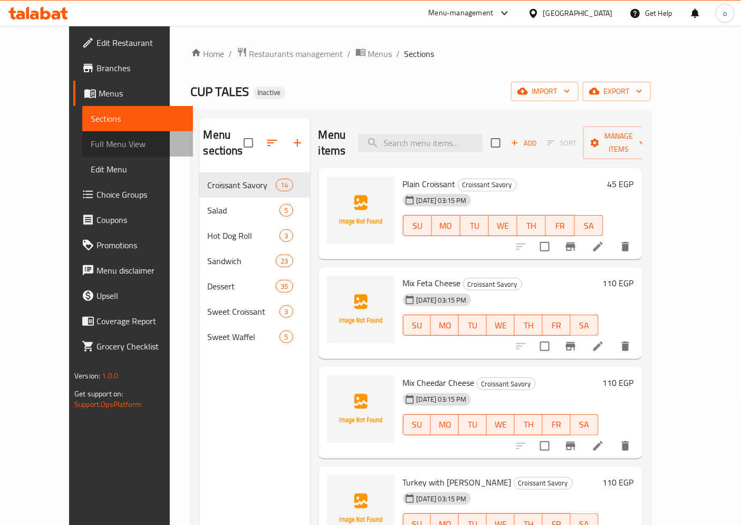
click at [91, 145] on span "Full Menu View" at bounding box center [138, 144] width 94 height 13
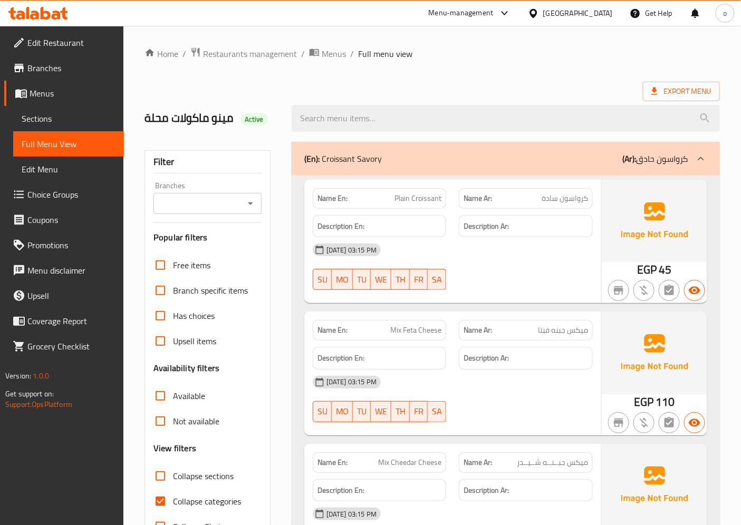
scroll to position [176, 0]
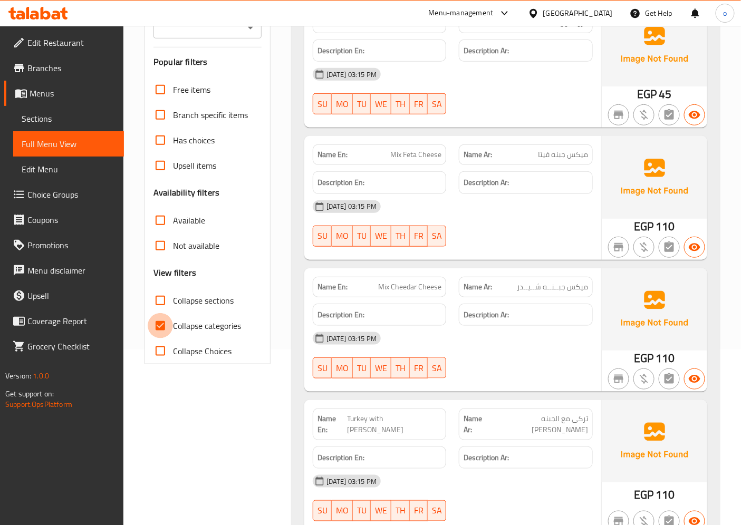
click at [165, 329] on input "Collapse categories" at bounding box center [160, 325] width 25 height 25
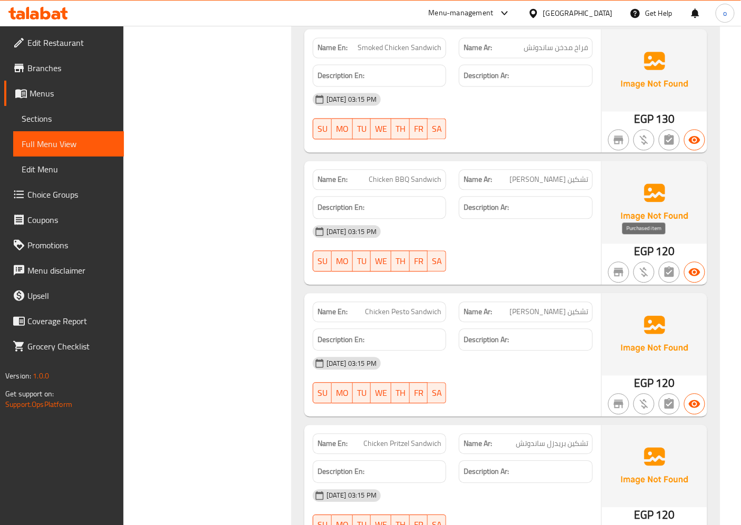
scroll to position [3341, 0]
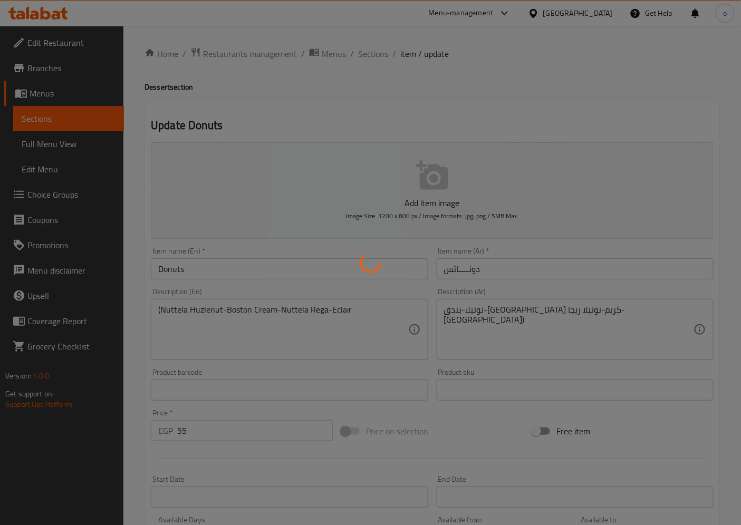
type input "اختياراك من الدونتس"
type input "1"
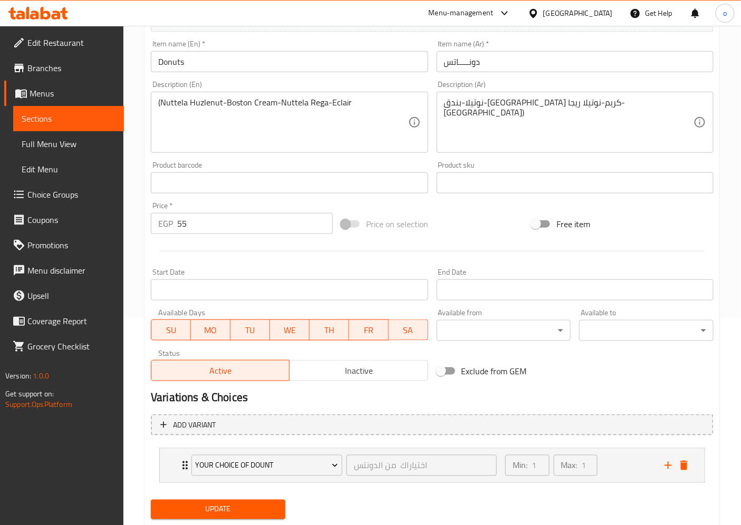
scroll to position [236, 0]
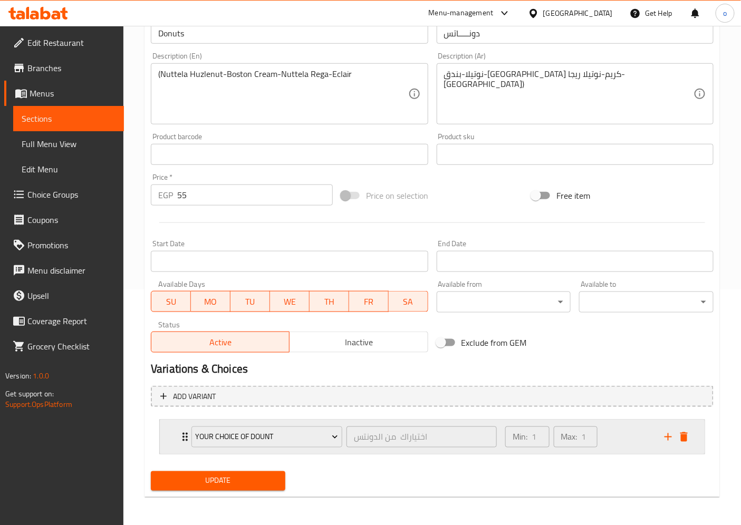
click at [636, 439] on div "Min: 1 ​ Max: 1 ​" at bounding box center [578, 437] width 159 height 34
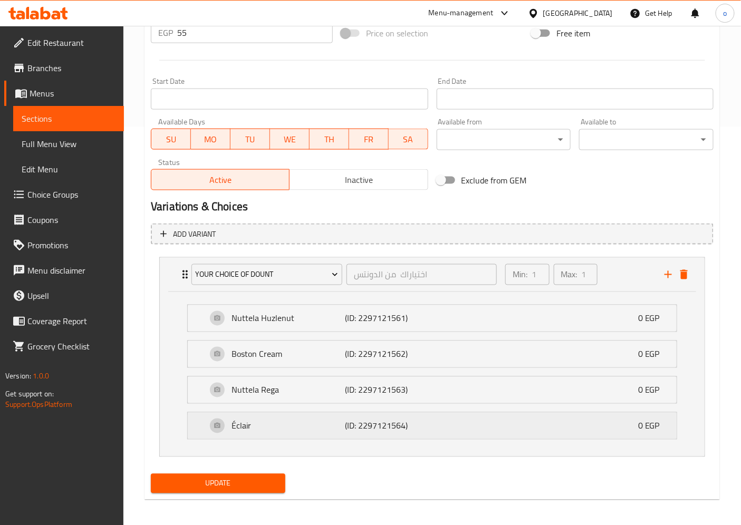
scroll to position [402, 0]
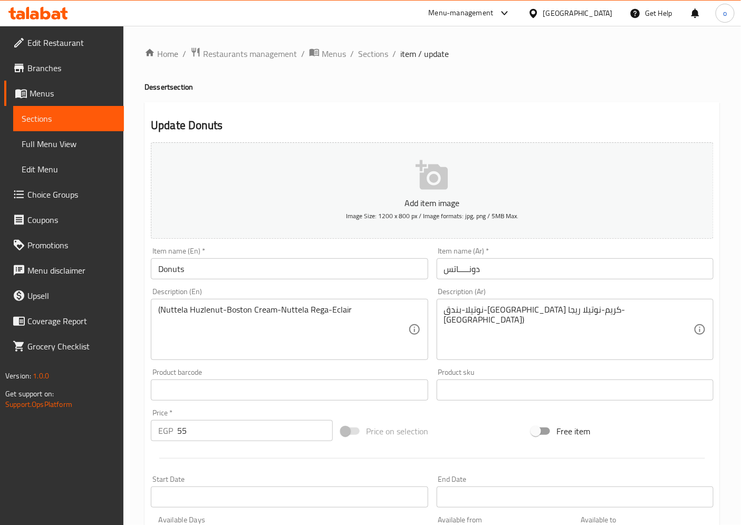
click at [53, 112] on span "Sections" at bounding box center [69, 118] width 94 height 13
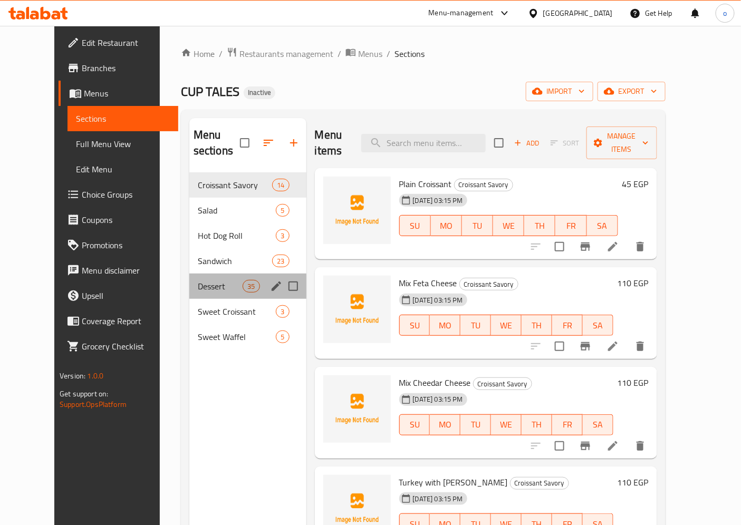
click at [207, 274] on div "Dessert 35" at bounding box center [247, 286] width 117 height 25
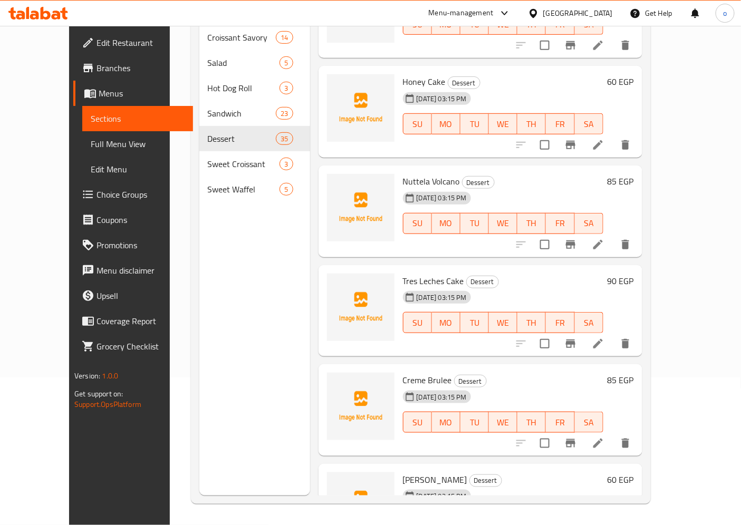
scroll to position [2954, 0]
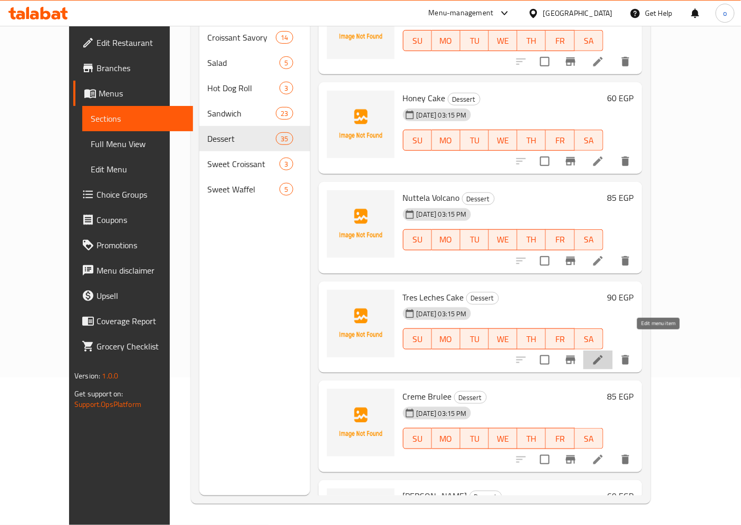
click at [603, 356] on icon at bounding box center [598, 360] width 9 height 9
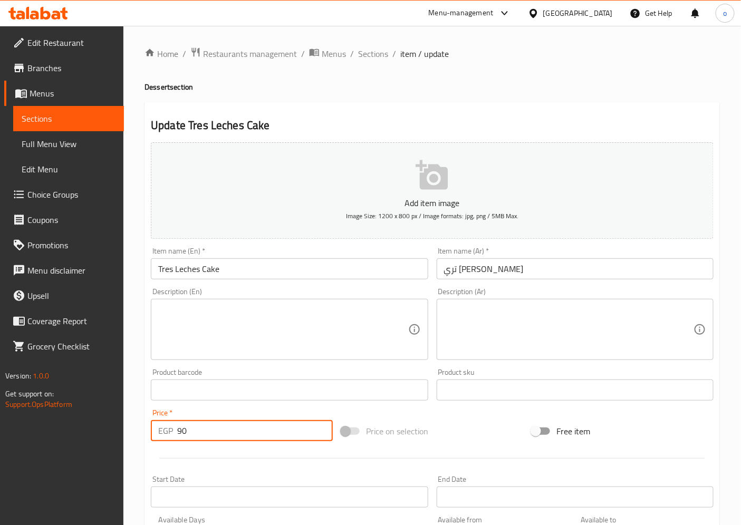
drag, startPoint x: 193, startPoint y: 436, endPoint x: 173, endPoint y: 432, distance: 21.0
click at [173, 432] on div "EGP 90 Price *" at bounding box center [242, 430] width 182 height 21
click at [188, 435] on input "855" at bounding box center [255, 430] width 156 height 21
drag, startPoint x: 193, startPoint y: 434, endPoint x: 182, endPoint y: 431, distance: 11.5
click at [182, 431] on input "8555" at bounding box center [255, 430] width 156 height 21
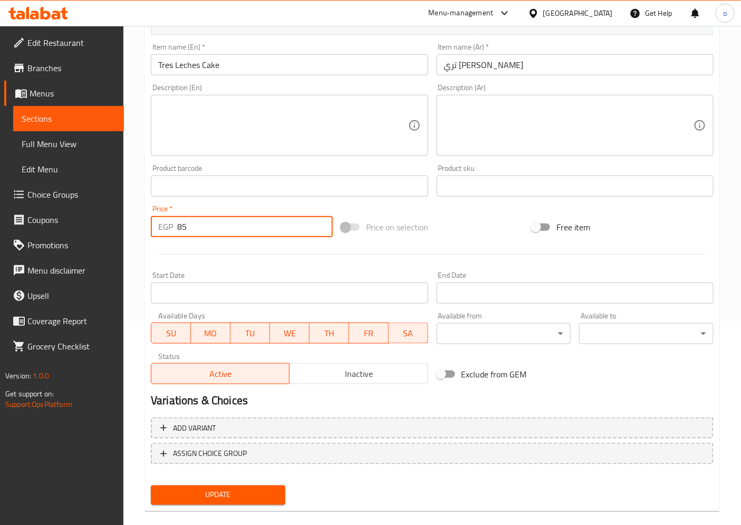
scroll to position [218, 0]
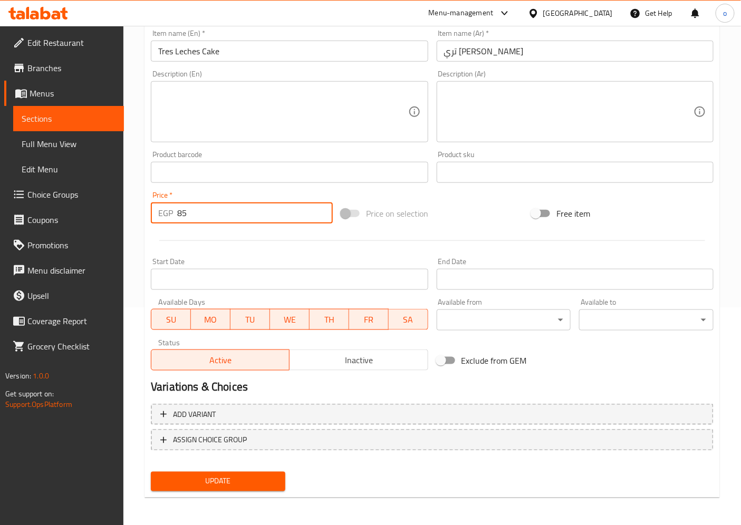
type input "85"
click at [243, 497] on div "Home / Restaurants management / Menus / Sections / item / update Dessert sectio…" at bounding box center [433, 167] width 576 height 677
click at [242, 491] on div "Update" at bounding box center [218, 482] width 143 height 28
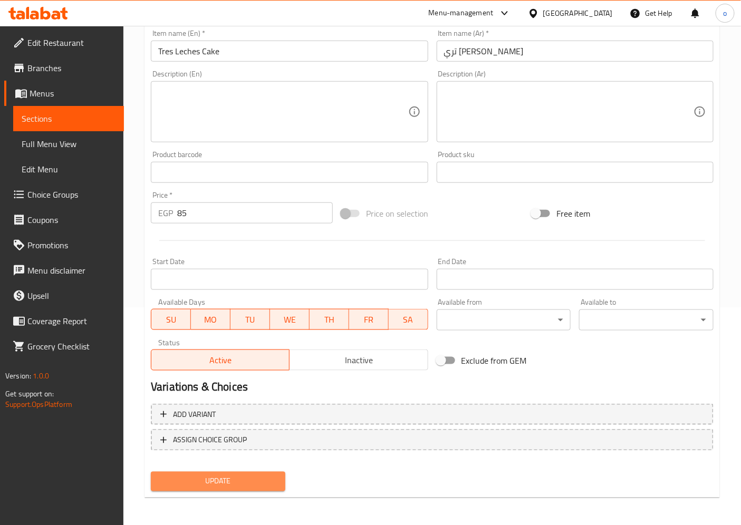
click at [243, 485] on span "Update" at bounding box center [218, 481] width 118 height 13
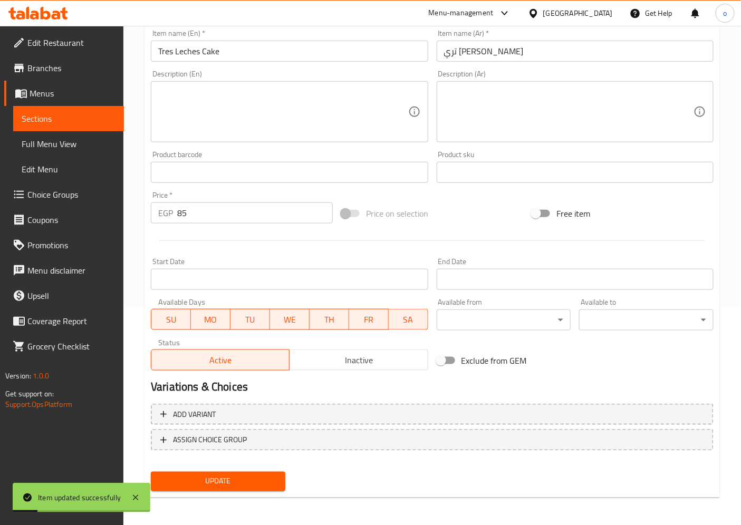
click at [99, 116] on span "Sections" at bounding box center [69, 118] width 94 height 13
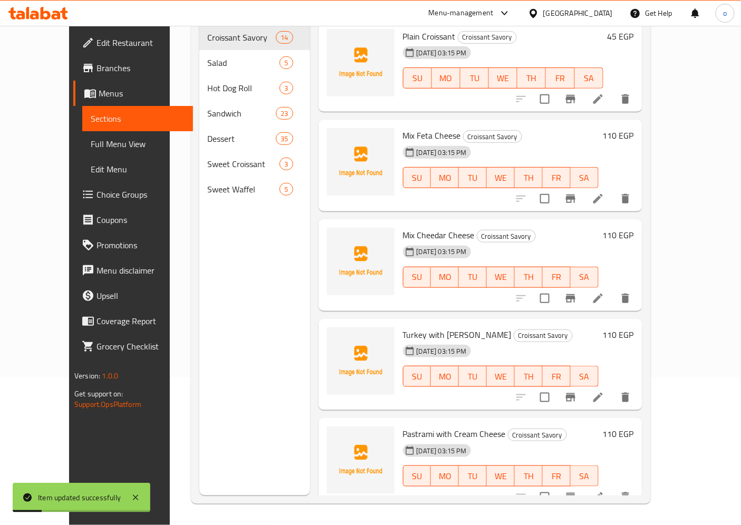
scroll to position [148, 0]
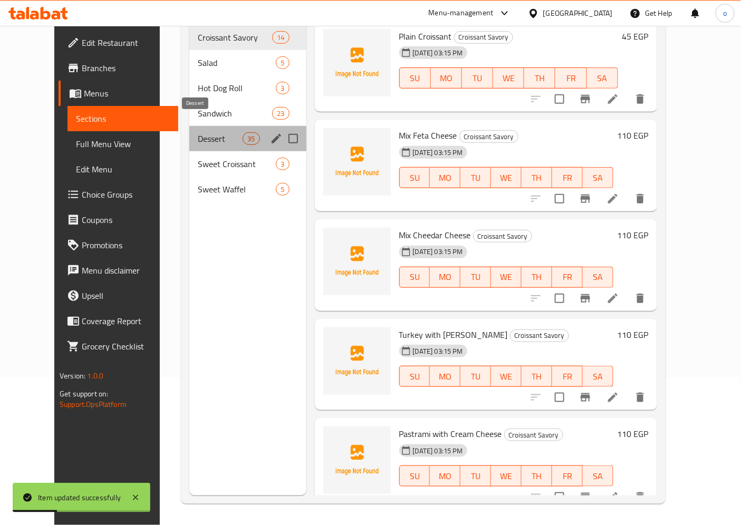
click at [198, 132] on span "Dessert" at bounding box center [220, 138] width 45 height 13
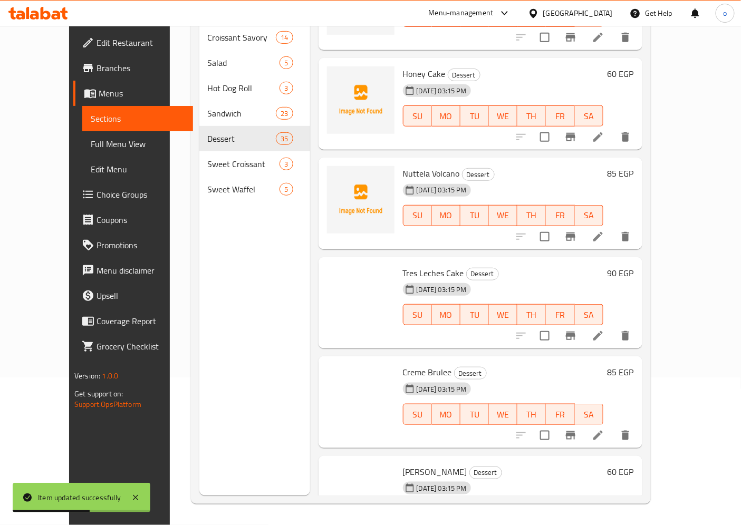
scroll to position [3013, 0]
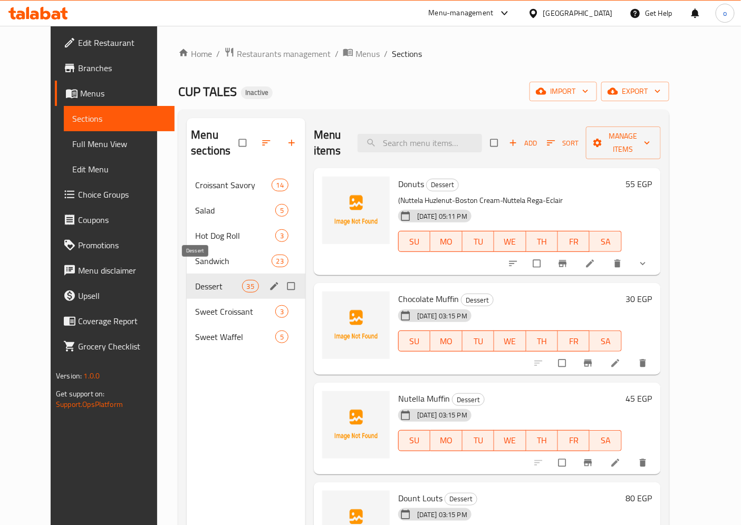
click at [200, 280] on span "Dessert" at bounding box center [218, 286] width 46 height 13
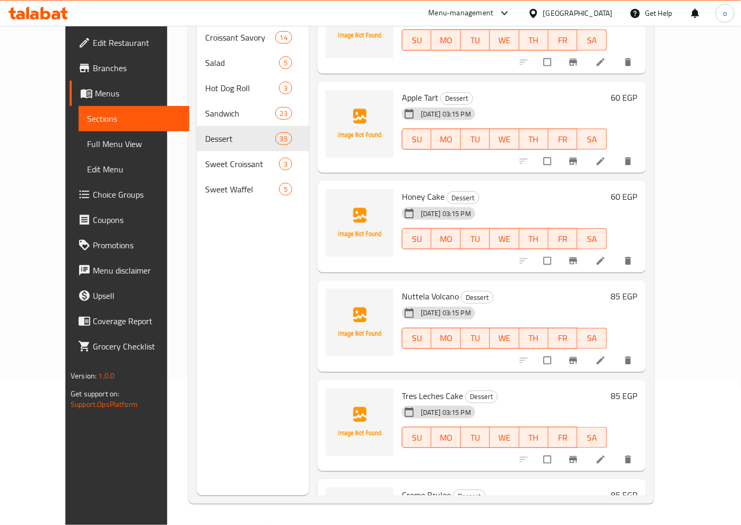
scroll to position [2837, 0]
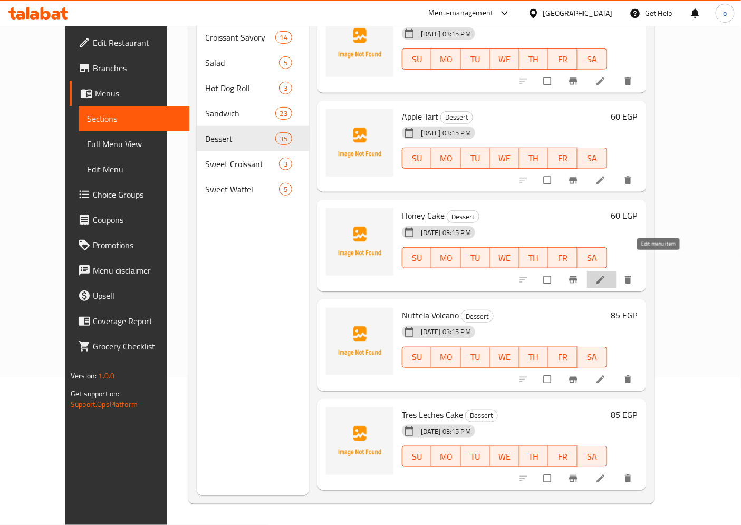
click at [605, 276] on icon at bounding box center [601, 280] width 8 height 8
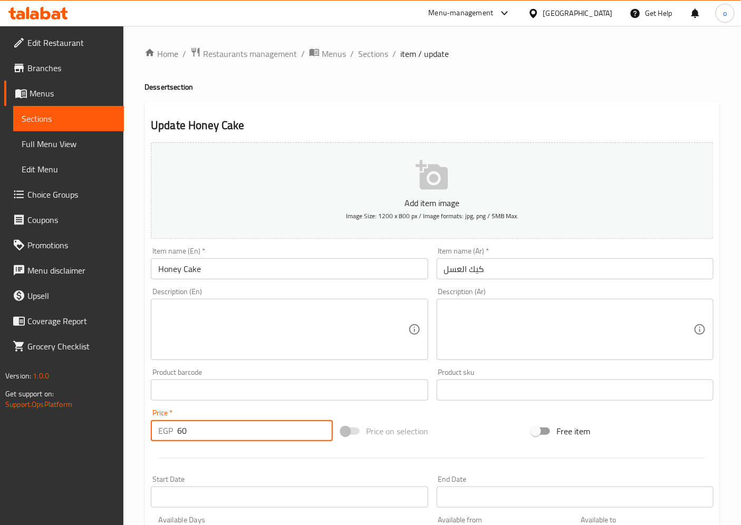
drag, startPoint x: 200, startPoint y: 426, endPoint x: 175, endPoint y: 431, distance: 25.8
click at [175, 431] on div "EGP 60 Price *" at bounding box center [242, 430] width 182 height 21
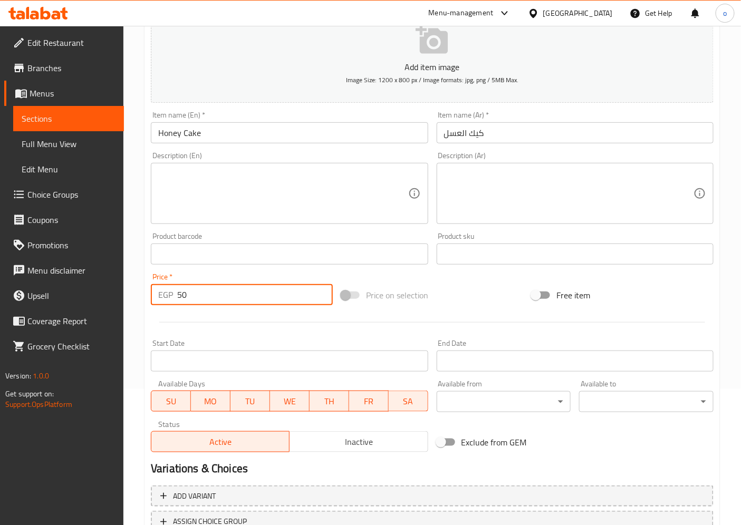
scroll to position [218, 0]
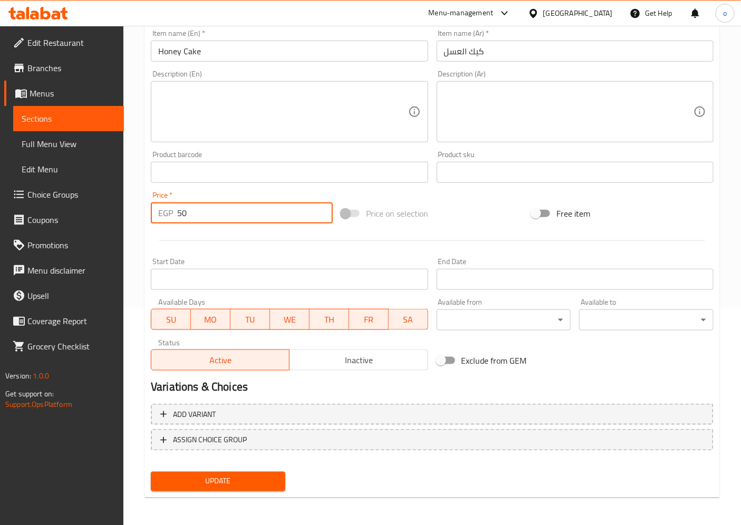
type input "50"
click at [217, 481] on span "Update" at bounding box center [218, 481] width 118 height 13
click at [57, 110] on link "Sections" at bounding box center [68, 118] width 111 height 25
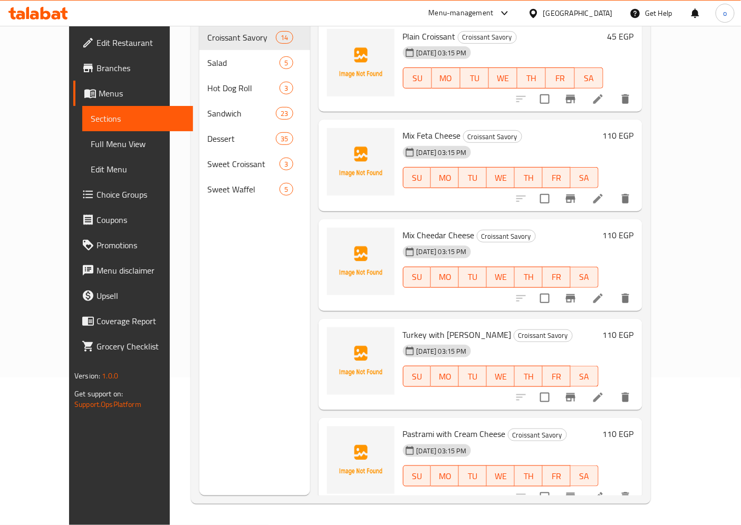
scroll to position [148, 0]
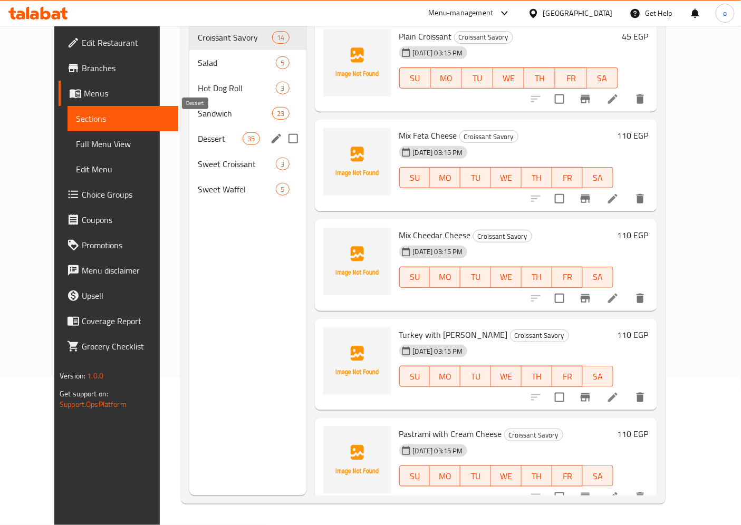
click at [198, 132] on span "Dessert" at bounding box center [220, 138] width 45 height 13
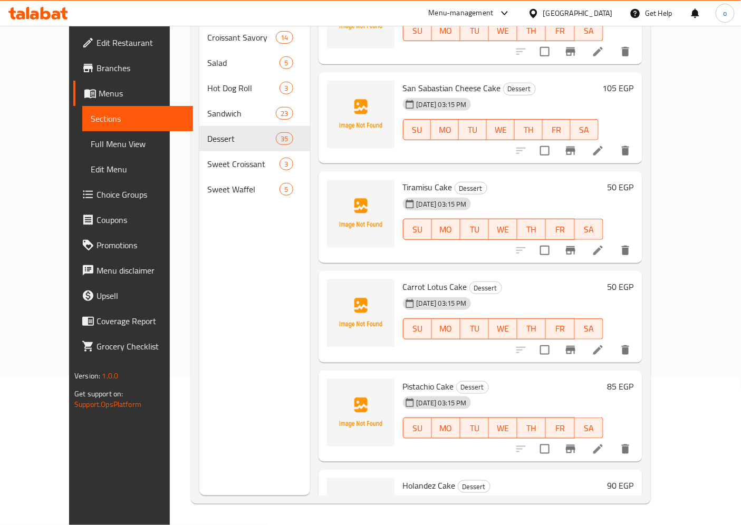
scroll to position [2309, 0]
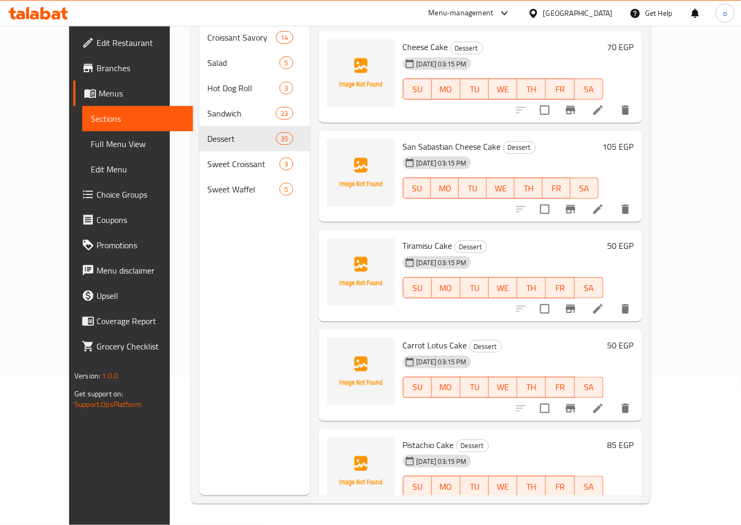
click at [613, 200] on li at bounding box center [598, 209] width 30 height 19
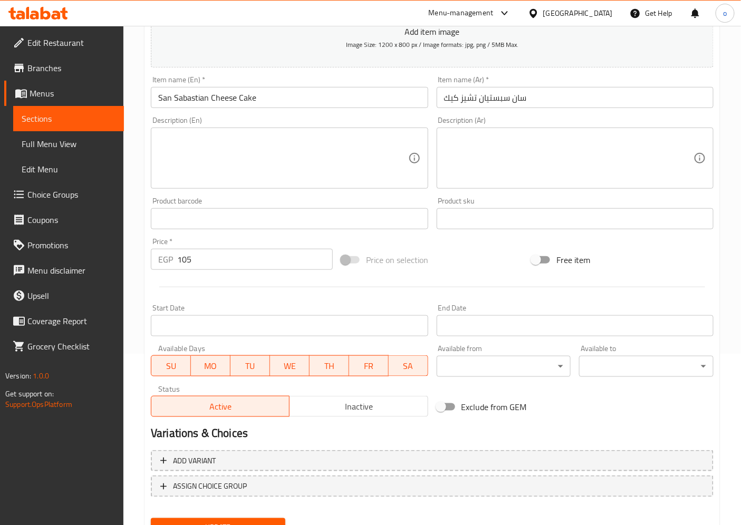
scroll to position [176, 0]
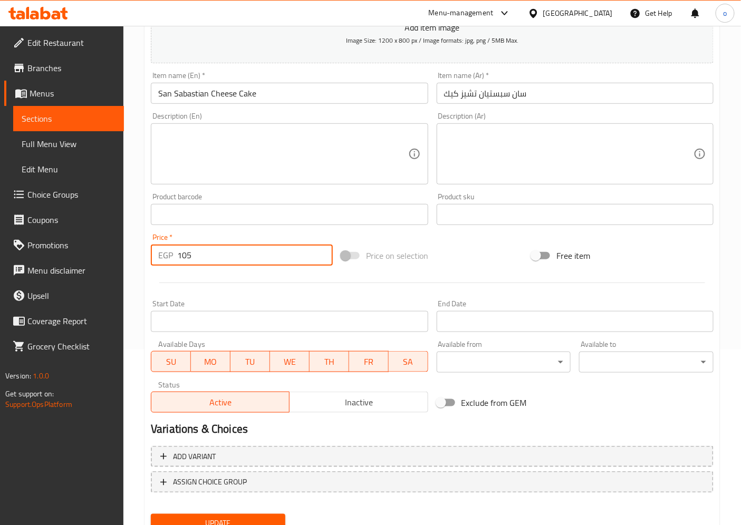
drag, startPoint x: 199, startPoint y: 256, endPoint x: 177, endPoint y: 256, distance: 22.2
click at [177, 256] on input "105" at bounding box center [255, 255] width 156 height 21
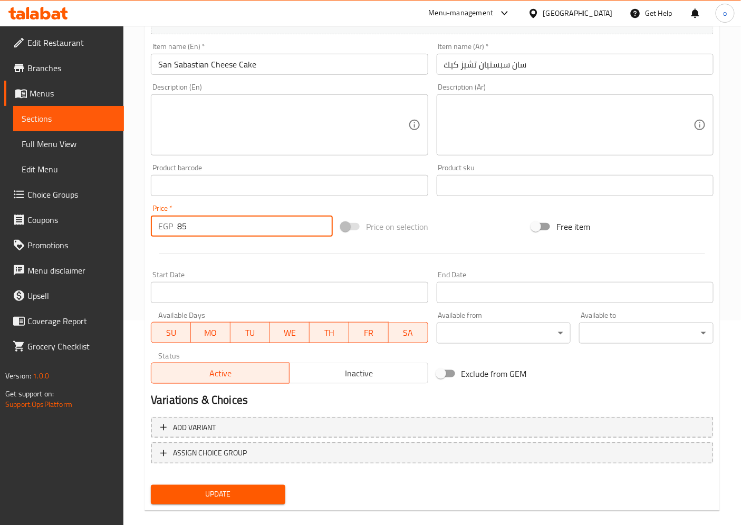
scroll to position [218, 0]
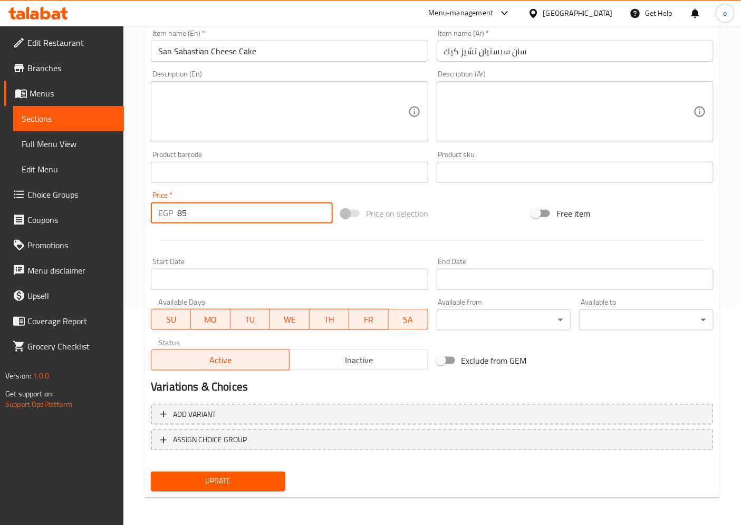
type input "85"
click at [181, 481] on span "Update" at bounding box center [218, 481] width 118 height 13
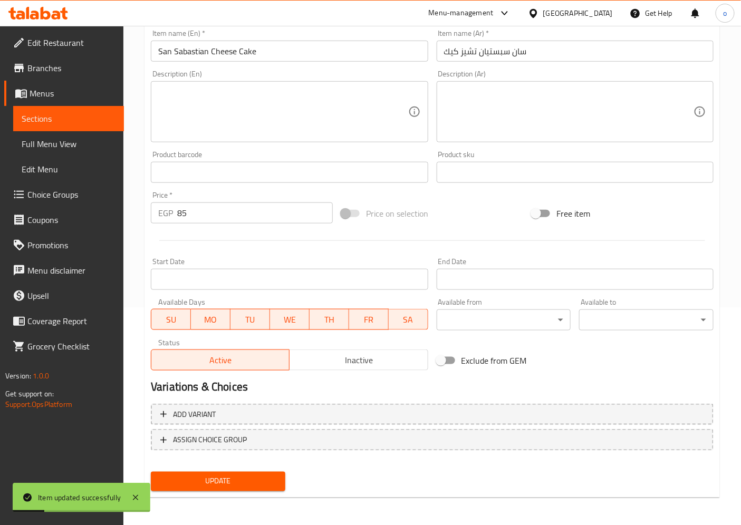
click at [100, 114] on span "Sections" at bounding box center [69, 118] width 94 height 13
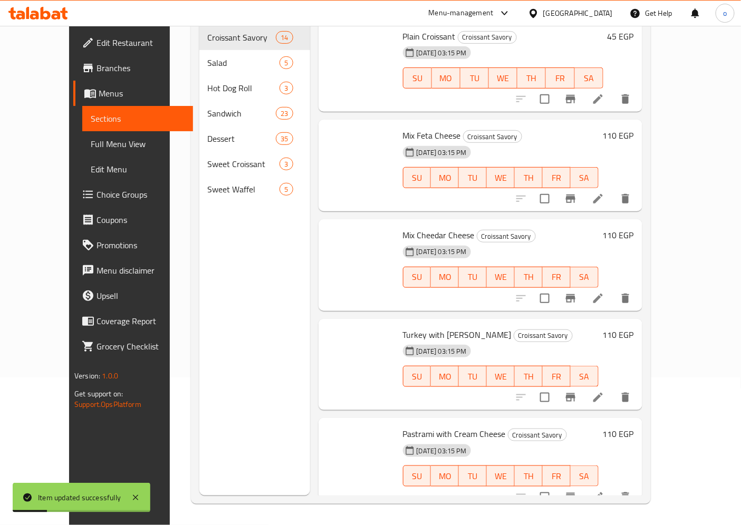
scroll to position [148, 0]
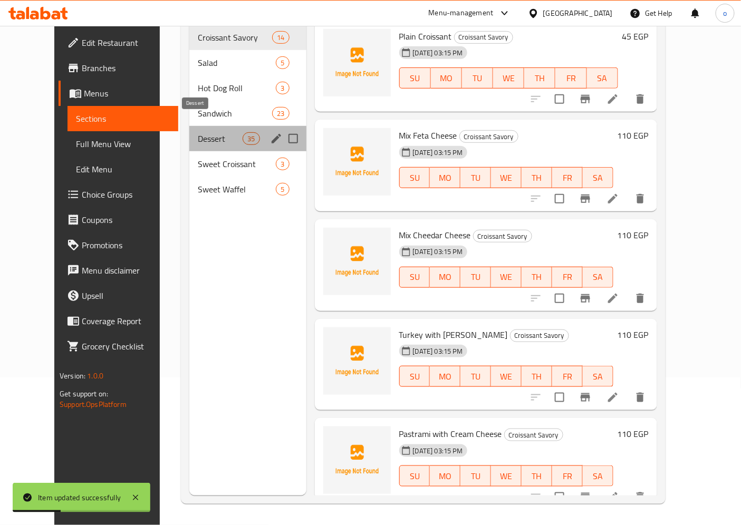
click at [202, 132] on span "Dessert" at bounding box center [220, 138] width 45 height 13
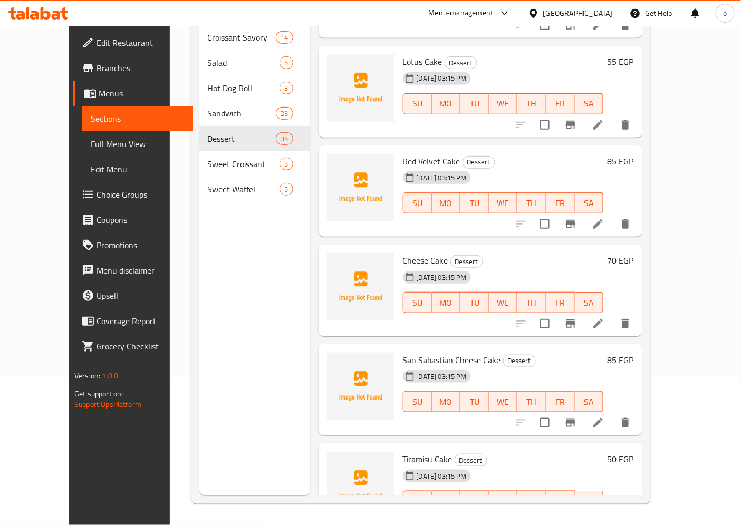
scroll to position [2075, 0]
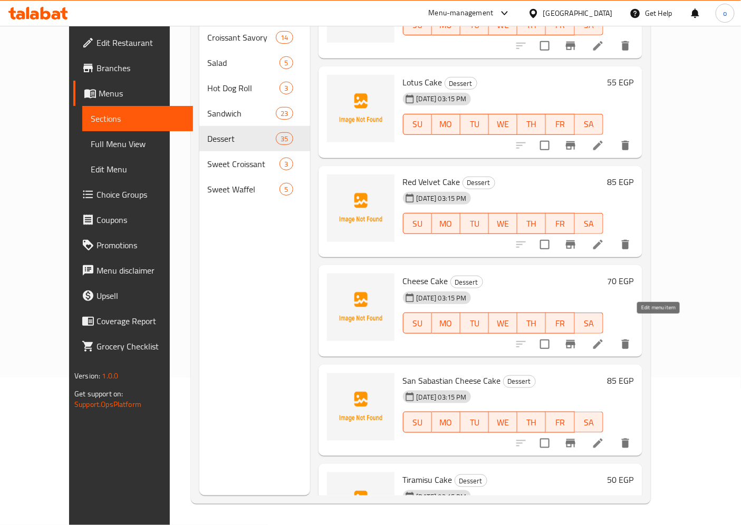
click at [605, 338] on icon at bounding box center [598, 344] width 13 height 13
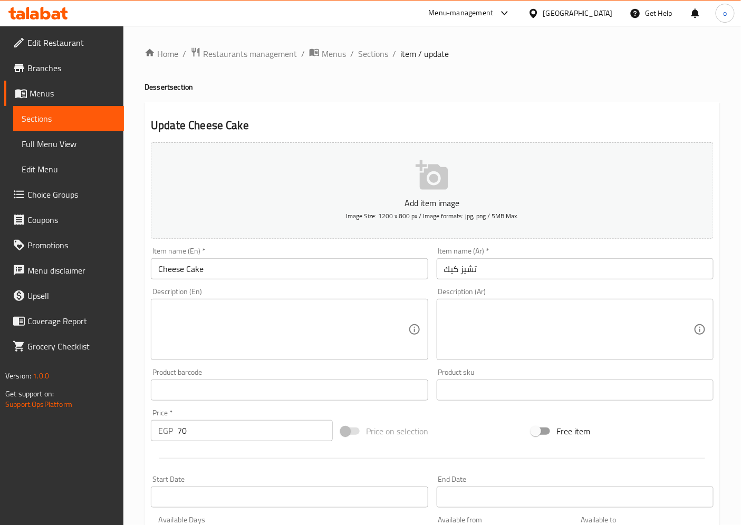
scroll to position [59, 0]
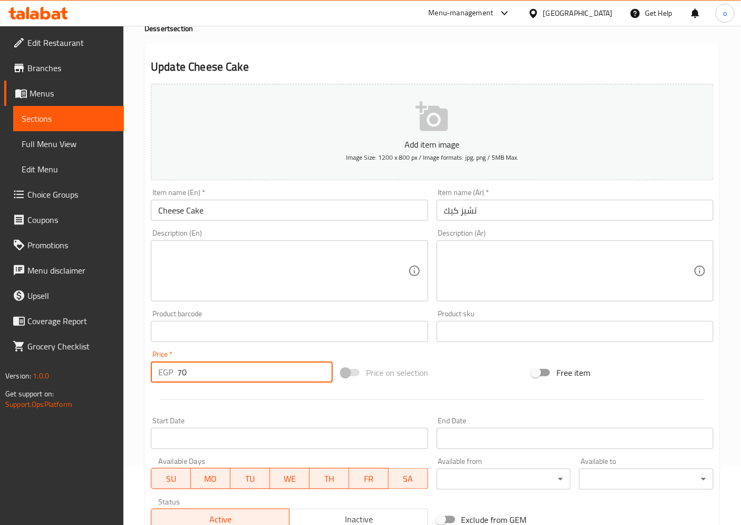
drag, startPoint x: 206, startPoint y: 376, endPoint x: 173, endPoint y: 374, distance: 33.3
click at [173, 374] on div "EGP 70 Price *" at bounding box center [242, 372] width 182 height 21
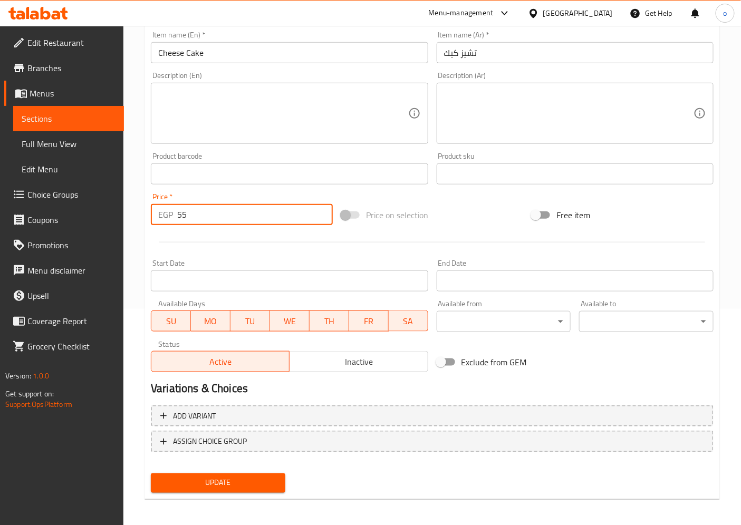
scroll to position [218, 0]
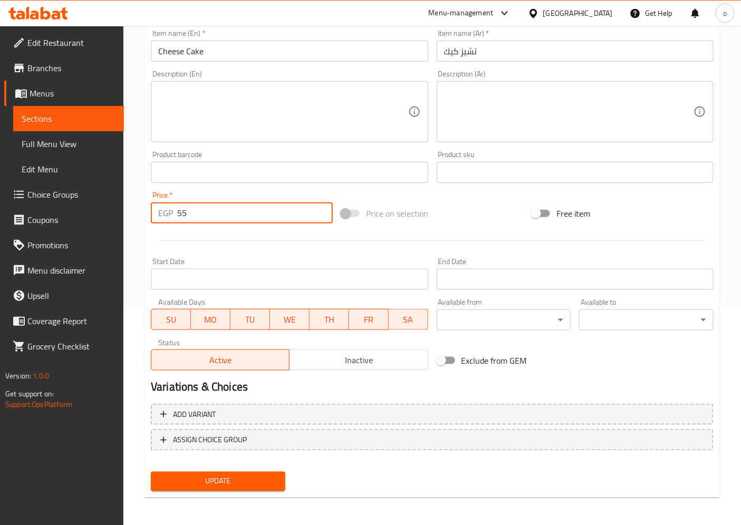
type input "55"
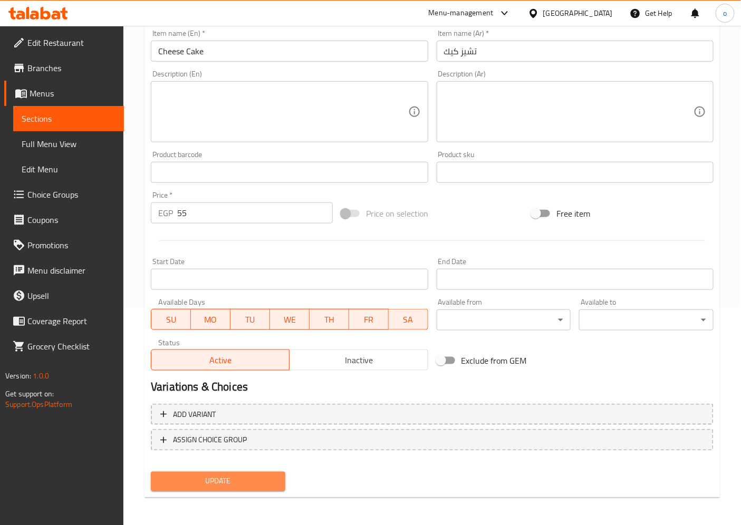
click at [199, 472] on button "Update" at bounding box center [218, 482] width 135 height 20
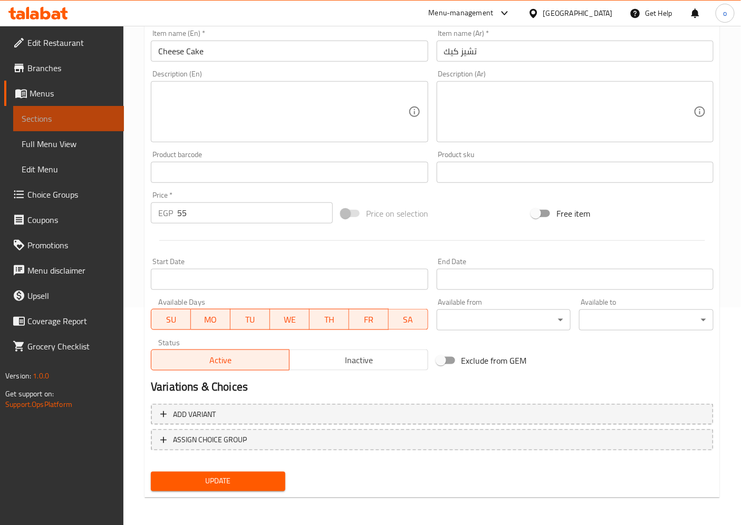
click at [71, 121] on span "Sections" at bounding box center [69, 118] width 94 height 13
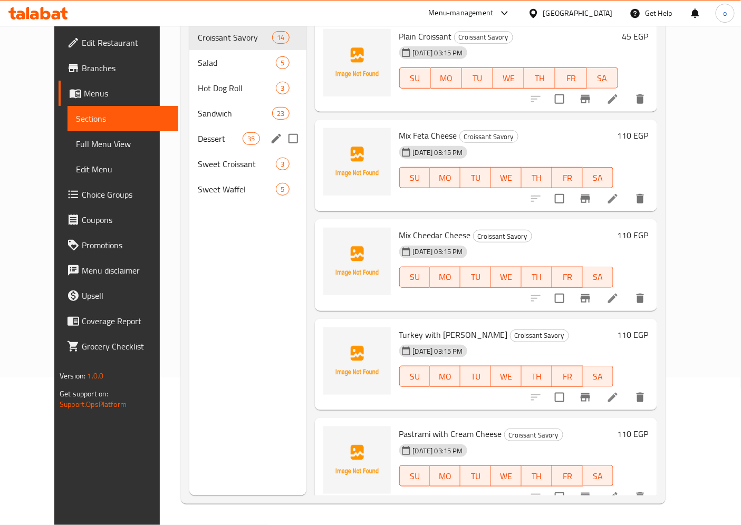
click at [190, 126] on div "Dessert 35" at bounding box center [247, 138] width 117 height 25
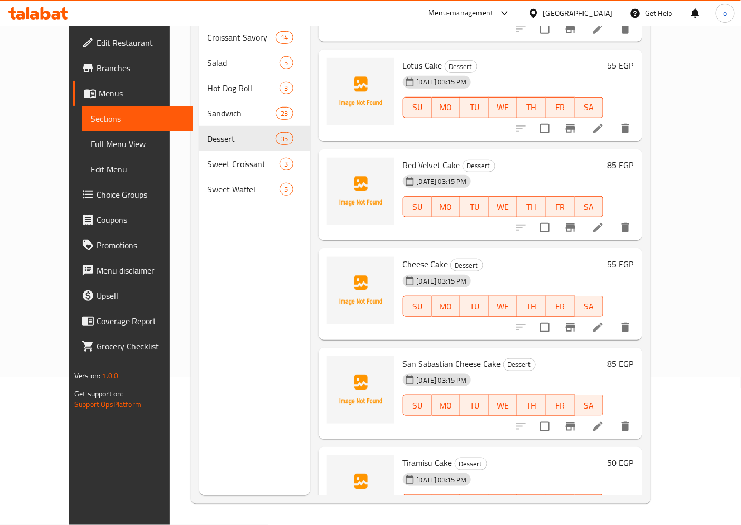
scroll to position [2075, 0]
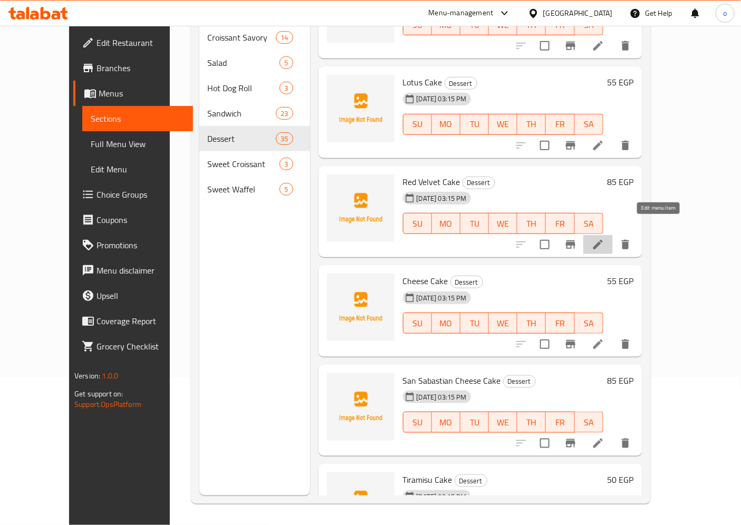
click at [603, 240] on icon at bounding box center [598, 244] width 9 height 9
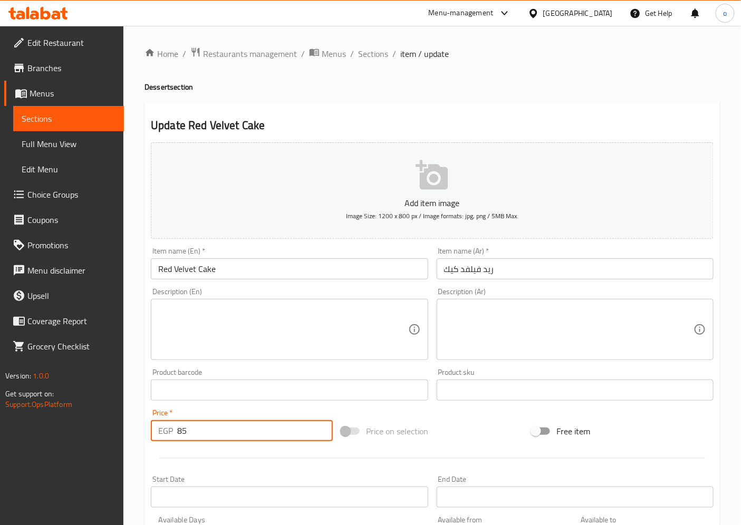
drag, startPoint x: 198, startPoint y: 431, endPoint x: 164, endPoint y: 433, distance: 34.3
click at [164, 433] on div "EGP 85 Price *" at bounding box center [242, 430] width 182 height 21
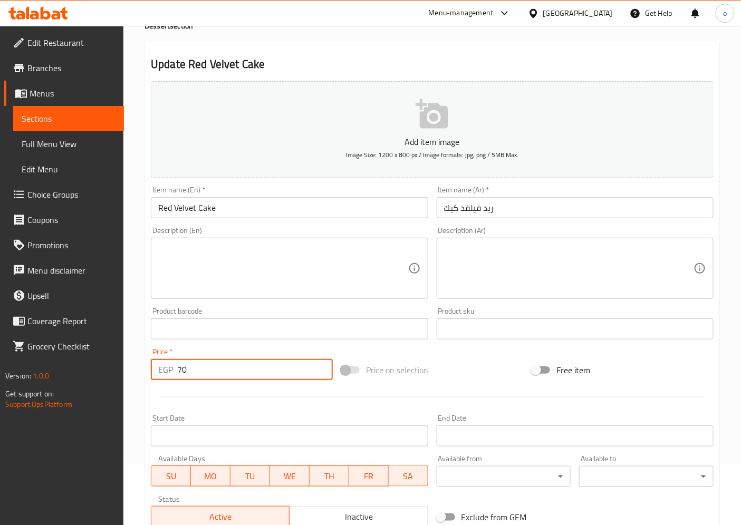
scroll to position [218, 0]
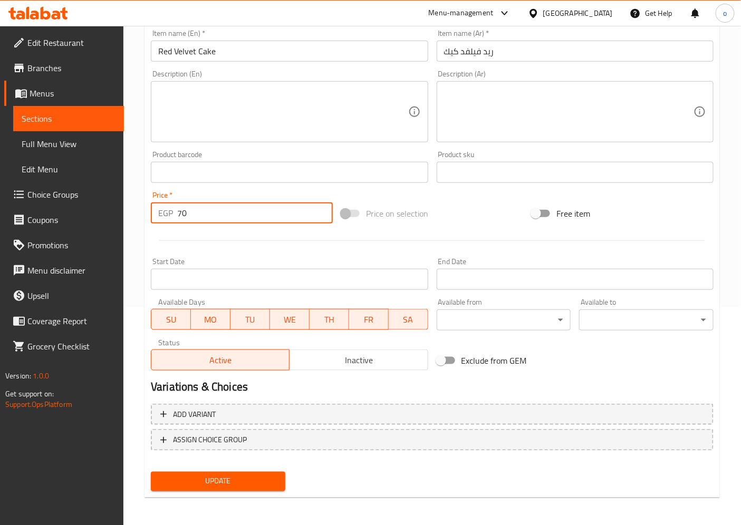
type input "70"
click at [223, 482] on span "Update" at bounding box center [218, 481] width 118 height 13
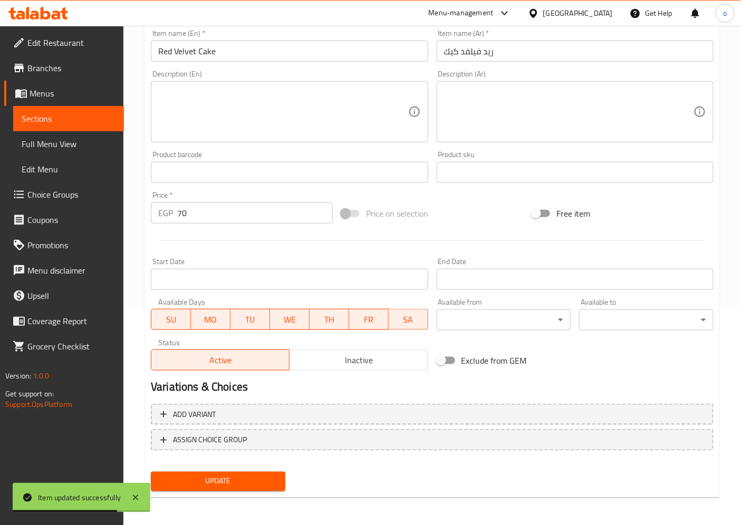
click at [97, 123] on span "Sections" at bounding box center [69, 118] width 94 height 13
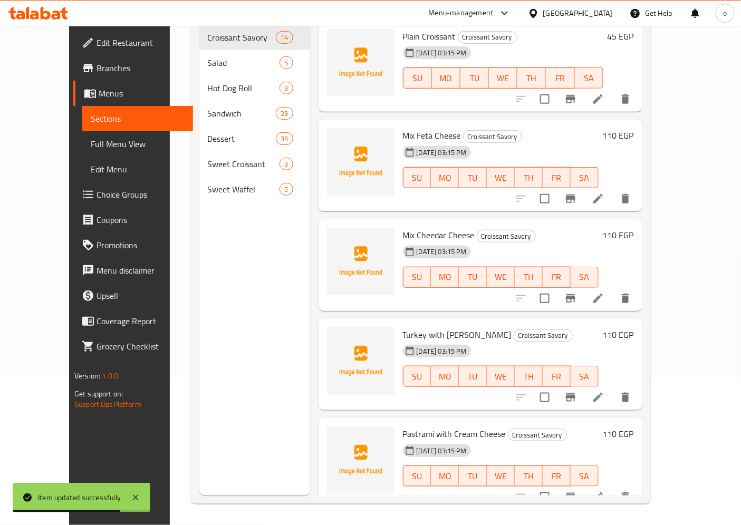
scroll to position [148, 0]
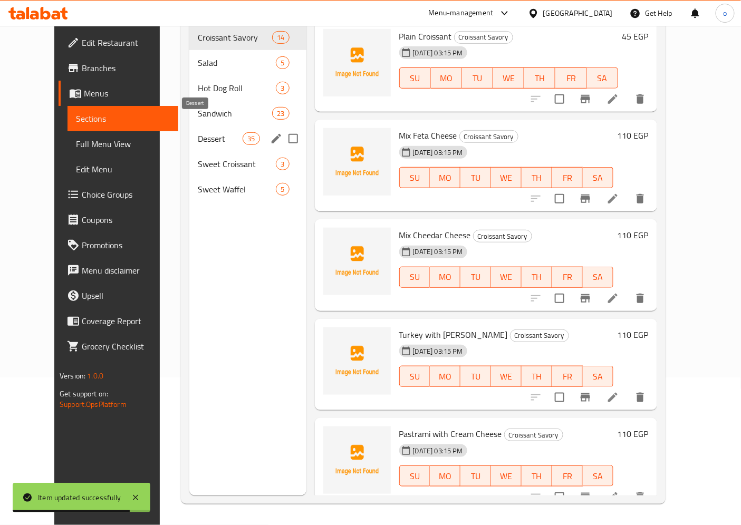
click at [198, 132] on span "Dessert" at bounding box center [220, 138] width 45 height 13
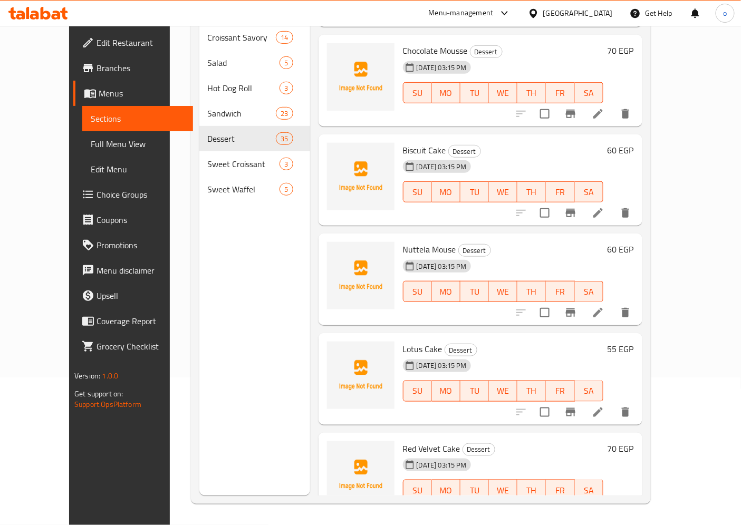
scroll to position [1882, 0]
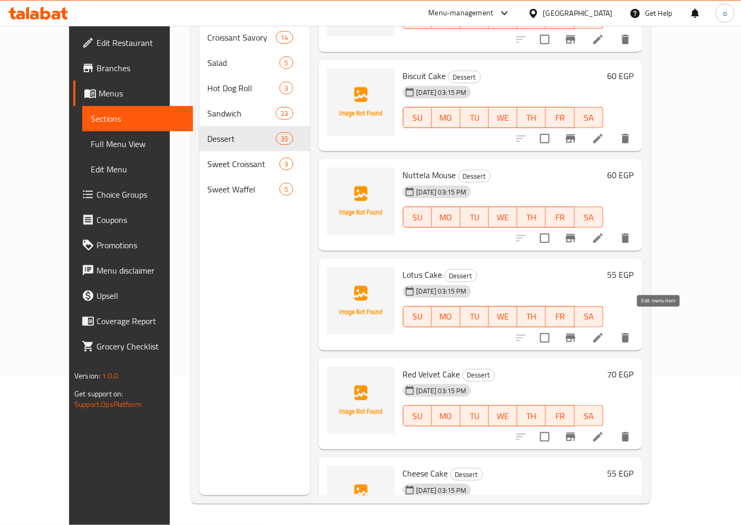
click at [605, 332] on icon at bounding box center [598, 338] width 13 height 13
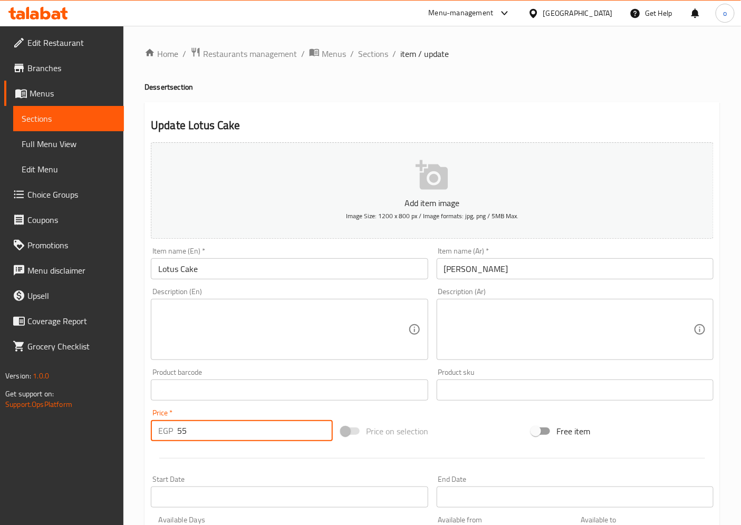
drag, startPoint x: 217, startPoint y: 436, endPoint x: 173, endPoint y: 436, distance: 44.3
click at [173, 436] on div "EGP 55 Price *" at bounding box center [242, 430] width 182 height 21
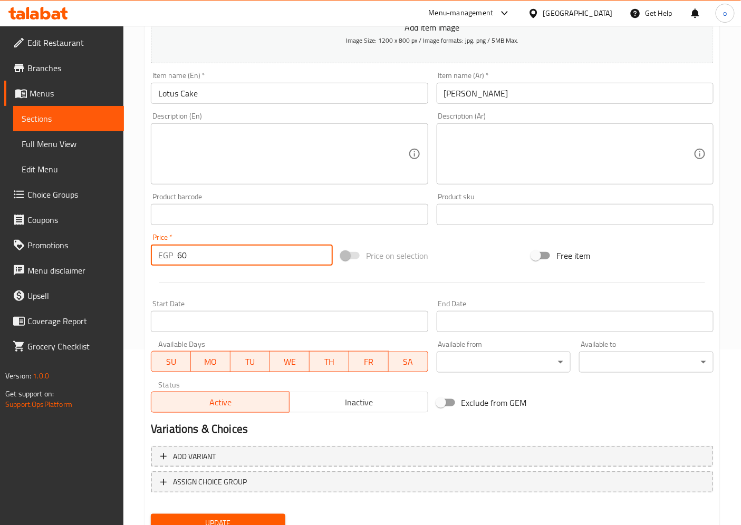
scroll to position [218, 0]
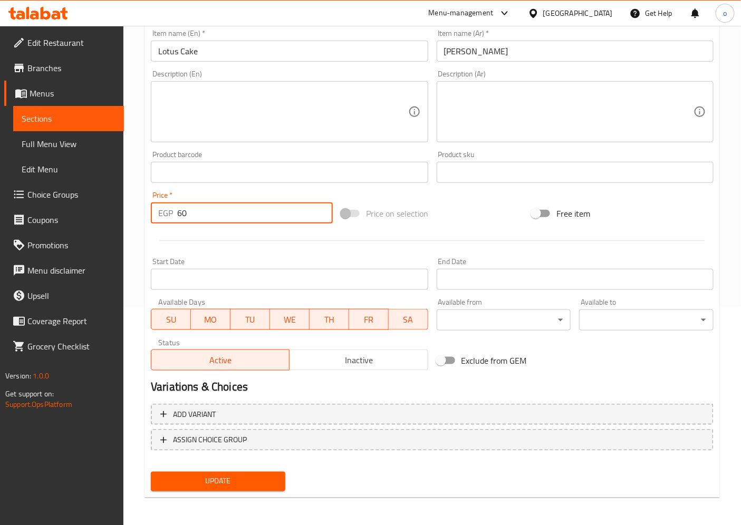
type input "60"
click at [211, 475] on span "Update" at bounding box center [218, 481] width 118 height 13
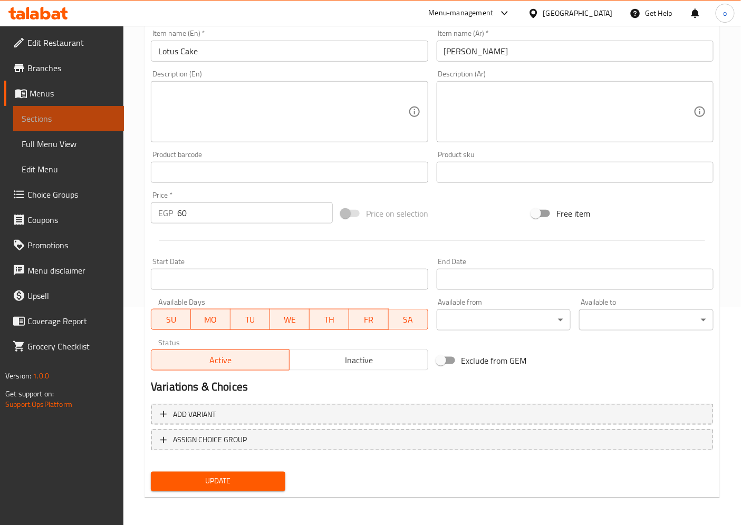
click at [100, 111] on link "Sections" at bounding box center [68, 118] width 111 height 25
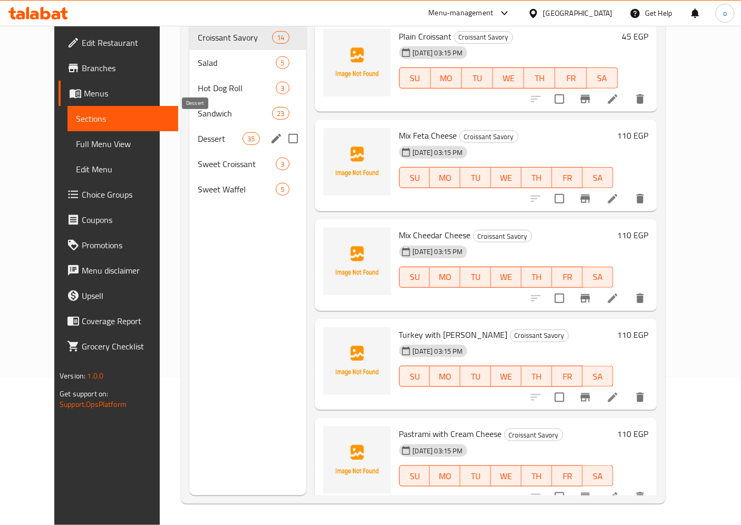
click at [198, 132] on span "Dessert" at bounding box center [220, 138] width 45 height 13
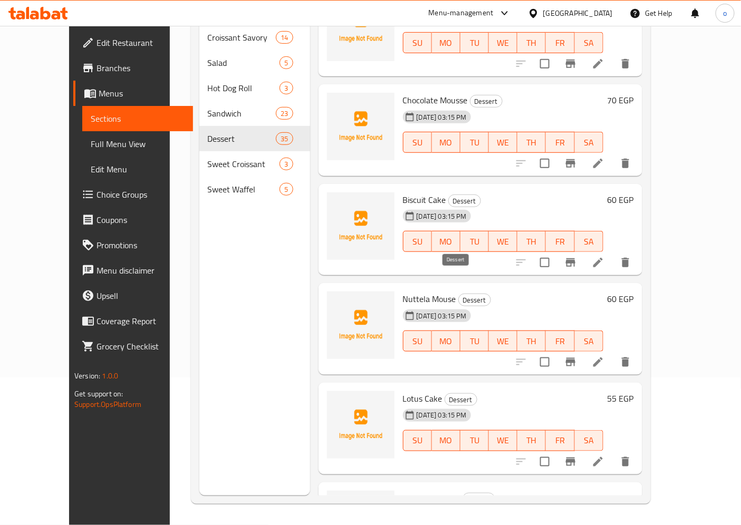
scroll to position [1876, 0]
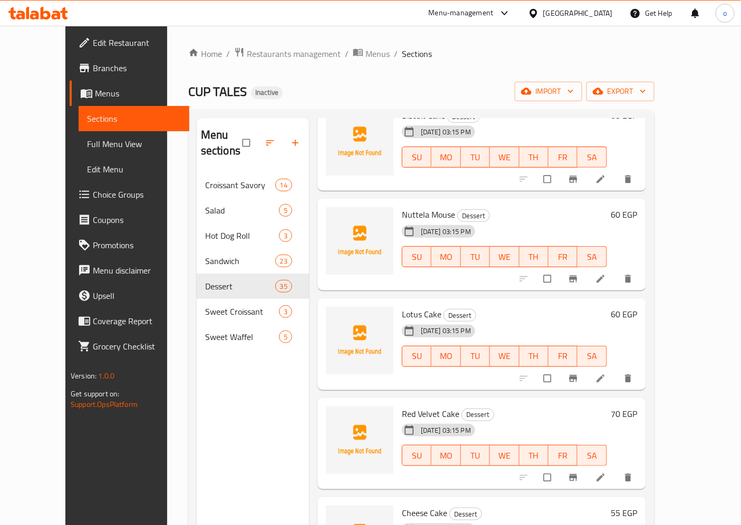
scroll to position [1934, 0]
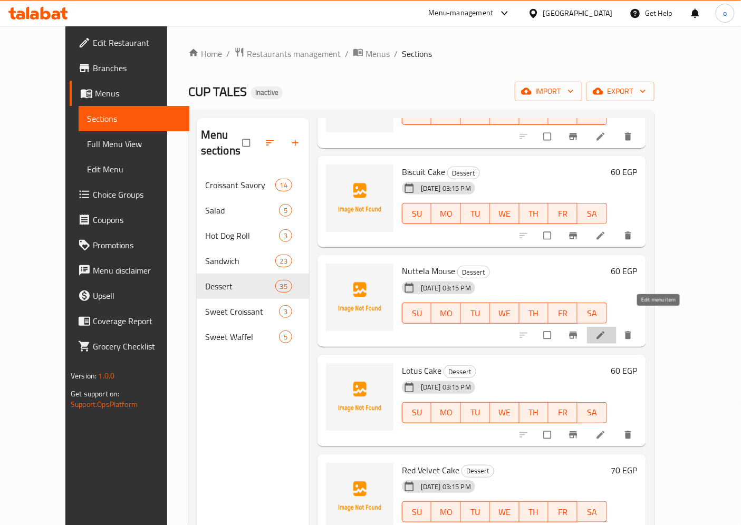
click at [605, 332] on icon at bounding box center [601, 336] width 8 height 8
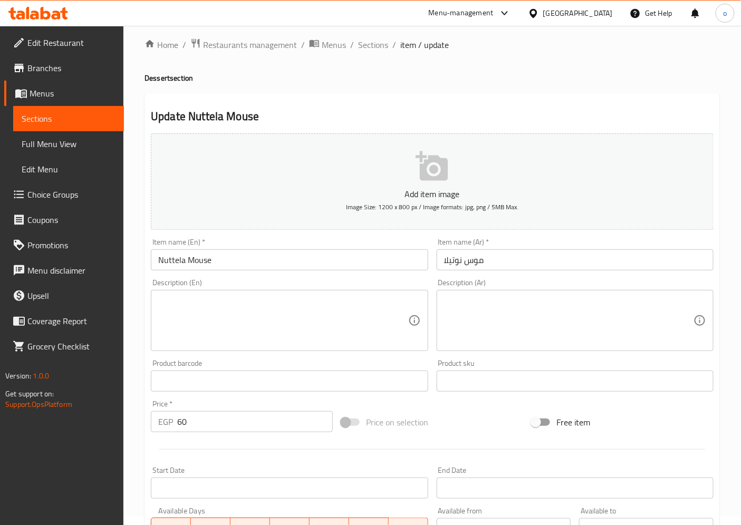
scroll to position [176, 0]
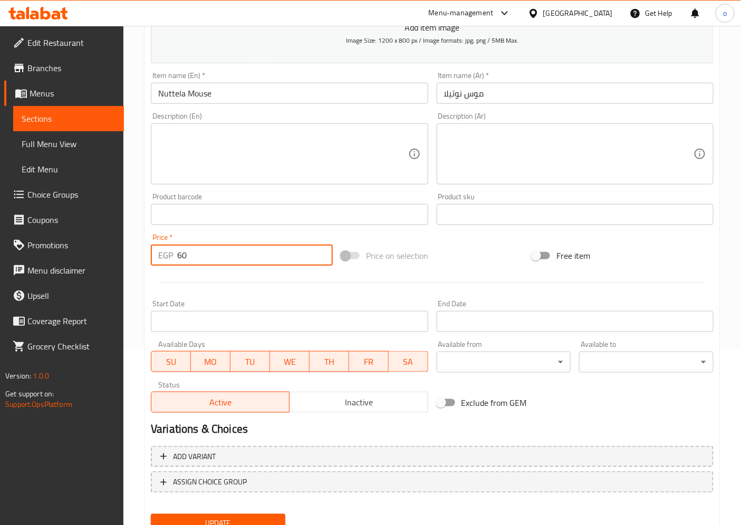
drag, startPoint x: 223, startPoint y: 259, endPoint x: 149, endPoint y: 260, distance: 74.4
click at [149, 260] on div "Price   * EGP 60 Price *" at bounding box center [242, 249] width 190 height 41
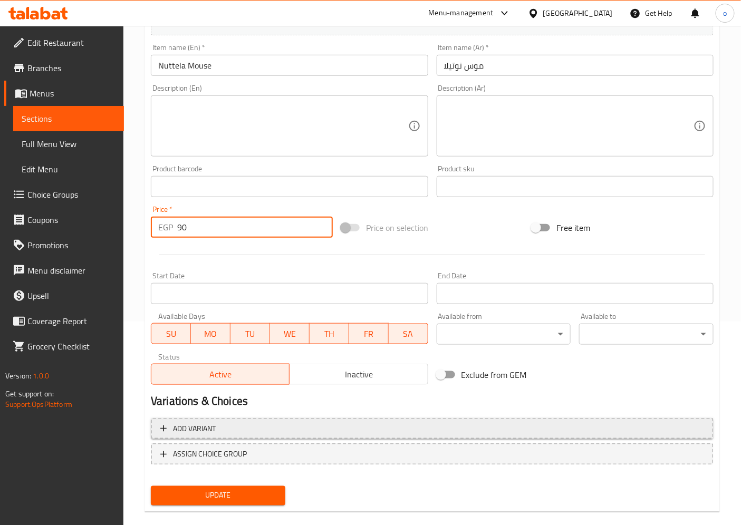
scroll to position [218, 0]
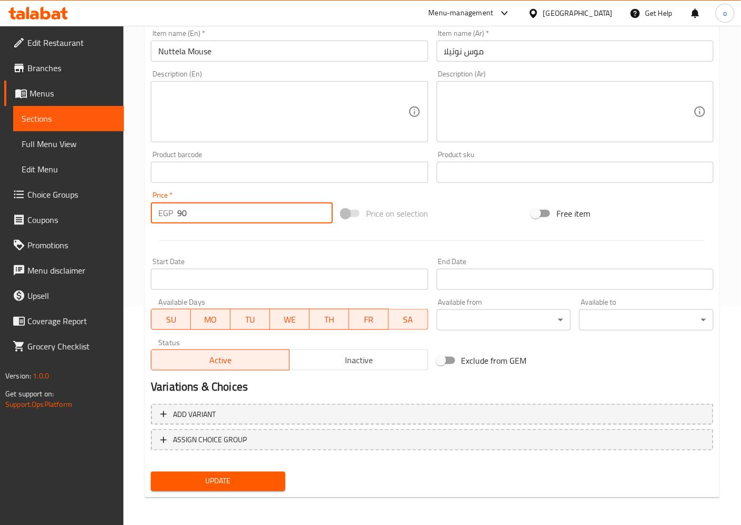
type input "90"
click at [218, 476] on span "Update" at bounding box center [218, 481] width 118 height 13
click at [86, 114] on span "Sections" at bounding box center [69, 118] width 94 height 13
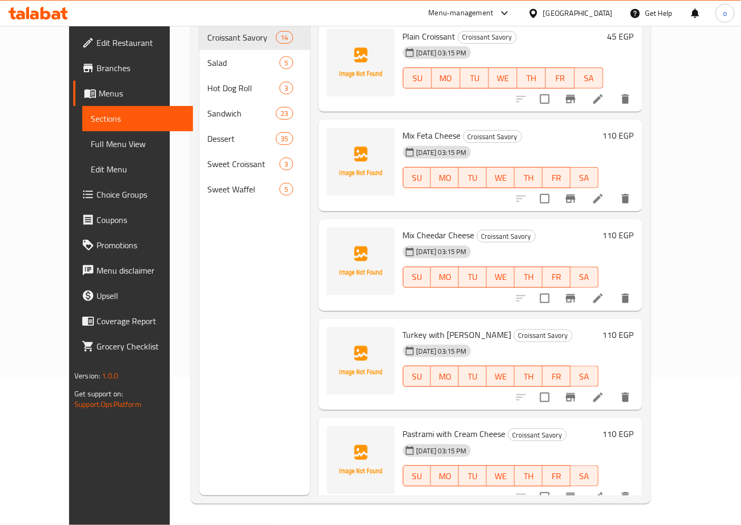
scroll to position [148, 0]
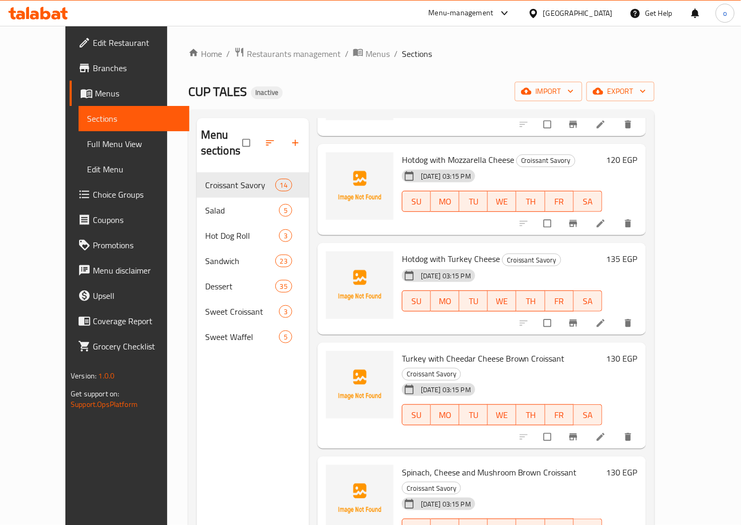
scroll to position [879, 0]
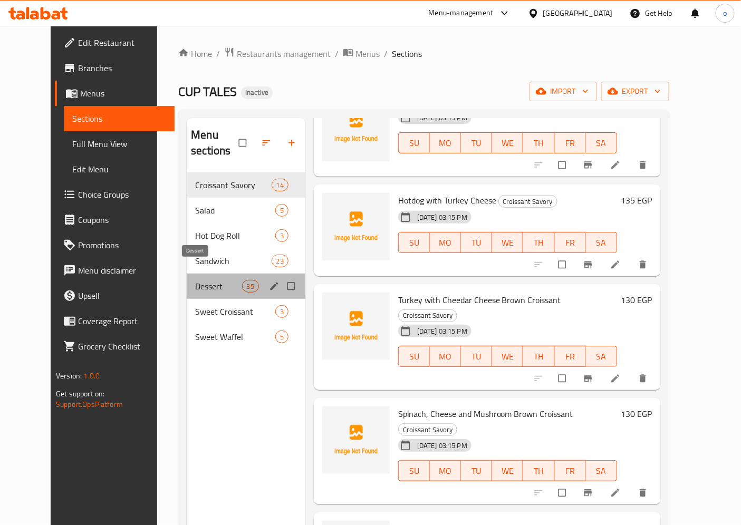
click at [195, 280] on span "Dessert" at bounding box center [218, 286] width 46 height 13
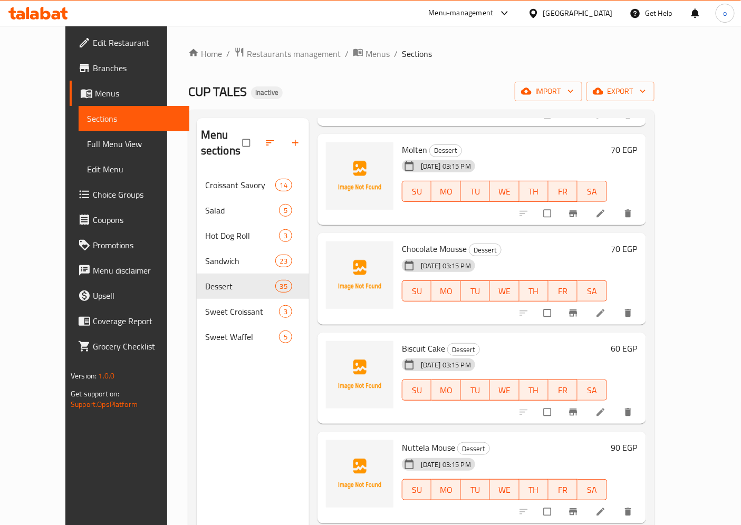
scroll to position [1758, 0]
click at [605, 408] on icon at bounding box center [601, 412] width 8 height 8
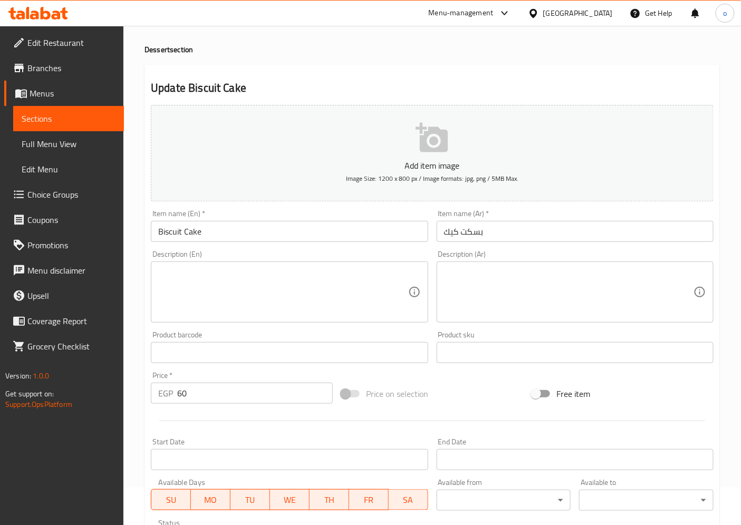
scroll to position [176, 0]
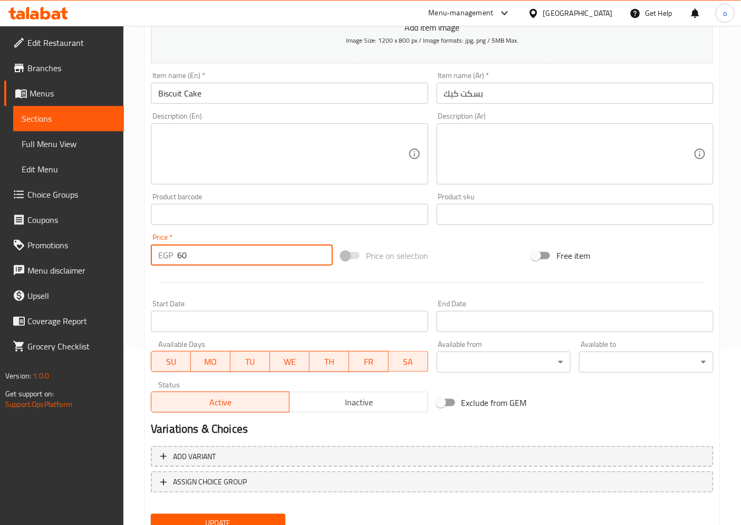
drag, startPoint x: 210, startPoint y: 260, endPoint x: 120, endPoint y: 260, distance: 90.2
click at [120, 260] on div "Edit Restaurant Branches Menus Sections Full Menu View Edit Menu Choice Groups …" at bounding box center [370, 210] width 741 height 720
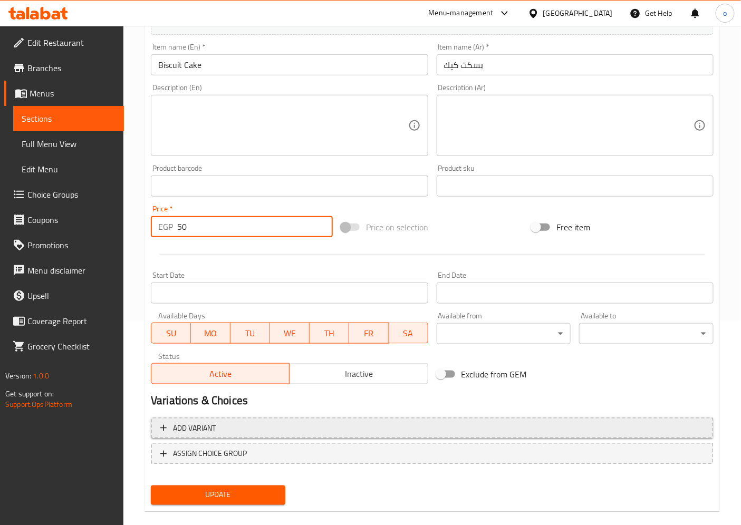
scroll to position [218, 0]
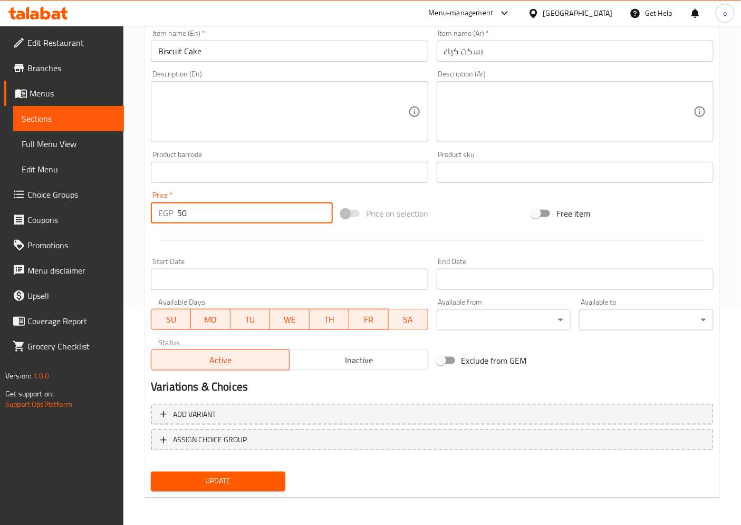
type input "50"
click at [211, 476] on span "Update" at bounding box center [218, 481] width 118 height 13
click at [69, 127] on link "Sections" at bounding box center [68, 118] width 111 height 25
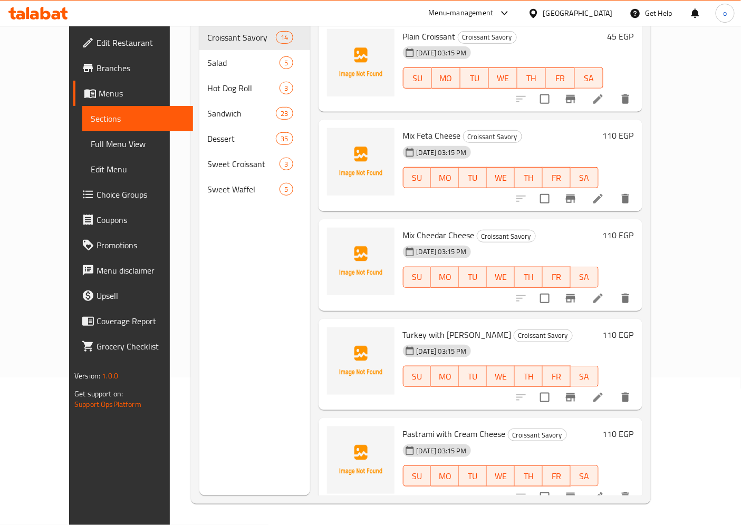
scroll to position [148, 0]
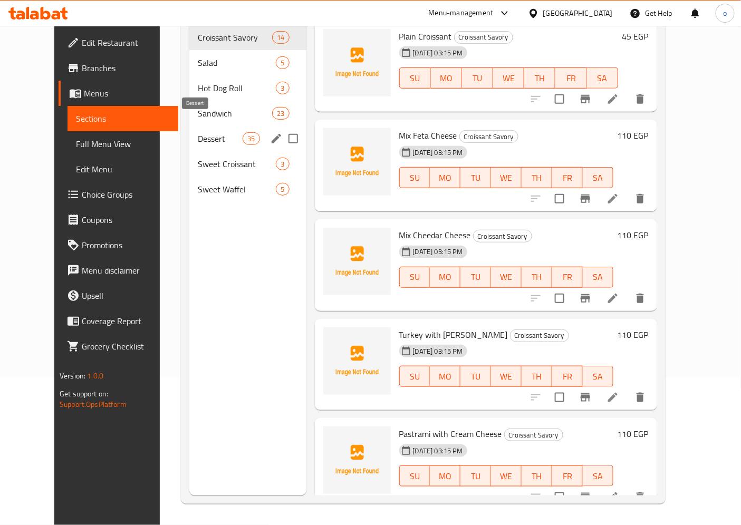
click at [198, 132] on span "Dessert" at bounding box center [220, 138] width 45 height 13
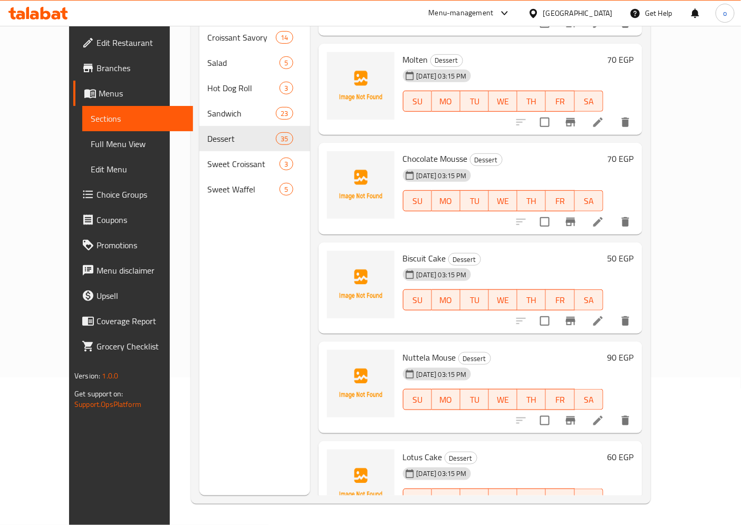
scroll to position [1641, 0]
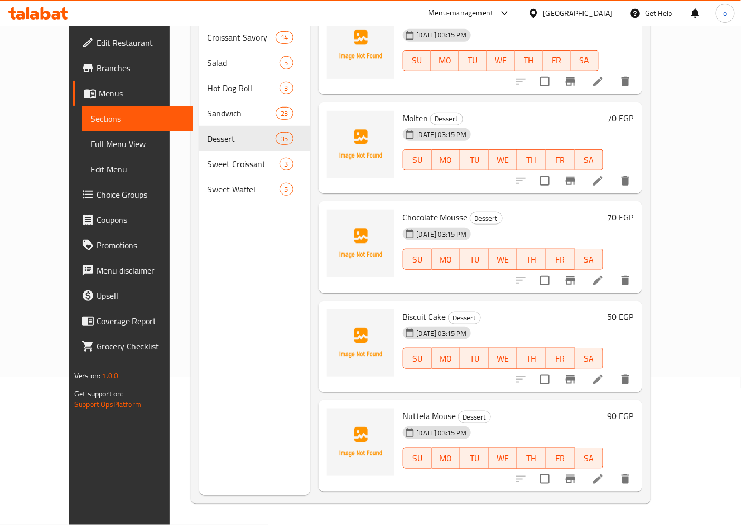
click at [603, 276] on icon at bounding box center [598, 280] width 9 height 9
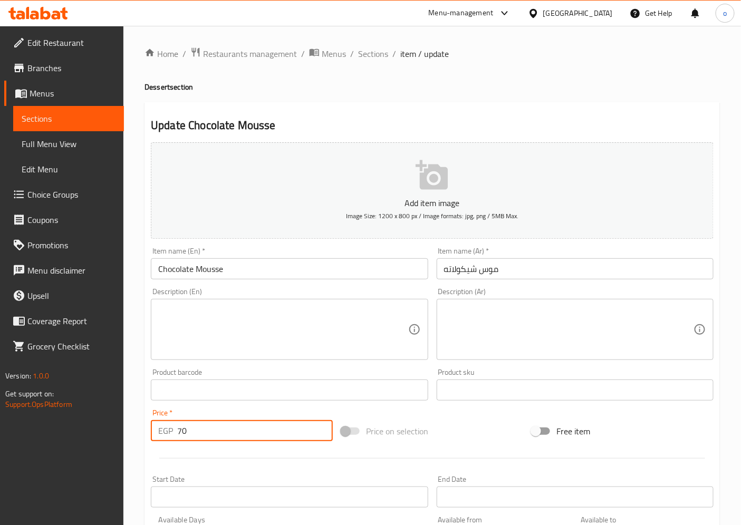
drag, startPoint x: 197, startPoint y: 436, endPoint x: 139, endPoint y: 438, distance: 57.5
click at [139, 438] on div "Home / Restaurants management / Menus / Sections / item / update Dessert sectio…" at bounding box center [432, 386] width 618 height 720
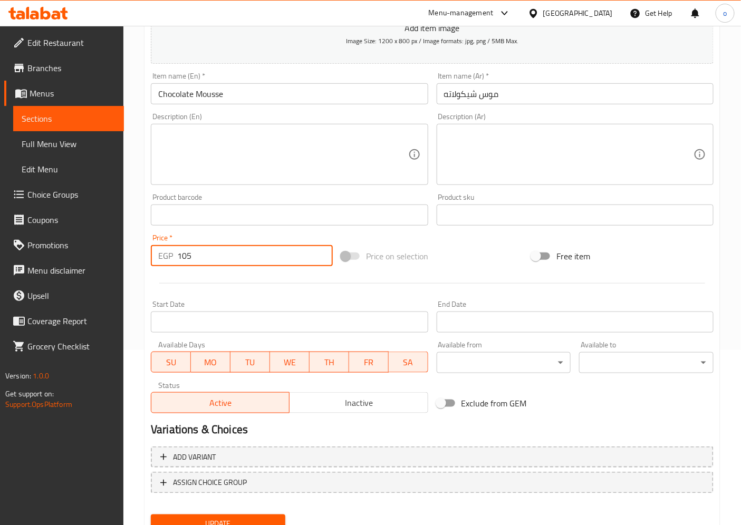
scroll to position [176, 0]
type input "105"
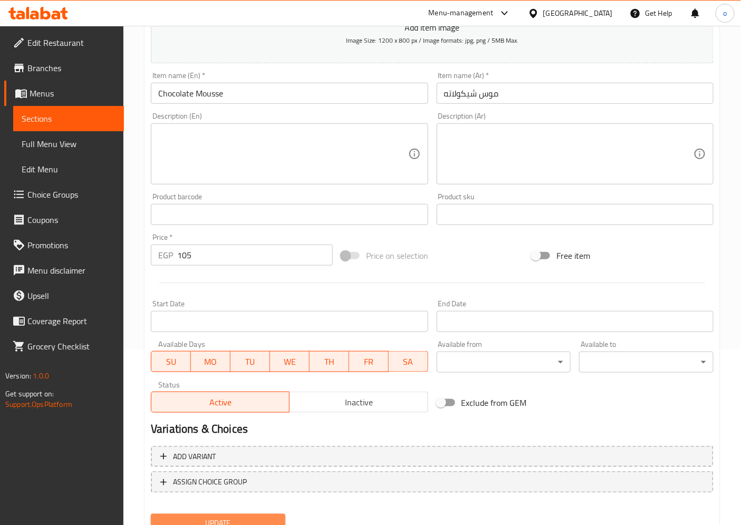
click at [233, 514] on button "Update" at bounding box center [218, 524] width 135 height 20
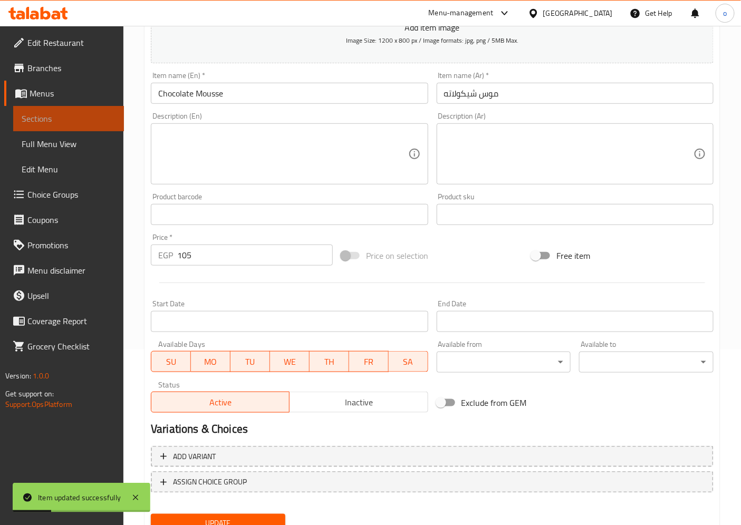
click at [50, 122] on span "Sections" at bounding box center [69, 118] width 94 height 13
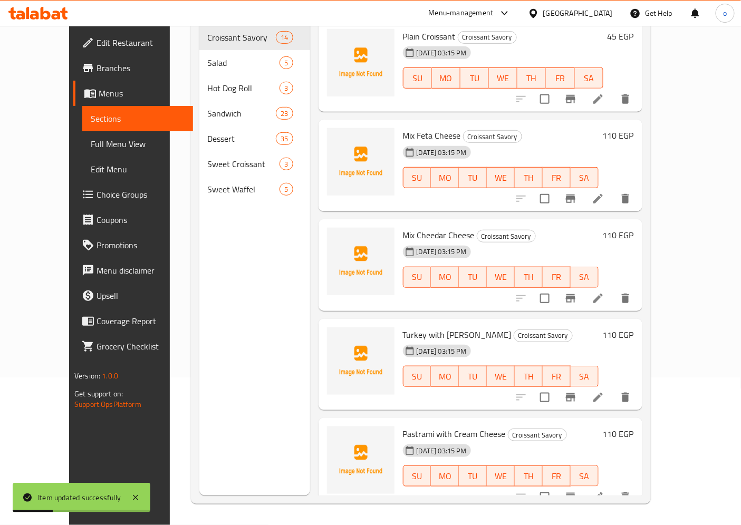
scroll to position [148, 0]
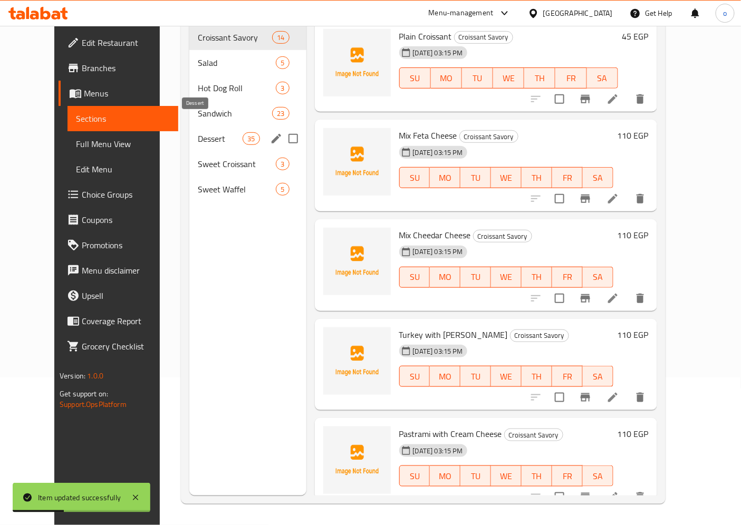
click at [198, 132] on span "Dessert" at bounding box center [220, 138] width 45 height 13
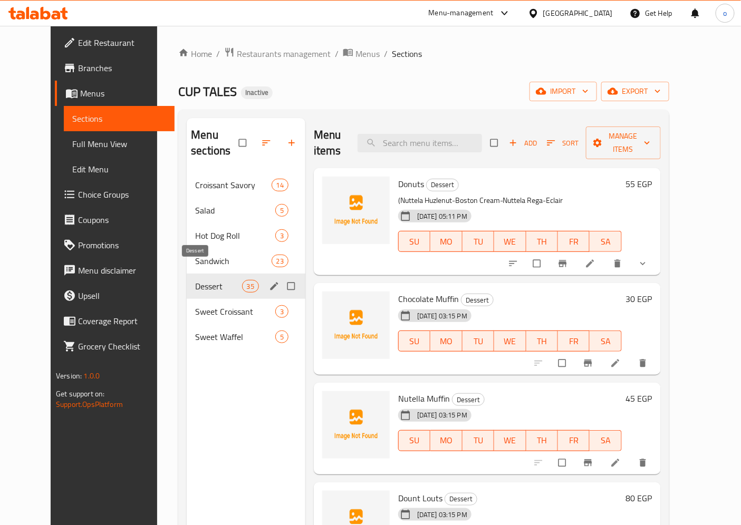
click at [199, 280] on span "Dessert" at bounding box center [218, 286] width 46 height 13
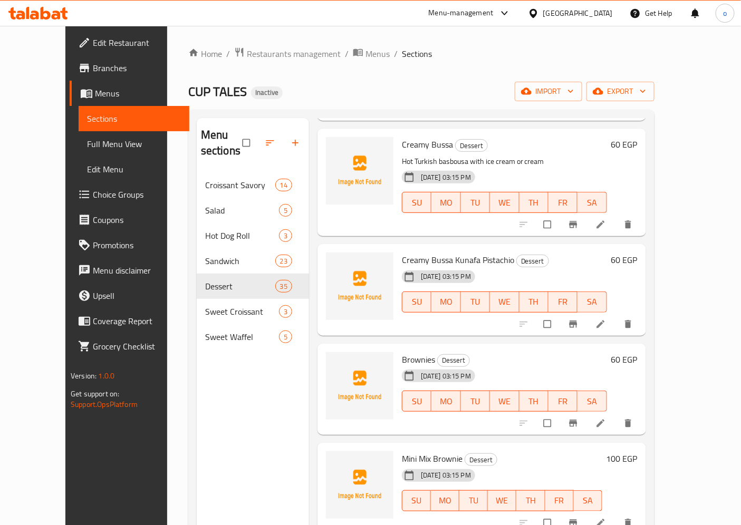
scroll to position [1348, 0]
click at [606, 320] on icon at bounding box center [601, 325] width 11 height 11
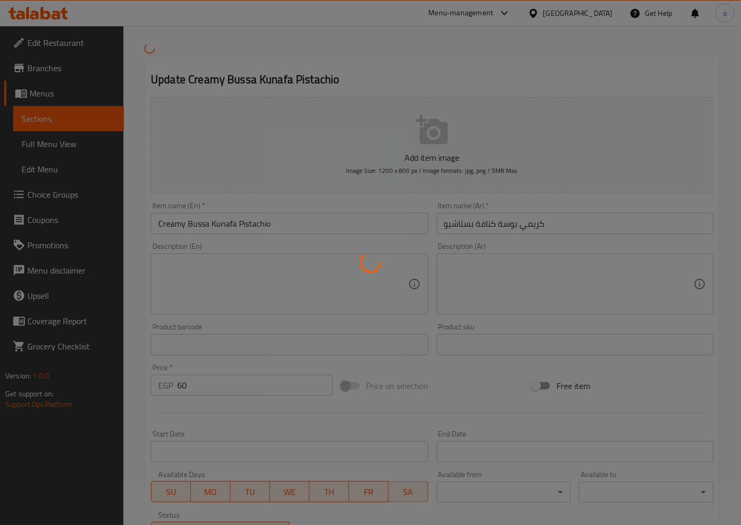
scroll to position [117, 0]
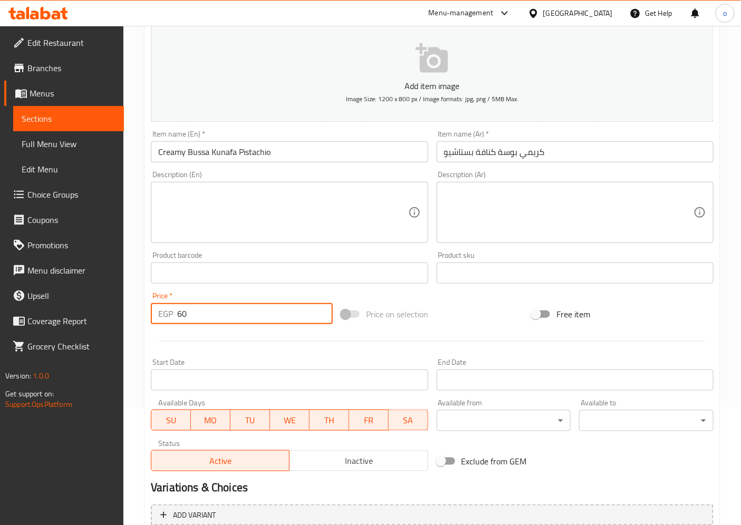
drag, startPoint x: 191, startPoint y: 314, endPoint x: 147, endPoint y: 314, distance: 44.3
click at [147, 314] on div "Price   * EGP 60 Price *" at bounding box center [242, 308] width 190 height 41
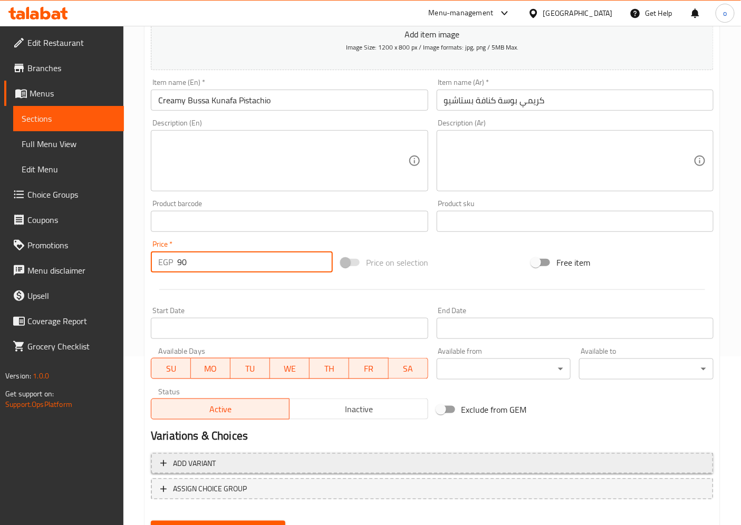
scroll to position [218, 0]
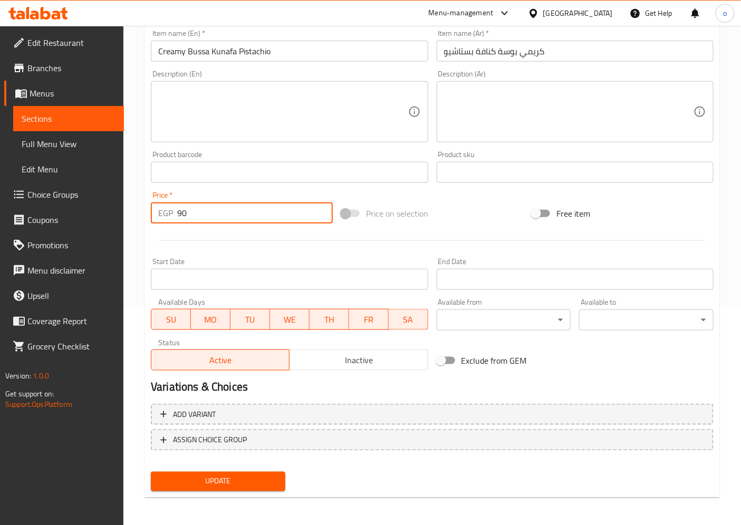
type input "90"
click at [185, 472] on button "Update" at bounding box center [218, 482] width 135 height 20
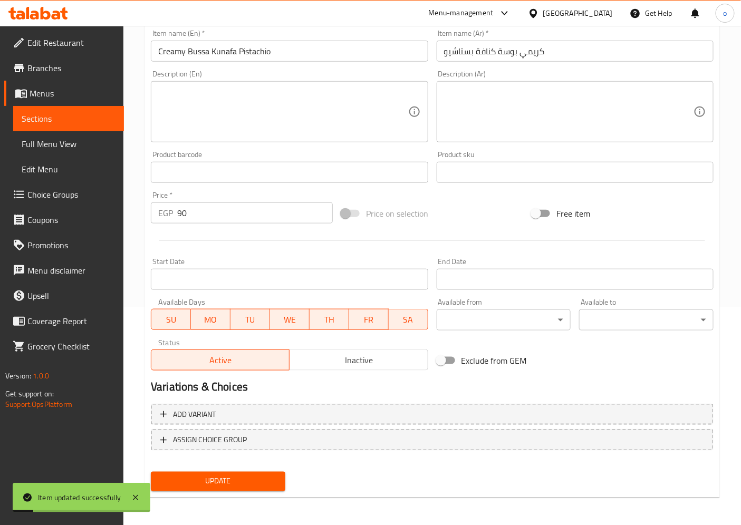
click at [76, 114] on span "Sections" at bounding box center [69, 118] width 94 height 13
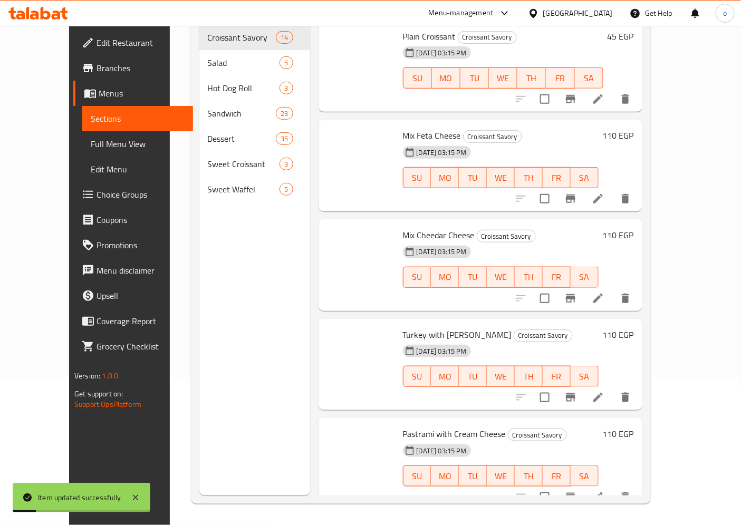
scroll to position [148, 0]
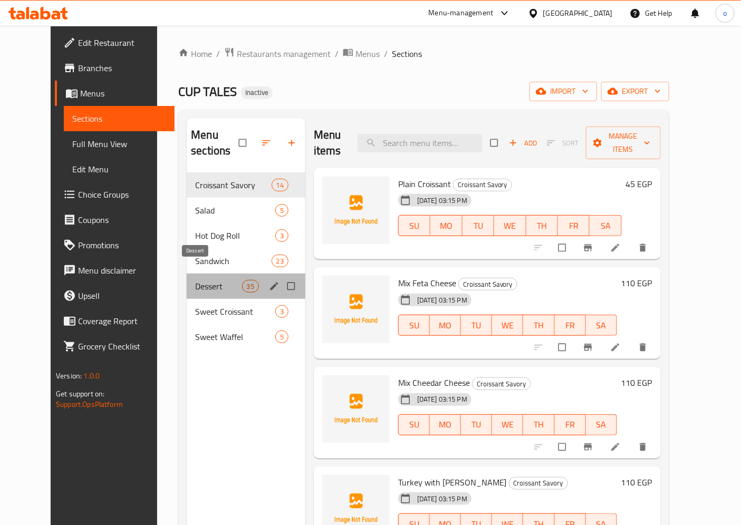
click at [195, 280] on span "Dessert" at bounding box center [218, 286] width 46 height 13
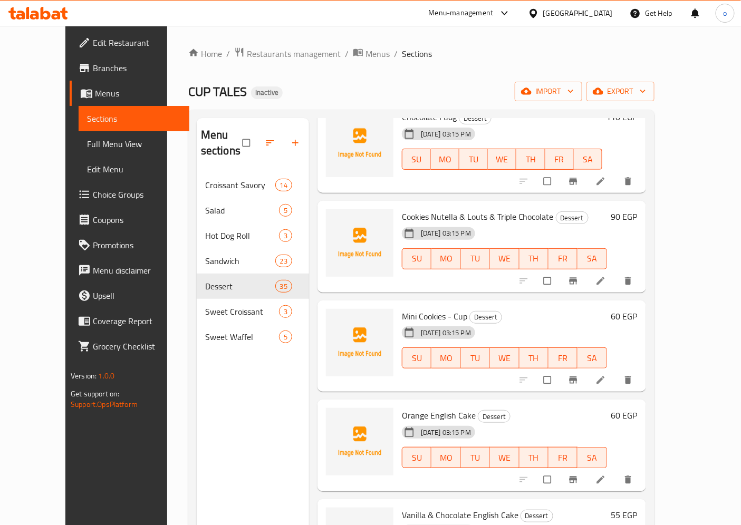
scroll to position [820, 0]
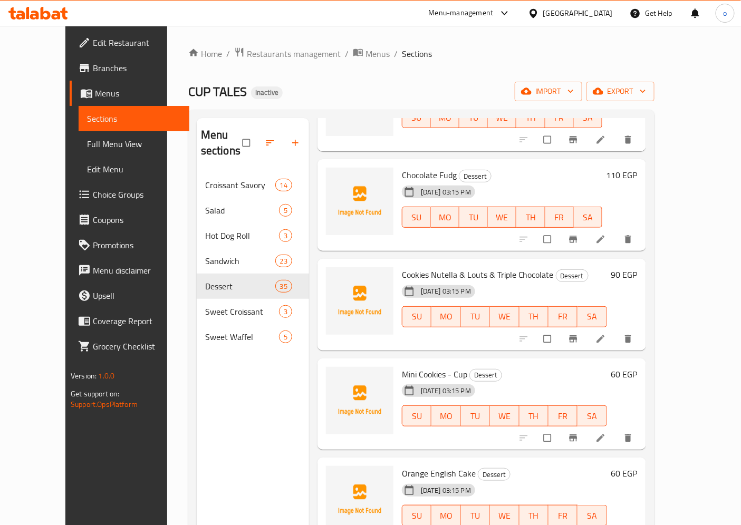
click at [606, 334] on icon at bounding box center [601, 339] width 11 height 11
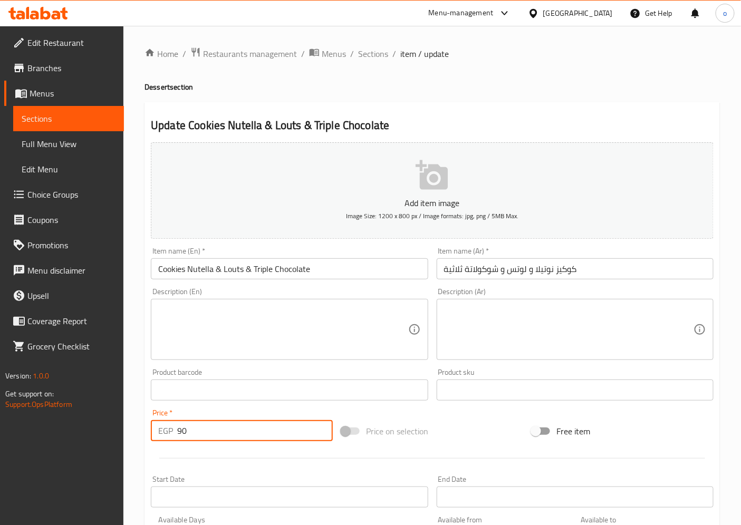
drag, startPoint x: 200, startPoint y: 430, endPoint x: 162, endPoint y: 429, distance: 38.5
click at [162, 429] on div "EGP 90 Price *" at bounding box center [242, 430] width 182 height 21
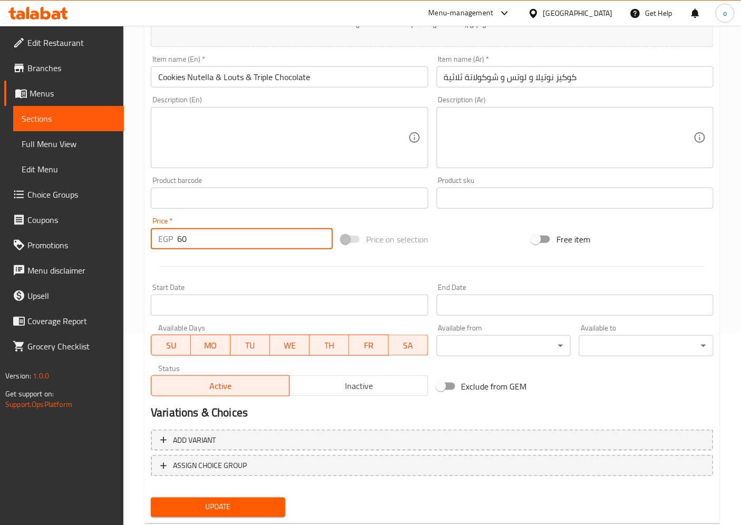
scroll to position [218, 0]
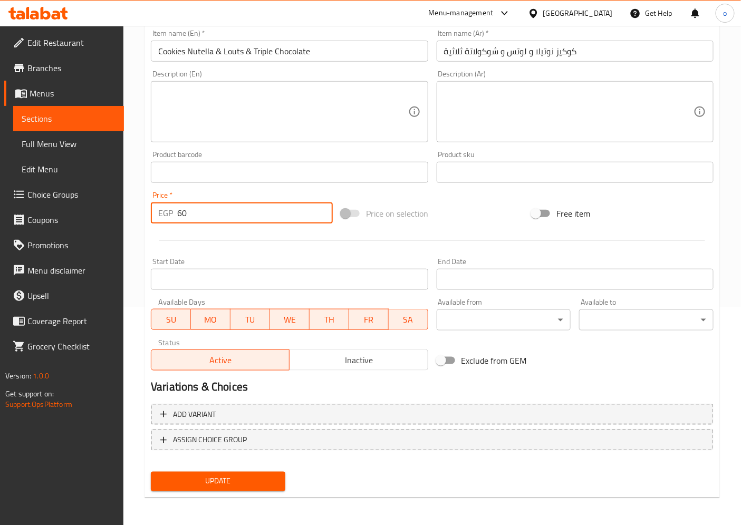
type input "60"
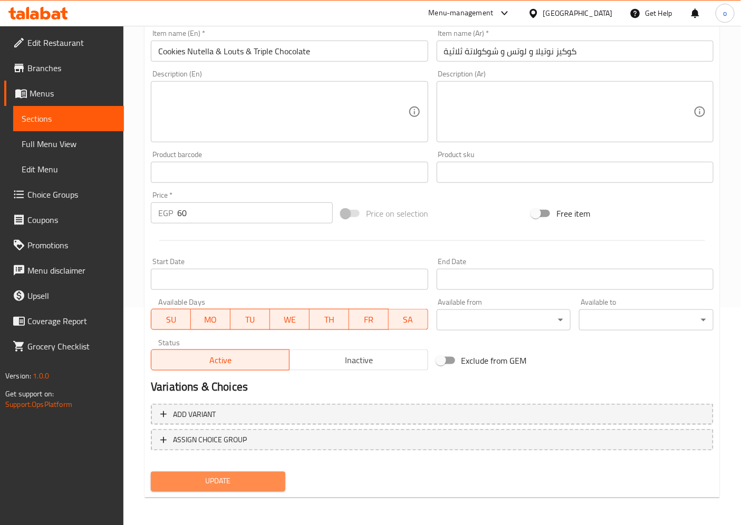
click at [224, 487] on button "Update" at bounding box center [218, 482] width 135 height 20
click at [91, 119] on span "Sections" at bounding box center [69, 118] width 94 height 13
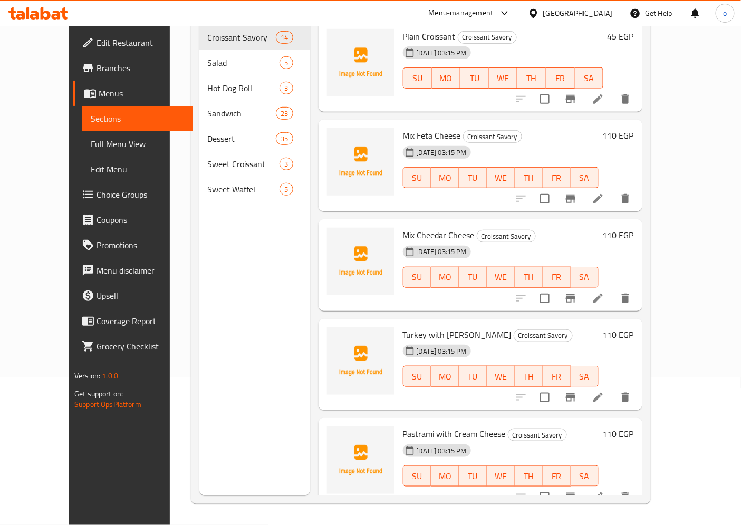
scroll to position [148, 0]
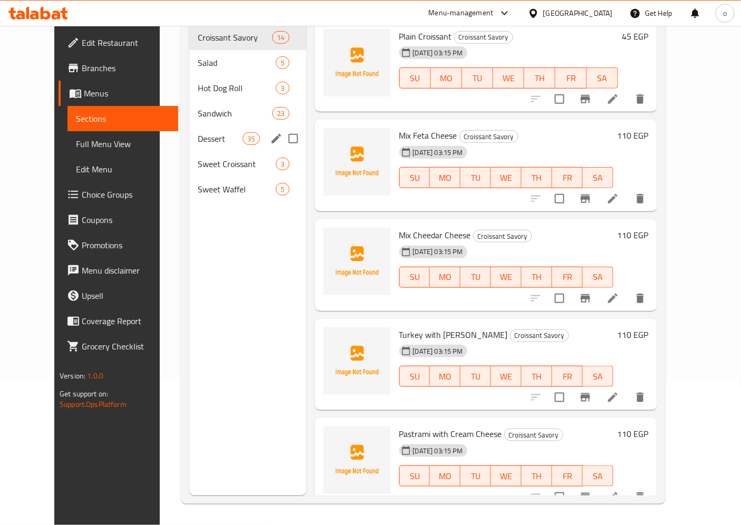
click at [215, 132] on span "Dessert" at bounding box center [220, 138] width 45 height 13
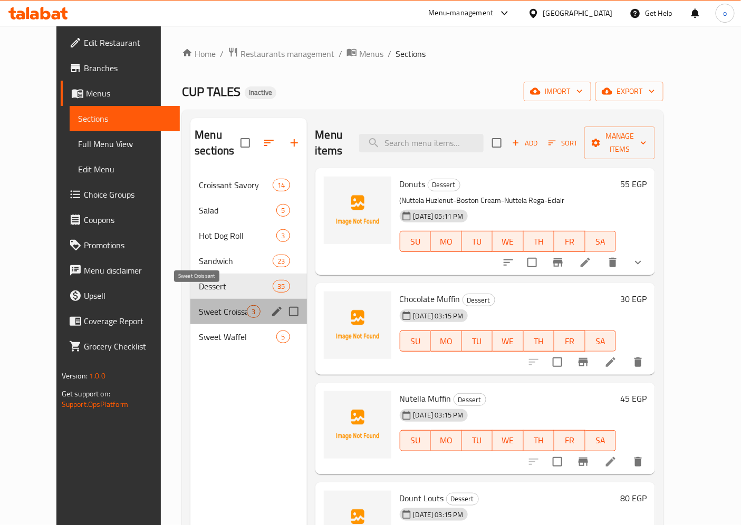
click at [199, 305] on span "Sweet Croissant" at bounding box center [223, 311] width 48 height 13
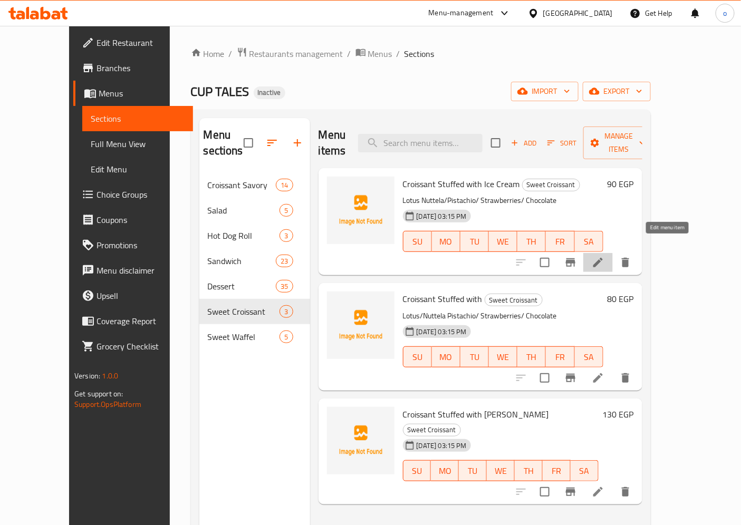
click at [603, 258] on icon at bounding box center [598, 262] width 9 height 9
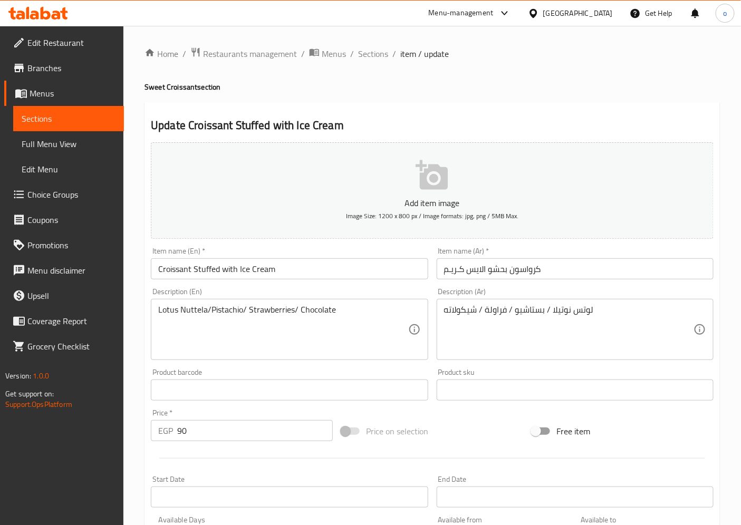
click at [58, 122] on span "Sections" at bounding box center [69, 118] width 94 height 13
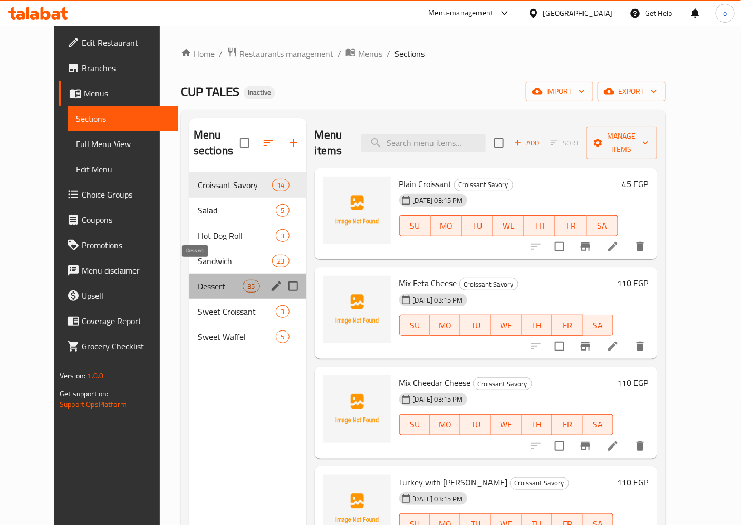
click at [198, 280] on span "Dessert" at bounding box center [220, 286] width 45 height 13
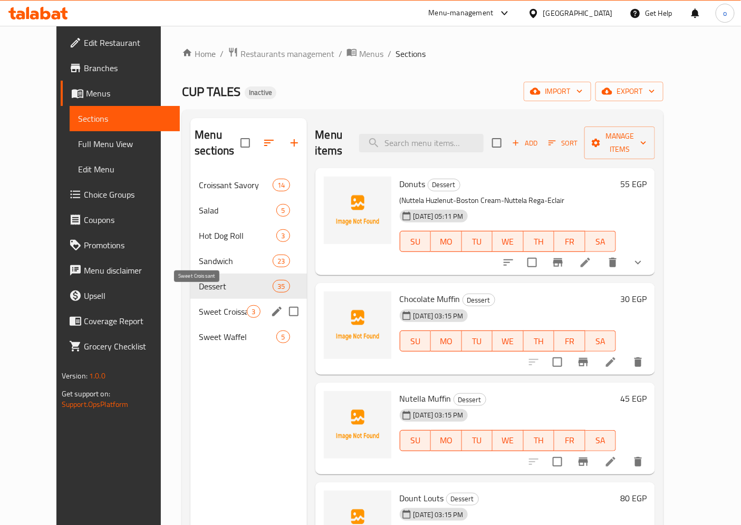
click at [220, 305] on span "Sweet Croissant" at bounding box center [223, 311] width 48 height 13
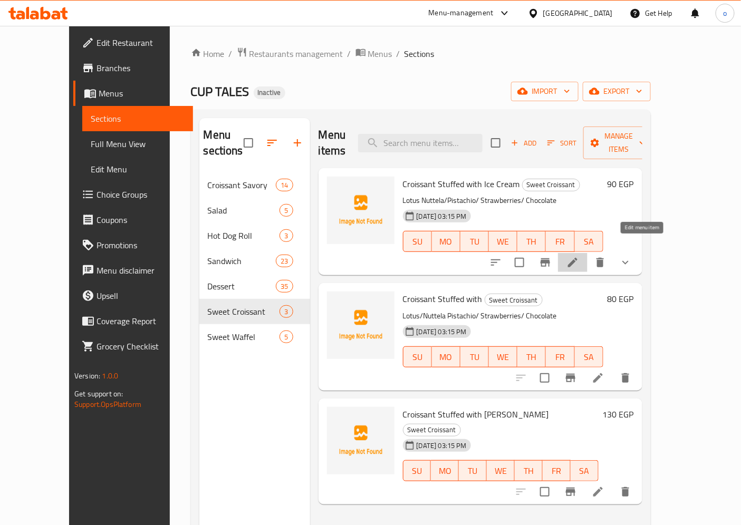
click at [578, 258] on icon at bounding box center [572, 262] width 9 height 9
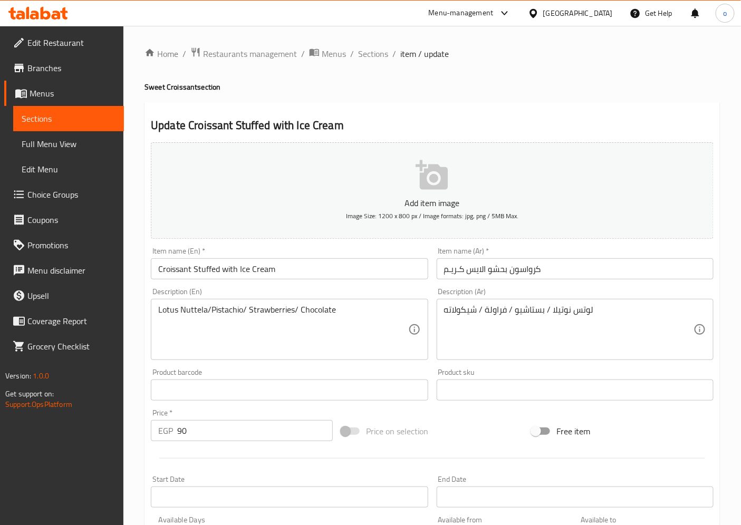
type input "كـــرواســـــون بـحـشــــو الايــــس كـــريــــم"
type input "1"
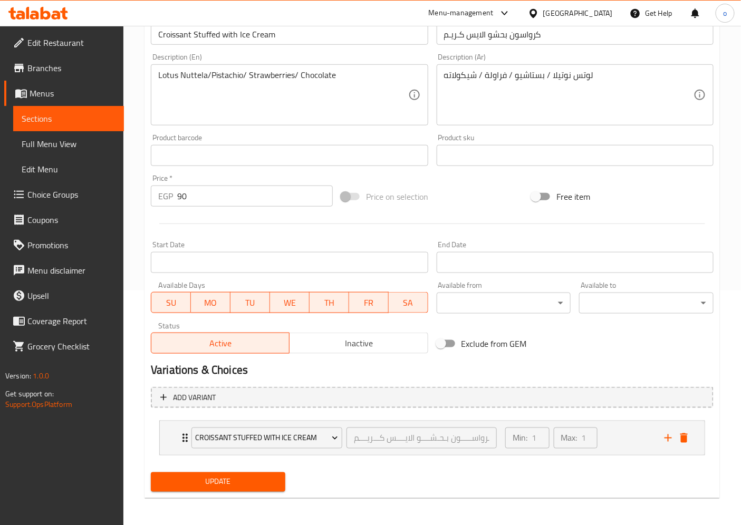
scroll to position [236, 0]
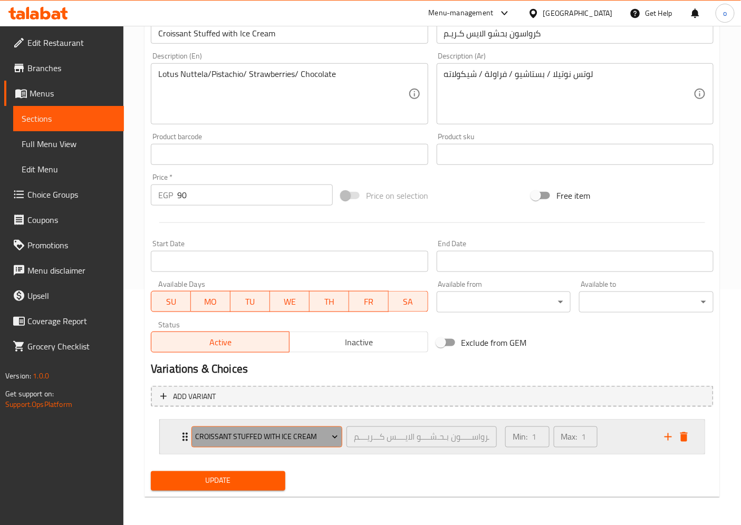
click at [333, 442] on span "CROISSANT STUFFED WITH ICE CREAM" at bounding box center [267, 437] width 143 height 13
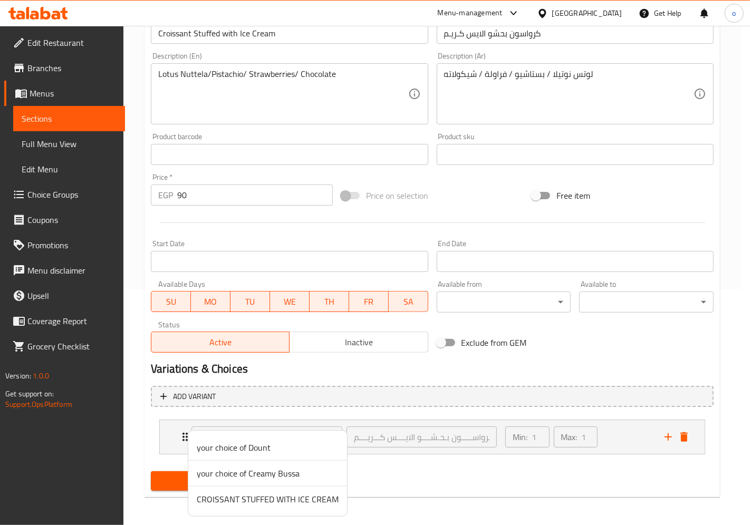
click at [392, 478] on div at bounding box center [375, 262] width 750 height 525
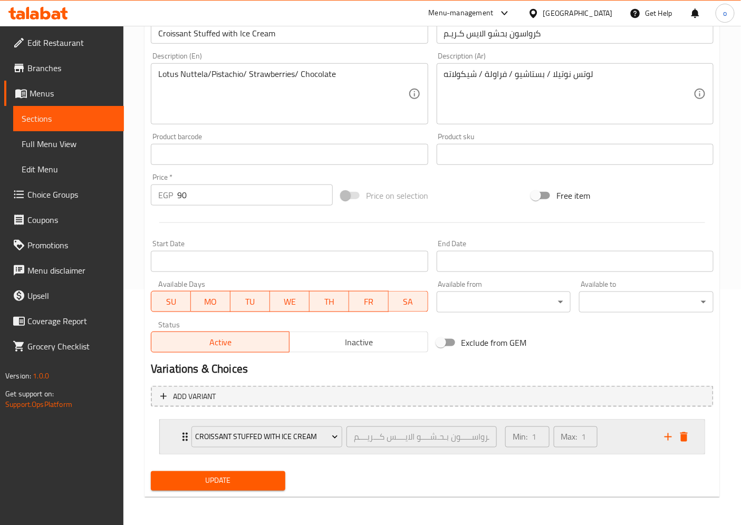
click at [178, 436] on div "CROISSANT STUFFED WITH ICE CREAM كـــرواســـــون بـحـشــــو الايــــس كـــريـــ…" at bounding box center [432, 437] width 545 height 34
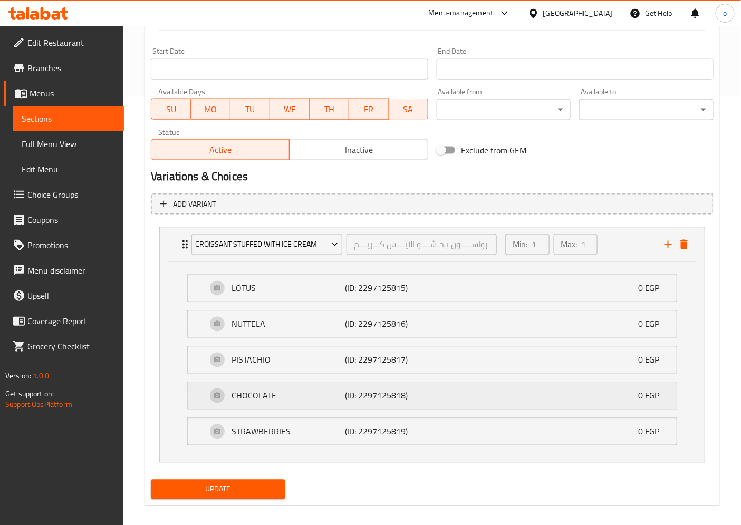
scroll to position [438, 0]
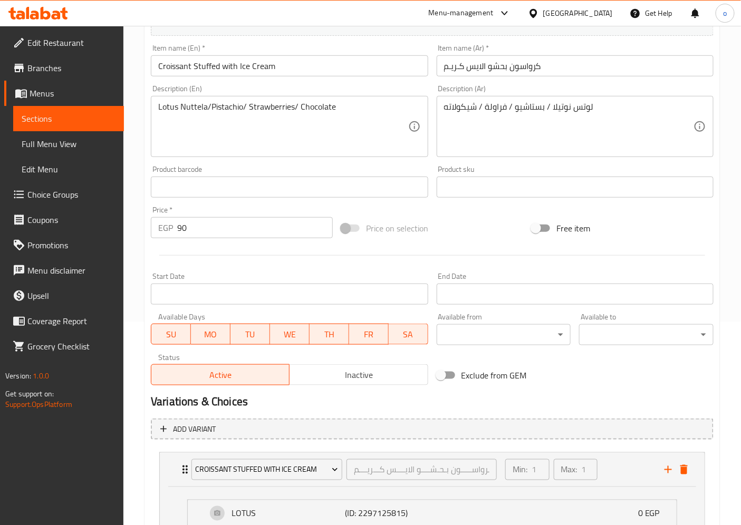
click at [89, 118] on span "Sections" at bounding box center [69, 118] width 94 height 13
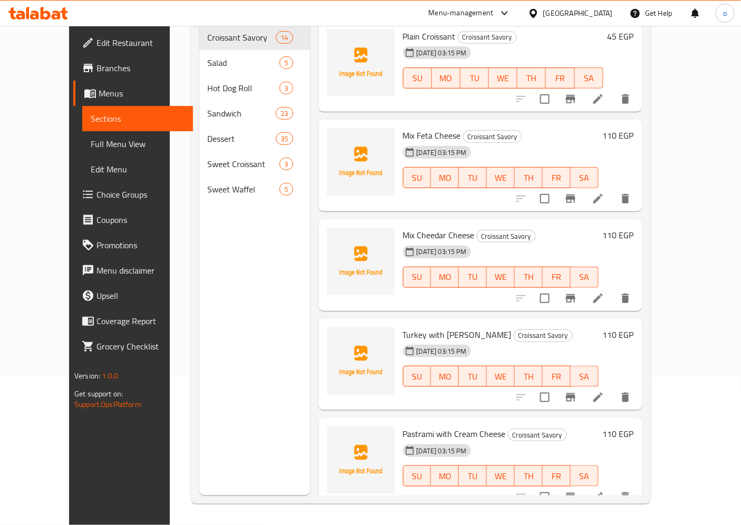
scroll to position [148, 0]
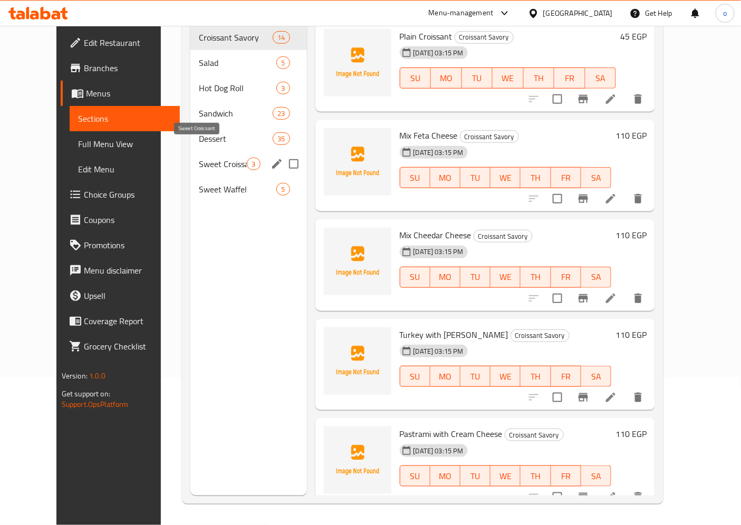
click at [199, 158] on span "Sweet Croissant" at bounding box center [223, 164] width 48 height 13
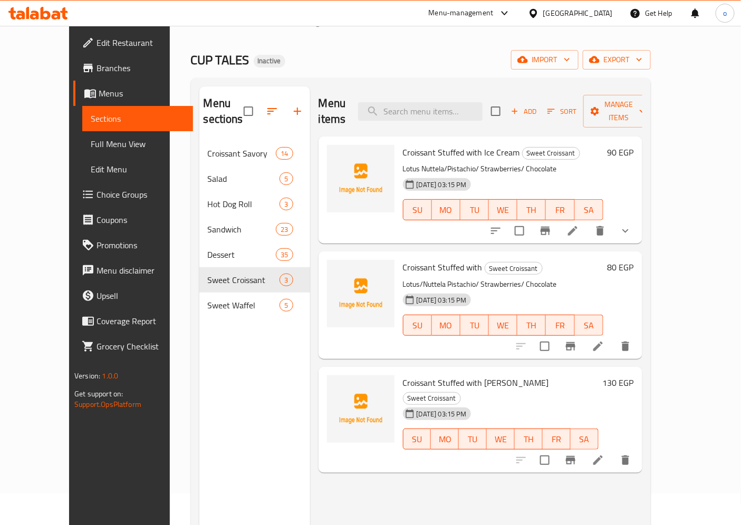
scroll to position [30, 0]
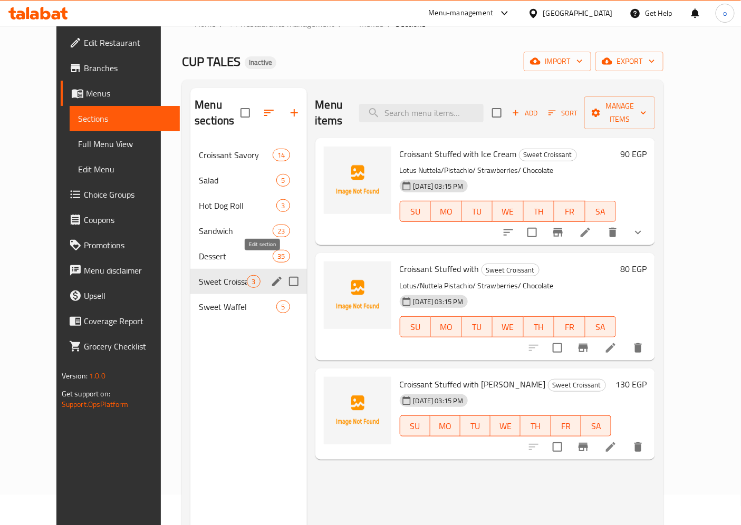
click at [272, 277] on icon "edit" at bounding box center [276, 281] width 9 height 9
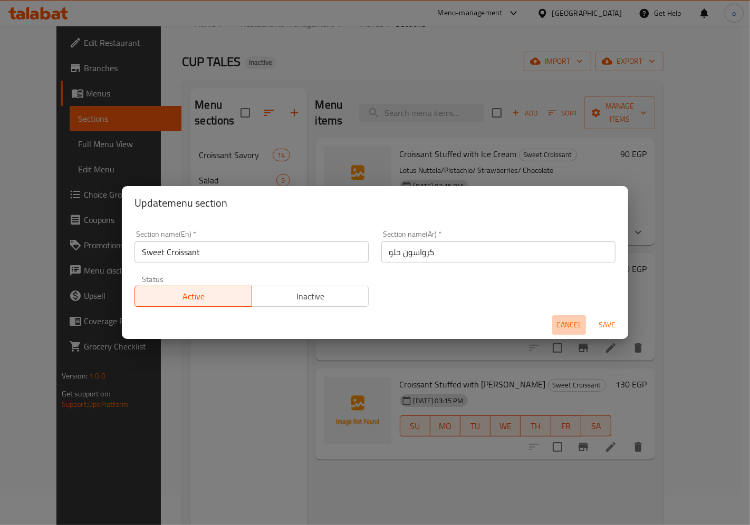
click at [575, 324] on span "Cancel" at bounding box center [569, 325] width 25 height 13
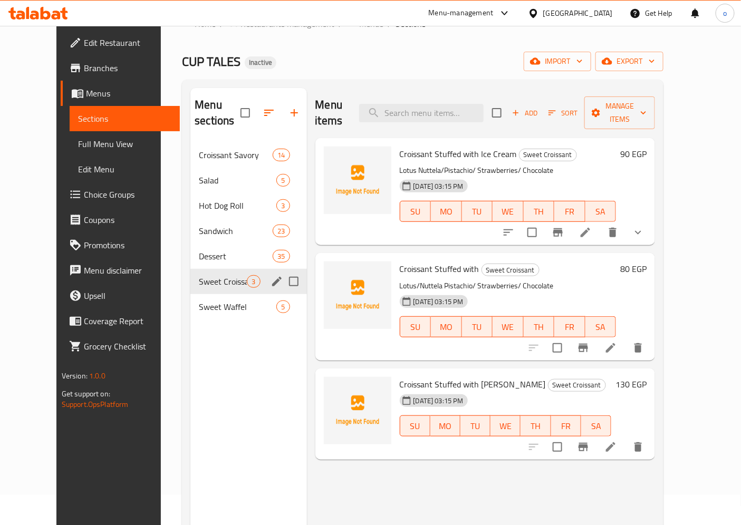
click at [616, 343] on icon at bounding box center [610, 347] width 9 height 9
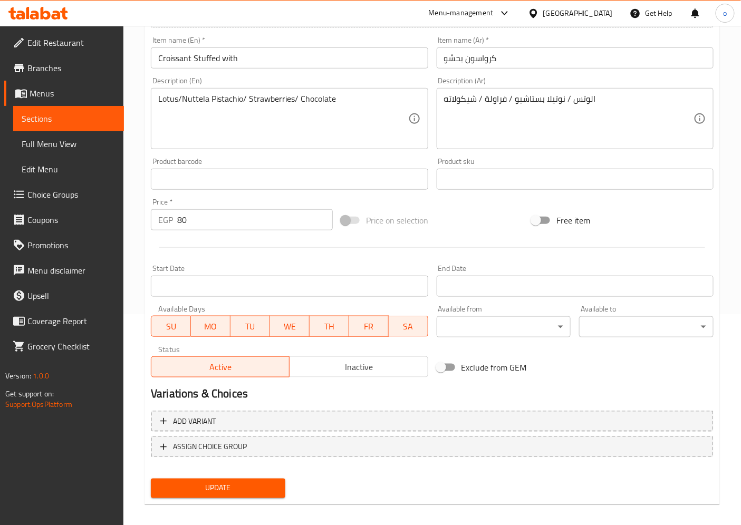
scroll to position [218, 0]
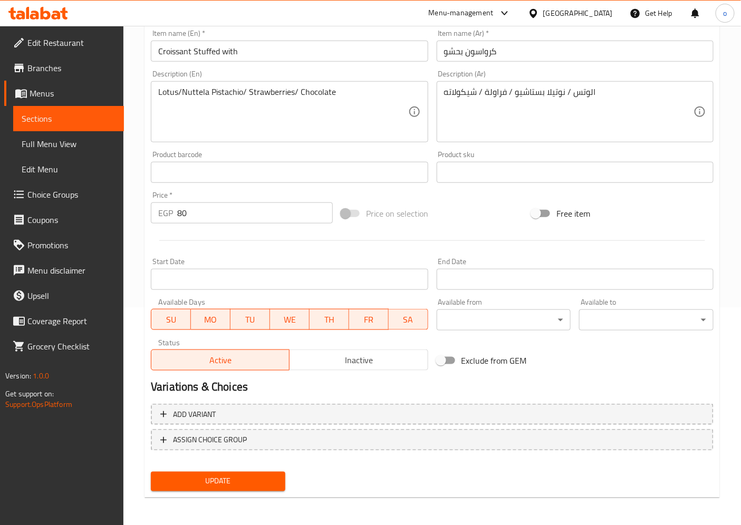
click at [80, 133] on link "Full Menu View" at bounding box center [68, 143] width 111 height 25
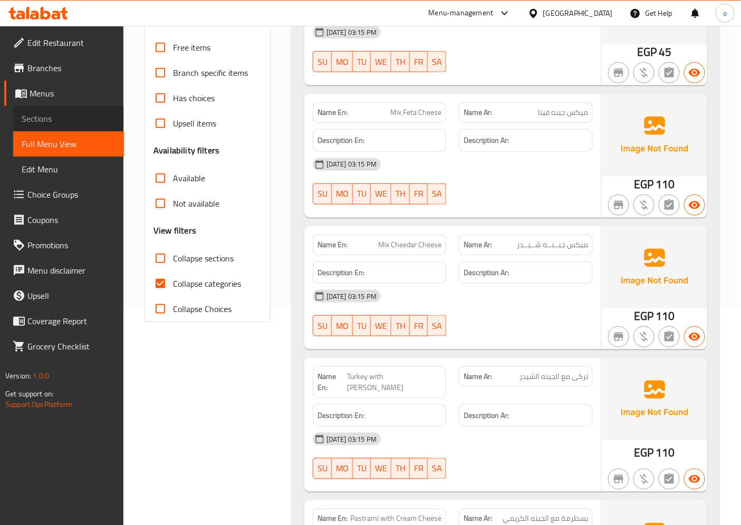
click at [90, 113] on span "Sections" at bounding box center [69, 118] width 94 height 13
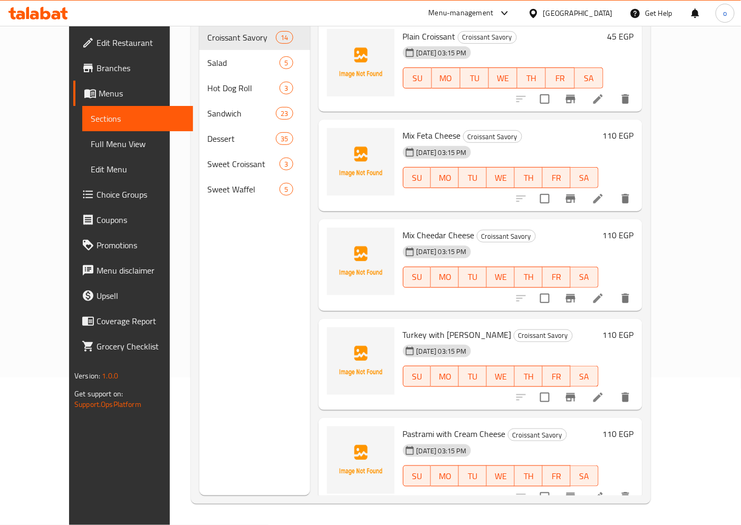
scroll to position [148, 0]
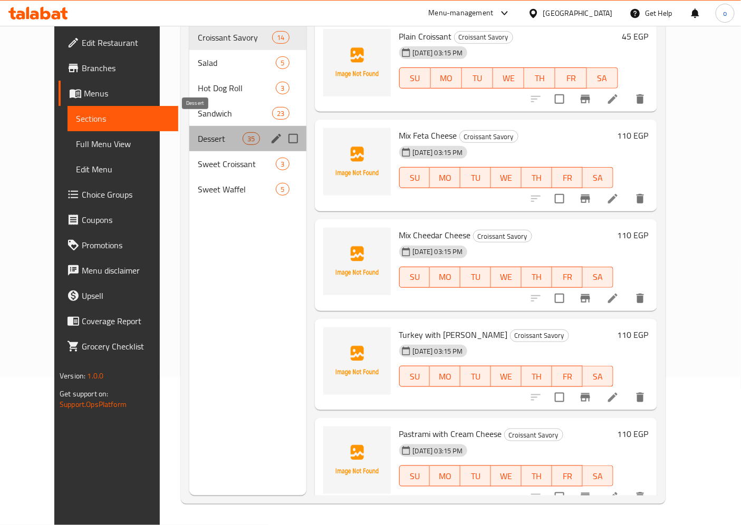
click at [198, 132] on span "Dessert" at bounding box center [220, 138] width 45 height 13
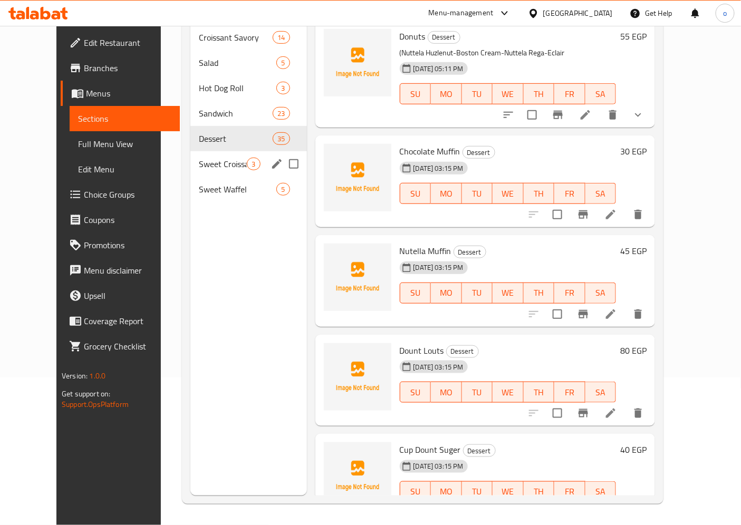
click at [215, 158] on span "Sweet Croissant" at bounding box center [223, 164] width 48 height 13
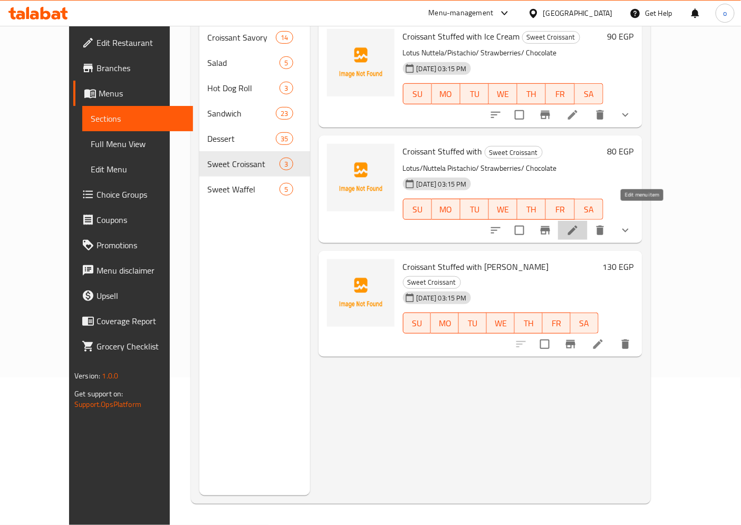
click at [579, 224] on icon at bounding box center [573, 230] width 13 height 13
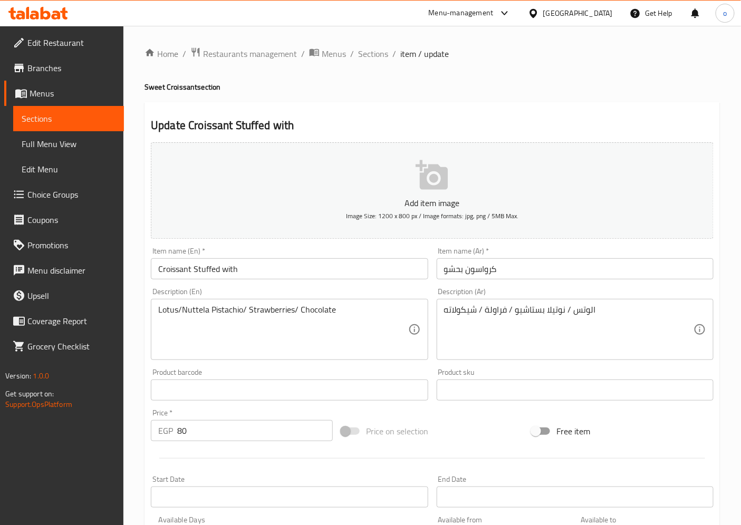
type input "كــرواســــــون بـحـشــــــو"
type input "1"
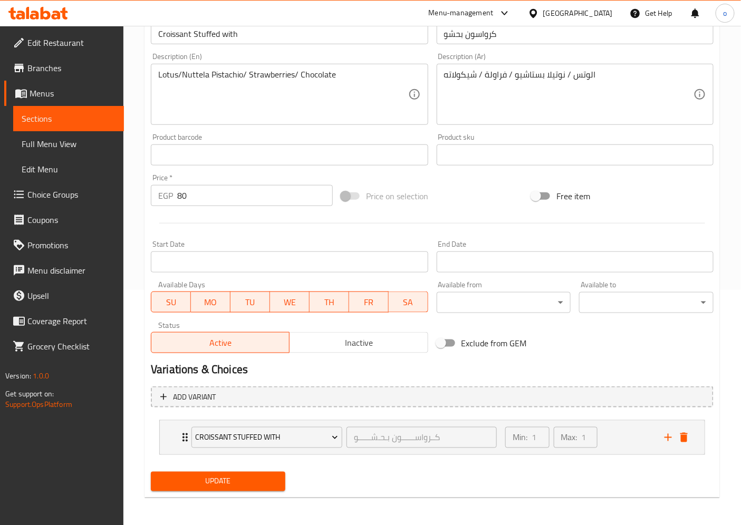
scroll to position [236, 0]
click at [173, 438] on div "CROISSANT STUFFED WITH كــرواســــــون بـحـشــــــو ​ Min: 1 ​ Max: 1 ​" at bounding box center [432, 437] width 545 height 34
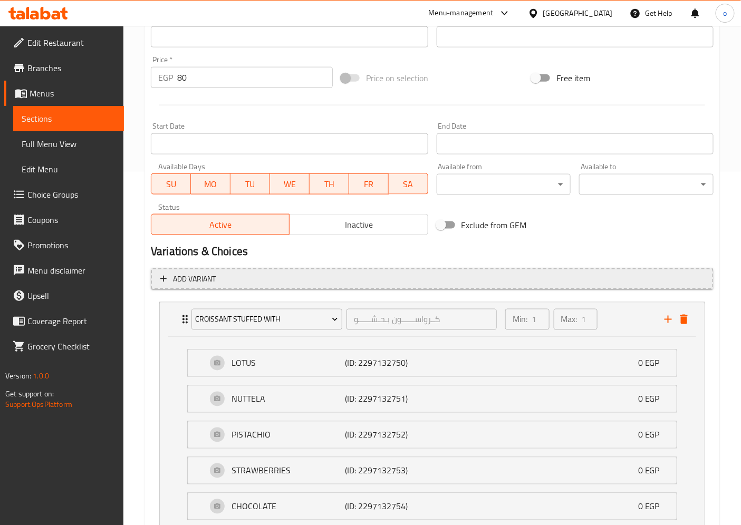
scroll to position [438, 0]
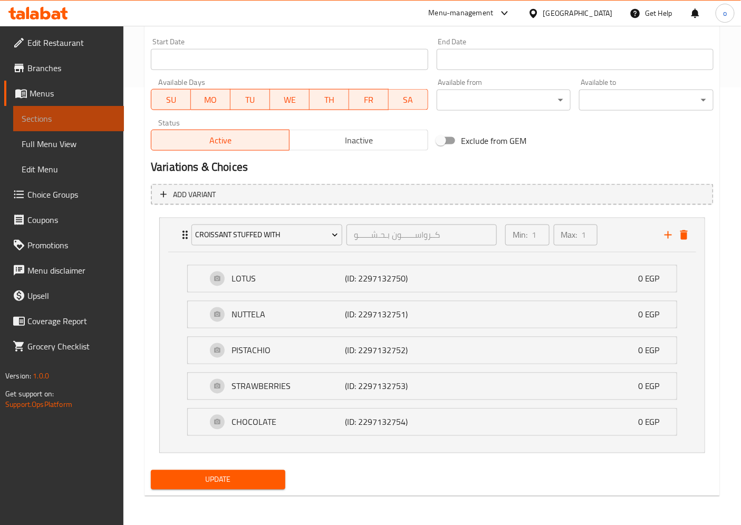
click at [90, 113] on span "Sections" at bounding box center [69, 118] width 94 height 13
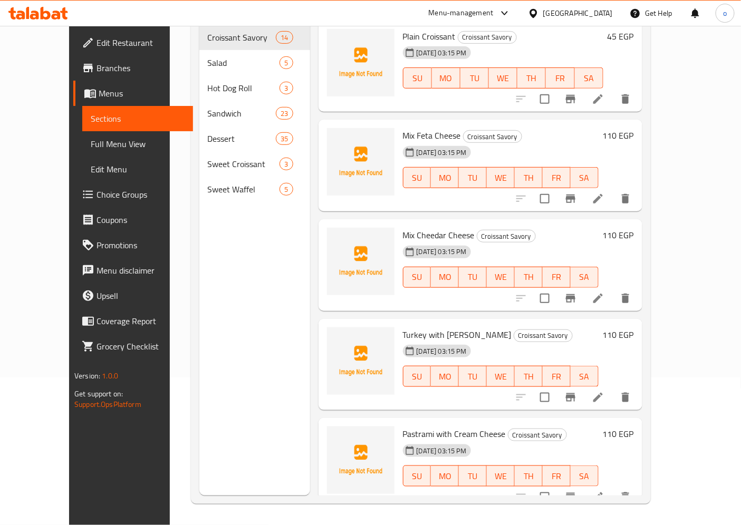
scroll to position [148, 0]
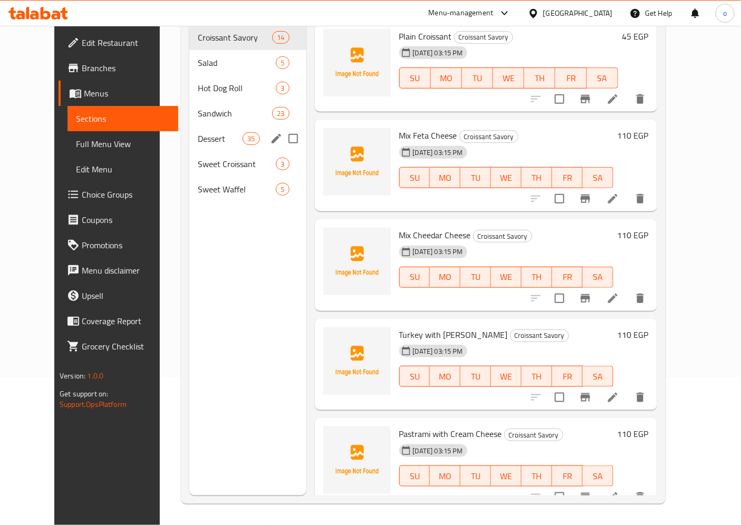
click at [189, 126] on div "Dessert 35" at bounding box center [247, 138] width 117 height 25
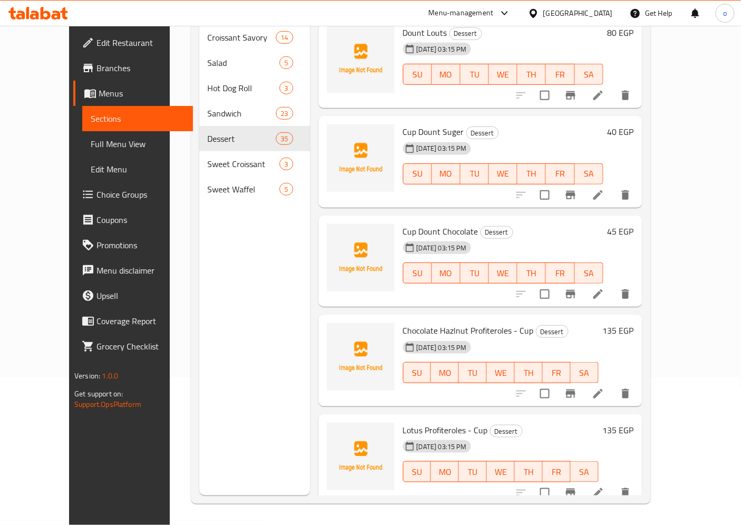
scroll to position [468, 0]
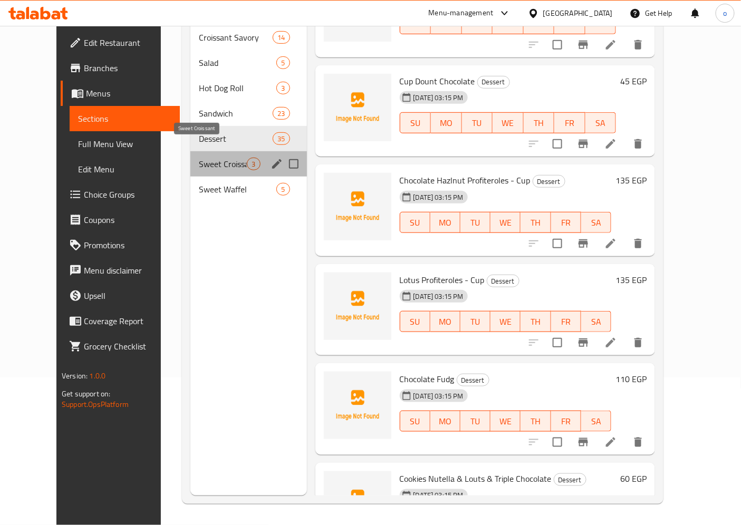
click at [207, 158] on span "Sweet Croissant" at bounding box center [223, 164] width 48 height 13
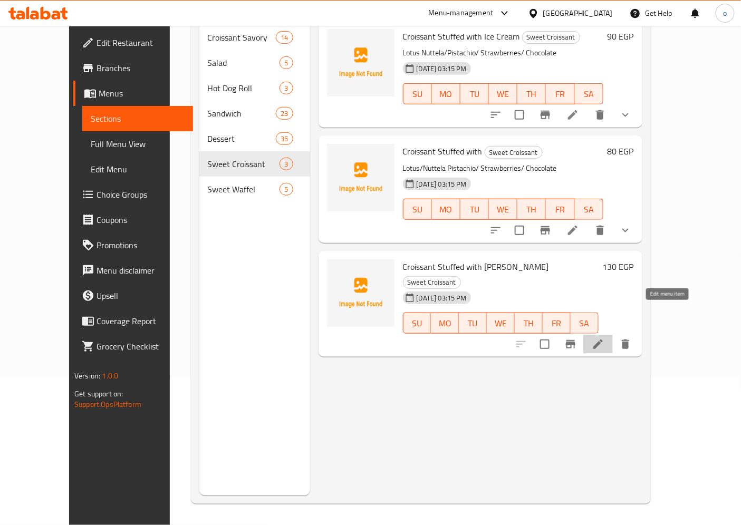
click at [605, 338] on icon at bounding box center [598, 344] width 13 height 13
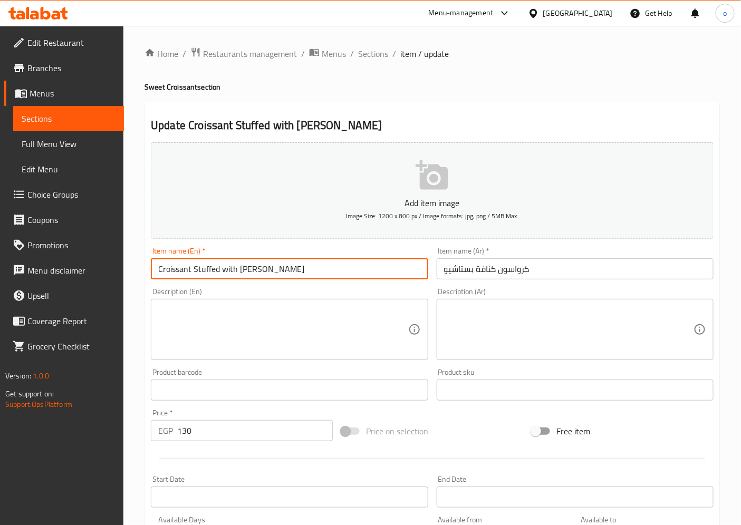
drag, startPoint x: 194, startPoint y: 271, endPoint x: 218, endPoint y: 272, distance: 24.3
click at [218, 272] on input "Croissant Stuffed with [PERSON_NAME]" at bounding box center [289, 269] width 277 height 21
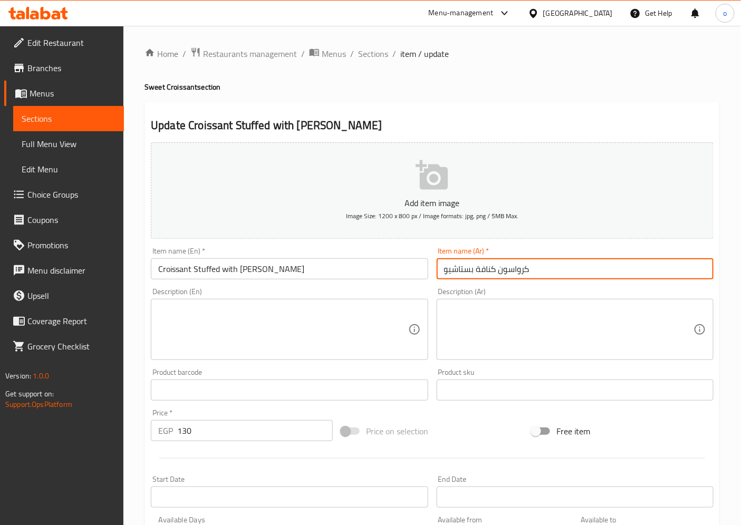
click at [476, 272] on input "كرواسون كنافة بستاشيو" at bounding box center [575, 269] width 277 height 21
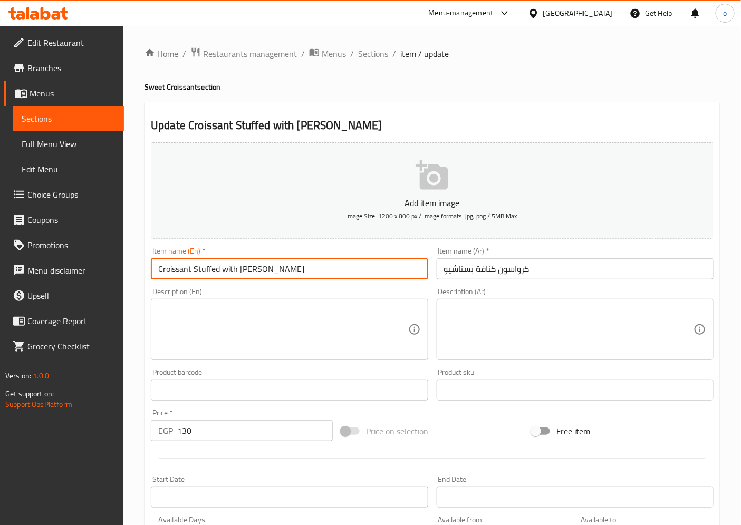
drag, startPoint x: 308, startPoint y: 273, endPoint x: 150, endPoint y: 274, distance: 157.2
click at [151, 274] on input "Croissant Stuffed with [PERSON_NAME]" at bounding box center [289, 269] width 277 height 21
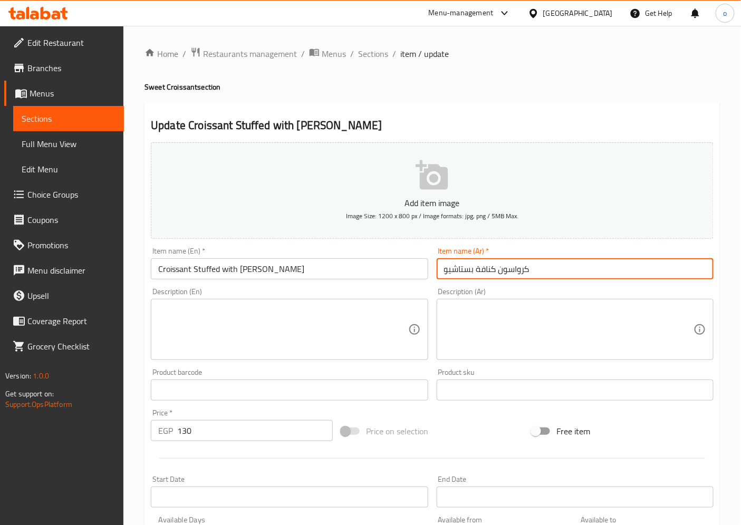
click at [499, 272] on input "كرواسون كنافة بستاشيو" at bounding box center [575, 269] width 277 height 21
click at [472, 272] on input "كرواسون محشو كنافة بستاشيو" at bounding box center [575, 269] width 277 height 21
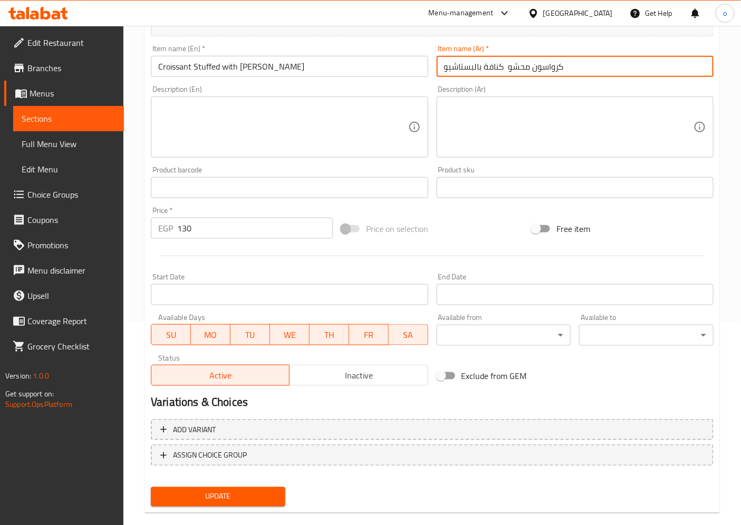
scroll to position [218, 0]
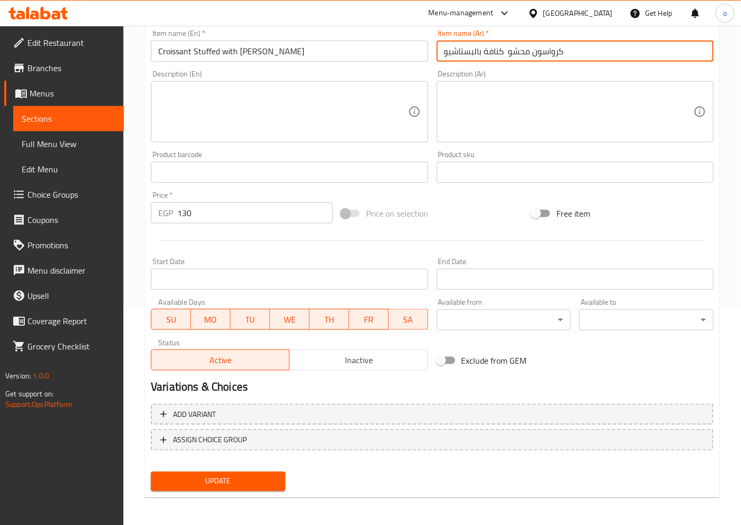
type input "كرواسون محشو كنافة بالبستاشيو"
click at [255, 487] on button "Update" at bounding box center [218, 482] width 135 height 20
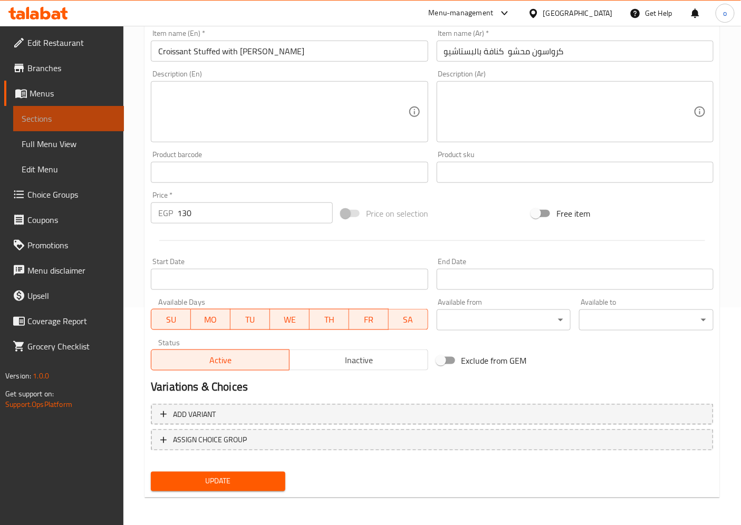
click at [61, 122] on span "Sections" at bounding box center [69, 118] width 94 height 13
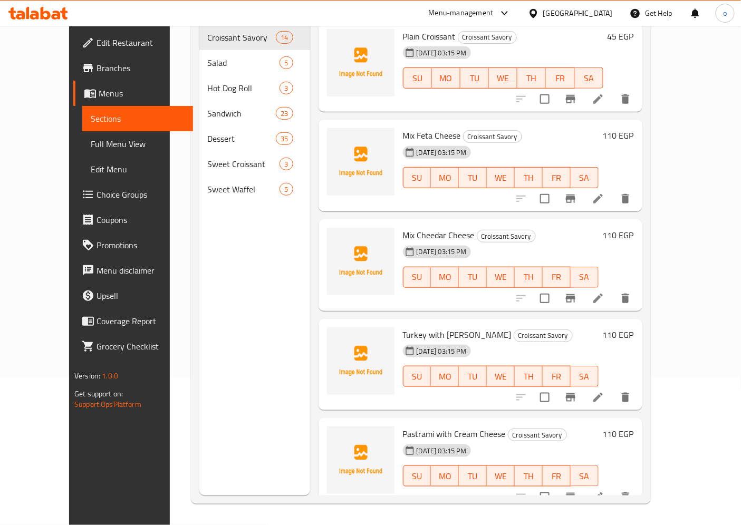
scroll to position [148, 0]
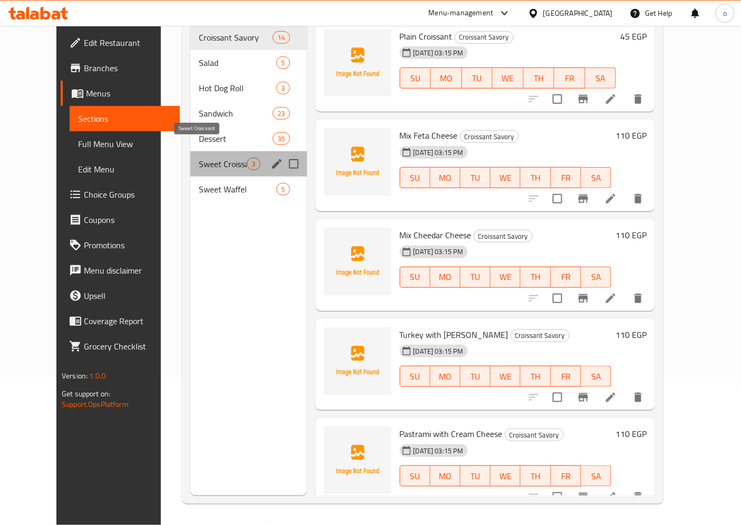
click at [199, 158] on span "Sweet Croissant" at bounding box center [223, 164] width 48 height 13
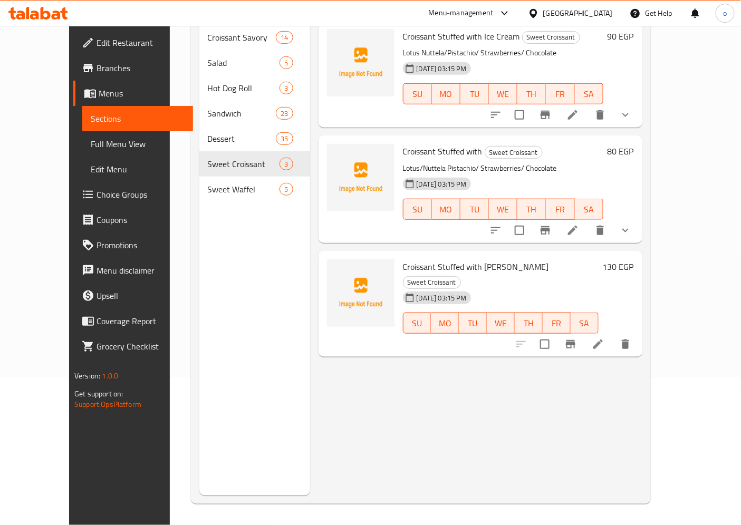
scroll to position [89, 0]
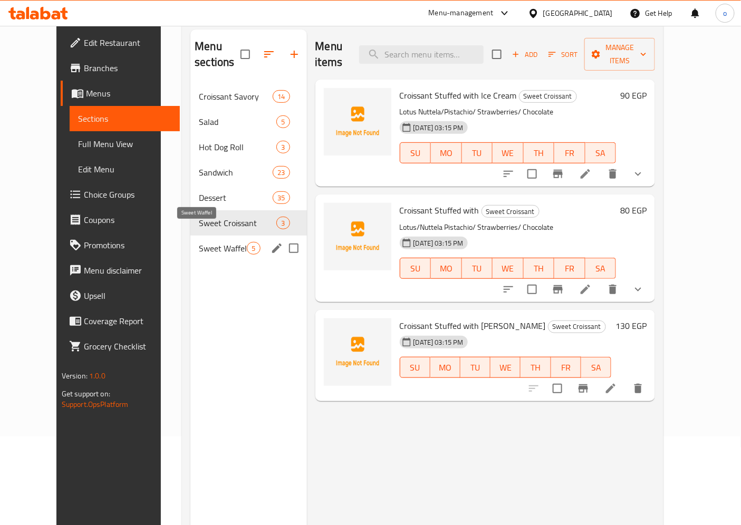
click at [199, 242] on span "Sweet Waffel" at bounding box center [223, 248] width 48 height 13
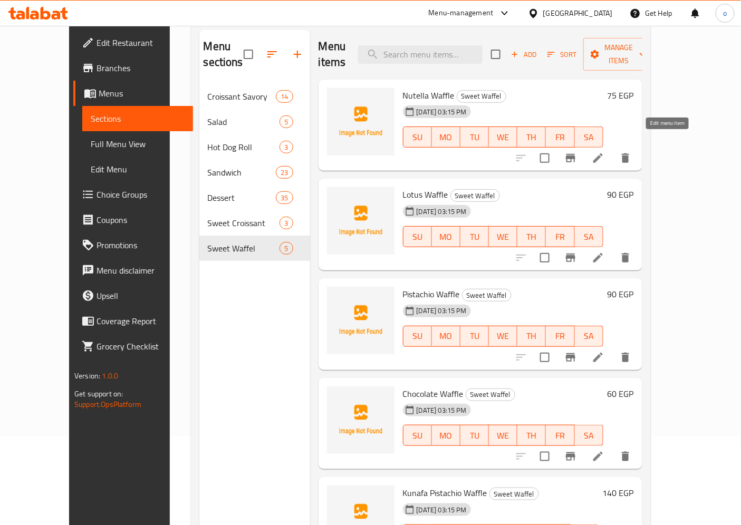
click at [605, 152] on icon at bounding box center [598, 158] width 13 height 13
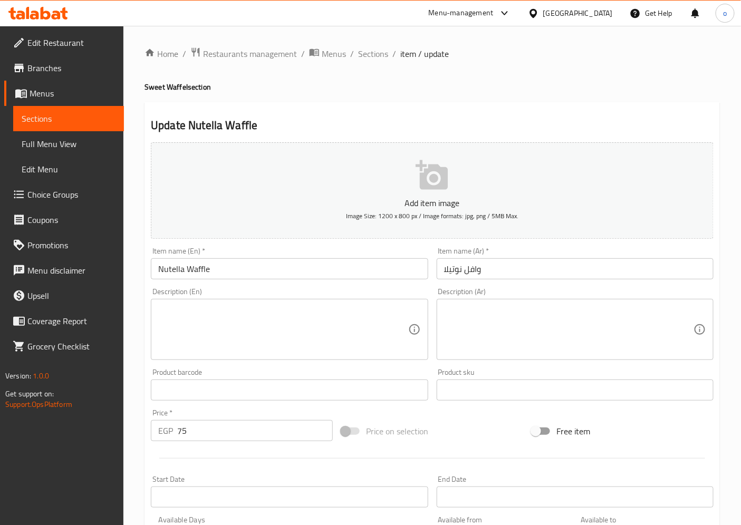
click at [63, 119] on span "Sections" at bounding box center [69, 118] width 94 height 13
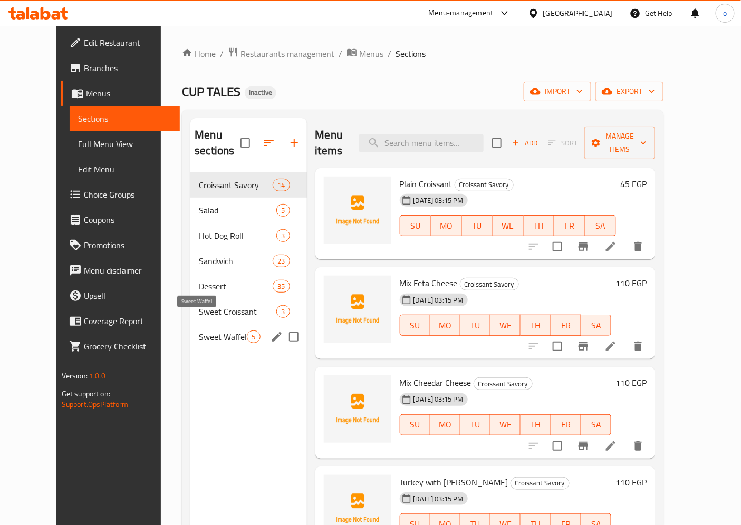
click at [199, 331] on span "Sweet Waffel" at bounding box center [223, 337] width 48 height 13
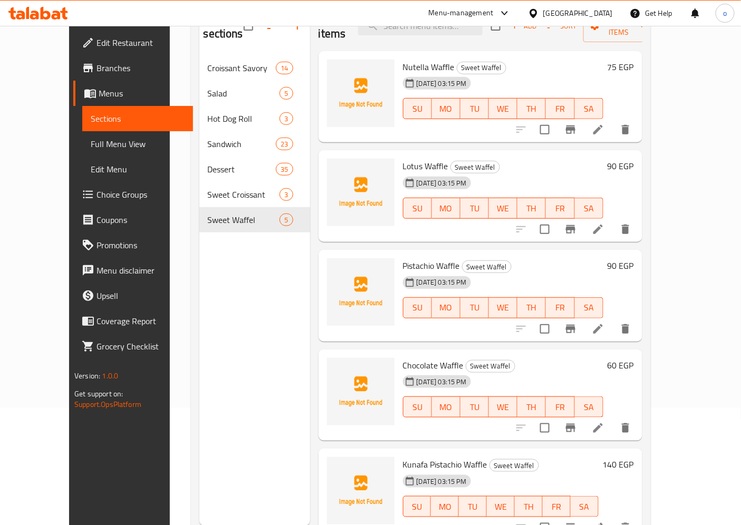
scroll to position [148, 0]
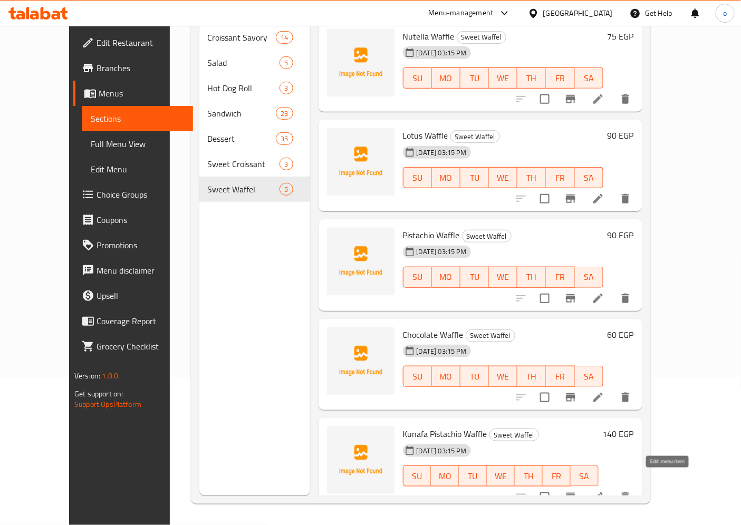
click at [603, 493] on icon at bounding box center [598, 497] width 9 height 9
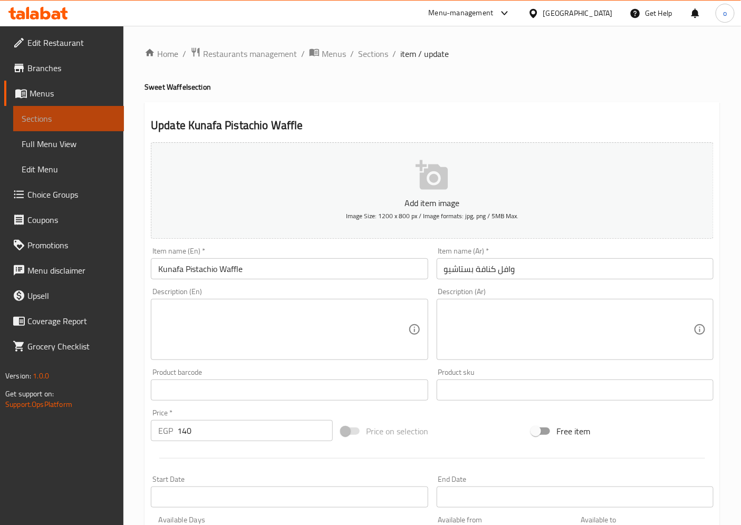
click at [36, 121] on span "Sections" at bounding box center [69, 118] width 94 height 13
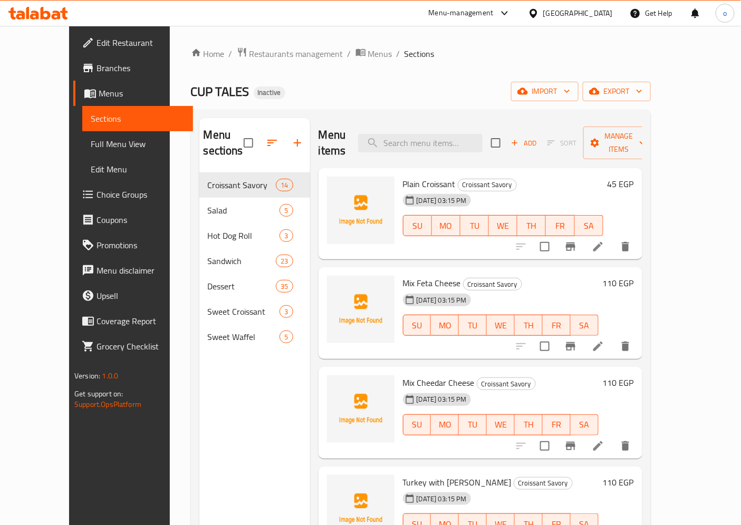
click at [91, 114] on span "Sections" at bounding box center [138, 118] width 94 height 13
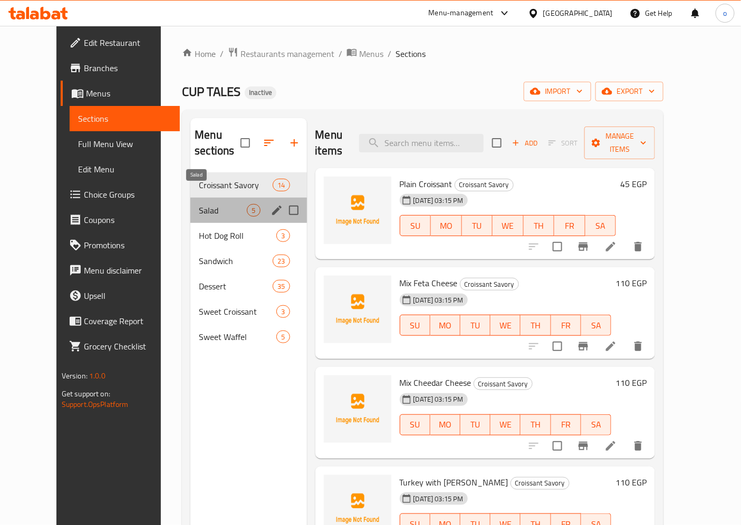
click at [199, 204] on span "Salad" at bounding box center [223, 210] width 48 height 13
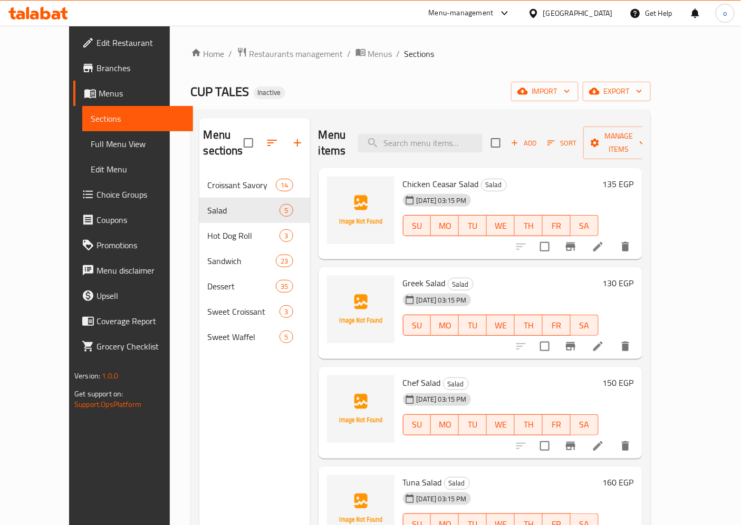
click at [613, 237] on li at bounding box center [598, 246] width 30 height 19
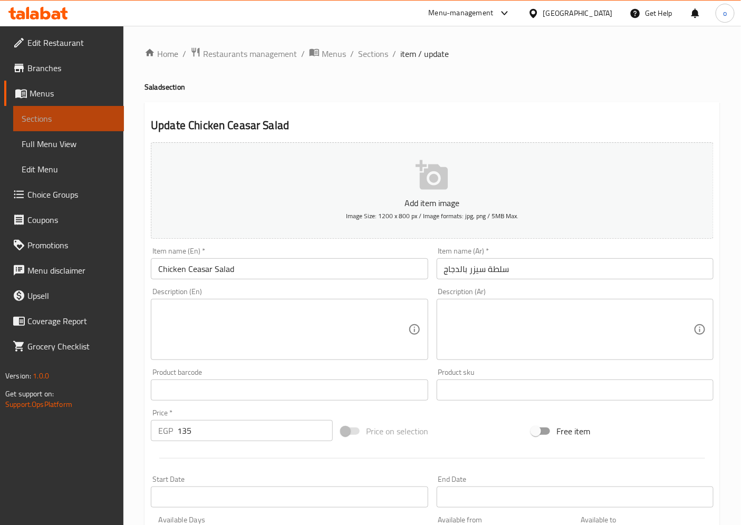
click at [95, 120] on span "Sections" at bounding box center [69, 118] width 94 height 13
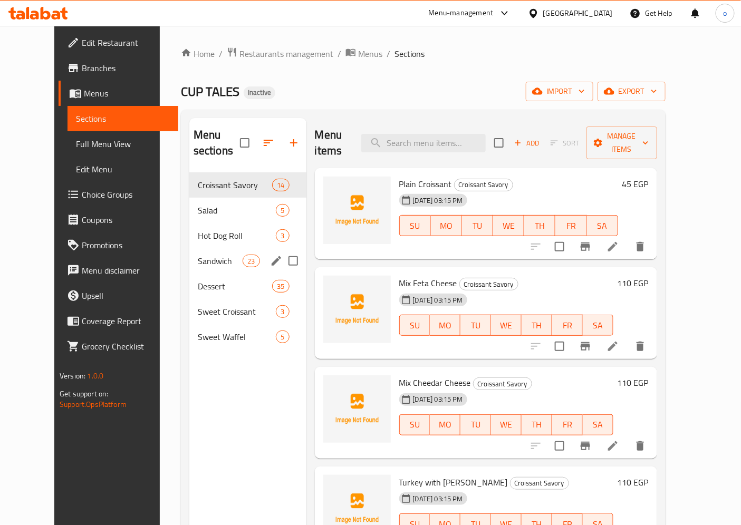
click at [189, 254] on div "Sandwich 23" at bounding box center [247, 260] width 117 height 25
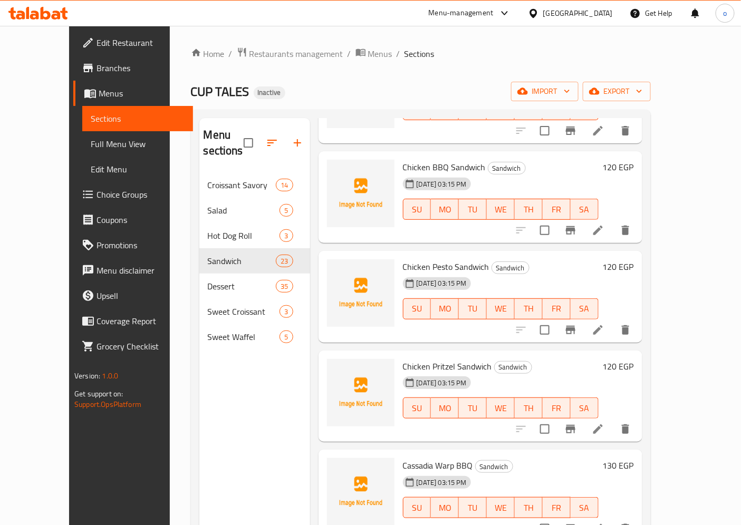
scroll to position [117, 0]
click at [605, 323] on icon at bounding box center [598, 329] width 13 height 13
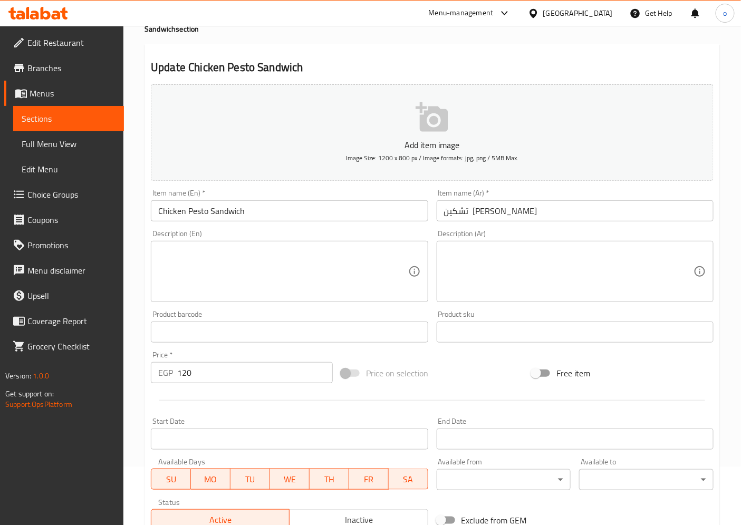
scroll to position [59, 0]
drag, startPoint x: 194, startPoint y: 364, endPoint x: 170, endPoint y: 360, distance: 24.5
click at [170, 360] on div "Price   * EGP 120 Price *" at bounding box center [242, 367] width 182 height 32
type input "135"
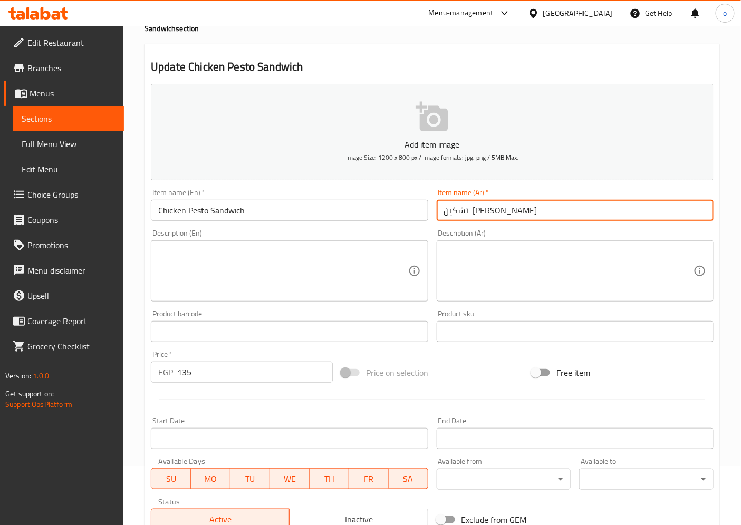
drag, startPoint x: 482, startPoint y: 213, endPoint x: 502, endPoint y: 215, distance: 19.6
click at [502, 215] on input "تشكين بيستو ساندوتش" at bounding box center [575, 210] width 277 height 21
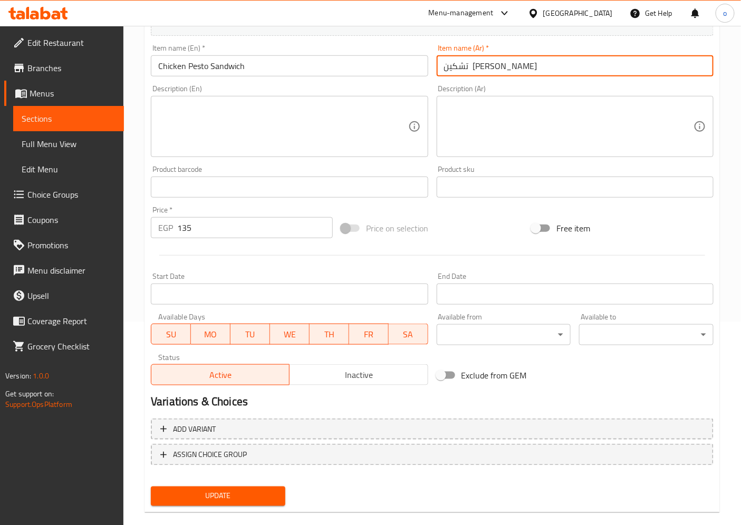
scroll to position [218, 0]
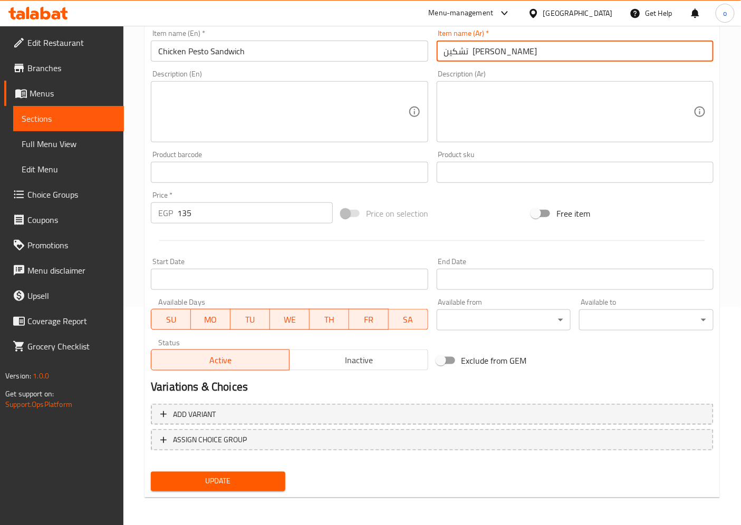
type input "تشكين باستو ساندوتش"
click at [273, 482] on span "Update" at bounding box center [218, 481] width 118 height 13
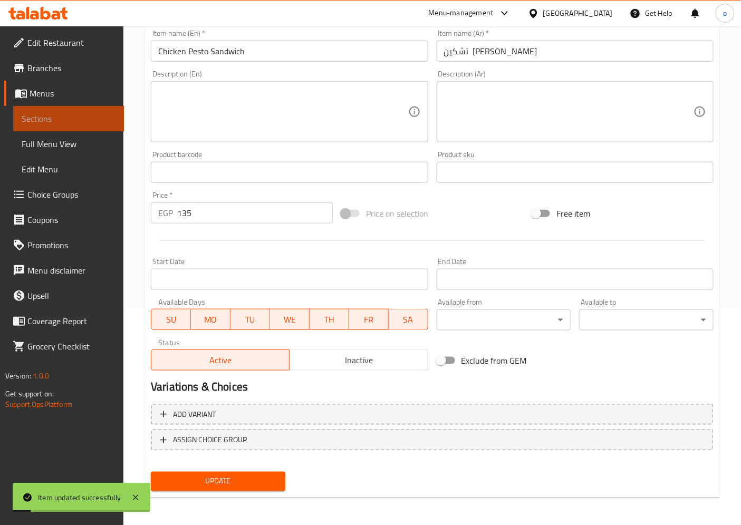
click at [95, 113] on span "Sections" at bounding box center [69, 118] width 94 height 13
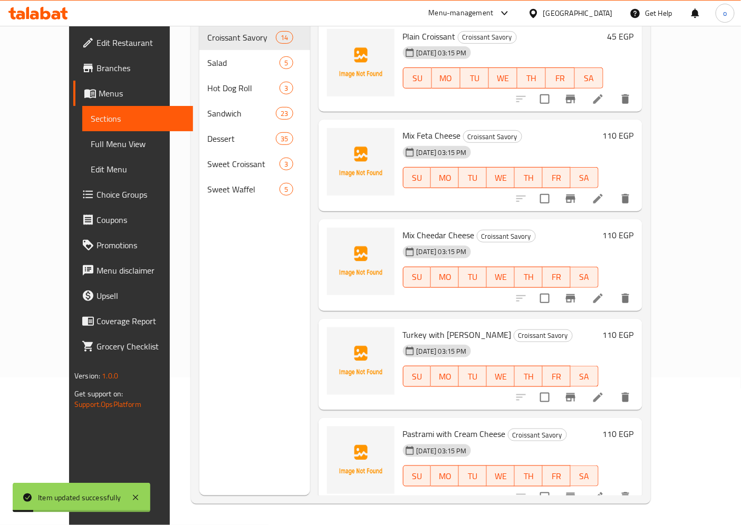
scroll to position [148, 0]
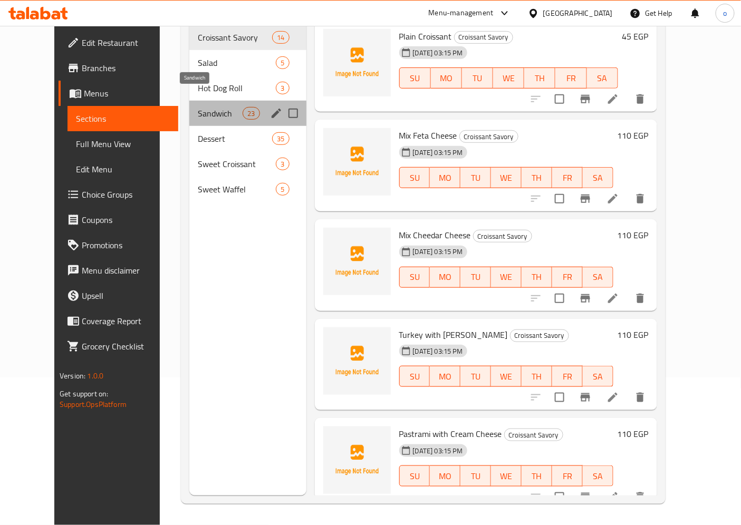
click at [198, 107] on span "Sandwich" at bounding box center [220, 113] width 45 height 13
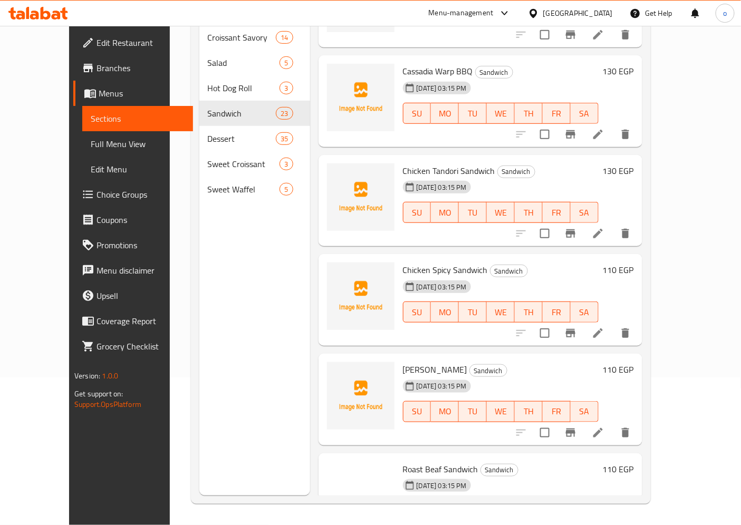
scroll to position [410, 0]
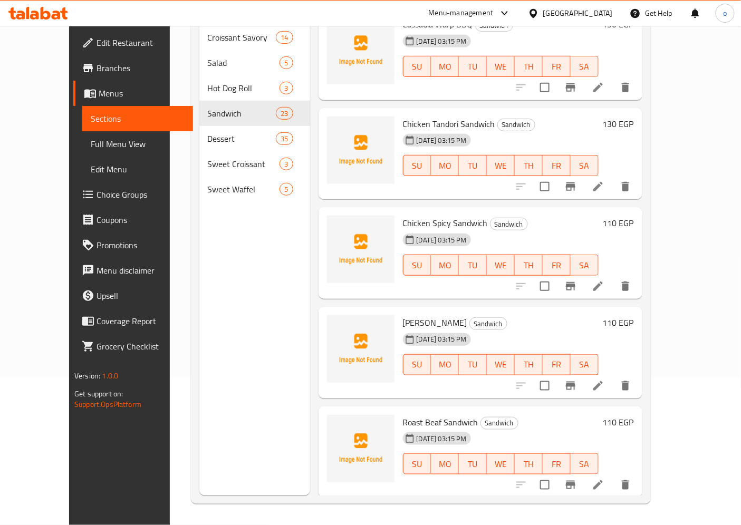
click at [603, 282] on icon at bounding box center [598, 286] width 9 height 9
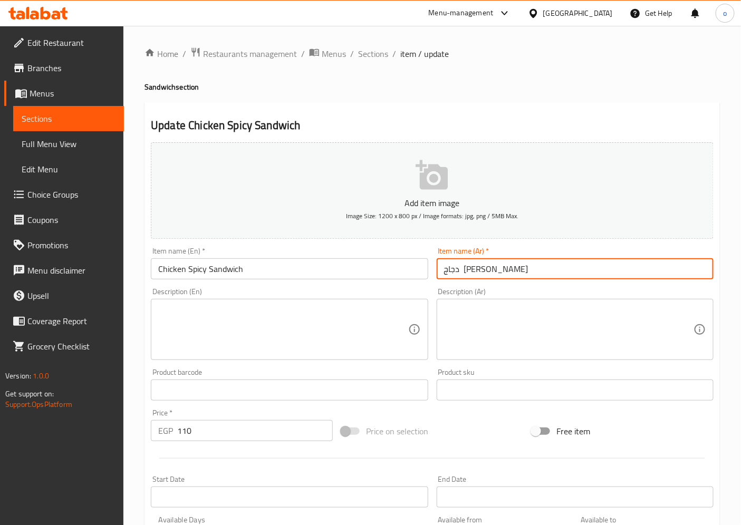
drag, startPoint x: 476, startPoint y: 271, endPoint x: 515, endPoint y: 269, distance: 38.6
click at [515, 269] on input "دجاج حار ساندوتش" at bounding box center [575, 269] width 277 height 21
click at [515, 269] on input "ساندوتش" at bounding box center [575, 269] width 277 height 21
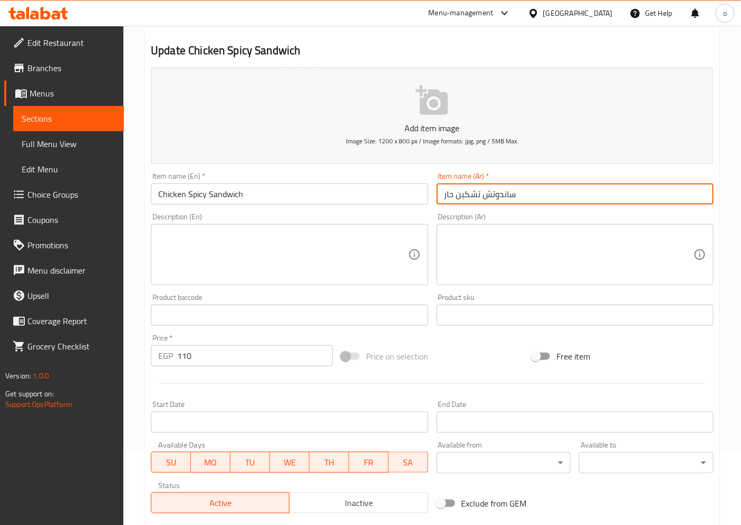
scroll to position [218, 0]
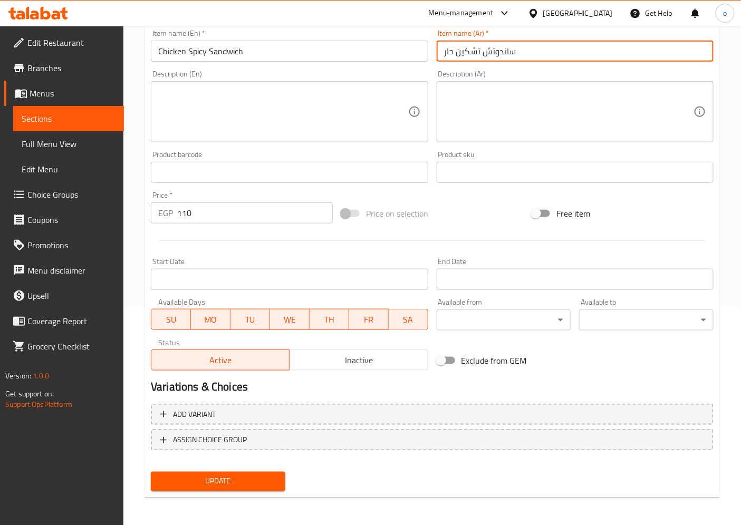
type input "ساندوتش تشكين حار"
click at [244, 483] on span "Update" at bounding box center [218, 481] width 118 height 13
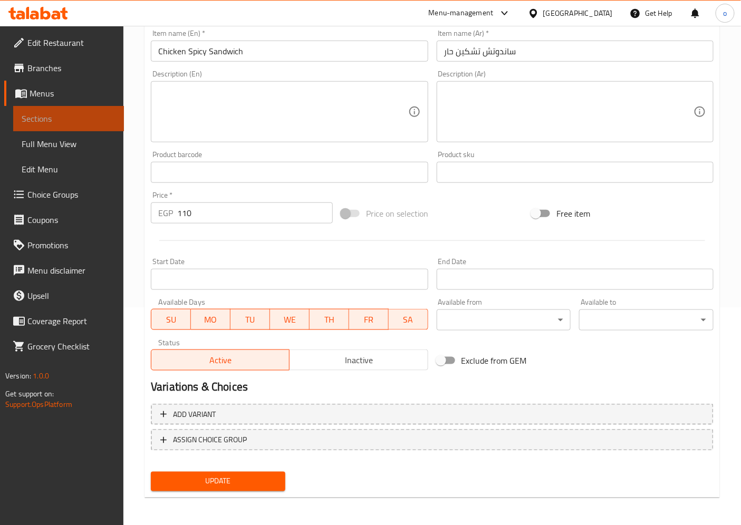
click at [87, 122] on span "Sections" at bounding box center [69, 118] width 94 height 13
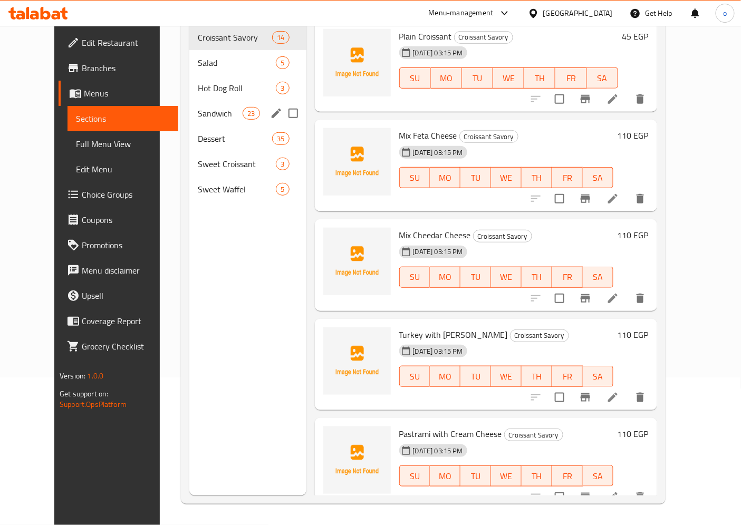
click at [189, 106] on div "Sandwich 23" at bounding box center [247, 113] width 117 height 25
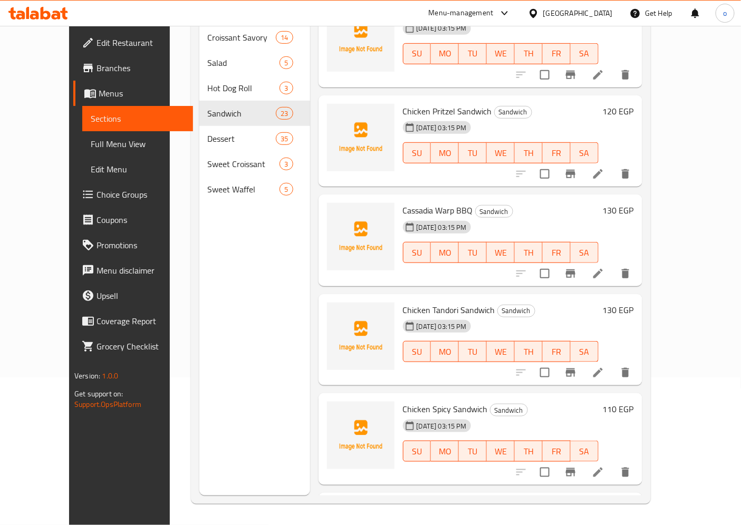
scroll to position [234, 0]
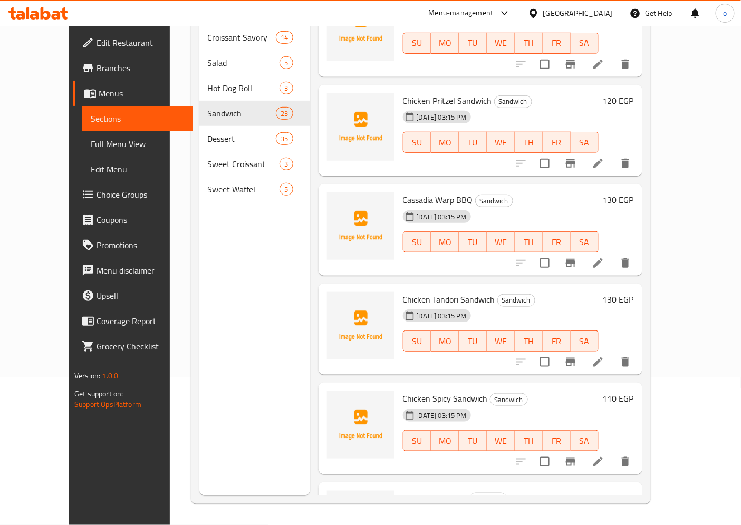
click at [603, 457] on icon at bounding box center [598, 461] width 9 height 9
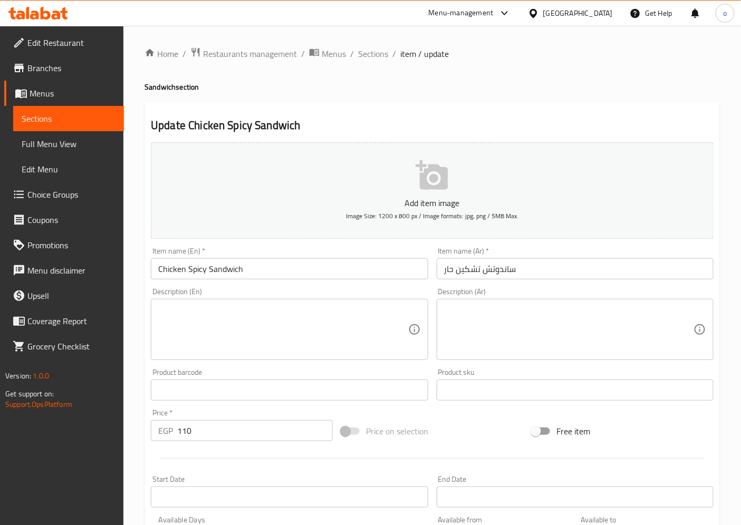
click at [66, 123] on span "Sections" at bounding box center [69, 118] width 94 height 13
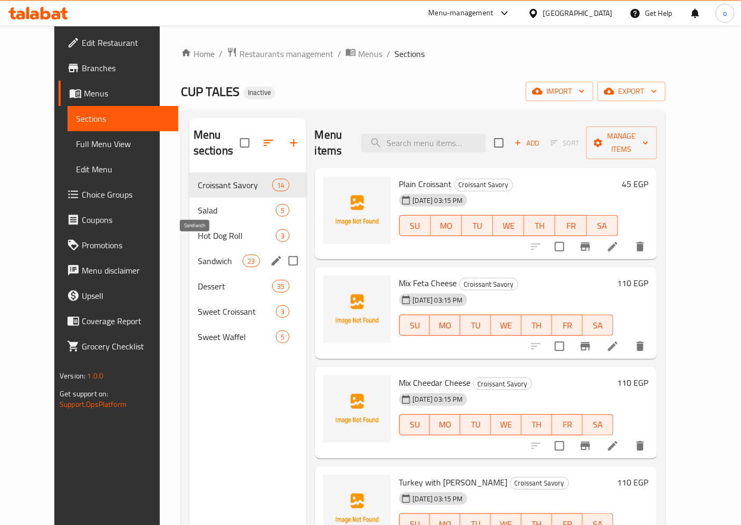
click at [198, 255] on span "Sandwich" at bounding box center [220, 261] width 45 height 13
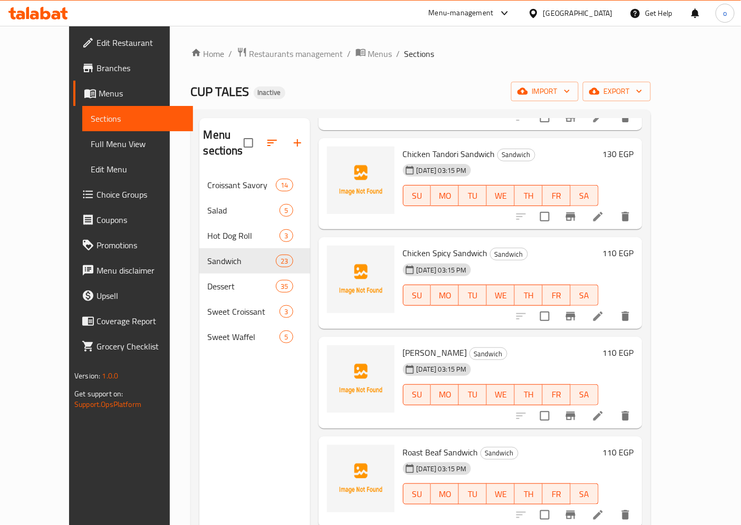
scroll to position [645, 0]
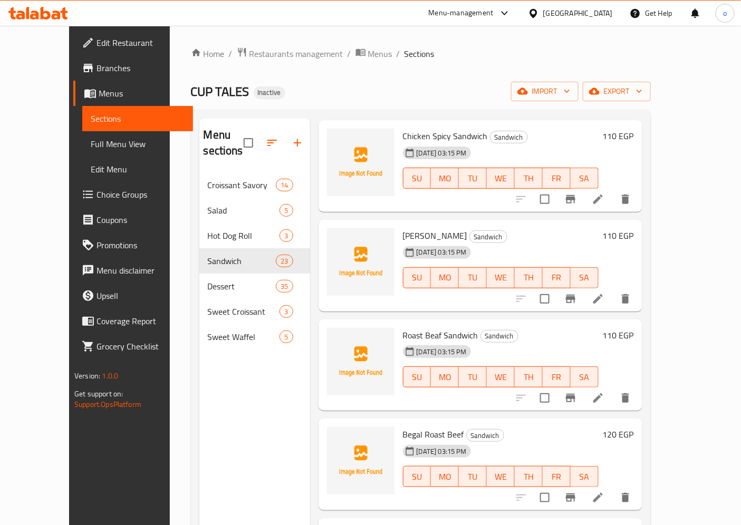
click at [613, 290] on li at bounding box center [598, 299] width 30 height 19
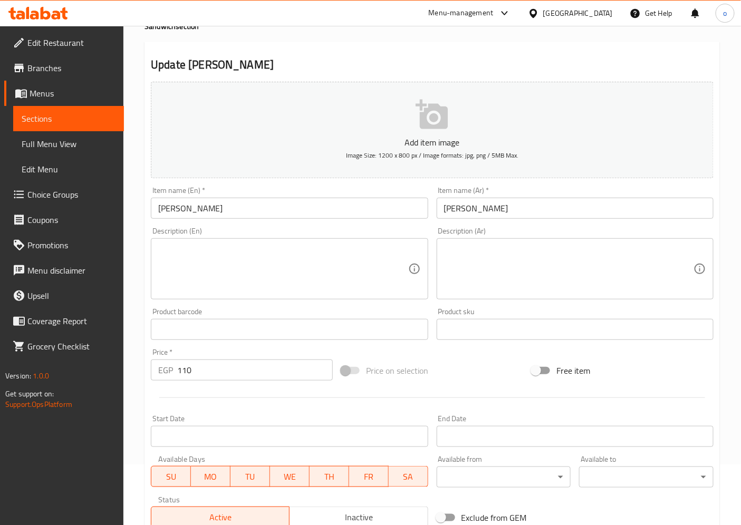
scroll to position [117, 0]
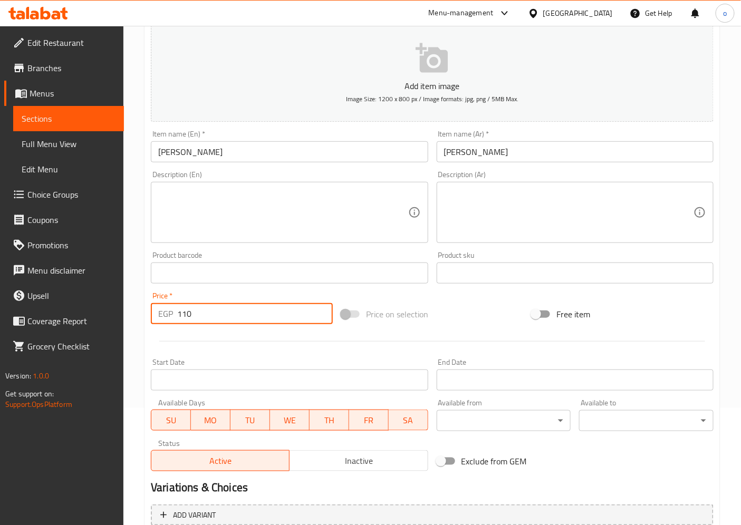
drag, startPoint x: 214, startPoint y: 313, endPoint x: 146, endPoint y: 305, distance: 68.0
click at [147, 305] on div "Price   * EGP 110 Price *" at bounding box center [242, 308] width 190 height 41
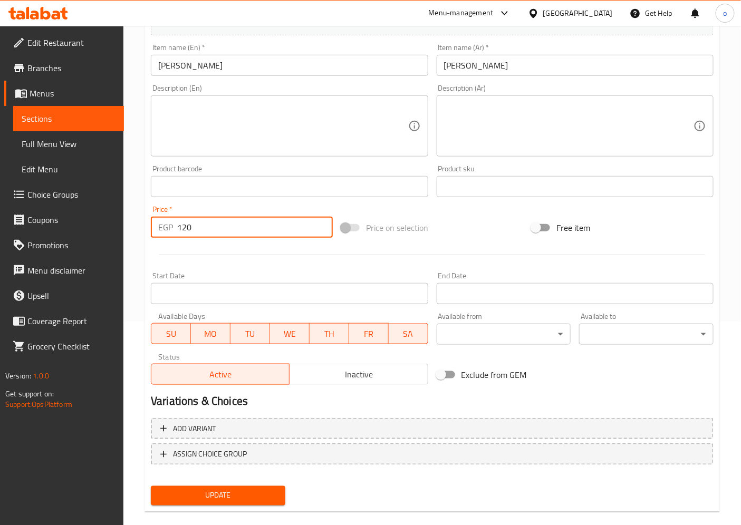
scroll to position [218, 0]
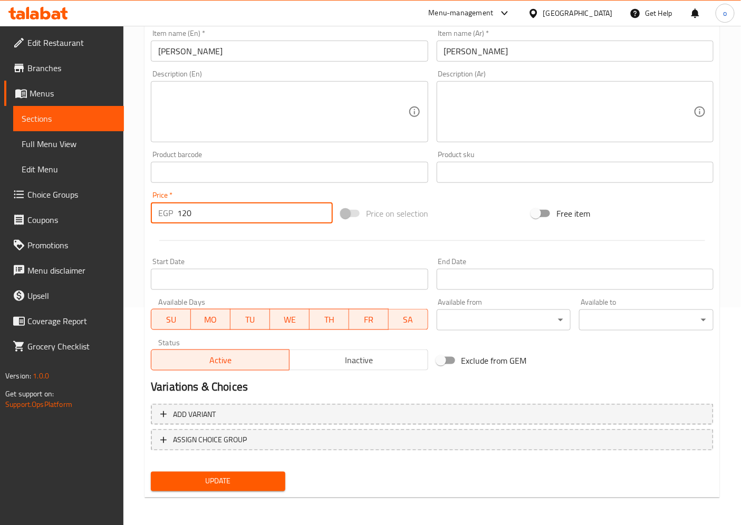
type input "120"
click at [225, 472] on button "Update" at bounding box center [218, 482] width 135 height 20
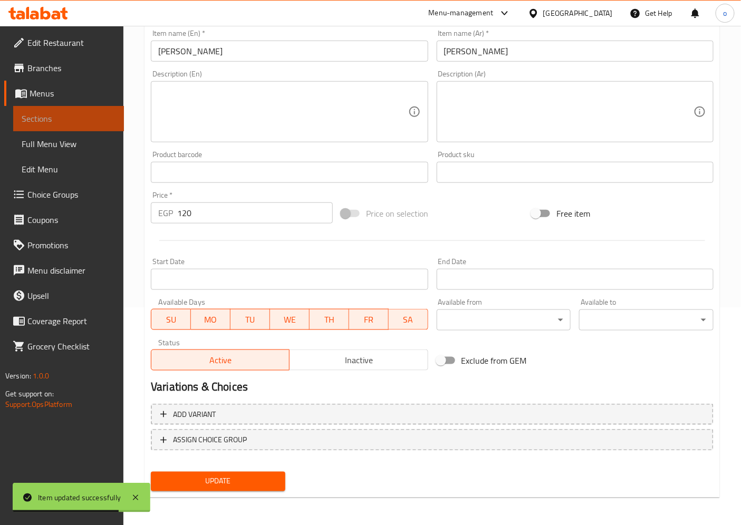
click at [36, 121] on span "Sections" at bounding box center [69, 118] width 94 height 13
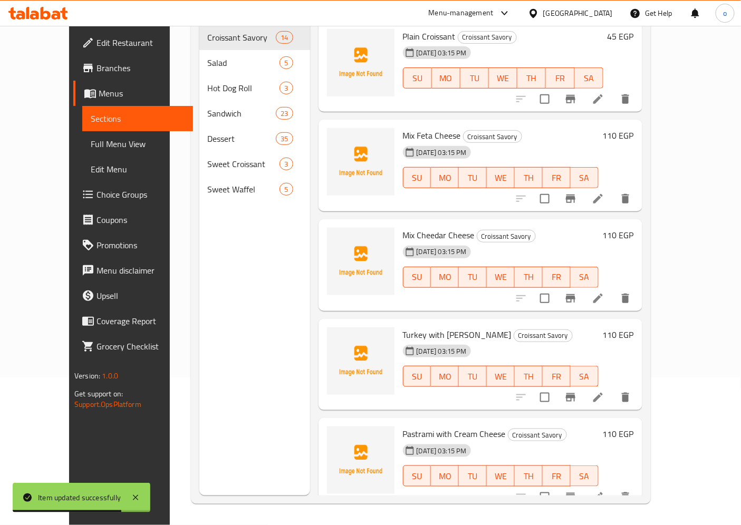
scroll to position [148, 0]
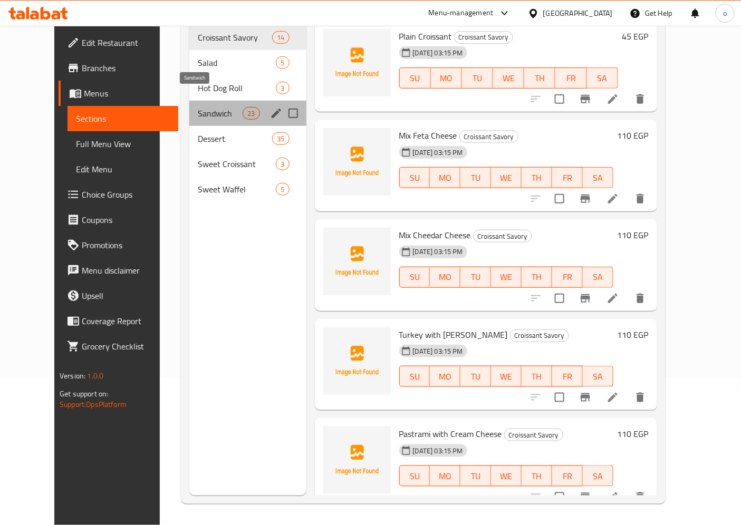
click at [198, 107] on span "Sandwich" at bounding box center [220, 113] width 45 height 13
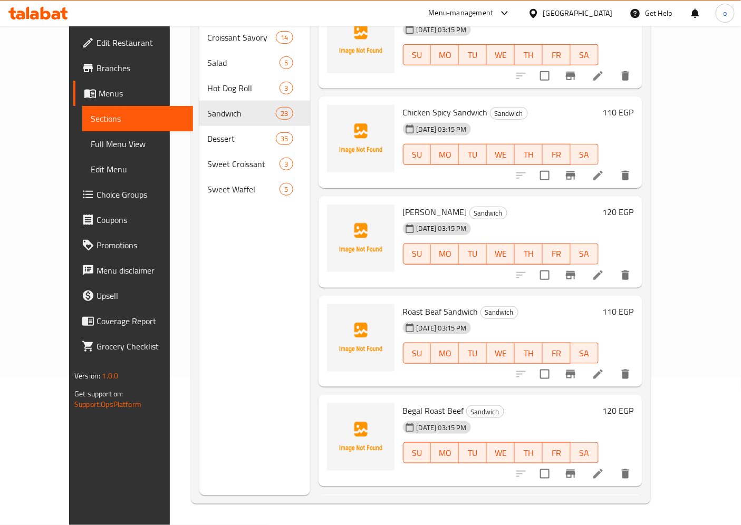
scroll to position [528, 0]
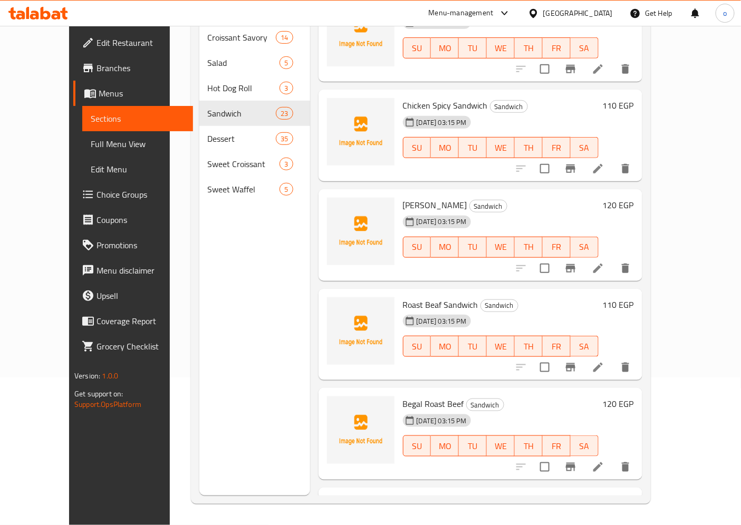
click at [603, 363] on icon at bounding box center [598, 367] width 9 height 9
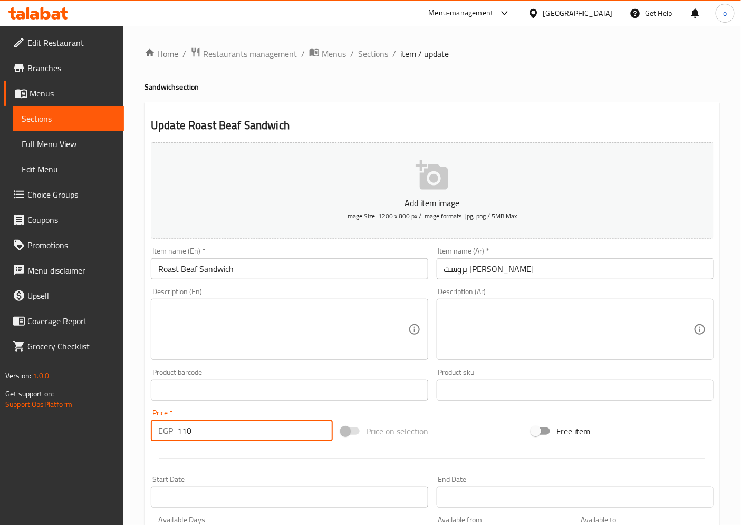
drag, startPoint x: 207, startPoint y: 436, endPoint x: 164, endPoint y: 436, distance: 43.8
click at [164, 436] on div "EGP 110 Price *" at bounding box center [242, 430] width 182 height 21
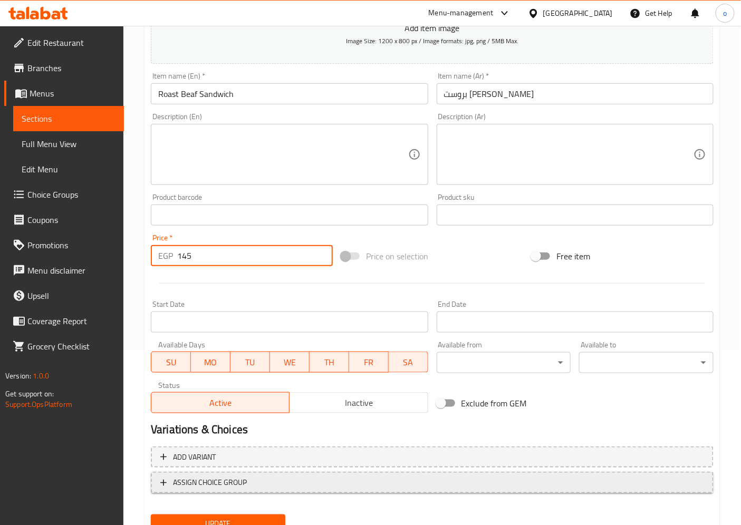
scroll to position [176, 0]
type input "145"
click at [222, 518] on span "Update" at bounding box center [218, 524] width 118 height 13
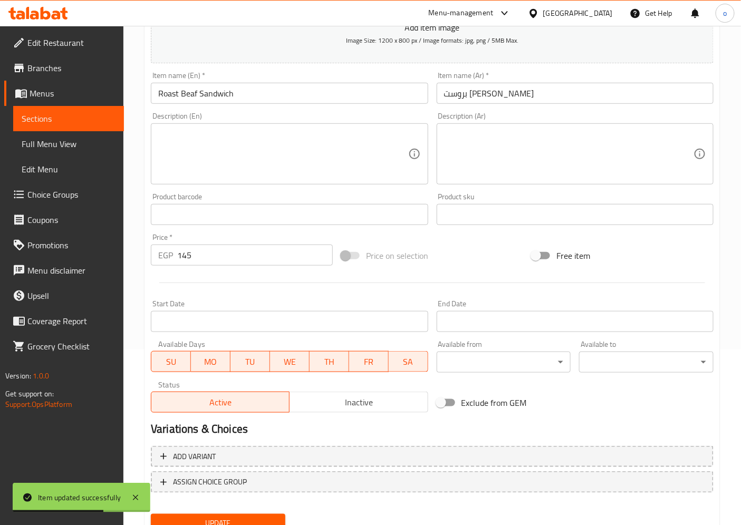
click at [91, 115] on span "Sections" at bounding box center [69, 118] width 94 height 13
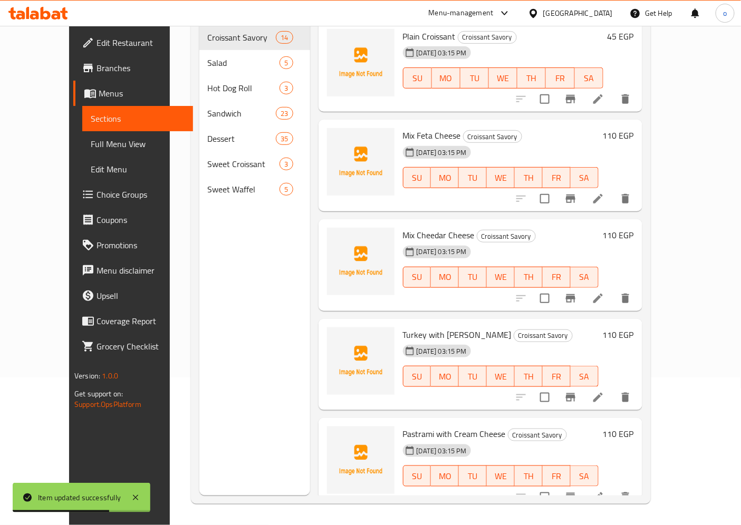
scroll to position [148, 0]
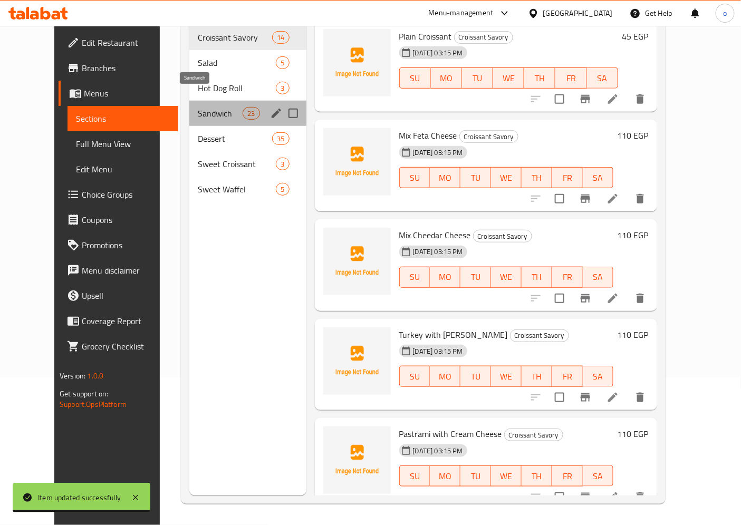
click at [198, 107] on span "Sandwich" at bounding box center [220, 113] width 45 height 13
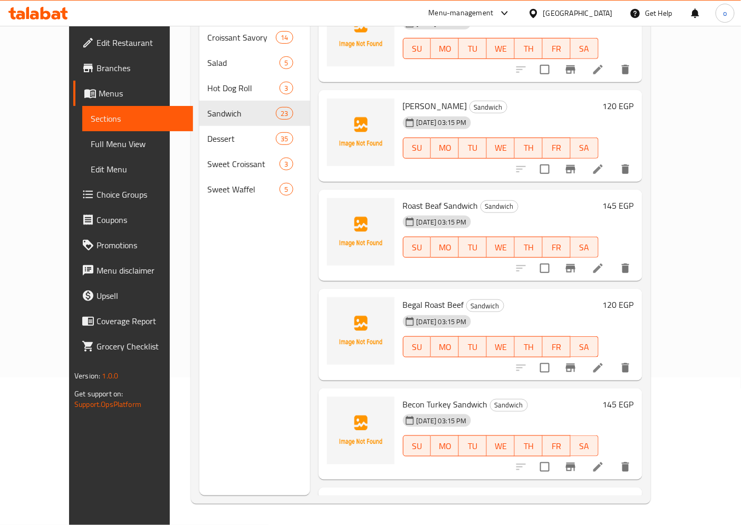
scroll to position [645, 0]
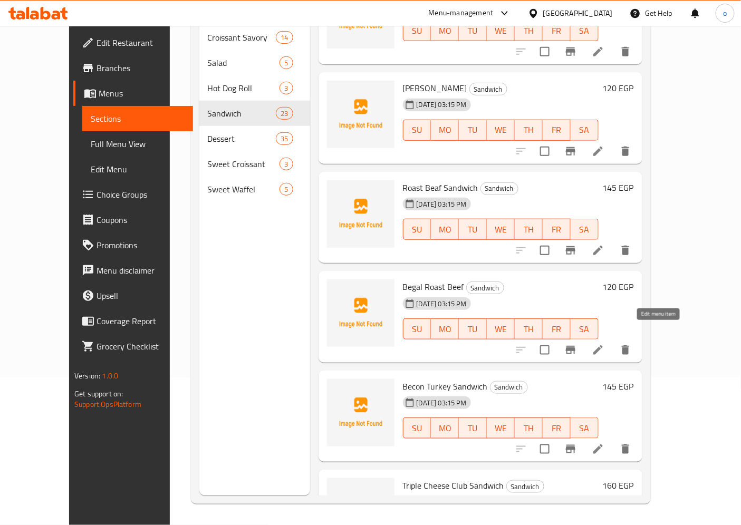
click at [605, 344] on icon at bounding box center [598, 350] width 13 height 13
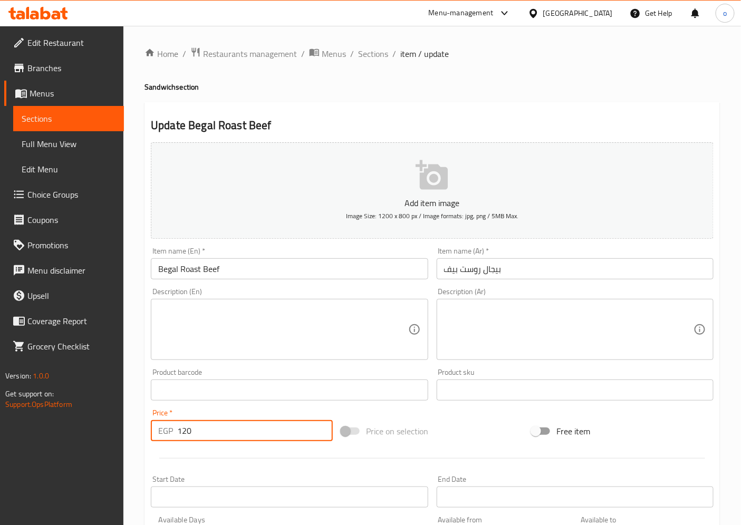
click at [177, 433] on input "120" at bounding box center [255, 430] width 156 height 21
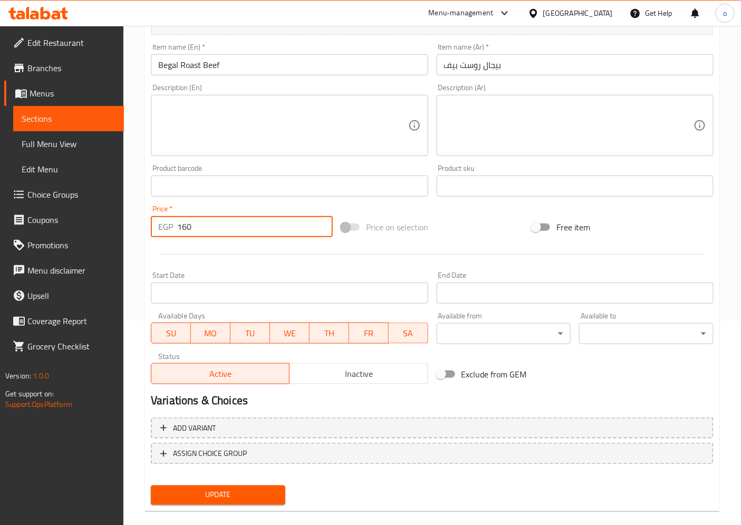
scroll to position [218, 0]
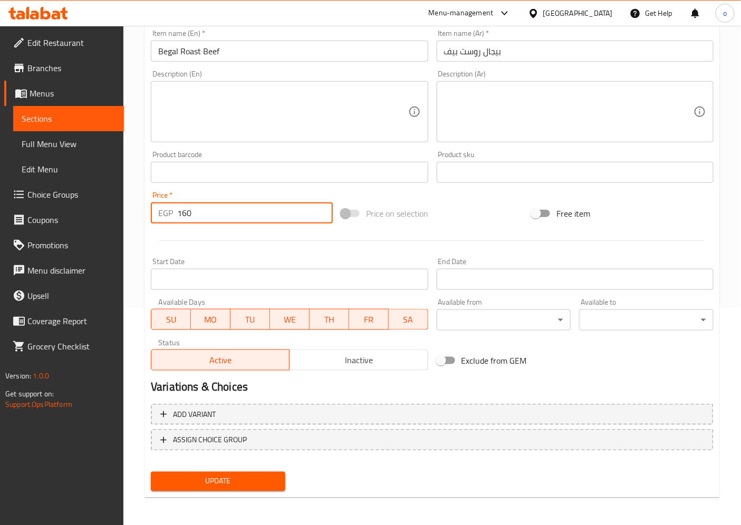
type input "160"
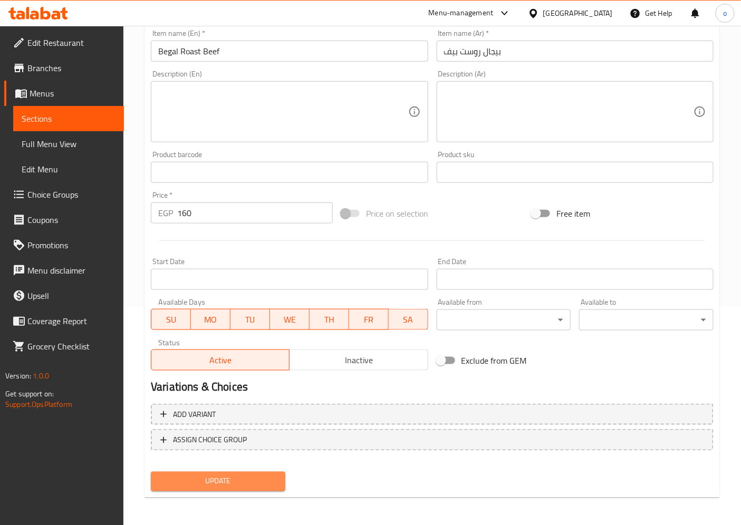
click at [188, 483] on span "Update" at bounding box center [218, 481] width 118 height 13
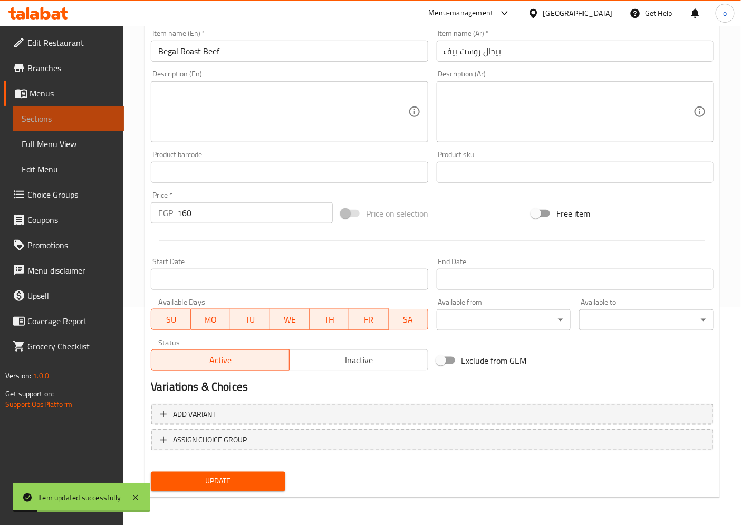
click at [76, 117] on span "Sections" at bounding box center [69, 118] width 94 height 13
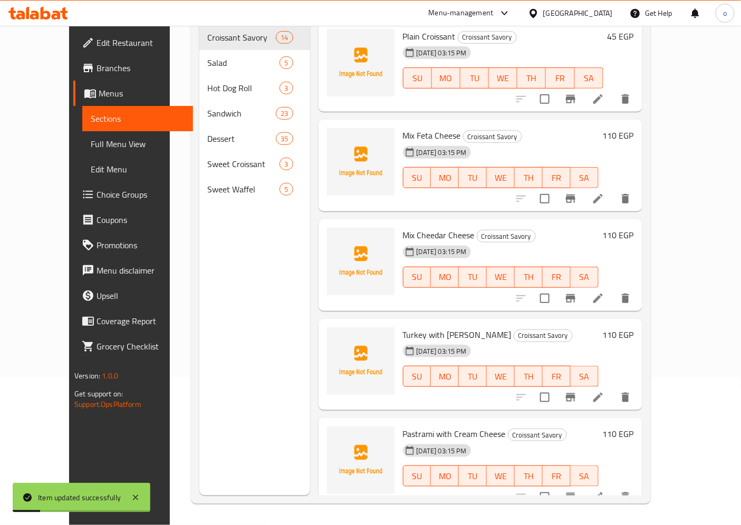
scroll to position [148, 0]
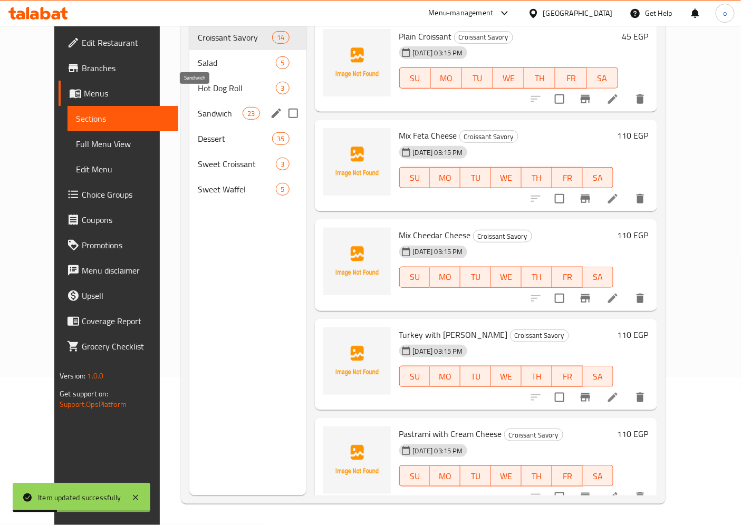
click at [198, 107] on span "Sandwich" at bounding box center [220, 113] width 45 height 13
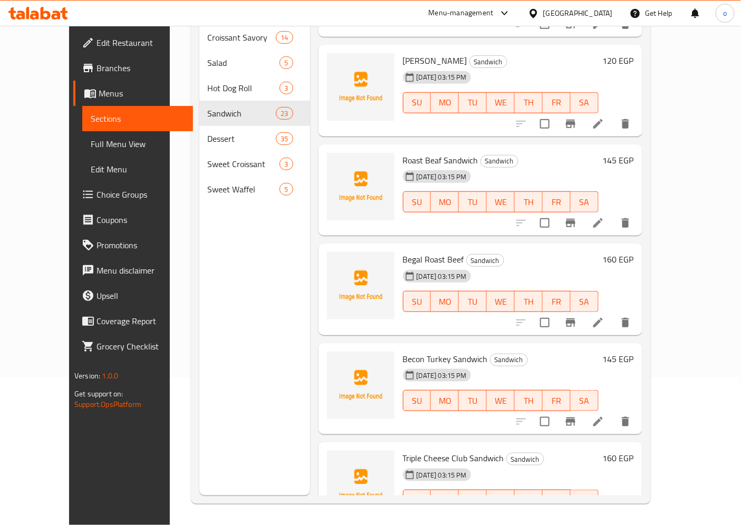
scroll to position [731, 0]
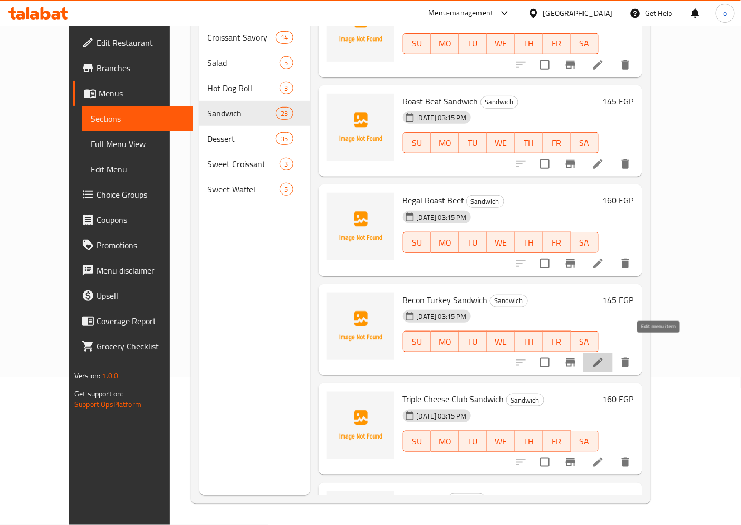
click at [605, 357] on icon at bounding box center [598, 363] width 13 height 13
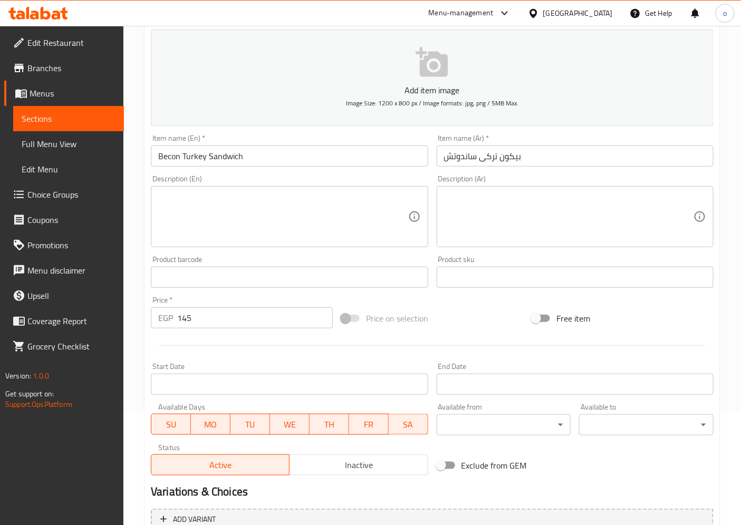
scroll to position [117, 0]
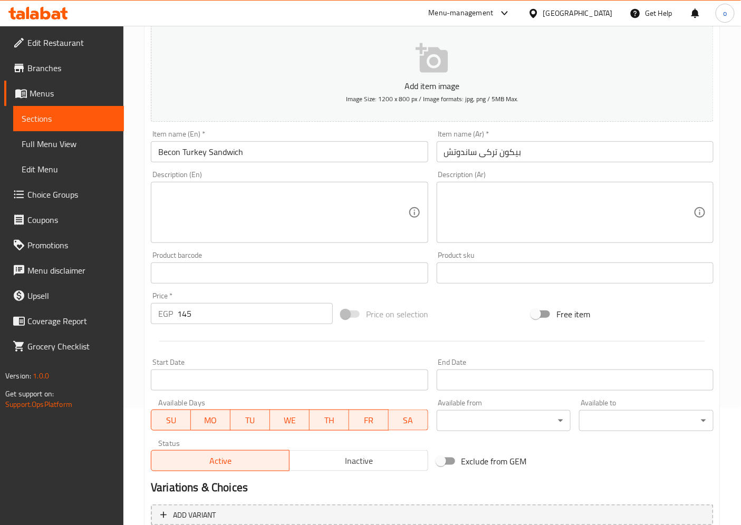
drag, startPoint x: 213, startPoint y: 313, endPoint x: 113, endPoint y: 317, distance: 99.8
click at [113, 317] on div "Edit Restaurant Branches Menus Sections Full Menu View Edit Menu Choice Groups …" at bounding box center [370, 269] width 741 height 720
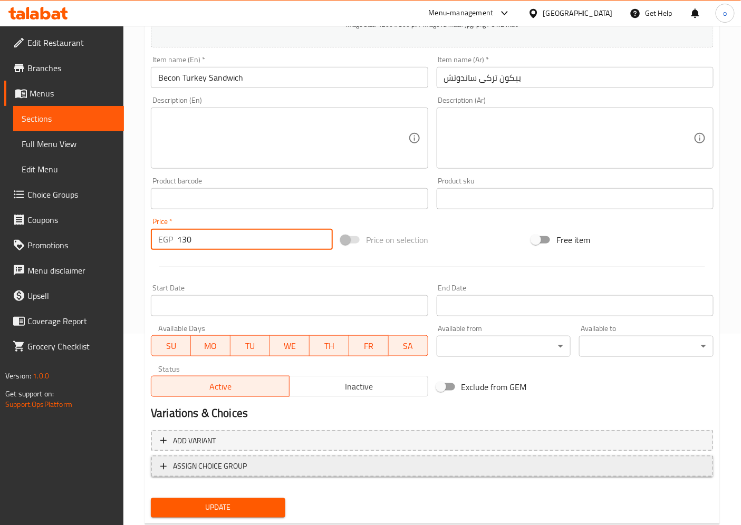
scroll to position [218, 0]
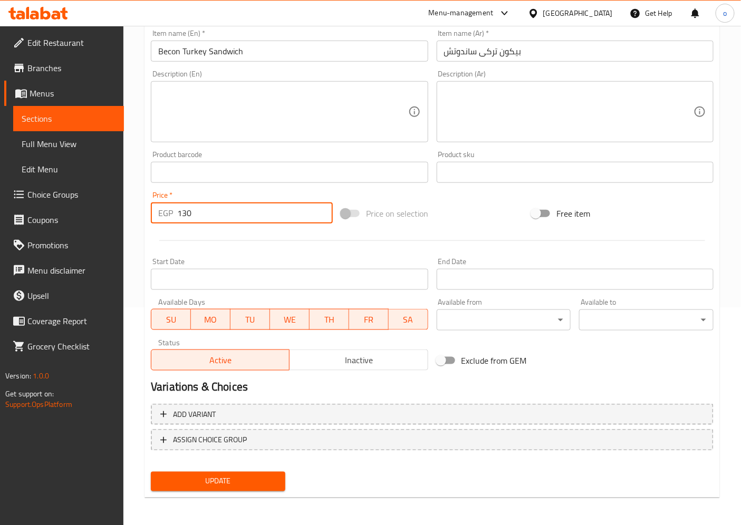
type input "130"
click at [217, 478] on span "Update" at bounding box center [218, 481] width 118 height 13
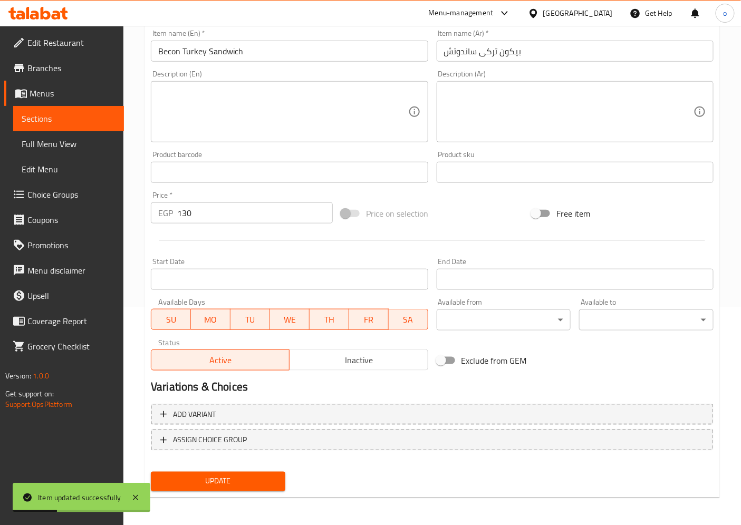
click at [88, 119] on span "Sections" at bounding box center [69, 118] width 94 height 13
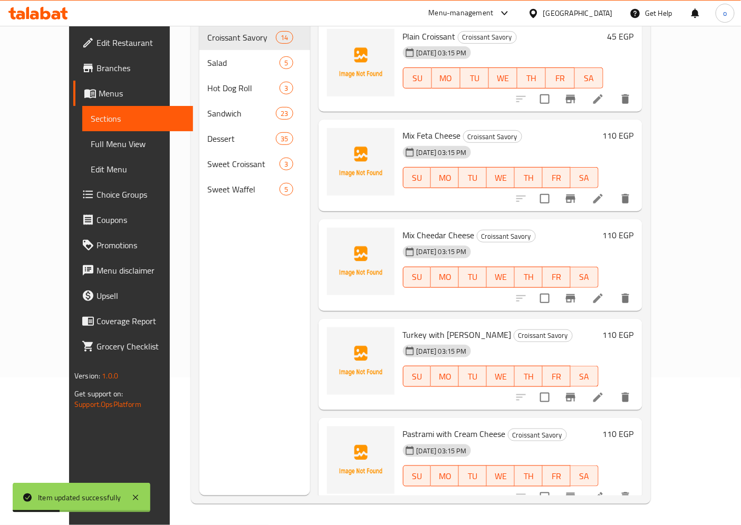
scroll to position [148, 0]
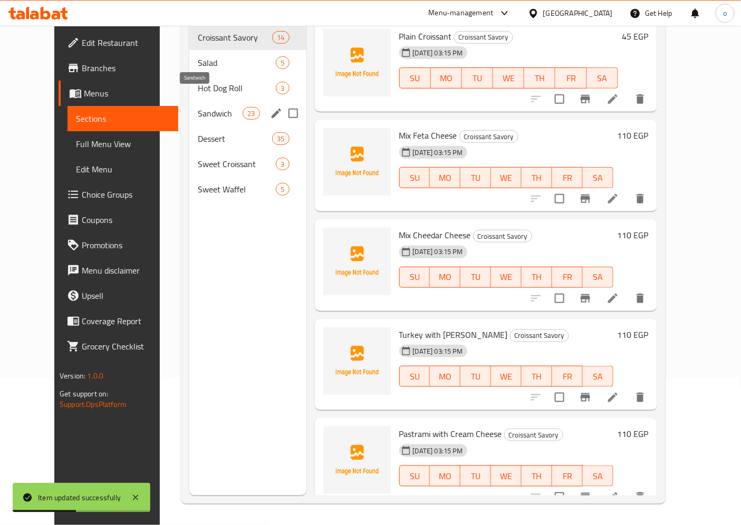
click at [198, 107] on span "Sandwich" at bounding box center [220, 113] width 45 height 13
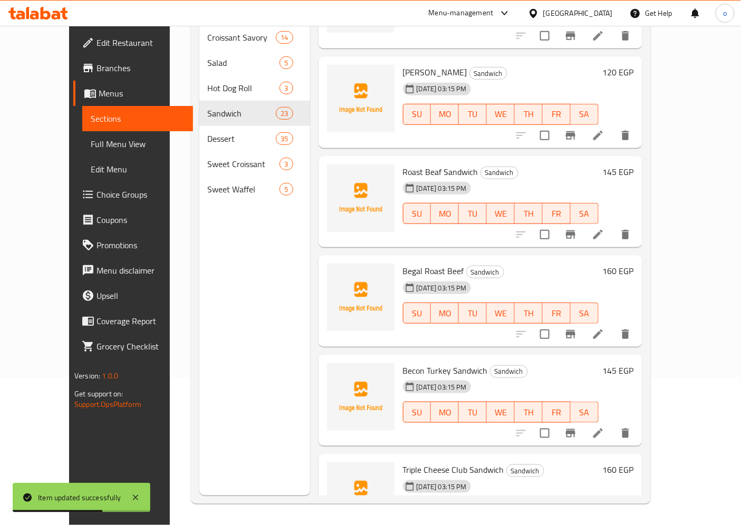
scroll to position [762, 0]
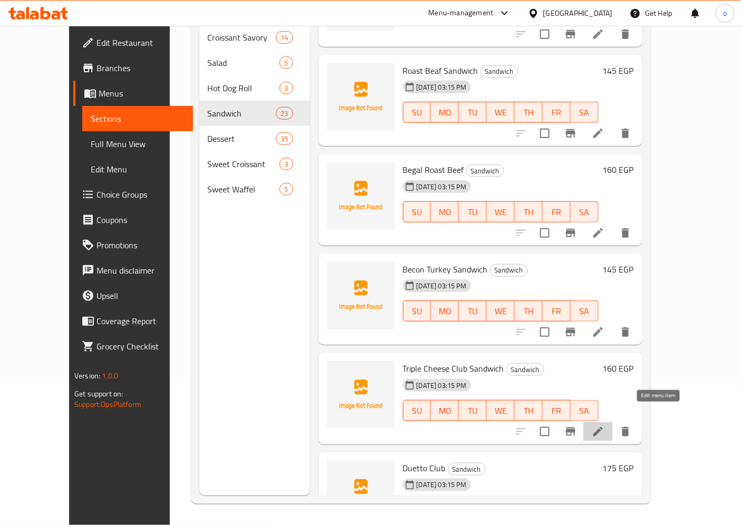
click at [603, 427] on icon at bounding box center [598, 431] width 9 height 9
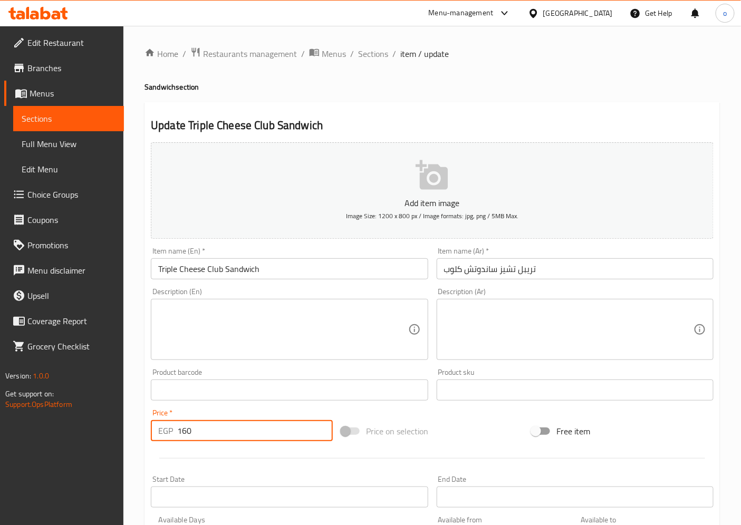
drag, startPoint x: 208, startPoint y: 436, endPoint x: 160, endPoint y: 439, distance: 48.6
click at [160, 439] on div "EGP 160 Price *" at bounding box center [242, 430] width 182 height 21
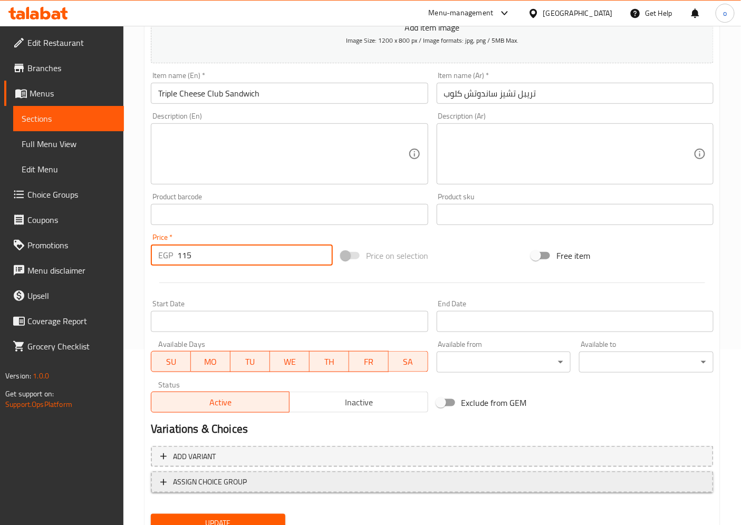
scroll to position [218, 0]
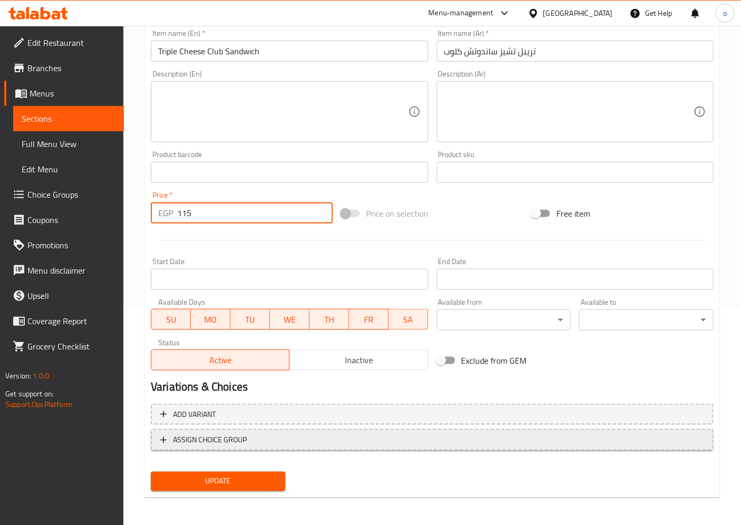
type input "115"
click at [209, 488] on button "Update" at bounding box center [218, 482] width 135 height 20
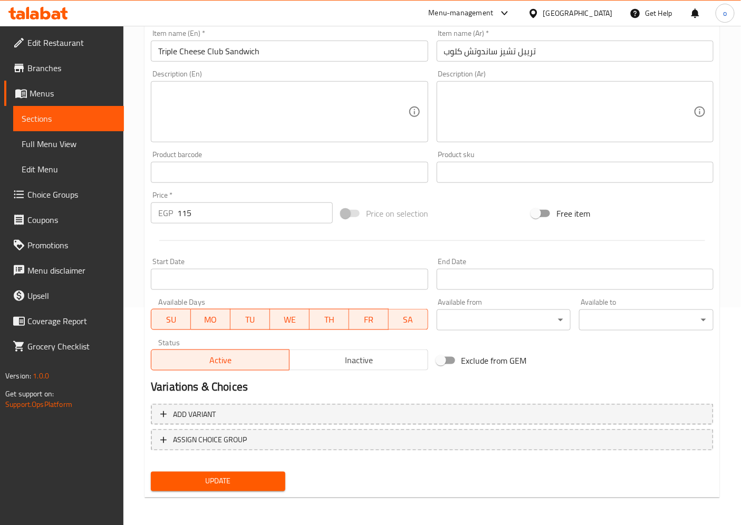
click at [265, 477] on span "Update" at bounding box center [218, 481] width 118 height 13
click at [95, 119] on span "Sections" at bounding box center [69, 118] width 94 height 13
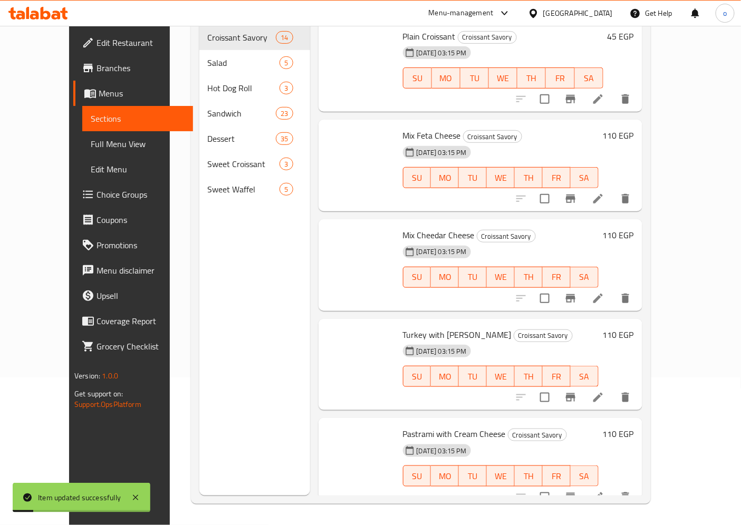
scroll to position [148, 0]
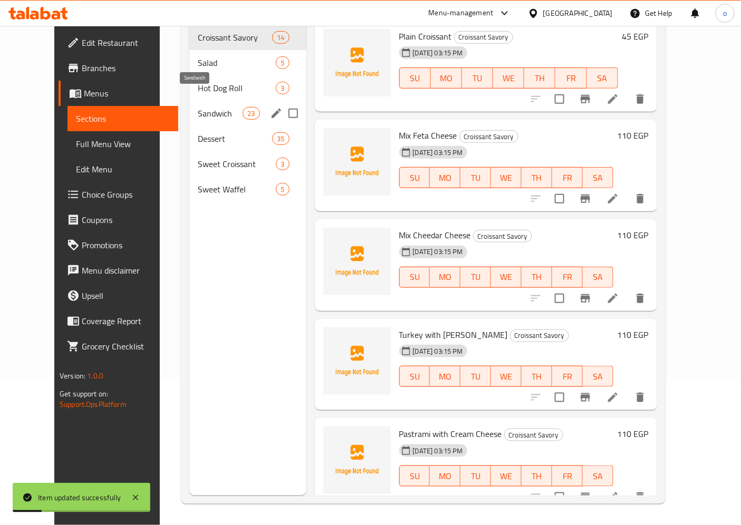
click at [198, 107] on span "Sandwich" at bounding box center [220, 113] width 45 height 13
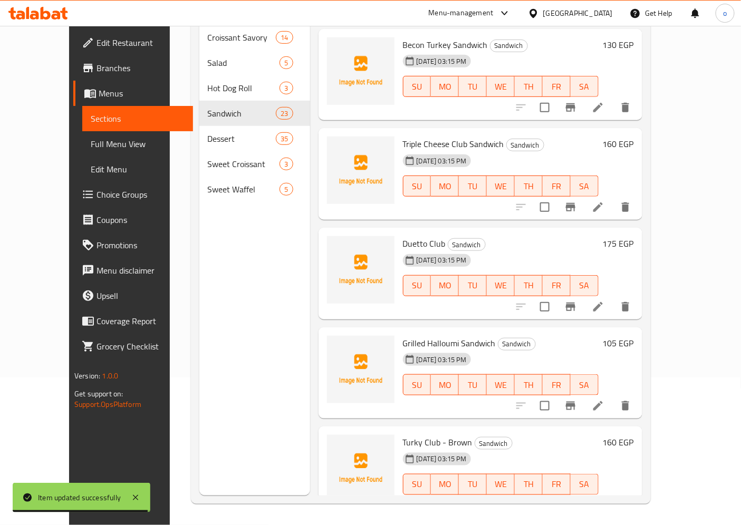
scroll to position [996, 0]
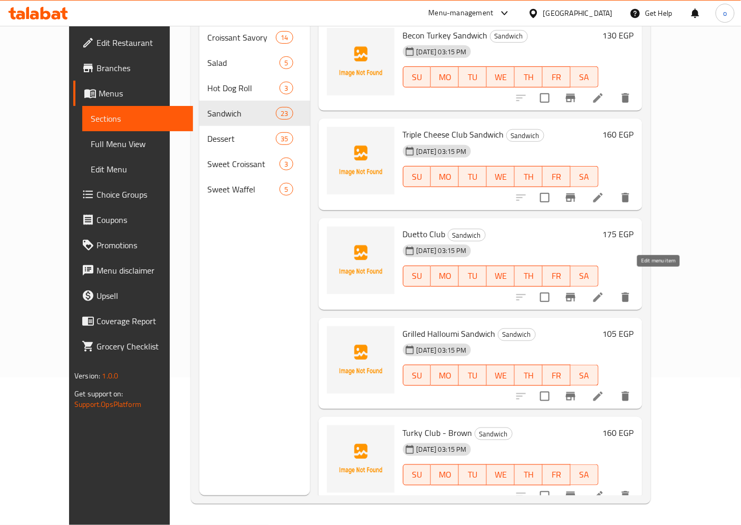
click at [605, 291] on icon at bounding box center [598, 297] width 13 height 13
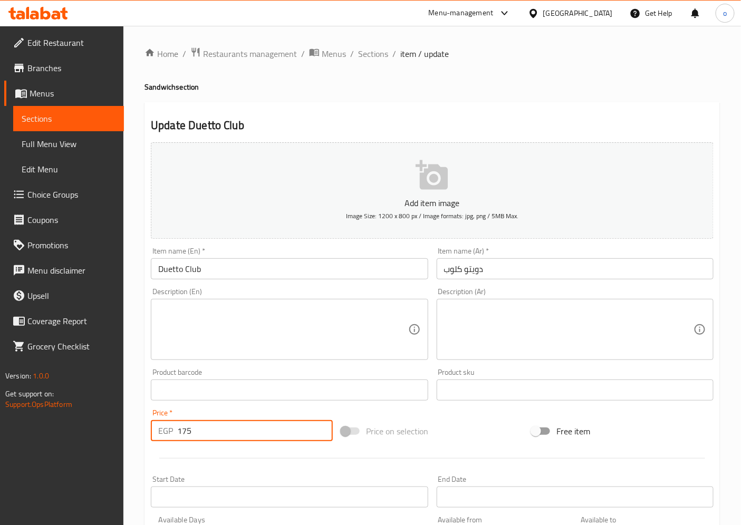
drag, startPoint x: 205, startPoint y: 436, endPoint x: 144, endPoint y: 431, distance: 60.9
click at [145, 431] on div "Update Duetto Club Add item image Image Size: 1200 x 800 px / Image formats: jp…" at bounding box center [433, 409] width 576 height 614
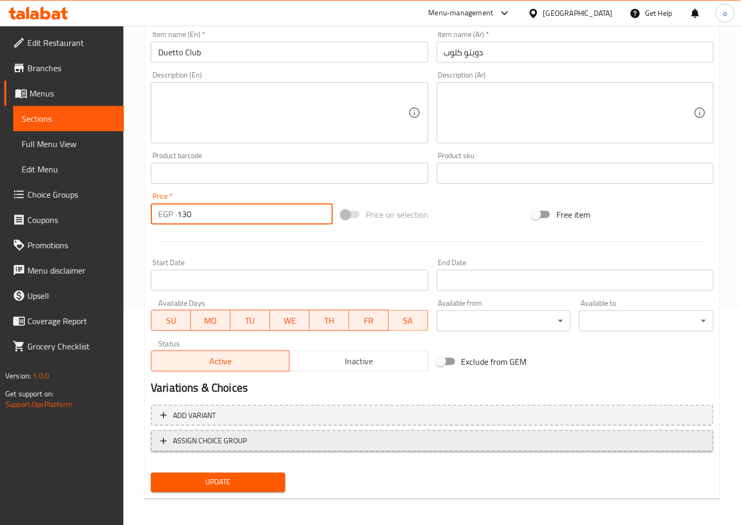
scroll to position [218, 0]
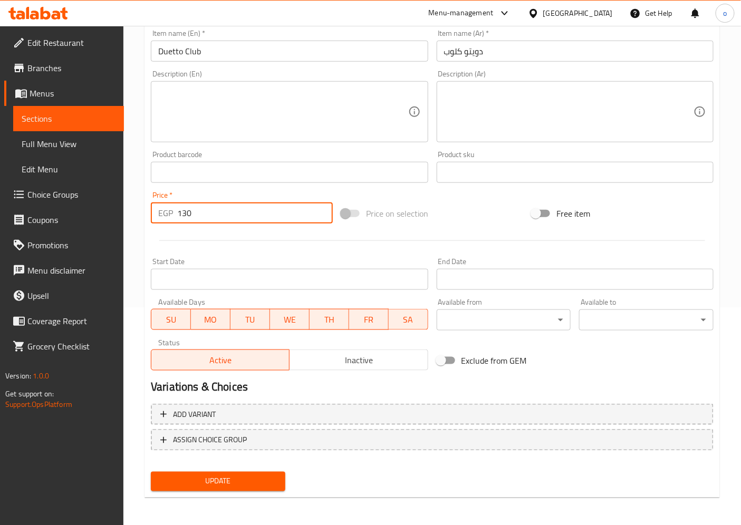
type input "130"
click at [226, 478] on span "Update" at bounding box center [218, 481] width 118 height 13
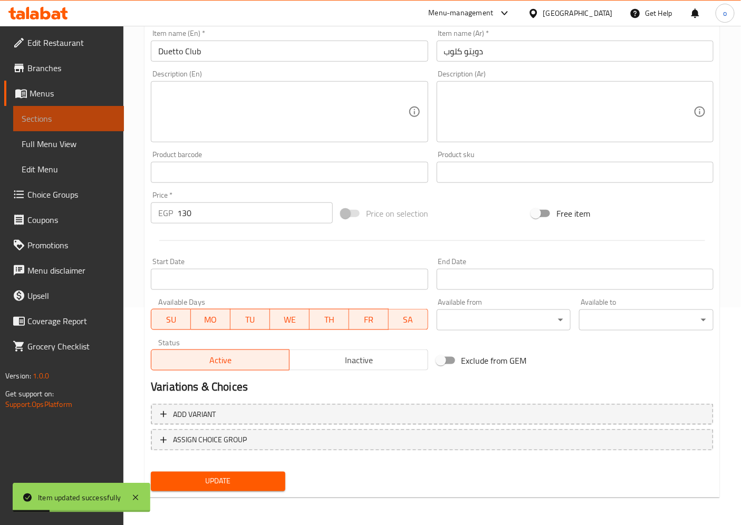
click at [59, 116] on span "Sections" at bounding box center [69, 118] width 94 height 13
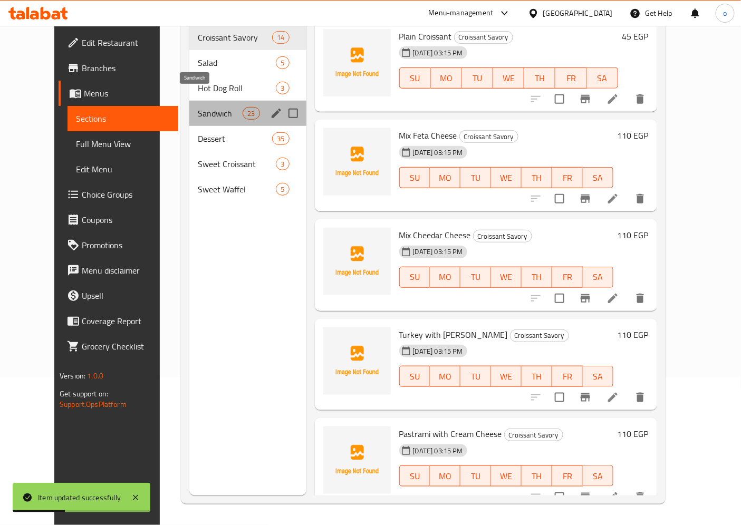
click at [198, 107] on span "Sandwich" at bounding box center [220, 113] width 45 height 13
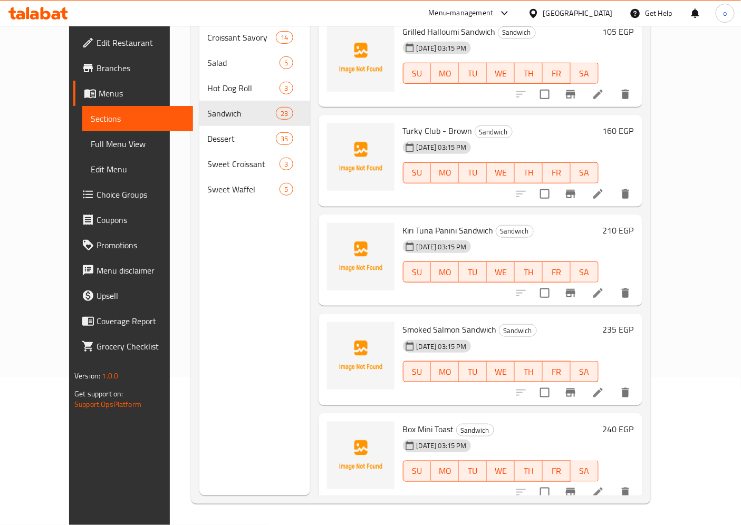
scroll to position [1299, 0]
click at [605, 286] on icon at bounding box center [598, 292] width 13 height 13
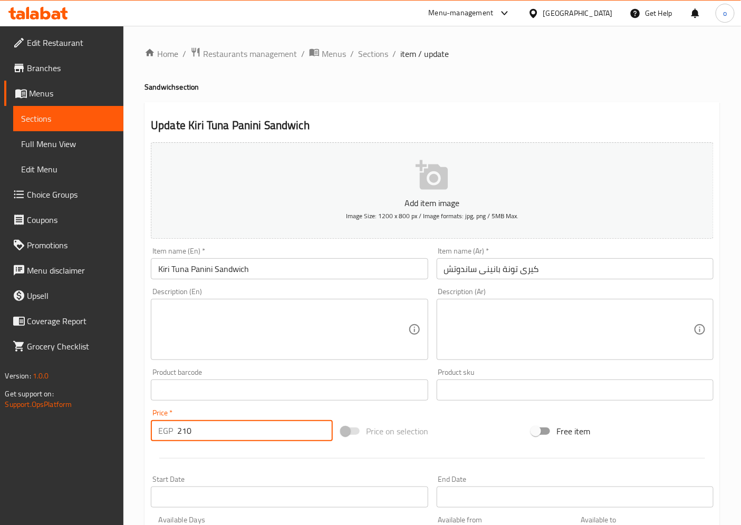
drag, startPoint x: 217, startPoint y: 426, endPoint x: 154, endPoint y: 425, distance: 62.8
click at [154, 425] on div "EGP 210 Price *" at bounding box center [242, 430] width 182 height 21
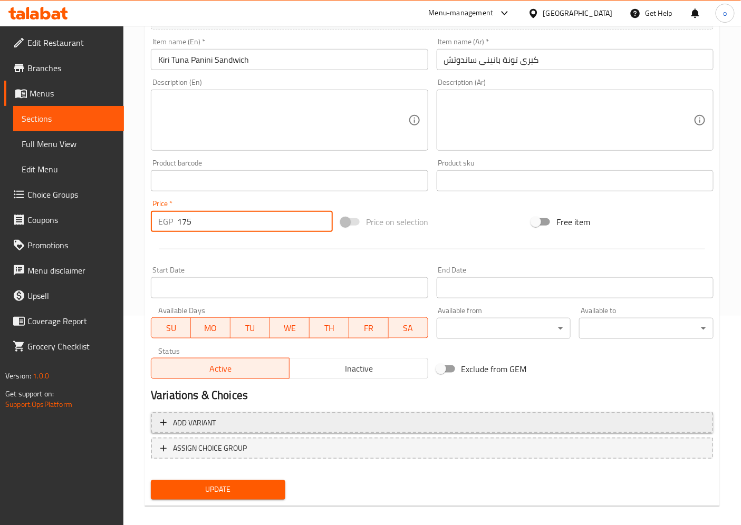
scroll to position [218, 0]
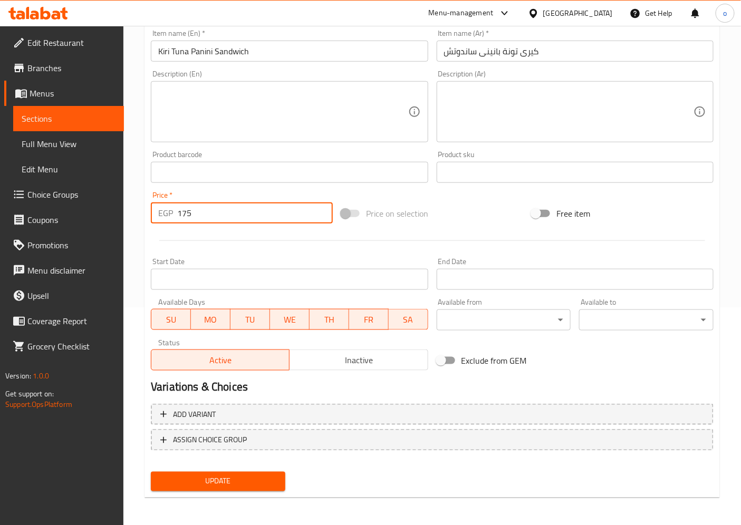
type input "175"
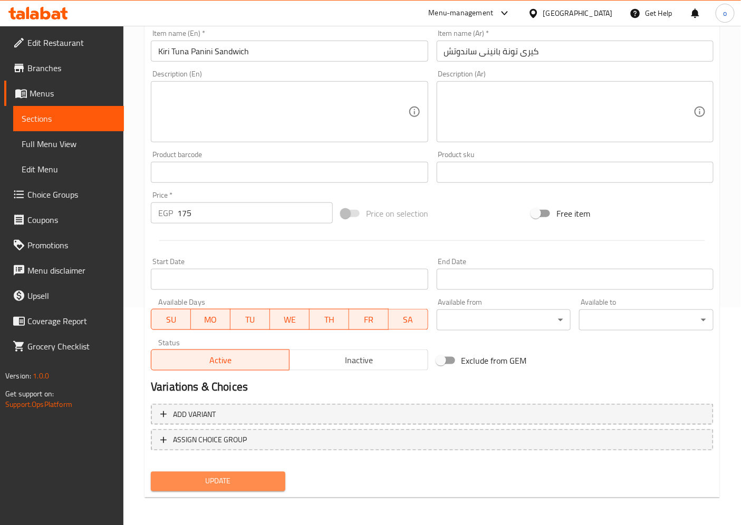
click at [215, 479] on span "Update" at bounding box center [218, 481] width 118 height 13
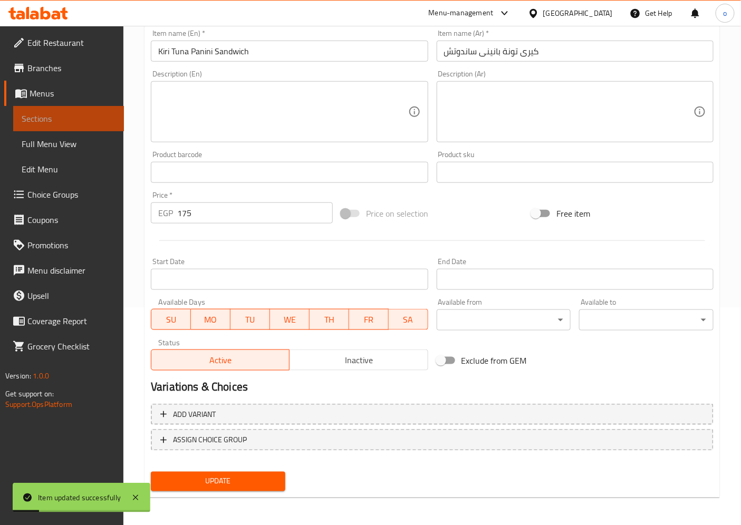
click at [77, 119] on span "Sections" at bounding box center [69, 118] width 94 height 13
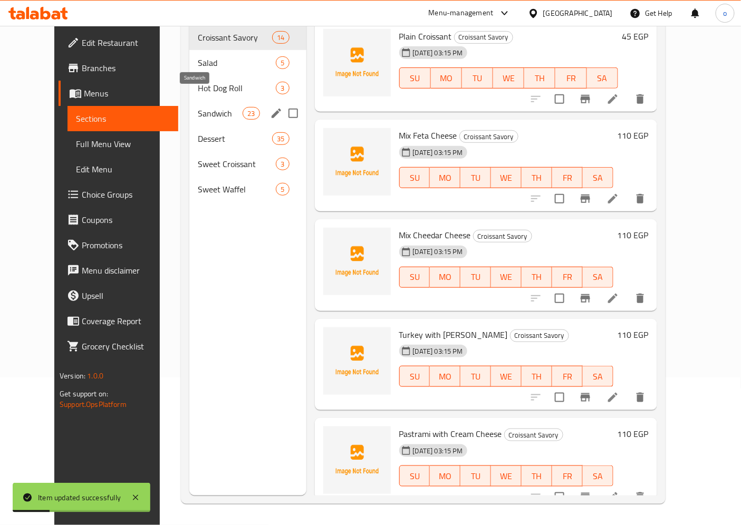
click at [198, 107] on span "Sandwich" at bounding box center [220, 113] width 45 height 13
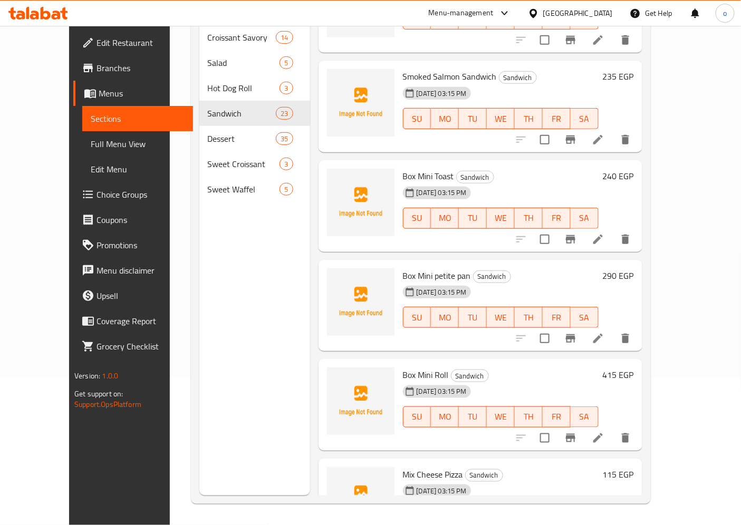
scroll to position [1610, 0]
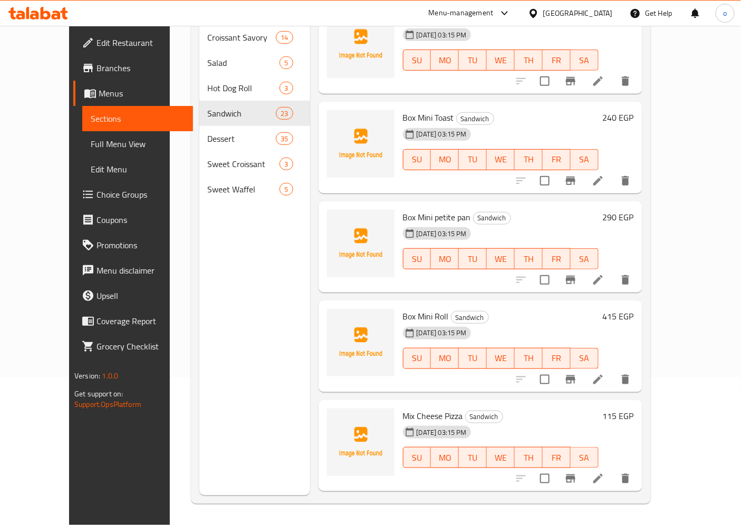
click at [613, 370] on li at bounding box center [598, 379] width 30 height 19
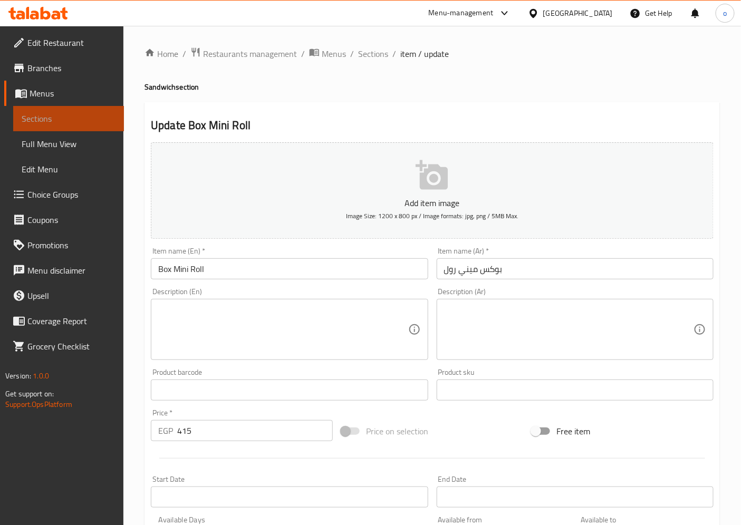
click at [87, 119] on span "Sections" at bounding box center [69, 118] width 94 height 13
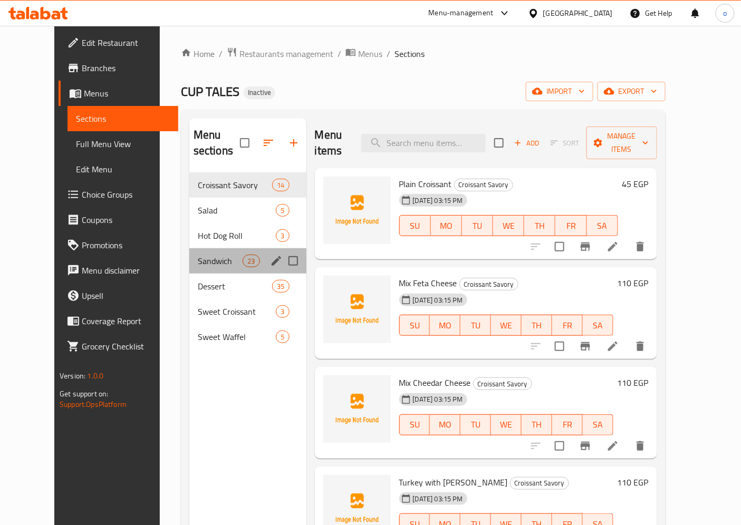
click at [189, 248] on div "Sandwich 23" at bounding box center [247, 260] width 117 height 25
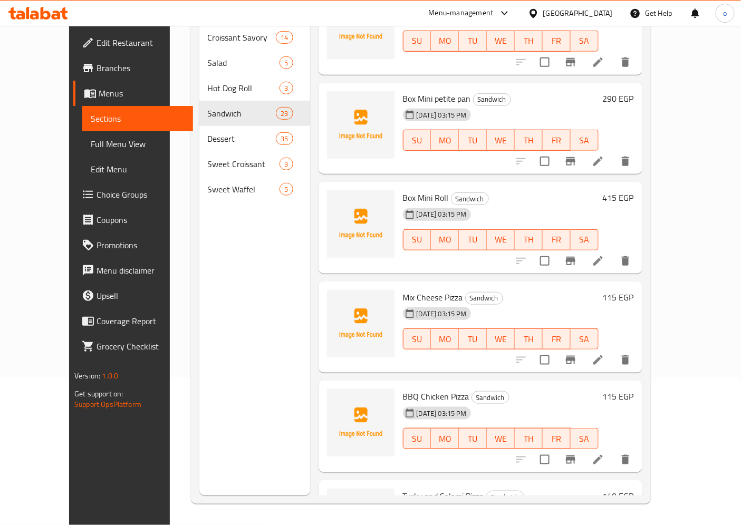
scroll to position [1787, 0]
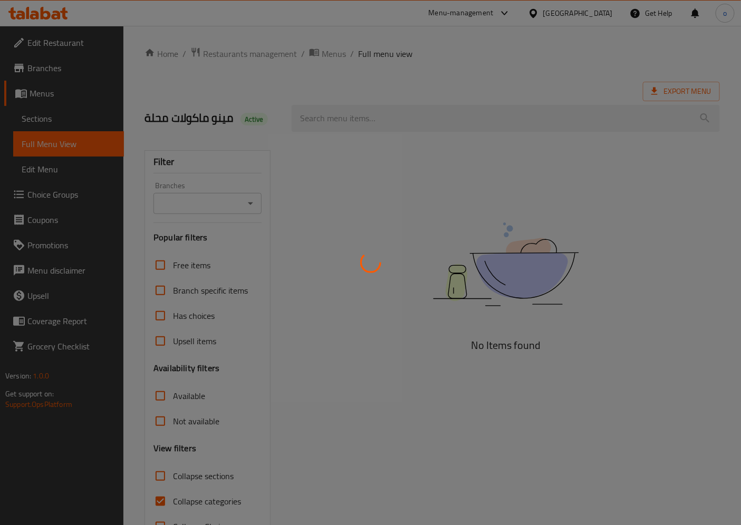
scroll to position [35, 0]
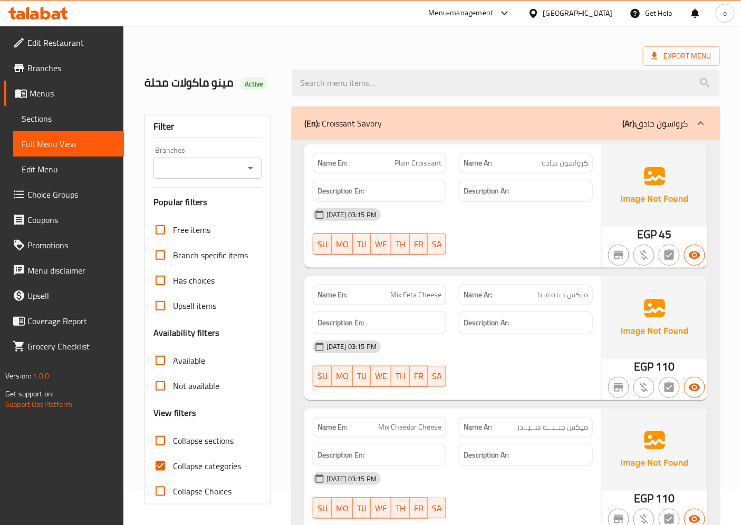
click at [161, 465] on input "Collapse categories" at bounding box center [160, 466] width 25 height 25
checkbox input "false"
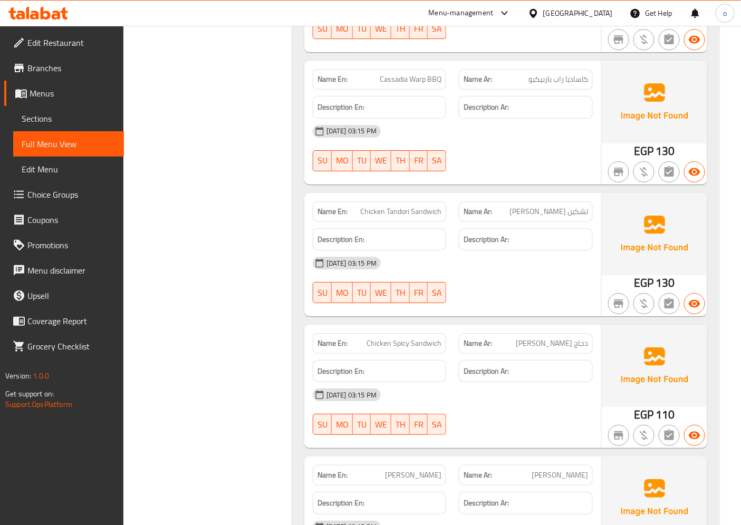
scroll to position [3905, 0]
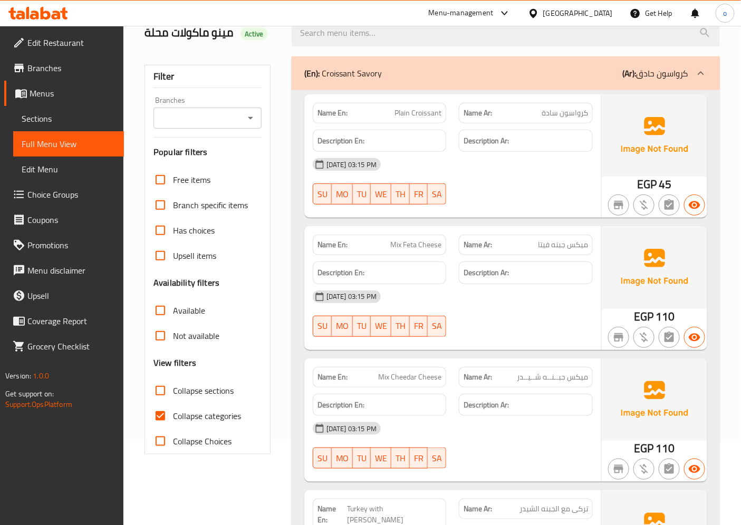
scroll to position [176, 0]
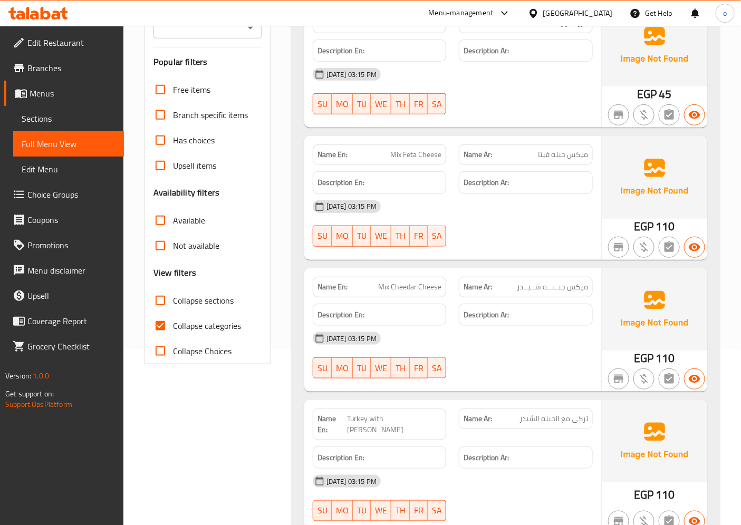
click at [165, 328] on input "Collapse categories" at bounding box center [160, 325] width 25 height 25
checkbox input "false"
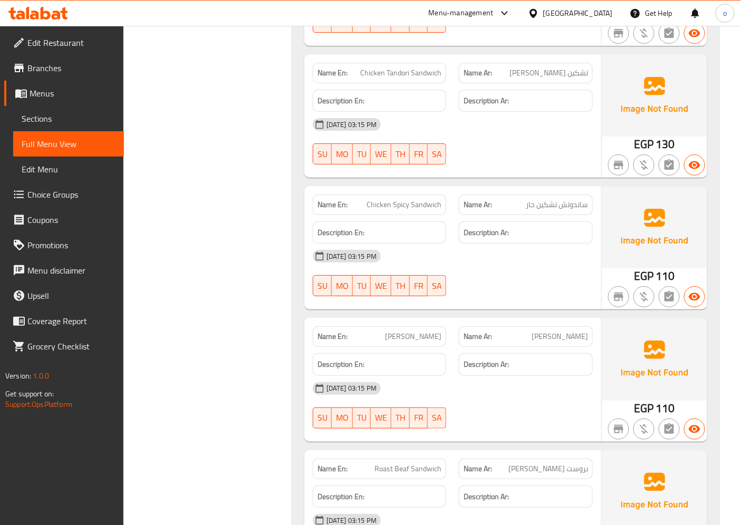
scroll to position [4044, 0]
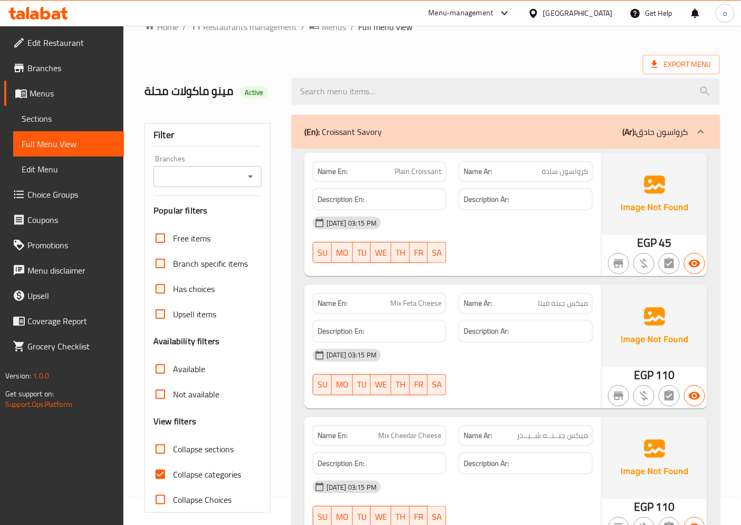
scroll to position [176, 0]
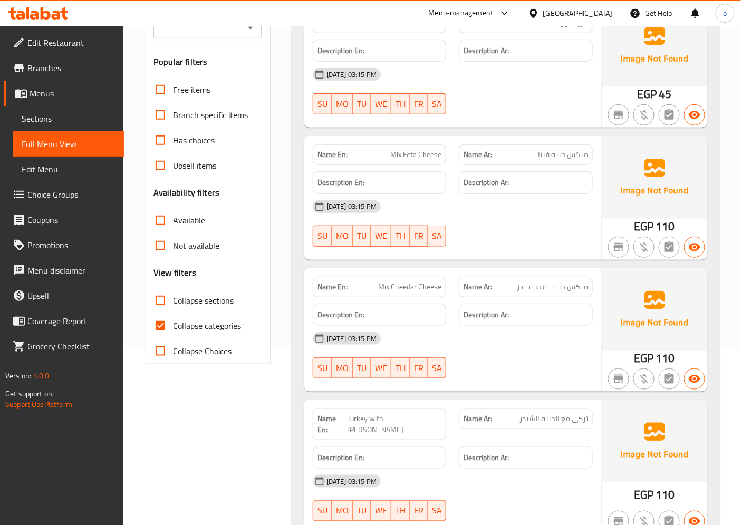
click at [160, 330] on input "Collapse categories" at bounding box center [160, 325] width 25 height 25
checkbox input "false"
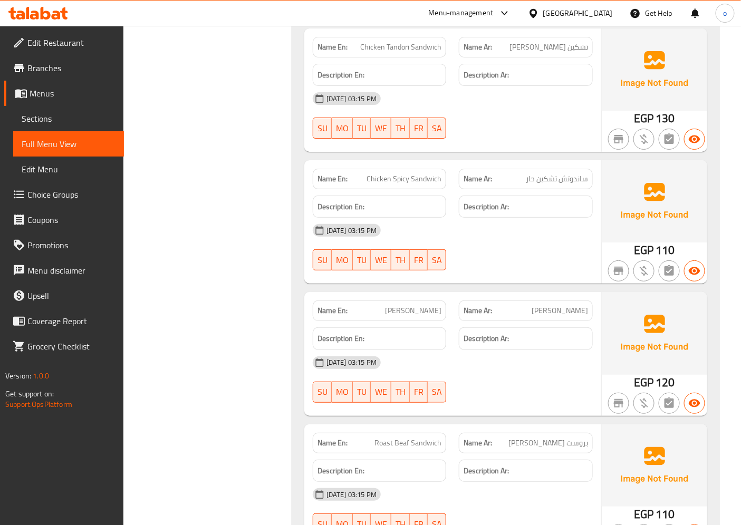
scroll to position [4103, 0]
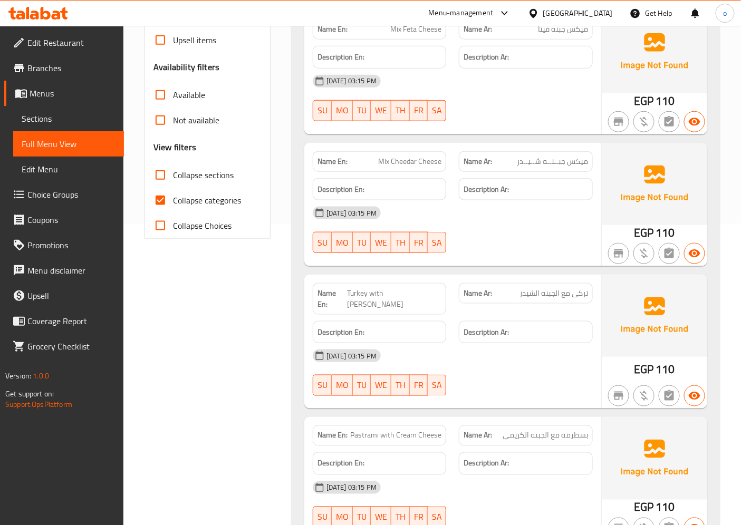
scroll to position [351, 0]
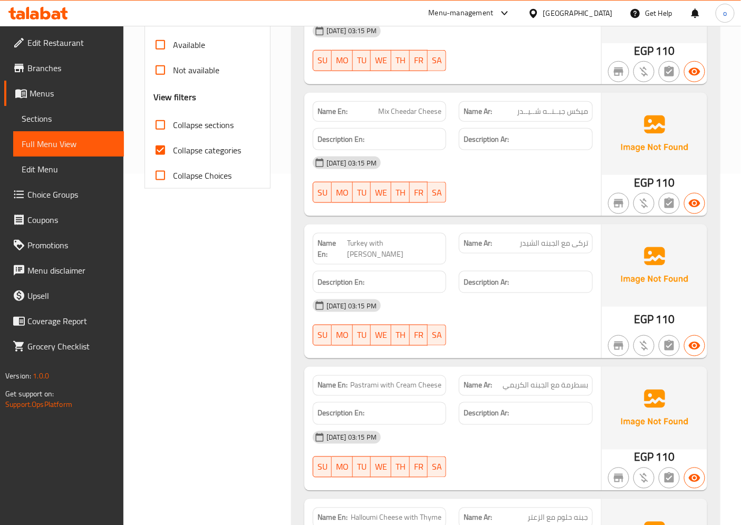
click at [159, 149] on input "Collapse categories" at bounding box center [160, 150] width 25 height 25
checkbox input "false"
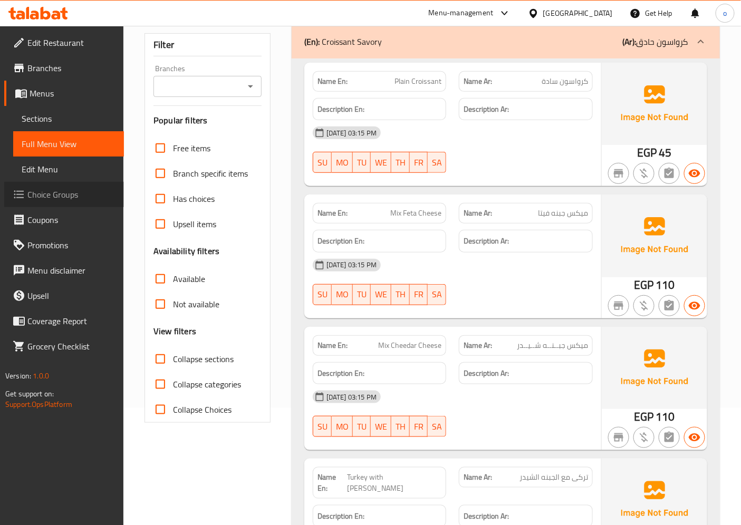
click at [46, 197] on span "Choice Groups" at bounding box center [71, 194] width 88 height 13
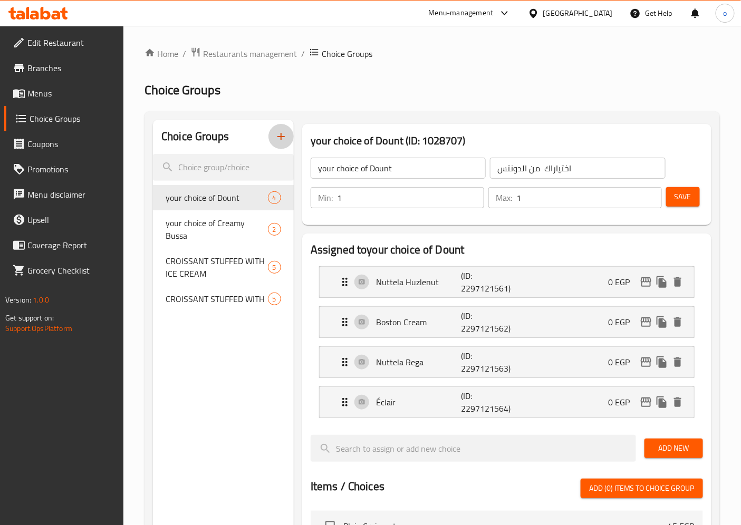
click at [285, 136] on icon "button" at bounding box center [281, 136] width 13 height 13
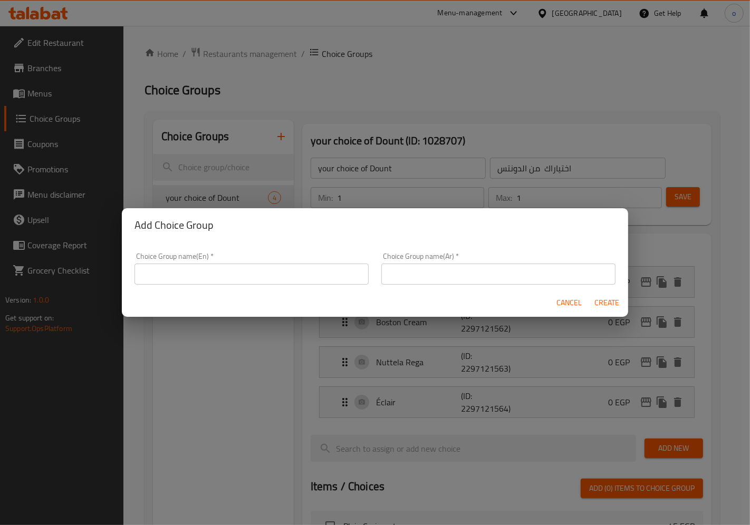
click at [286, 271] on input "text" at bounding box center [252, 274] width 234 height 21
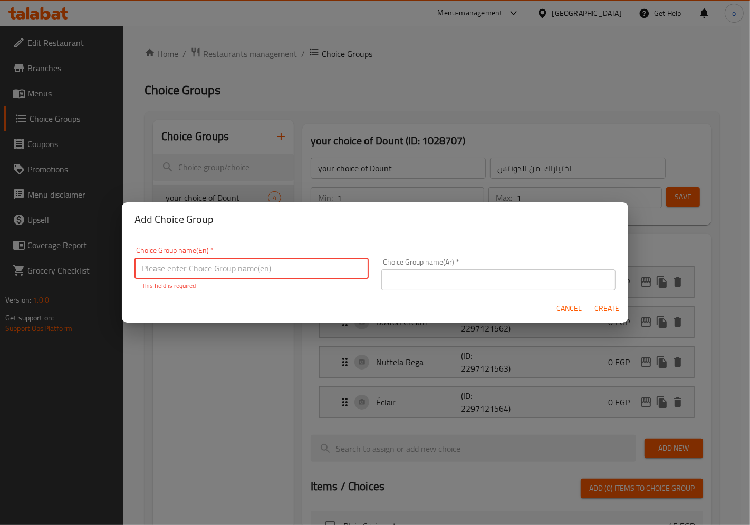
click at [283, 270] on input "text" at bounding box center [252, 268] width 234 height 21
paste input "ESPRESSO CON PANA"
click at [145, 270] on input "ESPRESSO CON PANA" at bounding box center [252, 268] width 234 height 21
click at [137, 270] on input "ESPRESSO CON PANA" at bounding box center [252, 268] width 234 height 21
type input "ESPRESSO CON PANA"
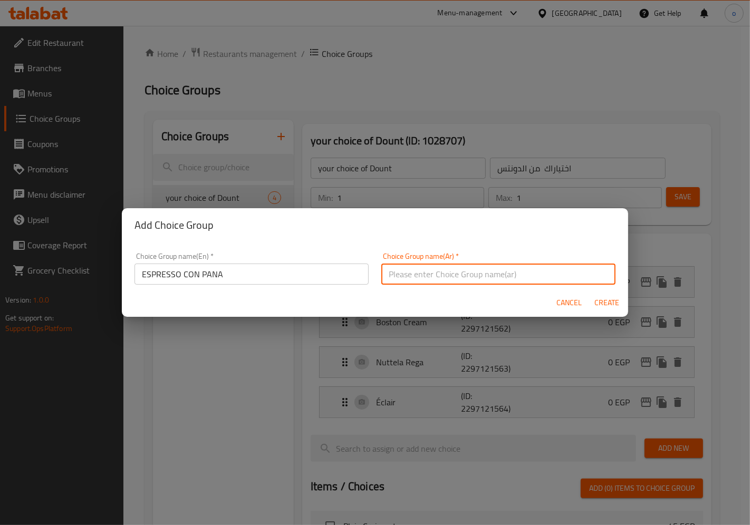
click at [433, 276] on input "text" at bounding box center [498, 274] width 234 height 21
paste input "اسبريسو كون بانا"
type input "اسبريسو كون بانا"
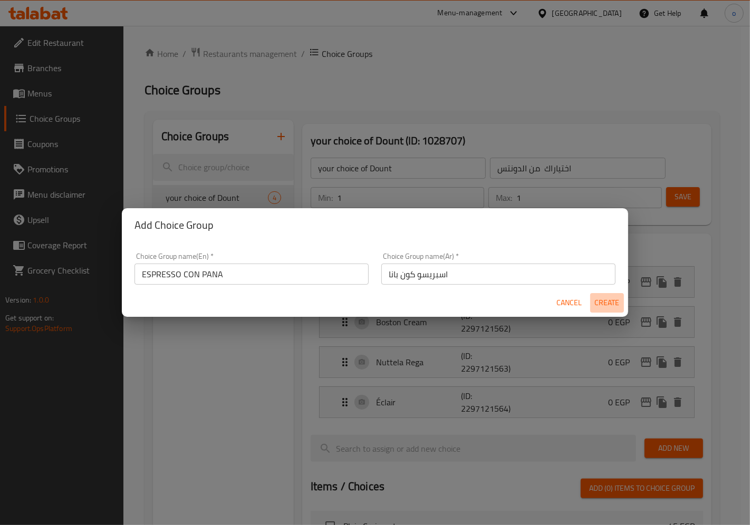
click at [602, 302] on span "Create" at bounding box center [607, 302] width 25 height 13
type input "ESPRESSO CON PANA"
type input "اسبريسو كون بانا"
type input "0"
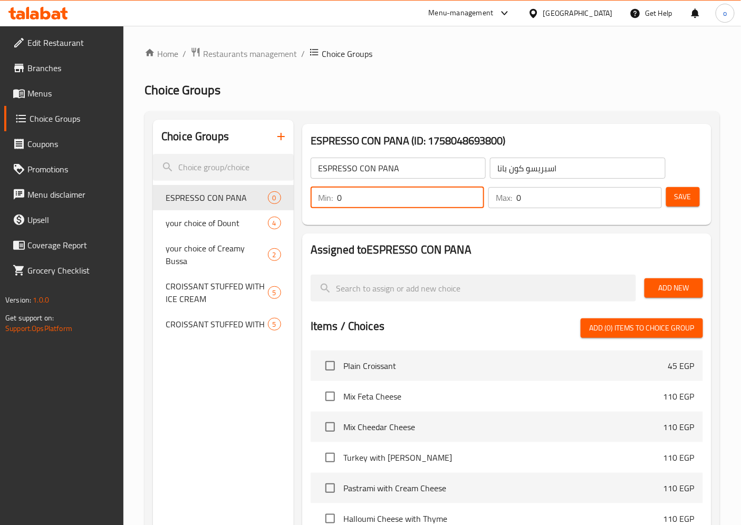
drag, startPoint x: 359, startPoint y: 200, endPoint x: 329, endPoint y: 197, distance: 30.8
click at [329, 197] on div "Min: 0 ​" at bounding box center [398, 197] width 174 height 21
type input "1"
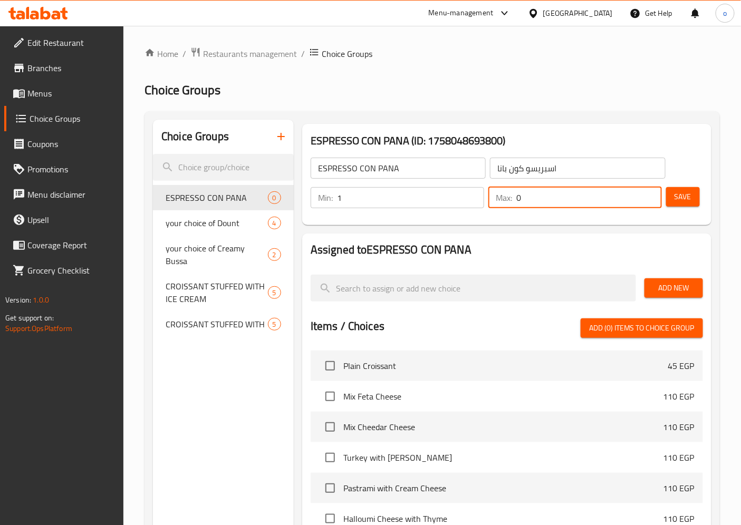
click at [513, 196] on div "Max: 0 ​" at bounding box center [576, 197] width 174 height 21
type input "1"
click at [673, 199] on button "Save" at bounding box center [683, 197] width 34 height 20
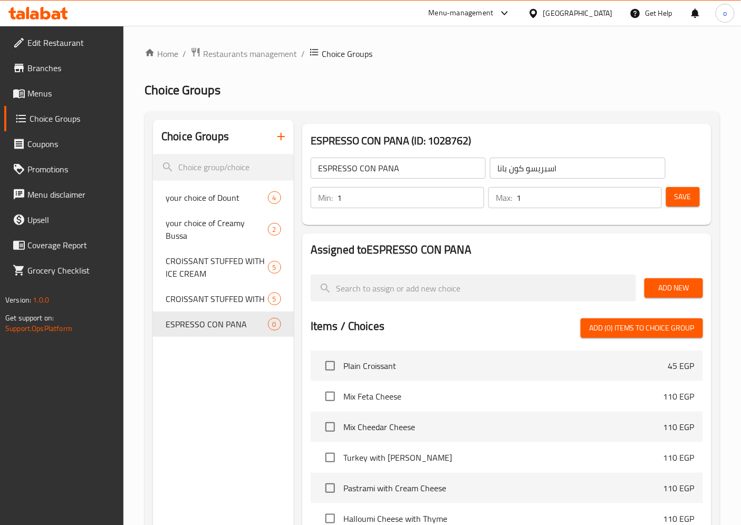
click at [668, 291] on span "Add New" at bounding box center [674, 288] width 42 height 13
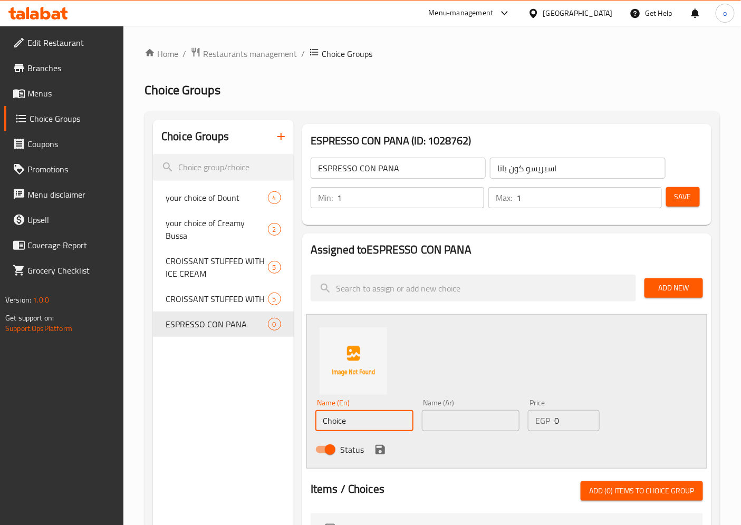
drag, startPoint x: 368, startPoint y: 423, endPoint x: 305, endPoint y: 423, distance: 62.8
click at [305, 423] on div "Assigned to ESPRESSO CON PANA Add New Name (En) Choice Name (En) Name (Ar) Name…" at bounding box center [506, 534] width 409 height 600
click at [349, 409] on div "Name (En) Name (En)" at bounding box center [364, 415] width 98 height 32
click at [351, 424] on input "text" at bounding box center [364, 420] width 98 height 21
drag, startPoint x: 351, startPoint y: 424, endPoint x: 329, endPoint y: 415, distance: 23.7
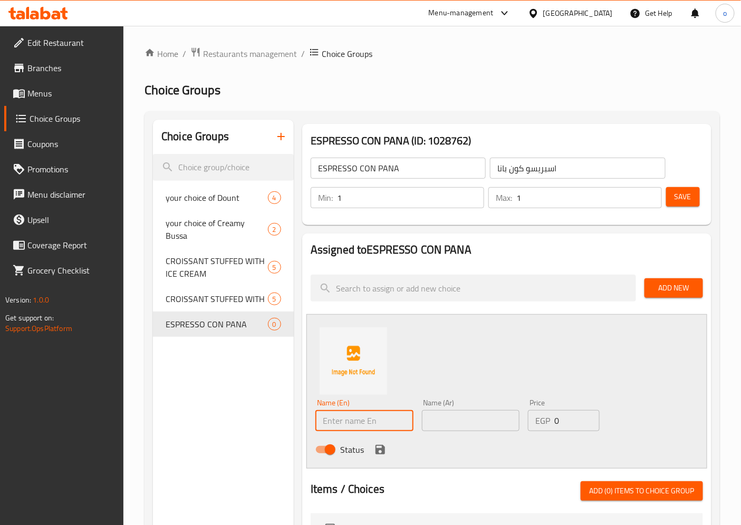
click at [329, 415] on input "text" at bounding box center [364, 420] width 98 height 21
type input "ة"
type input "madiam"
click at [431, 412] on input "text" at bounding box center [471, 420] width 98 height 21
type input "l"
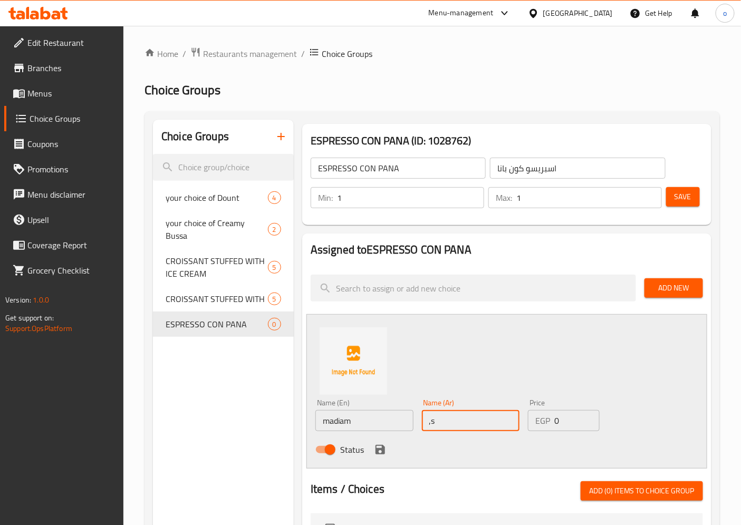
type input ","
type input "وسط"
drag, startPoint x: 328, startPoint y: 423, endPoint x: 310, endPoint y: 422, distance: 18.5
click at [310, 422] on div "Name (En) madiam Name (En) Name (Ar) وسط Name (Ar) Price EGP 0 Price Status" at bounding box center [507, 391] width 401 height 155
click at [345, 423] on input "Madiam" at bounding box center [364, 420] width 98 height 21
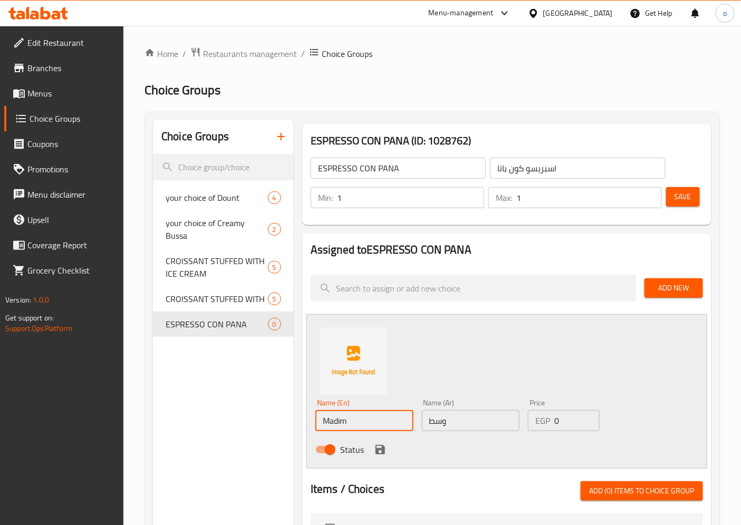
click at [356, 425] on input "Madim" at bounding box center [364, 420] width 98 height 21
click at [339, 424] on input "Madim" at bounding box center [364, 420] width 98 height 21
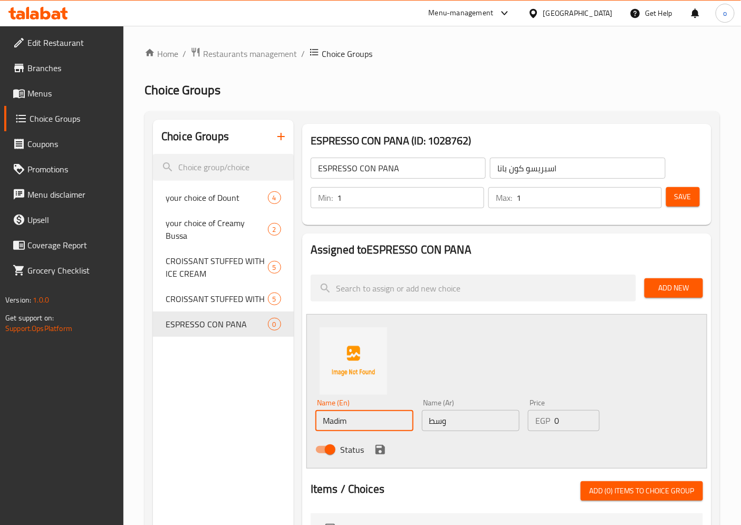
type input "Madim"
drag, startPoint x: 339, startPoint y: 424, endPoint x: 537, endPoint y: 355, distance: 210.1
click at [537, 355] on div "Name (En) Madim Name (En) Name (Ar) وسط Name (Ar) Price EGP 0 Price Status" at bounding box center [507, 391] width 401 height 155
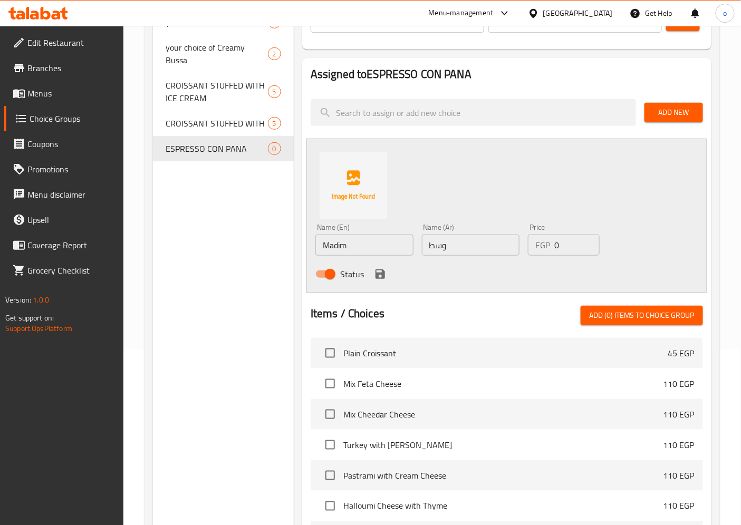
scroll to position [59, 0]
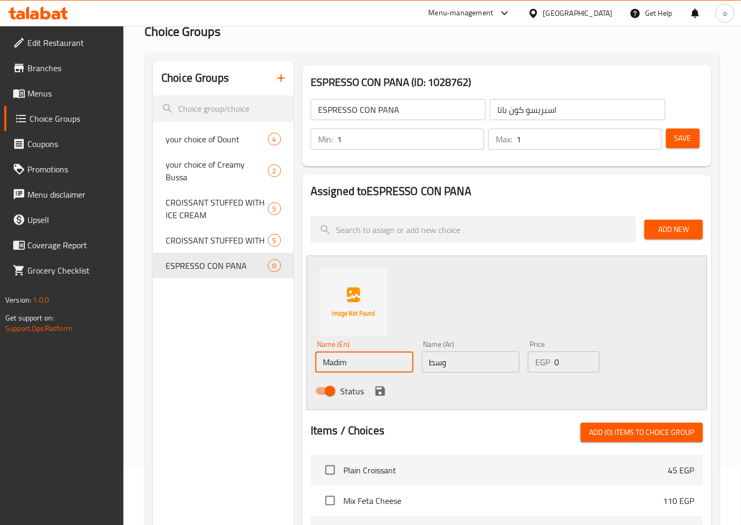
drag, startPoint x: 367, startPoint y: 365, endPoint x: 318, endPoint y: 367, distance: 49.1
click at [318, 367] on input "Madim" at bounding box center [364, 362] width 98 height 21
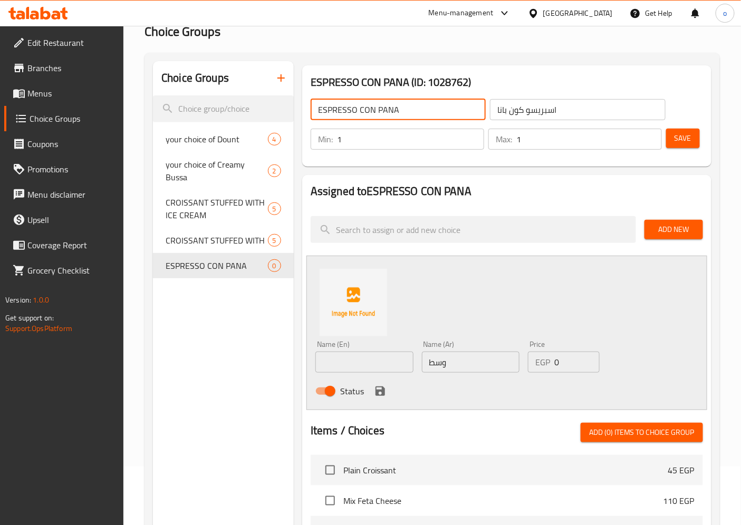
click at [423, 113] on input "ESPRESSO CON PANA" at bounding box center [398, 109] width 175 height 21
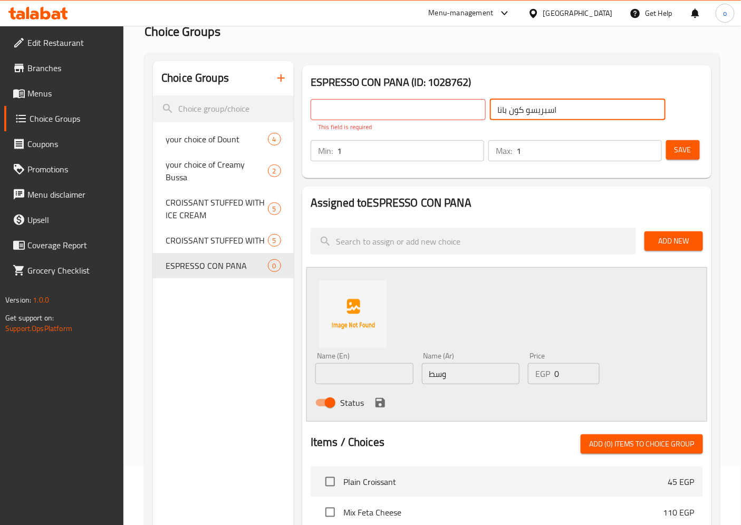
click at [556, 104] on input "اسبريسو كون بانا" at bounding box center [577, 109] width 175 height 21
click at [504, 78] on h3 "ESPRESSO CON PANA (ID: 1028762)" at bounding box center [507, 82] width 393 height 17
click at [476, 91] on div "​ This field is required ​ This field is required Min: 1 ​ Max: 1 ​ Save" at bounding box center [507, 131] width 401 height 88
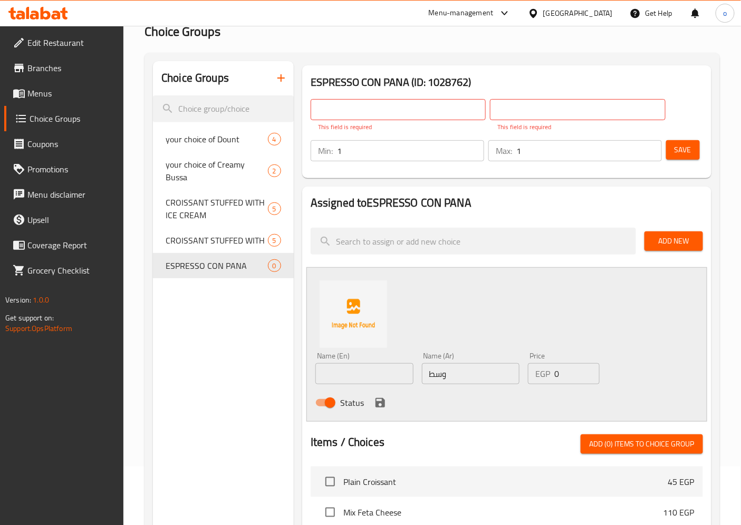
click at [456, 111] on input "text" at bounding box center [398, 109] width 175 height 21
click at [451, 108] on input "your choice of Dount" at bounding box center [398, 109] width 175 height 21
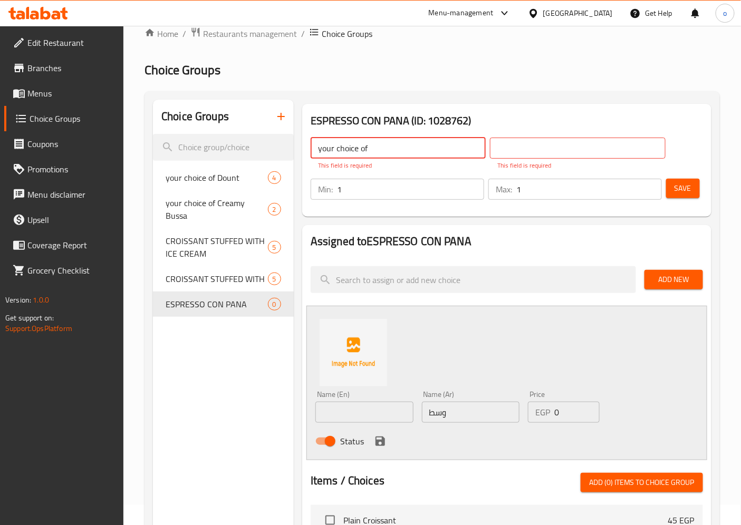
scroll to position [0, 0]
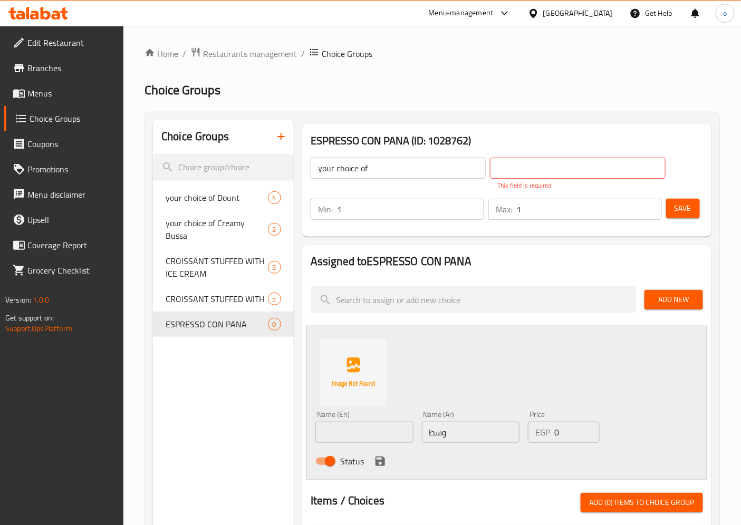
drag, startPoint x: 558, startPoint y: 129, endPoint x: 560, endPoint y: 123, distance: 6.2
click at [558, 125] on div "ESPRESSO CON PANA (ID: 1028762) your choice of ​ ​ This field is required Min: …" at bounding box center [506, 180] width 409 height 113
click at [404, 171] on input "your choice of" at bounding box center [398, 168] width 175 height 21
paste input "ESPRESSO CON PANA"
type input "your choice of ESPRESSO CON PANA"
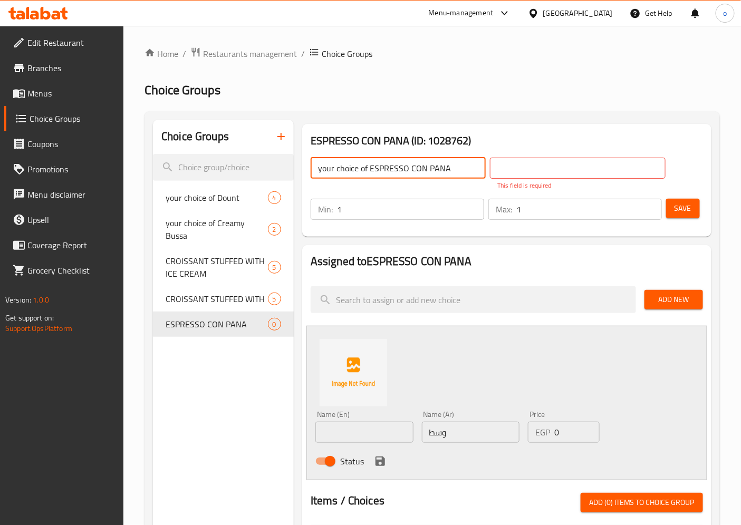
click at [519, 165] on input "text" at bounding box center [577, 168] width 175 height 21
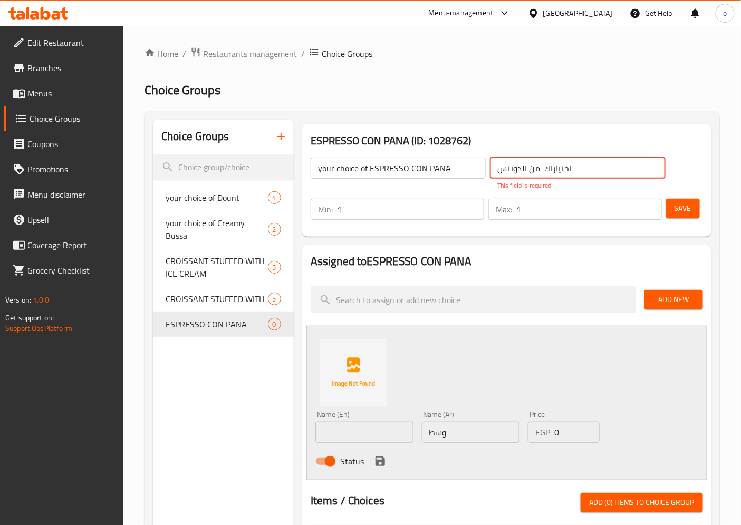
drag, startPoint x: 497, startPoint y: 171, endPoint x: 527, endPoint y: 176, distance: 29.9
click at [527, 176] on input "اختياراك من الدونتس" at bounding box center [577, 168] width 175 height 21
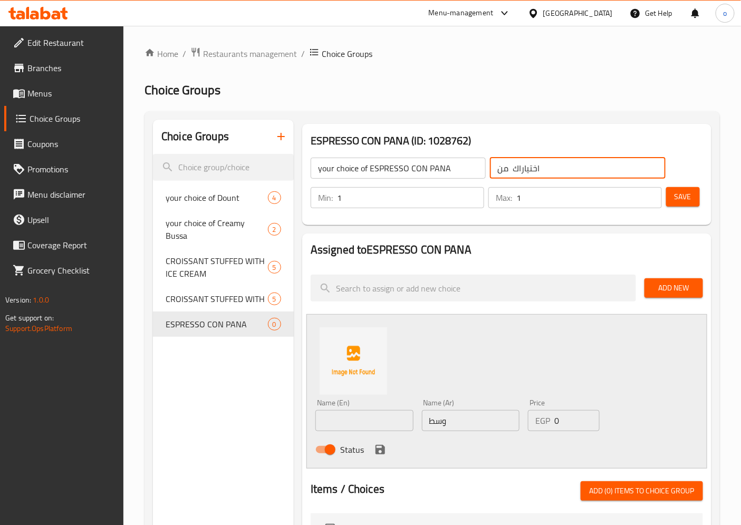
click at [498, 169] on input "اختياراك من" at bounding box center [577, 168] width 175 height 21
paste input "اسبريسو كون بانا"
drag, startPoint x: 541, startPoint y: 170, endPoint x: 598, endPoint y: 171, distance: 56.5
click at [598, 171] on input "اسبريسو كون بانااختياراك من" at bounding box center [577, 168] width 175 height 21
drag, startPoint x: 561, startPoint y: 167, endPoint x: 496, endPoint y: 171, distance: 65.0
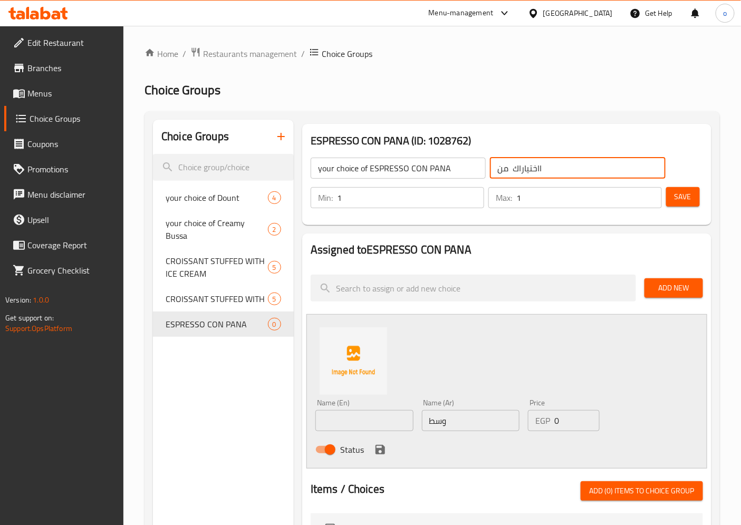
click at [496, 171] on input "ااختياراك من" at bounding box center [577, 168] width 175 height 21
drag, startPoint x: 498, startPoint y: 180, endPoint x: 496, endPoint y: 168, distance: 12.2
click at [496, 168] on input "ااختياراك من" at bounding box center [577, 168] width 175 height 21
paste input "اسبريسو كون بانا"
drag, startPoint x: 542, startPoint y: 166, endPoint x: 602, endPoint y: 166, distance: 59.6
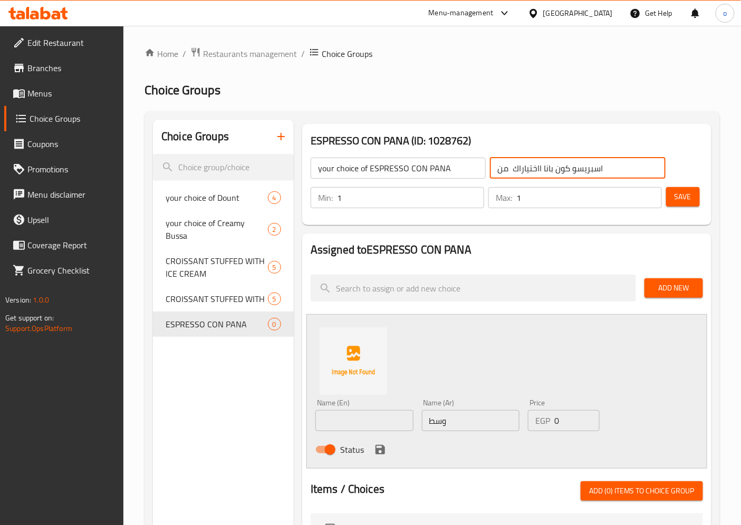
click at [602, 166] on input "اسبريسو كون بانا ااختياراك من" at bounding box center [577, 168] width 175 height 21
click at [548, 169] on input "ااختياراك من" at bounding box center [577, 168] width 175 height 21
paste input "اسبريسو كون بانا"
type input "ااختياراك من اسبريسو كون بانا"
click at [682, 198] on span "Save" at bounding box center [683, 196] width 17 height 13
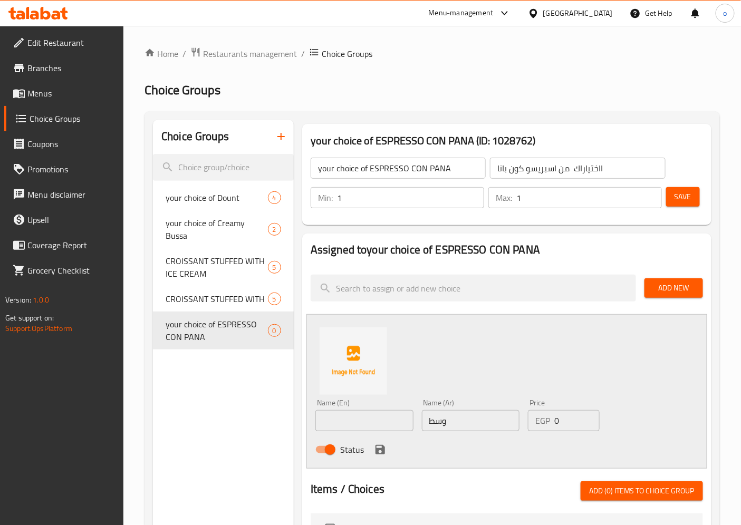
click at [368, 422] on input "text" at bounding box center [364, 420] width 98 height 21
click at [397, 423] on input "text" at bounding box center [364, 420] width 98 height 21
paste input "Medim"
click at [359, 426] on input "Medim" at bounding box center [364, 420] width 98 height 21
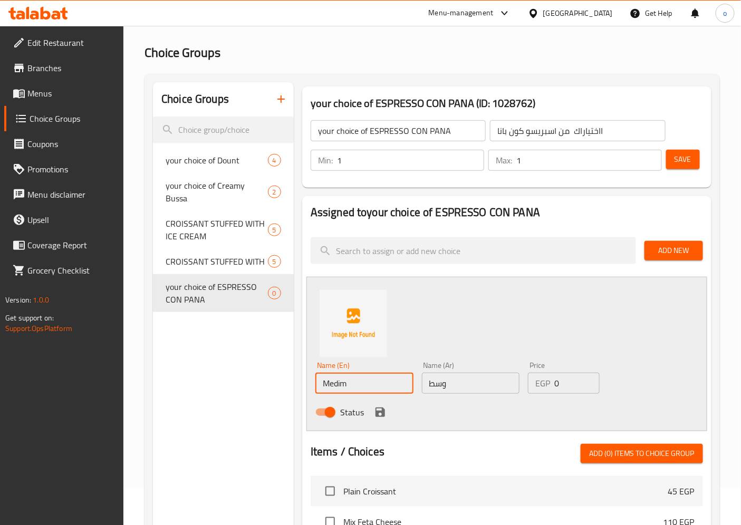
scroll to position [59, 0]
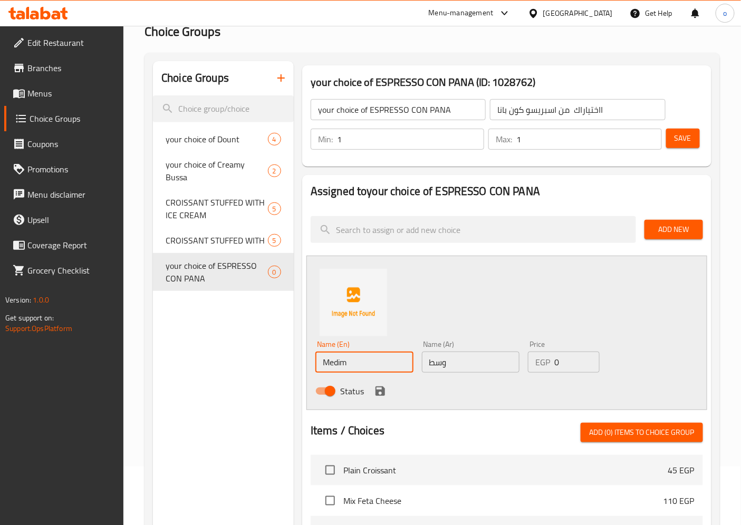
type input "Medim"
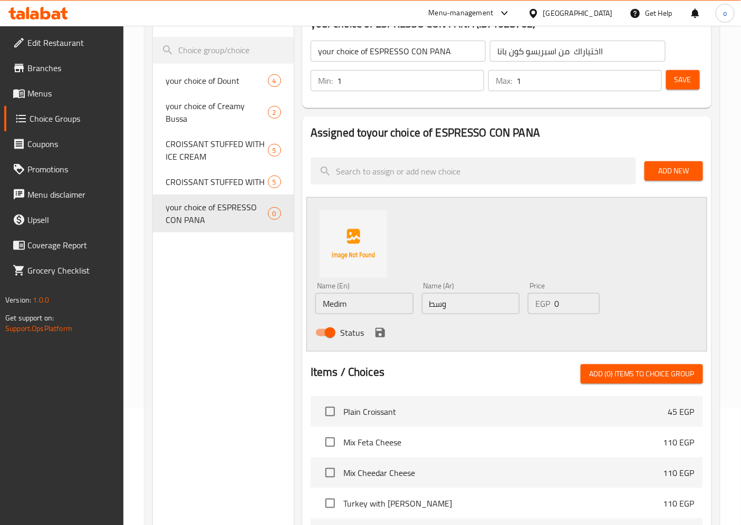
click at [389, 348] on div at bounding box center [507, 352] width 393 height 8
click at [383, 341] on div "Status" at bounding box center [470, 333] width 319 height 28
click at [561, 306] on input "0" at bounding box center [576, 303] width 45 height 21
click at [551, 304] on div "EGP Price" at bounding box center [563, 303] width 71 height 21
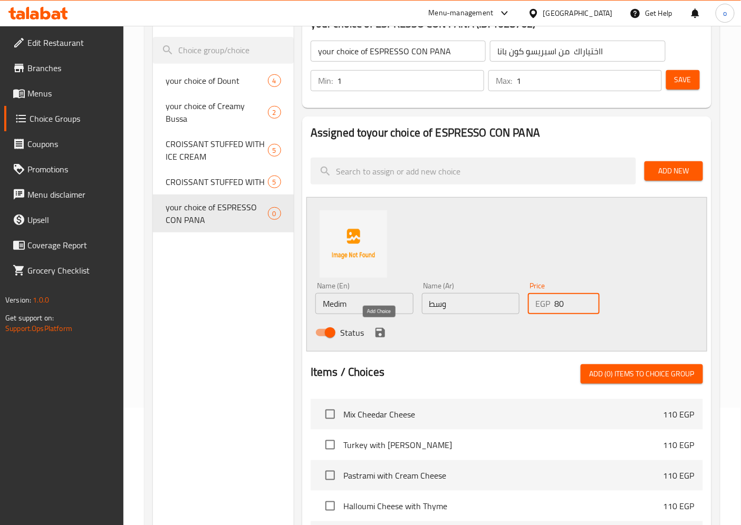
type input "80"
click at [382, 333] on icon "save" at bounding box center [380, 332] width 9 height 9
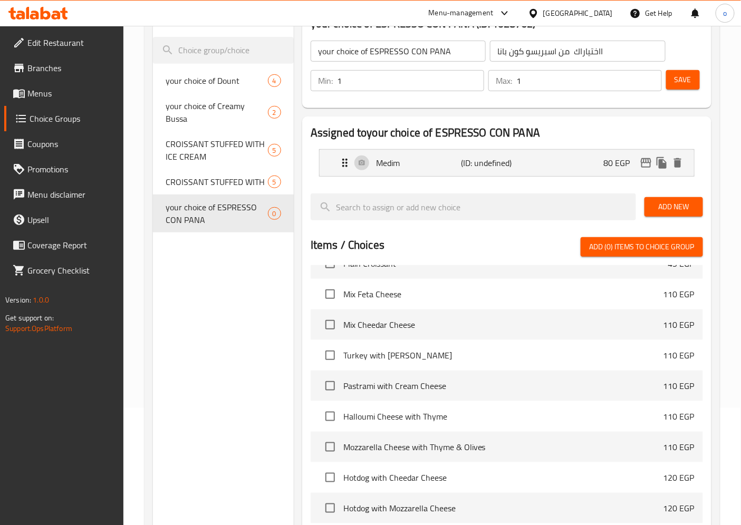
scroll to position [0, 0]
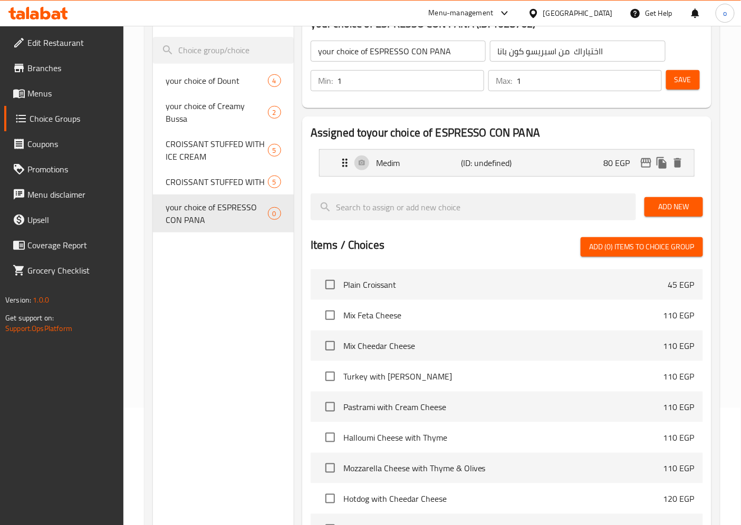
click at [665, 203] on span "Add New" at bounding box center [674, 206] width 42 height 13
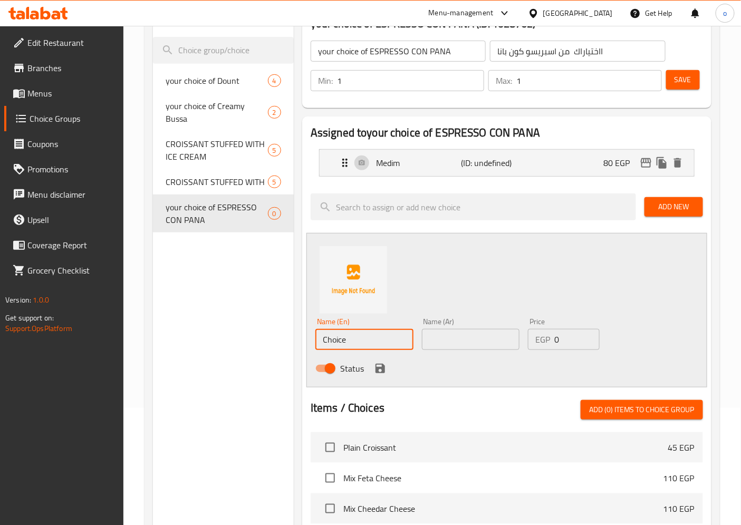
drag, startPoint x: 361, startPoint y: 342, endPoint x: 328, endPoint y: 339, distance: 33.3
click at [328, 339] on input "Choice" at bounding box center [364, 339] width 98 height 21
type input "C"
type input "س"
type input "Small"
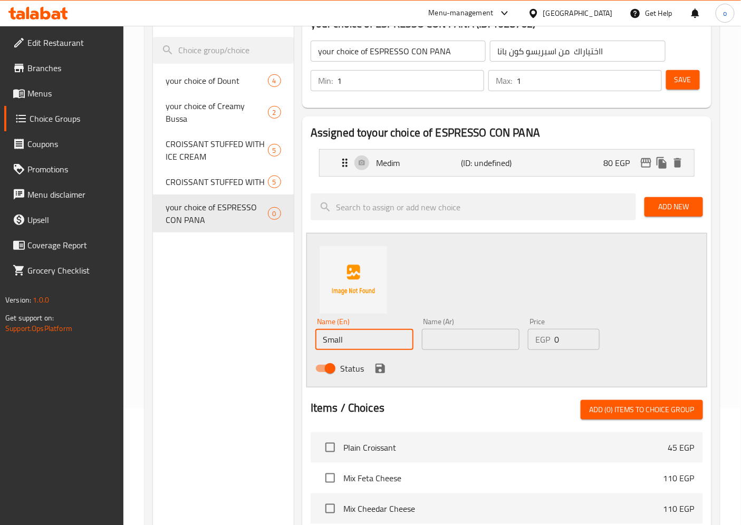
drag, startPoint x: 438, startPoint y: 336, endPoint x: 430, endPoint y: 335, distance: 7.9
click at [438, 336] on input "text" at bounding box center [471, 339] width 98 height 21
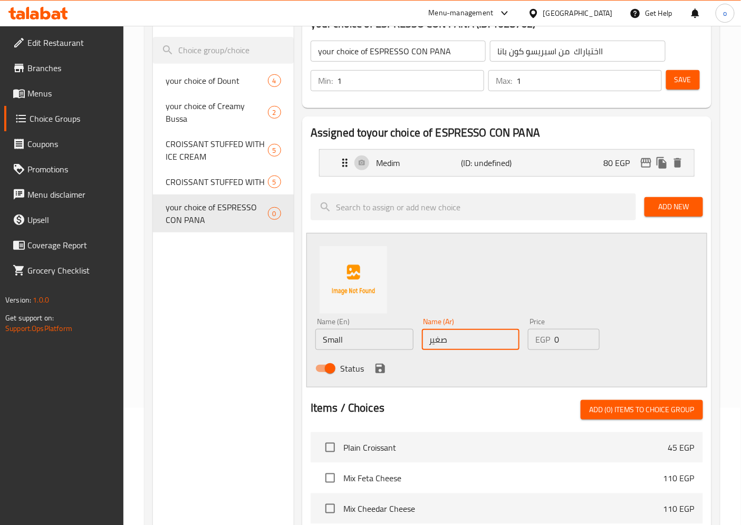
type input "صغير"
click at [554, 339] on div "EGP 0 Price" at bounding box center [563, 339] width 71 height 21
type input "70"
click at [388, 367] on div "Status" at bounding box center [470, 369] width 319 height 28
click at [384, 370] on icon "save" at bounding box center [380, 368] width 9 height 9
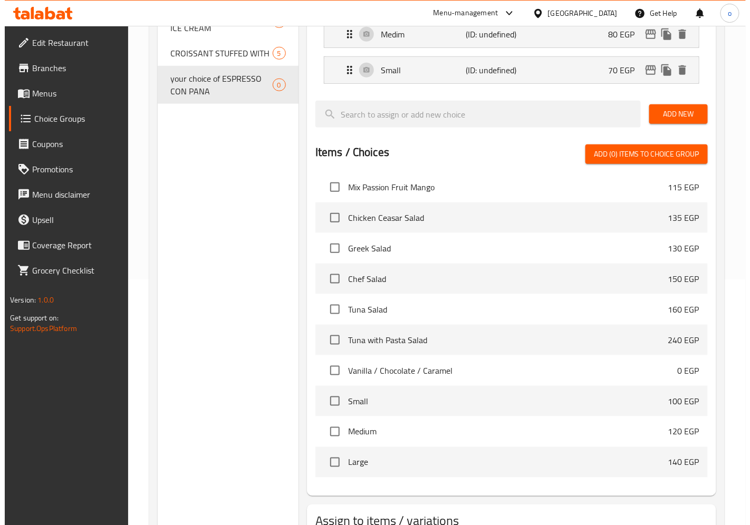
scroll to position [324, 0]
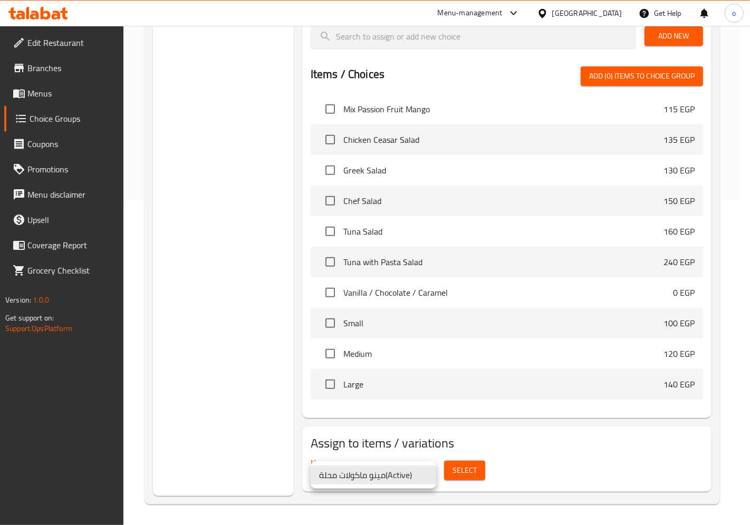
click at [457, 468] on div at bounding box center [375, 262] width 750 height 525
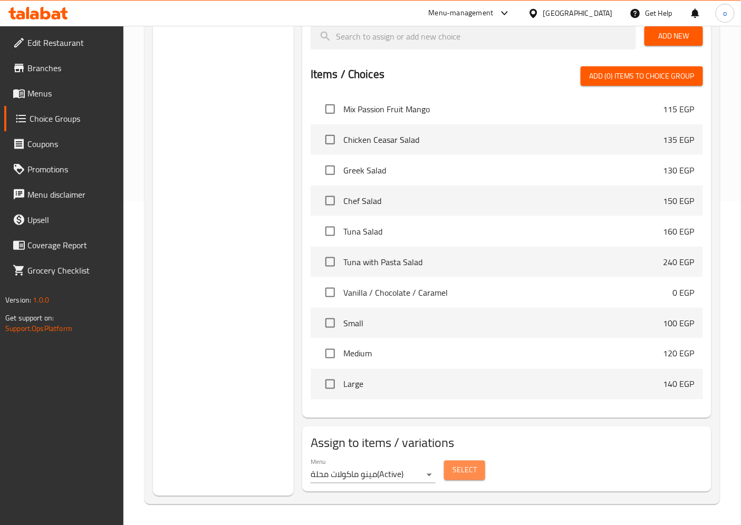
click at [456, 467] on span "Select" at bounding box center [465, 470] width 24 height 13
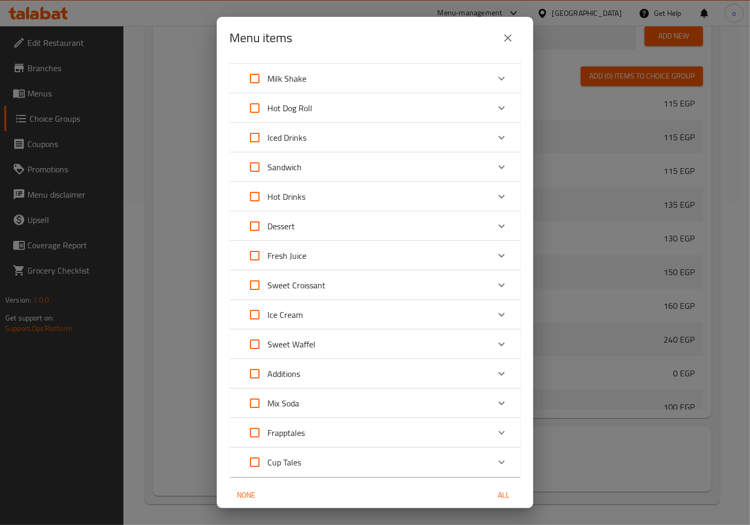
scroll to position [0, 0]
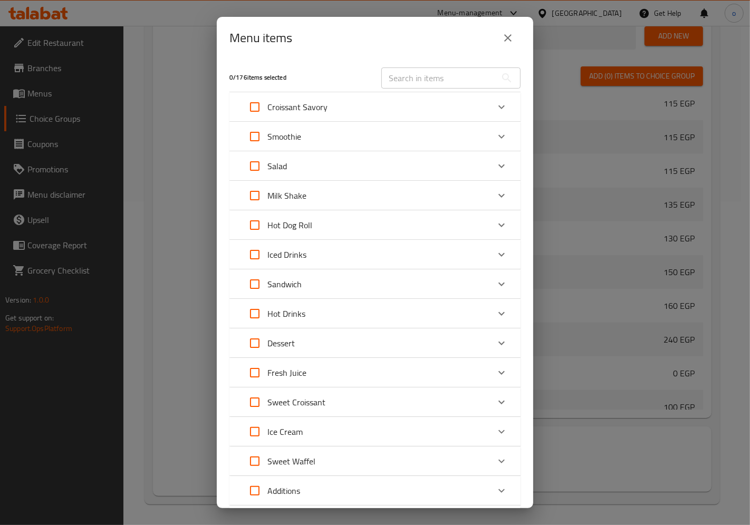
click at [495, 313] on icon "Expand" at bounding box center [501, 314] width 13 height 13
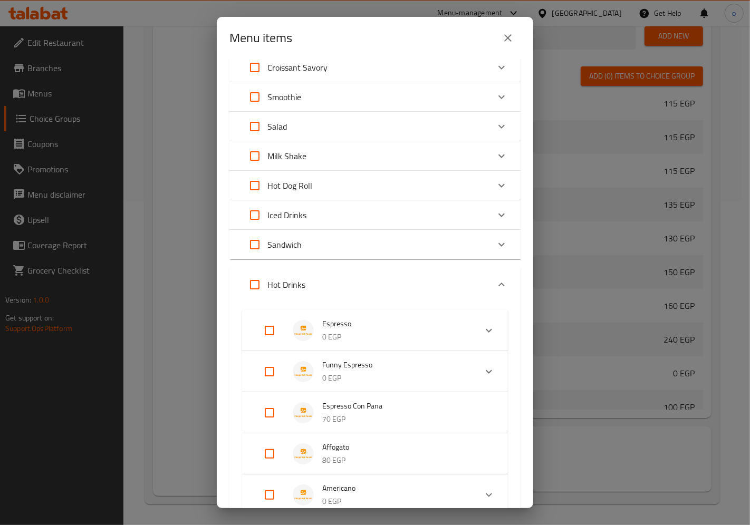
scroll to position [59, 0]
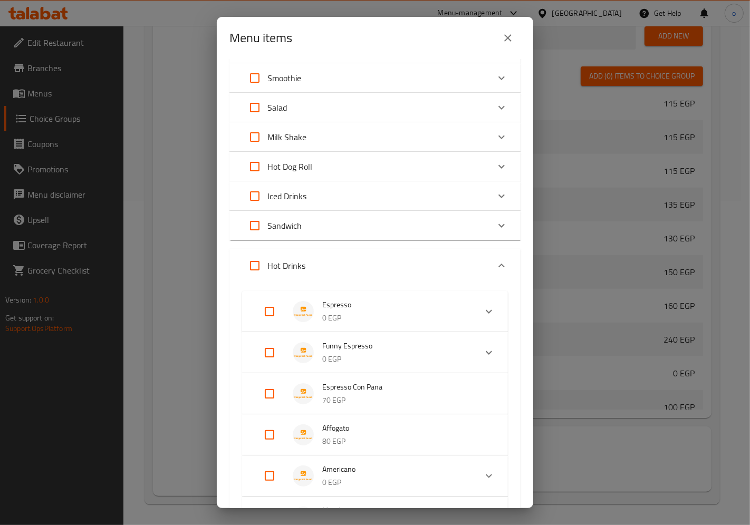
click at [351, 386] on span "Espresso Con Pana" at bounding box center [404, 387] width 165 height 13
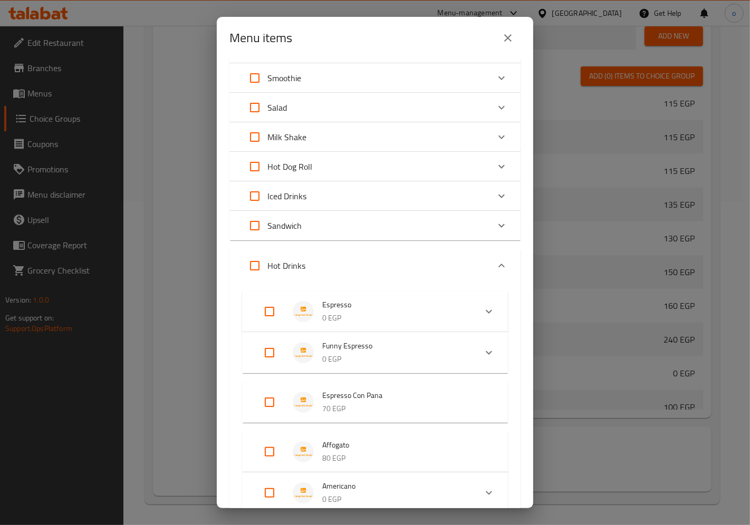
click at [278, 405] on input "Expand" at bounding box center [269, 402] width 25 height 25
checkbox input "true"
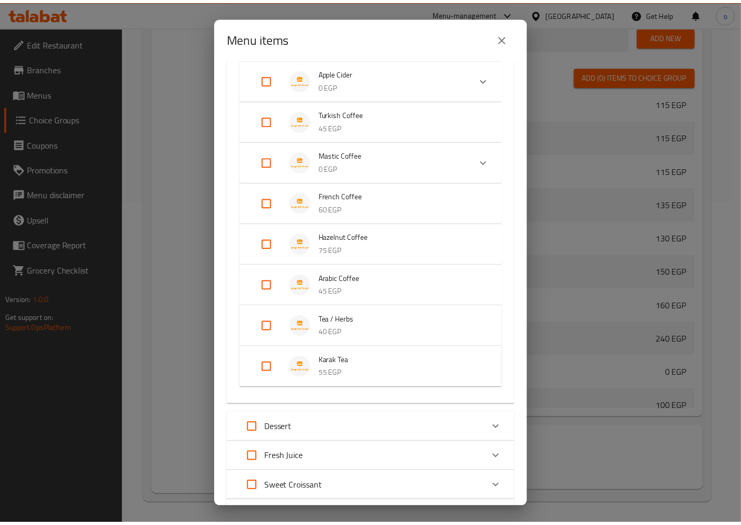
scroll to position [1356, 0]
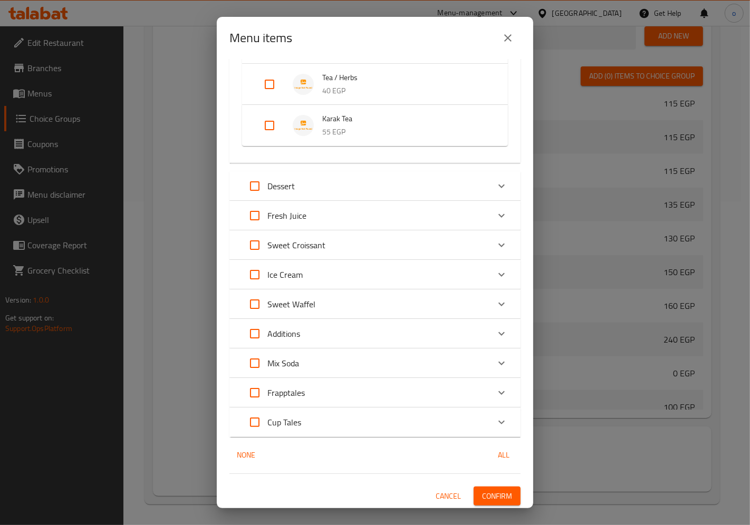
click at [502, 493] on span "Confirm" at bounding box center [497, 496] width 30 height 13
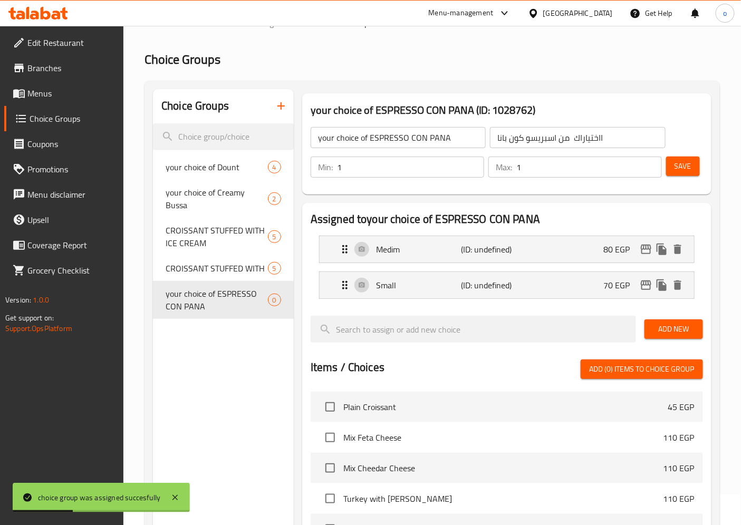
scroll to position [0, 0]
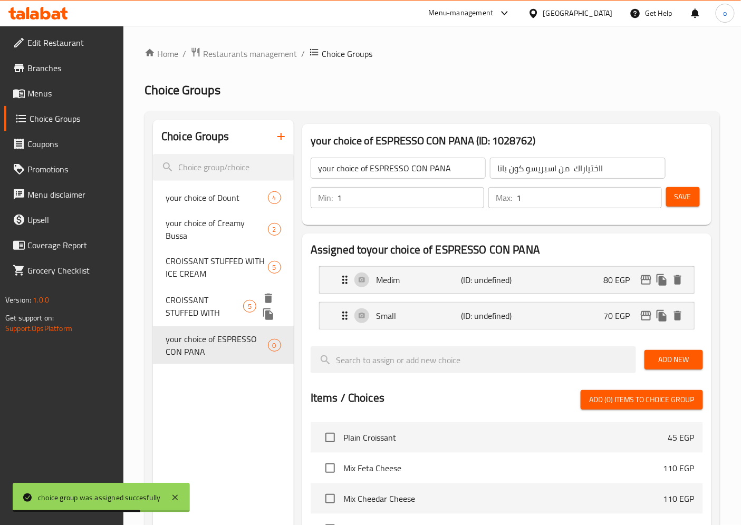
click at [207, 294] on span "CROISSANT STUFFED WITH" at bounding box center [205, 306] width 78 height 25
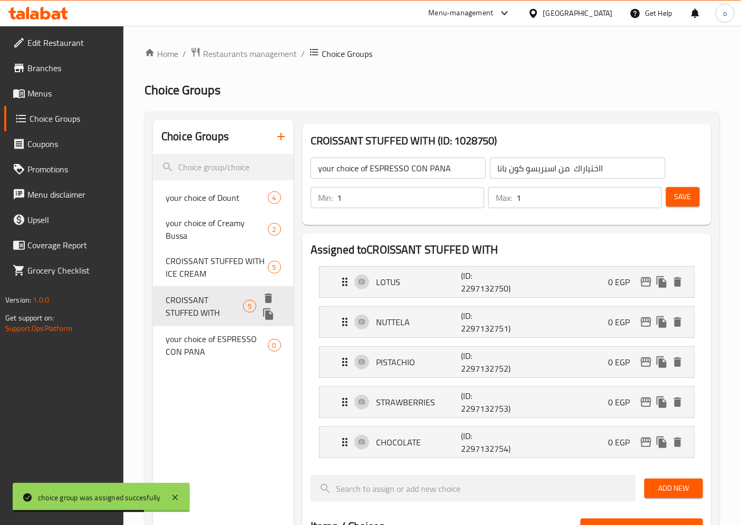
type input "CROISSANT STUFFED WITH"
type input "كــرواســــــون بـحـشــــــو"
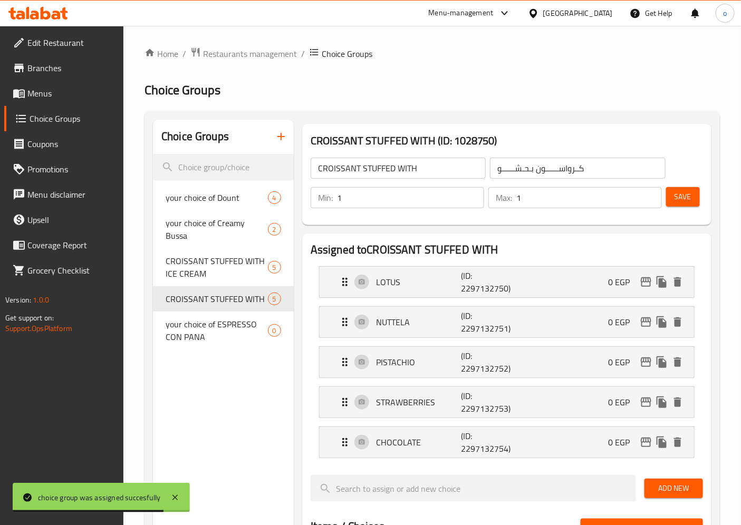
click at [317, 165] on input "CROISSANT STUFFED WITH" at bounding box center [398, 168] width 175 height 21
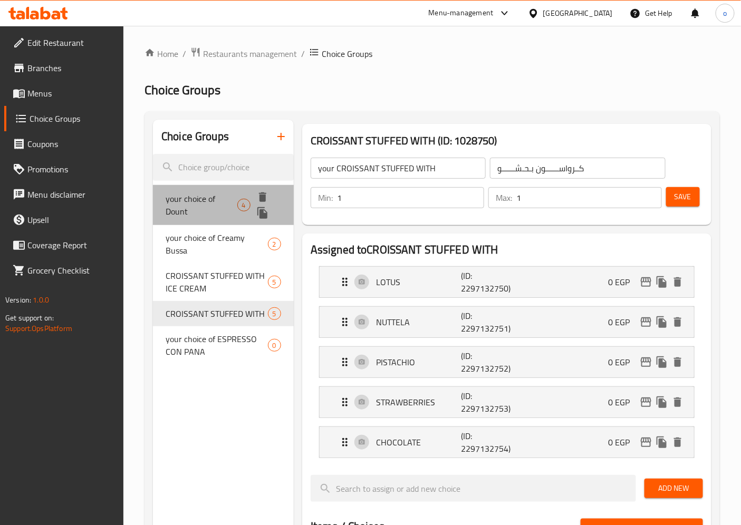
click at [178, 198] on span "your choice of Dount" at bounding box center [201, 205] width 71 height 25
type input "your choice of Dount"
type input "اختياراك من الدونتس"
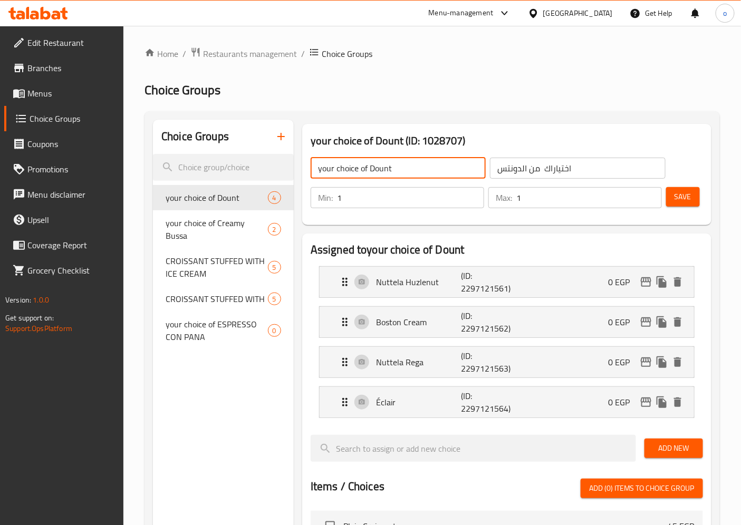
drag, startPoint x: 366, startPoint y: 170, endPoint x: 317, endPoint y: 169, distance: 48.5
click at [317, 169] on input "your choice of Dount" at bounding box center [398, 168] width 175 height 21
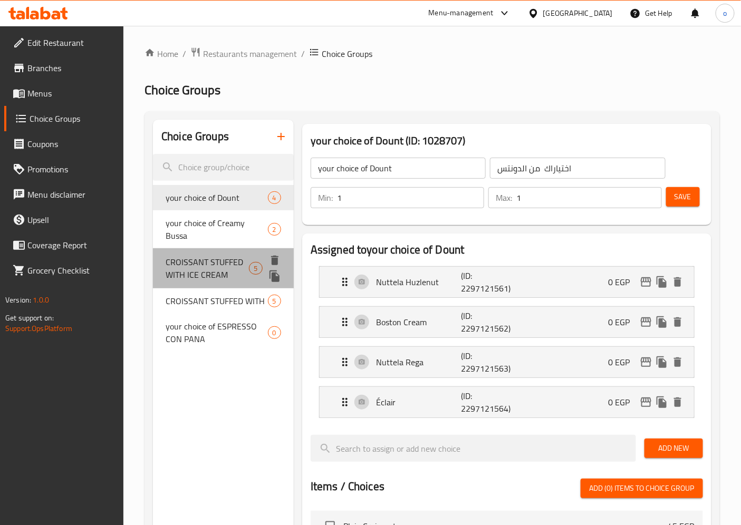
click at [188, 256] on span "CROISSANT STUFFED WITH ICE CREAM" at bounding box center [207, 268] width 83 height 25
type input "CROISSANT STUFFED WITH ICE CREAM"
type input "كـــرواســـــون بـحـشــــو الايــــس كـــريــــم"
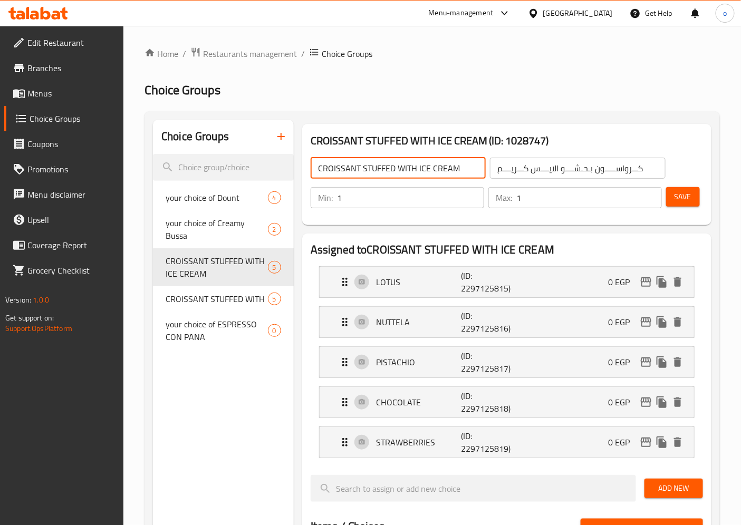
click at [318, 166] on input "CROISSANT STUFFED WITH ICE CREAM" at bounding box center [398, 168] width 175 height 21
paste input "your choice o"
type input "your choice of CROISSANT STUFFED WITH ICE CREAM"
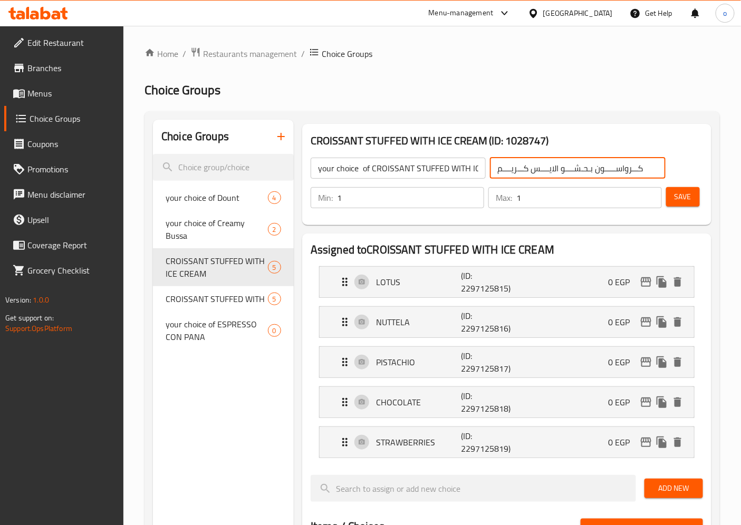
click at [649, 167] on input "كـــرواســـــون بـحـشــــو الايــــس كـــريــــم" at bounding box center [577, 168] width 175 height 21
click at [499, 170] on input "كـــرواســـــون بـحـشــــو الايــــس كـــريــــم" at bounding box center [577, 168] width 175 height 21
type input "اختيارك من كـــرواســـــون بـحـشــــو الايــــس كـــريــــم"
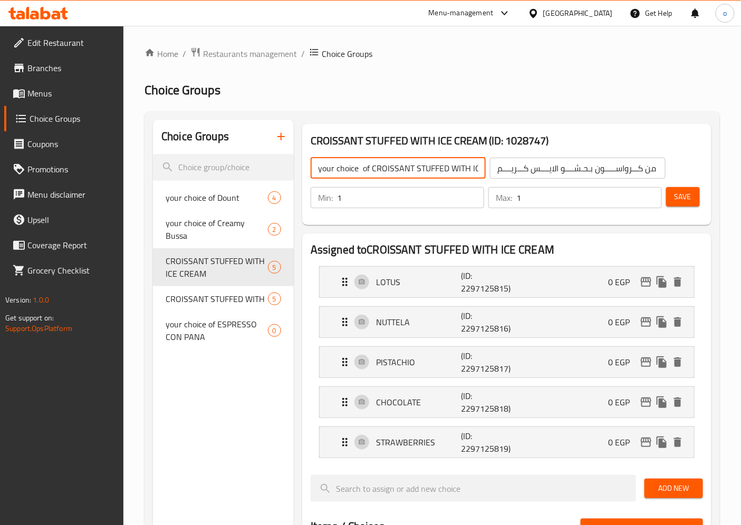
scroll to position [0, 32]
drag, startPoint x: 371, startPoint y: 166, endPoint x: 478, endPoint y: 164, distance: 106.6
click at [490, 165] on div "your choice of CROISSANT STUFFED WITH ICE CREAM ​ اختيارك من كـــرواســـــون بـ…" at bounding box center [488, 168] width 368 height 34
drag, startPoint x: 372, startPoint y: 169, endPoint x: 484, endPoint y: 170, distance: 111.8
click at [484, 170] on input "your choice of CROISSANT STUFFED WITH ICE CREAM" at bounding box center [398, 168] width 175 height 21
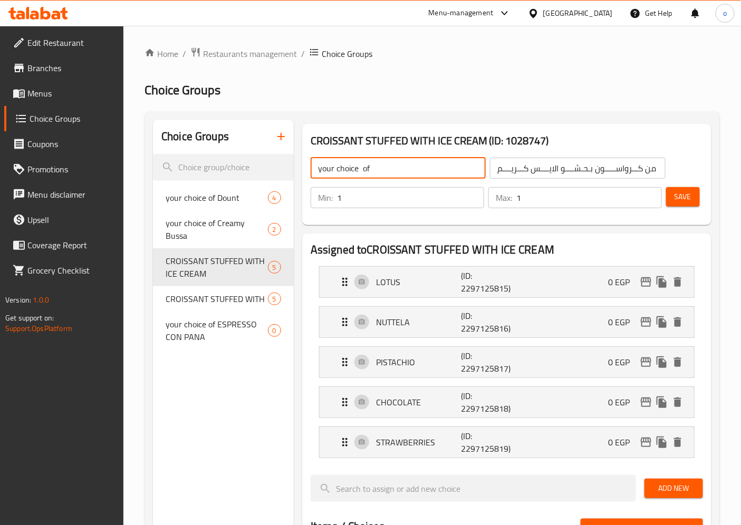
scroll to position [0, 0]
paste input "Croissant Stuffed with Ice Cream"
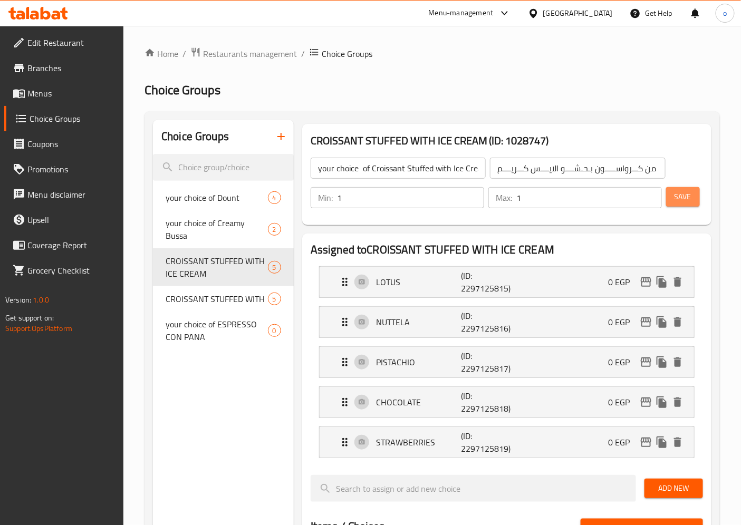
click at [681, 196] on span "Save" at bounding box center [683, 196] width 17 height 13
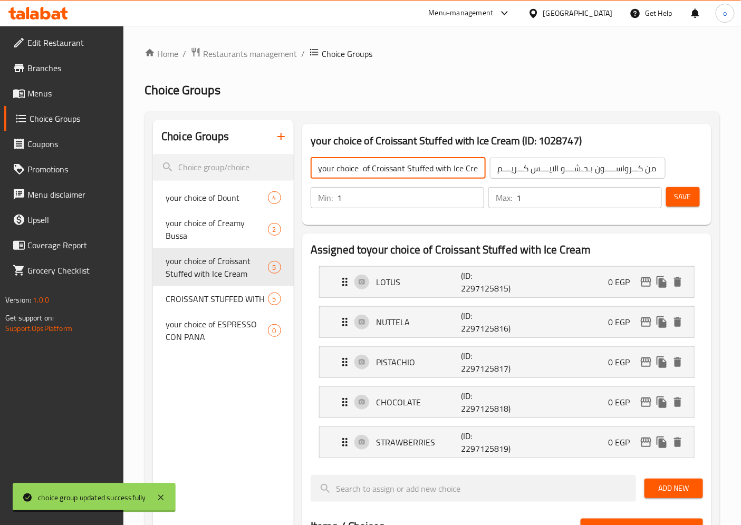
drag, startPoint x: 318, startPoint y: 166, endPoint x: 372, endPoint y: 168, distance: 53.8
click at [372, 168] on input "your choice of Croissant Stuffed with Ice Cream" at bounding box center [398, 168] width 175 height 21
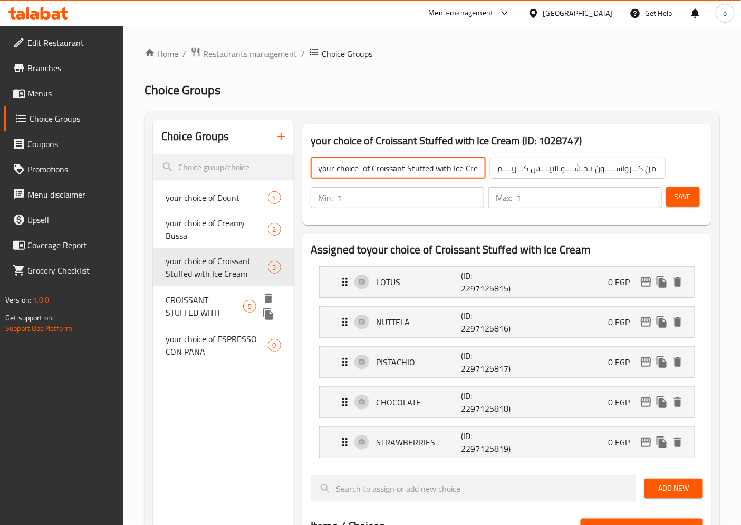
click at [190, 294] on span "CROISSANT STUFFED WITH" at bounding box center [205, 306] width 78 height 25
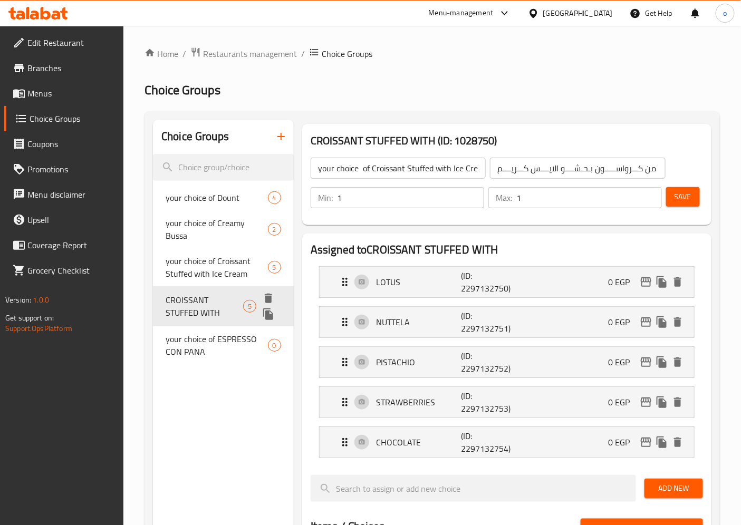
type input "CROISSANT STUFFED WITH"
type input "كــرواســــــون بـحـشــــــو"
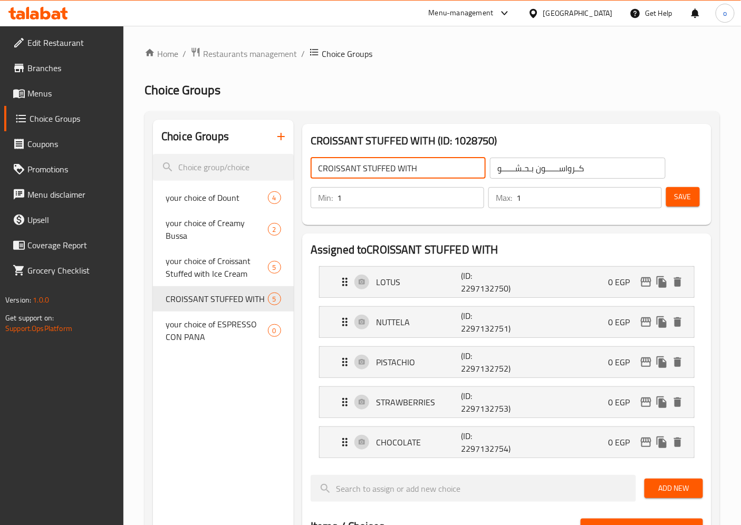
drag, startPoint x: 317, startPoint y: 168, endPoint x: 439, endPoint y: 168, distance: 122.9
click at [439, 168] on input "CROISSANT STUFFED WITH" at bounding box center [398, 168] width 175 height 21
paste input "your choice of"
click at [420, 161] on input "your choice of" at bounding box center [398, 168] width 175 height 21
type input "your choice of Croissant stuffed with"
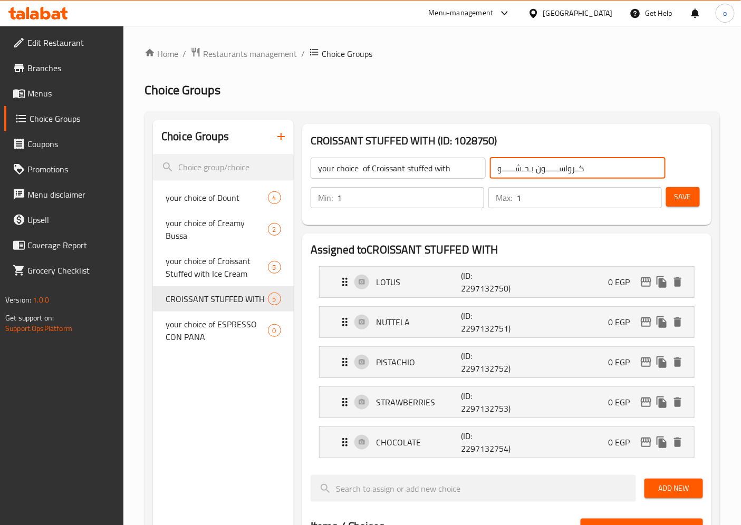
click at [604, 171] on input "كــرواســــــون بـحـشــــــو" at bounding box center [577, 168] width 175 height 21
click at [496, 172] on input "كــرواســــــون بـحـشــــــو" at bounding box center [577, 168] width 175 height 21
type input "ااختيارك من كــرواســــــون بـحـشــــــو"
click at [682, 196] on span "Save" at bounding box center [683, 196] width 17 height 13
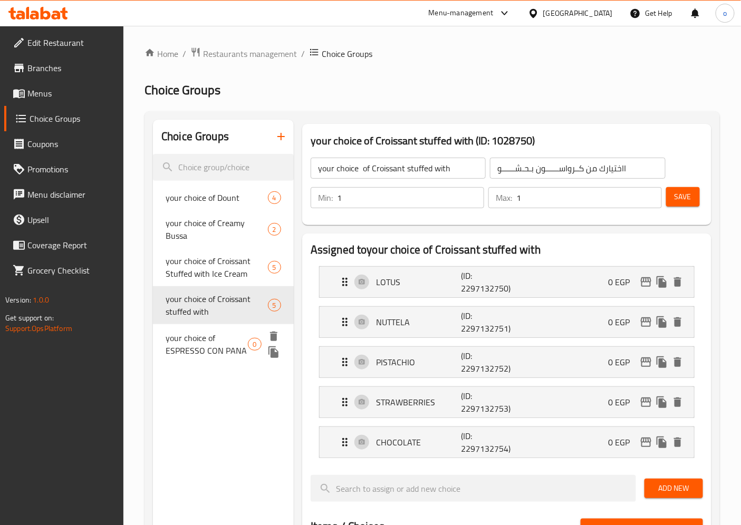
click at [227, 338] on span "your choice of ESPRESSO CON PANA" at bounding box center [207, 344] width 82 height 25
type input "your choice of ESPRESSO CON PANA"
type input "ااختياراك من اسبريسو كون بانا"
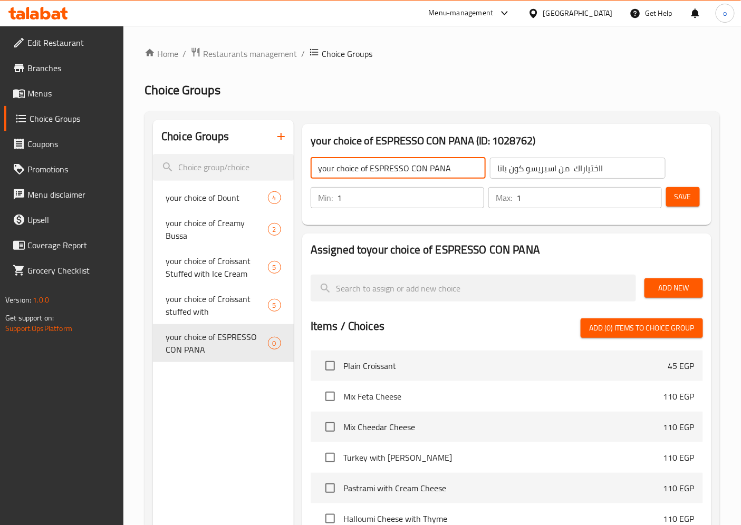
drag, startPoint x: 451, startPoint y: 168, endPoint x: 372, endPoint y: 168, distance: 79.1
click at [372, 168] on input "your choice of ESPRESSO CON PANA" at bounding box center [398, 168] width 175 height 21
drag, startPoint x: 376, startPoint y: 169, endPoint x: 449, endPoint y: 170, distance: 73.9
click at [449, 170] on input "your choice of ESPRESSO CON PANA" at bounding box center [398, 168] width 175 height 21
click at [409, 162] on input "your choice of" at bounding box center [398, 168] width 175 height 21
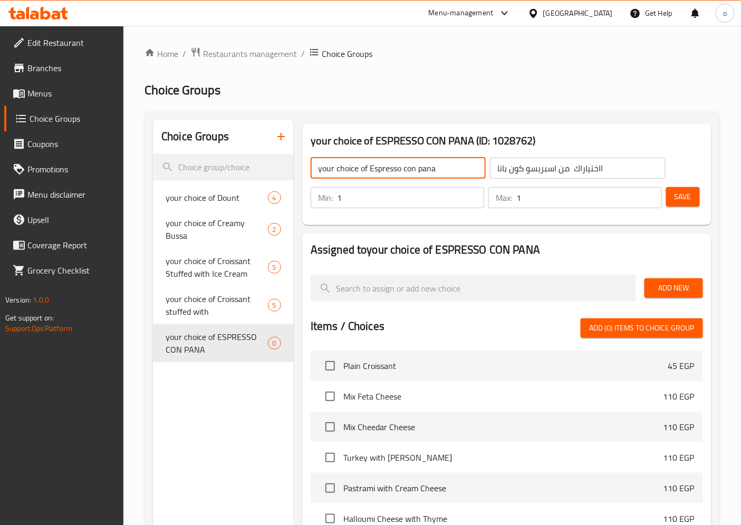
type input "your choice of Espresso con pana"
click at [681, 193] on span "Save" at bounding box center [683, 196] width 17 height 13
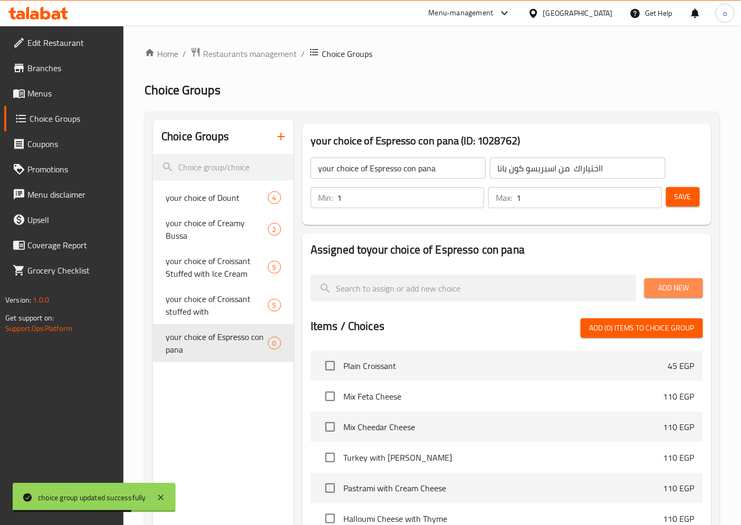
click at [674, 284] on span "Add New" at bounding box center [674, 288] width 42 height 13
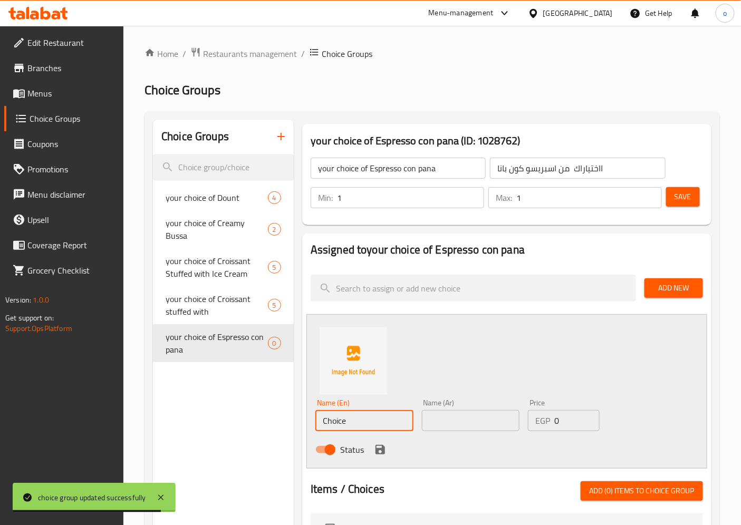
drag, startPoint x: 388, startPoint y: 414, endPoint x: 312, endPoint y: 414, distance: 76.5
click at [312, 414] on div "Name (En) Choice Name (En)" at bounding box center [364, 415] width 107 height 41
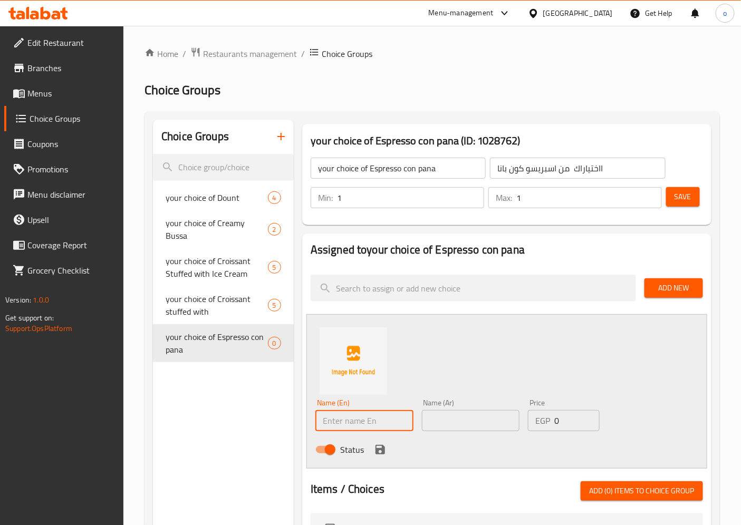
click at [372, 420] on input "text" at bounding box center [364, 420] width 98 height 21
paste input "Medim"
type input "Medim"
click at [436, 429] on input "text" at bounding box center [471, 420] width 98 height 21
type input ","
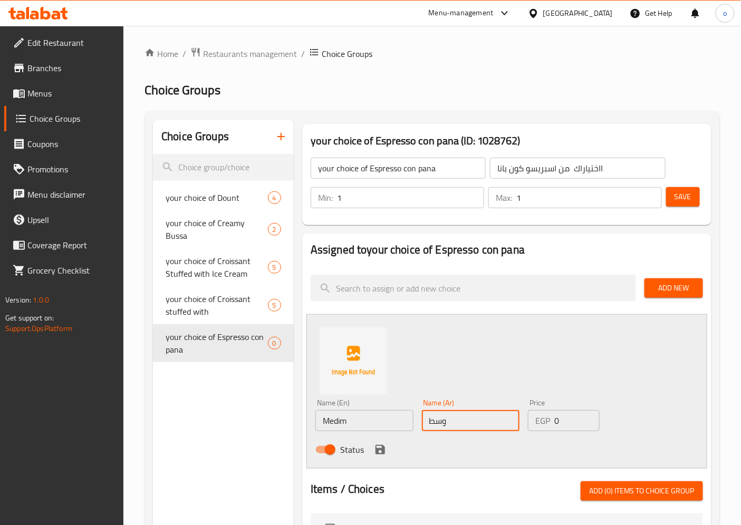
type input "وسط"
drag, startPoint x: 558, startPoint y: 423, endPoint x: 551, endPoint y: 421, distance: 7.2
click at [551, 421] on div "EGP 0 Price" at bounding box center [563, 420] width 71 height 21
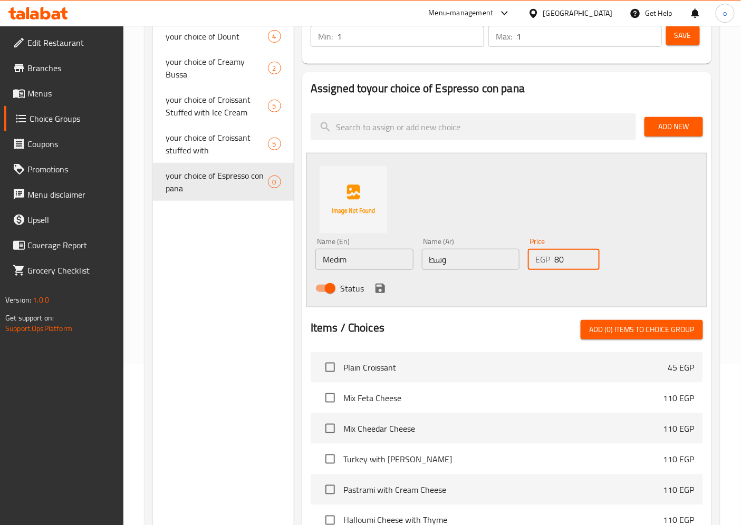
scroll to position [176, 0]
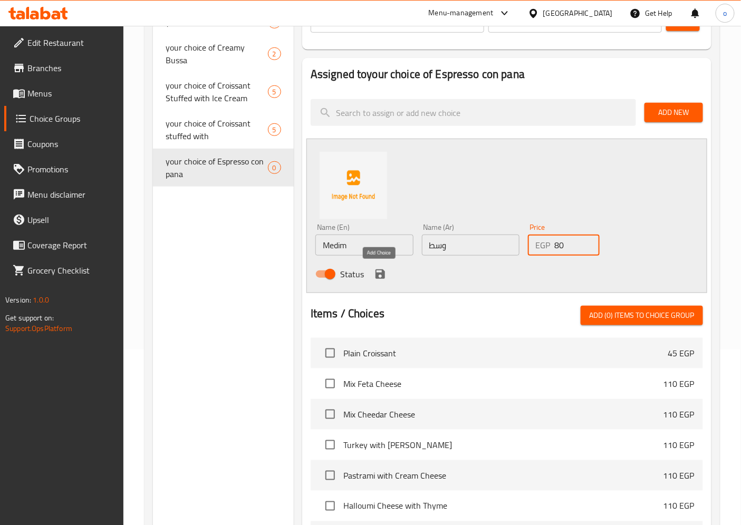
type input "80"
click at [379, 271] on icon "save" at bounding box center [380, 274] width 13 height 13
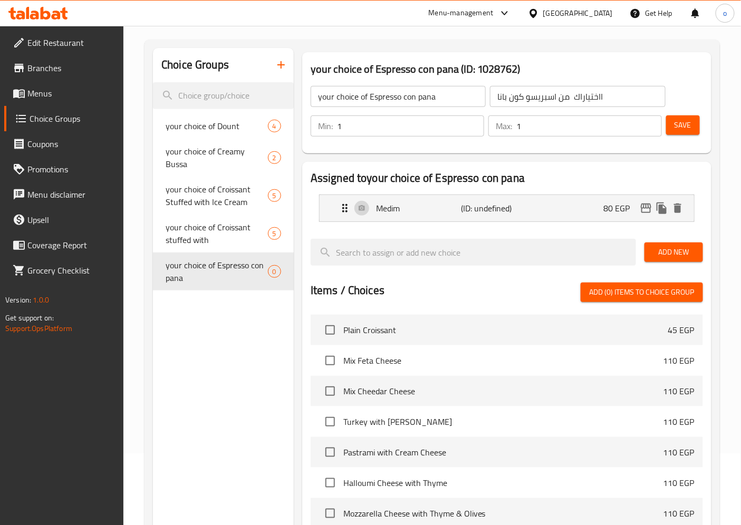
scroll to position [59, 0]
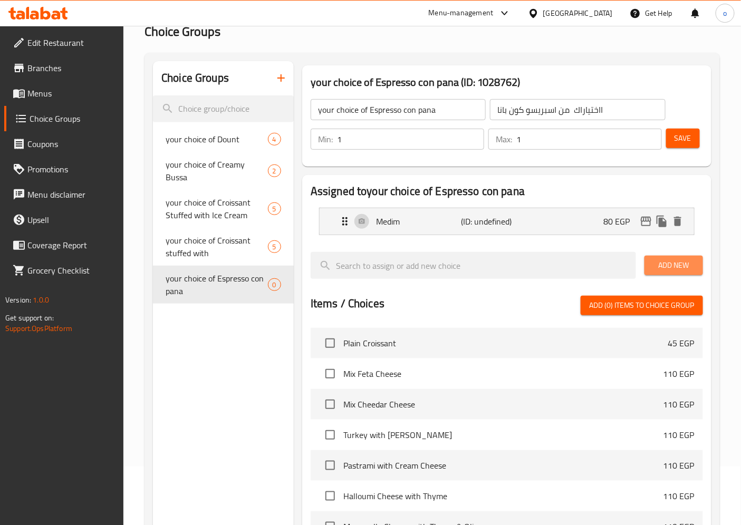
click at [668, 262] on span "Add New" at bounding box center [674, 265] width 42 height 13
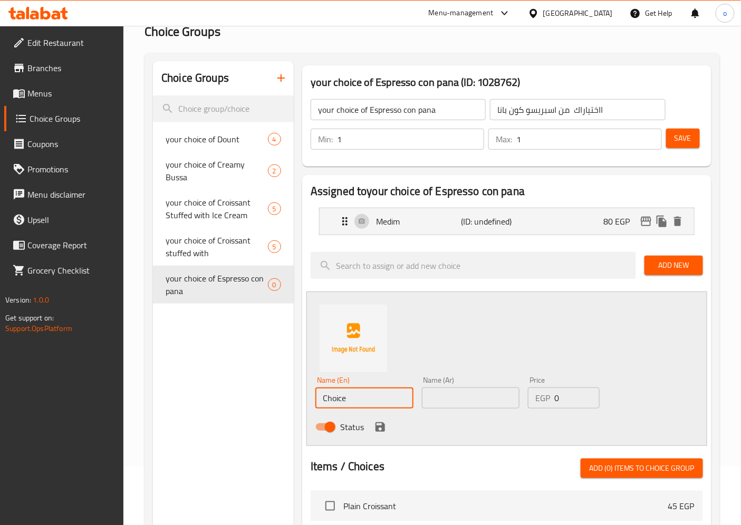
drag, startPoint x: 333, startPoint y: 390, endPoint x: 296, endPoint y: 391, distance: 37.5
click at [296, 391] on div "your choice of Espresso con pana (ID: 1028762) your choice of Espresso con pana…" at bounding box center [505, 475] width 422 height 828
type input "س"
click at [438, 393] on input "text" at bounding box center [471, 398] width 98 height 21
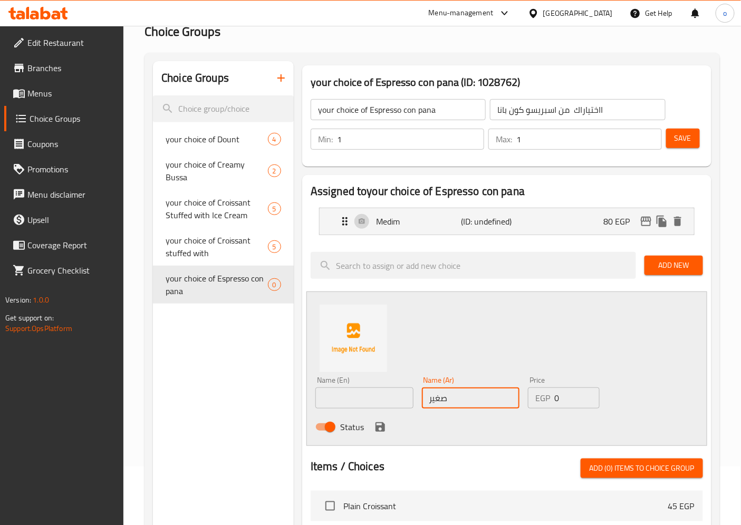
type input "صغير"
click at [372, 403] on input "text" at bounding box center [364, 398] width 98 height 21
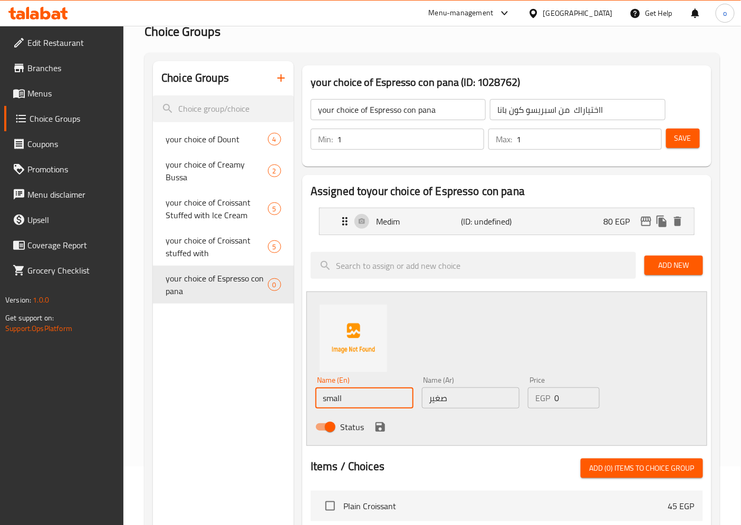
type input "small"
drag, startPoint x: 557, startPoint y: 398, endPoint x: 547, endPoint y: 398, distance: 10.0
click at [547, 398] on div "EGP 0 Price" at bounding box center [563, 398] width 71 height 21
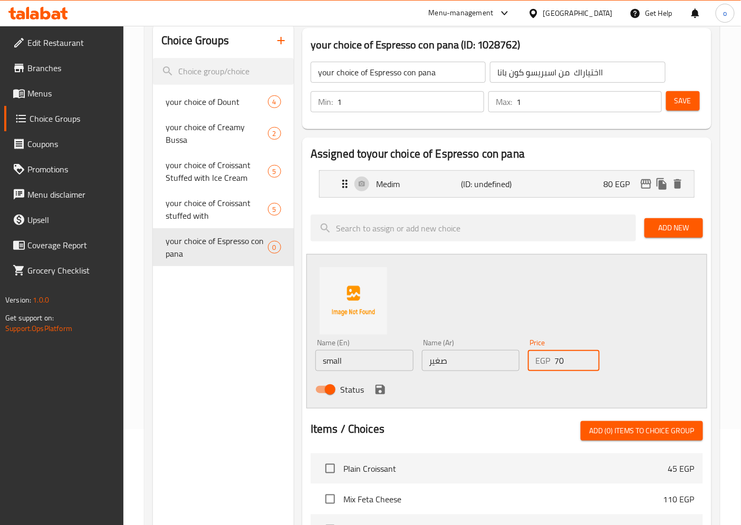
scroll to position [117, 0]
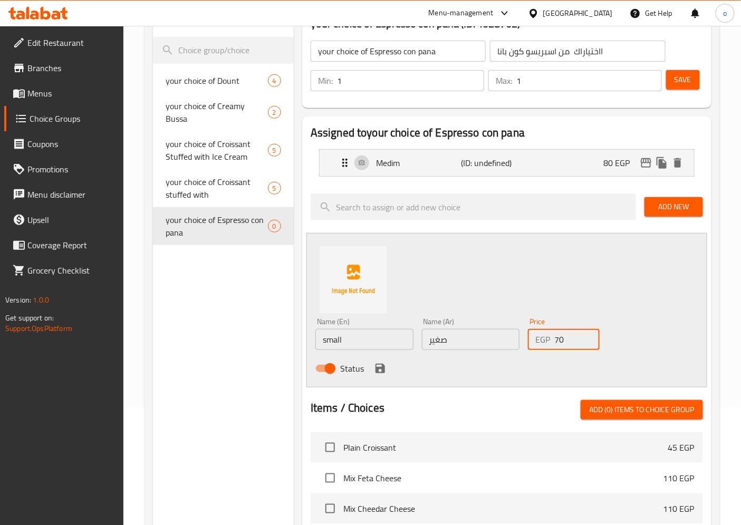
type input "70"
click at [386, 370] on button "save" at bounding box center [380, 369] width 16 height 16
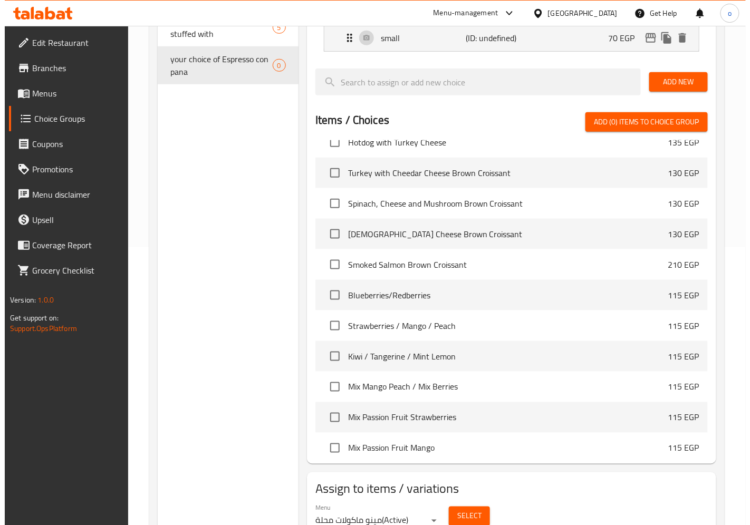
scroll to position [324, 0]
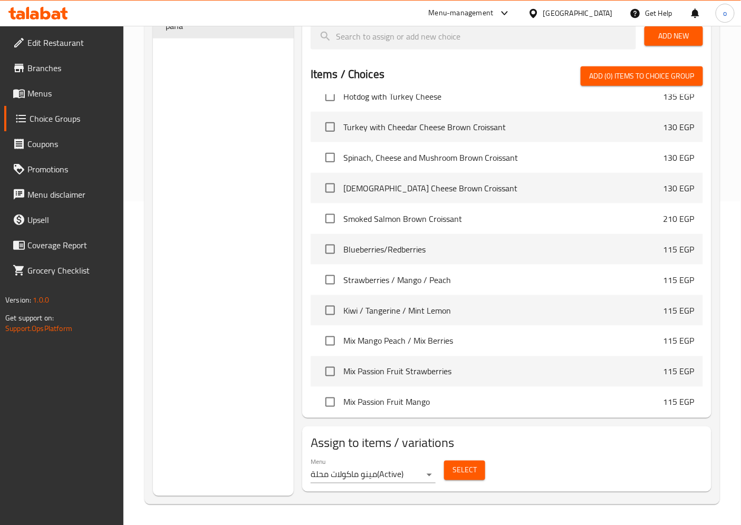
click at [460, 472] on span "Select" at bounding box center [465, 470] width 24 height 13
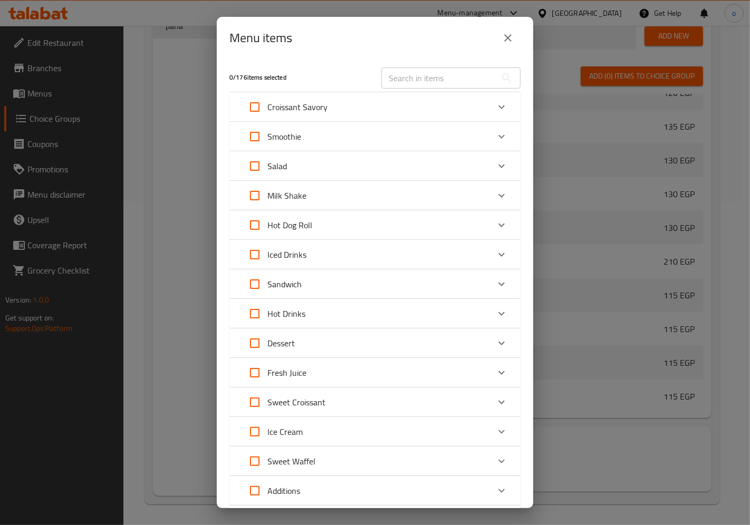
click at [360, 310] on div "Hot Drinks" at bounding box center [365, 313] width 247 height 25
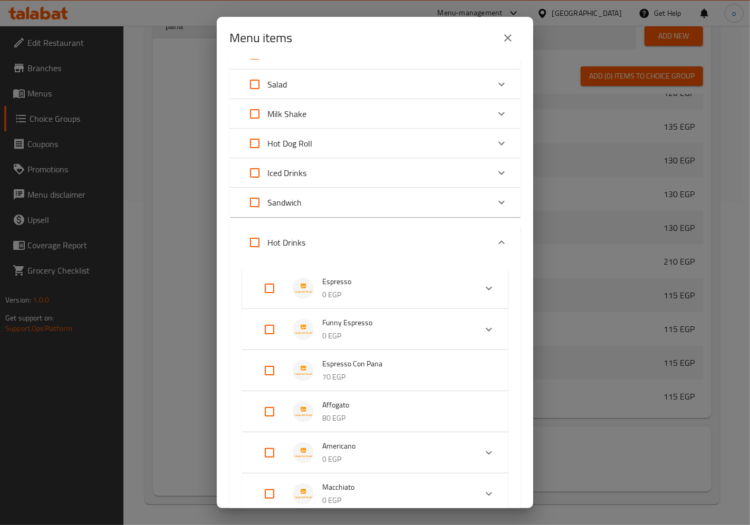
scroll to position [176, 0]
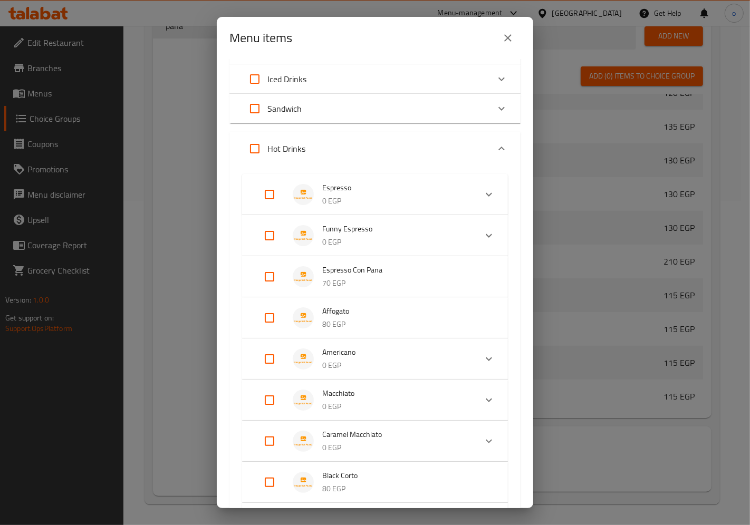
click at [266, 288] on input "Expand" at bounding box center [269, 276] width 25 height 25
checkbox input "true"
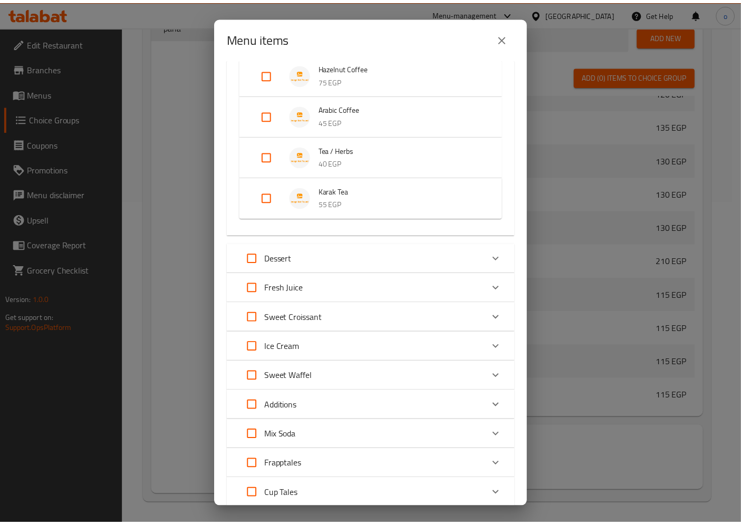
scroll to position [1373, 0]
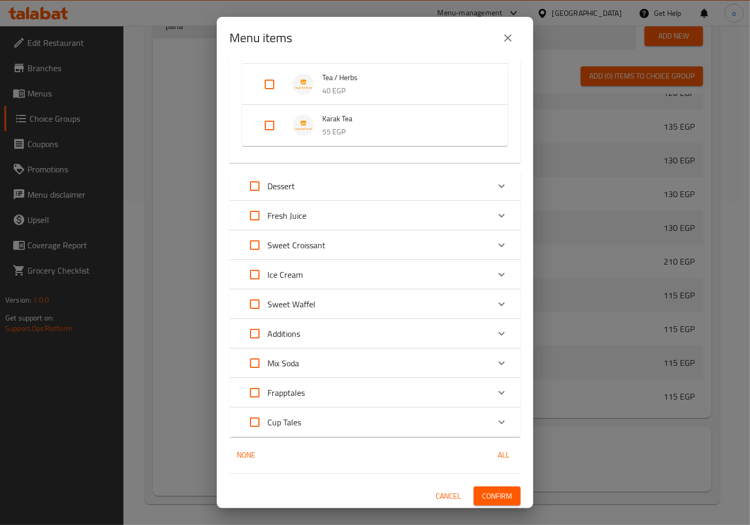
click at [489, 493] on span "Confirm" at bounding box center [497, 496] width 30 height 13
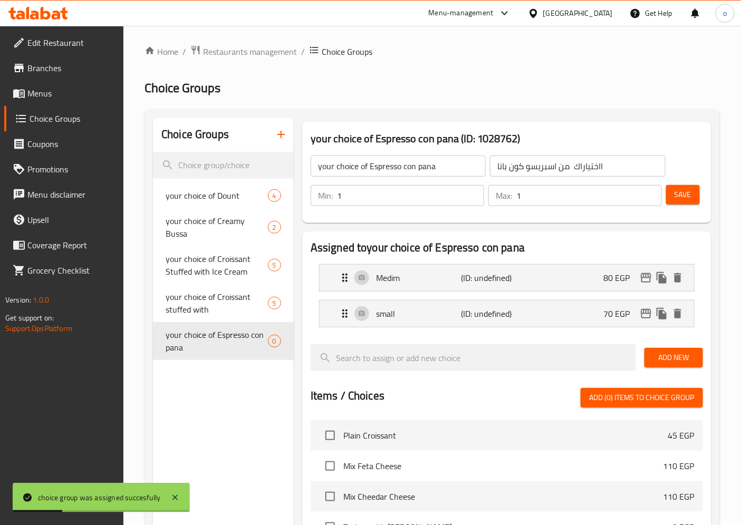
scroll to position [0, 0]
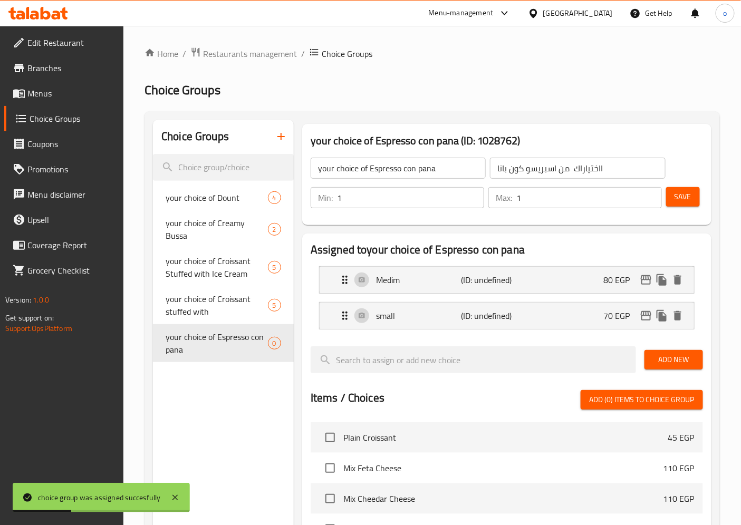
click at [677, 197] on span "Save" at bounding box center [683, 196] width 17 height 13
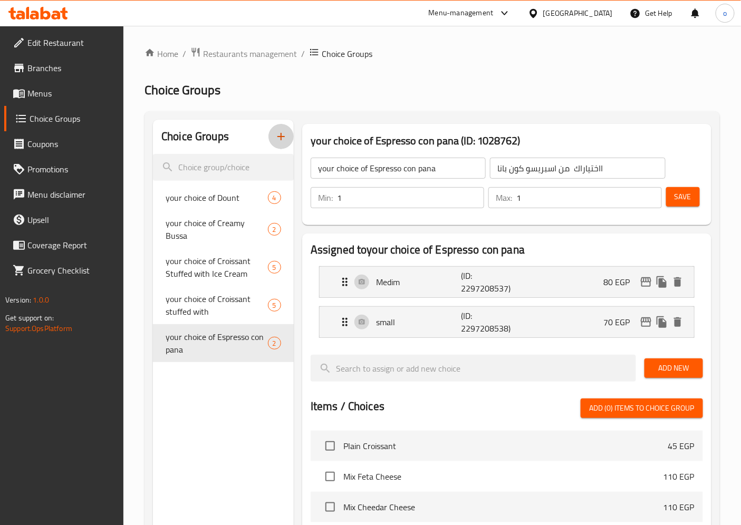
click at [276, 136] on icon "button" at bounding box center [281, 136] width 13 height 13
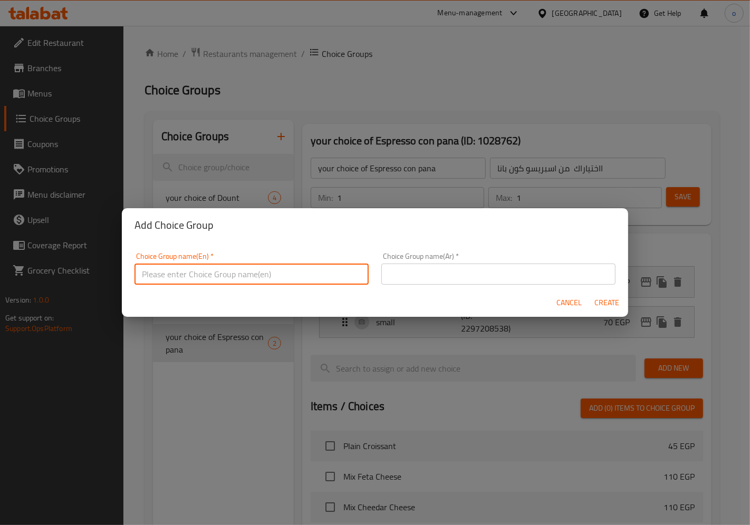
click at [280, 280] on input "text" at bounding box center [252, 274] width 234 height 21
click at [268, 284] on input "your choice of Dount" at bounding box center [252, 274] width 234 height 21
click at [270, 265] on input "your choice of" at bounding box center [252, 274] width 234 height 21
type input "your choice of Affogato"
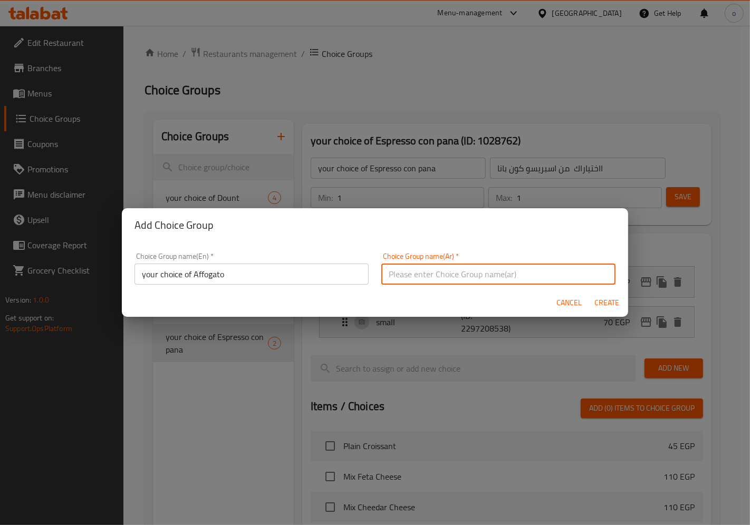
click at [440, 275] on input "text" at bounding box center [498, 274] width 234 height 21
drag, startPoint x: 382, startPoint y: 278, endPoint x: 414, endPoint y: 277, distance: 31.1
click at [414, 277] on input "اختياراك من الدونتس" at bounding box center [498, 274] width 234 height 21
click at [386, 274] on input "اختياراك من" at bounding box center [498, 274] width 234 height 21
click at [432, 275] on input "اختياراك من" at bounding box center [498, 274] width 234 height 21
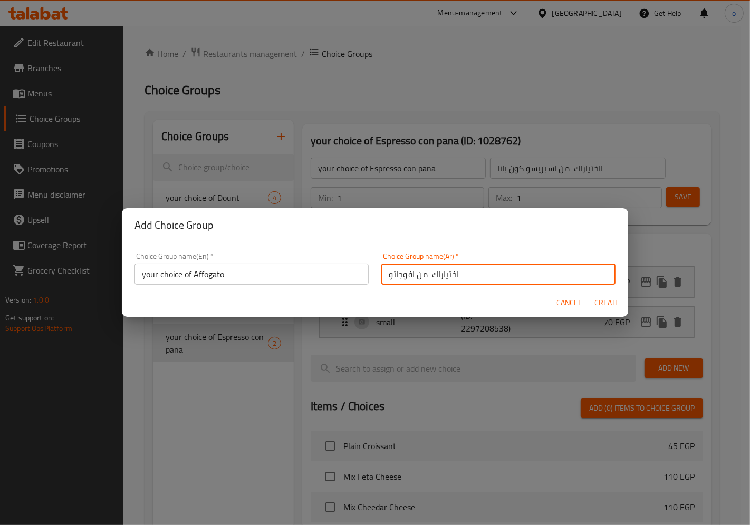
type input "اختياراك من افوجاتو"
click at [599, 299] on span "Create" at bounding box center [607, 302] width 25 height 13
type input "your choice of Affogato"
type input "اختياراك من افوجاتو"
type input "0"
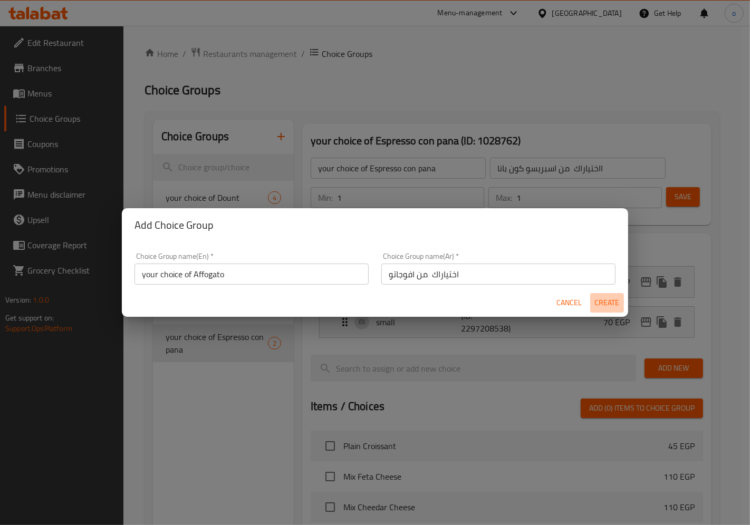
type input "0"
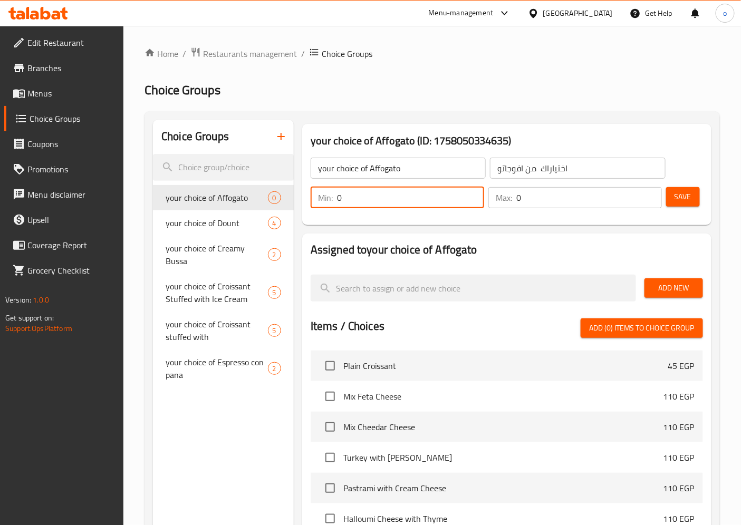
drag, startPoint x: 352, startPoint y: 198, endPoint x: 333, endPoint y: 198, distance: 19.0
click at [333, 198] on div "Min: 0 ​" at bounding box center [398, 197] width 174 height 21
type input "1"
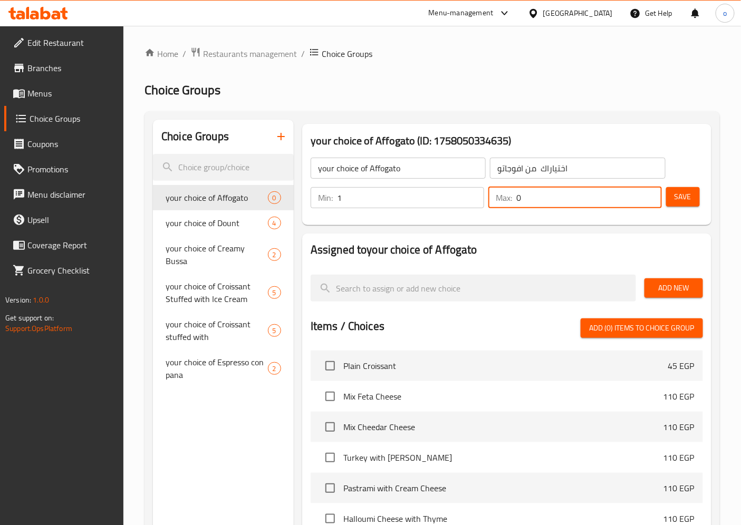
click at [521, 197] on input "0" at bounding box center [589, 197] width 146 height 21
click at [518, 197] on input "0" at bounding box center [589, 197] width 146 height 21
type input "1"
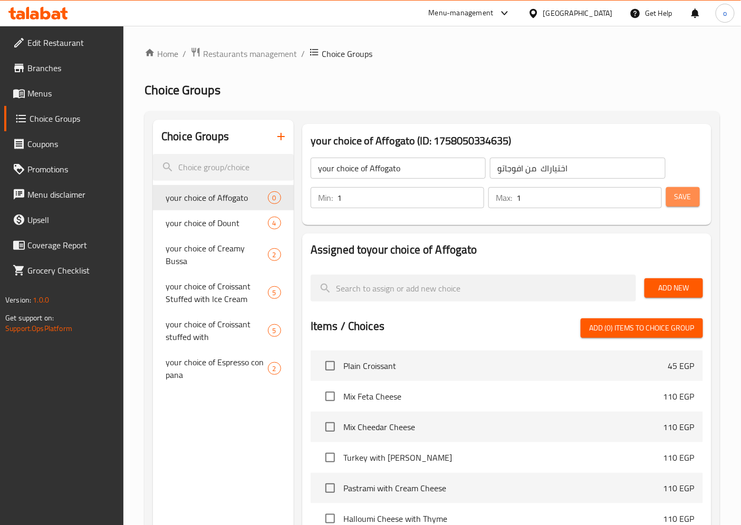
click at [675, 199] on span "Save" at bounding box center [683, 196] width 17 height 13
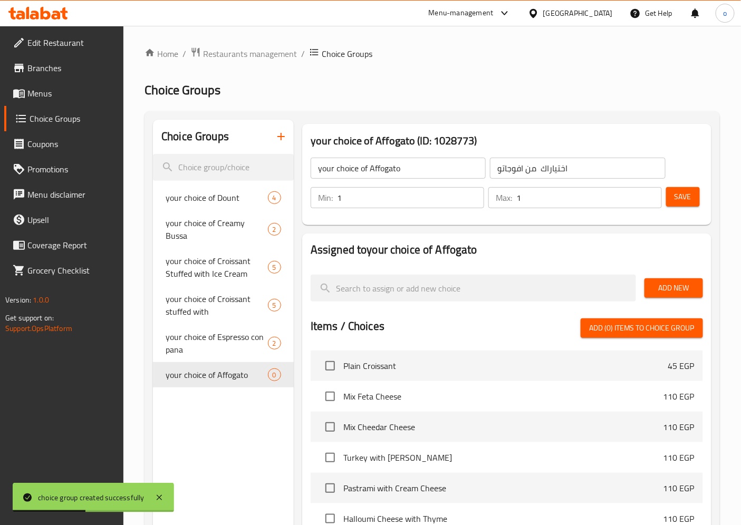
click at [663, 286] on span "Add New" at bounding box center [674, 288] width 42 height 13
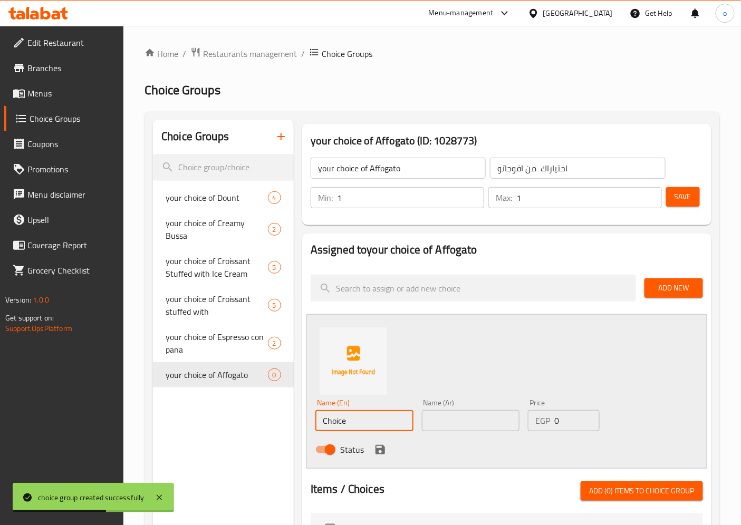
drag, startPoint x: 358, startPoint y: 419, endPoint x: 302, endPoint y: 420, distance: 55.9
click at [302, 420] on div "Assigned to your choice of Affogato Add New Name (En) Choice Name (En) Name (Ar…" at bounding box center [506, 534] width 409 height 600
type input "ة"
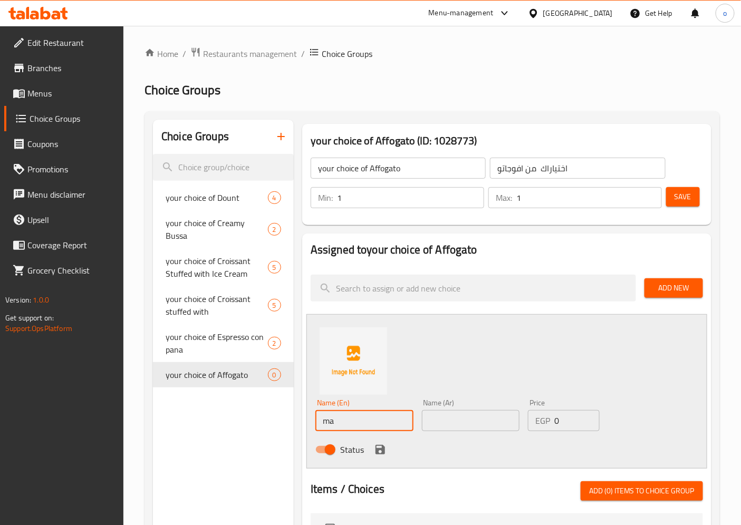
type input "m"
click at [365, 419] on input "text" at bounding box center [364, 420] width 98 height 21
paste input "Medim"
type input "Medim"
click at [441, 426] on input "text" at bounding box center [471, 420] width 98 height 21
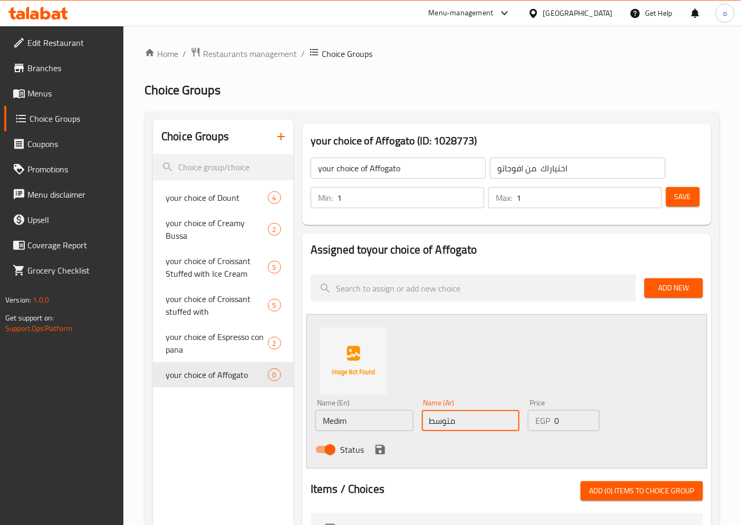
type input "متوسط"
drag, startPoint x: 560, startPoint y: 418, endPoint x: 548, endPoint y: 418, distance: 12.7
click at [548, 418] on div "EGP 0 Price" at bounding box center [563, 420] width 71 height 21
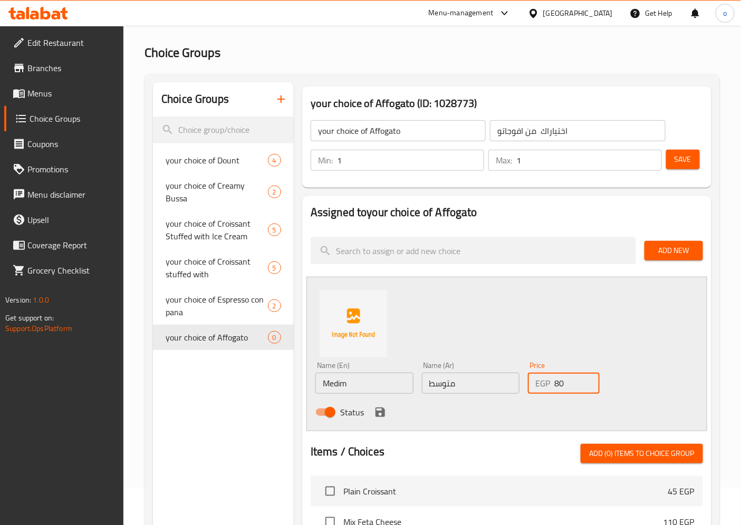
scroll to position [59, 0]
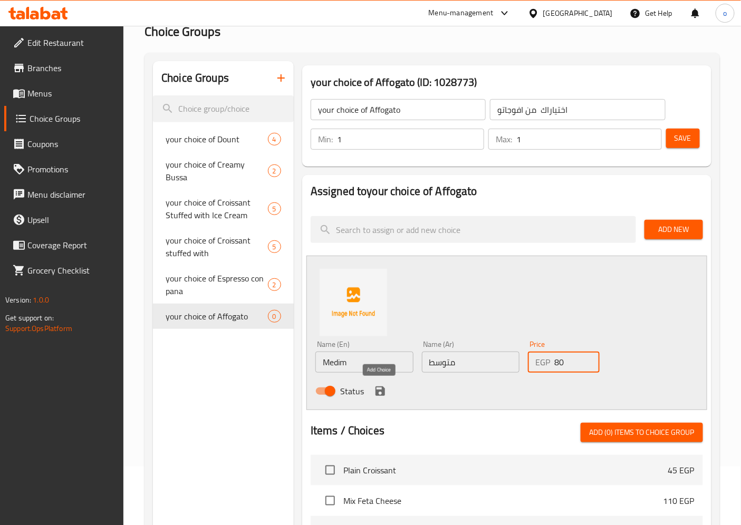
type input "80"
click at [381, 391] on icon "save" at bounding box center [380, 391] width 9 height 9
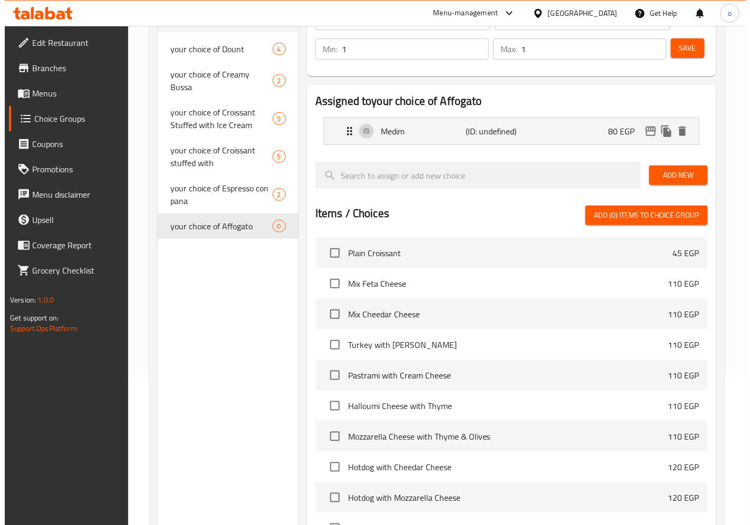
scroll to position [288, 0]
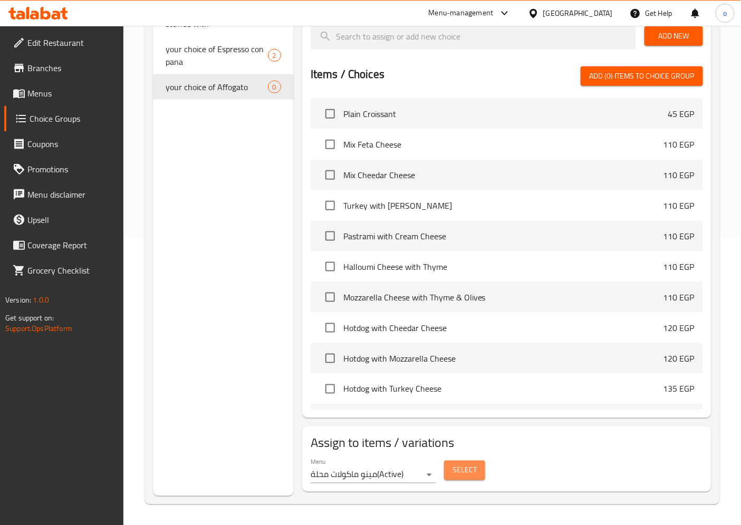
click at [454, 471] on span "Select" at bounding box center [465, 470] width 24 height 13
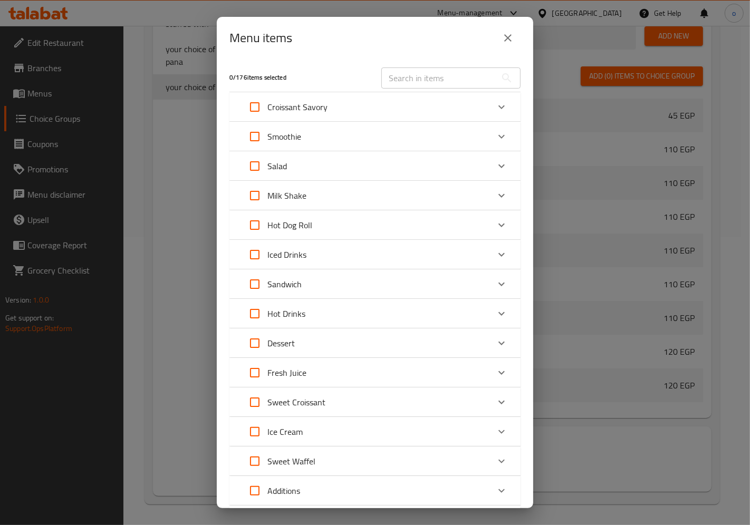
click at [331, 314] on div "Hot Drinks" at bounding box center [365, 313] width 247 height 25
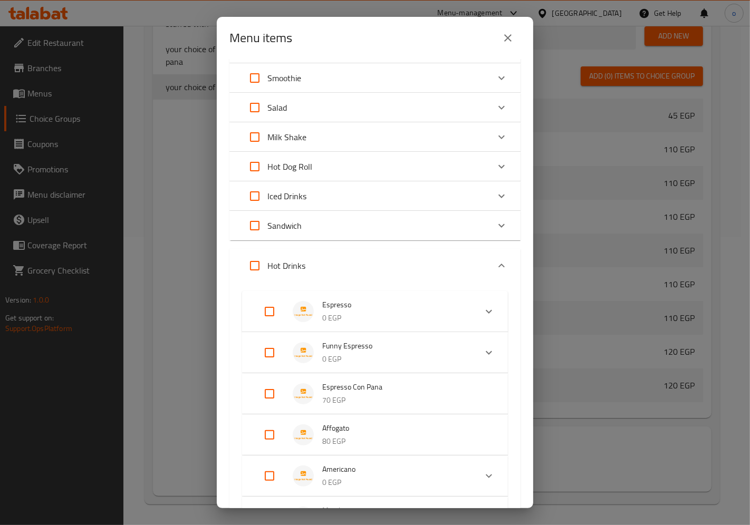
scroll to position [117, 0]
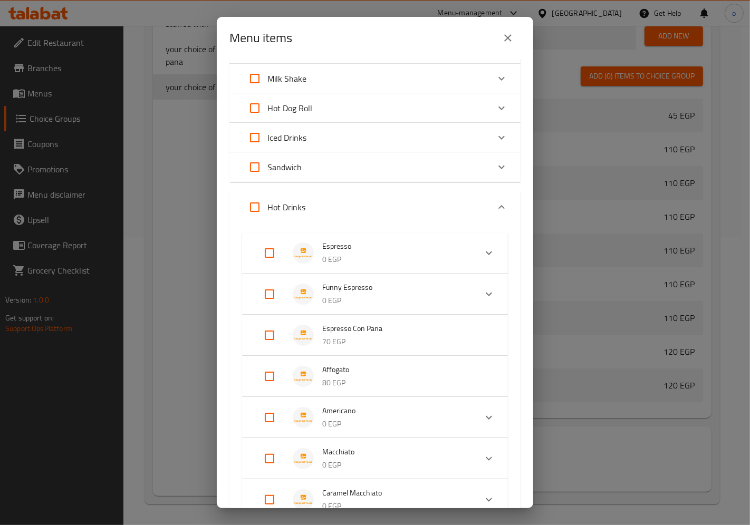
click at [269, 377] on input "Expand" at bounding box center [269, 376] width 25 height 25
checkbox input "true"
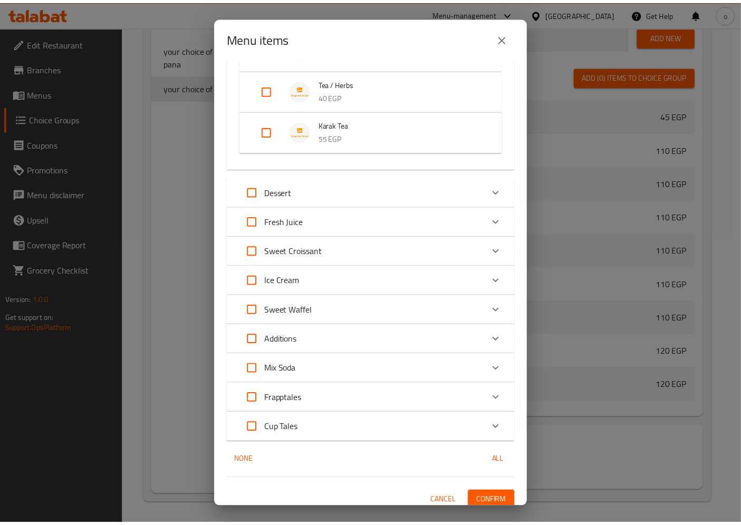
scroll to position [1373, 0]
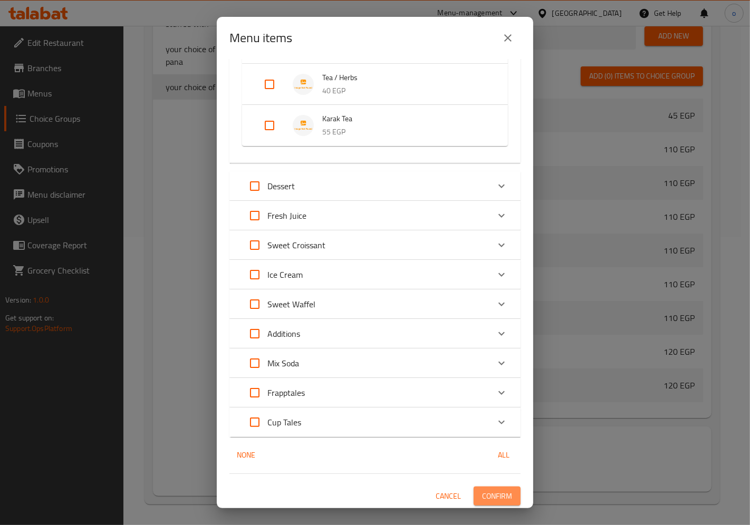
click at [492, 500] on span "Confirm" at bounding box center [497, 496] width 30 height 13
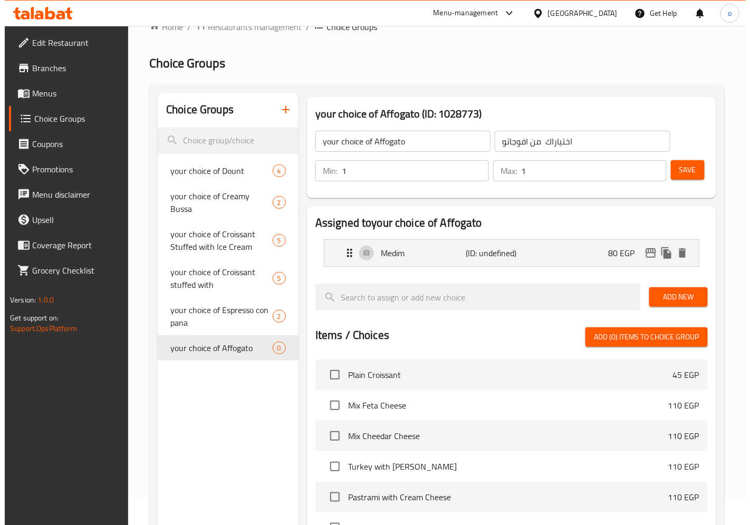
scroll to position [0, 0]
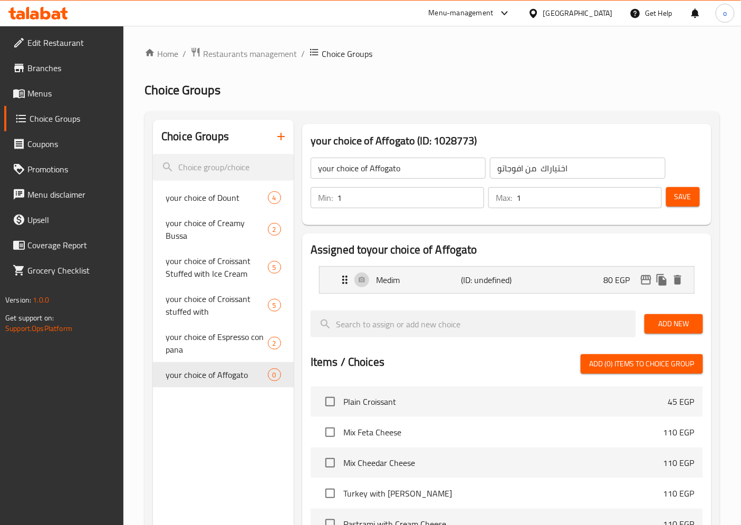
click at [675, 198] on span "Save" at bounding box center [683, 196] width 17 height 13
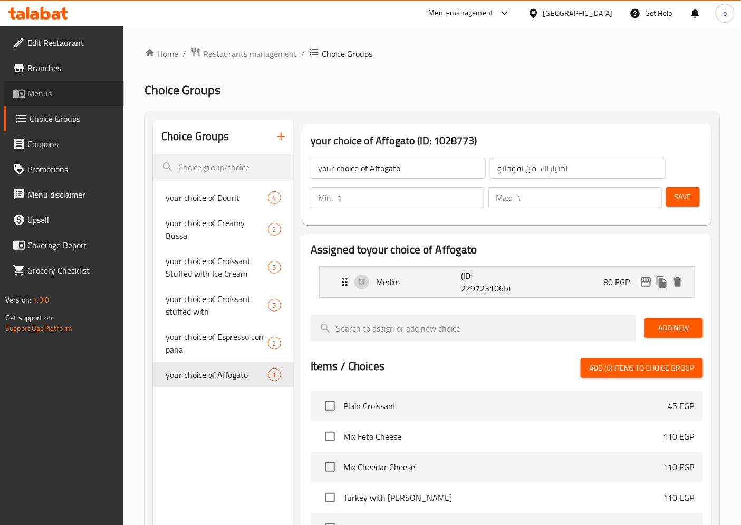
click at [49, 89] on span "Menus" at bounding box center [71, 93] width 88 height 13
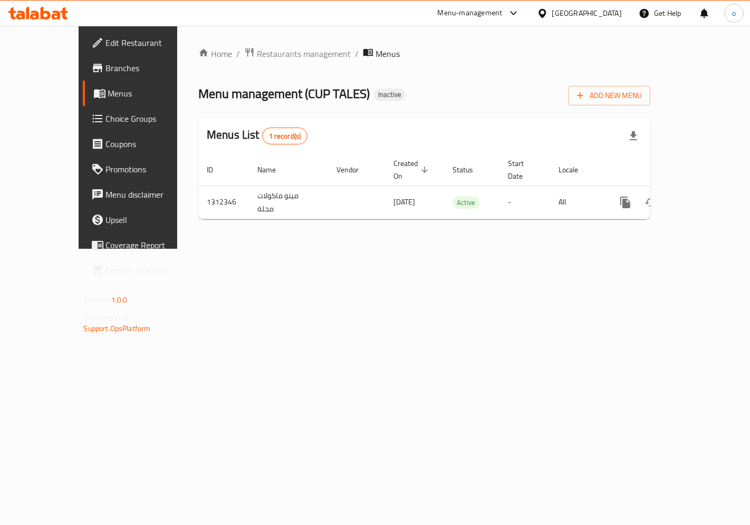
click at [106, 63] on span "Branches" at bounding box center [150, 68] width 89 height 13
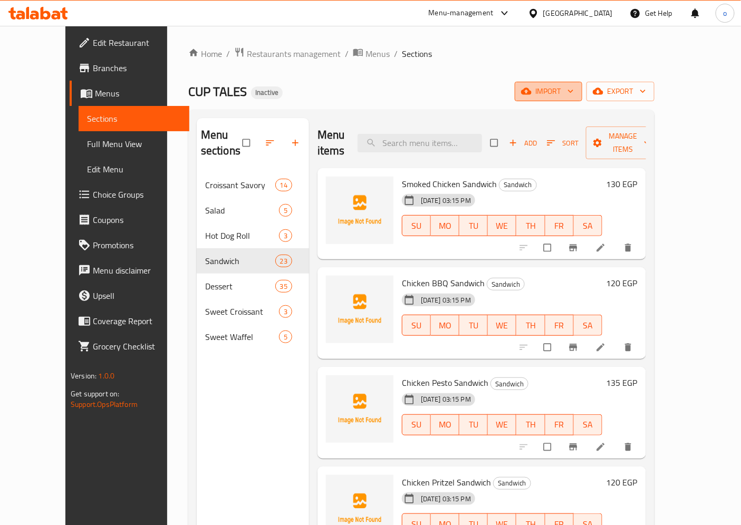
click at [574, 93] on span "import" at bounding box center [548, 91] width 51 height 13
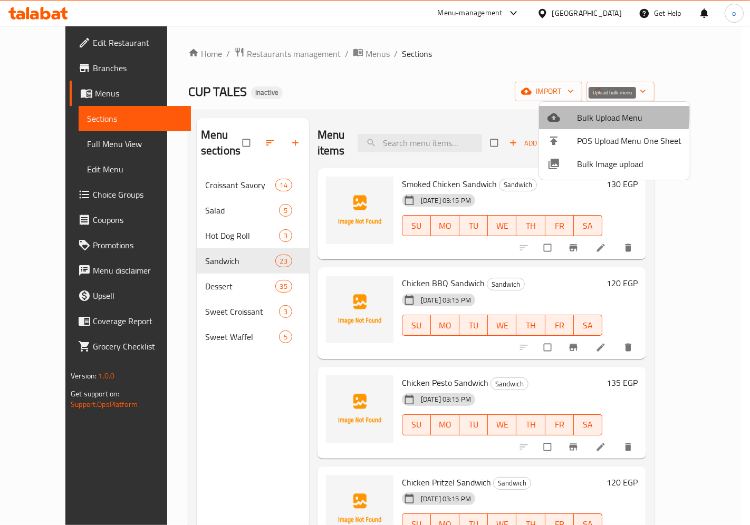
click at [590, 114] on span "Bulk Upload Menu" at bounding box center [629, 117] width 104 height 13
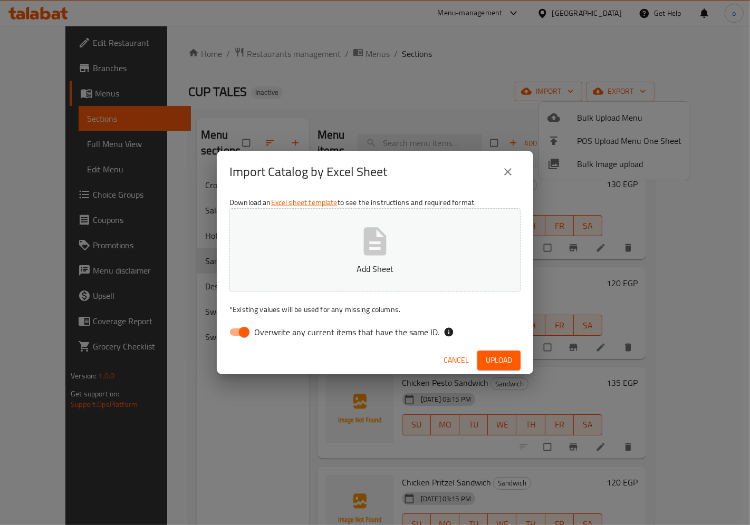
click at [235, 334] on input "Overwrite any current items that have the same ID." at bounding box center [244, 332] width 60 height 20
checkbox input "false"
click at [491, 361] on span "Upload" at bounding box center [499, 360] width 26 height 13
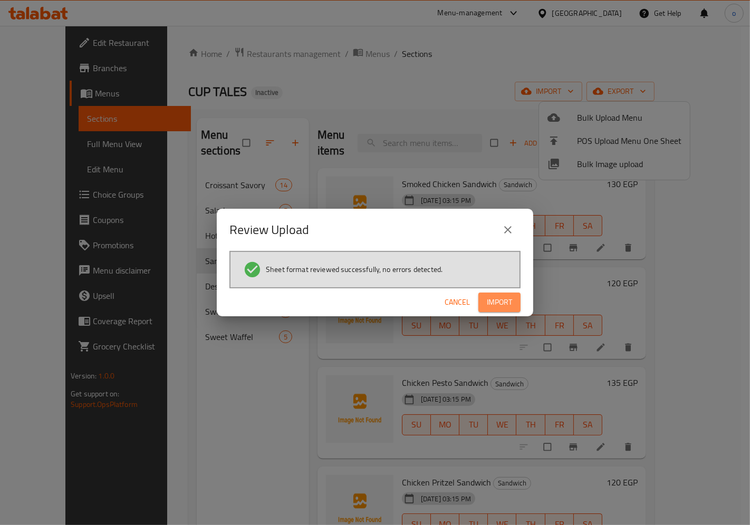
click at [507, 304] on span "Import" at bounding box center [499, 302] width 25 height 13
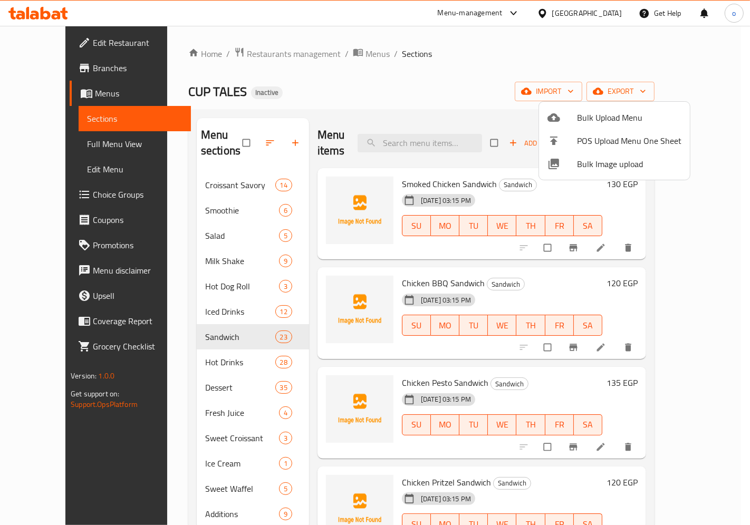
drag, startPoint x: 708, startPoint y: 177, endPoint x: 708, endPoint y: 202, distance: 25.3
click at [708, 202] on div at bounding box center [375, 262] width 750 height 525
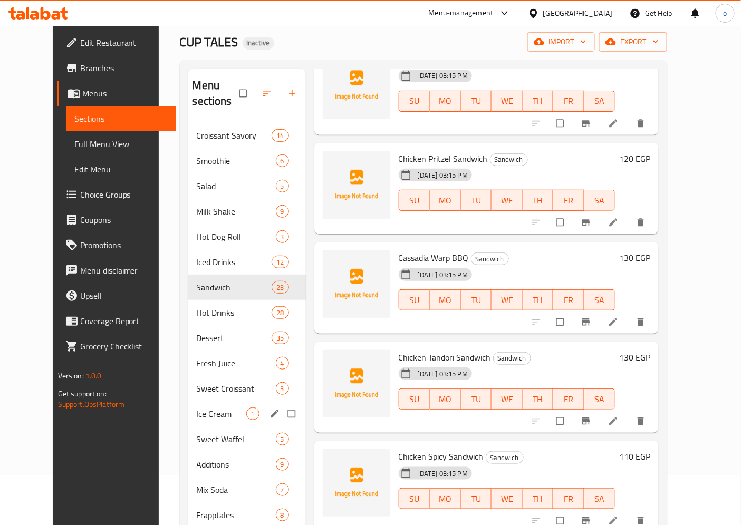
scroll to position [148, 0]
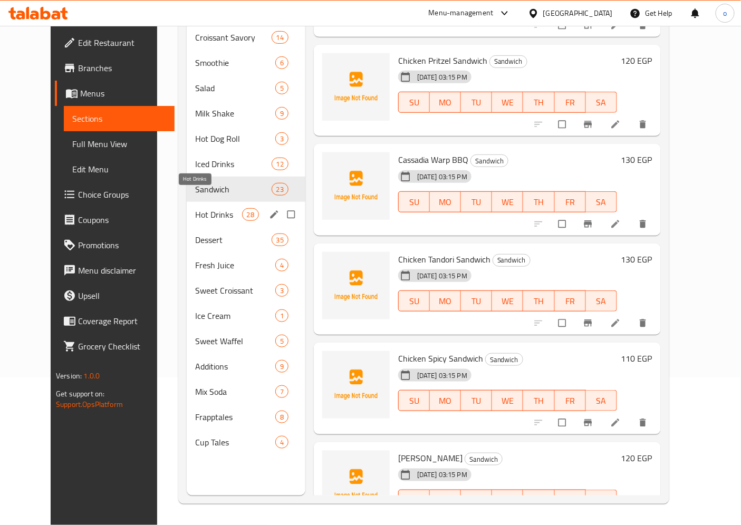
drag, startPoint x: 192, startPoint y: 202, endPoint x: 185, endPoint y: 206, distance: 8.3
click at [195, 208] on span "Hot Drinks" at bounding box center [218, 214] width 46 height 13
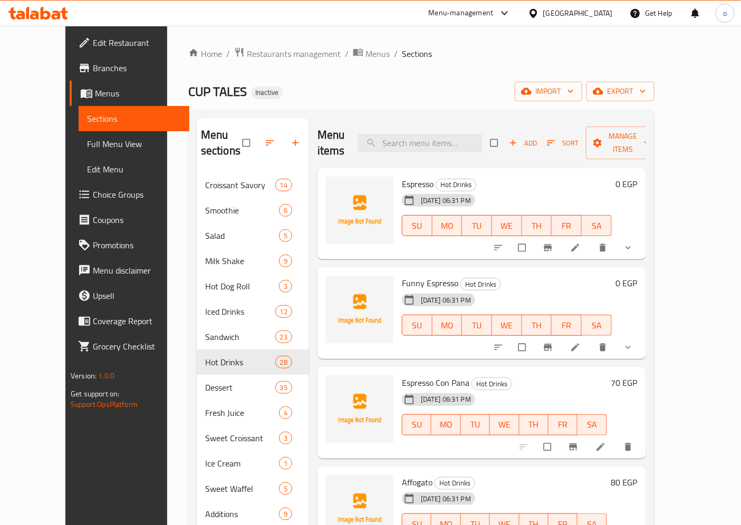
click at [581, 243] on icon at bounding box center [575, 248] width 11 height 11
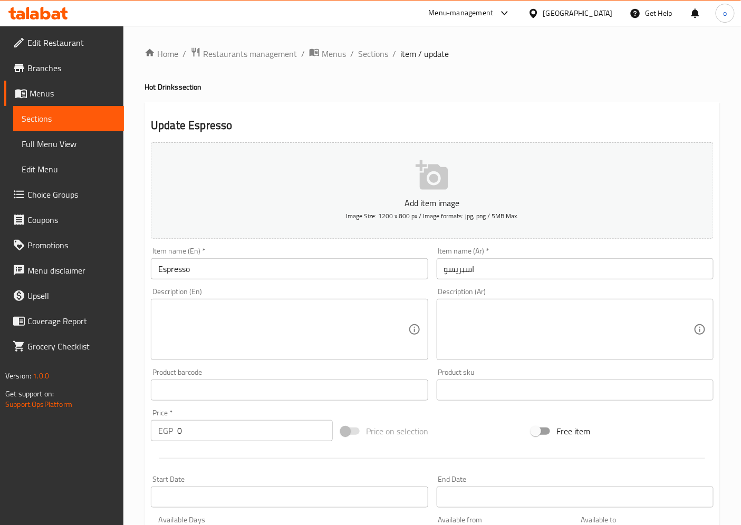
click at [489, 319] on textarea at bounding box center [569, 330] width 250 height 50
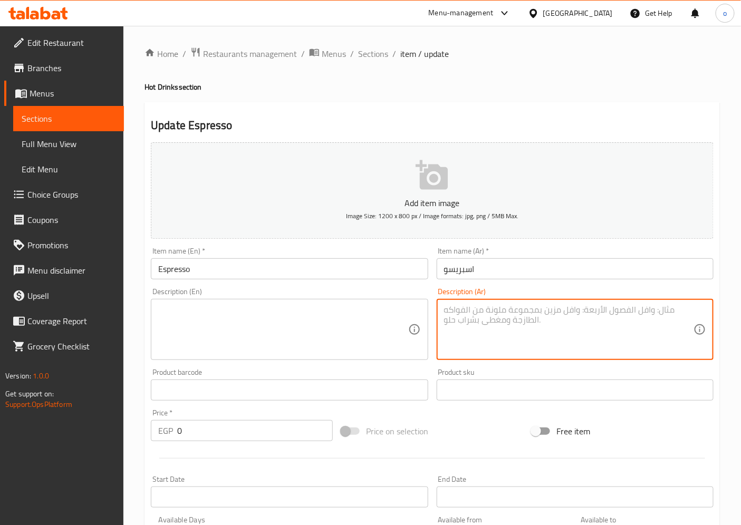
paste textarea "قهوة مركّزة بطعم قوي ورائحة غنية لعشاق المذاق الأصيل."
click at [374, 336] on textarea at bounding box center [283, 330] width 250 height 50
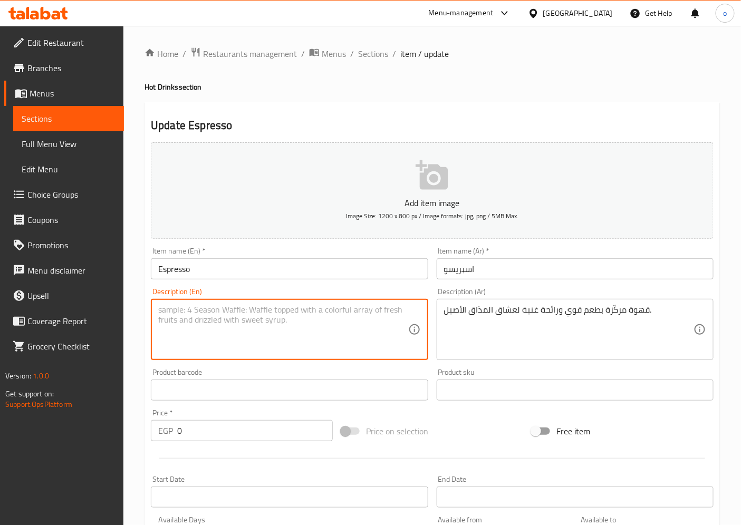
click at [286, 315] on textarea at bounding box center [283, 330] width 250 height 50
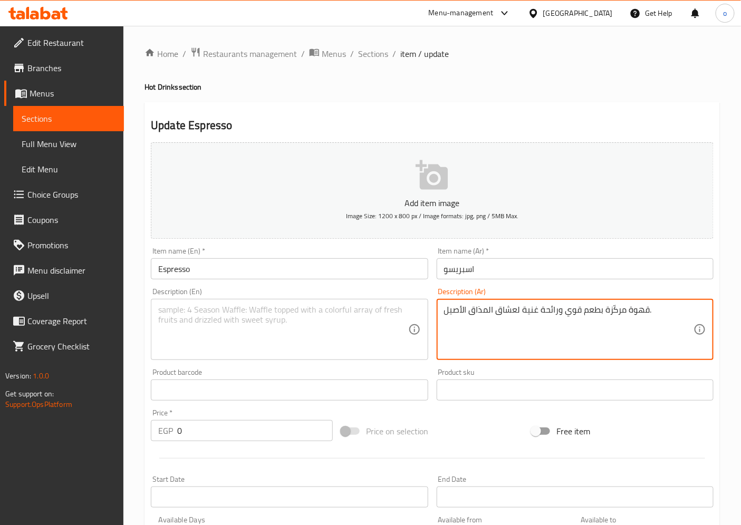
drag, startPoint x: 605, startPoint y: 310, endPoint x: 626, endPoint y: 307, distance: 21.3
click at [399, 331] on textarea at bounding box center [283, 330] width 250 height 50
drag, startPoint x: 444, startPoint y: 313, endPoint x: 662, endPoint y: 296, distance: 219.1
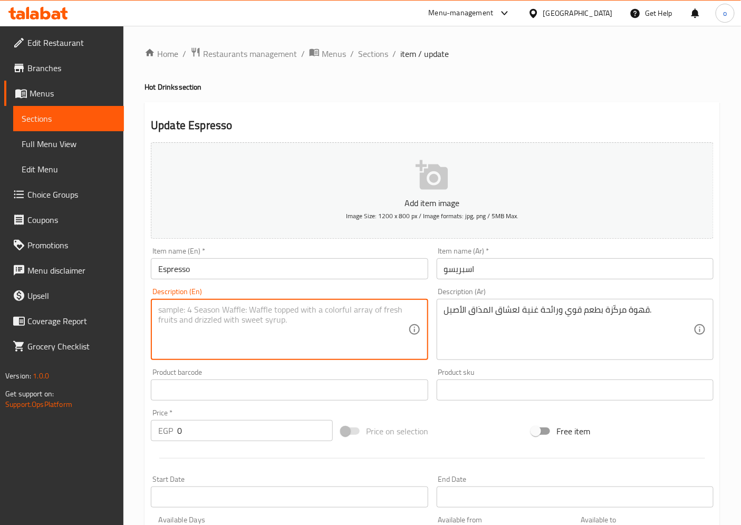
click at [381, 350] on textarea at bounding box center [283, 330] width 250 height 50
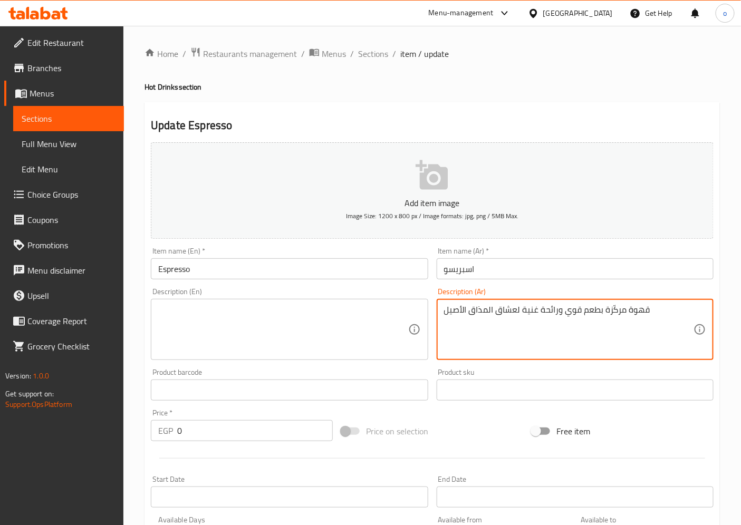
type textarea "قهوة مركّزة بطعم قوي ورائحة غنية لعشاق المذاق الأصيل"
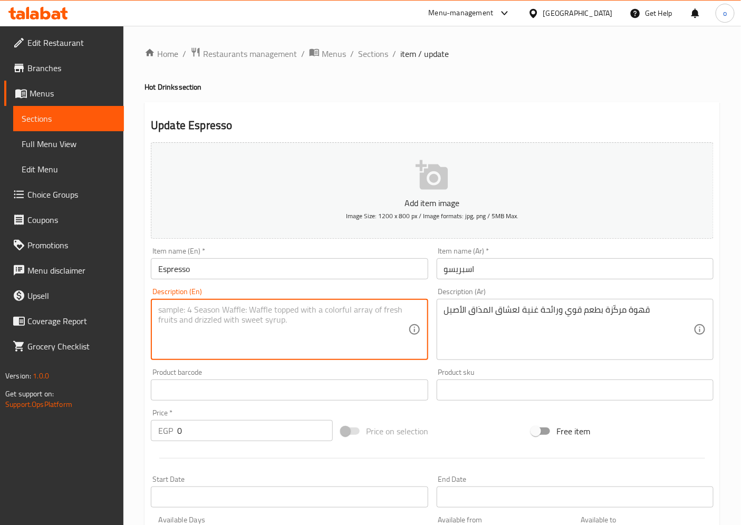
click at [382, 326] on textarea at bounding box center [283, 330] width 250 height 50
click at [296, 332] on textarea at bounding box center [283, 330] width 250 height 50
paste textarea "Concentrated coffee with a strong taste and rich aroma for lovers of authentic …"
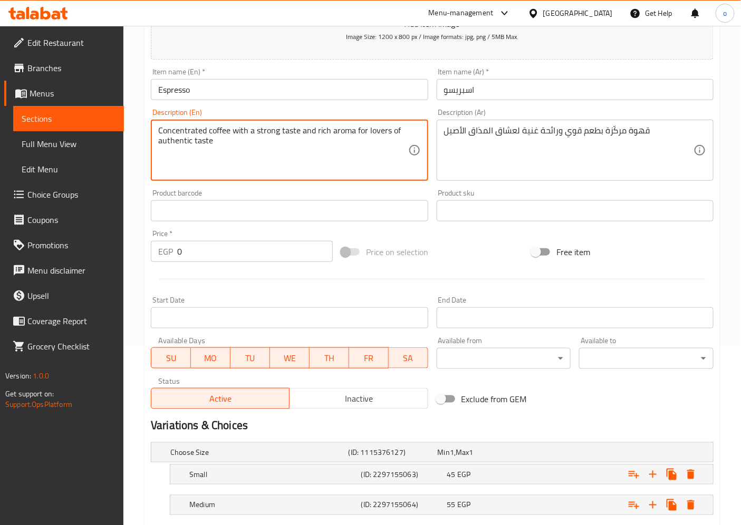
scroll to position [274, 0]
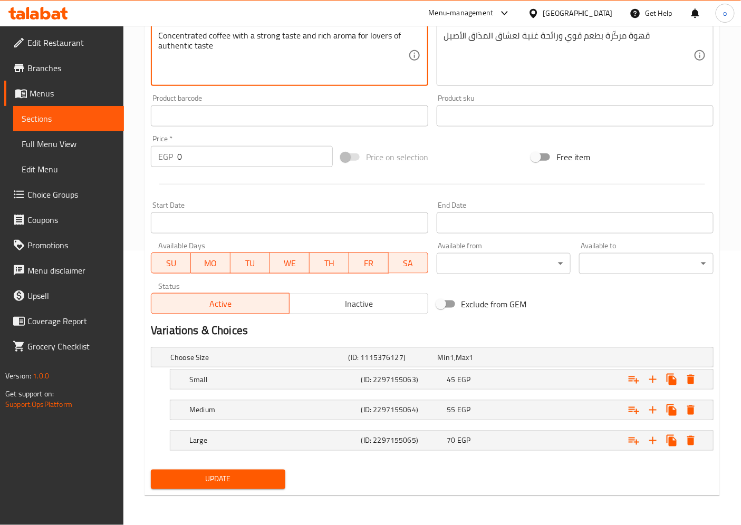
type textarea "Concentrated coffee with a strong taste and rich aroma for lovers of authentic …"
click at [251, 478] on span "Update" at bounding box center [218, 479] width 118 height 13
click at [187, 482] on span "Update" at bounding box center [218, 479] width 118 height 13
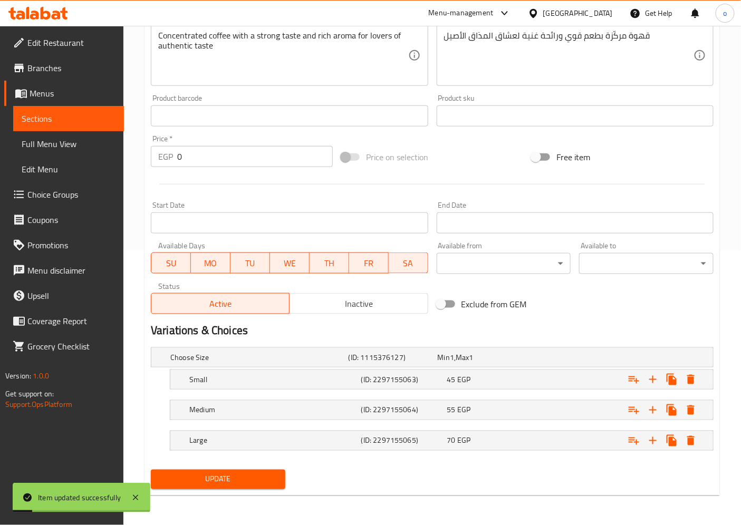
click at [64, 127] on link "Sections" at bounding box center [68, 118] width 111 height 25
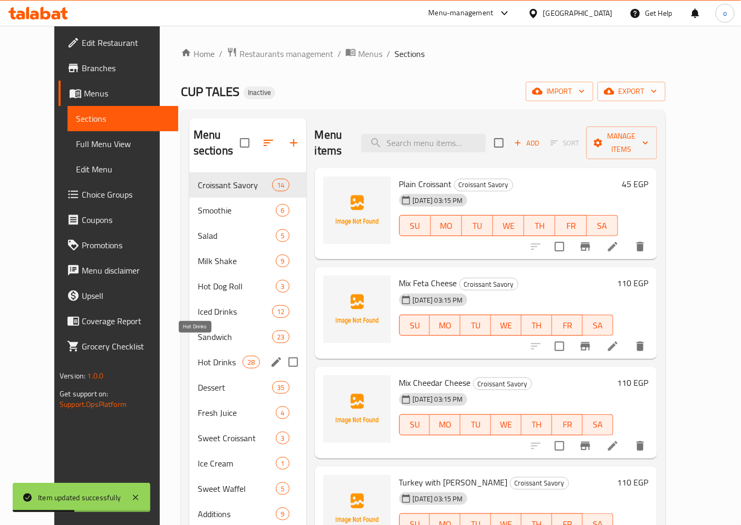
click at [205, 356] on span "Hot Drinks" at bounding box center [220, 362] width 45 height 13
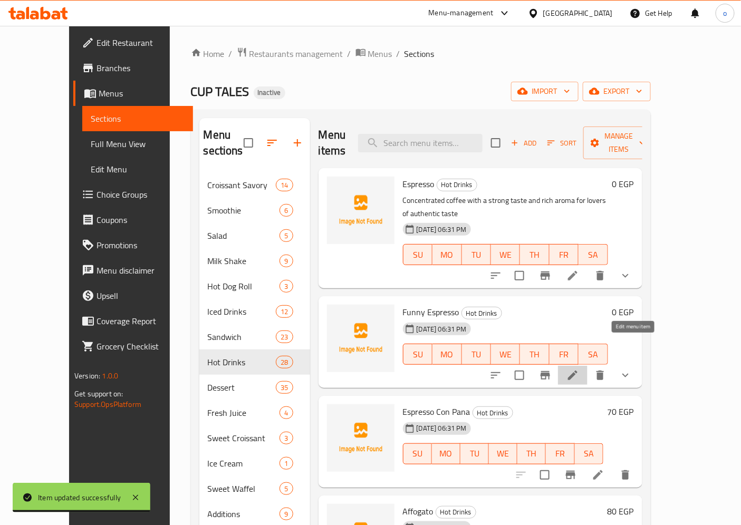
click at [578, 371] on icon at bounding box center [572, 375] width 9 height 9
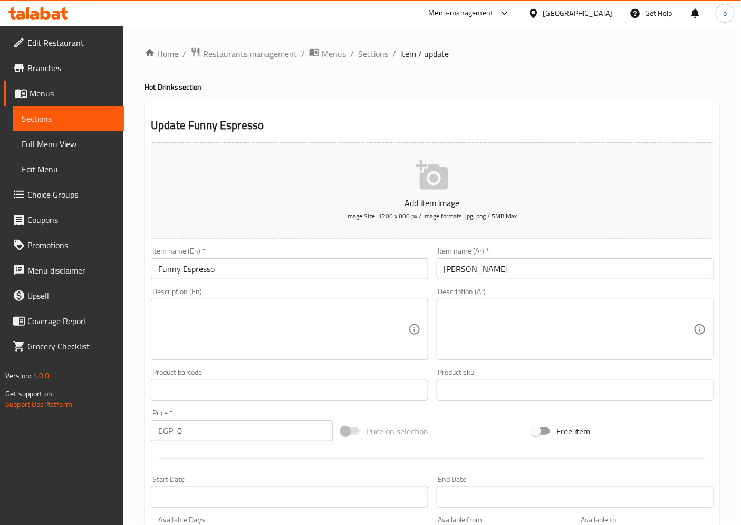
click at [505, 319] on textarea at bounding box center [569, 330] width 250 height 50
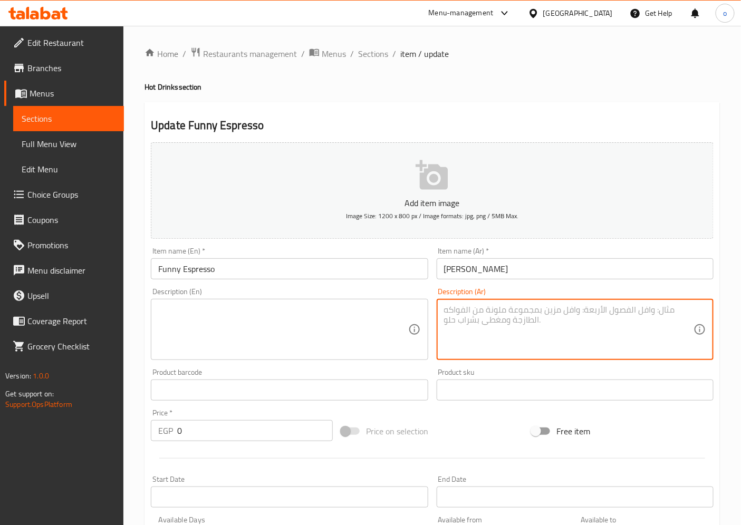
paste textarea "جرعة [PERSON_NAME] قوية مع لمسة فانيليا تمنحك مزيجًا من الحدة والحلاوة."
click at [682, 315] on textarea "جرعة [PERSON_NAME] قوية مع لمسة فانيليا تمنحك مزيجًا من الحدة والحلاوة." at bounding box center [569, 330] width 250 height 50
drag, startPoint x: 678, startPoint y: 313, endPoint x: 684, endPoint y: 313, distance: 5.8
click at [684, 313] on textarea "جرعة [PERSON_NAME] قوية مع لمسة فانيليا تمنحك مزيجًا من الحدة والحلاوة." at bounding box center [569, 330] width 250 height 50
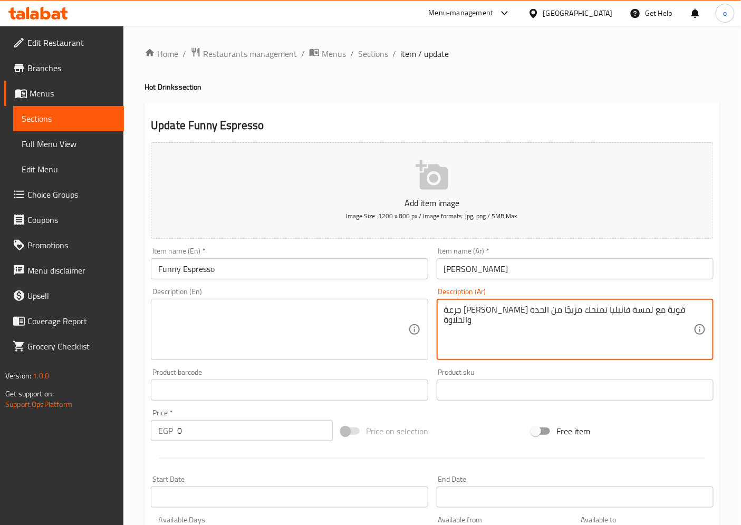
type textarea "جرعة [PERSON_NAME] قوية مع لمسة فانيليا تمنحك مزيجًا من الحدة والحلاوة"
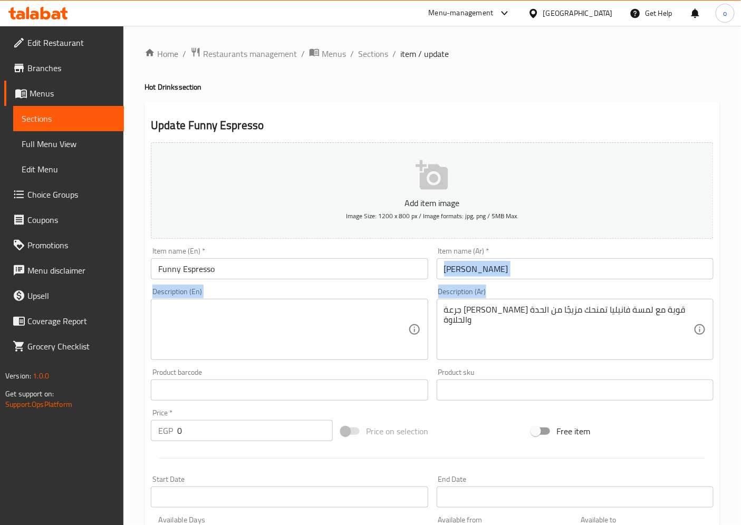
drag, startPoint x: 441, startPoint y: 309, endPoint x: 721, endPoint y: 281, distance: 281.5
click at [721, 281] on div "Home / Restaurants management / Menus / Sections / item / update Hot Drinks sec…" at bounding box center [432, 413] width 618 height 774
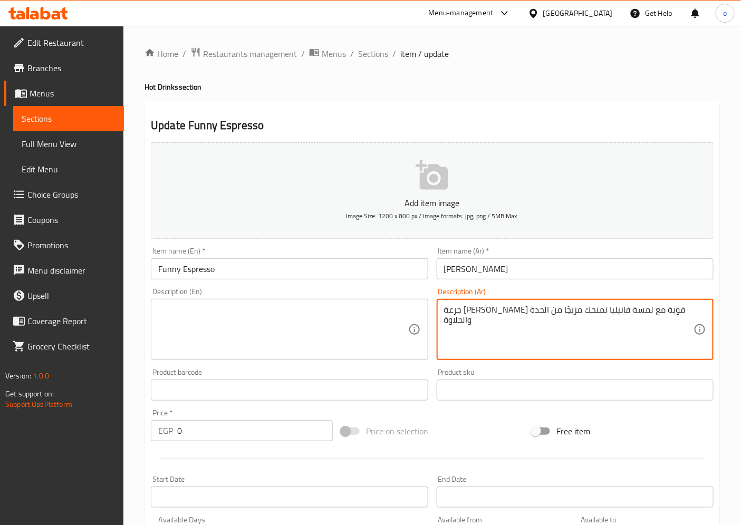
drag, startPoint x: 681, startPoint y: 313, endPoint x: 440, endPoint y: 331, distance: 241.3
click at [440, 331] on div "جرعة اسبريسو قوية مع لمسة فانيليا تمنحك مزيجًا من الحدة والحلاوة Description (A…" at bounding box center [575, 329] width 277 height 61
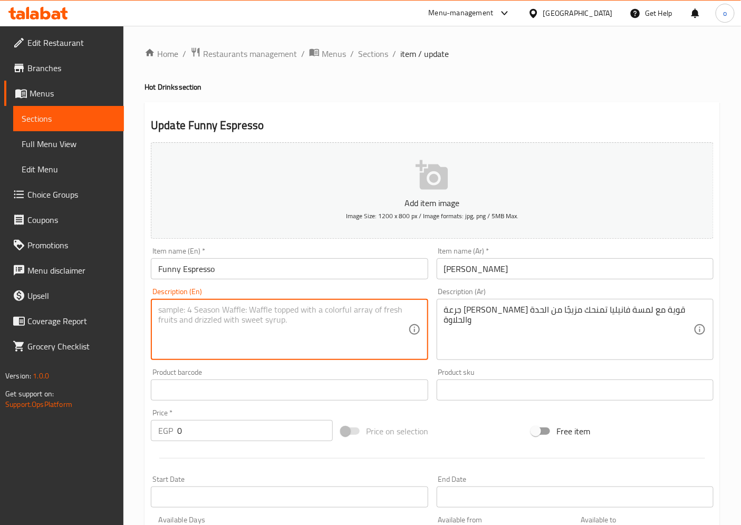
click at [358, 329] on textarea at bounding box center [283, 330] width 250 height 50
paste textarea "A powerful espresso shot with a vanilla twist gives you a combination of sharpn…"
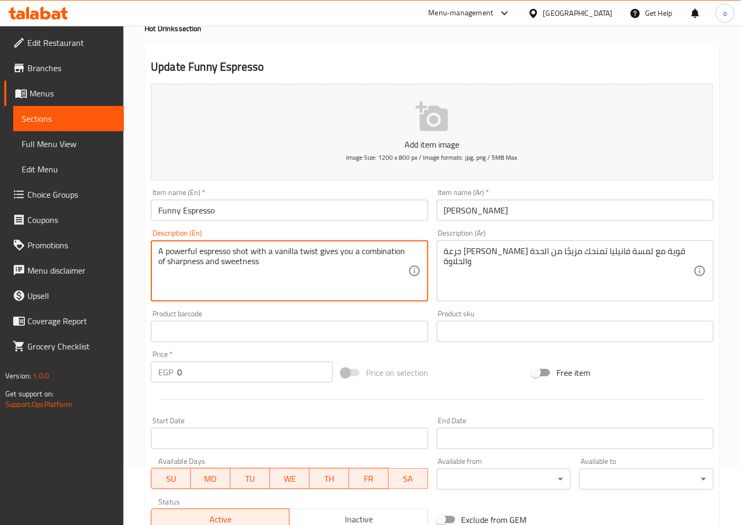
scroll to position [176, 0]
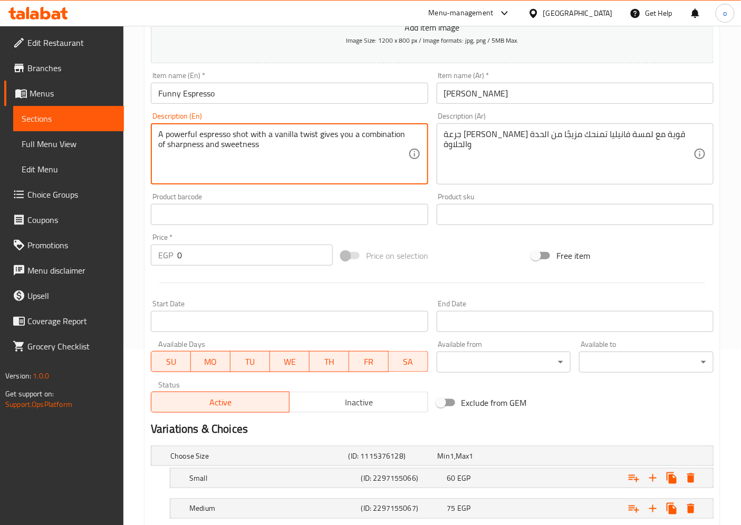
type textarea "A powerful espresso shot with a vanilla twist gives you a combination of sharpn…"
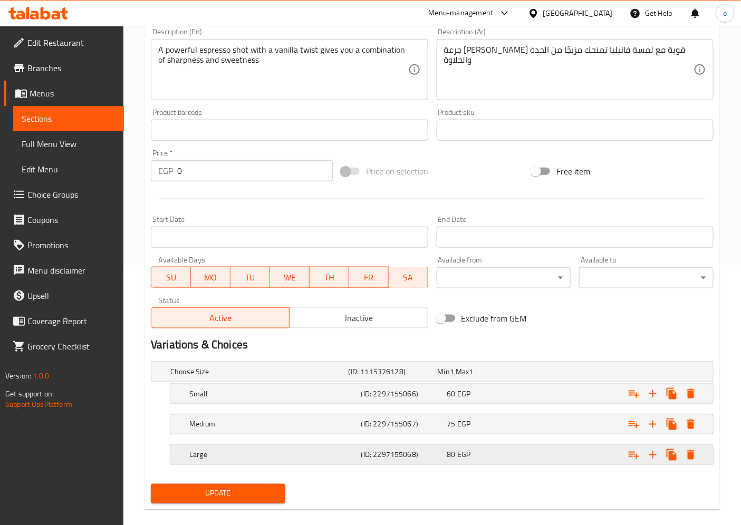
scroll to position [274, 0]
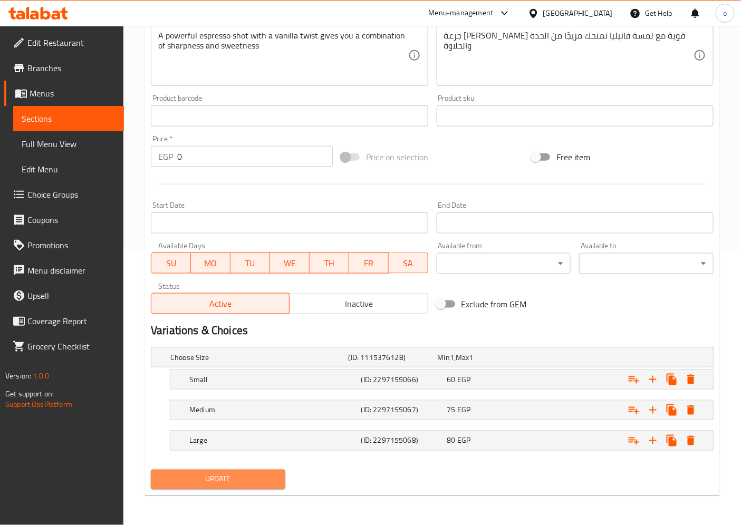
click at [238, 474] on span "Update" at bounding box center [218, 479] width 118 height 13
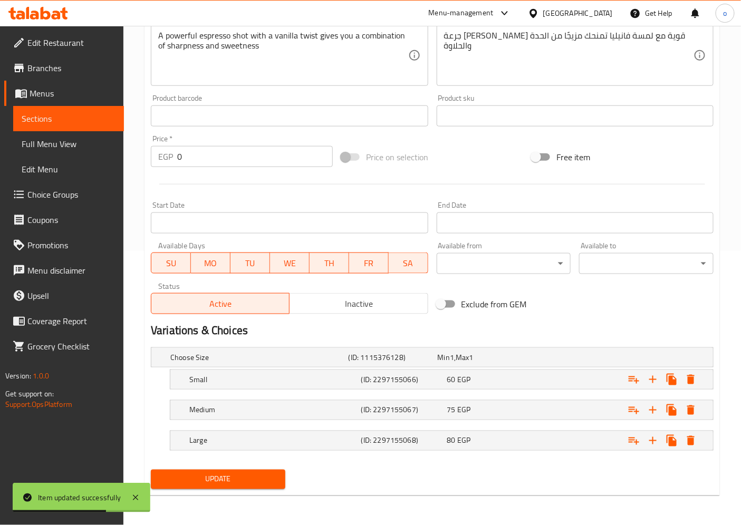
click at [85, 119] on span "Sections" at bounding box center [69, 118] width 94 height 13
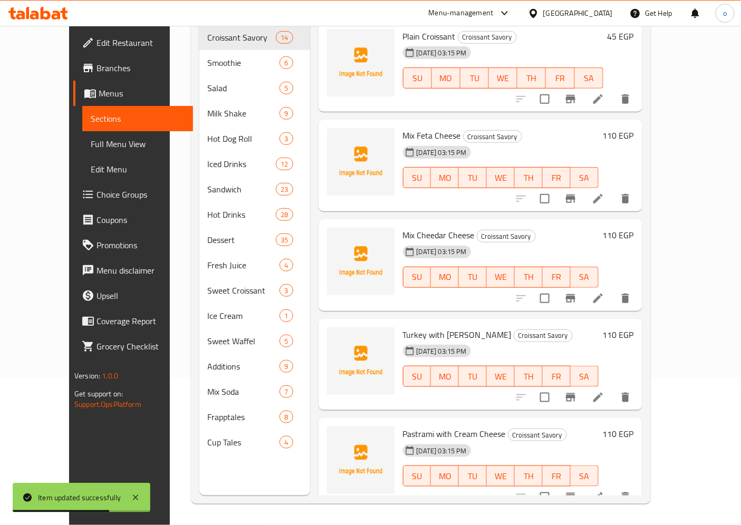
scroll to position [148, 0]
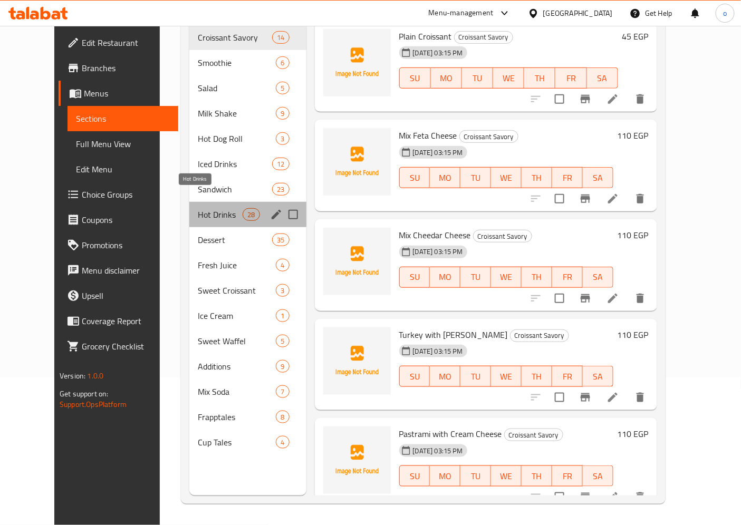
click at [198, 208] on span "Hot Drinks" at bounding box center [220, 214] width 45 height 13
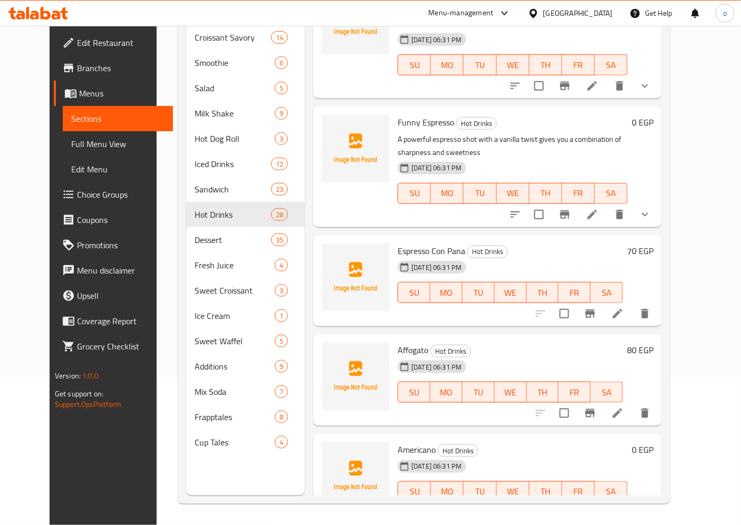
scroll to position [59, 0]
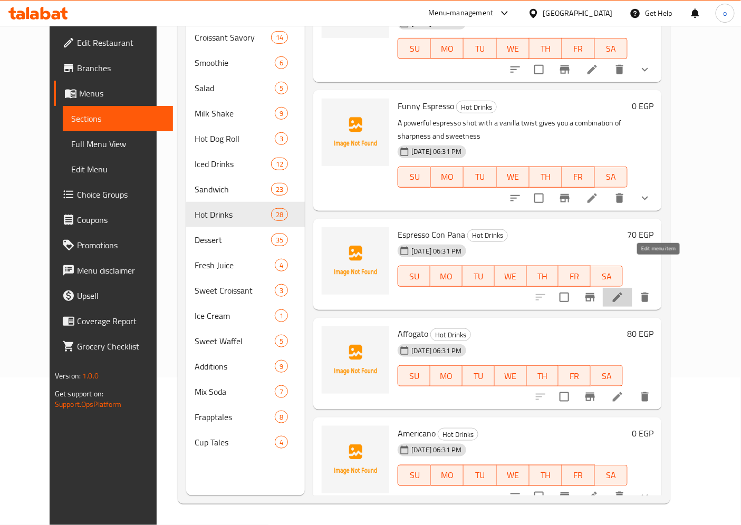
click at [624, 291] on icon at bounding box center [617, 297] width 13 height 13
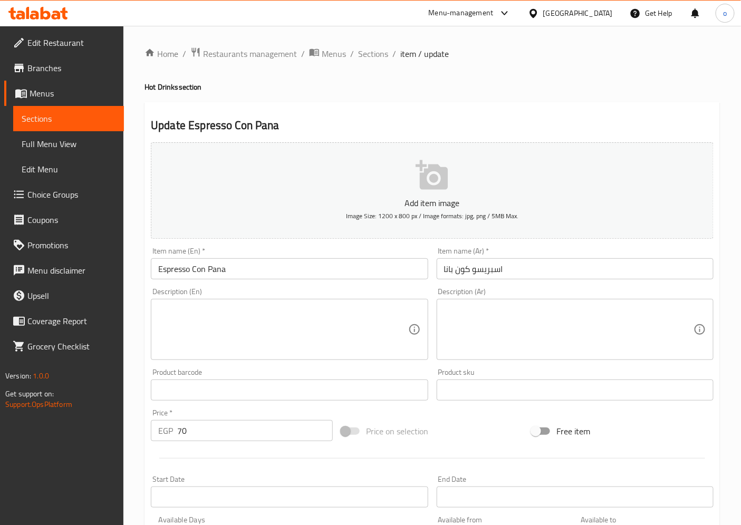
click at [511, 328] on textarea at bounding box center [569, 330] width 250 height 50
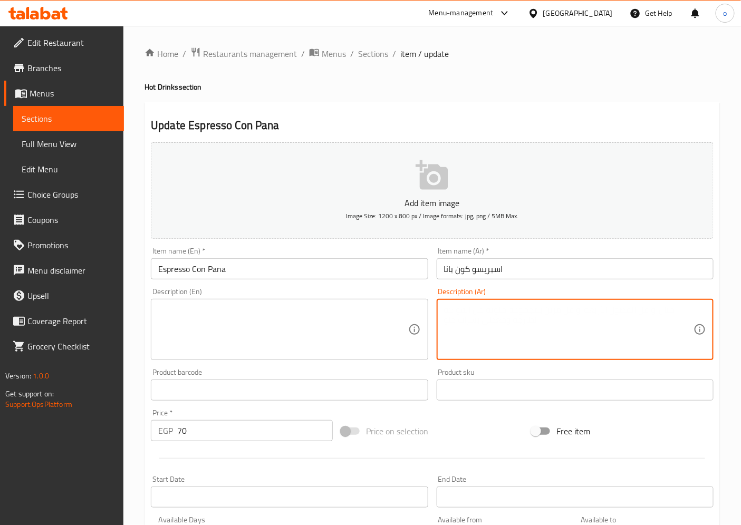
paste textarea "[PERSON_NAME] يُقدّم مع كريمة مخفوقة تضيف نعومة ولذة لكل رشفة."
type textarea "[PERSON_NAME] يُقدّم مع كريمة مخفوقة تضيف نعومة ولذة لكل رشفة."
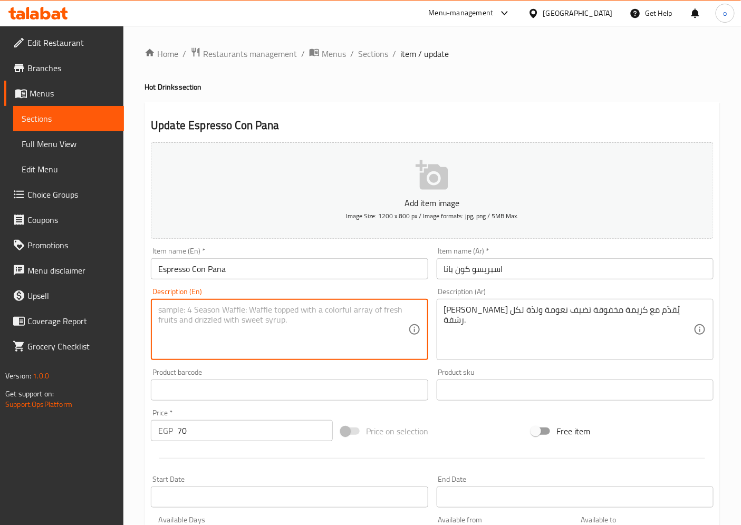
paste textarea "Rich espresso served with whipped cream adds softness and deliciousness to ever…"
type textarea "Rich espresso served with whipped cream adds softness and deliciousness to ever…"
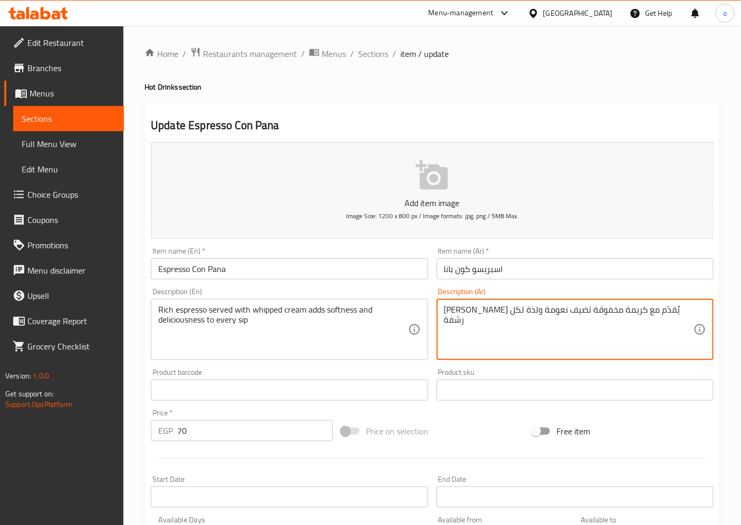
type textarea "[PERSON_NAME] يُقدّم مع كريمة مخفوقة تضيف نعومة ولذة لكل رشفة"
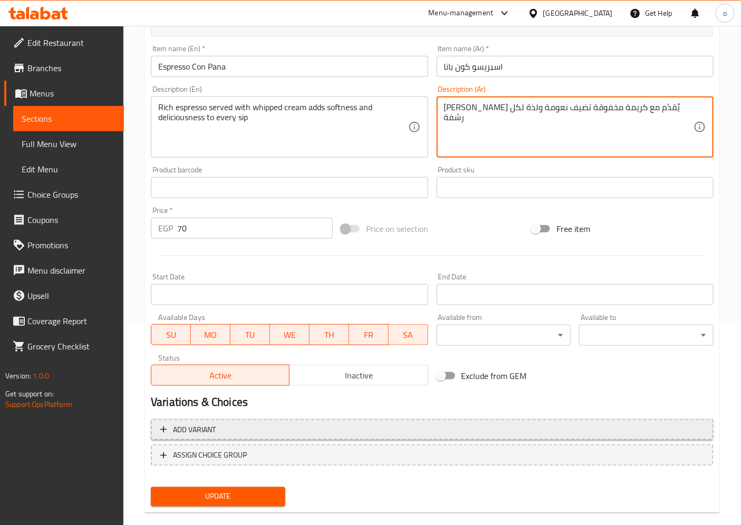
scroll to position [218, 0]
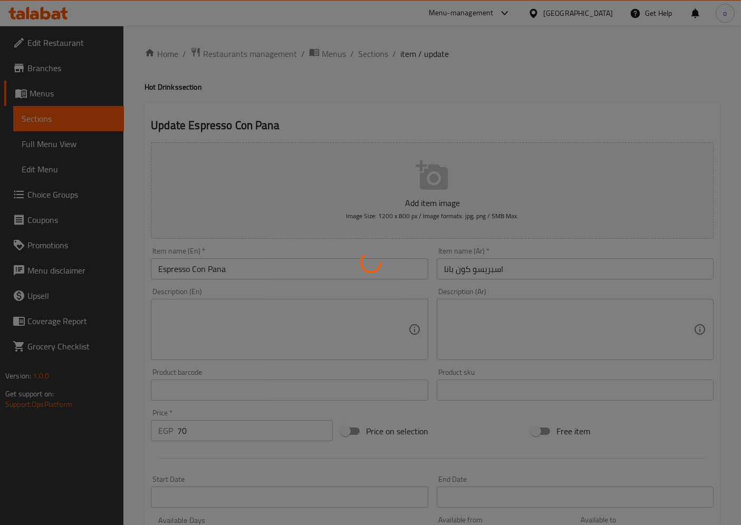
type input "ااختياراك من اسبريسو كون بانا"
type input "1"
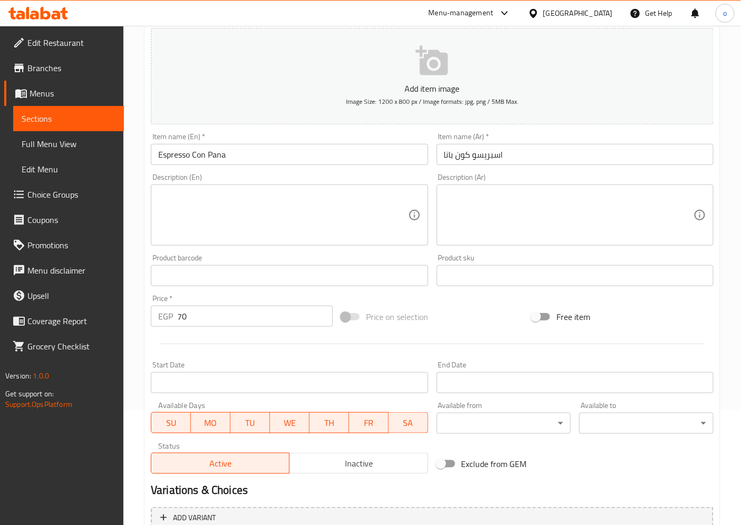
scroll to position [2, 0]
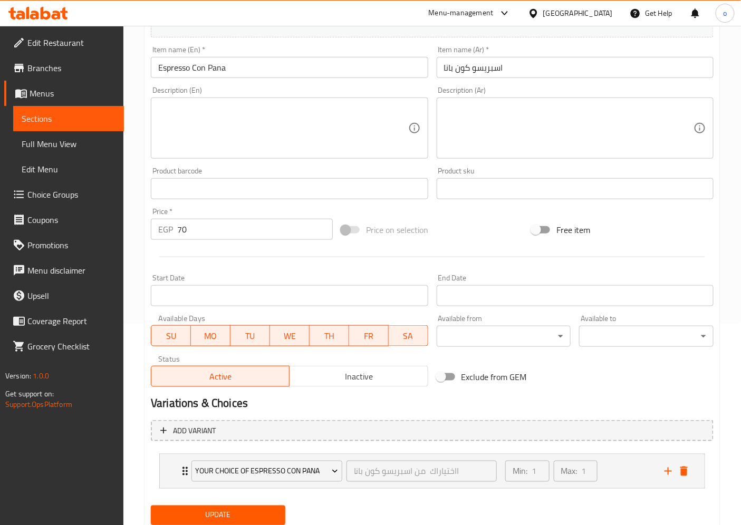
scroll to position [236, 0]
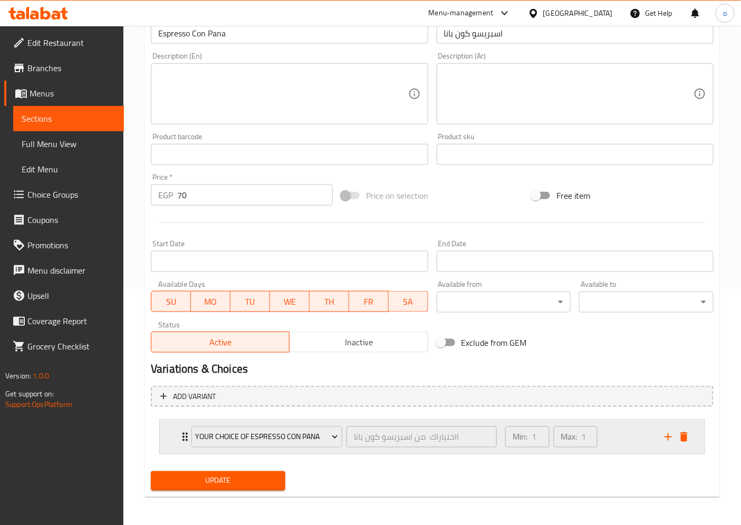
drag, startPoint x: 184, startPoint y: 434, endPoint x: 283, endPoint y: 397, distance: 106.0
click at [184, 435] on icon "Expand" at bounding box center [185, 437] width 13 height 13
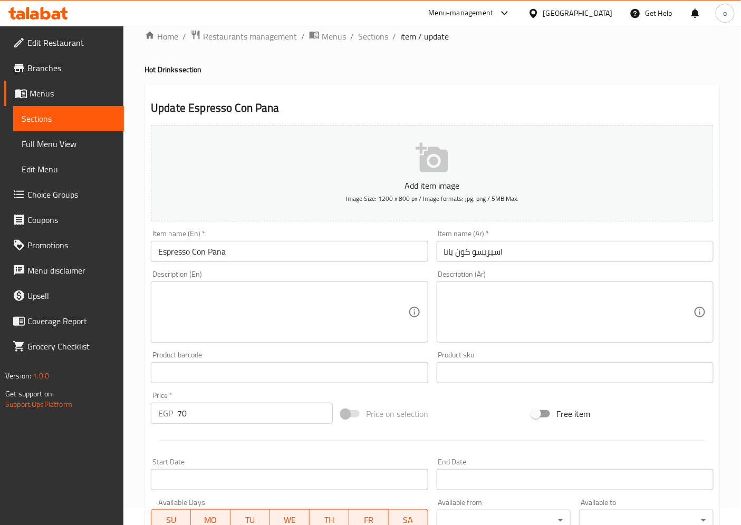
scroll to position [0, 0]
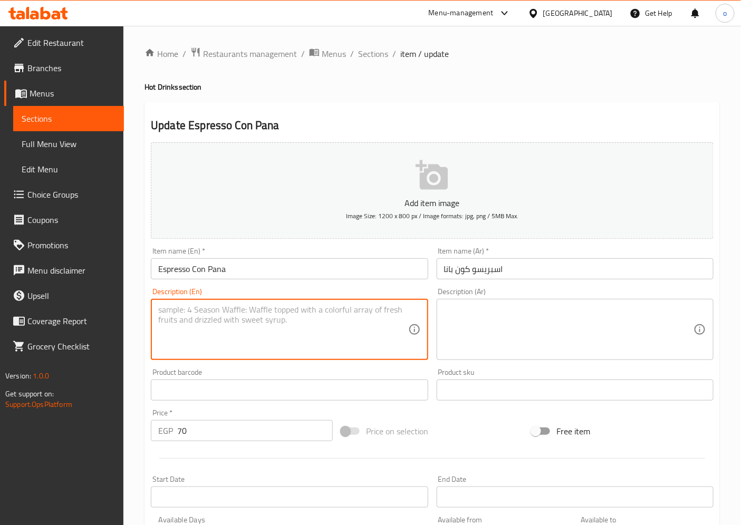
click at [339, 328] on textarea at bounding box center [283, 330] width 250 height 50
paste textarea "Rich espresso served with whipped cream adds softness and deliciousness to ever…"
type textarea "Rich espresso served with whipped cream adds softness and deliciousness to ever…"
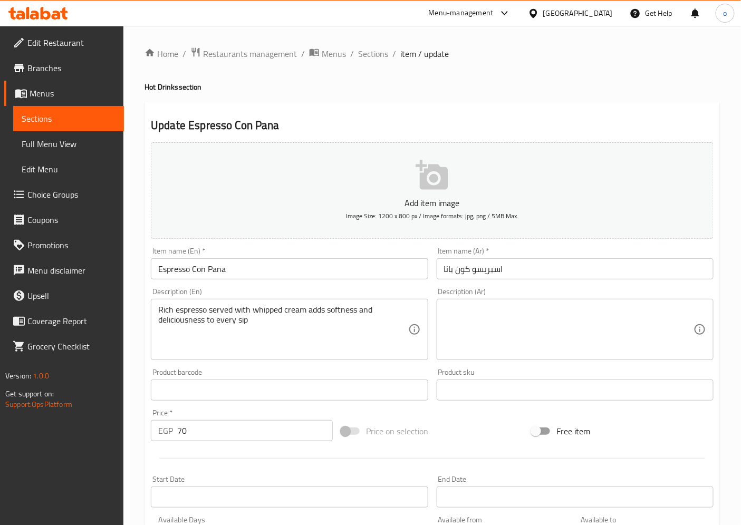
click at [492, 322] on textarea at bounding box center [569, 330] width 250 height 50
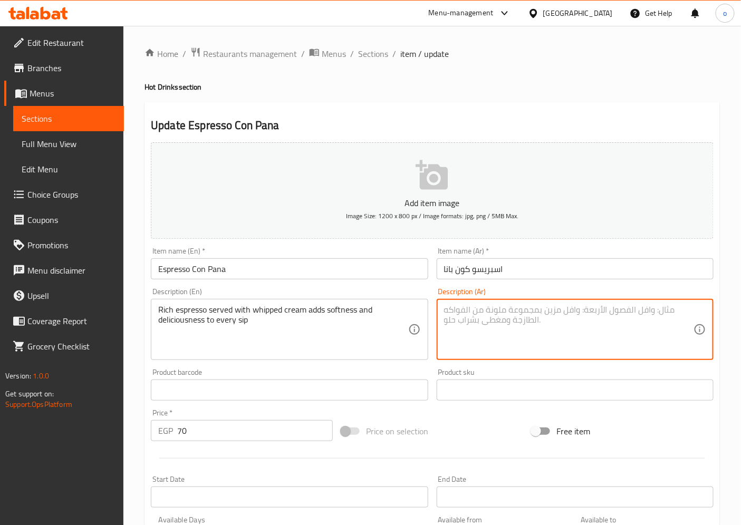
paste textarea "[PERSON_NAME] يُقدّم مع كريمة مخفوقة تضيف نعومة ولذة لكل رشفة."
click at [683, 310] on textarea "[PERSON_NAME] يُقدّم مع كريمة مخفوقة تضيف نعومة ولذة لكل رشفة." at bounding box center [569, 330] width 250 height 50
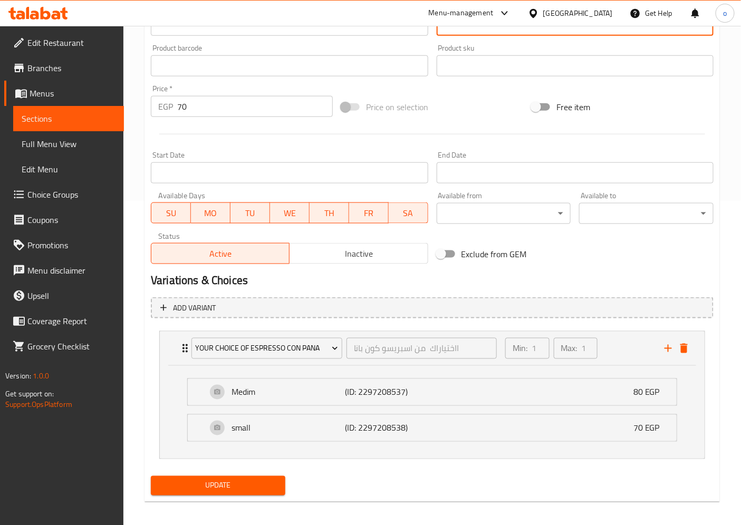
scroll to position [330, 0]
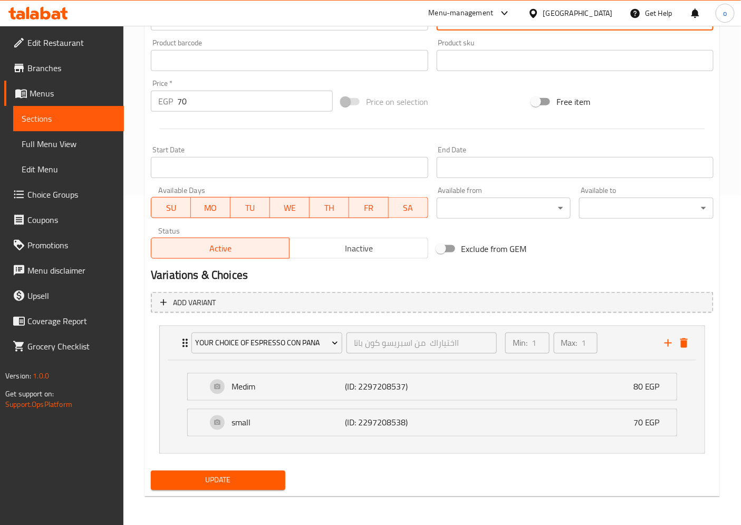
type textarea "[PERSON_NAME] يُقدّم مع كريمة مخفوقة تضيف نعومة ولذة لكل رشفة"
click at [233, 487] on button "Update" at bounding box center [218, 481] width 135 height 20
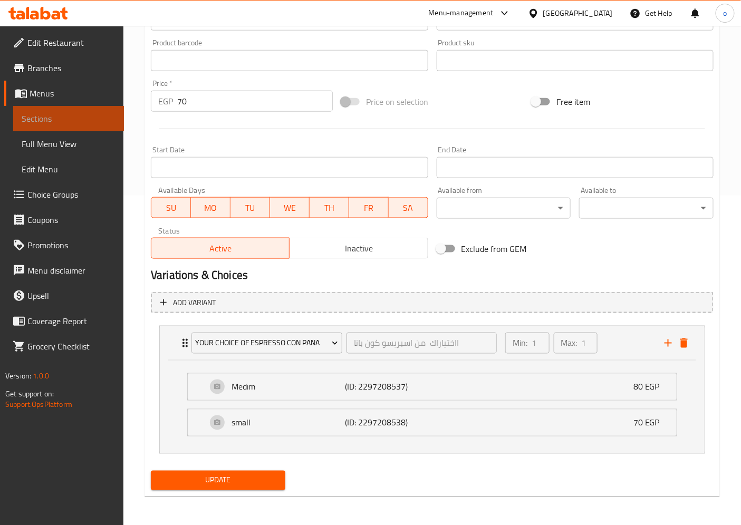
click at [70, 119] on span "Sections" at bounding box center [69, 118] width 94 height 13
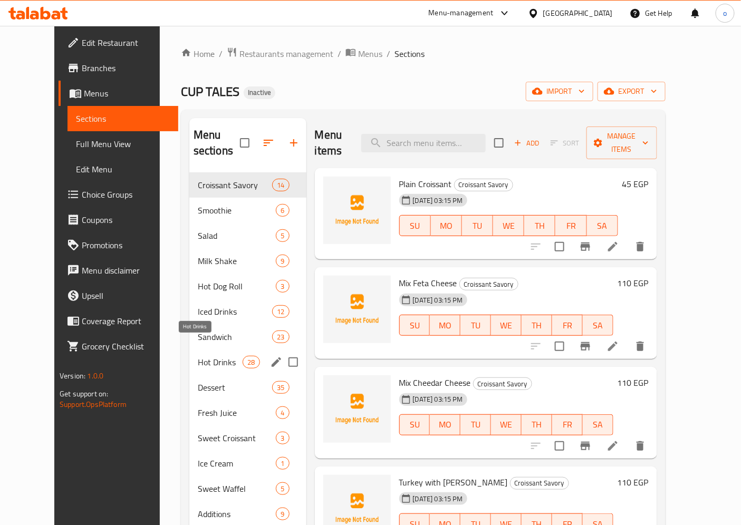
click at [198, 356] on span "Hot Drinks" at bounding box center [220, 362] width 45 height 13
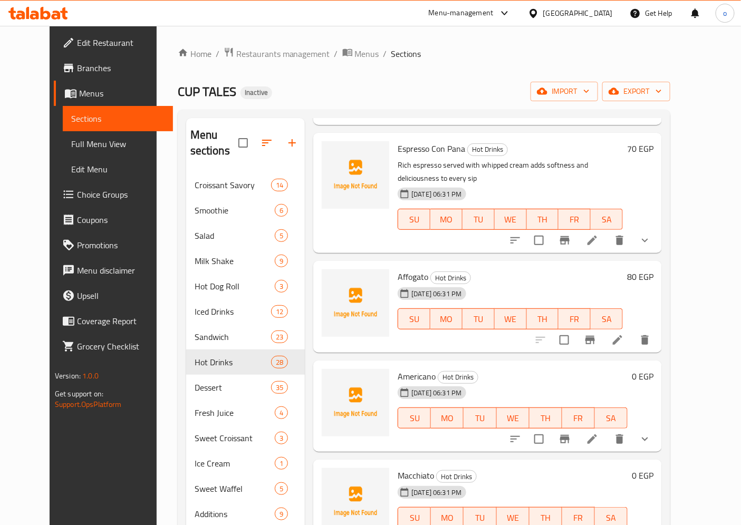
scroll to position [293, 0]
click at [624, 333] on icon at bounding box center [617, 339] width 13 height 13
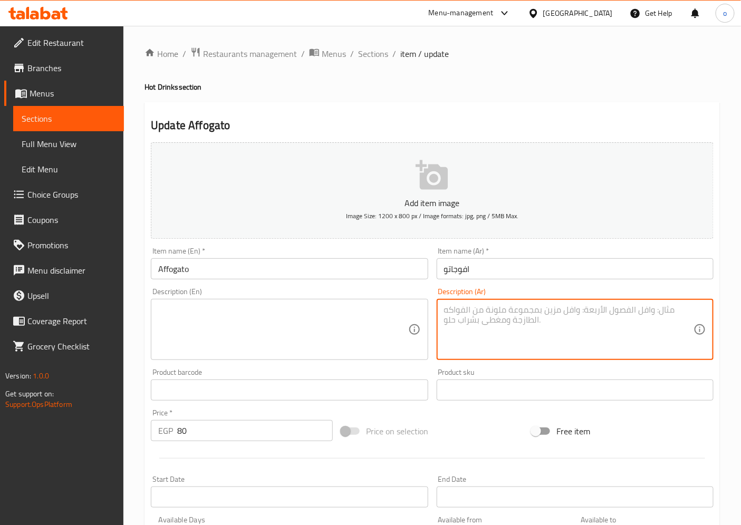
click at [461, 323] on textarea at bounding box center [569, 330] width 250 height 50
paste textarea "سكوب آيس كريم بالفانيليا يذوب في [PERSON_NAME]، مزيج منعش ودافئ في آن واحد."
type textarea "سكوب آيس كريم بالفانيليا يذوب في [PERSON_NAME]، مزيج منعش ودافئ في آن واحد"
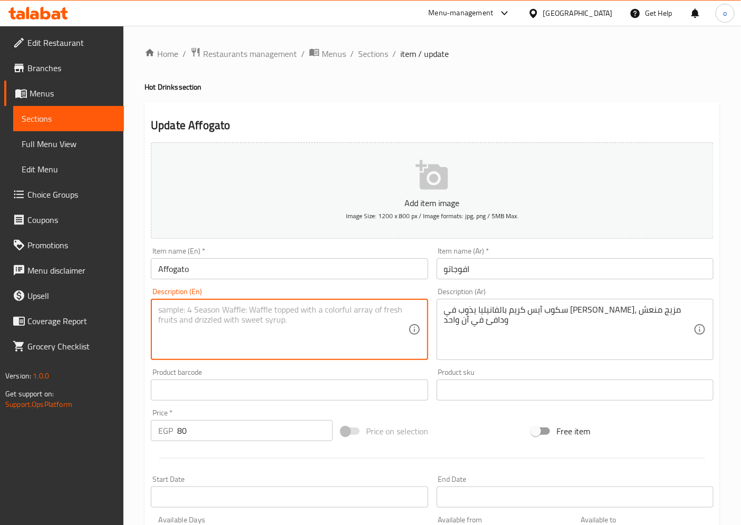
click at [307, 318] on textarea at bounding box center [283, 330] width 250 height 50
click at [252, 329] on textarea at bounding box center [283, 330] width 250 height 50
paste textarea "Scoop vanilla ice cream melts into hot espresso, a refreshing and warm combinat…"
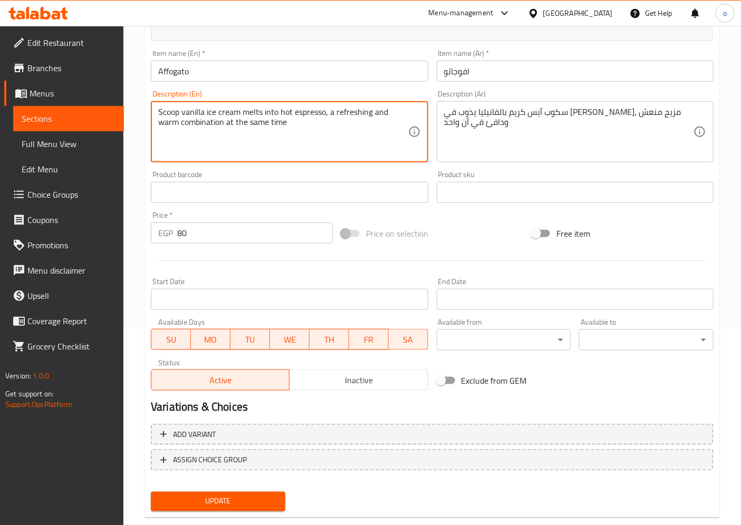
scroll to position [218, 0]
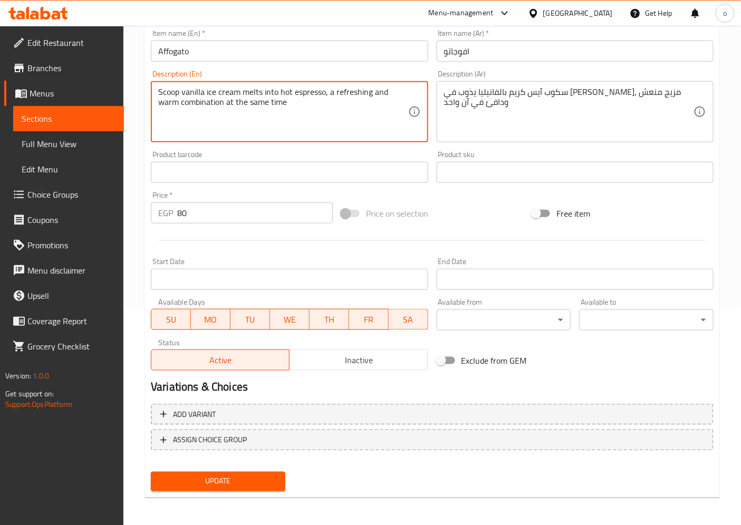
type textarea "Scoop vanilla ice cream melts into hot espresso, a refreshing and warm combinat…"
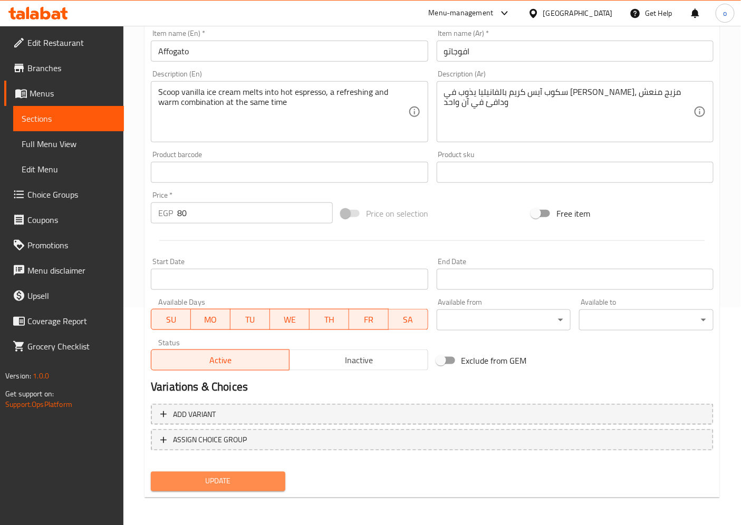
click at [242, 475] on span "Update" at bounding box center [218, 481] width 118 height 13
click at [234, 481] on span "Update" at bounding box center [218, 481] width 118 height 13
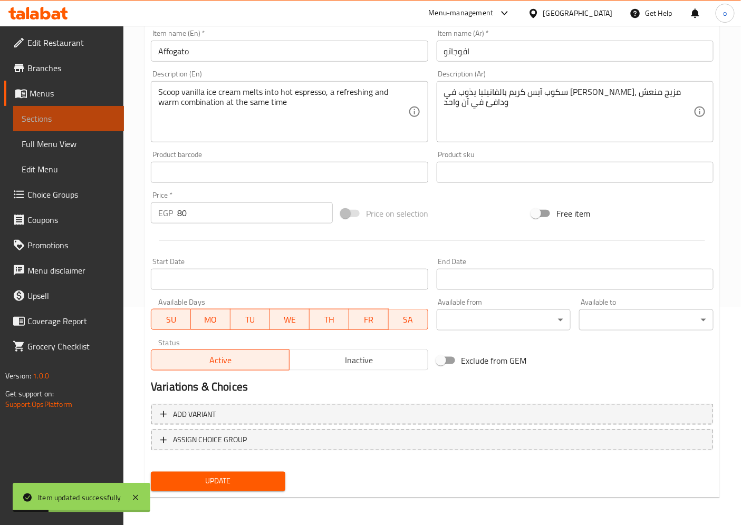
click at [60, 119] on span "Sections" at bounding box center [69, 118] width 94 height 13
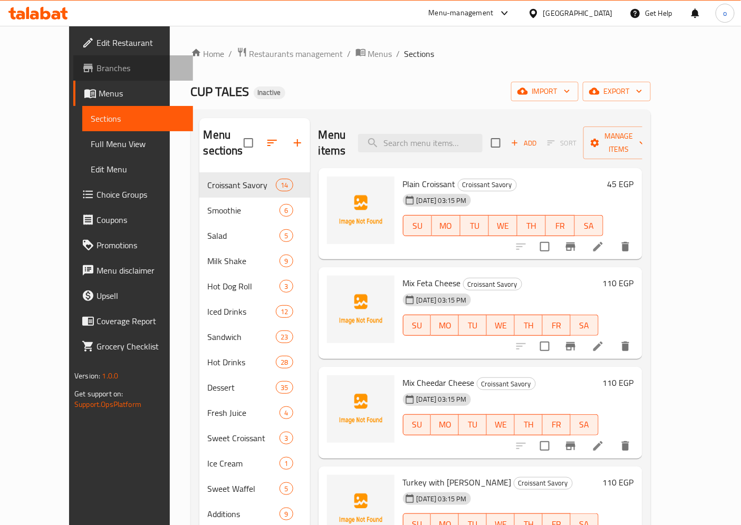
click at [97, 62] on span "Branches" at bounding box center [141, 68] width 88 height 13
click at [91, 146] on span "Full Menu View" at bounding box center [138, 144] width 94 height 13
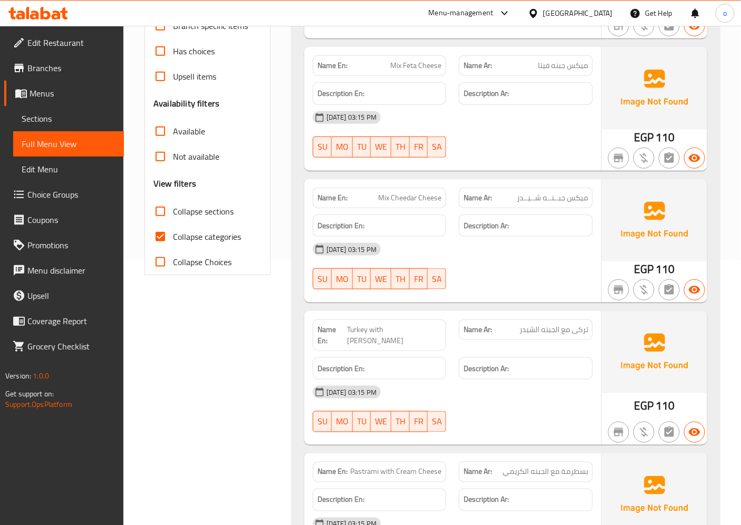
scroll to position [293, 0]
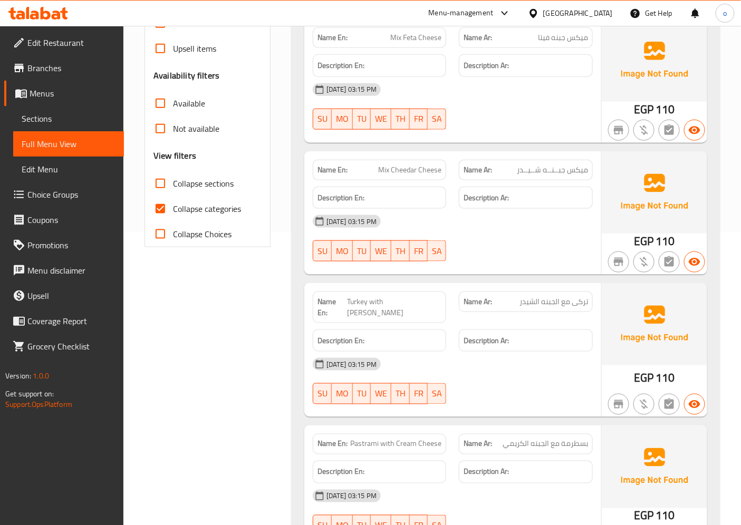
click at [207, 208] on span "Collapse categories" at bounding box center [207, 209] width 68 height 13
click at [173, 208] on input "Collapse categories" at bounding box center [160, 208] width 25 height 25
checkbox input "false"
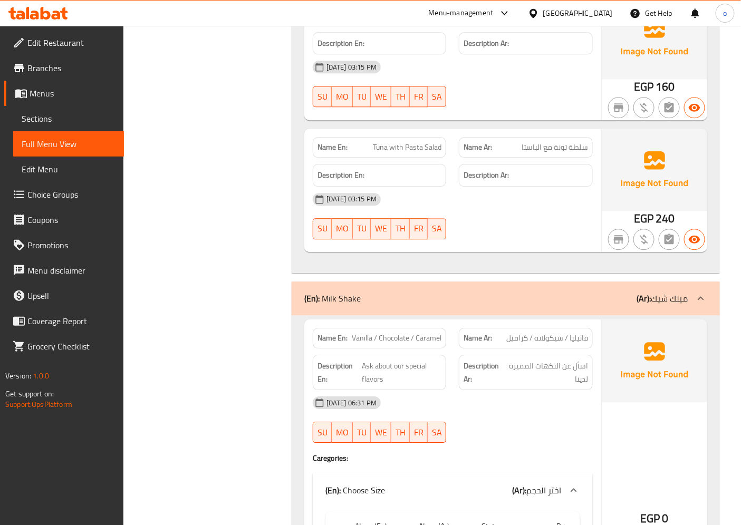
scroll to position [3517, 0]
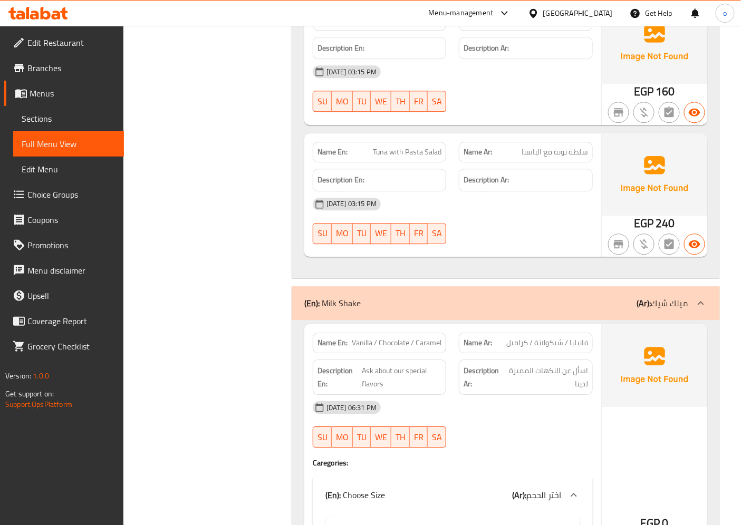
click at [81, 115] on span "Sections" at bounding box center [69, 118] width 94 height 13
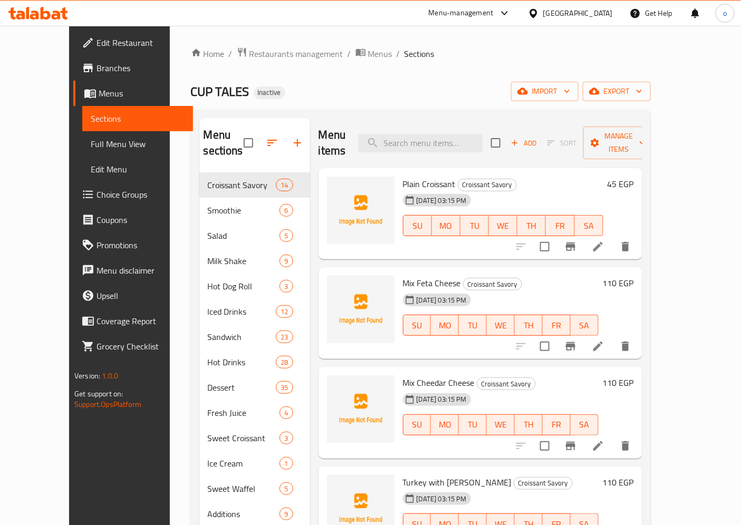
click at [91, 146] on span "Full Menu View" at bounding box center [138, 144] width 94 height 13
click at [91, 141] on span "Full Menu View" at bounding box center [138, 144] width 94 height 13
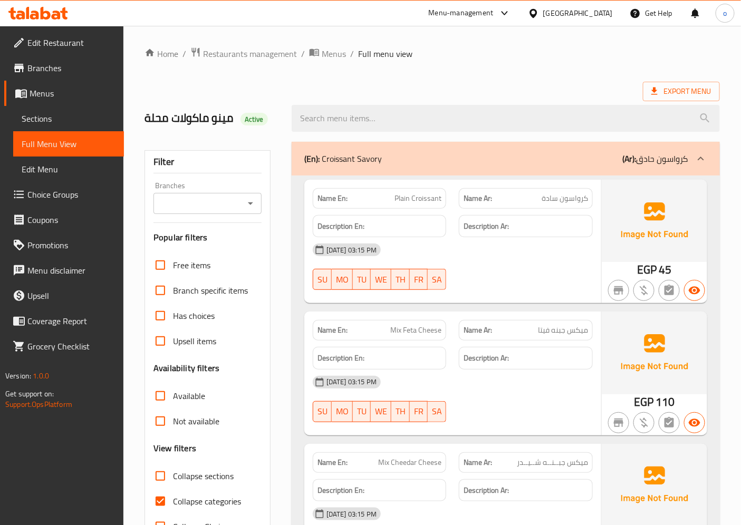
scroll to position [117, 0]
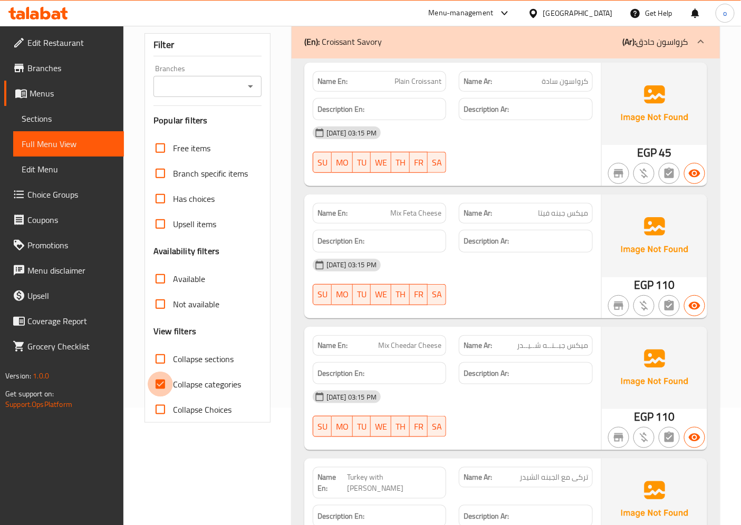
click at [156, 381] on input "Collapse categories" at bounding box center [160, 384] width 25 height 25
checkbox input "false"
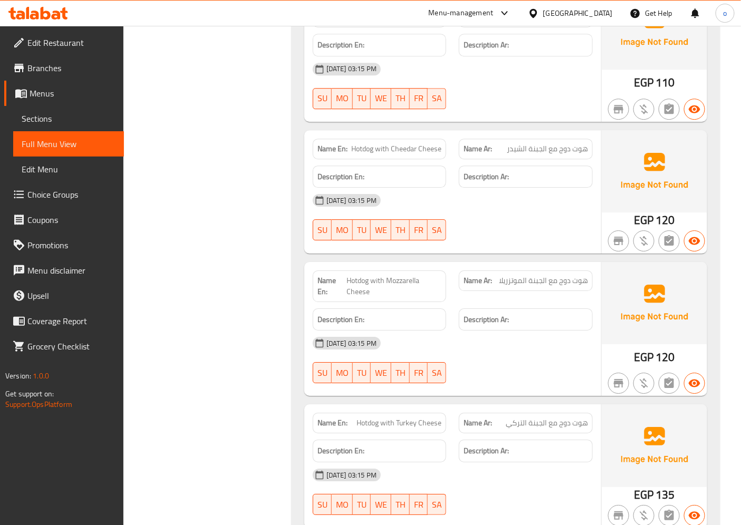
scroll to position [996, 0]
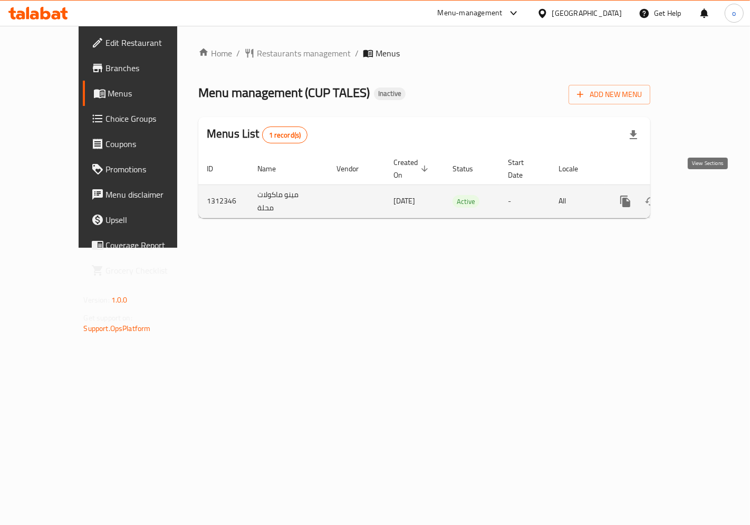
click at [714, 190] on link "enhanced table" at bounding box center [701, 201] width 25 height 25
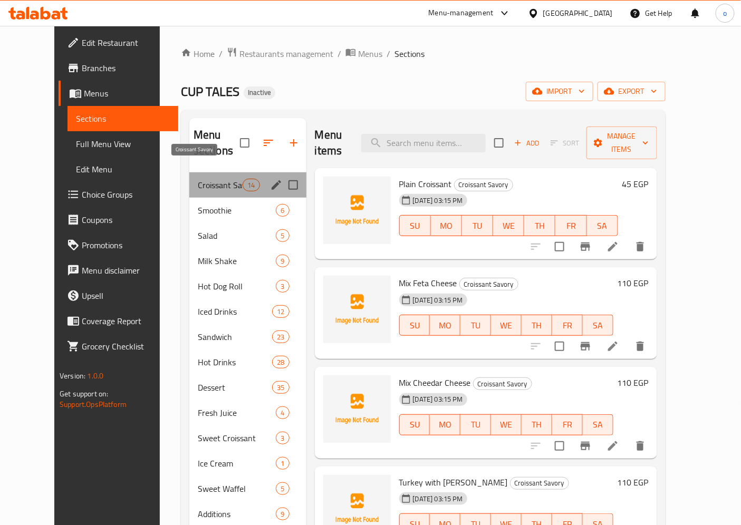
click at [198, 179] on span "Croissant Savory" at bounding box center [220, 185] width 45 height 13
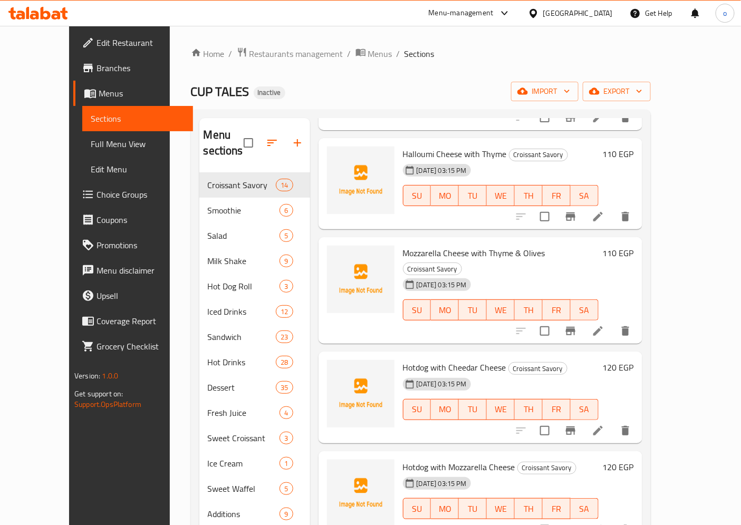
scroll to position [586, 0]
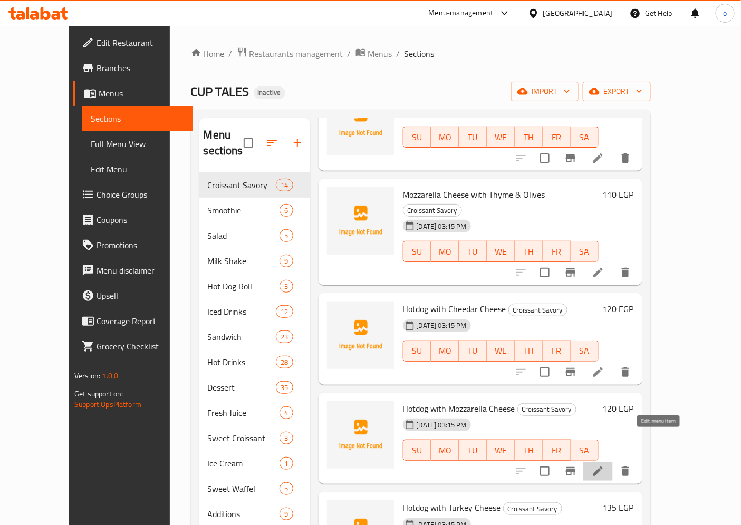
click at [605, 465] on icon at bounding box center [598, 471] width 13 height 13
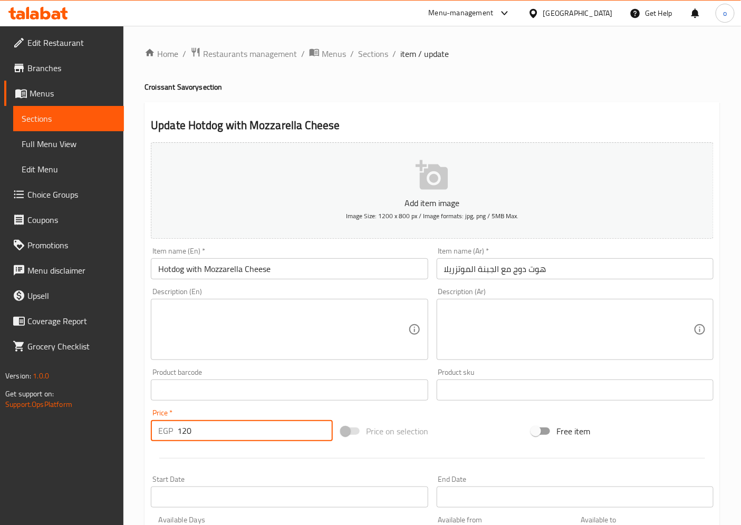
drag, startPoint x: 204, startPoint y: 436, endPoint x: 165, endPoint y: 433, distance: 39.7
click at [165, 433] on div "EGP 120 Price *" at bounding box center [242, 430] width 182 height 21
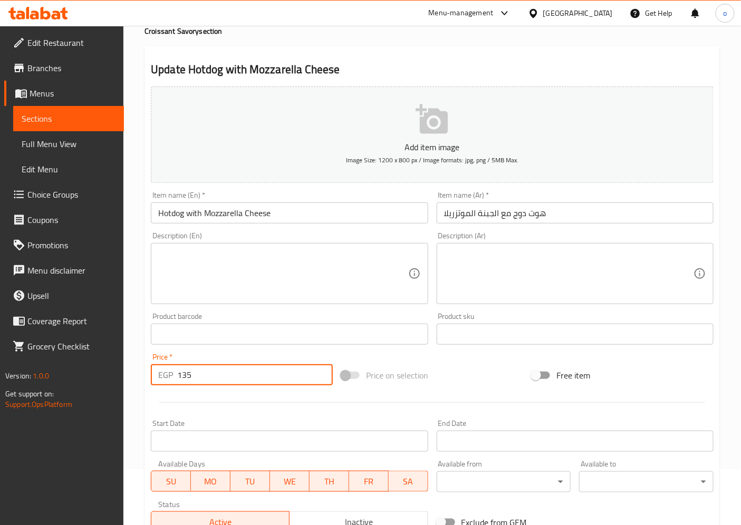
scroll to position [218, 0]
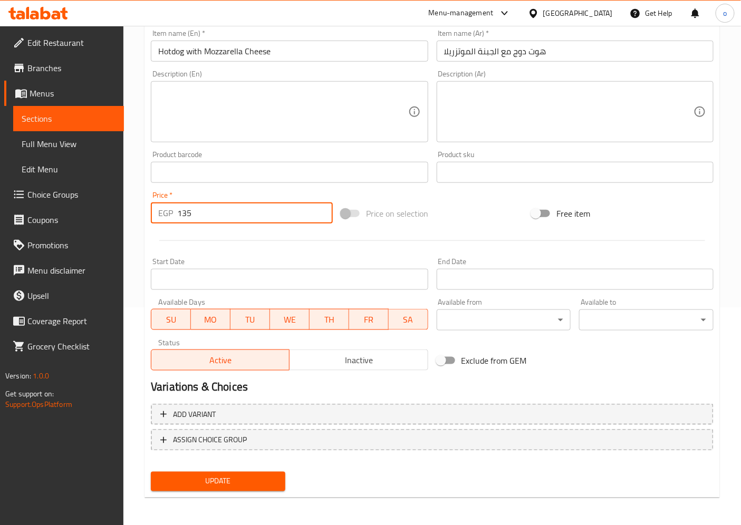
type input "135"
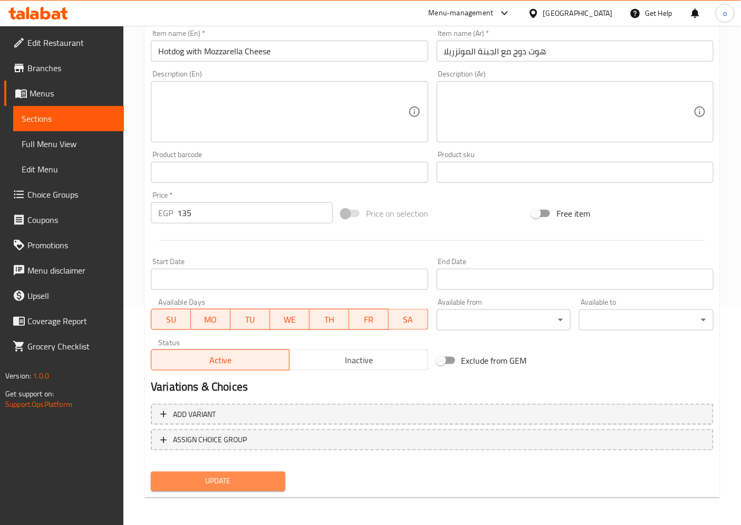
click at [238, 486] on span "Update" at bounding box center [218, 481] width 118 height 13
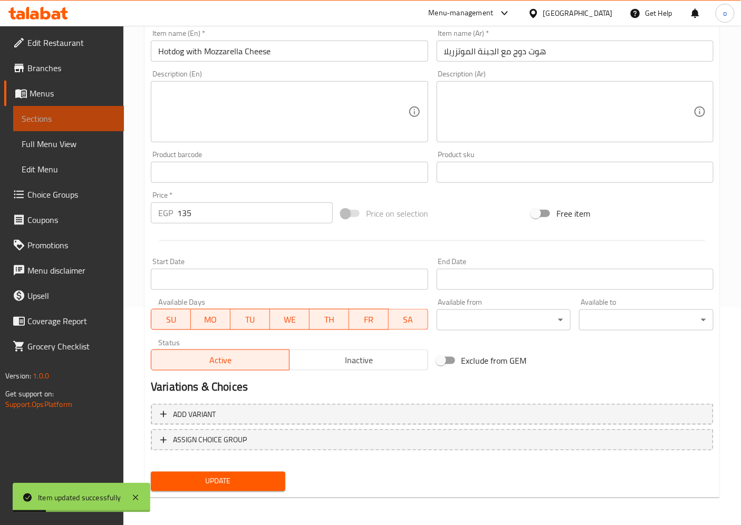
click at [93, 118] on span "Sections" at bounding box center [69, 118] width 94 height 13
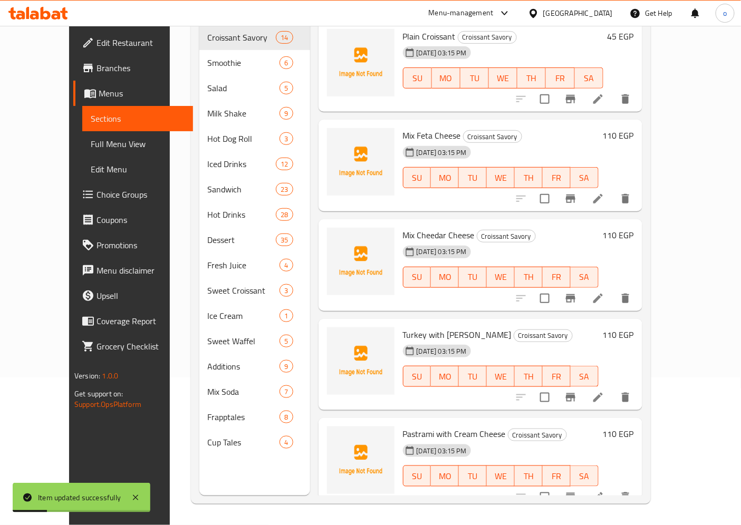
scroll to position [148, 0]
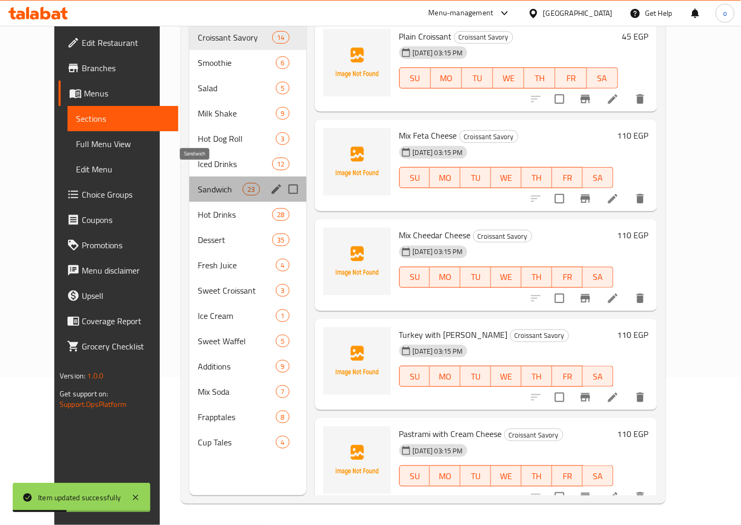
click at [198, 183] on span "Sandwich" at bounding box center [220, 189] width 45 height 13
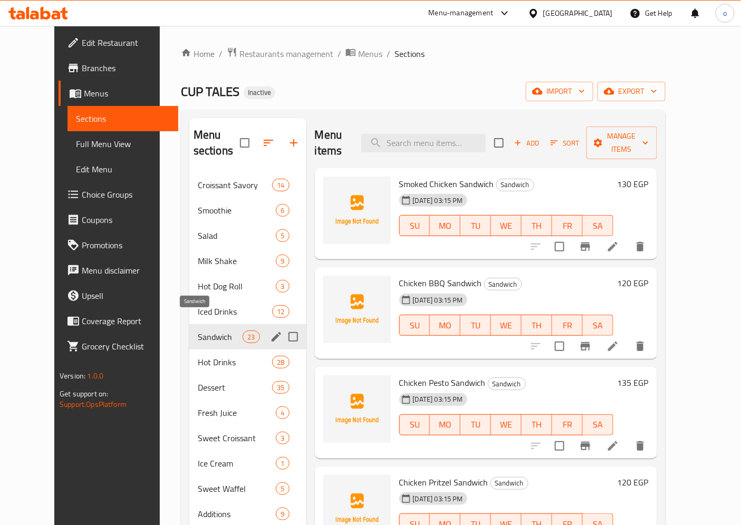
click at [198, 331] on span "Sandwich" at bounding box center [220, 337] width 45 height 13
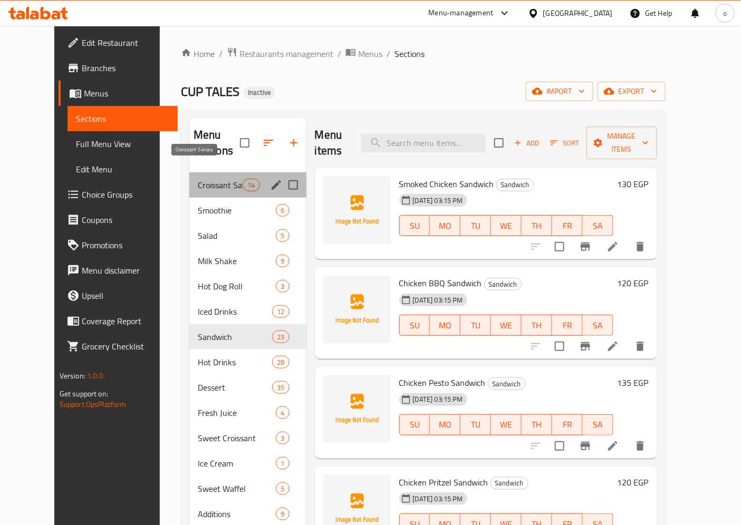
click at [198, 179] on span "Croissant Savory" at bounding box center [220, 185] width 45 height 13
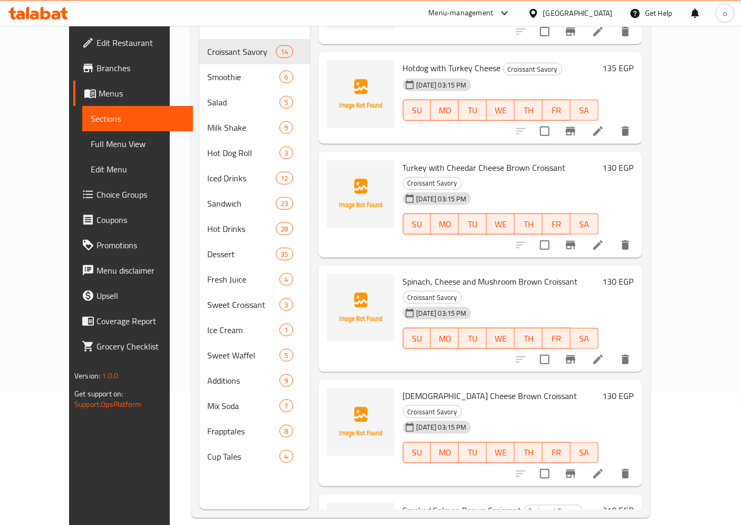
scroll to position [148, 0]
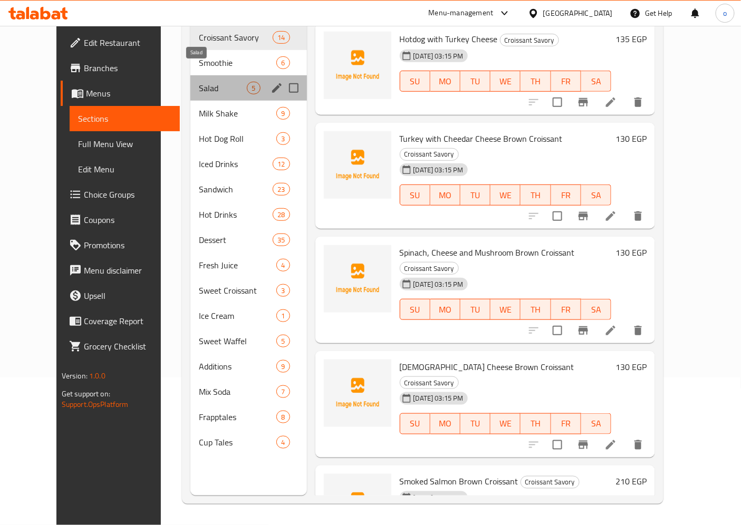
click at [199, 82] on span "Salad" at bounding box center [223, 88] width 48 height 13
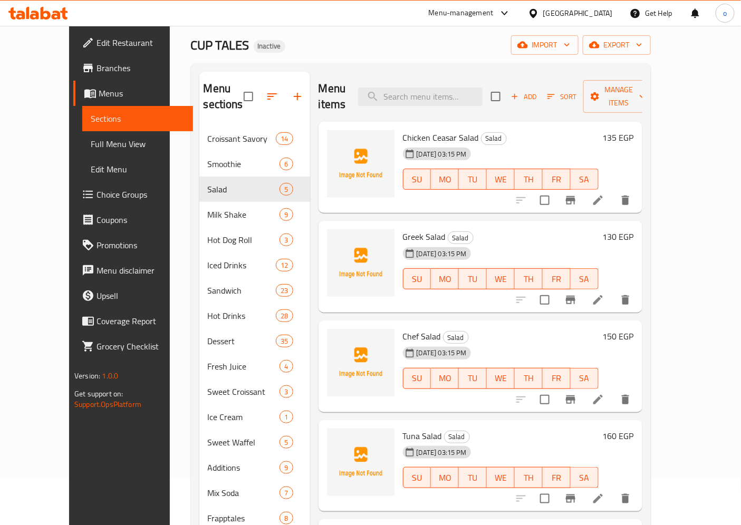
scroll to position [148, 0]
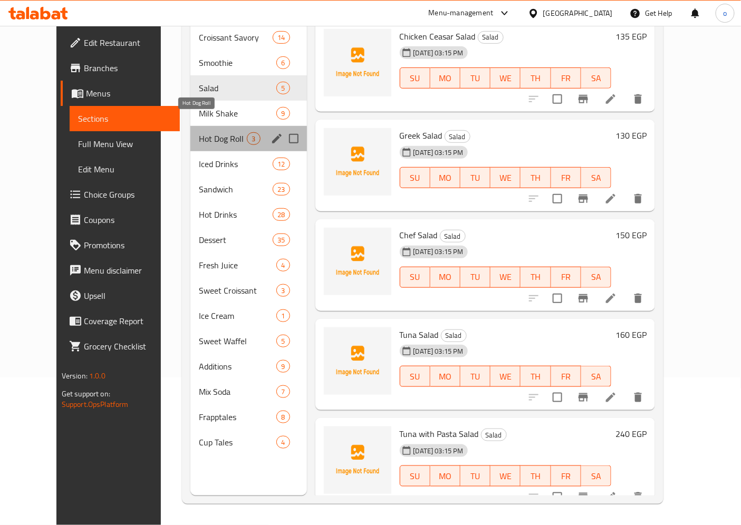
click at [199, 132] on span "Hot Dog Roll" at bounding box center [223, 138] width 48 height 13
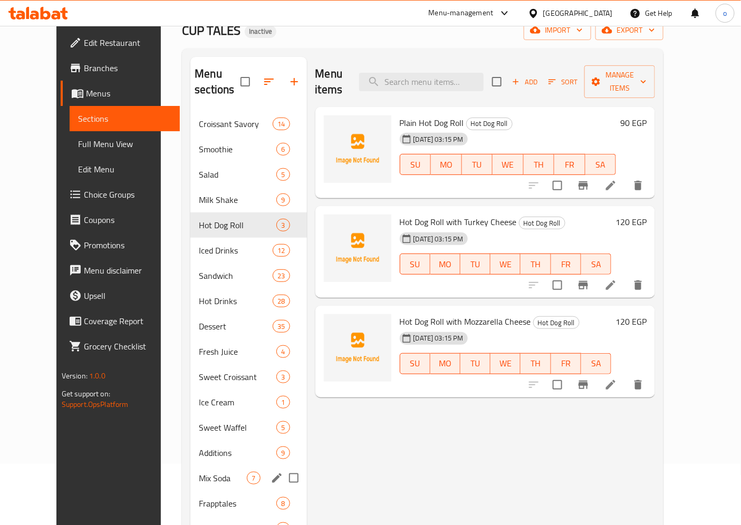
scroll to position [89, 0]
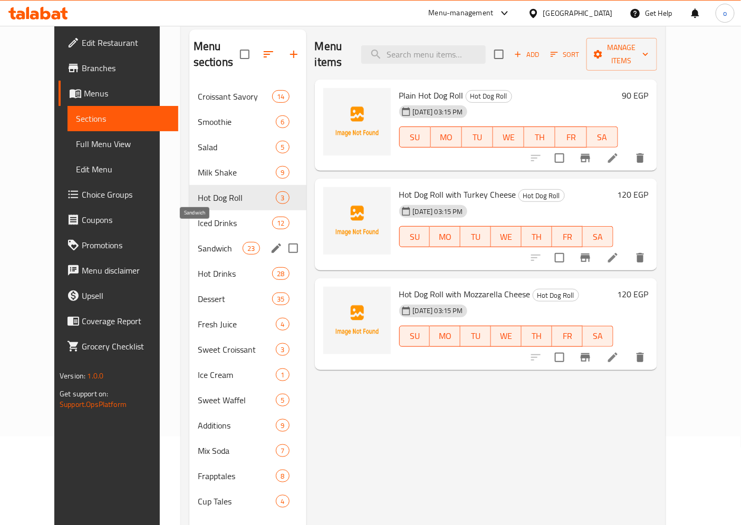
click at [198, 242] on span "Sandwich" at bounding box center [220, 248] width 45 height 13
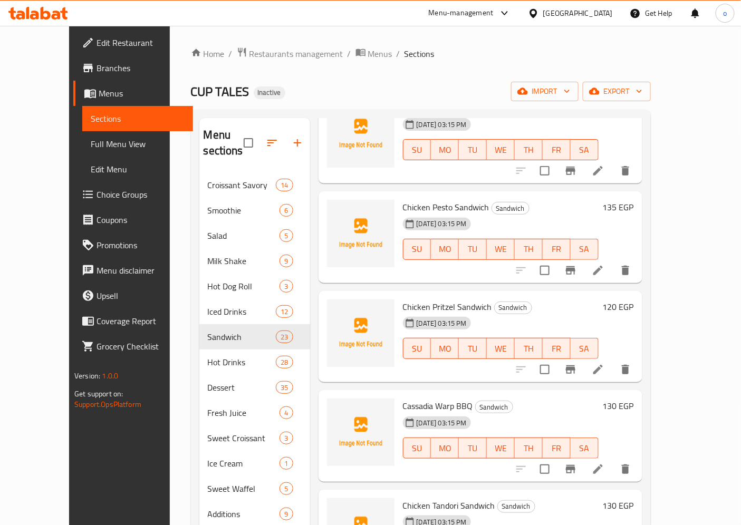
scroll to position [234, 0]
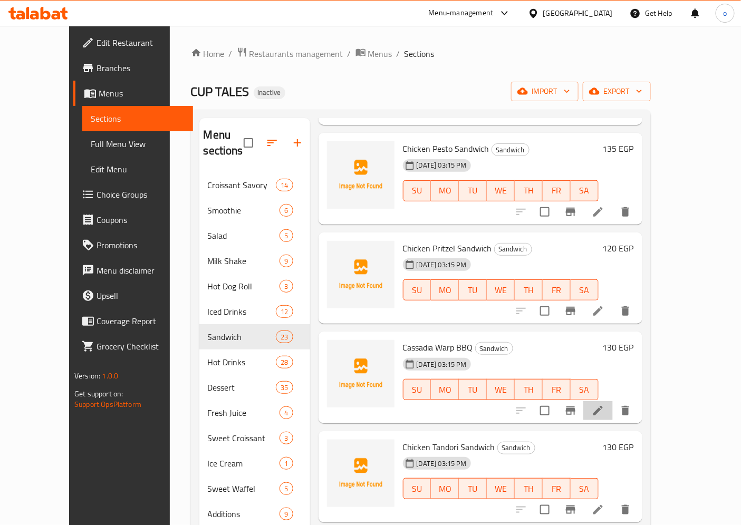
click at [613, 404] on li at bounding box center [598, 410] width 30 height 19
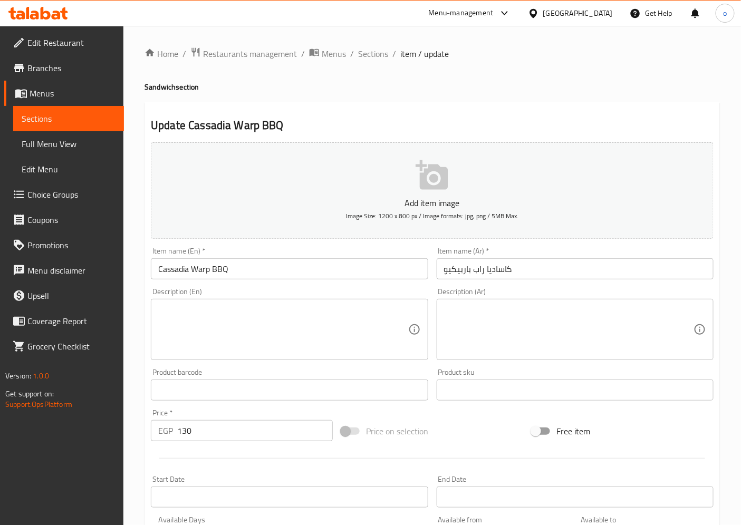
scroll to position [59, 0]
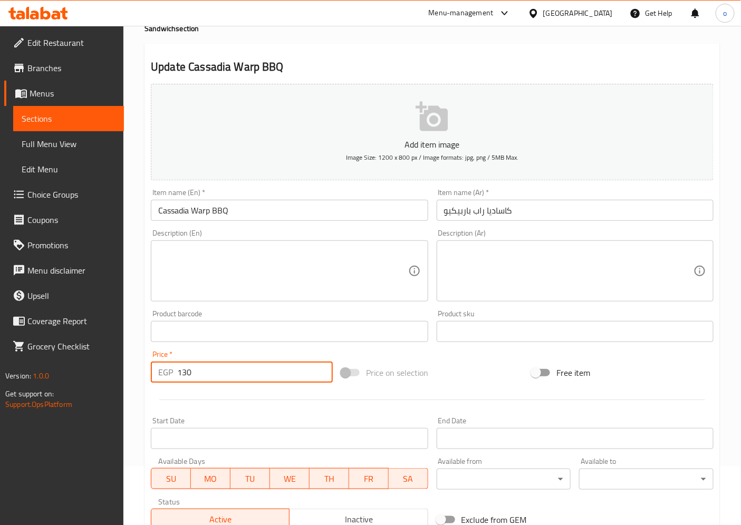
drag, startPoint x: 203, startPoint y: 371, endPoint x: 170, endPoint y: 374, distance: 33.3
click at [170, 374] on div "EGP 130 Price *" at bounding box center [242, 372] width 182 height 21
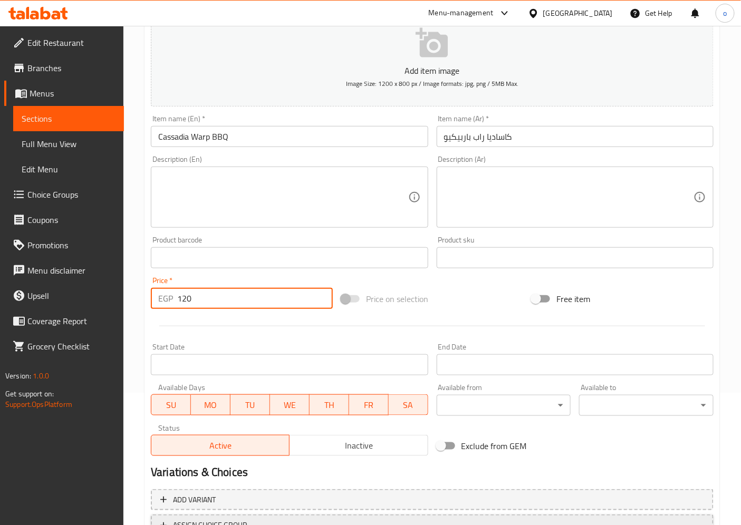
scroll to position [218, 0]
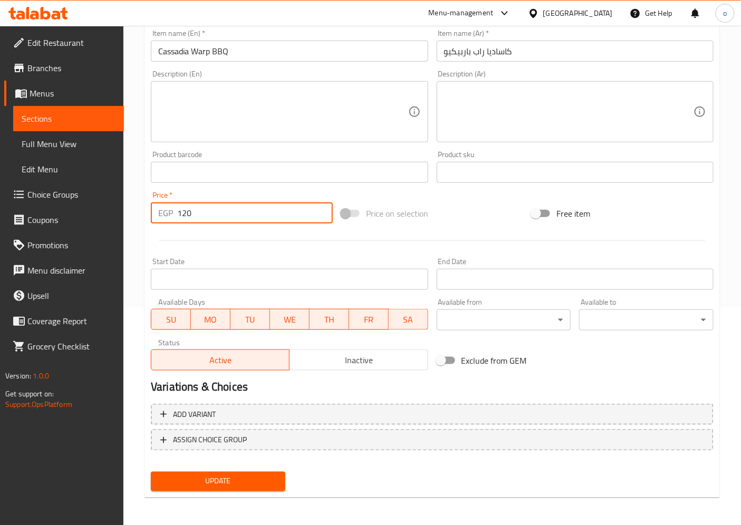
type input "120"
click at [221, 475] on span "Update" at bounding box center [218, 481] width 118 height 13
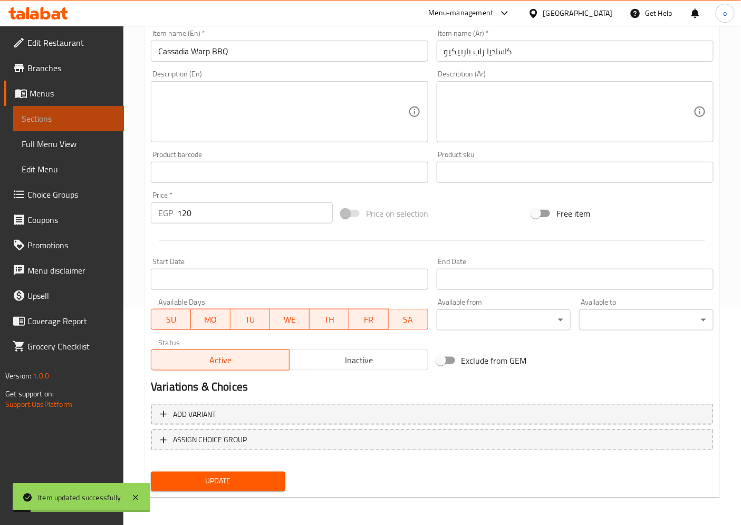
click at [90, 108] on link "Sections" at bounding box center [68, 118] width 111 height 25
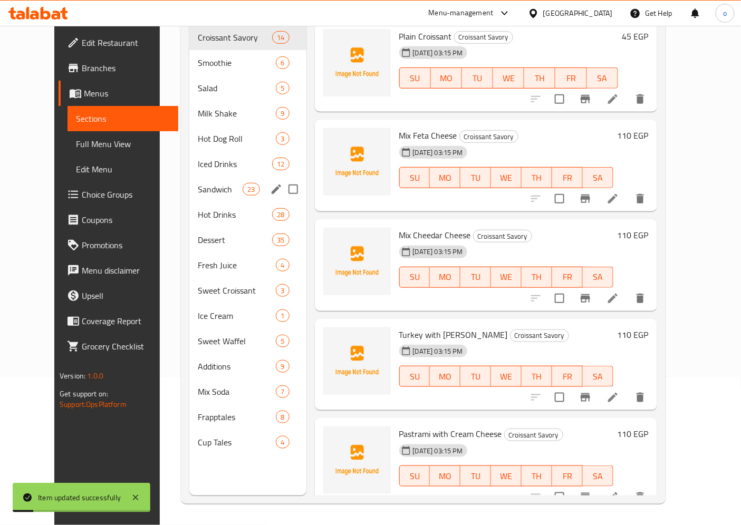
scroll to position [148, 0]
click at [198, 183] on span "Sandwich" at bounding box center [220, 189] width 45 height 13
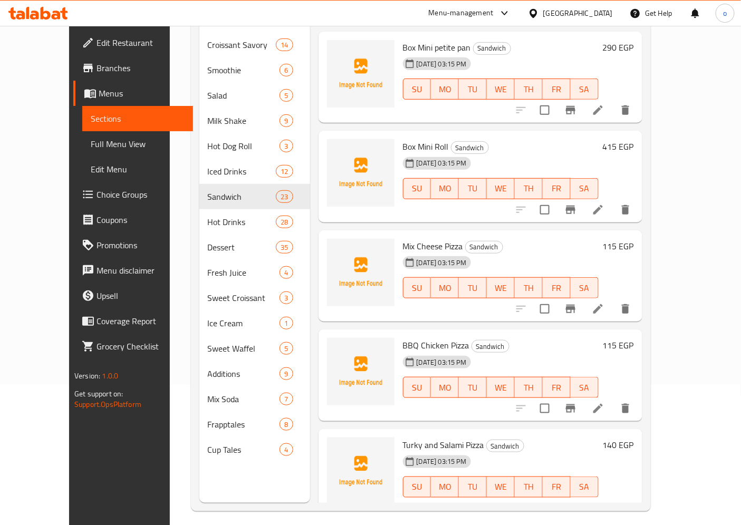
scroll to position [148, 0]
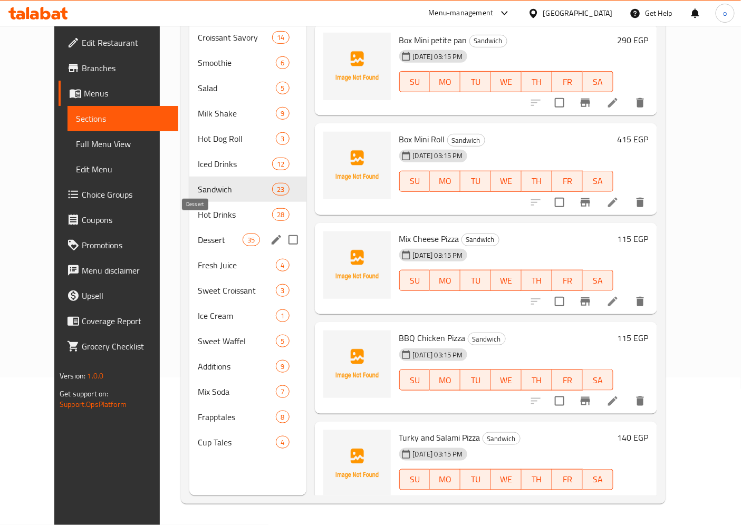
click at [198, 234] on span "Dessert" at bounding box center [220, 240] width 45 height 13
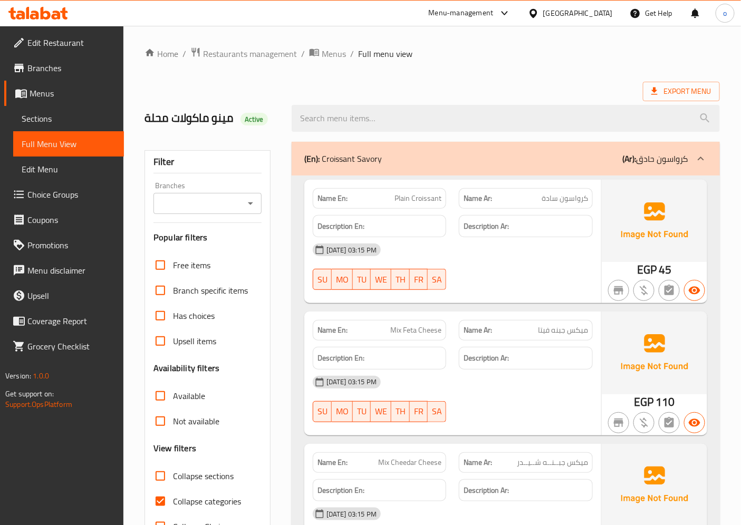
click at [162, 500] on input "Collapse categories" at bounding box center [160, 501] width 25 height 25
checkbox input "false"
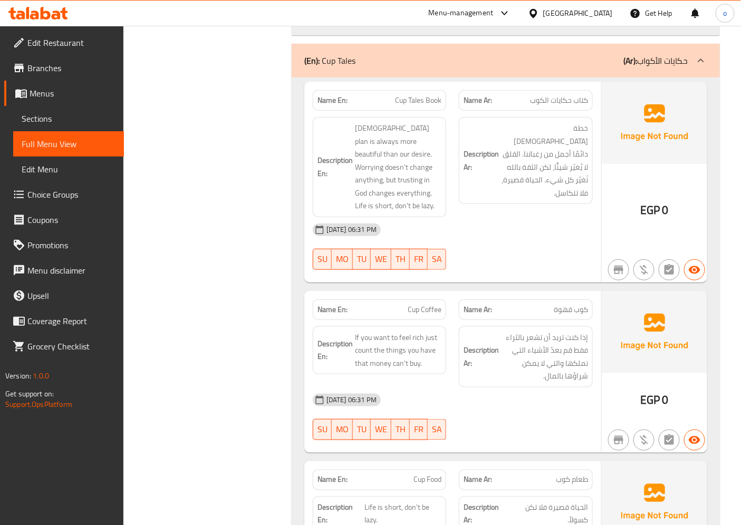
scroll to position [33382, 0]
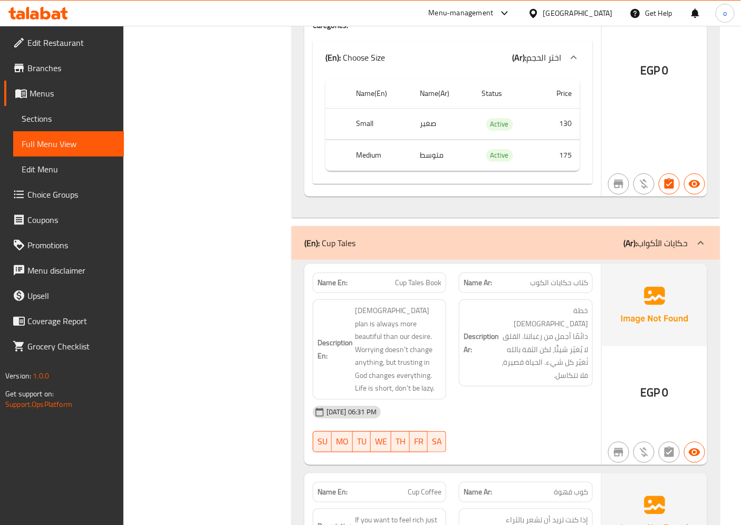
click at [53, 94] on span "Menus" at bounding box center [73, 93] width 86 height 13
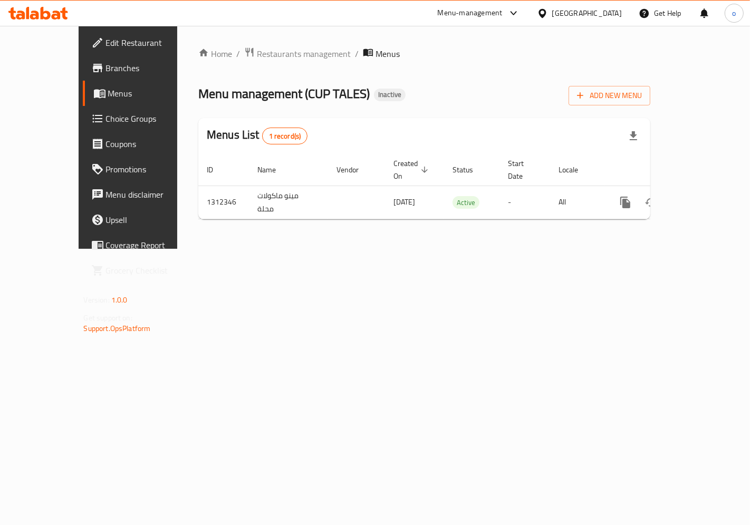
click at [106, 68] on span "Branches" at bounding box center [150, 68] width 89 height 13
